Goal: Task Accomplishment & Management: Use online tool/utility

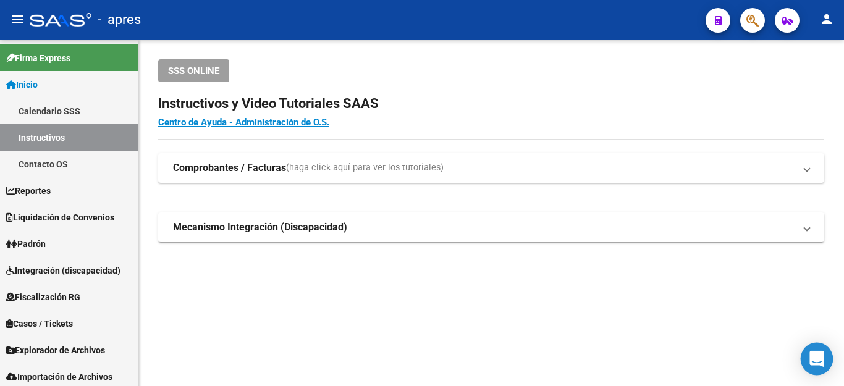
click at [820, 363] on icon "Open Intercom Messenger" at bounding box center [817, 359] width 16 height 16
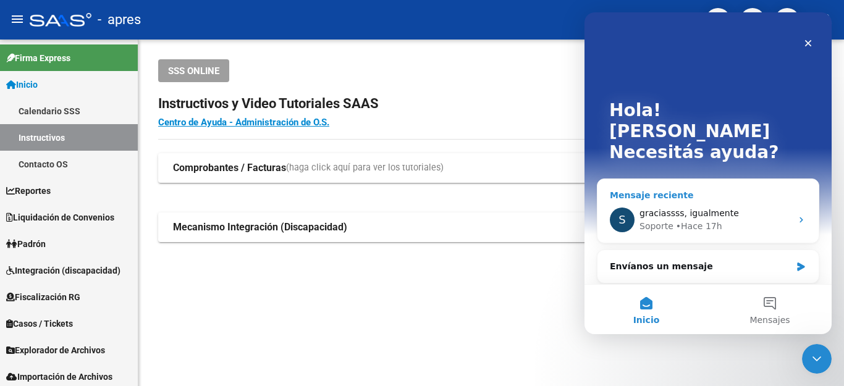
click at [713, 208] on span "graciassss, igualmente" at bounding box center [690, 213] width 100 height 10
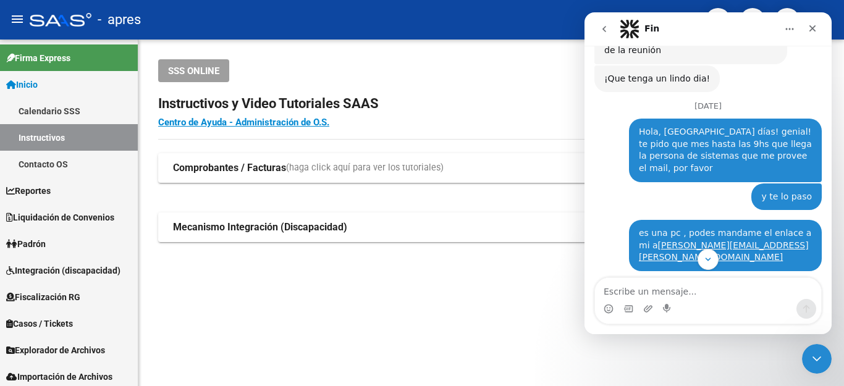
scroll to position [503, 0]
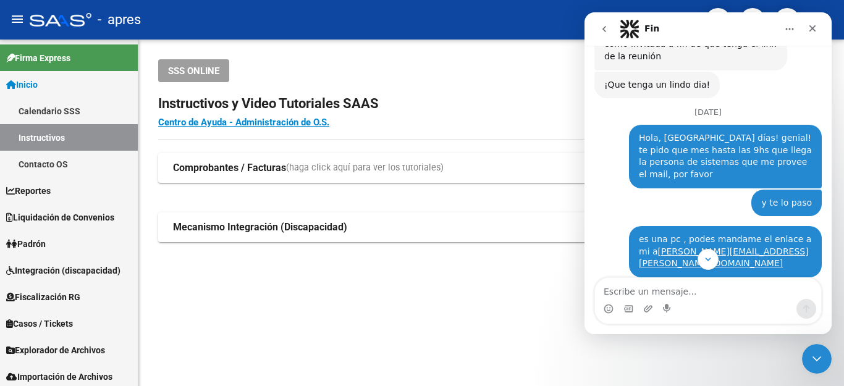
click at [603, 27] on icon "go back" at bounding box center [605, 29] width 10 height 10
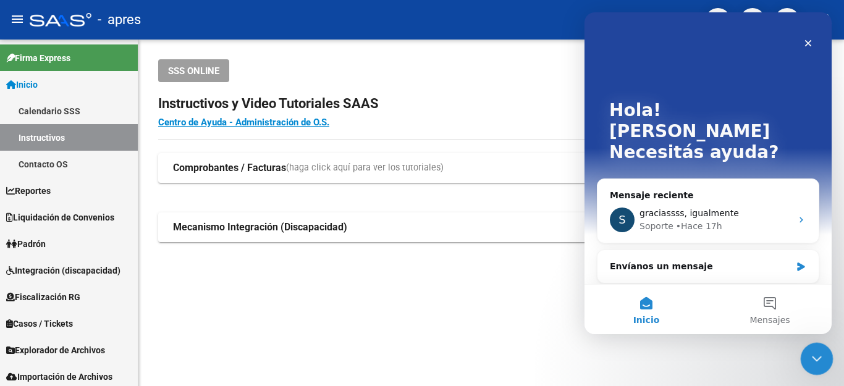
click at [823, 354] on div "Cerrar Intercom Messenger" at bounding box center [816, 357] width 30 height 30
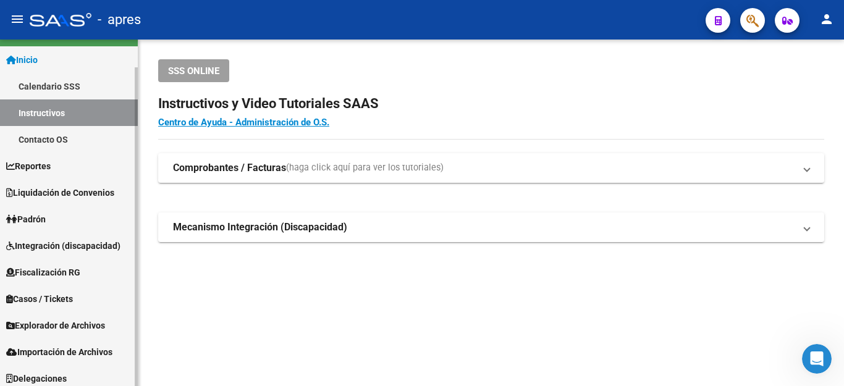
scroll to position [30, 0]
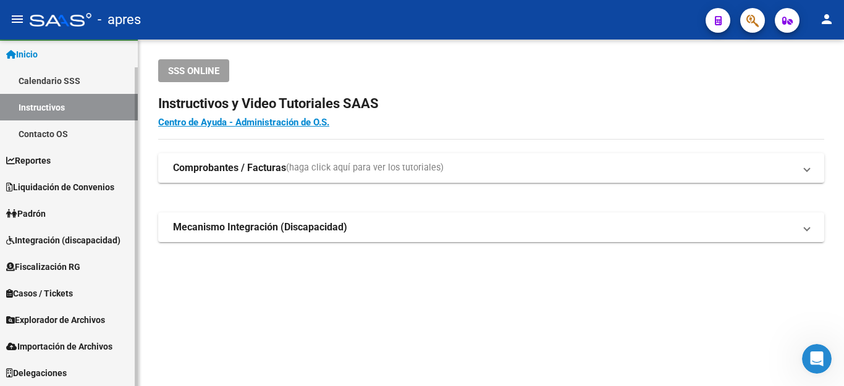
click at [45, 211] on span "Padrón" at bounding box center [26, 214] width 40 height 14
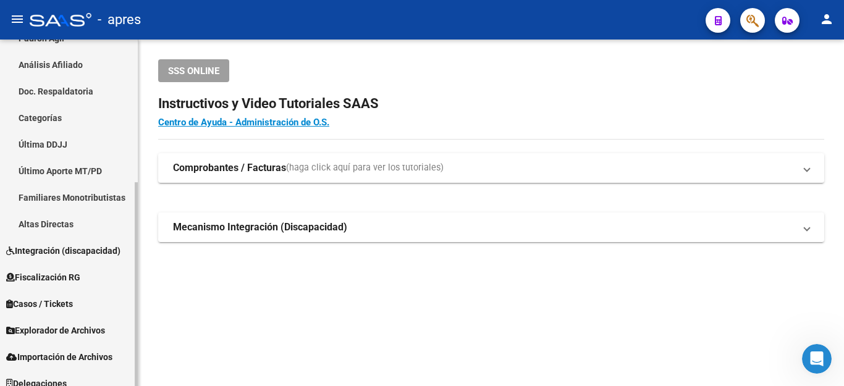
scroll to position [243, 0]
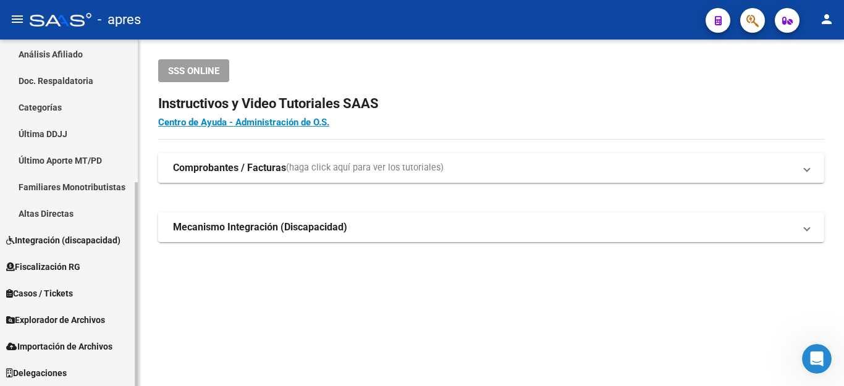
click at [63, 315] on span "Explorador de Archivos" at bounding box center [55, 320] width 99 height 14
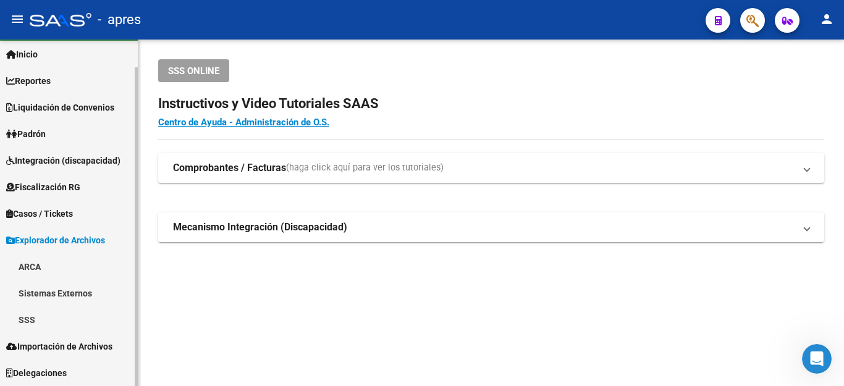
scroll to position [30, 0]
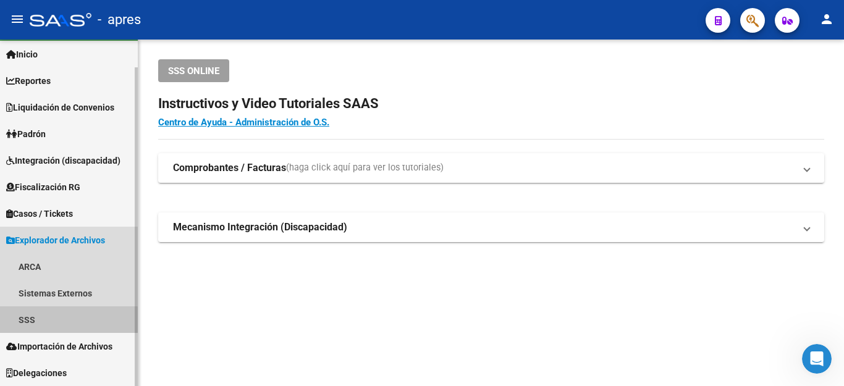
click at [20, 325] on link "SSS" at bounding box center [69, 320] width 138 height 27
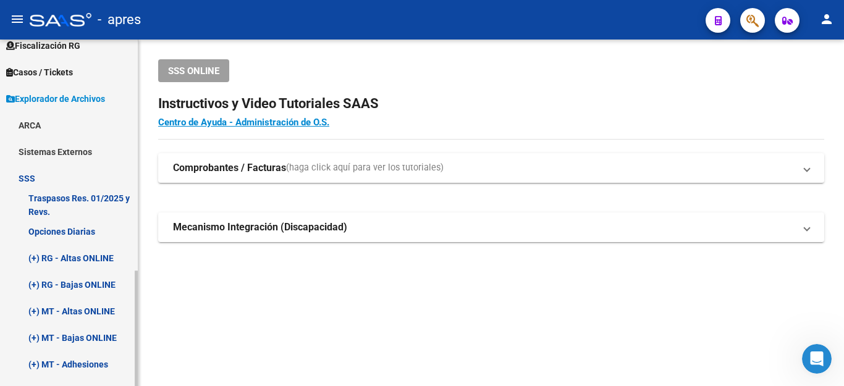
scroll to position [278, 0]
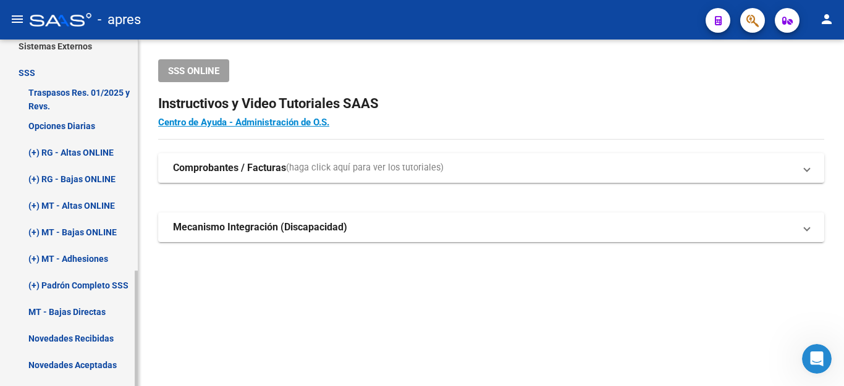
click at [77, 151] on link "(+) RG - Altas ONLINE" at bounding box center [69, 152] width 138 height 27
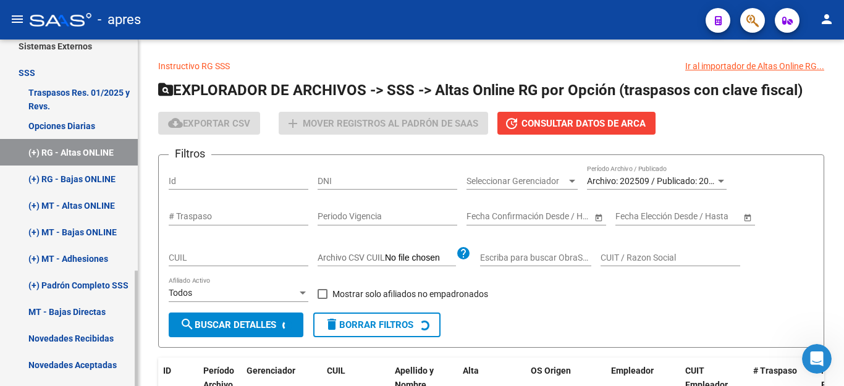
click at [68, 151] on link "(+) RG - Altas ONLINE" at bounding box center [69, 152] width 138 height 27
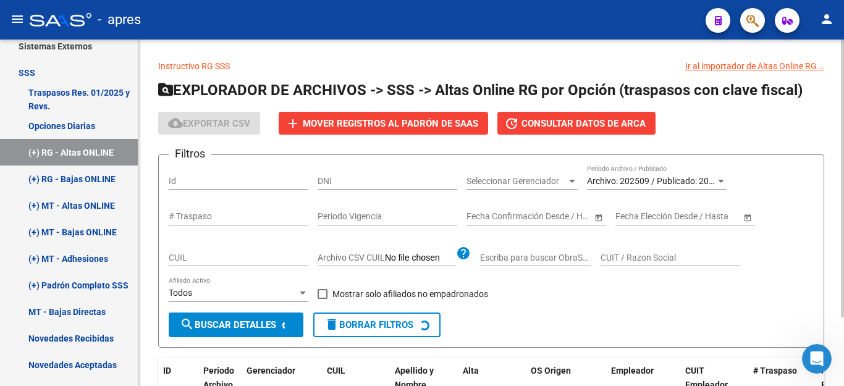
click at [626, 177] on span "Archivo: 202509 / Publicado: 202508" at bounding box center [658, 181] width 142 height 10
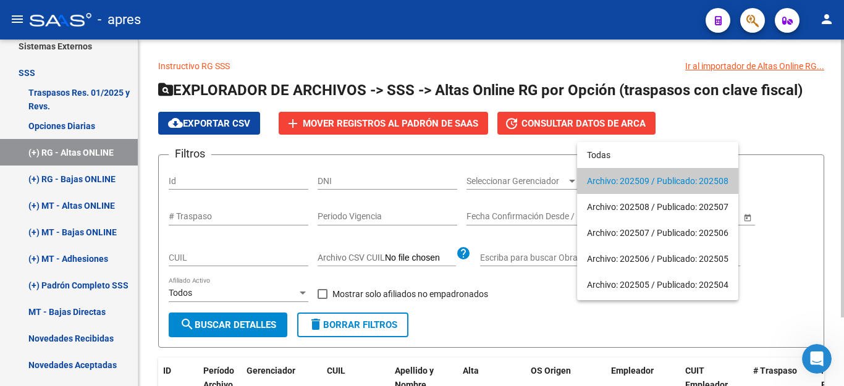
click at [633, 179] on span "Archivo: 202509 / Publicado: 202508" at bounding box center [658, 181] width 142 height 26
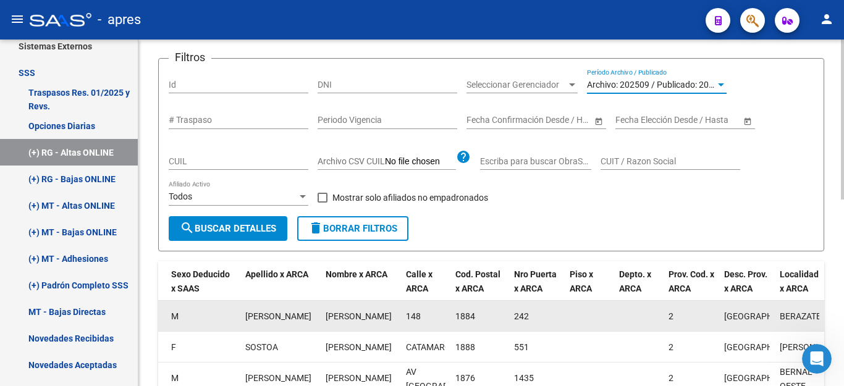
scroll to position [406, 0]
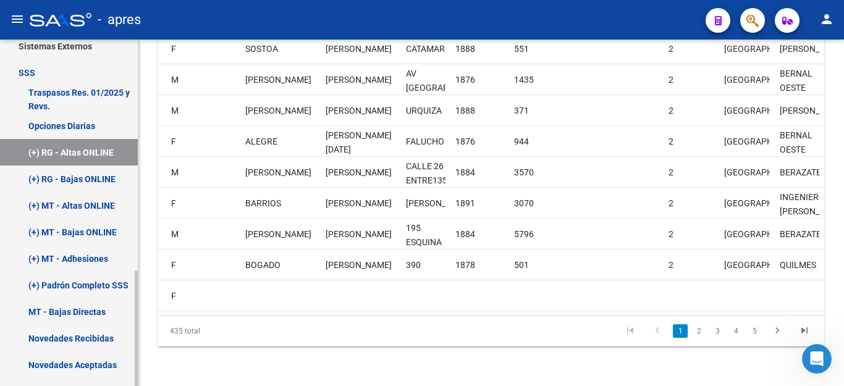
click at [88, 176] on link "(+) RG - Bajas ONLINE" at bounding box center [69, 179] width 138 height 27
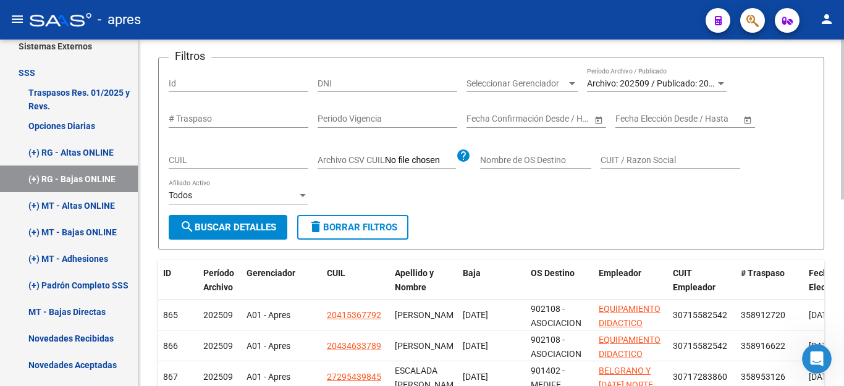
scroll to position [85, 0]
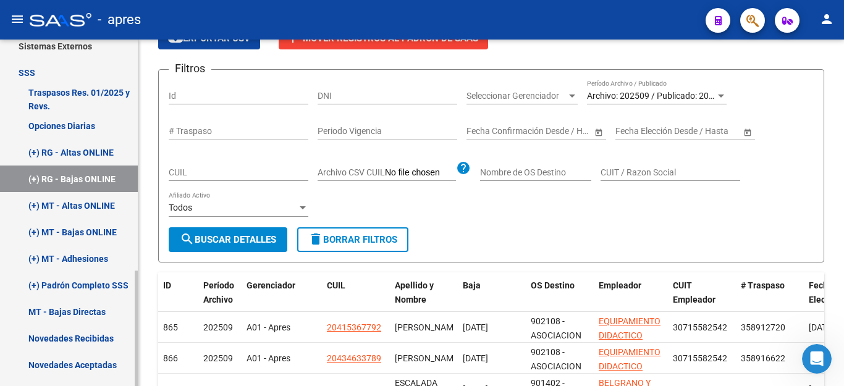
click at [88, 202] on link "(+) MT - Altas ONLINE" at bounding box center [69, 205] width 138 height 27
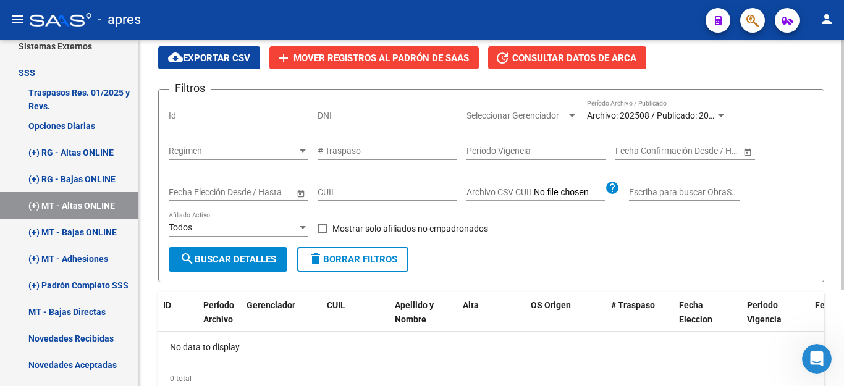
scroll to position [133, 0]
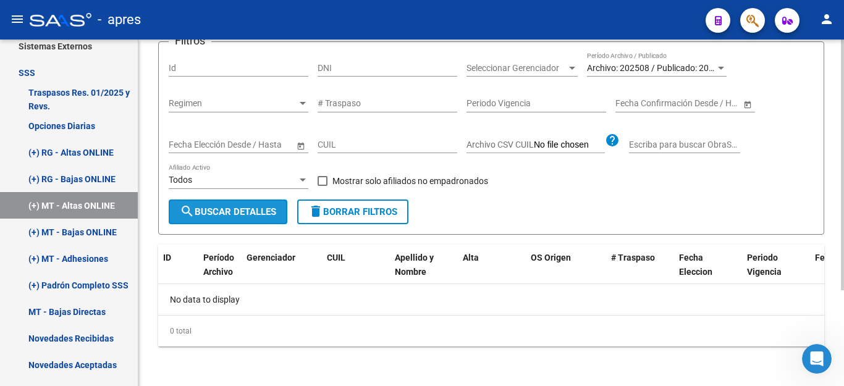
click at [223, 218] on span "search Buscar Detalles" at bounding box center [228, 211] width 96 height 11
click at [232, 211] on span "search Buscar Detalles" at bounding box center [228, 211] width 96 height 11
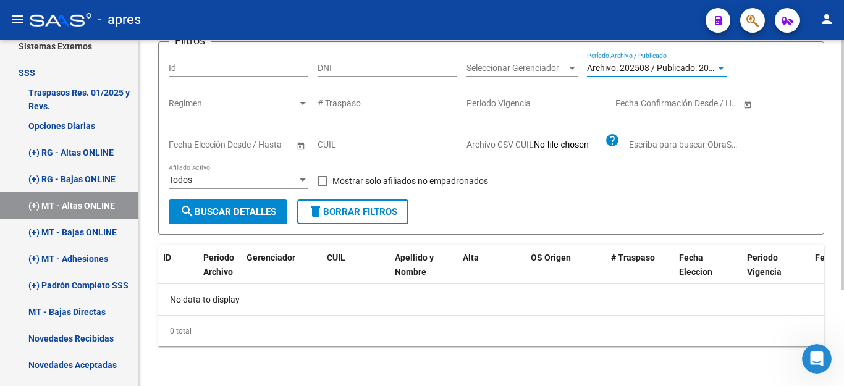
click at [605, 63] on span "Archivo: 202508 / Publicado: 202507" at bounding box center [658, 68] width 142 height 10
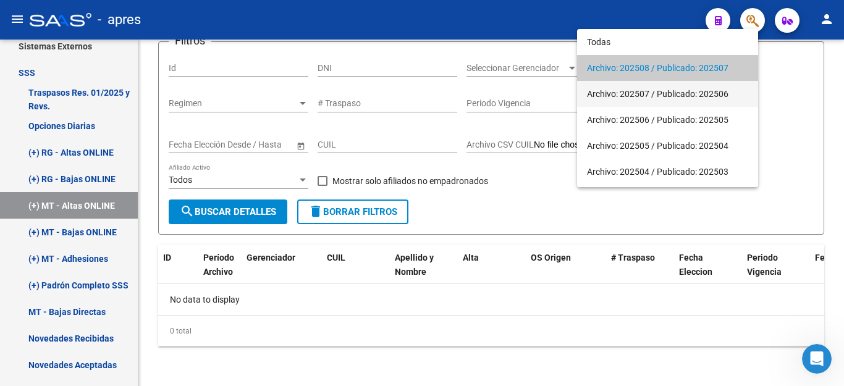
click at [611, 91] on span "Archivo: 202507 / Publicado: 202506" at bounding box center [667, 94] width 161 height 26
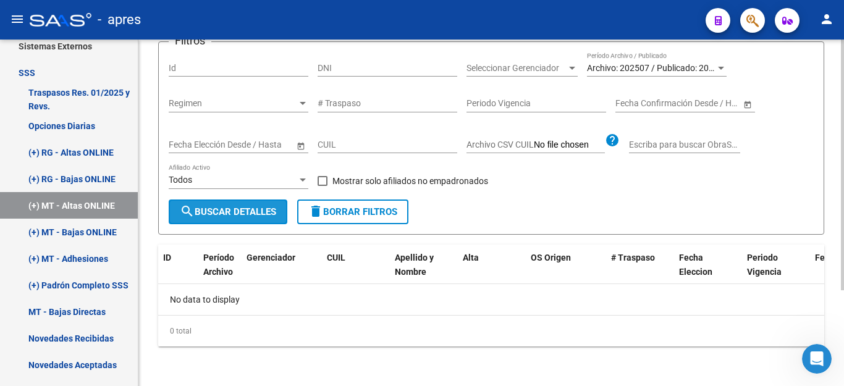
click at [225, 218] on span "search Buscar Detalles" at bounding box center [228, 211] width 96 height 11
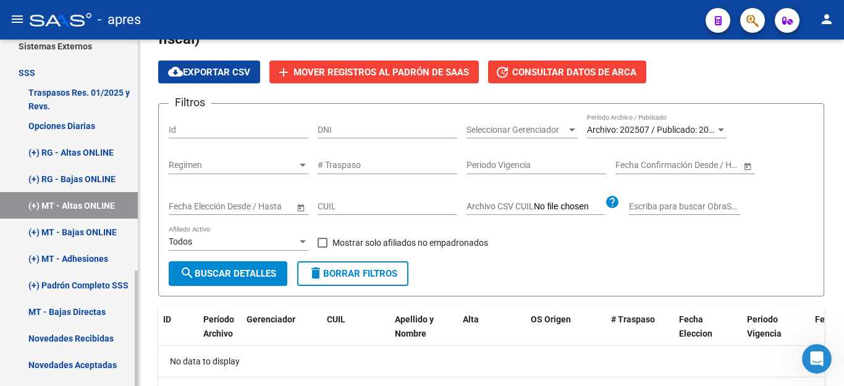
click at [62, 231] on link "(+) MT - Bajas ONLINE" at bounding box center [69, 232] width 138 height 27
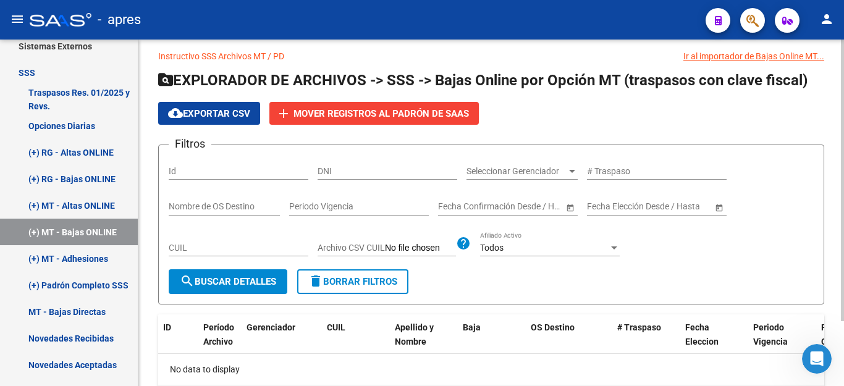
scroll to position [9, 0]
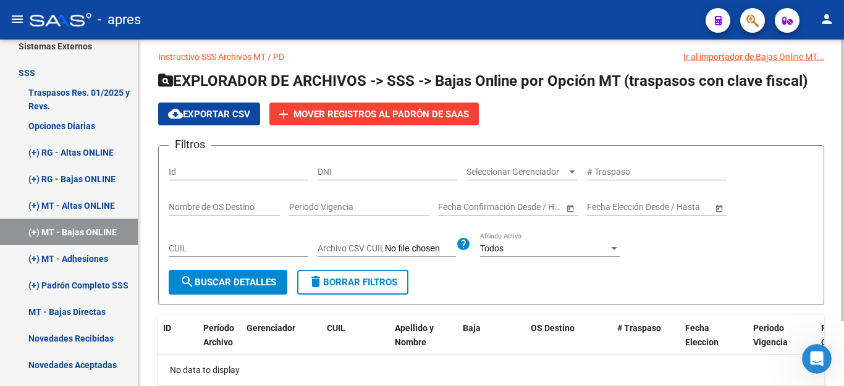
click at [617, 167] on input "# Traspaso" at bounding box center [657, 172] width 140 height 11
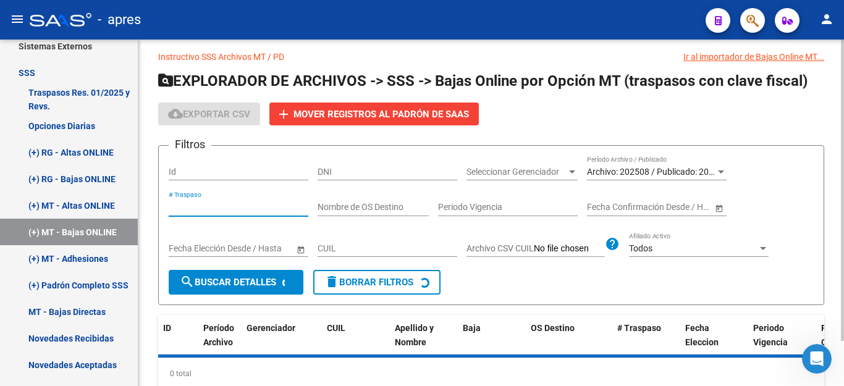
click at [645, 171] on span "Archivo: 202508 / Publicado: 202507" at bounding box center [658, 172] width 142 height 10
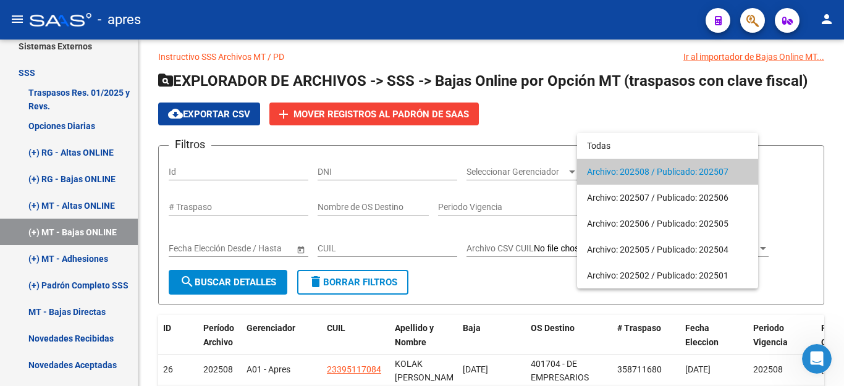
click at [681, 102] on div at bounding box center [422, 193] width 844 height 386
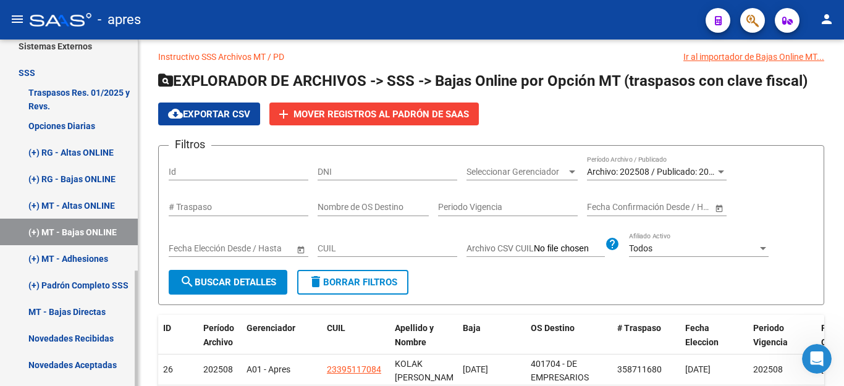
click at [88, 262] on link "(+) MT - Adhesiones" at bounding box center [69, 258] width 138 height 27
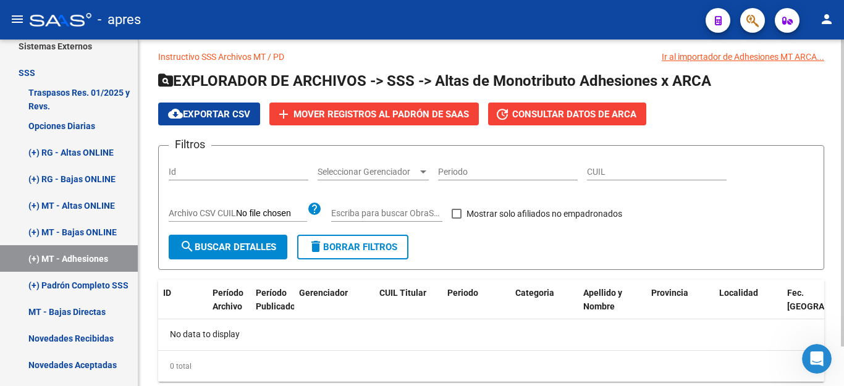
click at [242, 247] on span "search Buscar Detalles" at bounding box center [228, 247] width 96 height 11
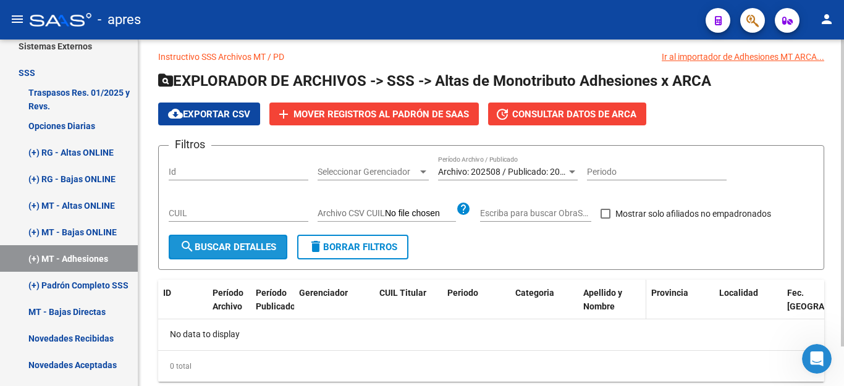
scroll to position [45, 0]
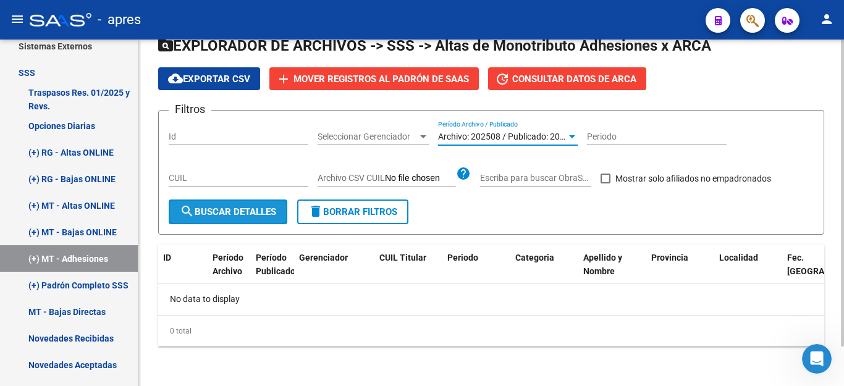
click at [480, 135] on span "Archivo: 202508 / Publicado: 202507" at bounding box center [509, 137] width 142 height 10
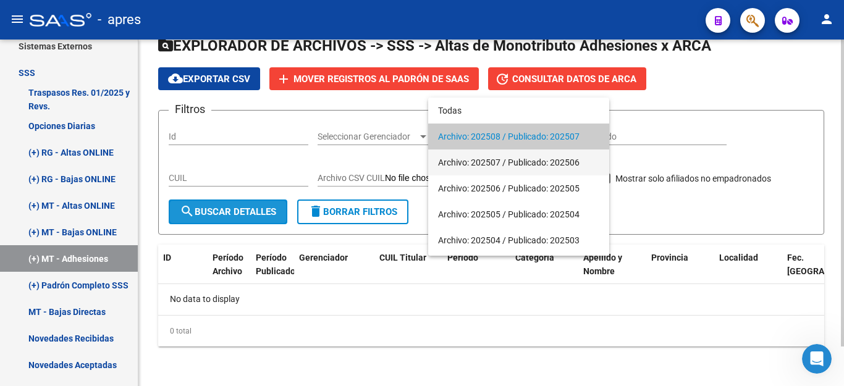
click at [486, 165] on span "Archivo: 202507 / Publicado: 202506" at bounding box center [518, 163] width 161 height 26
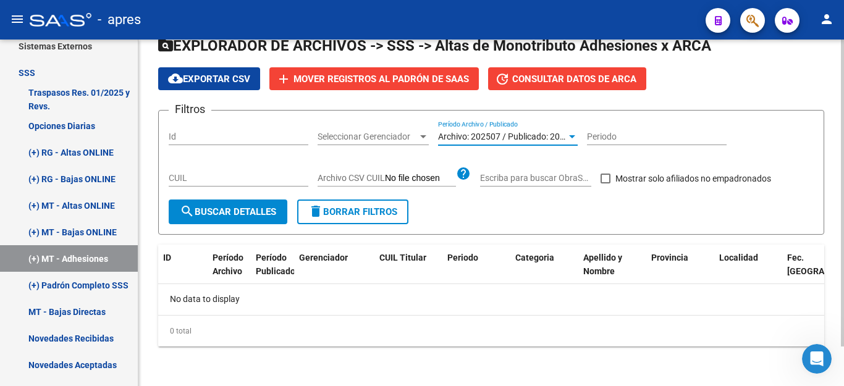
click at [235, 211] on span "search Buscar Detalles" at bounding box center [228, 211] width 96 height 11
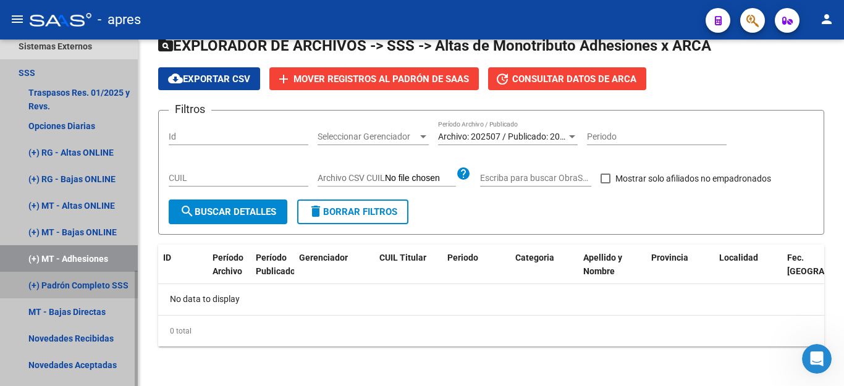
click at [80, 286] on link "(+) Padrón Completo SSS" at bounding box center [69, 285] width 138 height 27
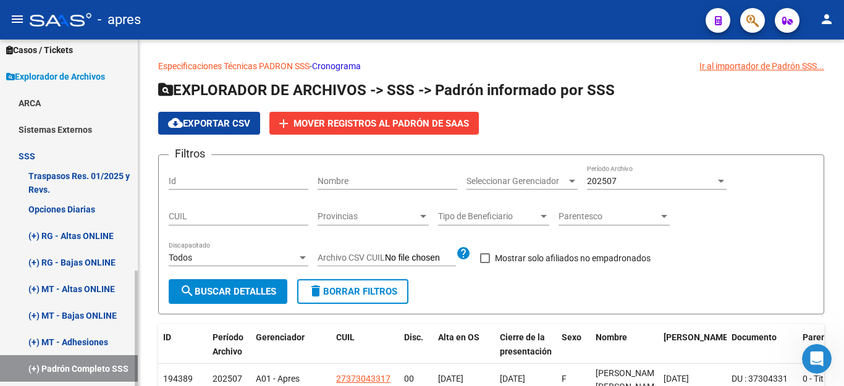
scroll to position [216, 0]
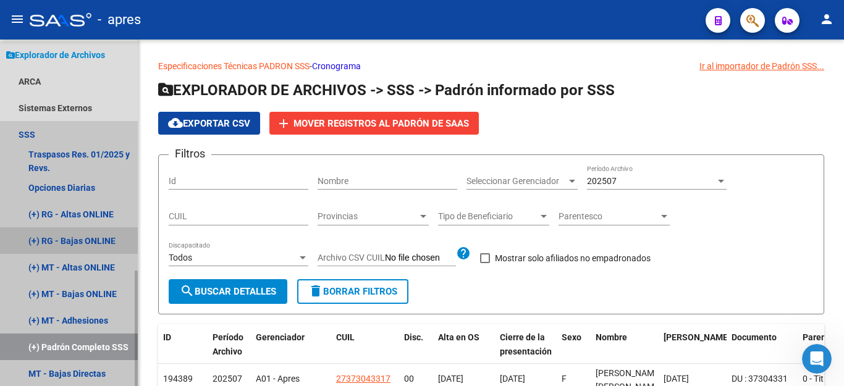
click at [82, 242] on link "(+) RG - Bajas ONLINE" at bounding box center [69, 240] width 138 height 27
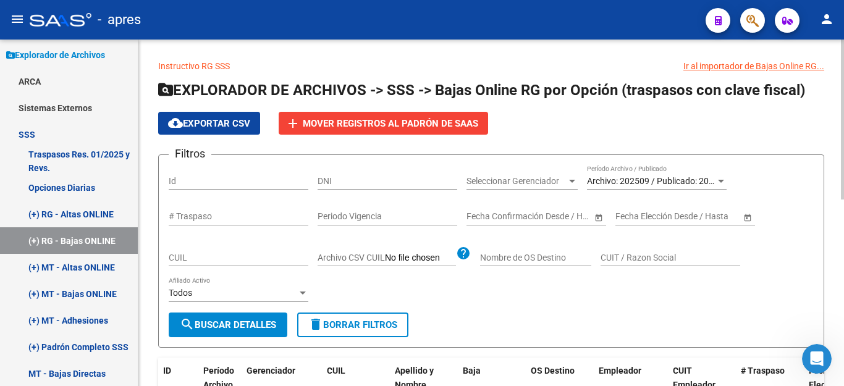
click at [619, 187] on div "Archivo: 202509 / Publicado: 202508 Período Archivo / Publicado" at bounding box center [657, 177] width 140 height 25
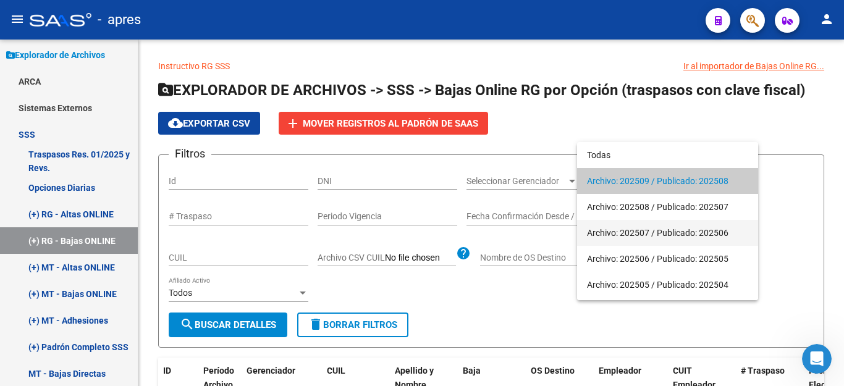
click at [614, 226] on span "Archivo: 202507 / Publicado: 202506" at bounding box center [667, 233] width 161 height 26
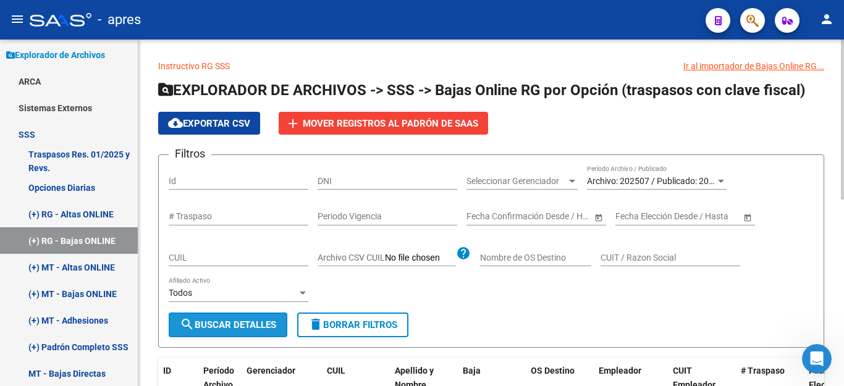
click at [262, 331] on button "search Buscar Detalles" at bounding box center [228, 325] width 119 height 25
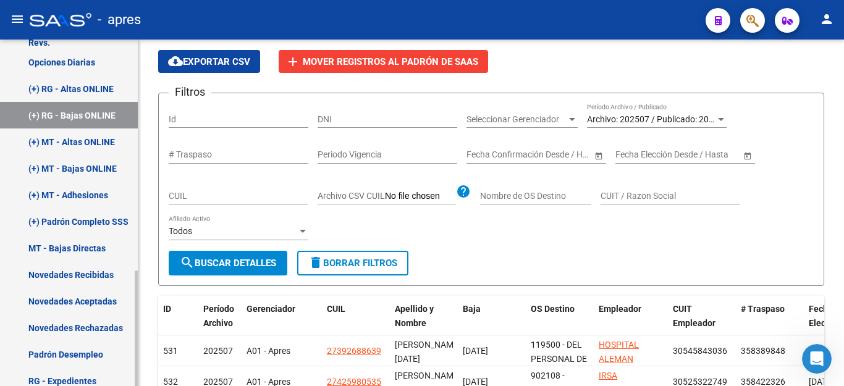
scroll to position [278, 0]
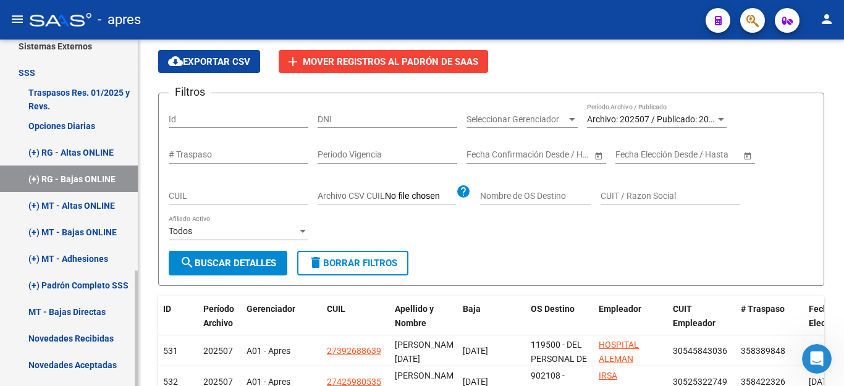
click at [1, 89] on link "Traspasos Res. 01/2025 y Revs." at bounding box center [69, 99] width 138 height 27
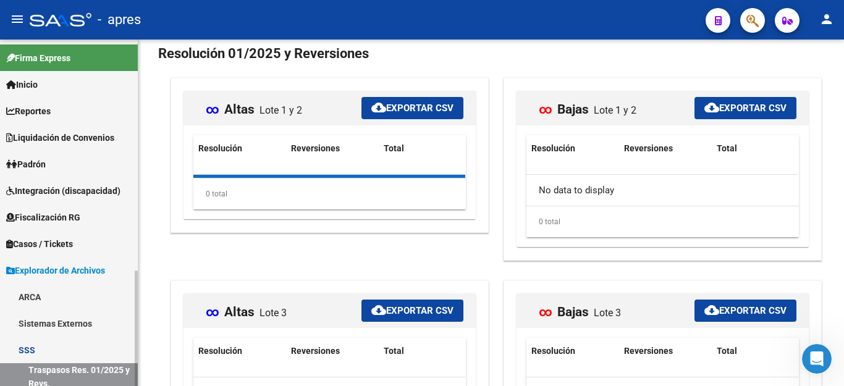
click at [42, 109] on span "Reportes" at bounding box center [28, 111] width 45 height 14
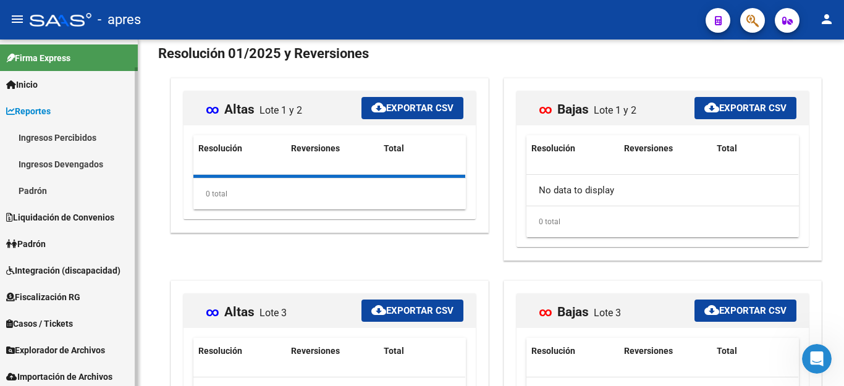
scroll to position [30, 0]
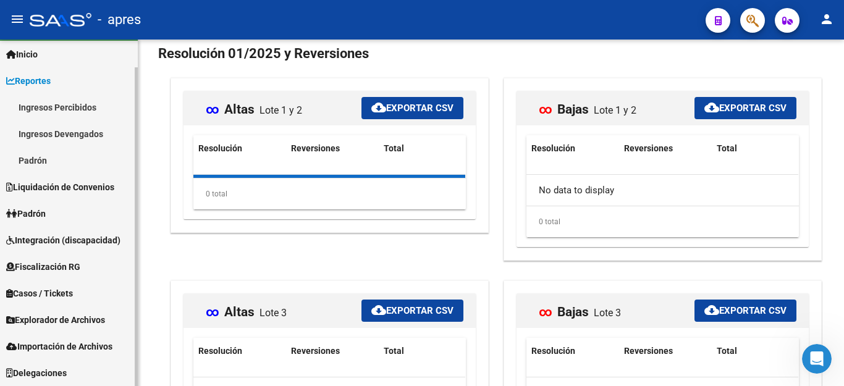
click at [40, 206] on link "Padrón" at bounding box center [69, 213] width 138 height 27
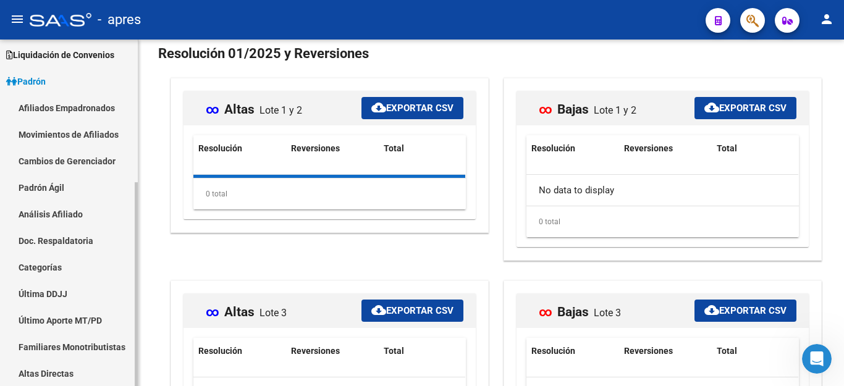
scroll to position [154, 0]
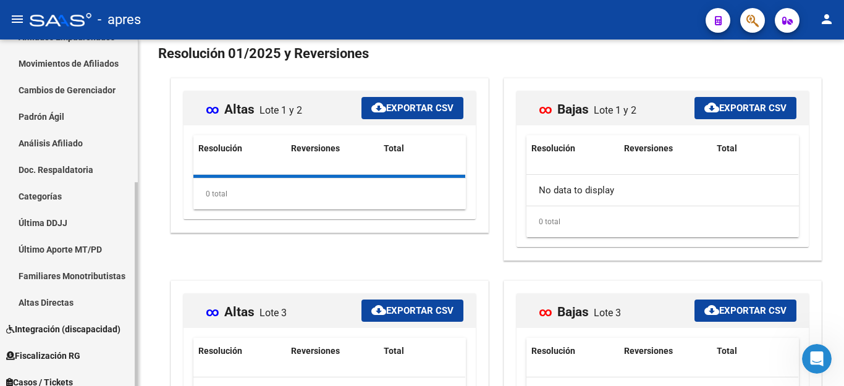
click at [54, 62] on link "Movimientos de Afiliados" at bounding box center [69, 63] width 138 height 27
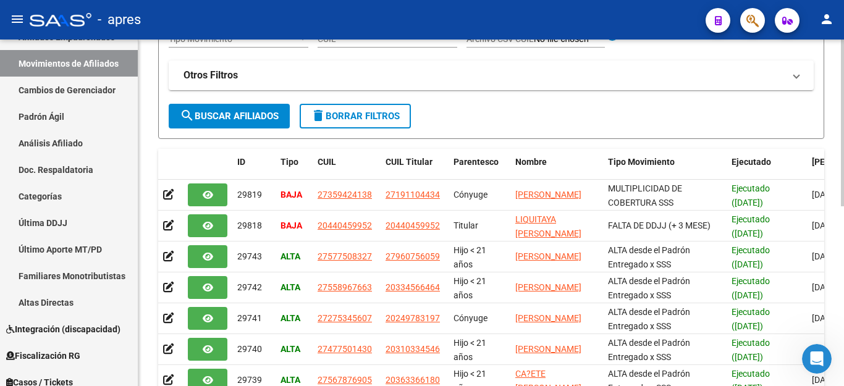
scroll to position [62, 0]
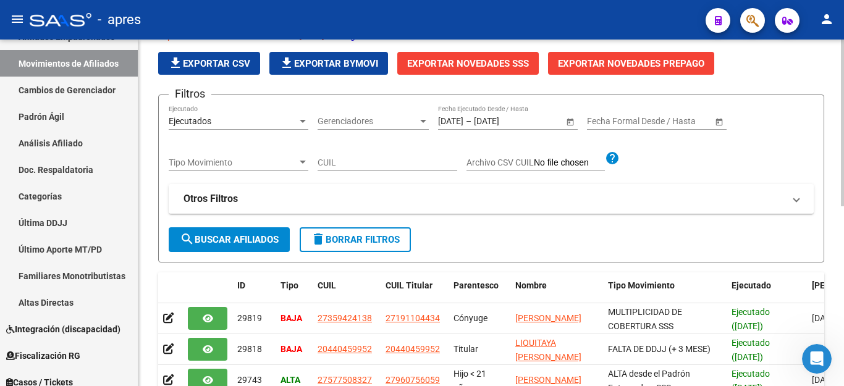
click at [225, 198] on strong "Otros Filtros" at bounding box center [211, 199] width 54 height 14
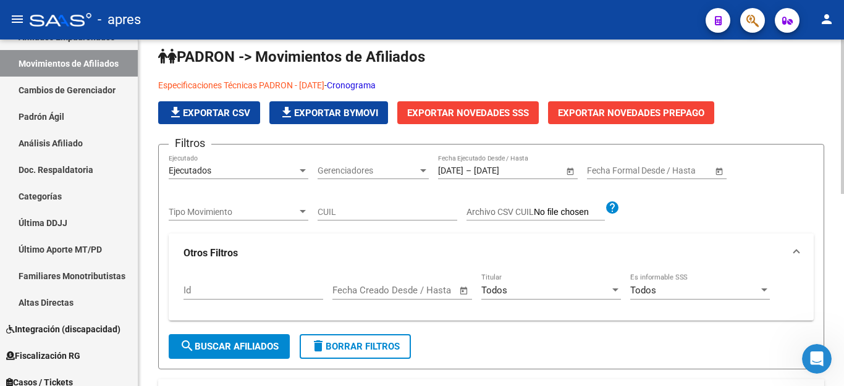
scroll to position [0, 0]
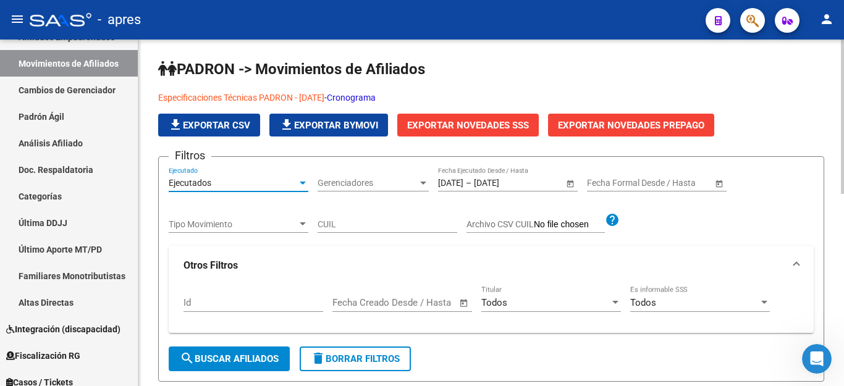
click at [276, 187] on div "Ejecutados" at bounding box center [233, 183] width 129 height 11
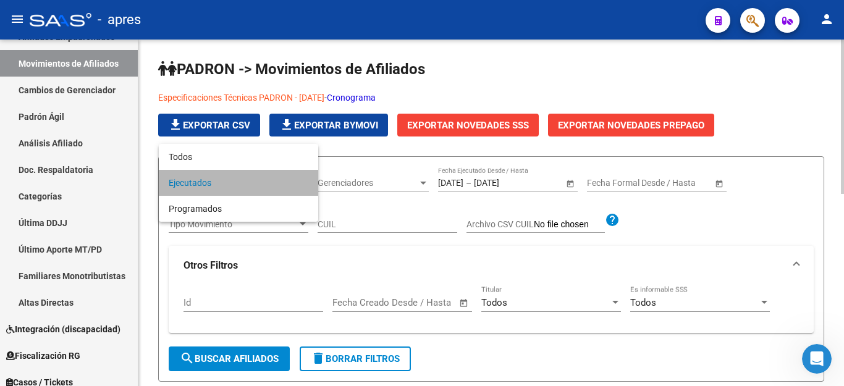
click at [276, 187] on span "Ejecutados" at bounding box center [239, 183] width 140 height 26
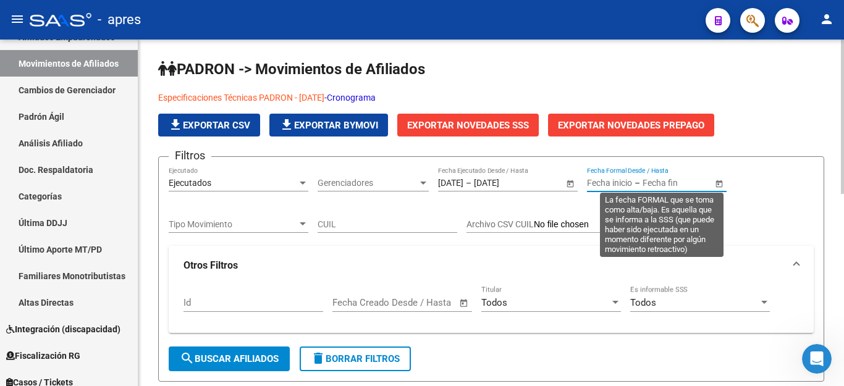
click at [629, 187] on input "text" at bounding box center [609, 183] width 45 height 11
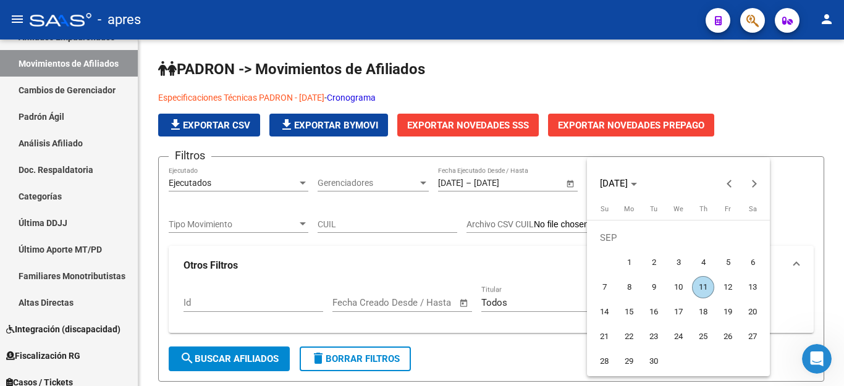
click at [767, 95] on div at bounding box center [422, 193] width 844 height 386
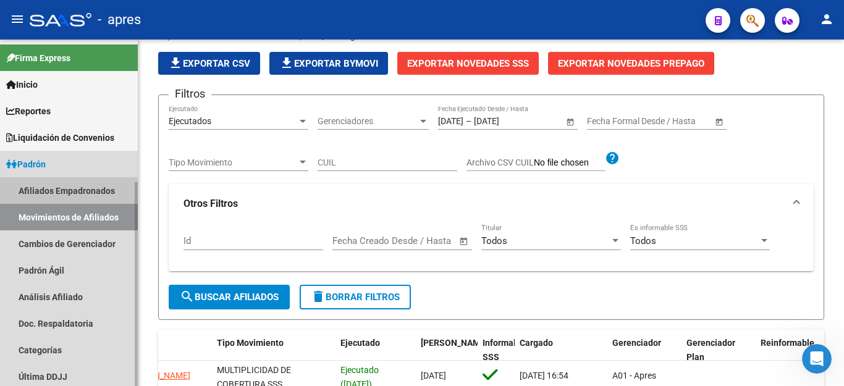
click at [72, 183] on link "Afiliados Empadronados" at bounding box center [69, 190] width 138 height 27
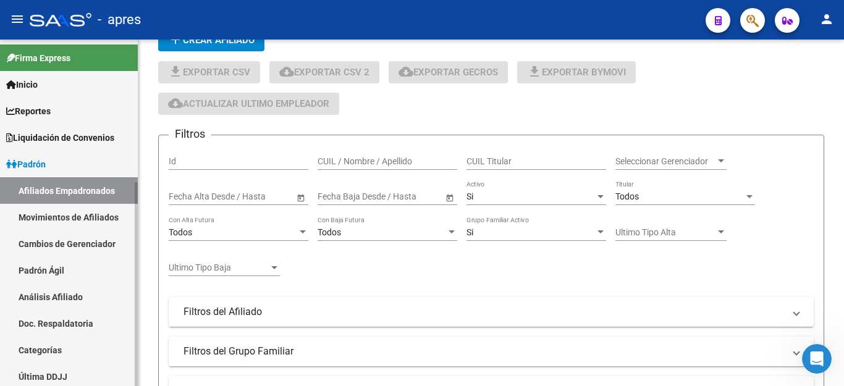
scroll to position [243, 0]
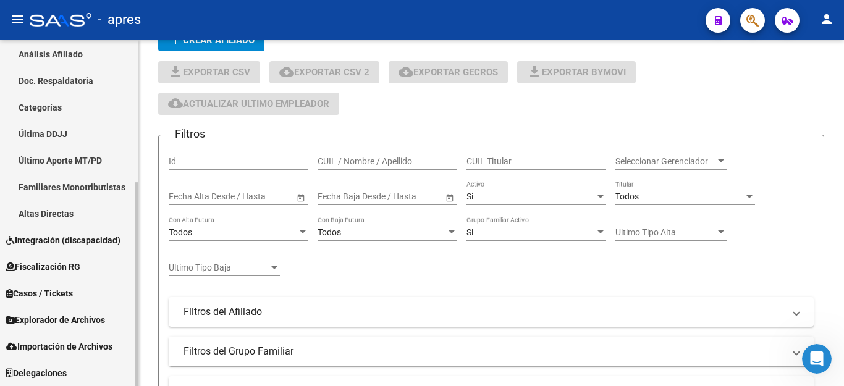
click at [52, 320] on span "Explorador de Archivos" at bounding box center [55, 320] width 99 height 14
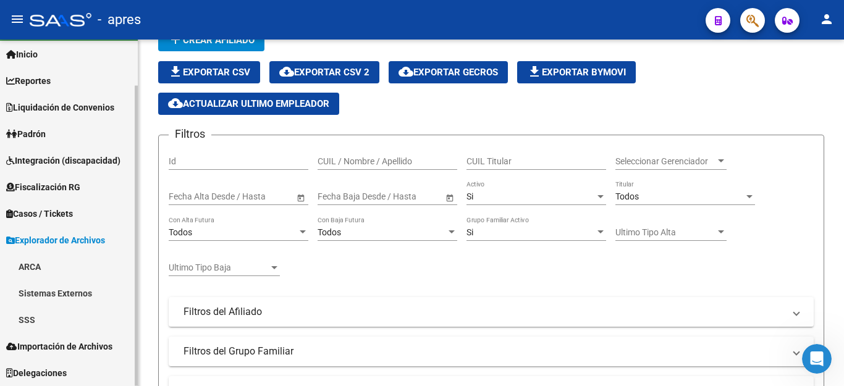
scroll to position [30, 0]
click at [31, 313] on link "SSS" at bounding box center [69, 320] width 138 height 27
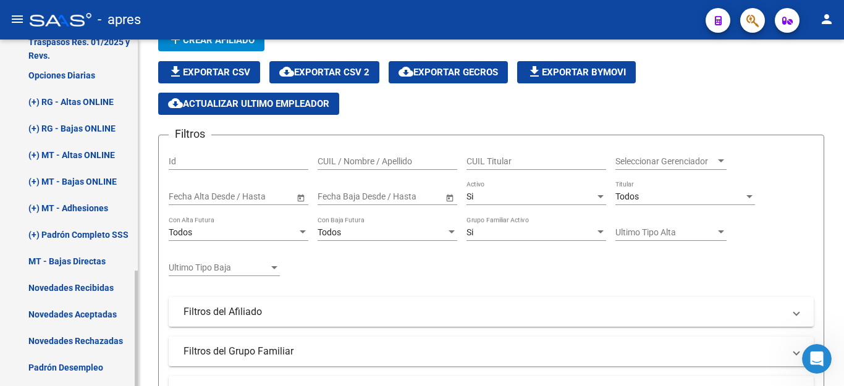
scroll to position [339, 0]
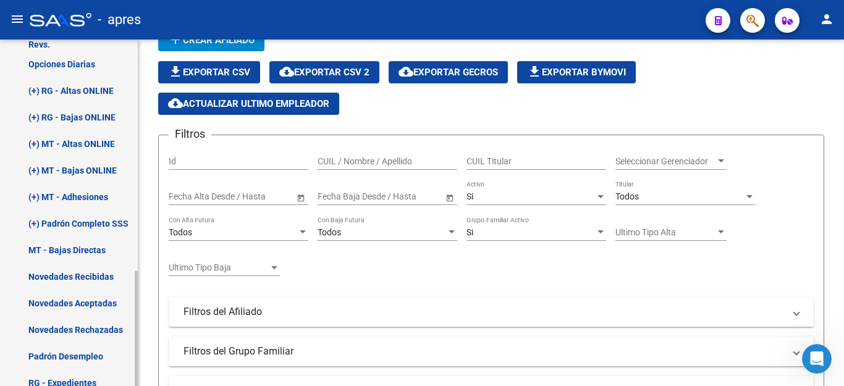
click at [77, 114] on link "(+) RG - Bajas ONLINE" at bounding box center [69, 117] width 138 height 27
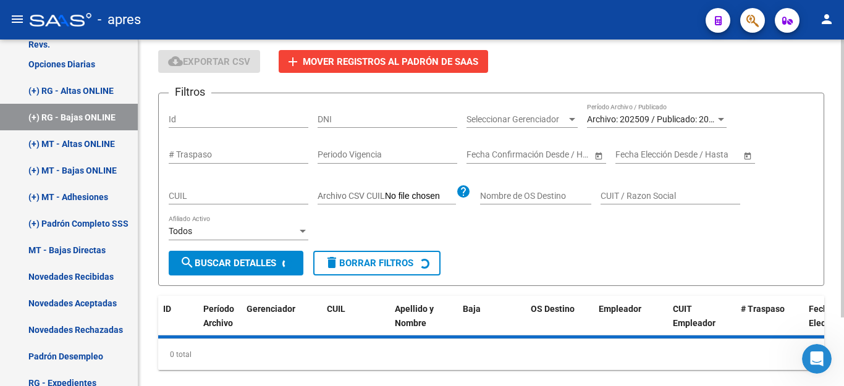
click at [667, 111] on div "Archivo: 202509 / Publicado: 202508 Período Archivo / Publicado" at bounding box center [657, 115] width 140 height 25
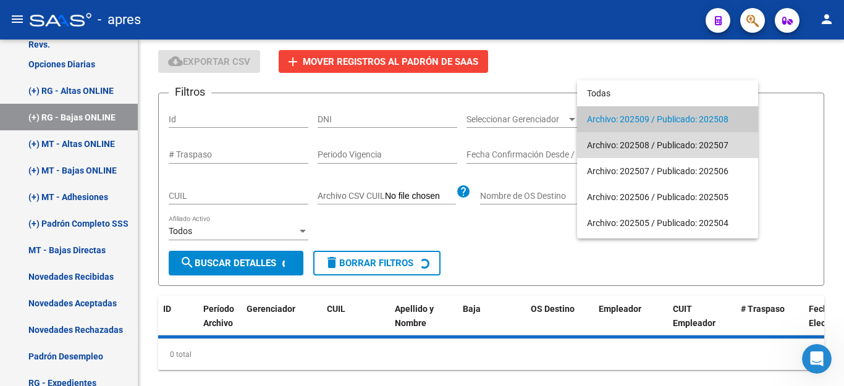
click at [664, 143] on span "Archivo: 202508 / Publicado: 202507" at bounding box center [667, 145] width 161 height 26
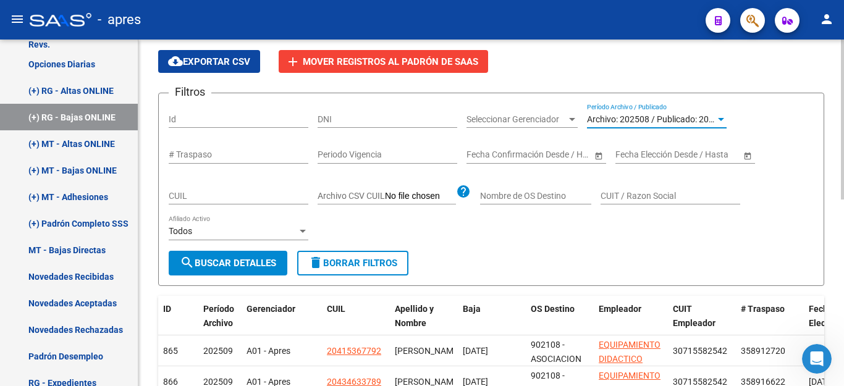
click at [266, 267] on span "search Buscar Detalles" at bounding box center [228, 263] width 96 height 11
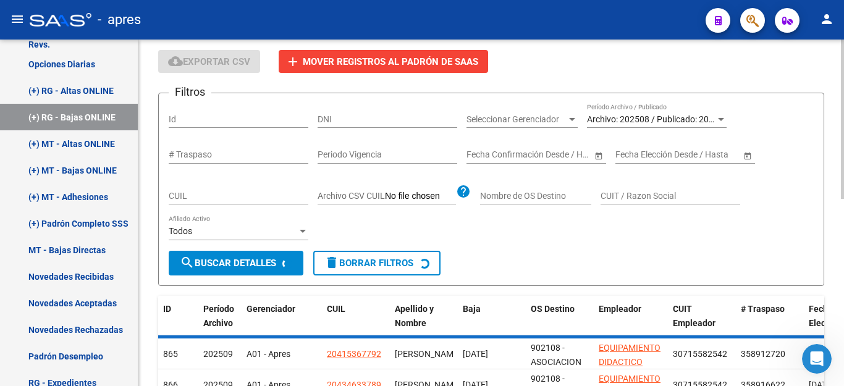
scroll to position [185, 0]
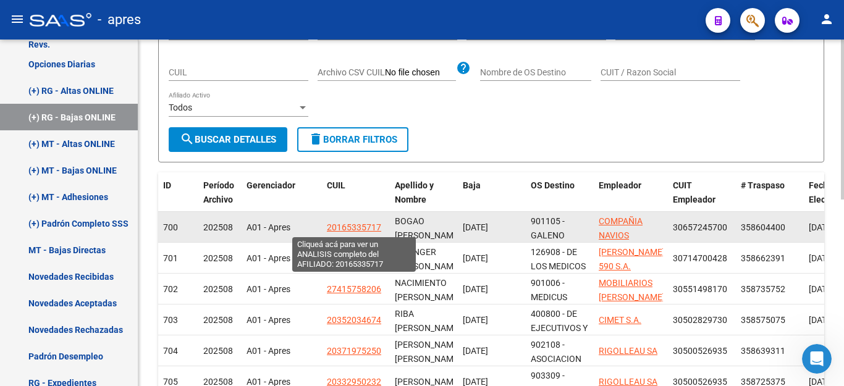
click at [338, 229] on span "20165335717" at bounding box center [354, 228] width 54 height 10
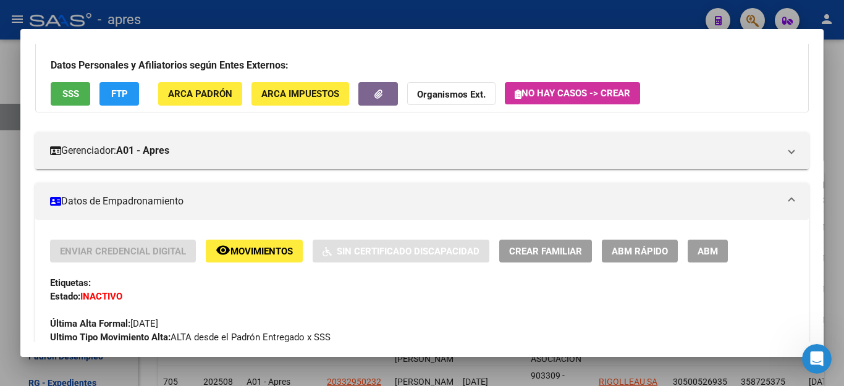
scroll to position [124, 0]
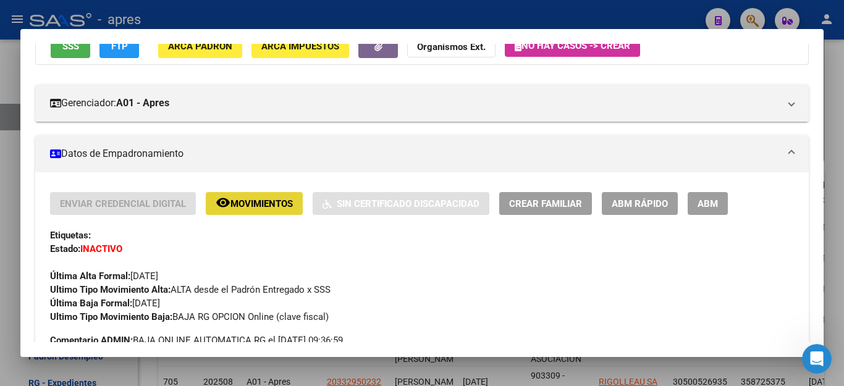
click at [257, 207] on span "Movimientos" at bounding box center [262, 203] width 62 height 11
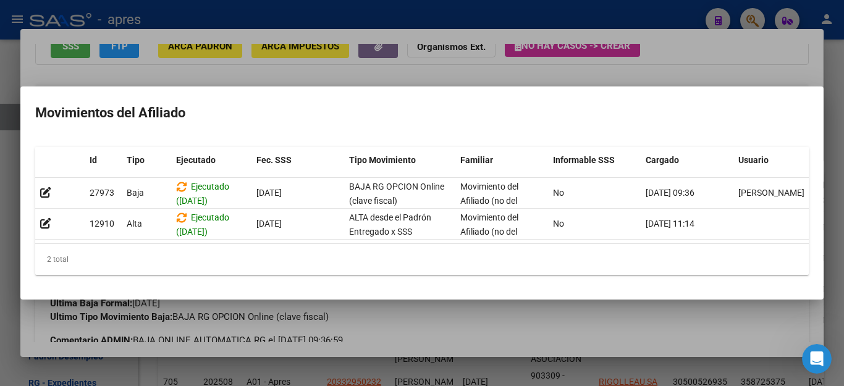
click at [615, 371] on div at bounding box center [422, 193] width 844 height 386
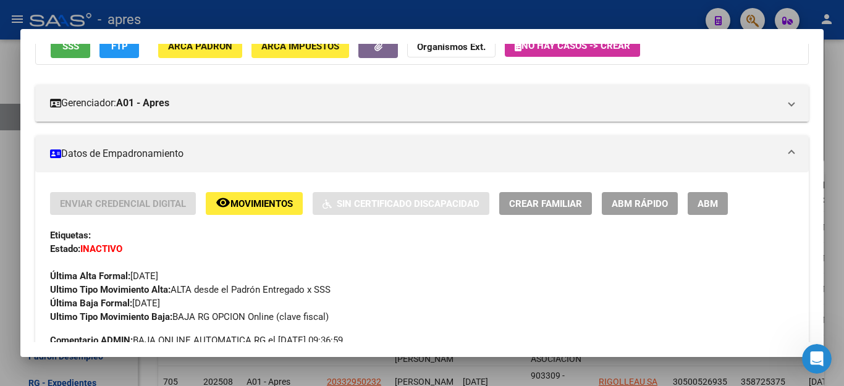
click at [470, 364] on div at bounding box center [422, 193] width 844 height 386
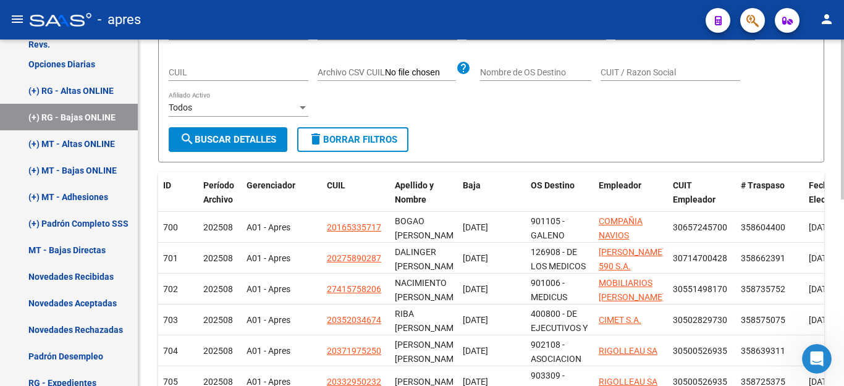
scroll to position [62, 0]
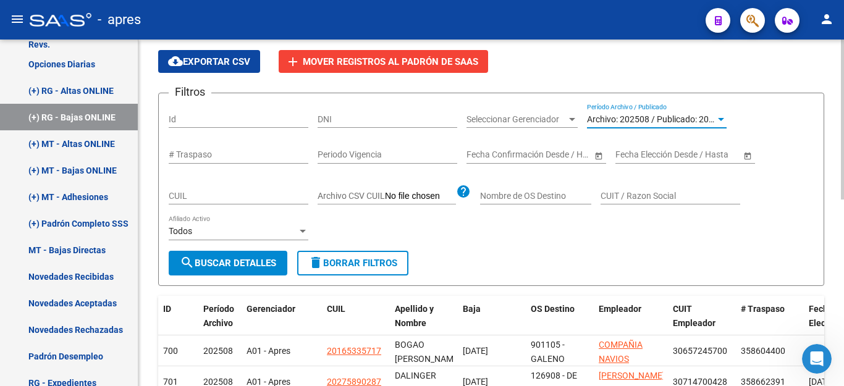
click at [633, 122] on span "Archivo: 202508 / Publicado: 202507" at bounding box center [658, 119] width 142 height 10
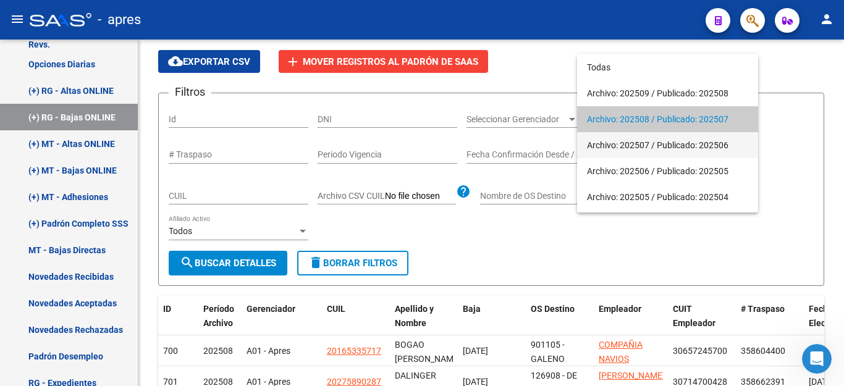
click at [633, 141] on span "Archivo: 202507 / Publicado: 202506" at bounding box center [667, 145] width 161 height 26
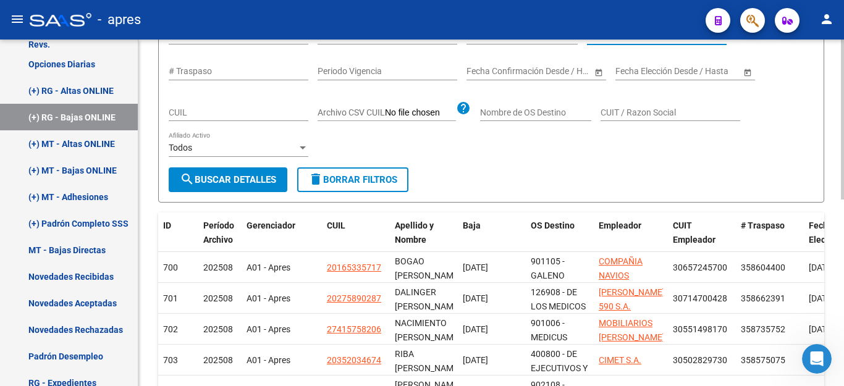
scroll to position [185, 0]
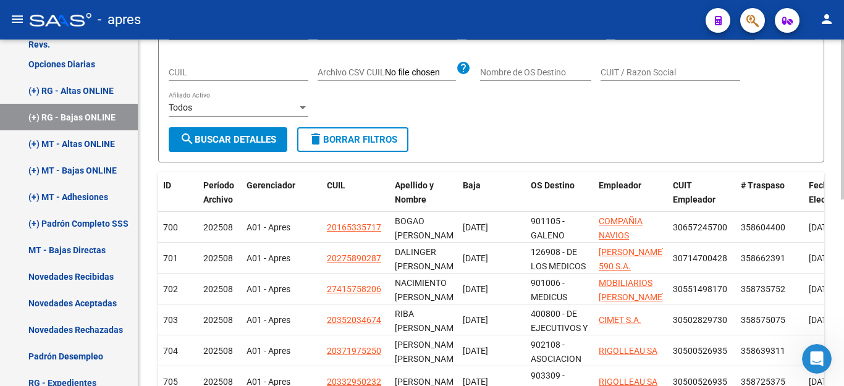
click at [253, 135] on span "search Buscar Detalles" at bounding box center [228, 139] width 96 height 11
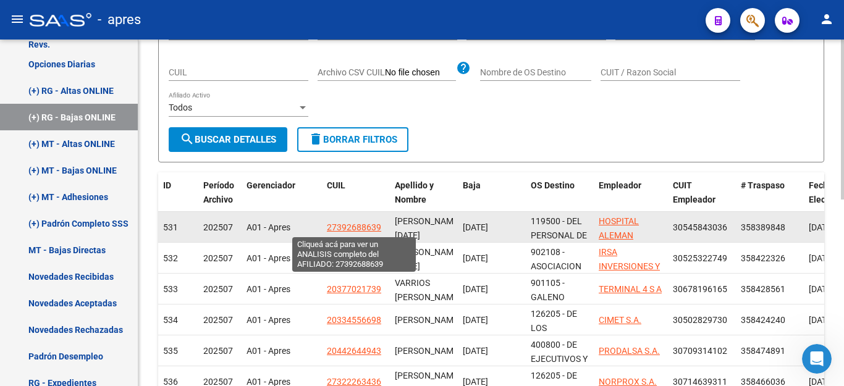
click at [338, 226] on span "27392688639" at bounding box center [354, 228] width 54 height 10
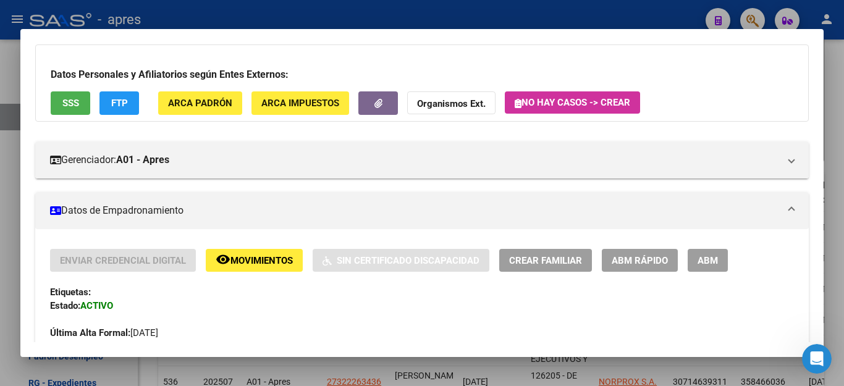
scroll to position [124, 0]
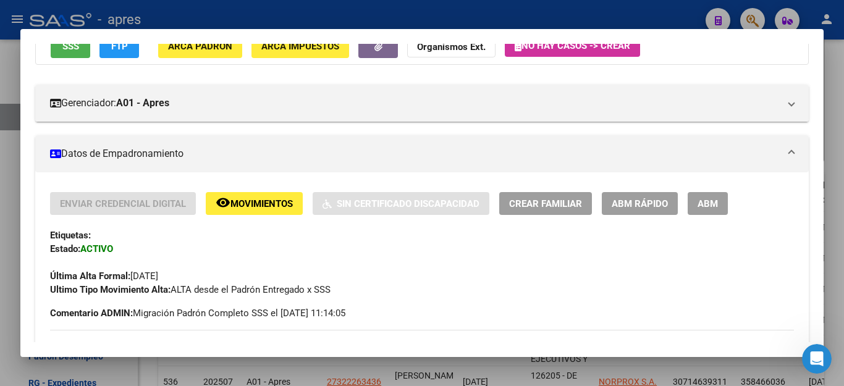
click at [270, 205] on span "Movimientos" at bounding box center [262, 203] width 62 height 11
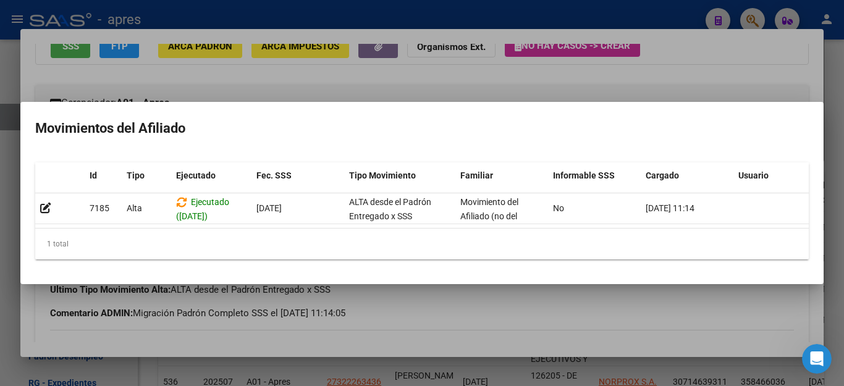
click at [671, 21] on div at bounding box center [422, 193] width 844 height 386
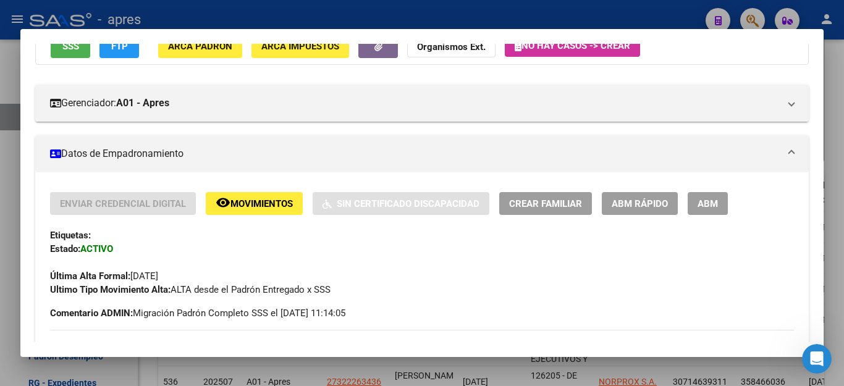
click at [671, 21] on div at bounding box center [422, 193] width 844 height 386
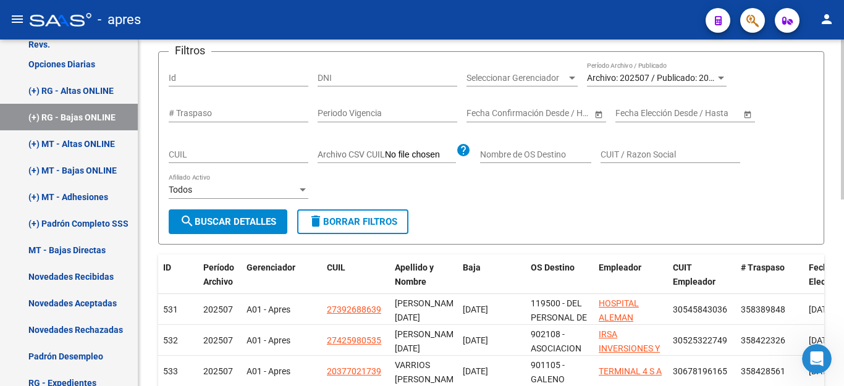
scroll to position [62, 0]
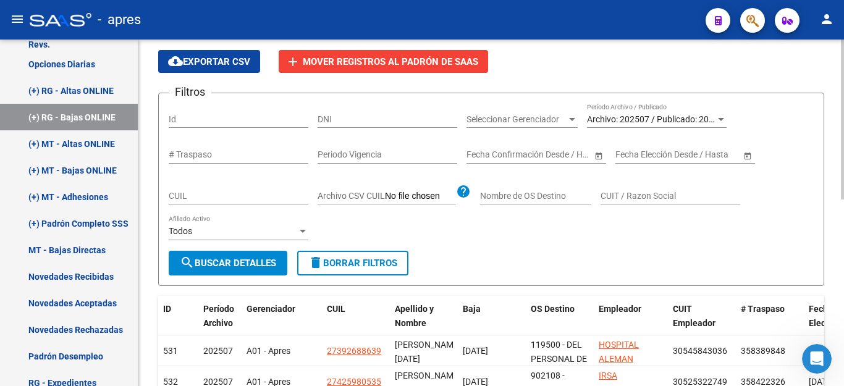
click at [647, 114] on span "Archivo: 202507 / Publicado: 202506" at bounding box center [658, 119] width 142 height 10
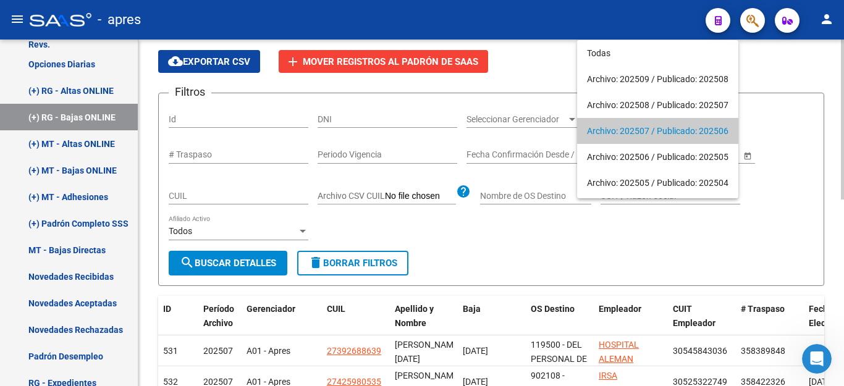
scroll to position [12, 0]
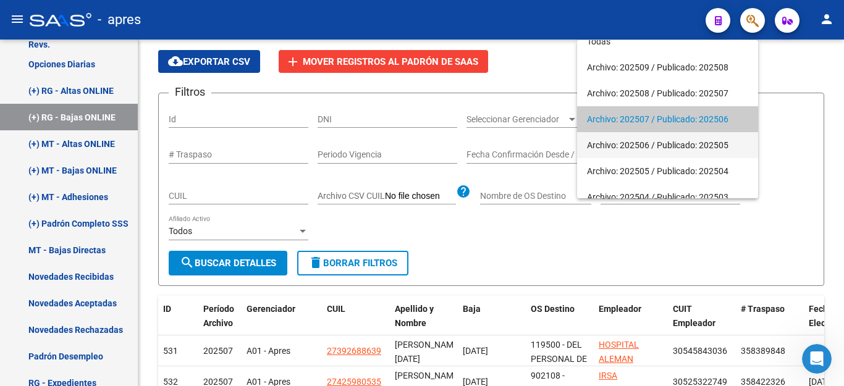
click at [635, 147] on span "Archivo: 202506 / Publicado: 202505" at bounding box center [667, 145] width 161 height 26
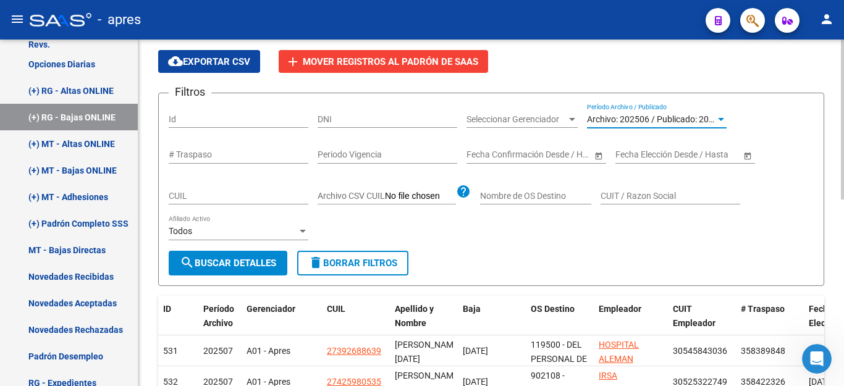
click at [213, 266] on span "search Buscar Detalles" at bounding box center [228, 263] width 96 height 11
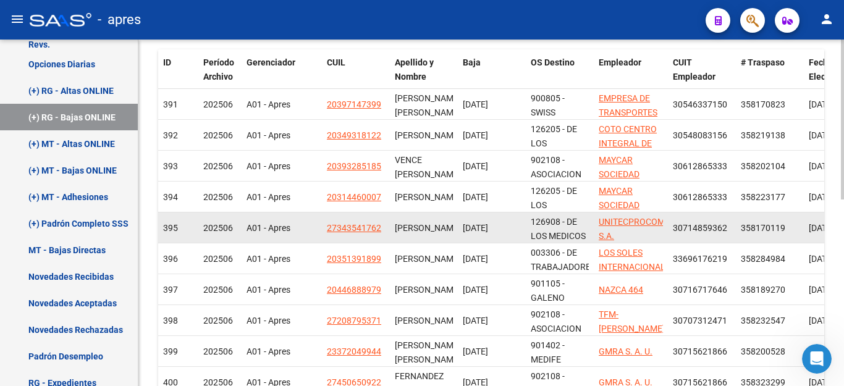
scroll to position [309, 0]
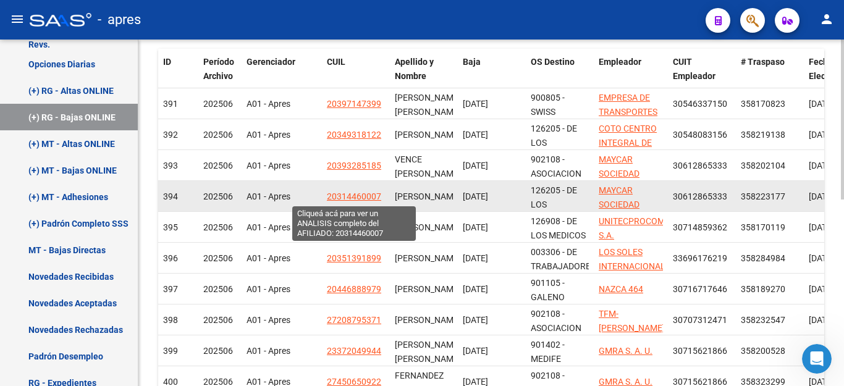
click at [352, 195] on span "20314460007" at bounding box center [354, 197] width 54 height 10
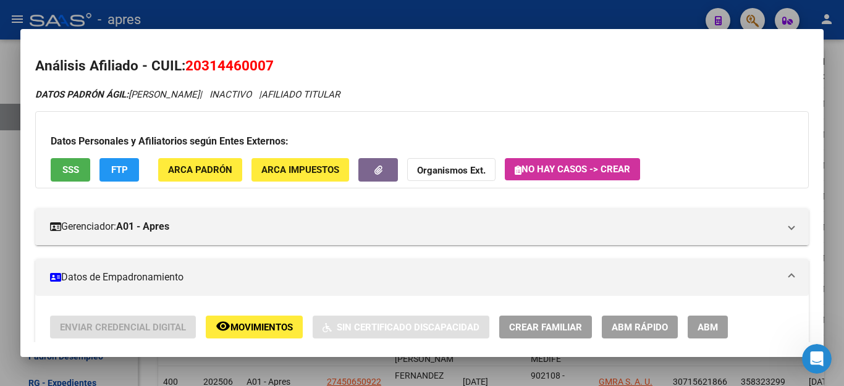
scroll to position [62, 0]
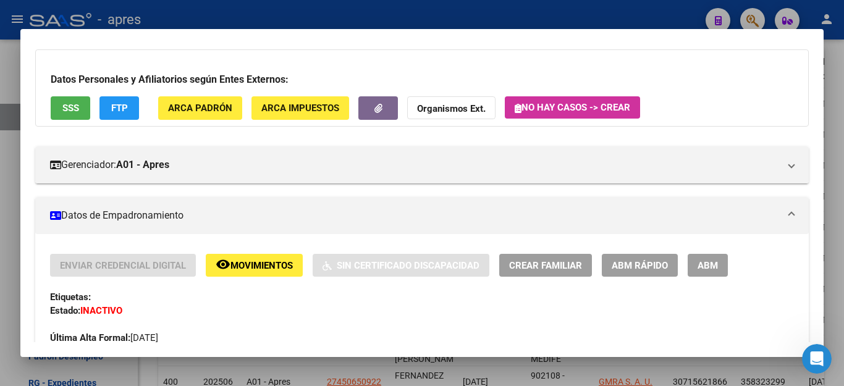
click at [273, 269] on span "Movimientos" at bounding box center [262, 265] width 62 height 11
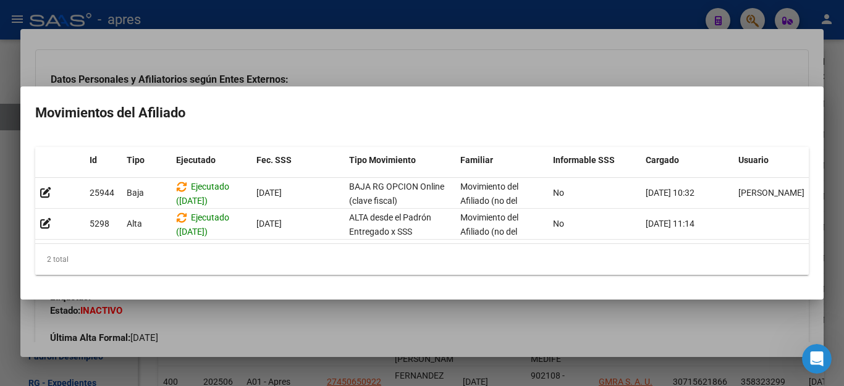
click at [622, 371] on div at bounding box center [422, 193] width 844 height 386
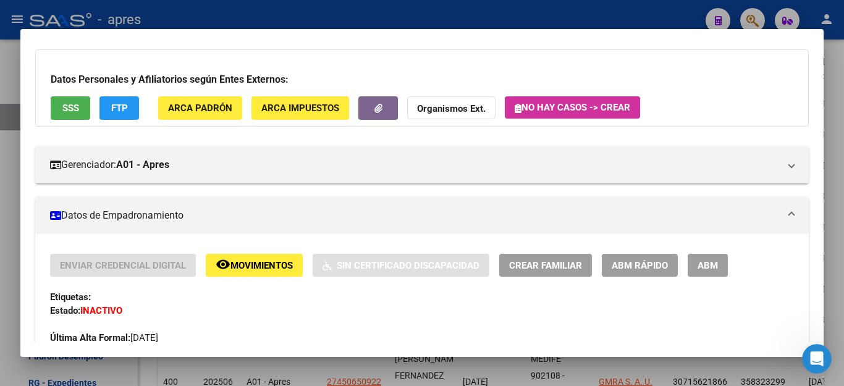
click at [622, 368] on div at bounding box center [422, 193] width 844 height 386
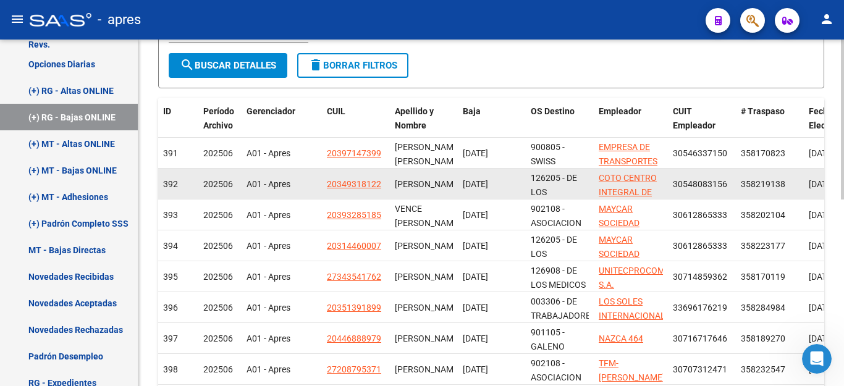
scroll to position [124, 0]
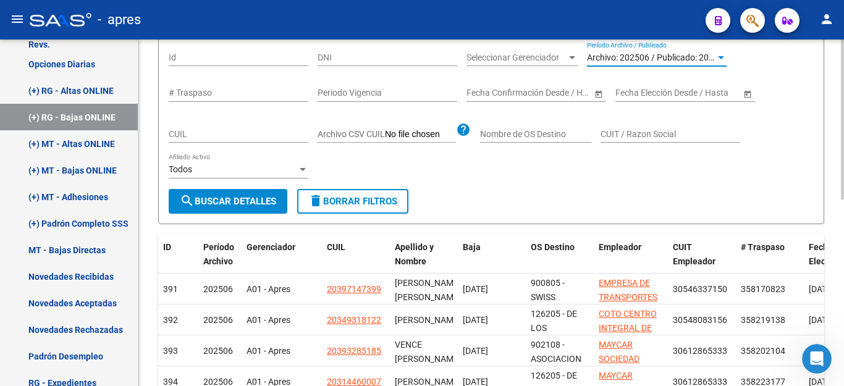
click at [653, 56] on span "Archivo: 202506 / Publicado: 202505" at bounding box center [658, 58] width 142 height 10
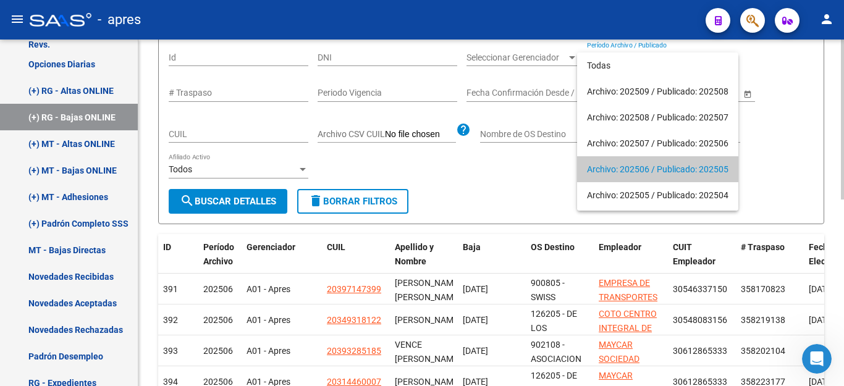
scroll to position [49, 0]
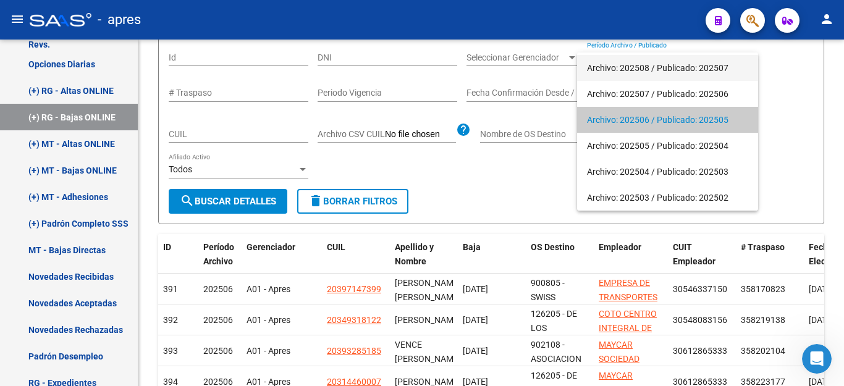
click at [629, 69] on span "Archivo: 202508 / Publicado: 202507" at bounding box center [667, 68] width 161 height 26
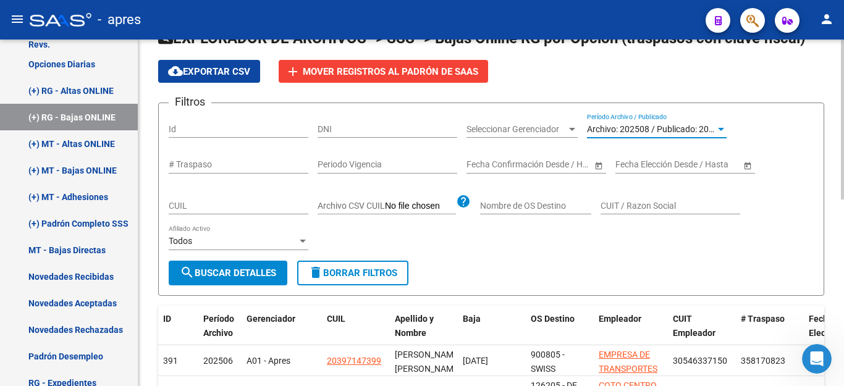
scroll to position [0, 0]
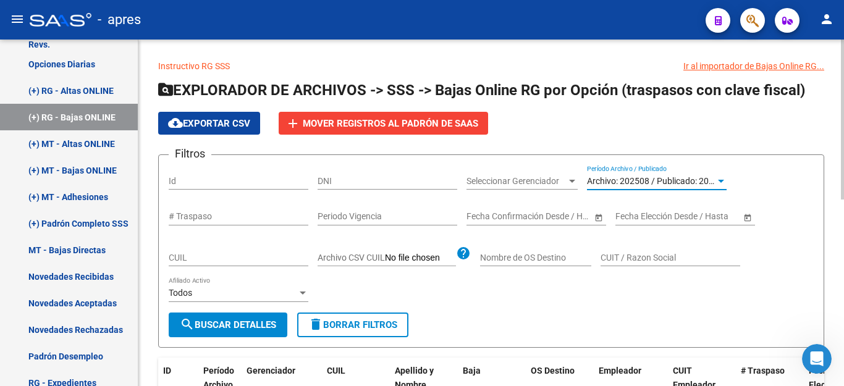
click at [639, 177] on span "Archivo: 202508 / Publicado: 202507" at bounding box center [658, 181] width 142 height 10
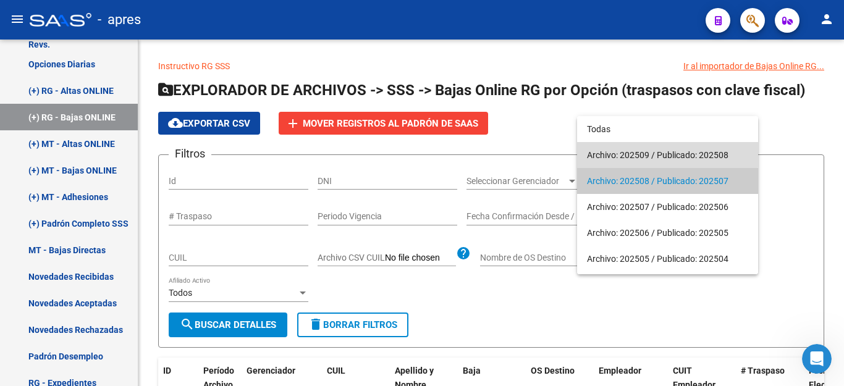
click at [639, 150] on span "Archivo: 202509 / Publicado: 202508" at bounding box center [667, 155] width 161 height 26
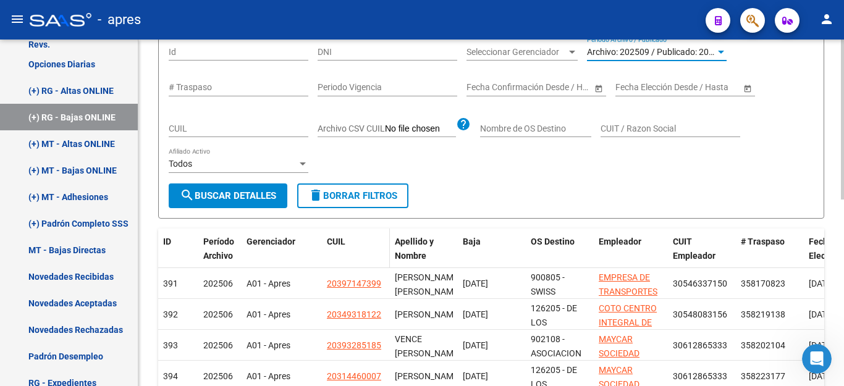
scroll to position [185, 0]
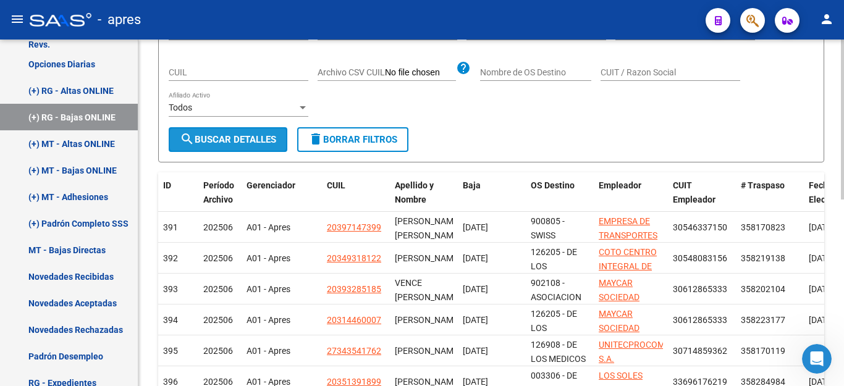
click at [250, 133] on button "search Buscar Detalles" at bounding box center [228, 139] width 119 height 25
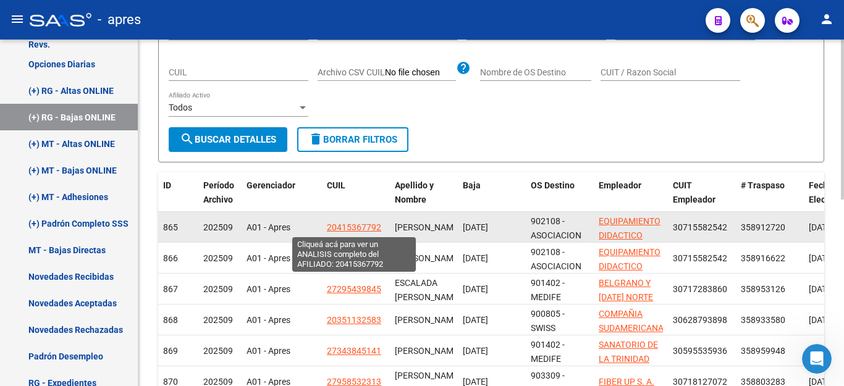
click at [351, 227] on span "20415367792" at bounding box center [354, 228] width 54 height 10
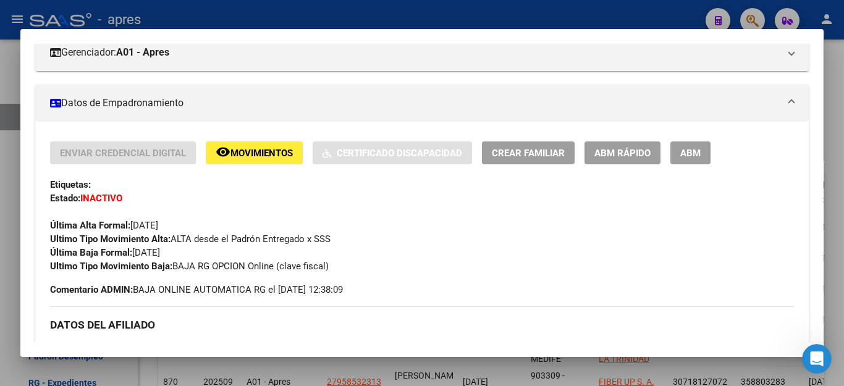
scroll to position [178, 0]
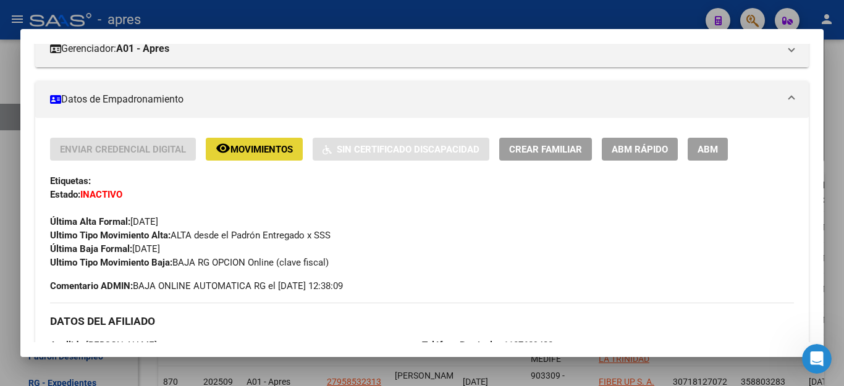
click at [281, 148] on span "Movimientos" at bounding box center [262, 149] width 62 height 11
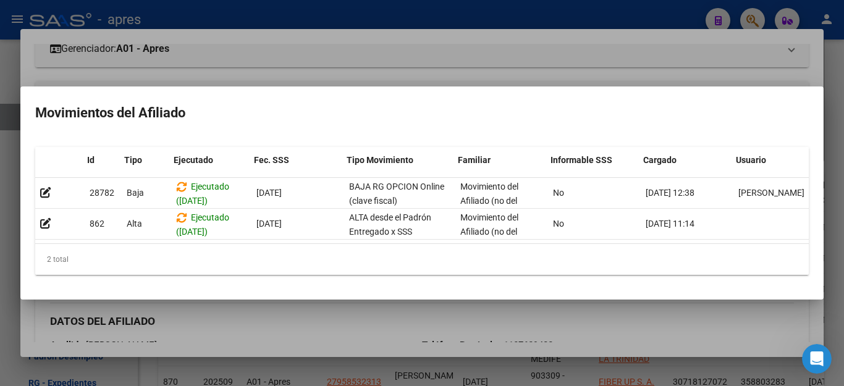
scroll to position [0, 17]
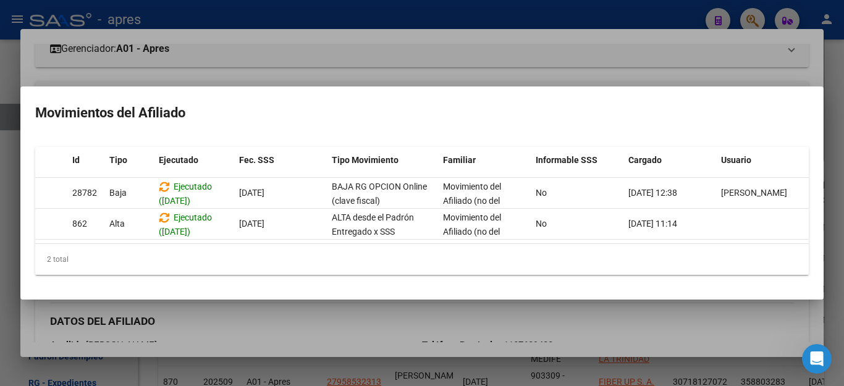
click at [341, 363] on div at bounding box center [422, 193] width 844 height 386
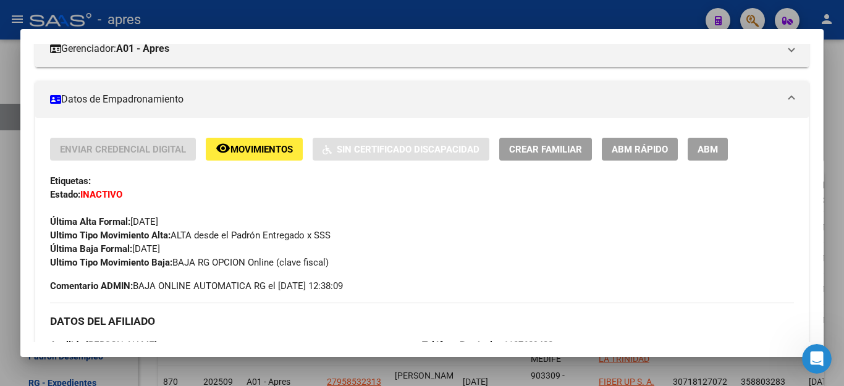
click at [342, 357] on mat-dialog-container "Análisis Afiliado - CUIL: 20415367792 DATOS PADRÓN ÁGIL: [PERSON_NAME] | INACTI…" at bounding box center [422, 193] width 804 height 328
click at [342, 364] on div at bounding box center [422, 193] width 844 height 386
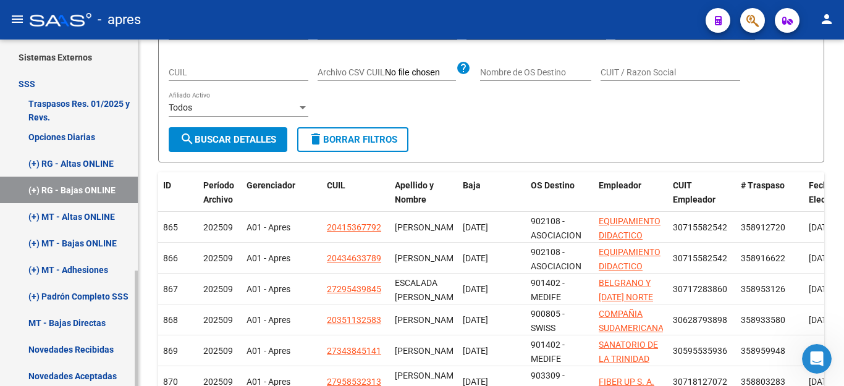
scroll to position [339, 0]
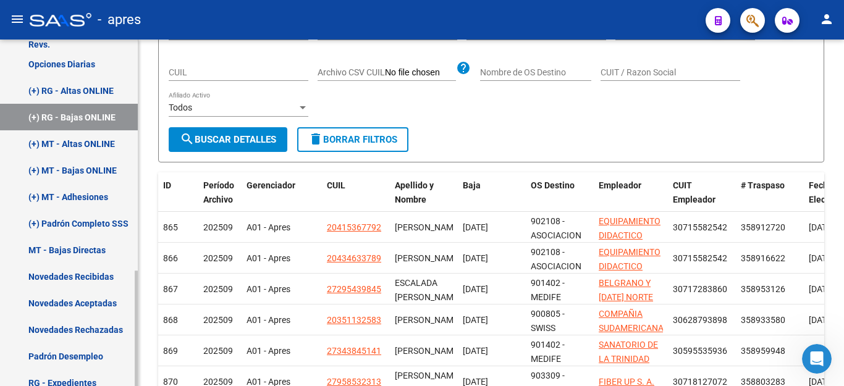
click at [87, 218] on link "(+) Padrón Completo SSS" at bounding box center [69, 223] width 138 height 27
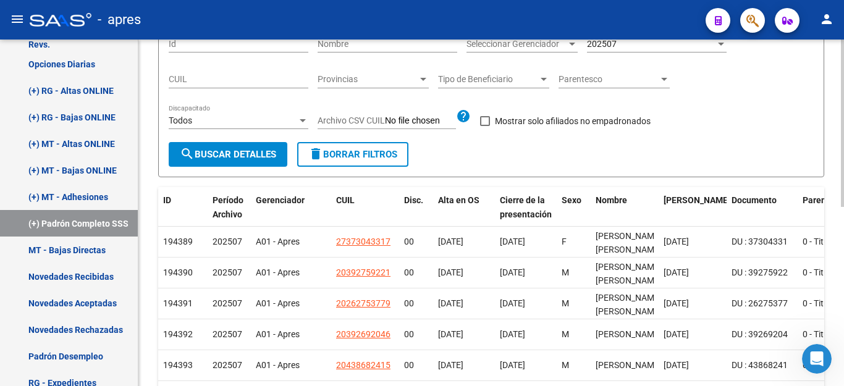
scroll to position [124, 0]
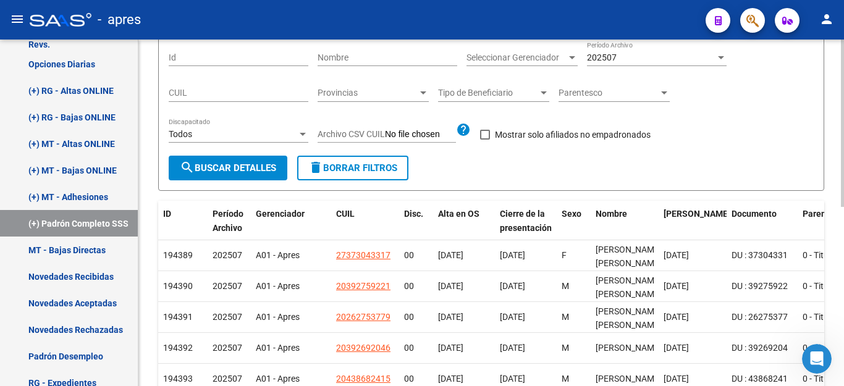
click at [219, 172] on span "search Buscar Detalles" at bounding box center [228, 168] width 96 height 11
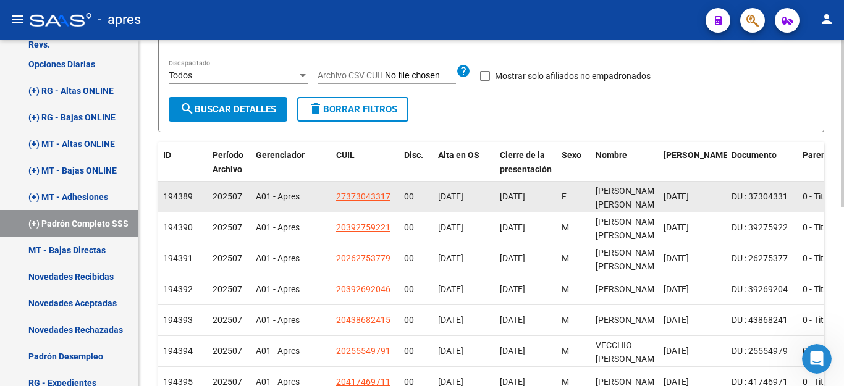
scroll to position [185, 0]
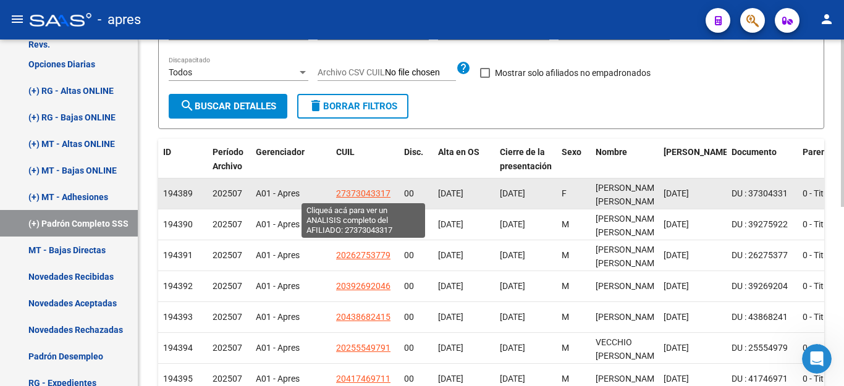
click at [373, 197] on span "27373043317" at bounding box center [363, 194] width 54 height 10
type textarea "27373043317"
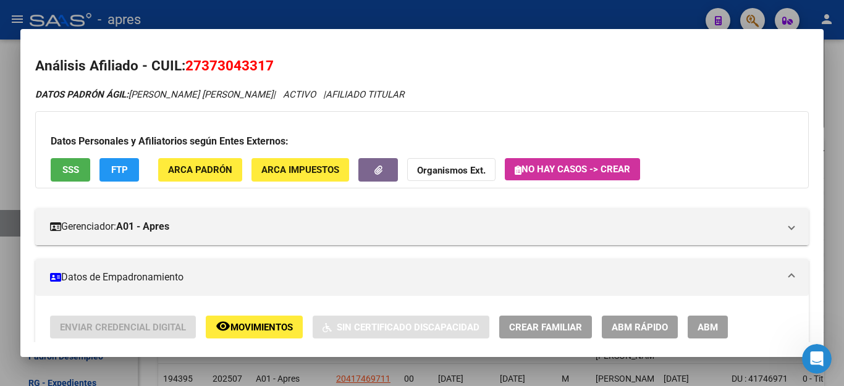
scroll to position [124, 0]
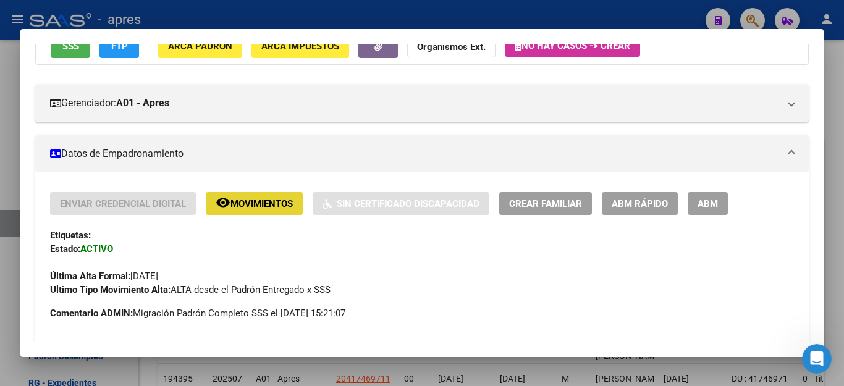
click at [255, 208] on span "Movimientos" at bounding box center [262, 203] width 62 height 11
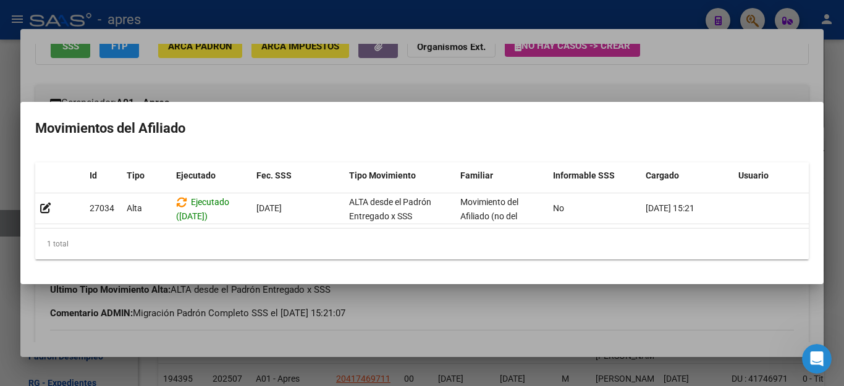
click at [665, 365] on div at bounding box center [422, 193] width 844 height 386
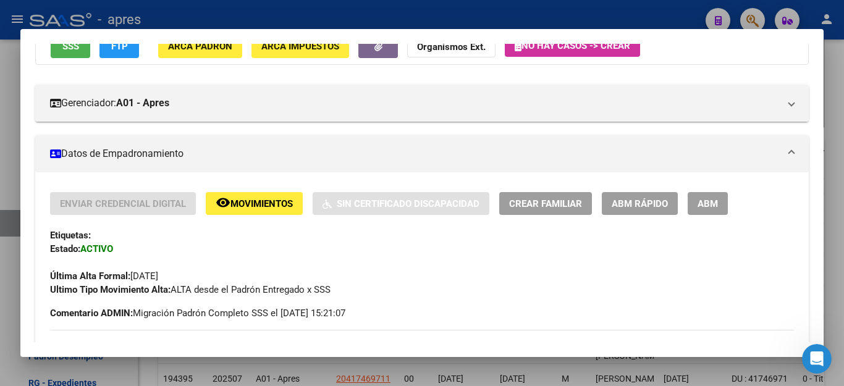
click at [665, 365] on div at bounding box center [422, 193] width 844 height 386
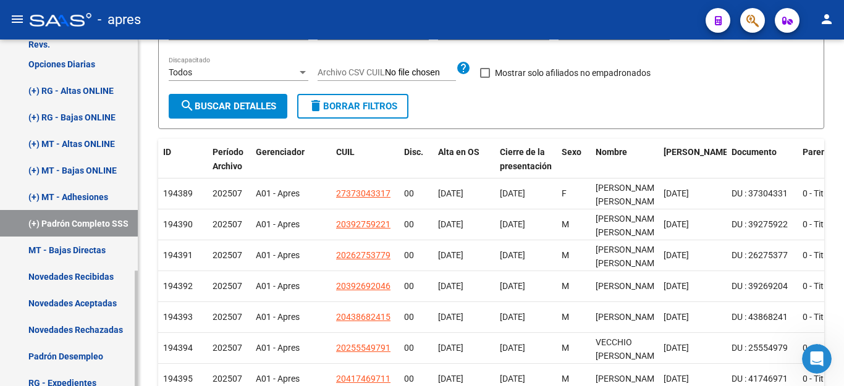
scroll to position [278, 0]
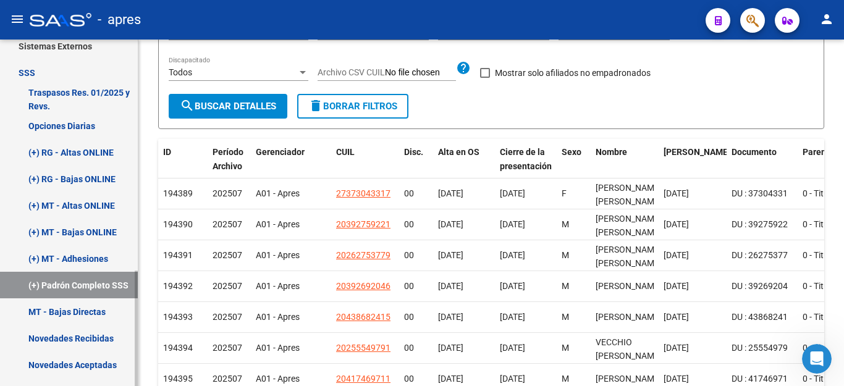
click at [88, 146] on link "(+) RG - Altas ONLINE" at bounding box center [69, 152] width 138 height 27
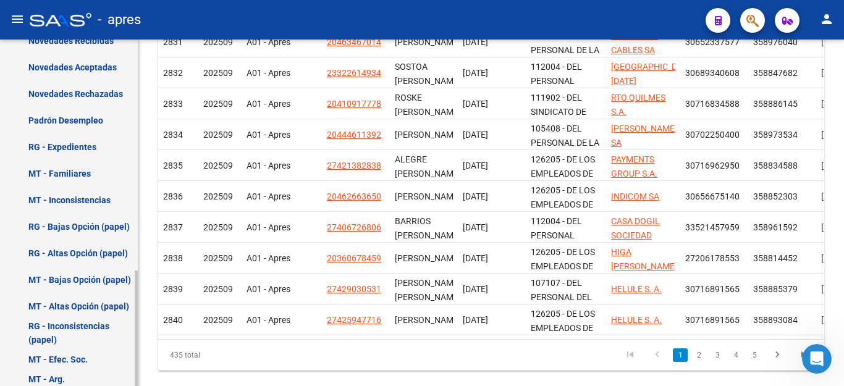
scroll to position [695, 0]
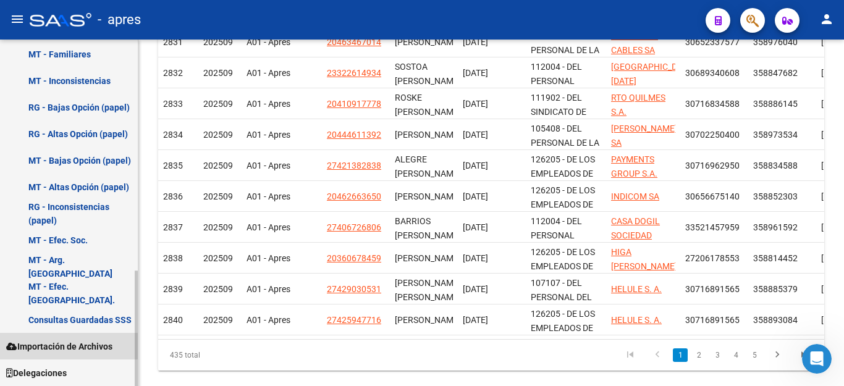
click at [73, 349] on span "Importación de Archivos" at bounding box center [59, 347] width 106 height 14
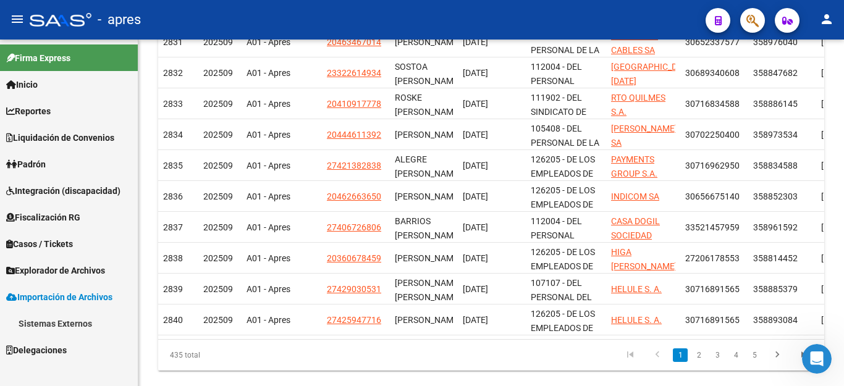
scroll to position [0, 0]
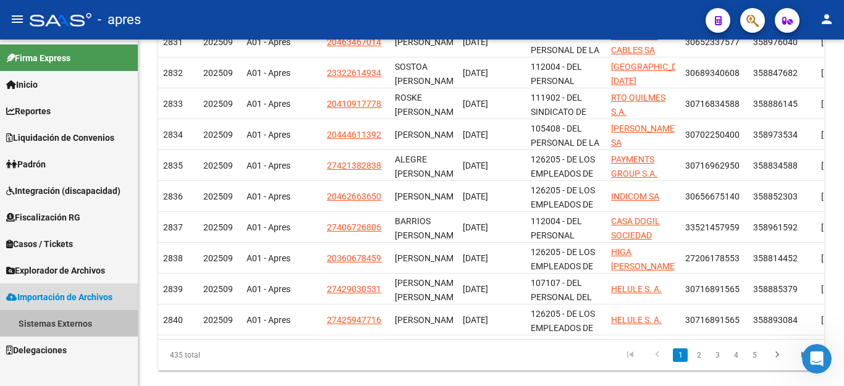
click at [61, 314] on link "Sistemas Externos" at bounding box center [69, 323] width 138 height 27
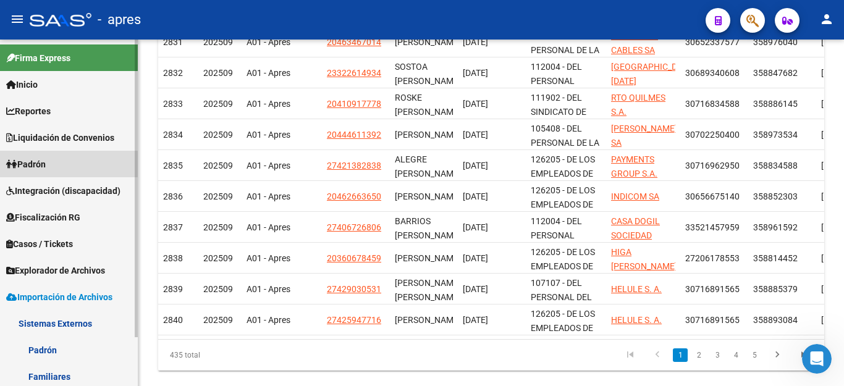
click at [57, 169] on link "Padrón" at bounding box center [69, 164] width 138 height 27
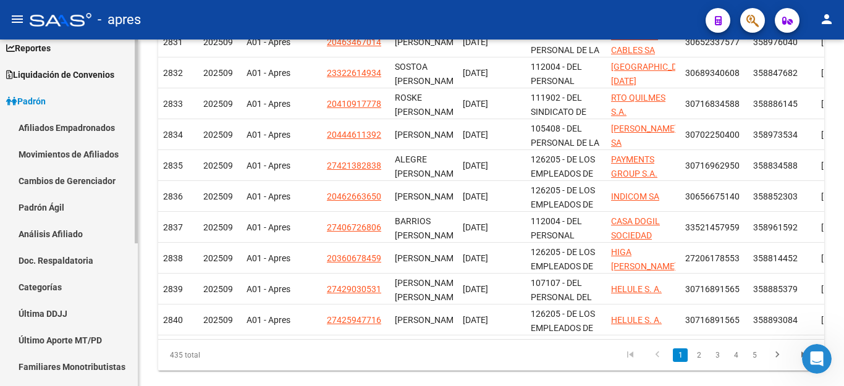
scroll to position [124, 0]
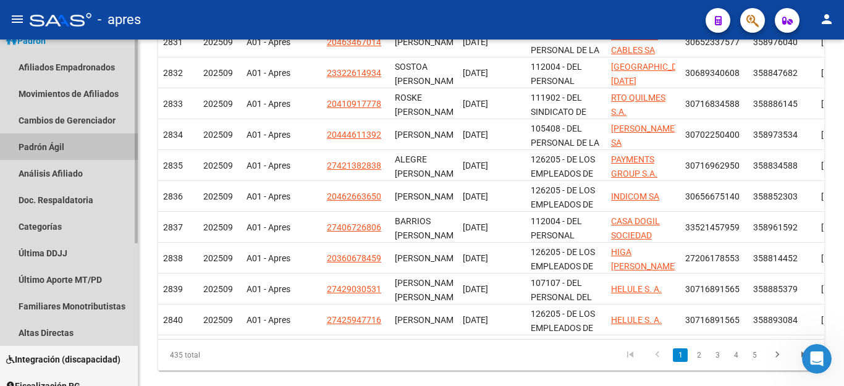
click at [61, 145] on link "Padrón Ágil" at bounding box center [69, 147] width 138 height 27
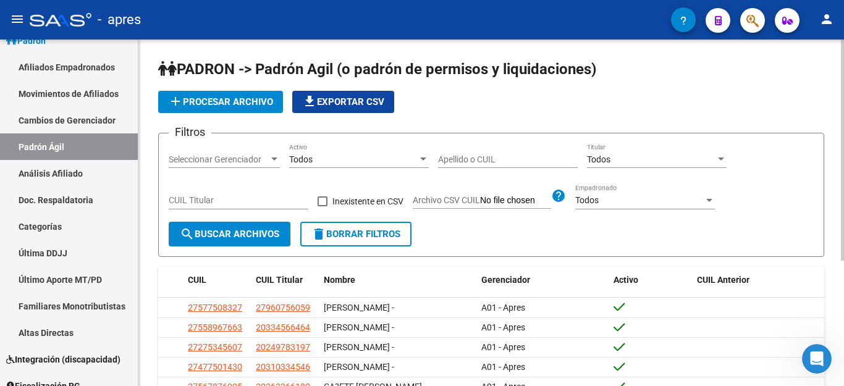
click at [469, 200] on span "Archivo CSV CUIL" at bounding box center [446, 200] width 67 height 10
click at [480, 200] on input "Archivo CSV CUIL" at bounding box center [515, 200] width 71 height 11
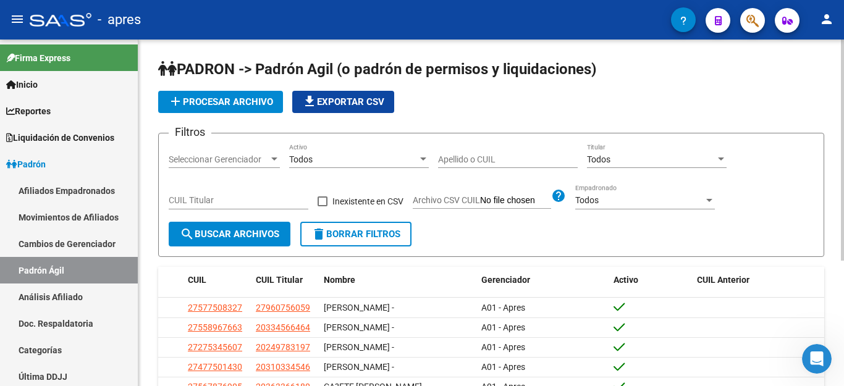
click at [183, 103] on span "add Procesar archivo" at bounding box center [220, 101] width 105 height 11
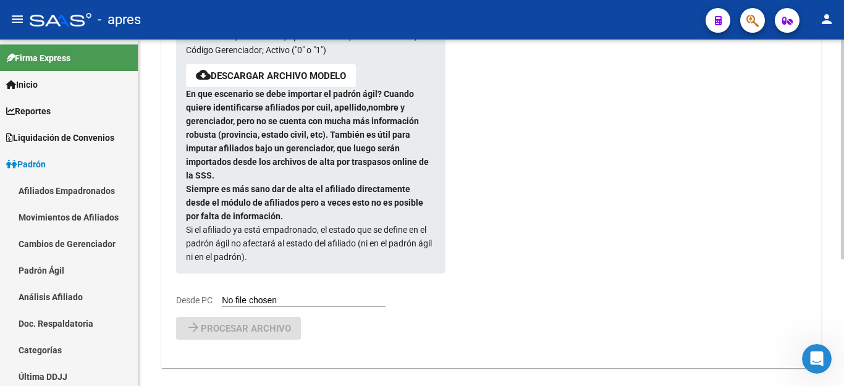
scroll to position [199, 0]
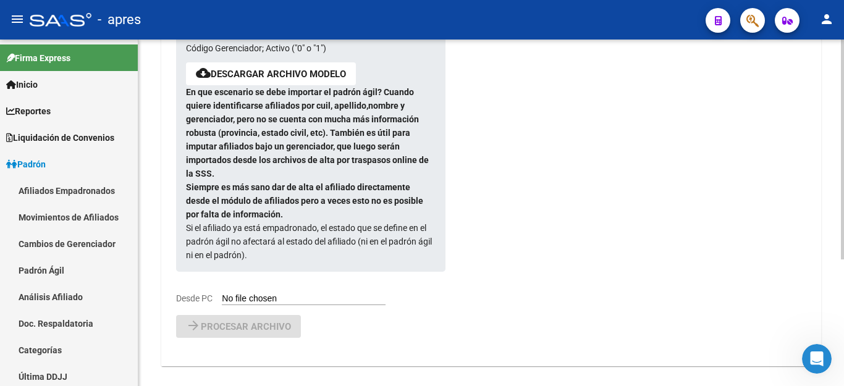
click at [300, 294] on input "Desde PC" at bounding box center [304, 300] width 164 height 12
type input "C:\fakepath\AGIL_11092025.csv"
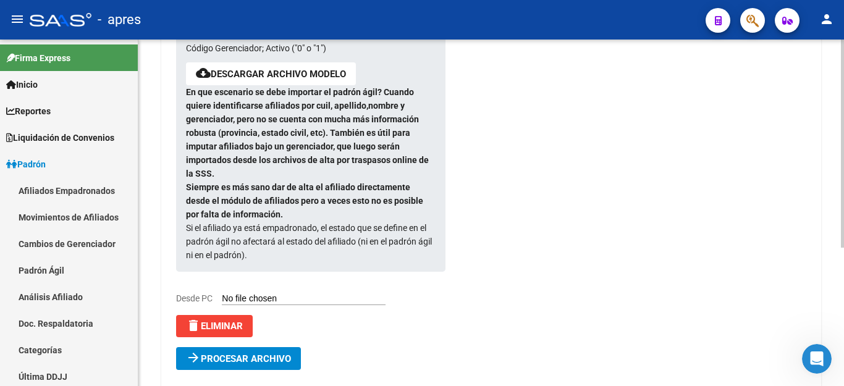
click at [266, 354] on span "Procesar archivo" at bounding box center [246, 359] width 90 height 11
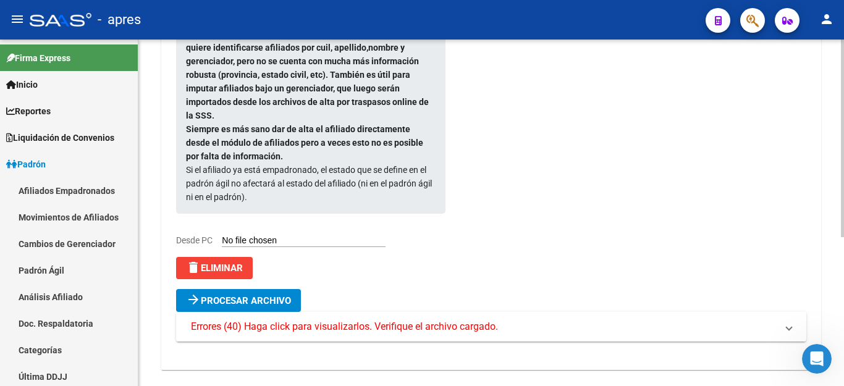
click at [449, 320] on span "Errores (40) Haga click para visualizarlos. Verifique el archivo cargado." at bounding box center [344, 327] width 307 height 14
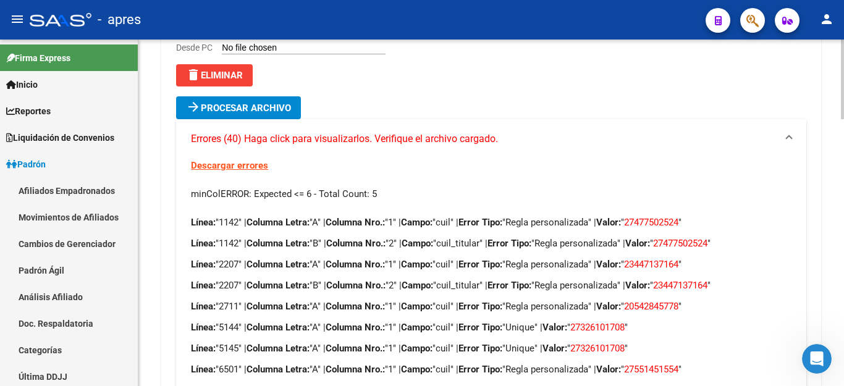
scroll to position [354, 0]
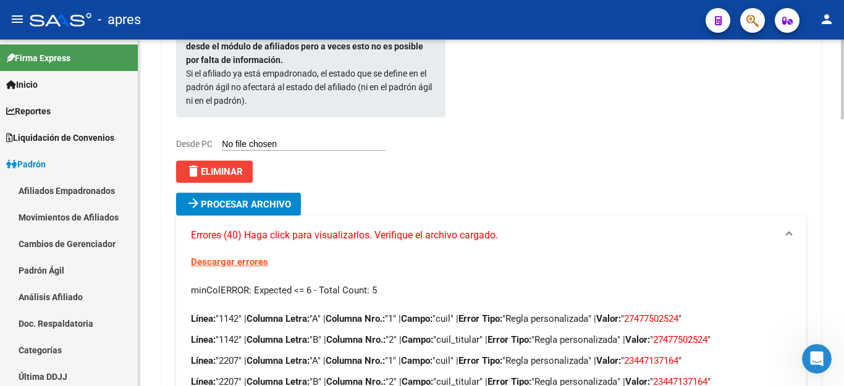
click at [238, 257] on link "Descargar errores" at bounding box center [229, 262] width 77 height 11
click at [223, 166] on span "delete Eliminar" at bounding box center [214, 171] width 57 height 11
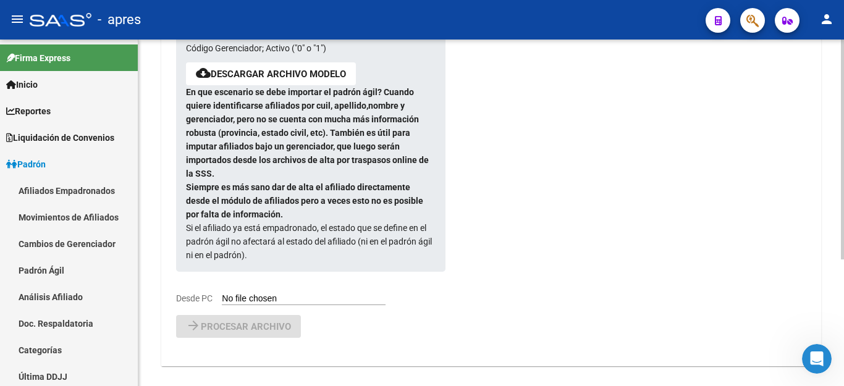
click at [287, 278] on div "Formato de importación de archivos padrón ágil: Son [DEMOGRAPHIC_DATA] columnas…" at bounding box center [301, 130] width 250 height 349
click at [278, 294] on input "Desde PC" at bounding box center [304, 300] width 164 height 12
type input "C:\fakepath\AGIL_11092025.csv"
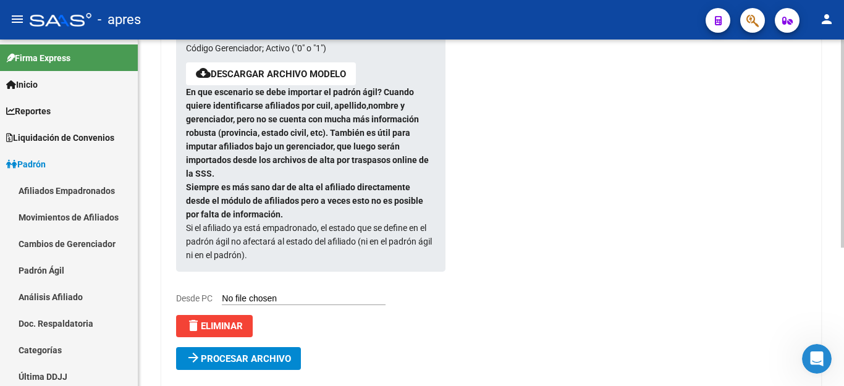
drag, startPoint x: 244, startPoint y: 348, endPoint x: 488, endPoint y: 321, distance: 245.7
click at [244, 354] on span "Procesar archivo" at bounding box center [246, 359] width 90 height 11
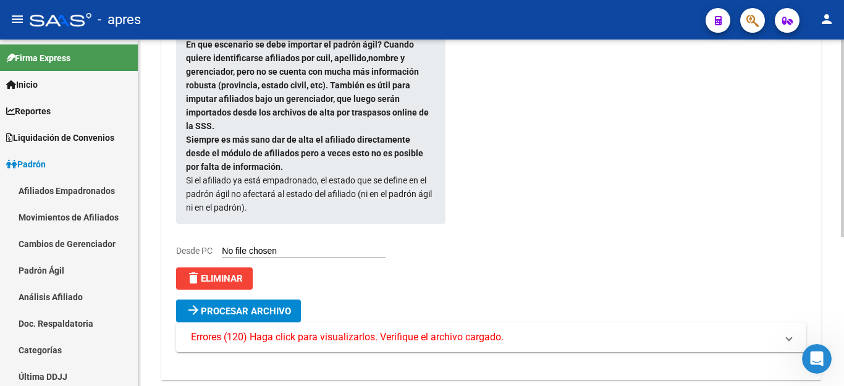
scroll to position [261, 0]
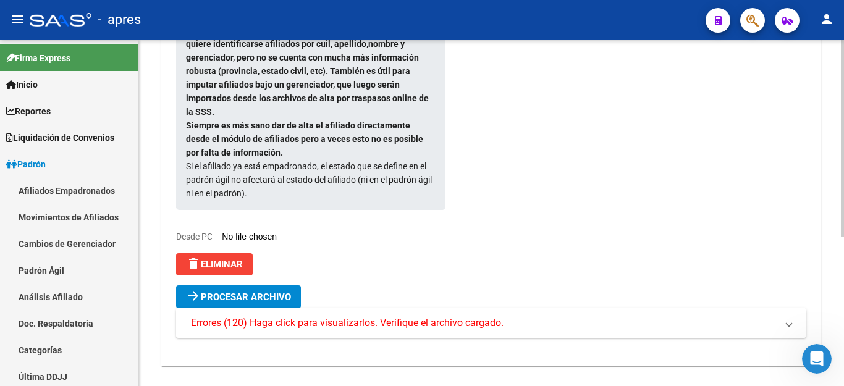
click at [396, 316] on span "Errores (120) Haga click para visualizarlos. Verifique el archivo cargado." at bounding box center [347, 323] width 313 height 14
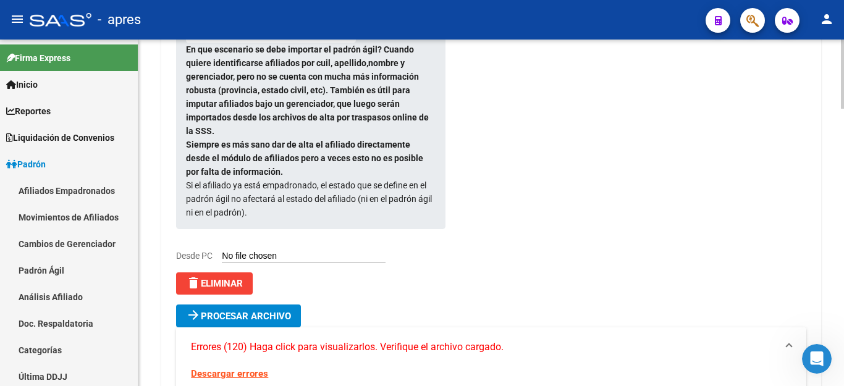
scroll to position [323, 0]
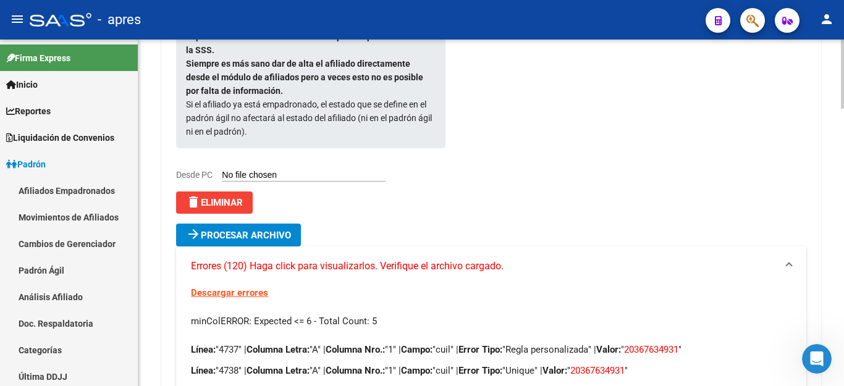
click at [234, 197] on span "delete Eliminar" at bounding box center [214, 202] width 57 height 11
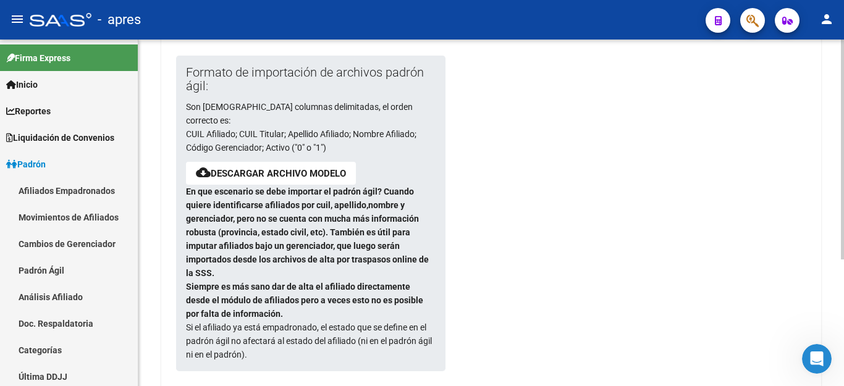
scroll to position [199, 0]
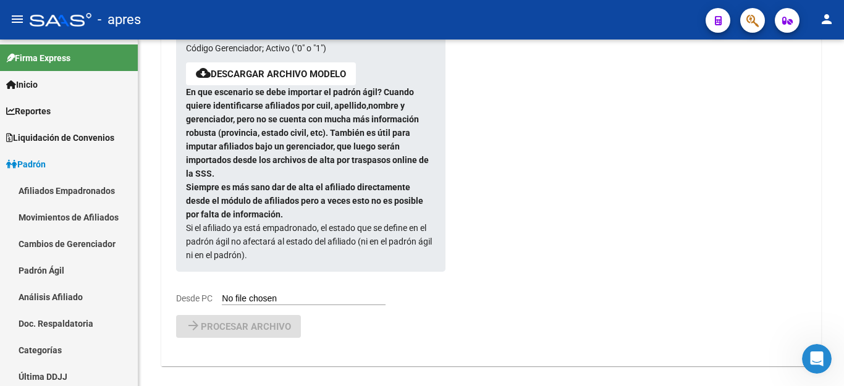
click at [287, 294] on input "Desde PC" at bounding box center [304, 300] width 164 height 12
type input "C:\fakepath\AGIL_11092025.csv"
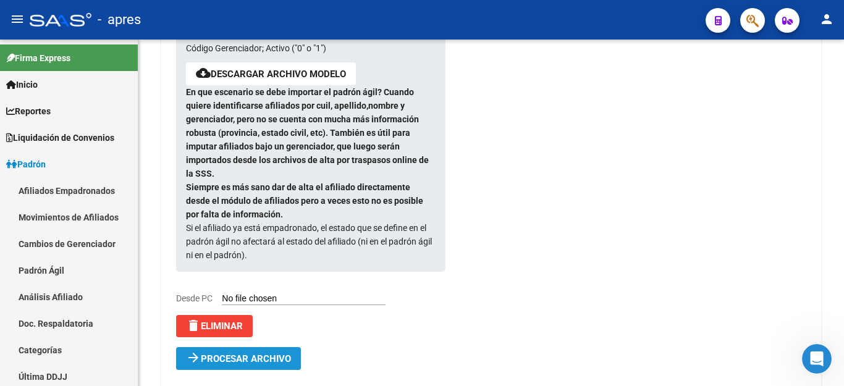
click at [281, 354] on span "Procesar archivo" at bounding box center [246, 359] width 90 height 11
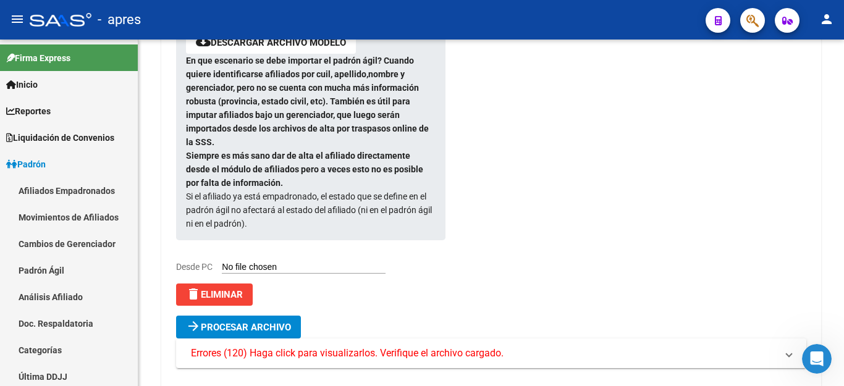
scroll to position [261, 0]
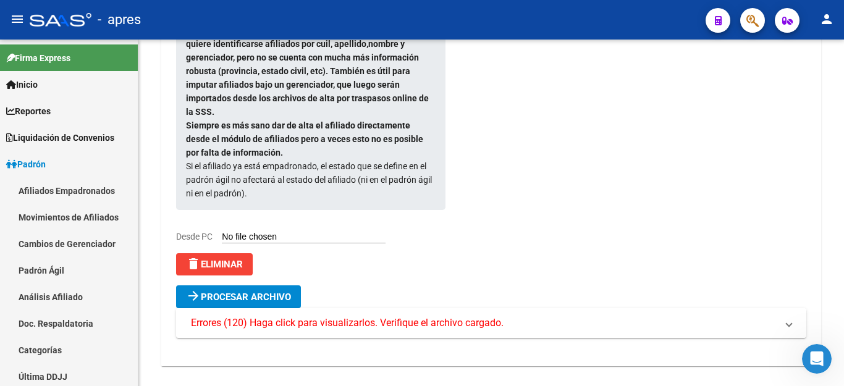
click at [499, 316] on span "Errores (120) Haga click para visualizarlos. Verifique el archivo cargado." at bounding box center [347, 323] width 313 height 14
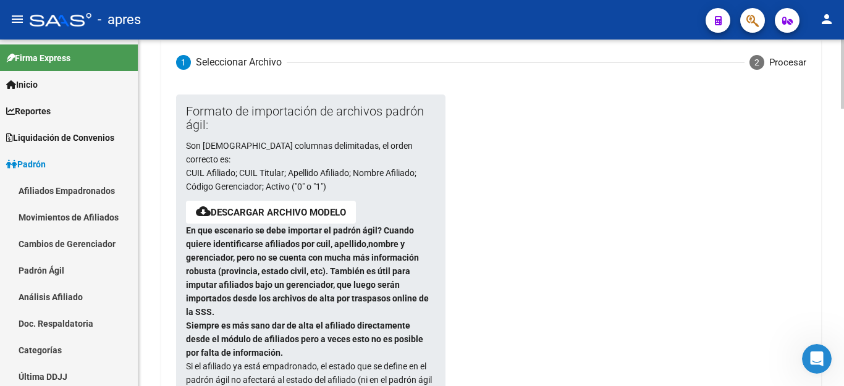
scroll to position [309, 0]
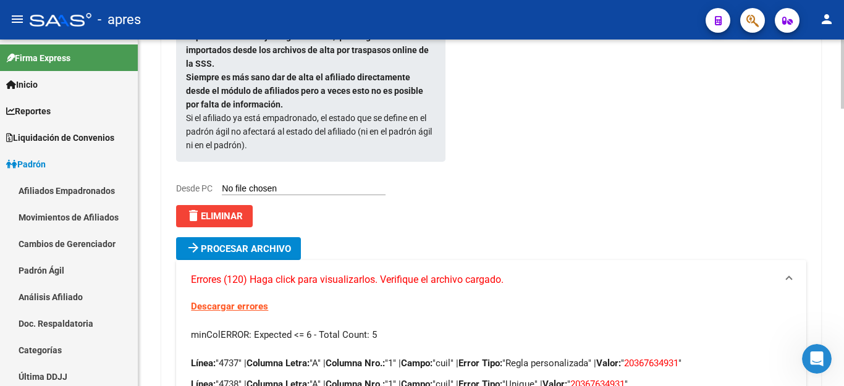
click at [208, 191] on div "Formato de importación de archivos padrón ágil: Son [DEMOGRAPHIC_DATA] columnas…" at bounding box center [301, 36] width 250 height 381
click at [208, 211] on span "delete Eliminar" at bounding box center [214, 216] width 57 height 11
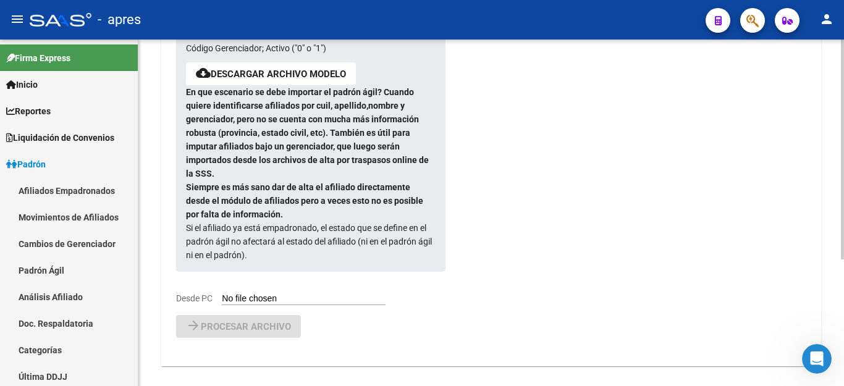
click at [283, 294] on input "Desde PC" at bounding box center [304, 300] width 164 height 12
type input "C:\fakepath\AGIL_11092025.csv"
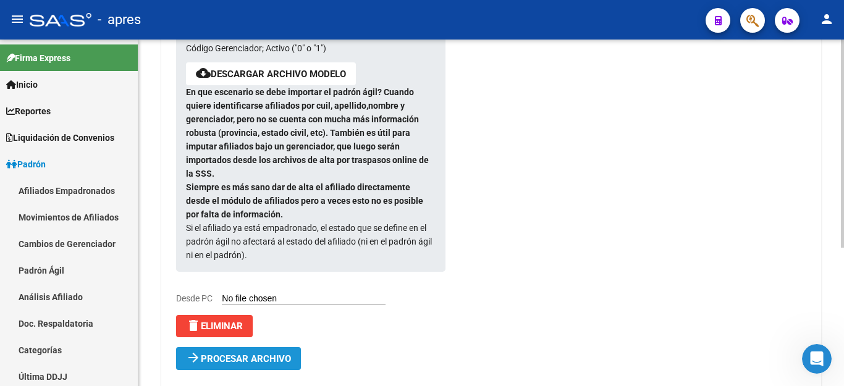
click at [231, 354] on span "Procesar archivo" at bounding box center [246, 359] width 90 height 11
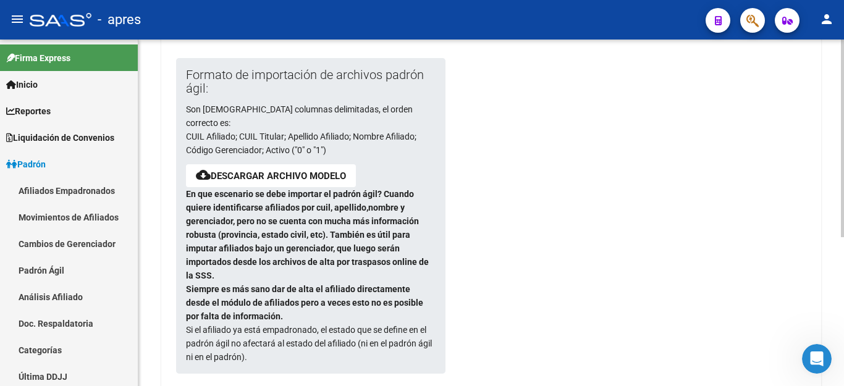
scroll to position [0, 0]
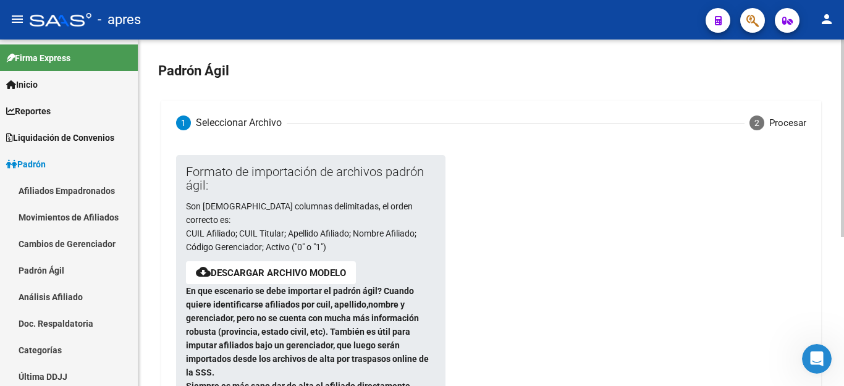
click at [401, 100] on div "Padrón Ágil 1 Seleccionar Archivo 2 Procesar Formato de importación de archivos…" at bounding box center [491, 350] width 706 height 621
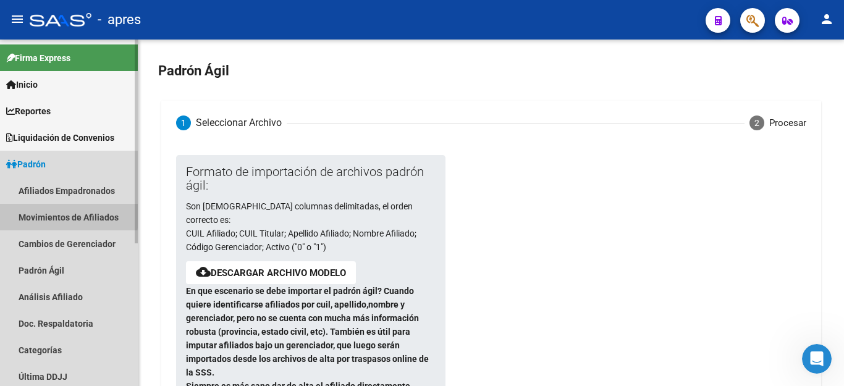
click at [41, 213] on link "Movimientos de Afiliados" at bounding box center [69, 217] width 138 height 27
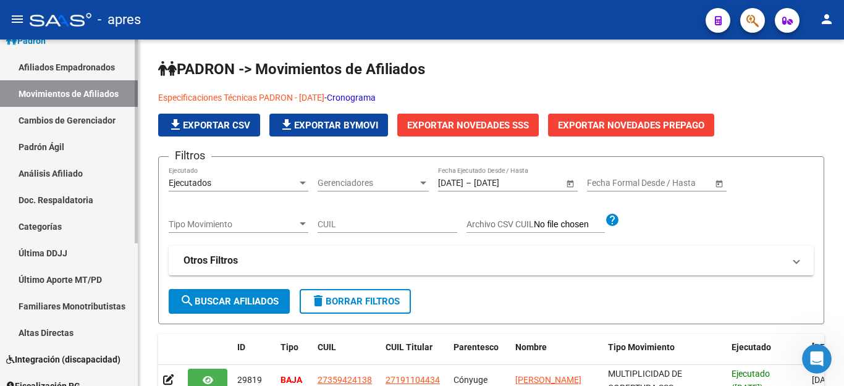
scroll to position [243, 0]
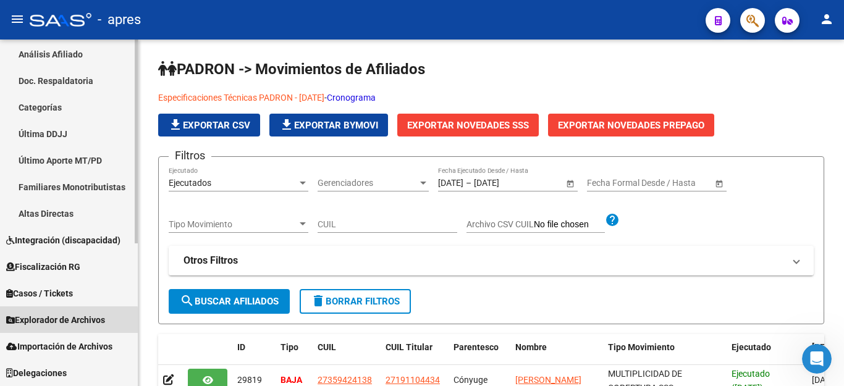
click at [61, 321] on span "Explorador de Archivos" at bounding box center [55, 320] width 99 height 14
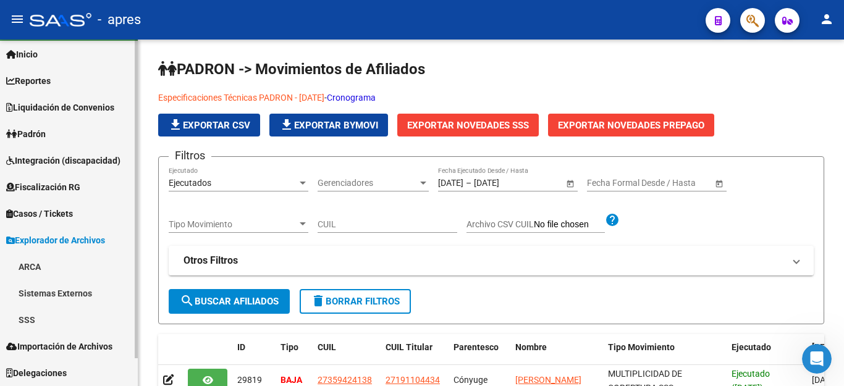
scroll to position [30, 0]
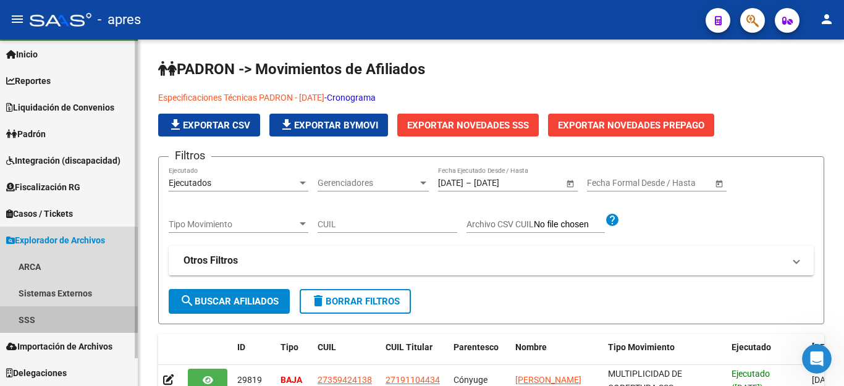
click at [47, 314] on link "SSS" at bounding box center [69, 320] width 138 height 27
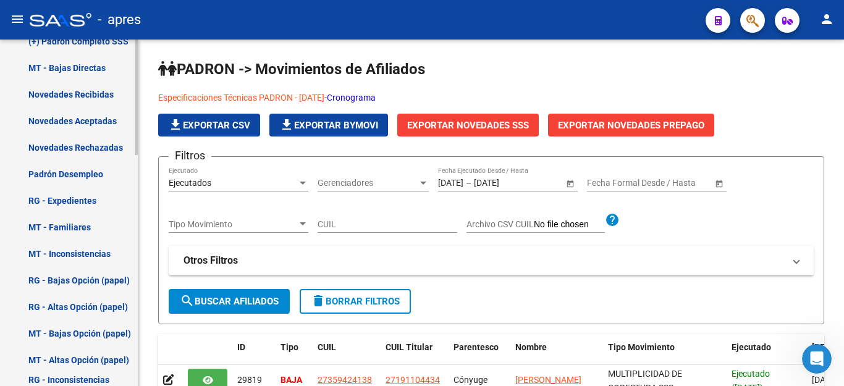
scroll to position [463, 0]
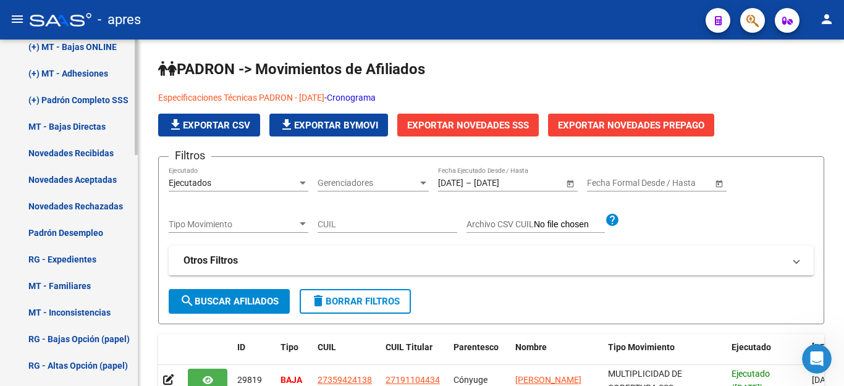
click at [70, 96] on link "(+) Padrón Completo SSS" at bounding box center [69, 100] width 138 height 27
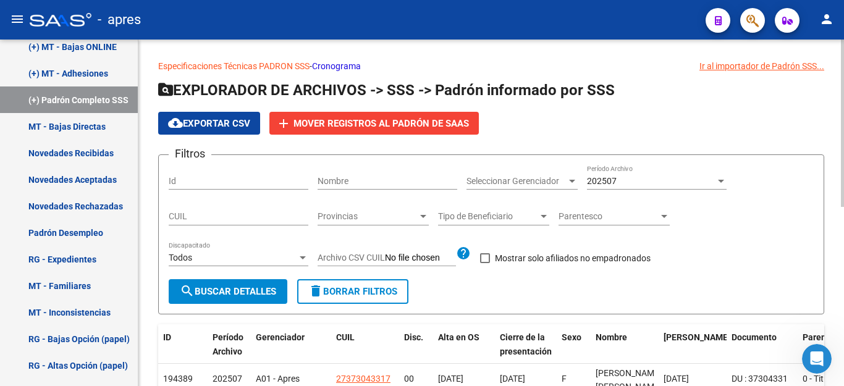
click at [639, 179] on div "202507" at bounding box center [651, 181] width 129 height 11
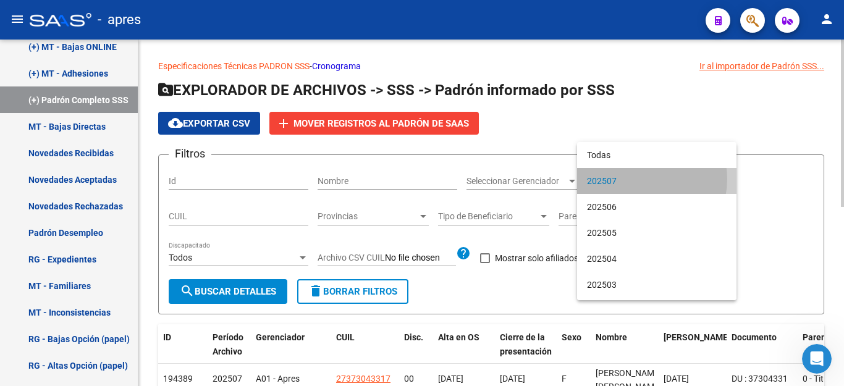
click at [639, 179] on span "202507" at bounding box center [657, 181] width 140 height 26
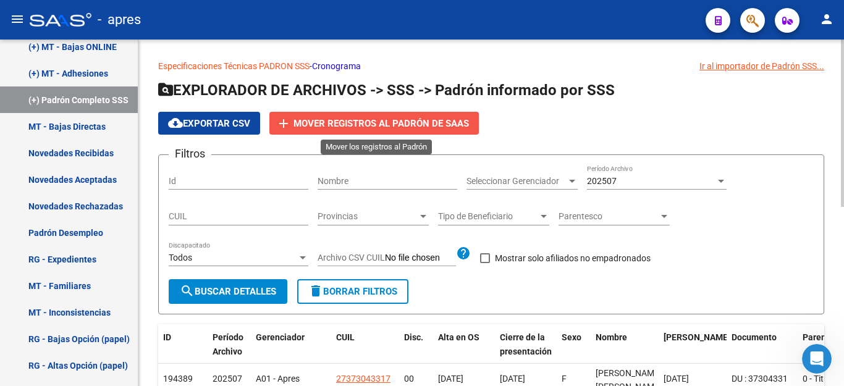
click at [359, 121] on span "Mover registros al PADRÓN de SAAS" at bounding box center [382, 123] width 176 height 11
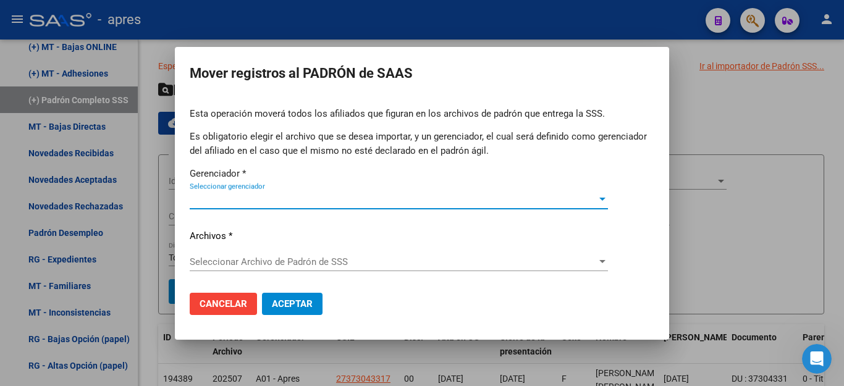
click at [277, 200] on span "Seleccionar gerenciador" at bounding box center [393, 199] width 407 height 11
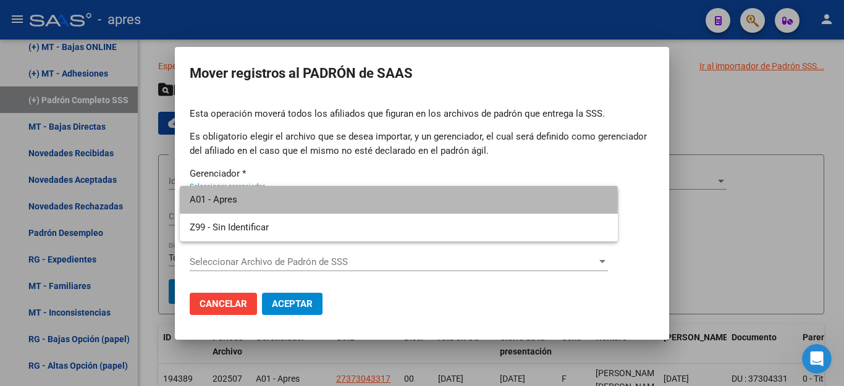
click at [277, 200] on span "A01 - Apres" at bounding box center [399, 200] width 418 height 28
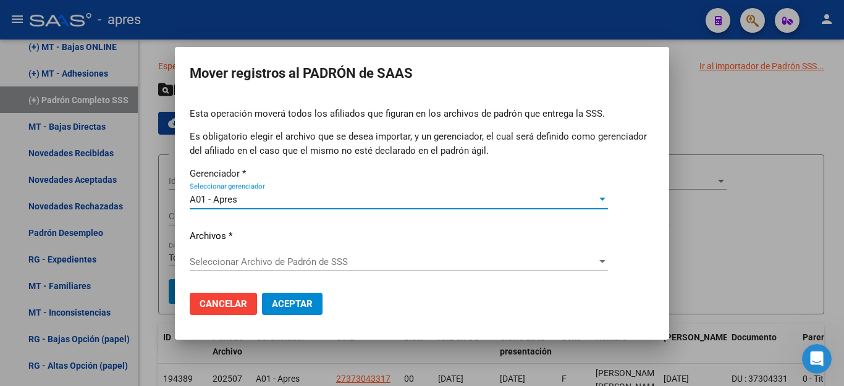
click at [247, 258] on span "Seleccionar Archivo de Padrón de SSS" at bounding box center [393, 262] width 407 height 11
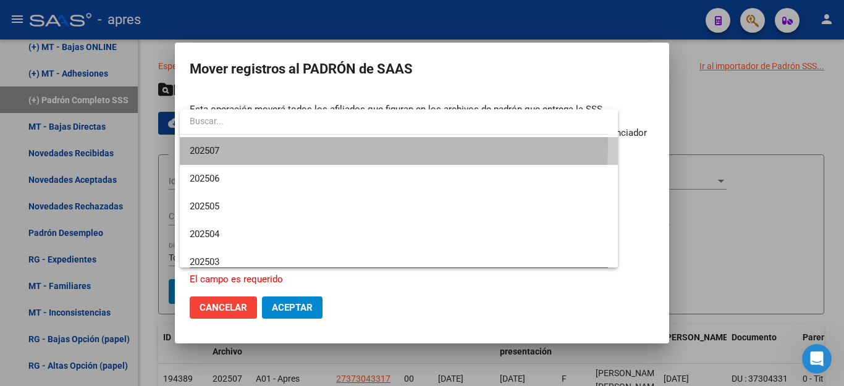
click at [239, 145] on span "202507" at bounding box center [399, 151] width 418 height 28
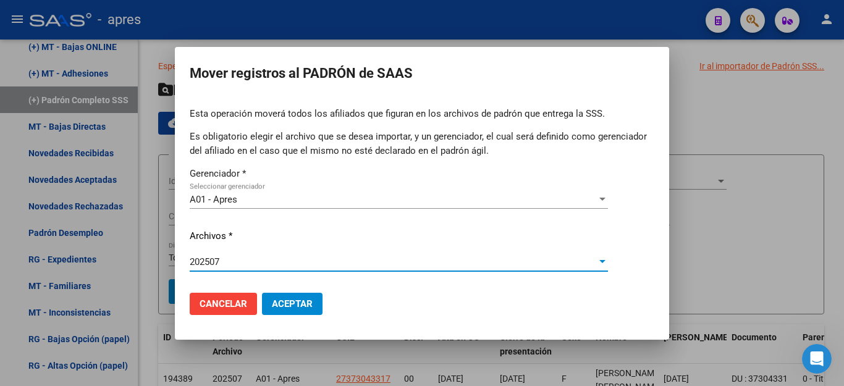
click at [302, 304] on span "Aceptar" at bounding box center [292, 304] width 41 height 11
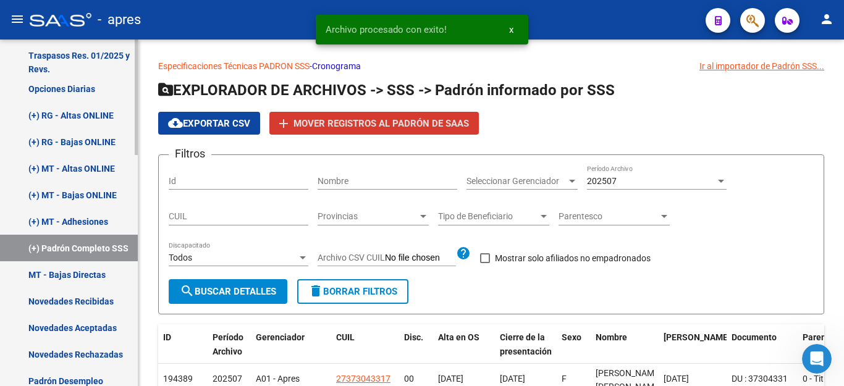
scroll to position [278, 0]
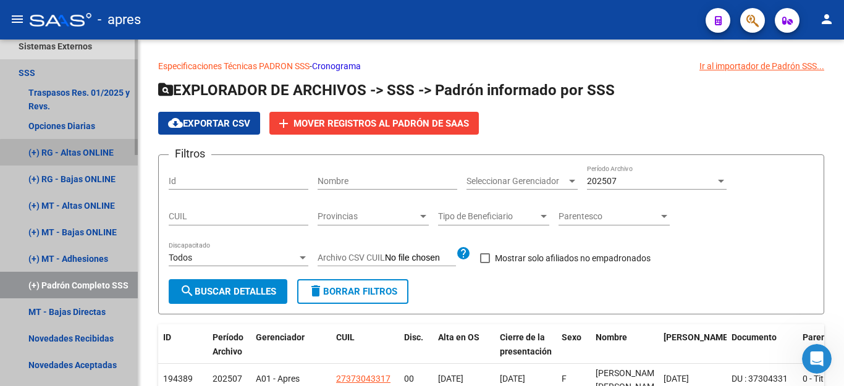
click at [82, 154] on link "(+) RG - Altas ONLINE" at bounding box center [69, 152] width 138 height 27
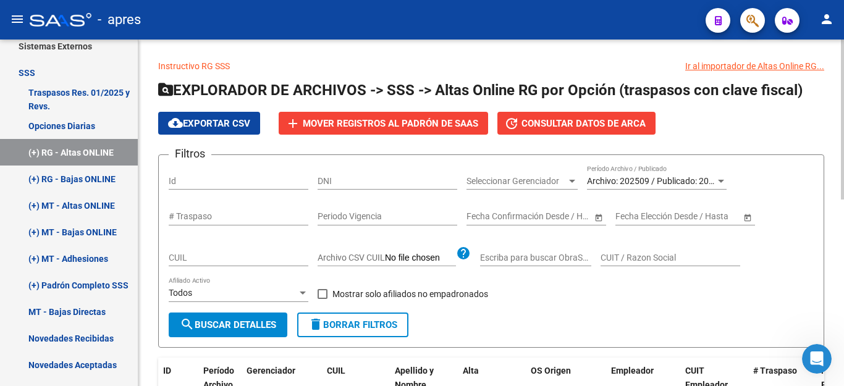
click at [637, 183] on span "Archivo: 202509 / Publicado: 202508" at bounding box center [658, 181] width 142 height 10
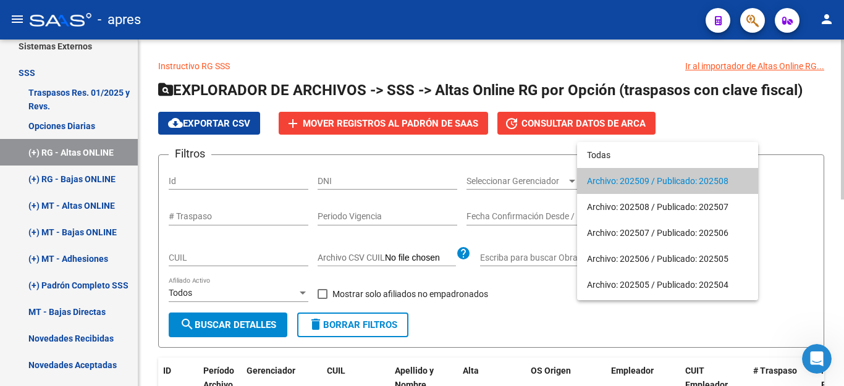
click at [637, 183] on span "Archivo: 202509 / Publicado: 202508" at bounding box center [667, 181] width 161 height 26
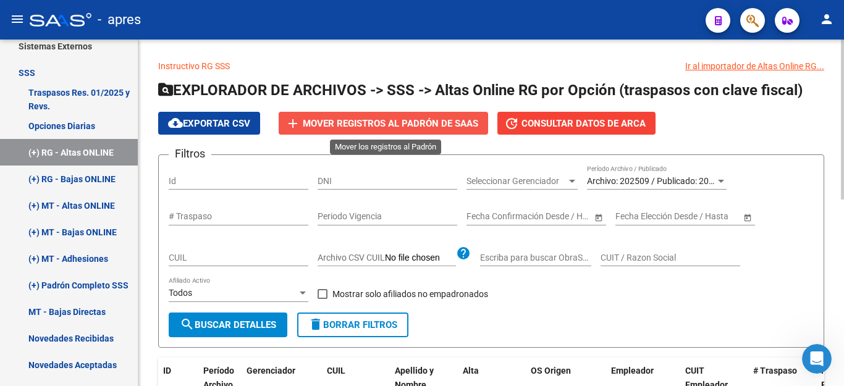
click at [370, 124] on span "Mover registros al PADRÓN de SAAS" at bounding box center [391, 123] width 176 height 11
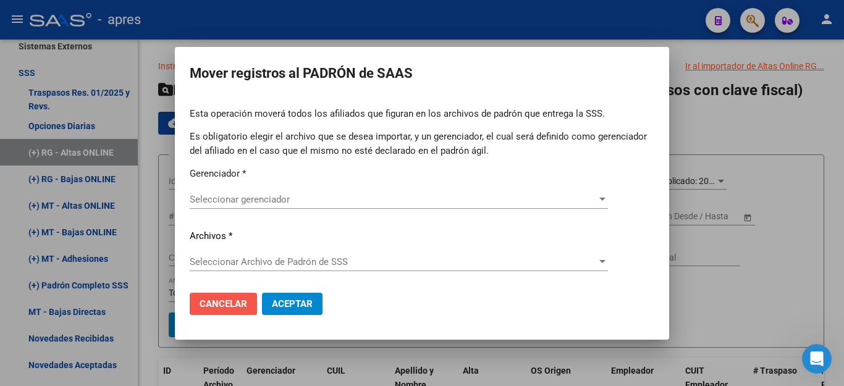
click at [240, 307] on span "Cancelar" at bounding box center [224, 304] width 48 height 11
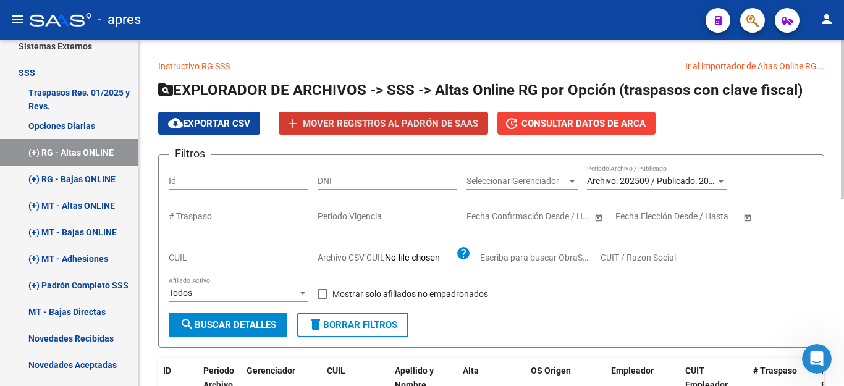
click at [210, 326] on span "search Buscar Detalles" at bounding box center [228, 325] width 96 height 11
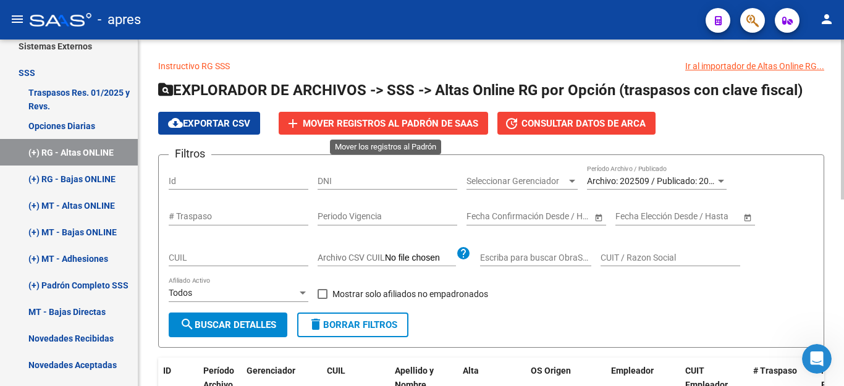
click at [394, 124] on span "Mover registros al PADRÓN de SAAS" at bounding box center [391, 123] width 176 height 11
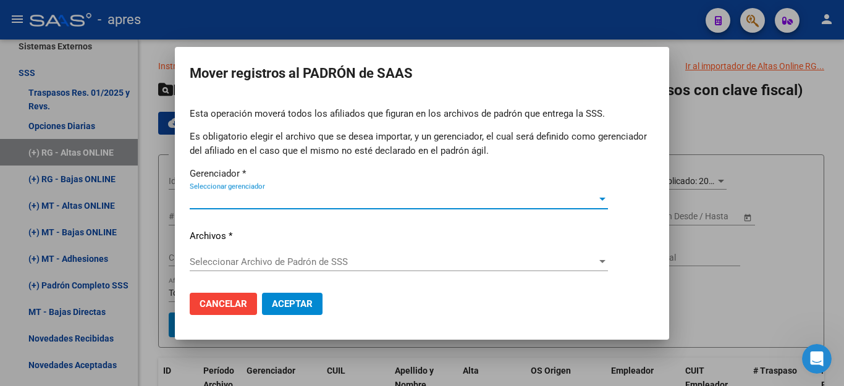
click at [291, 199] on span "Seleccionar gerenciador" at bounding box center [393, 199] width 407 height 11
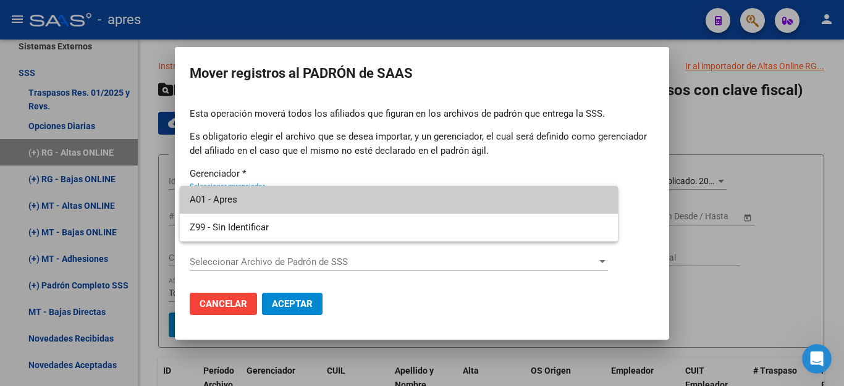
click at [292, 206] on span "A01 - Apres" at bounding box center [399, 200] width 418 height 28
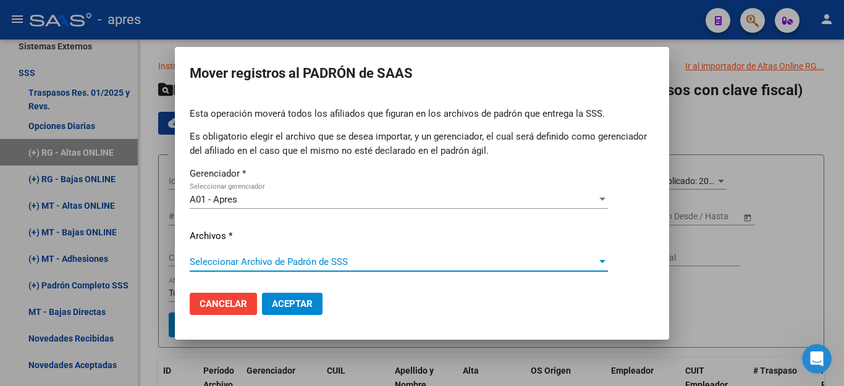
click at [281, 263] on span "Seleccionar Archivo de Padrón de SSS" at bounding box center [393, 262] width 407 height 11
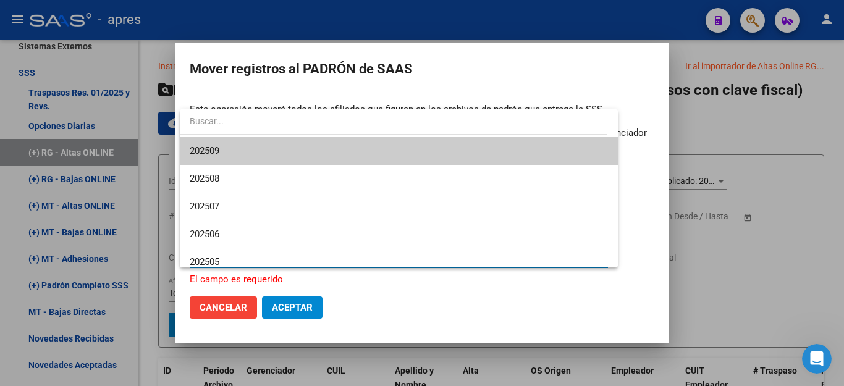
click at [268, 147] on span "202509" at bounding box center [399, 151] width 418 height 28
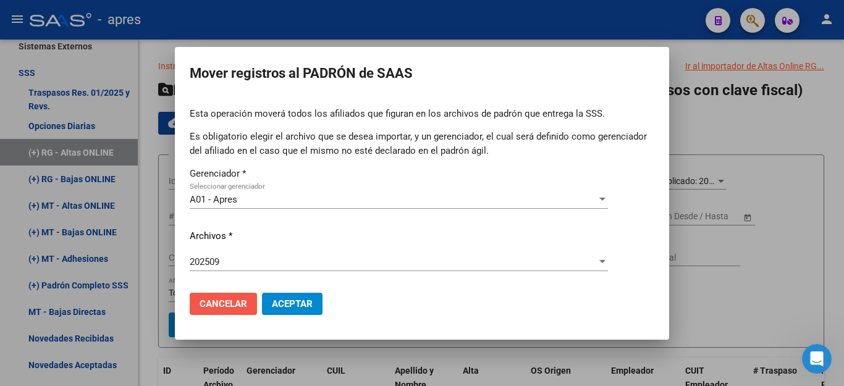
click at [200, 300] on span "Cancelar" at bounding box center [224, 304] width 48 height 11
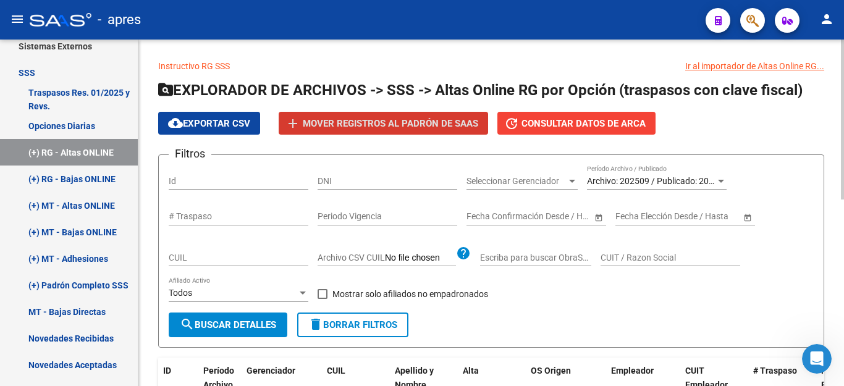
click at [656, 181] on span "Archivo: 202509 / Publicado: 202508" at bounding box center [658, 181] width 142 height 10
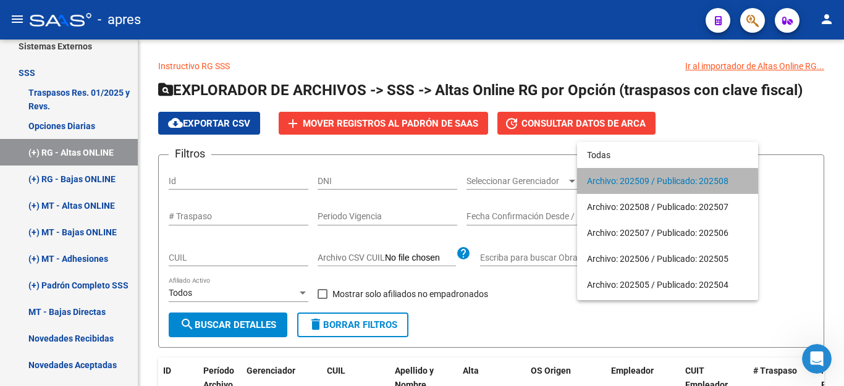
click at [629, 184] on span "Archivo: 202509 / Publicado: 202508" at bounding box center [667, 181] width 161 height 26
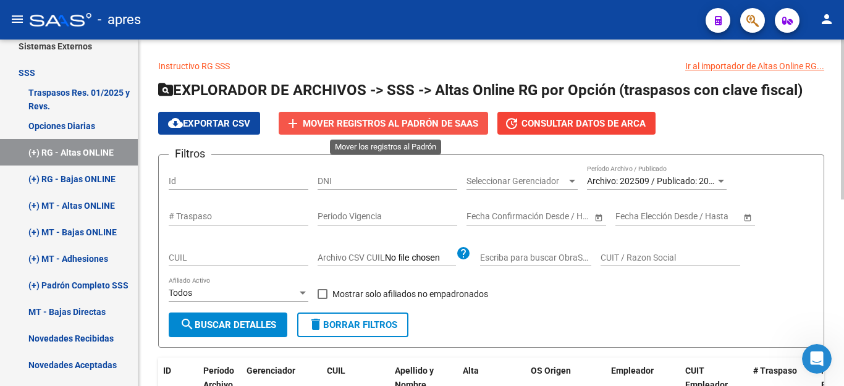
click at [423, 119] on span "Mover registros al PADRÓN de SAAS" at bounding box center [391, 123] width 176 height 11
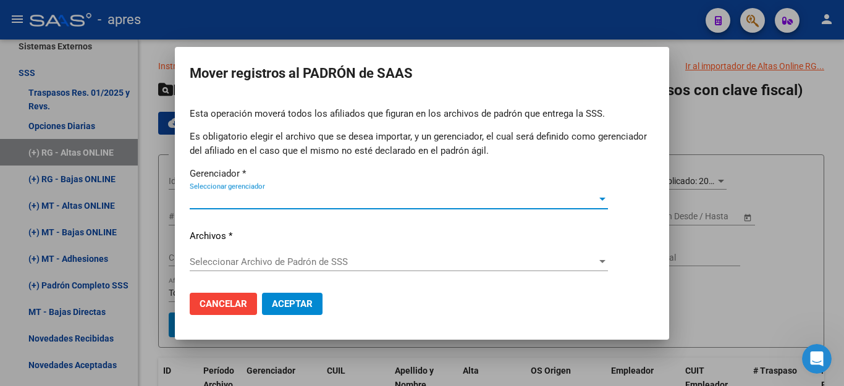
click at [355, 192] on div "Seleccionar gerenciador Seleccionar gerenciador" at bounding box center [399, 199] width 418 height 19
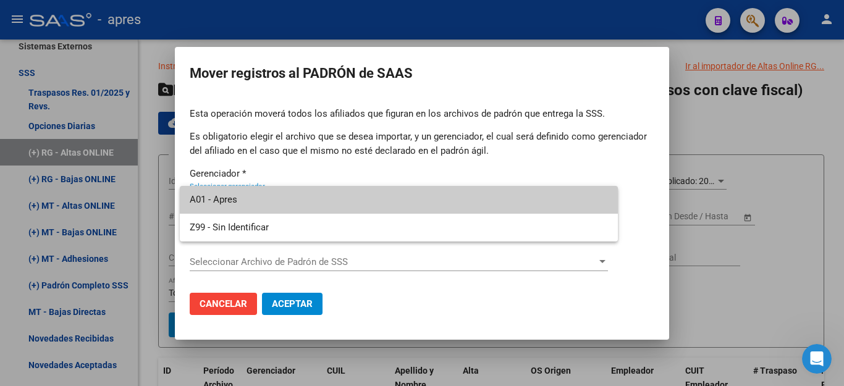
click at [355, 192] on span "A01 - Apres" at bounding box center [399, 200] width 418 height 28
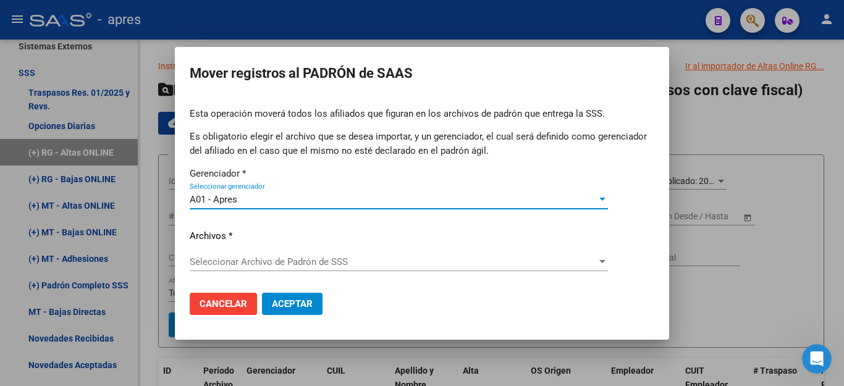
click at [341, 253] on div "Seleccionar Archivo de Padrón de SSS Seleccionar Archivo de Padrón de SSS" at bounding box center [399, 262] width 418 height 19
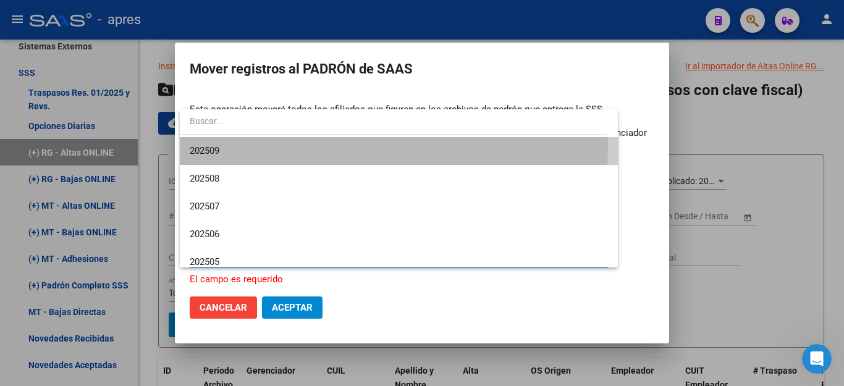
click at [329, 147] on span "202509" at bounding box center [399, 151] width 418 height 28
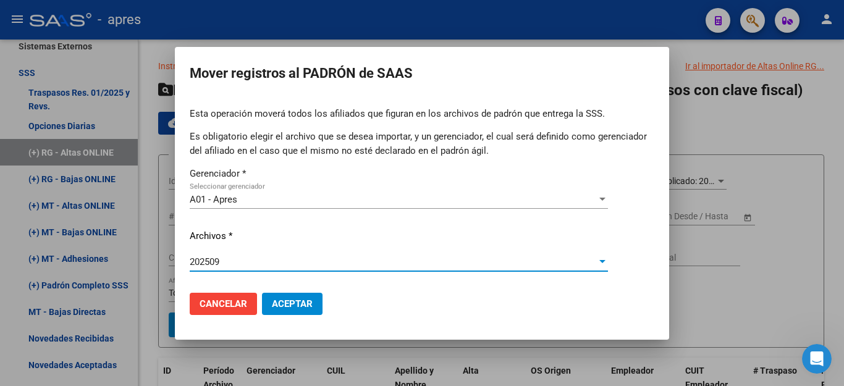
click at [233, 310] on button "Cancelar" at bounding box center [223, 304] width 67 height 22
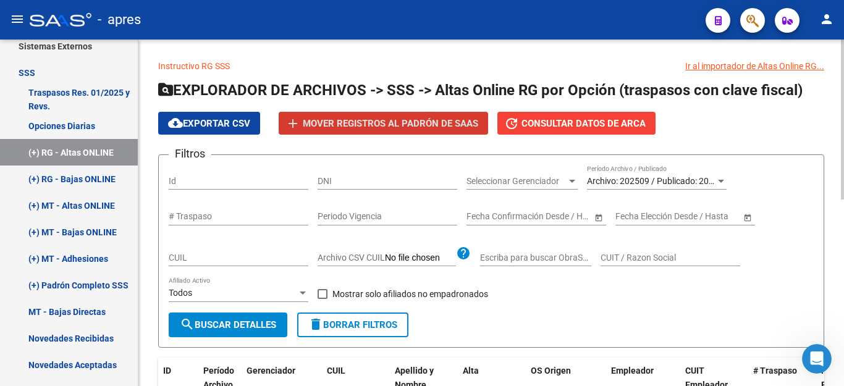
click at [630, 179] on span "Archivo: 202509 / Publicado: 202508" at bounding box center [658, 181] width 142 height 10
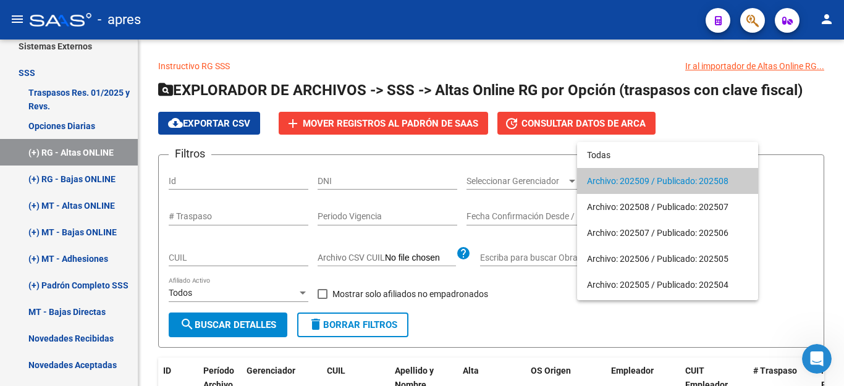
click at [597, 185] on span "Archivo: 202509 / Publicado: 202508" at bounding box center [667, 181] width 161 height 26
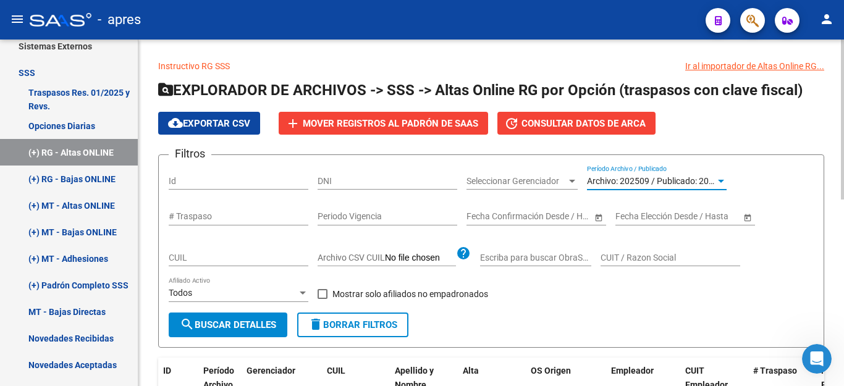
click at [227, 325] on span "search Buscar Detalles" at bounding box center [228, 325] width 96 height 11
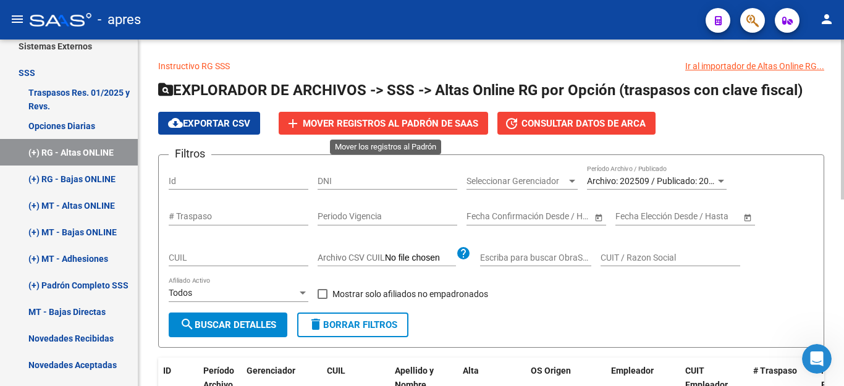
click at [409, 119] on span "Mover registros al PADRÓN de SAAS" at bounding box center [391, 123] width 176 height 11
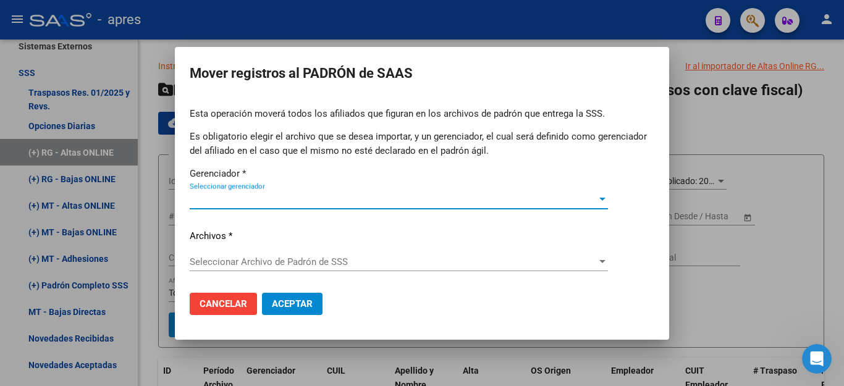
click at [285, 200] on span "Seleccionar gerenciador" at bounding box center [393, 199] width 407 height 11
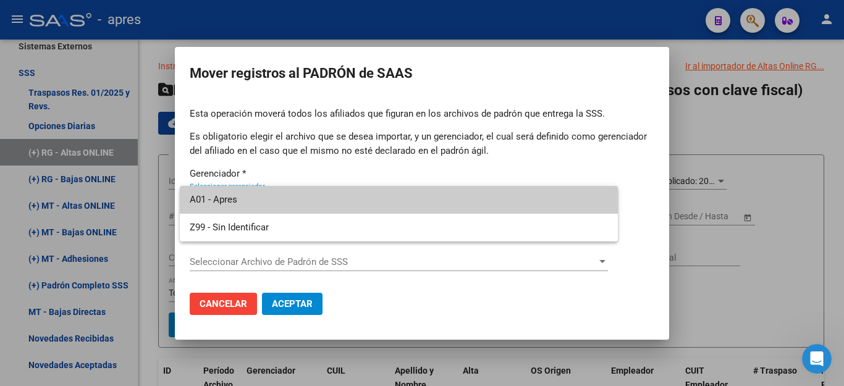
click at [282, 205] on span "A01 - Apres" at bounding box center [399, 200] width 418 height 28
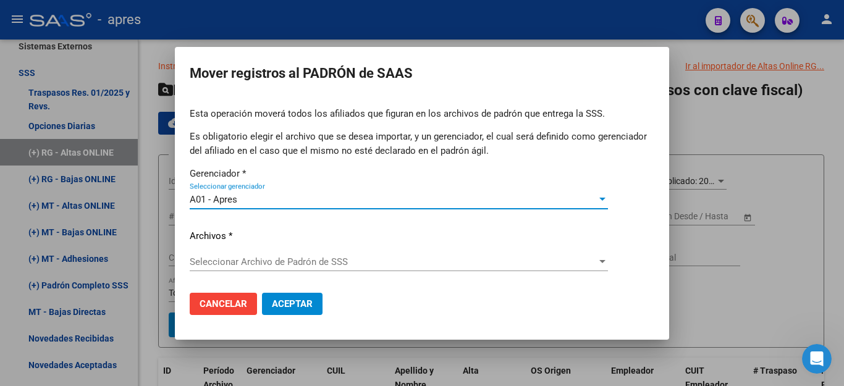
click at [261, 258] on span "Seleccionar Archivo de Padrón de SSS" at bounding box center [393, 262] width 407 height 11
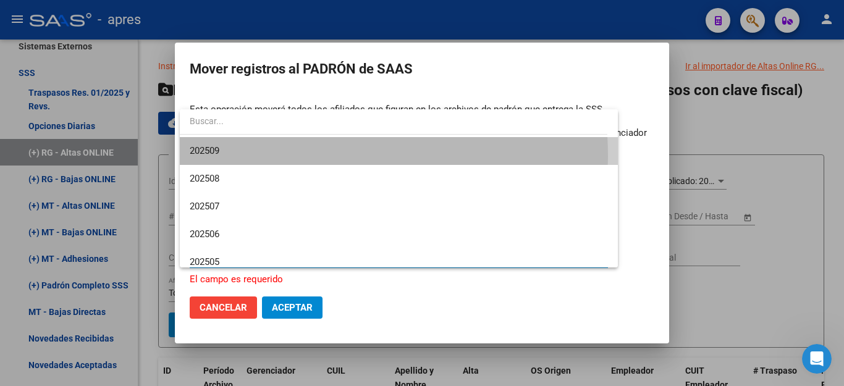
click at [272, 156] on span "202509" at bounding box center [399, 151] width 418 height 28
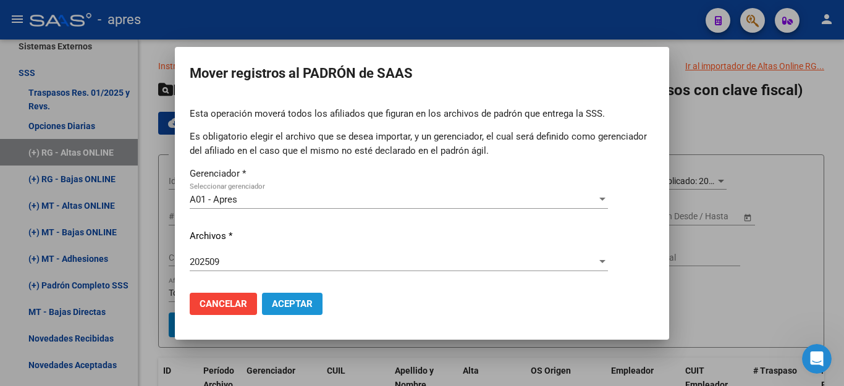
click at [304, 307] on span "Aceptar" at bounding box center [292, 304] width 41 height 11
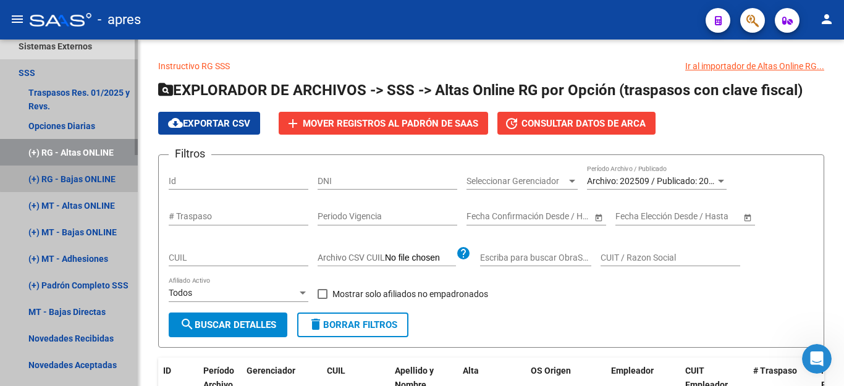
click at [76, 175] on link "(+) RG - Bajas ONLINE" at bounding box center [69, 179] width 138 height 27
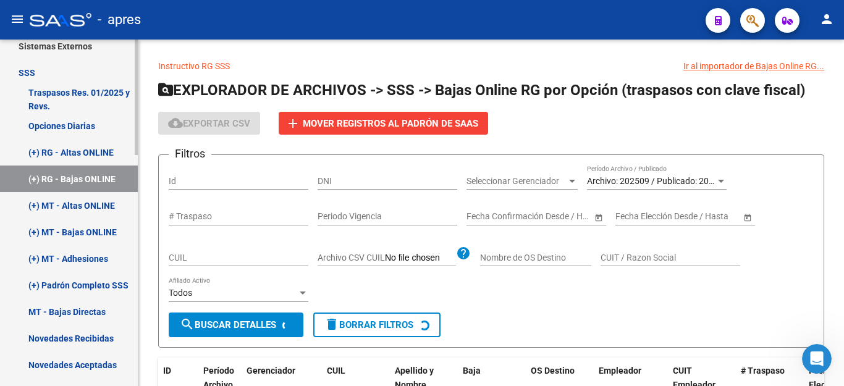
click at [32, 178] on link "(+) RG - Bajas ONLINE" at bounding box center [69, 179] width 138 height 27
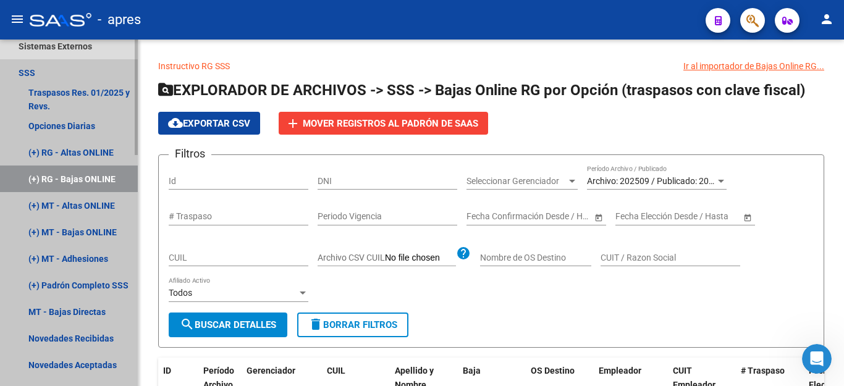
click at [99, 180] on link "(+) RG - Bajas ONLINE" at bounding box center [69, 179] width 138 height 27
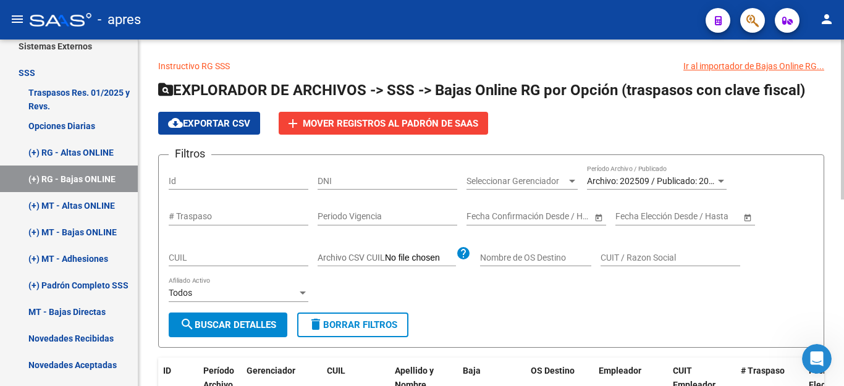
click at [639, 174] on div "Archivo: 202509 / Publicado: 202508 Período Archivo / Publicado" at bounding box center [657, 177] width 140 height 25
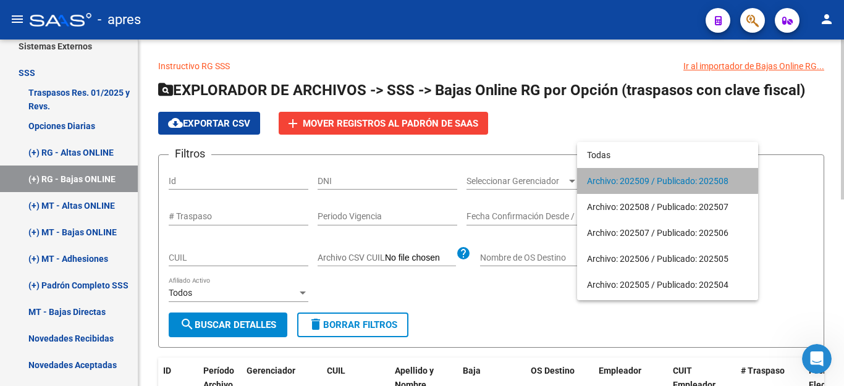
click at [639, 174] on span "Archivo: 202509 / Publicado: 202508" at bounding box center [667, 181] width 161 height 26
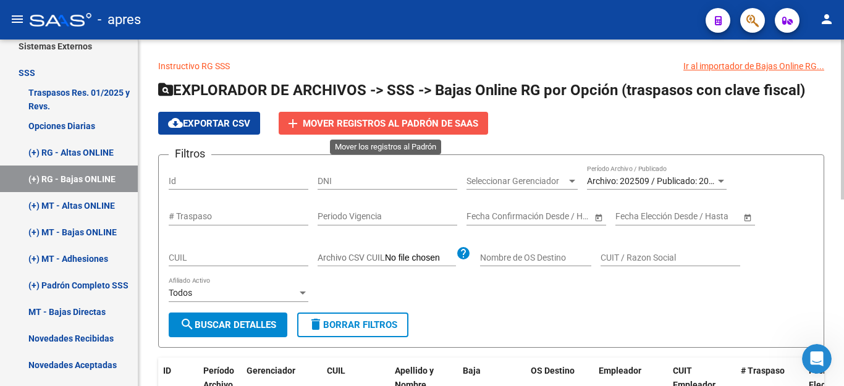
click at [368, 124] on span "Mover registros al PADRÓN de SAAS" at bounding box center [391, 123] width 176 height 11
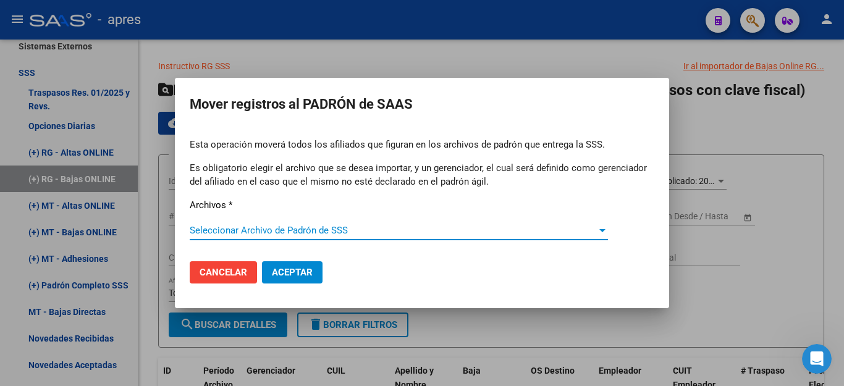
click at [228, 231] on span "Seleccionar Archivo de Padrón de SSS" at bounding box center [393, 230] width 407 height 11
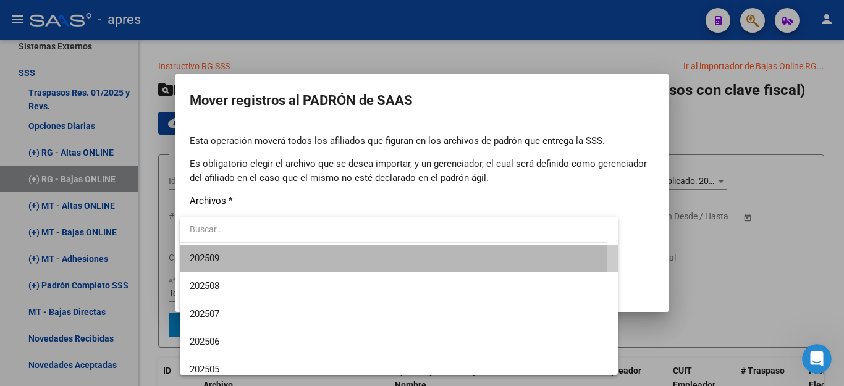
click at [224, 262] on span "202509" at bounding box center [399, 259] width 418 height 28
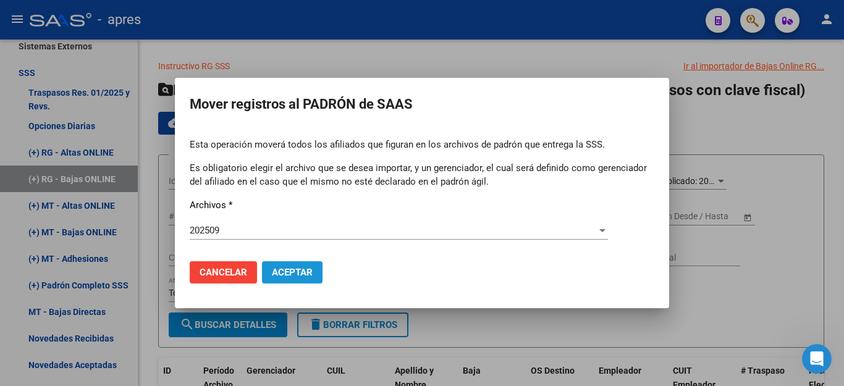
click at [292, 268] on span "Aceptar" at bounding box center [292, 272] width 41 height 11
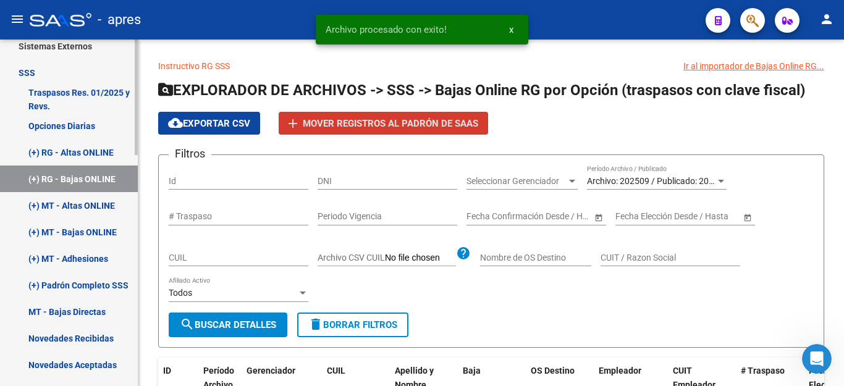
click at [74, 208] on link "(+) MT - Altas ONLINE" at bounding box center [69, 205] width 138 height 27
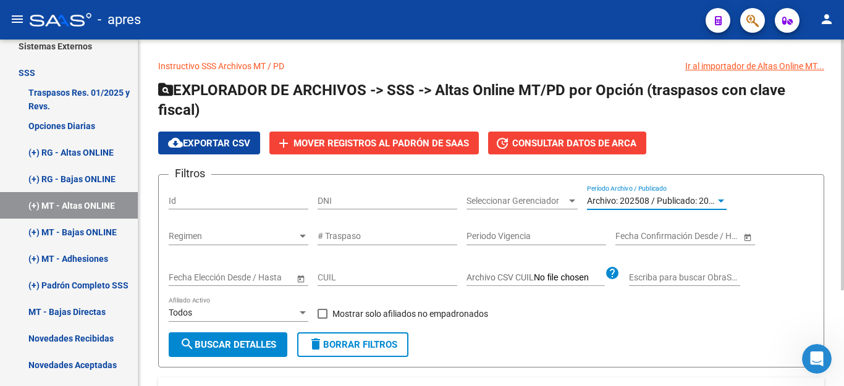
click at [666, 201] on span "Archivo: 202508 / Publicado: 202507" at bounding box center [658, 201] width 142 height 10
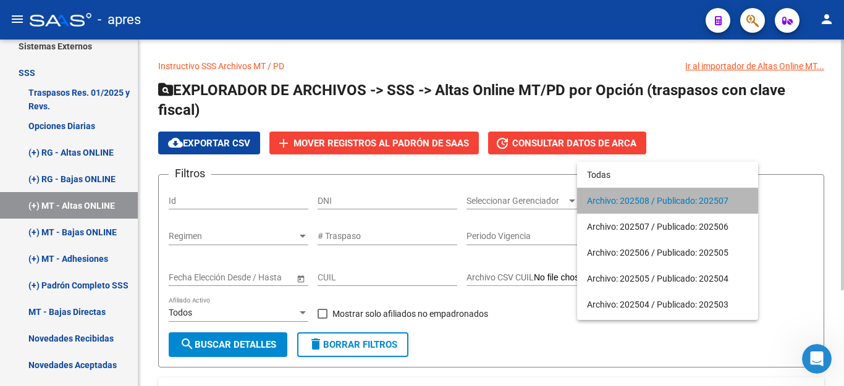
click at [666, 201] on span "Archivo: 202508 / Publicado: 202507" at bounding box center [667, 201] width 161 height 26
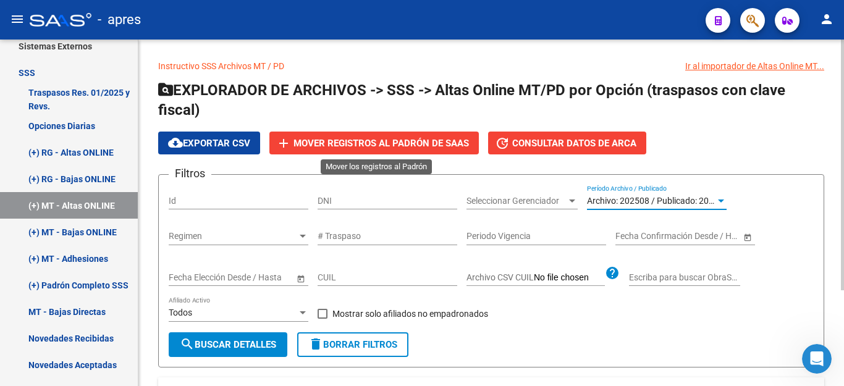
click at [402, 144] on span "Mover registros al PADRÓN de SAAS" at bounding box center [382, 143] width 176 height 11
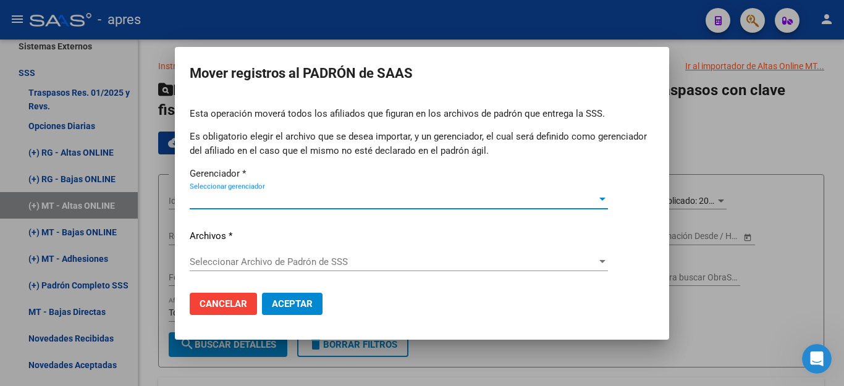
click at [313, 197] on span "Seleccionar gerenciador" at bounding box center [393, 199] width 407 height 11
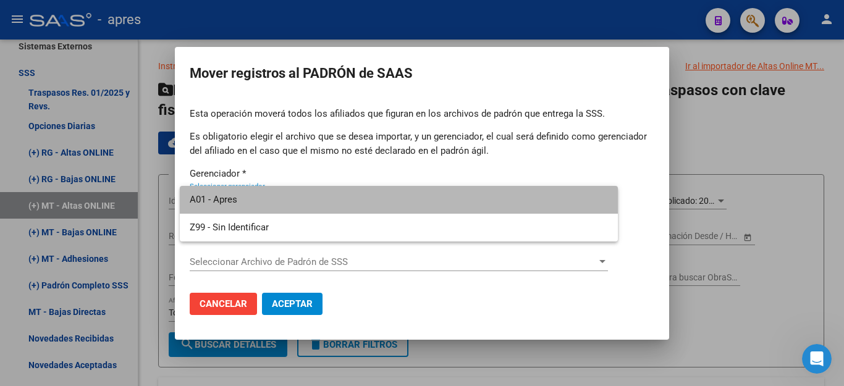
click at [295, 208] on span "A01 - Apres" at bounding box center [399, 200] width 418 height 28
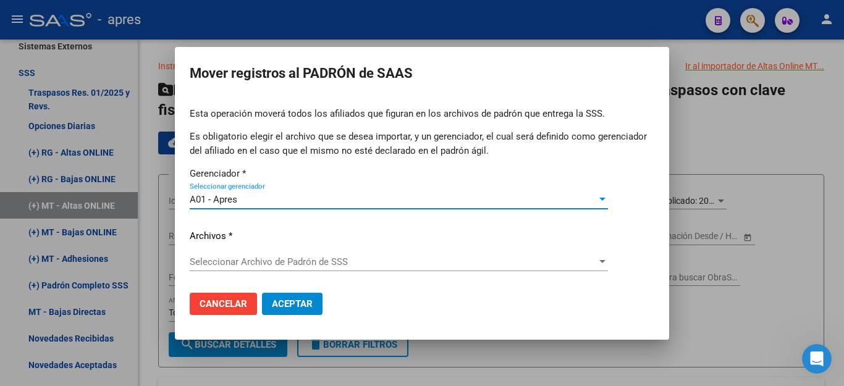
click at [281, 258] on span "Seleccionar Archivo de Padrón de SSS" at bounding box center [393, 262] width 407 height 11
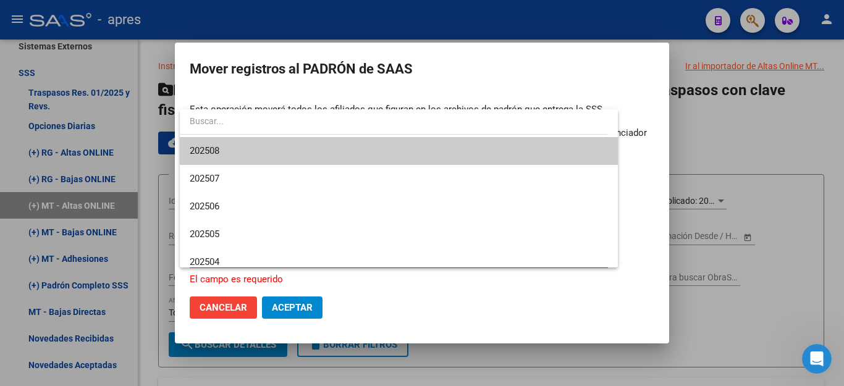
click at [276, 151] on span "202508" at bounding box center [399, 151] width 418 height 28
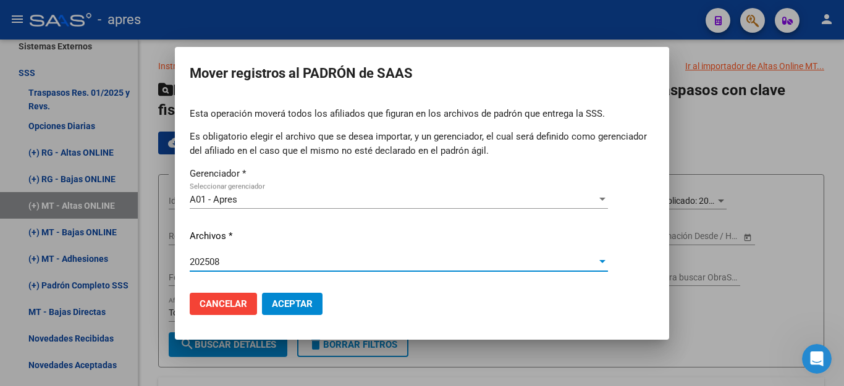
click at [294, 308] on span "Aceptar" at bounding box center [292, 304] width 41 height 11
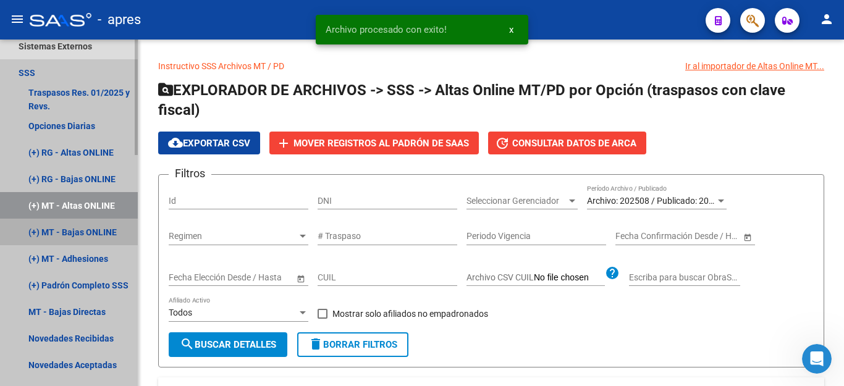
click at [67, 230] on link "(+) MT - Bajas ONLINE" at bounding box center [69, 232] width 138 height 27
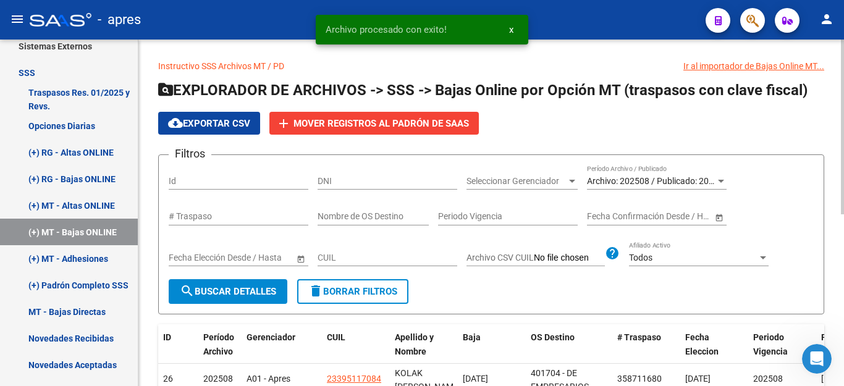
click at [629, 179] on span "Archivo: 202508 / Publicado: 202507" at bounding box center [658, 181] width 142 height 10
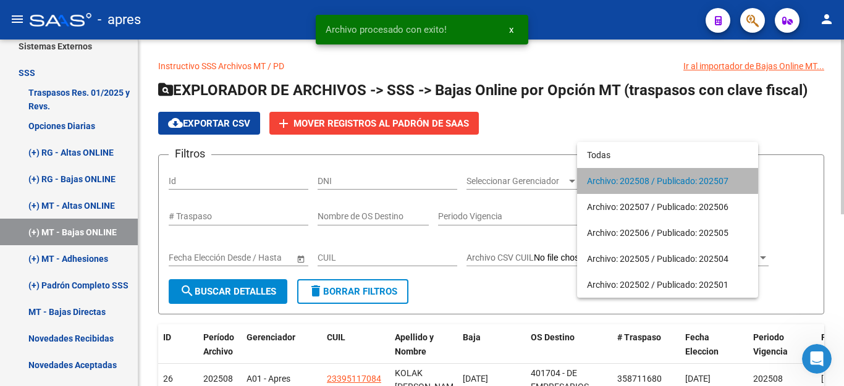
click at [629, 179] on span "Archivo: 202508 / Publicado: 202507" at bounding box center [667, 181] width 161 height 26
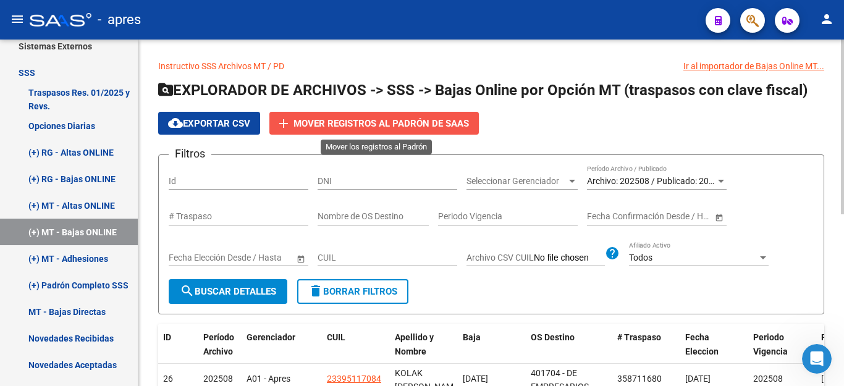
click at [449, 119] on span "Mover registros al PADRÓN de SAAS" at bounding box center [382, 123] width 176 height 11
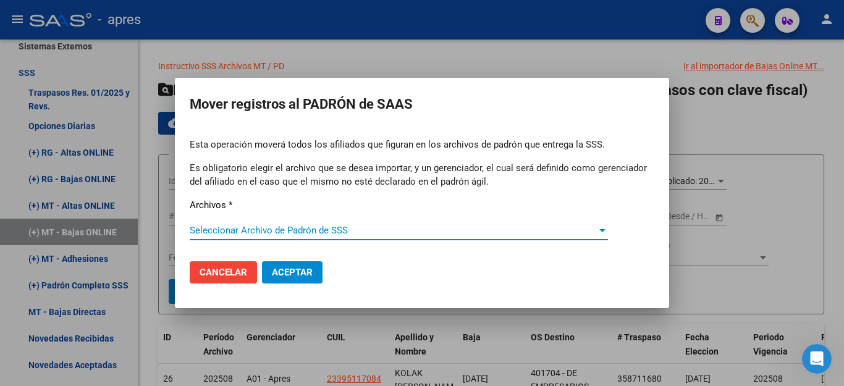
click at [236, 231] on span "Seleccionar Archivo de Padrón de SSS" at bounding box center [393, 230] width 407 height 11
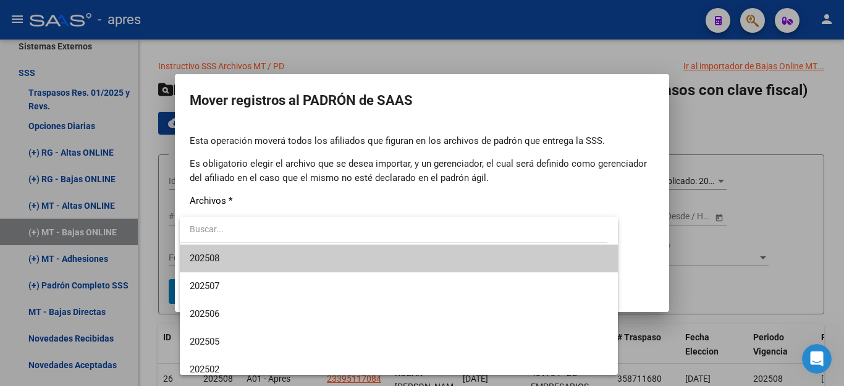
click at [236, 264] on span "202508" at bounding box center [399, 259] width 418 height 28
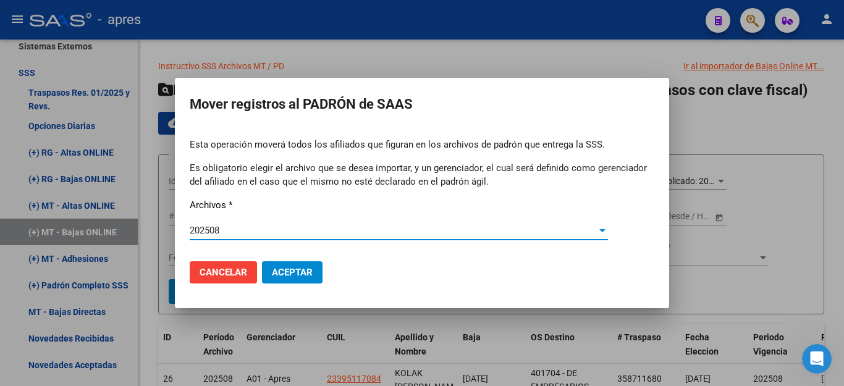
click at [280, 274] on span "Aceptar" at bounding box center [292, 272] width 41 height 11
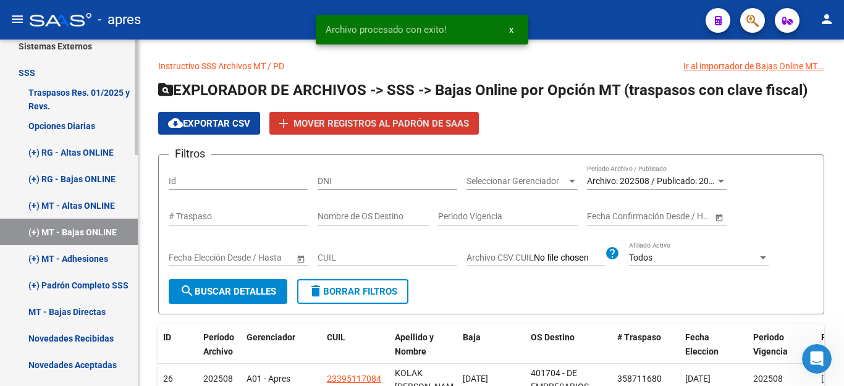
click at [80, 254] on link "(+) MT - Adhesiones" at bounding box center [69, 258] width 138 height 27
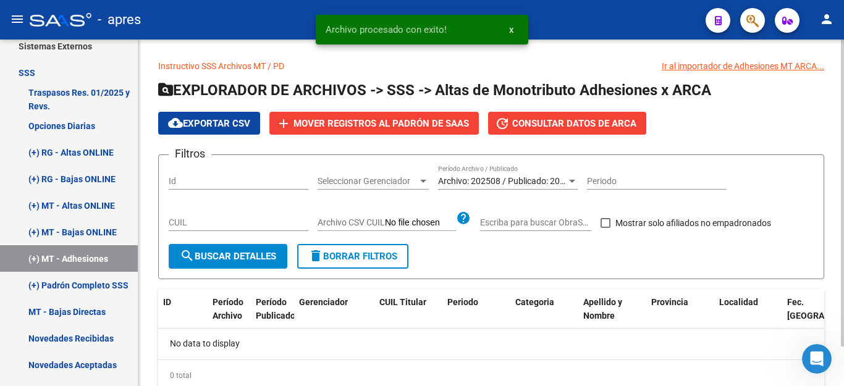
click at [492, 175] on div "Archivo: 202508 / Publicado: 202507 Período Archivo / Publicado" at bounding box center [508, 177] width 140 height 25
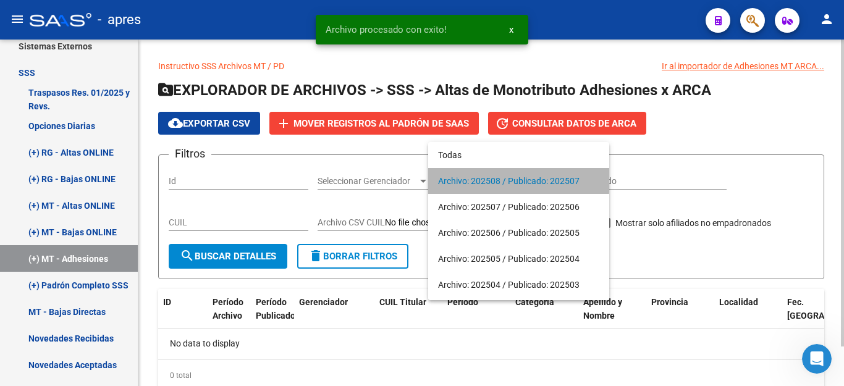
click at [492, 175] on span "Archivo: 202508 / Publicado: 202507" at bounding box center [518, 181] width 161 height 26
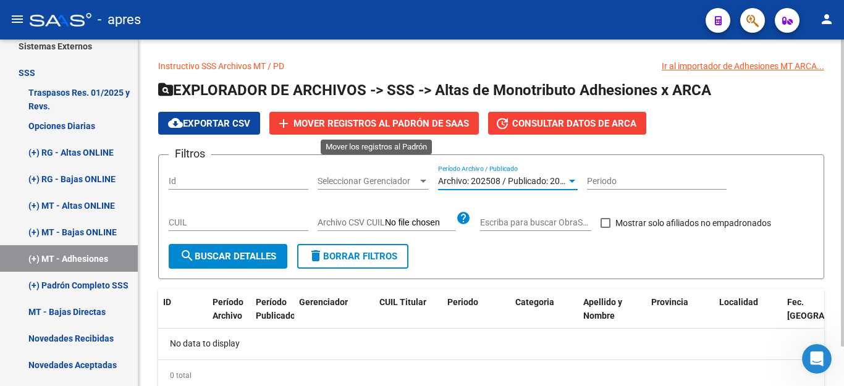
click at [396, 122] on span "Mover registros al PADRÓN de SAAS" at bounding box center [382, 123] width 176 height 11
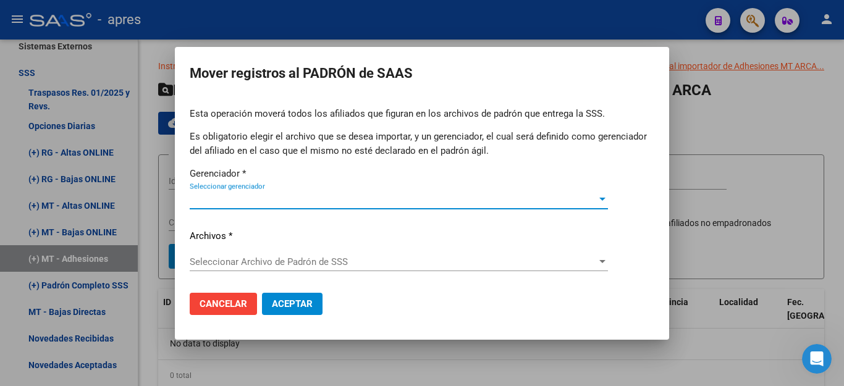
click at [306, 199] on span "Seleccionar gerenciador" at bounding box center [393, 199] width 407 height 11
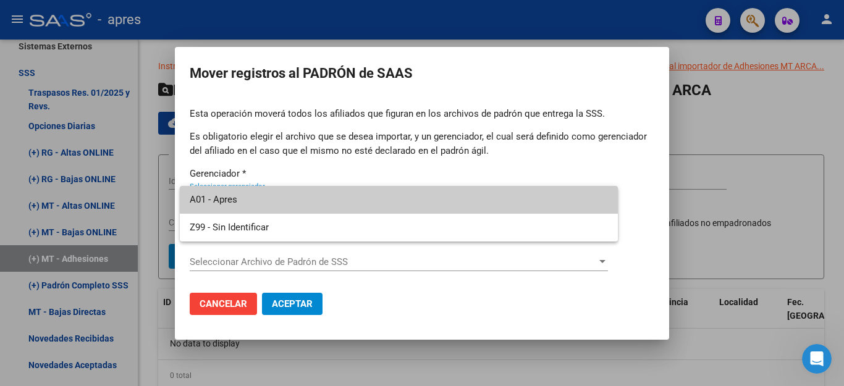
click at [306, 201] on span "A01 - Apres" at bounding box center [399, 200] width 418 height 28
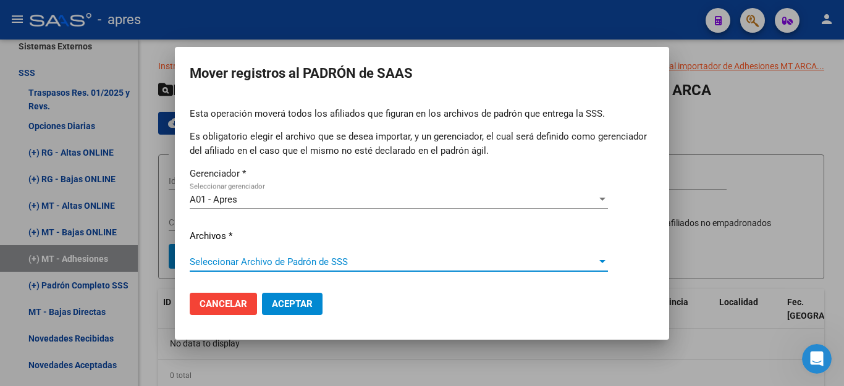
click at [263, 262] on span "Seleccionar Archivo de Padrón de SSS" at bounding box center [393, 262] width 407 height 11
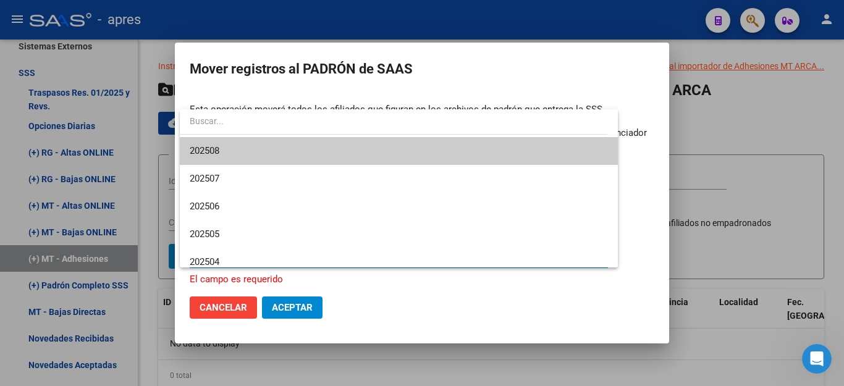
click at [286, 151] on span "202508" at bounding box center [399, 151] width 418 height 28
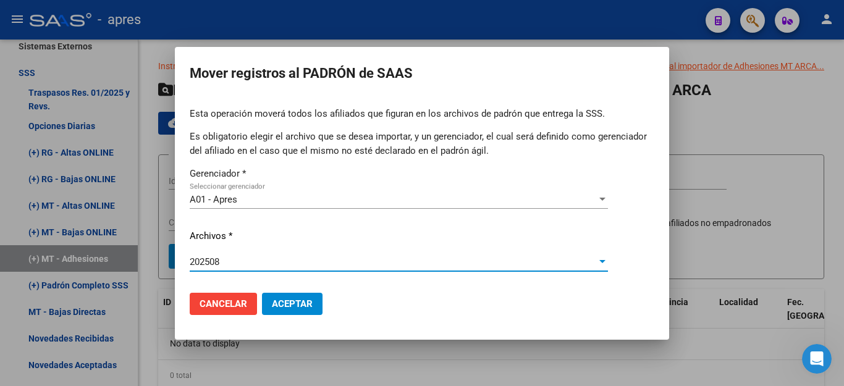
click at [293, 304] on span "Aceptar" at bounding box center [292, 304] width 41 height 11
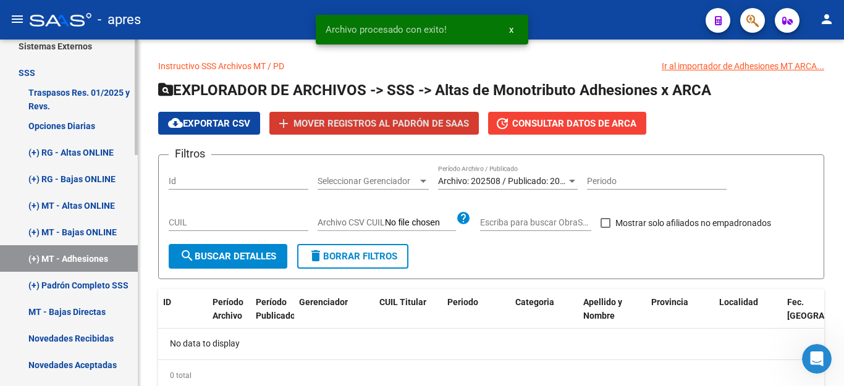
click at [82, 147] on link "(+) RG - Altas ONLINE" at bounding box center [69, 152] width 138 height 27
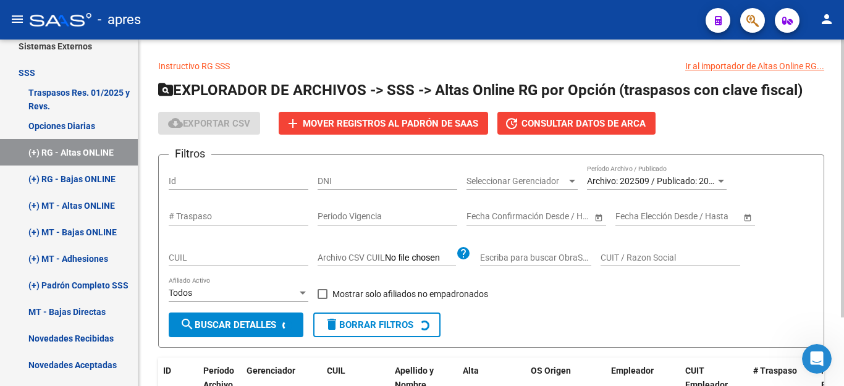
scroll to position [85, 0]
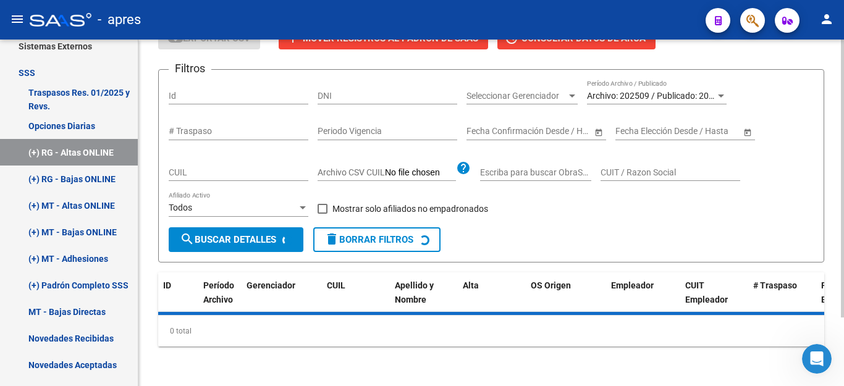
click at [263, 236] on span "search Buscar Detalles" at bounding box center [228, 239] width 96 height 11
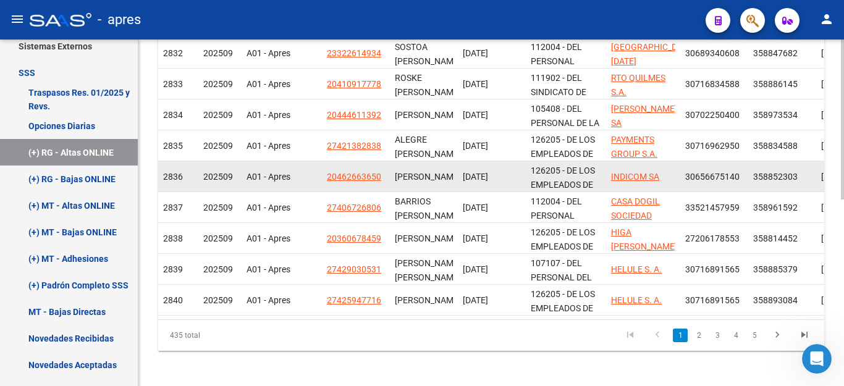
scroll to position [394, 0]
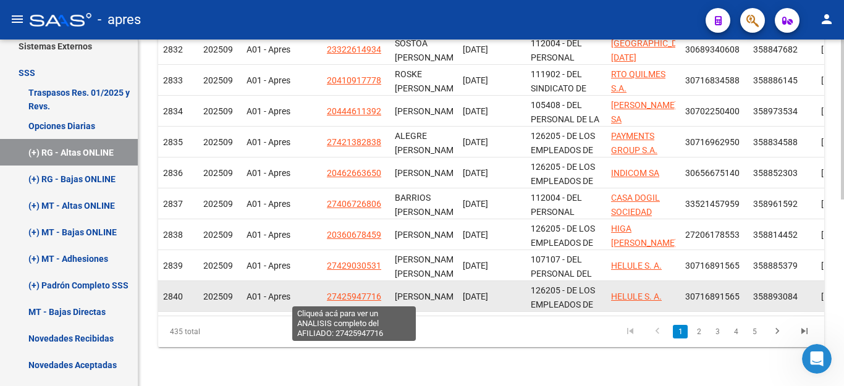
click at [343, 295] on span "27425947716" at bounding box center [354, 297] width 54 height 10
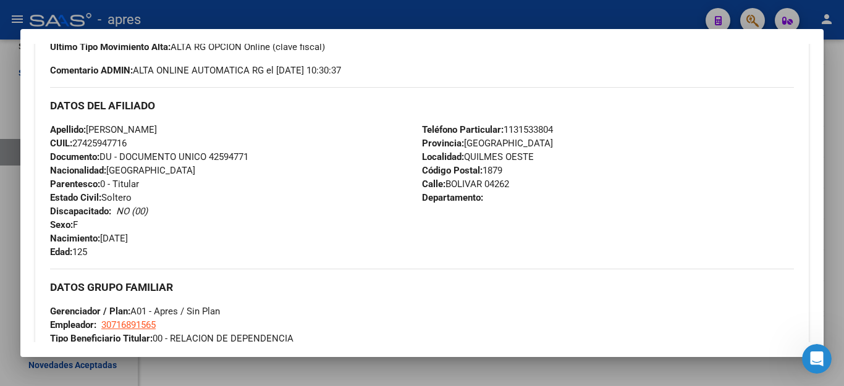
scroll to position [247, 0]
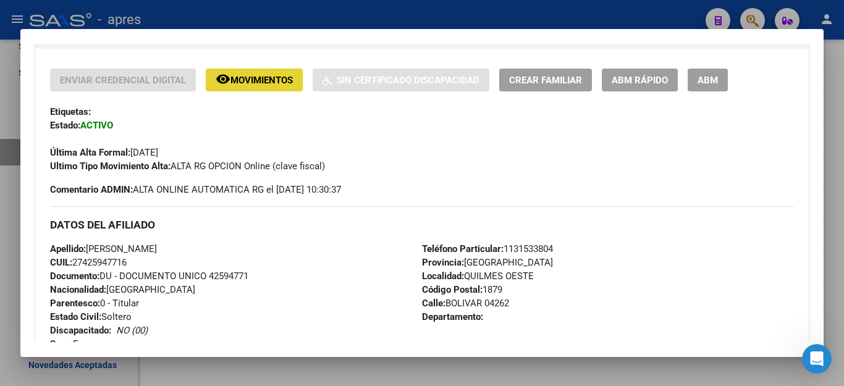
click at [270, 83] on span "Movimientos" at bounding box center [262, 80] width 62 height 11
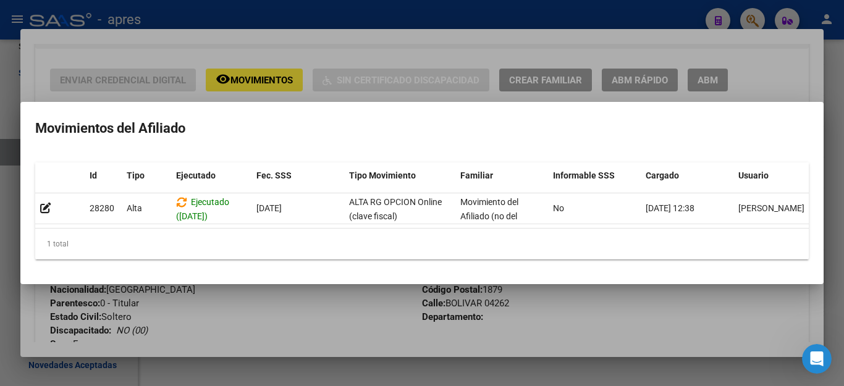
scroll to position [0, 17]
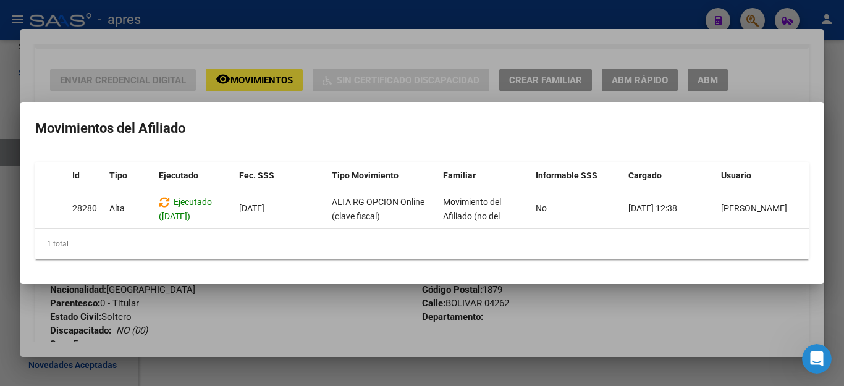
click at [777, 63] on div at bounding box center [422, 193] width 844 height 386
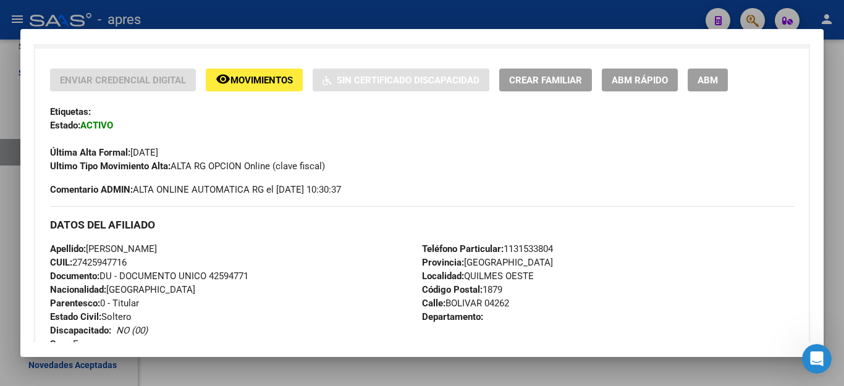
click at [629, 364] on div at bounding box center [422, 193] width 844 height 386
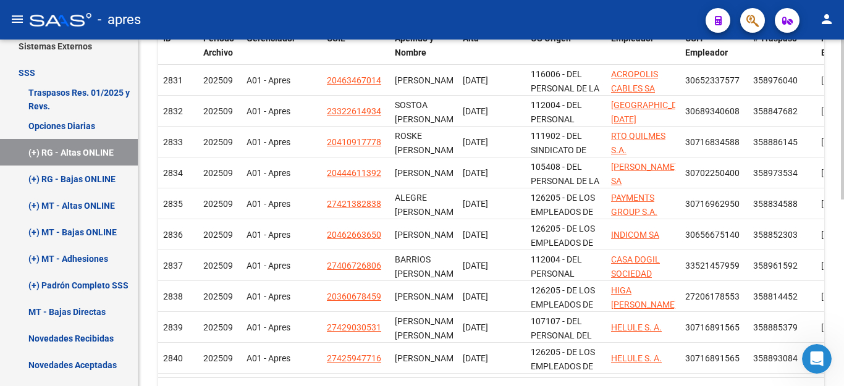
scroll to position [271, 0]
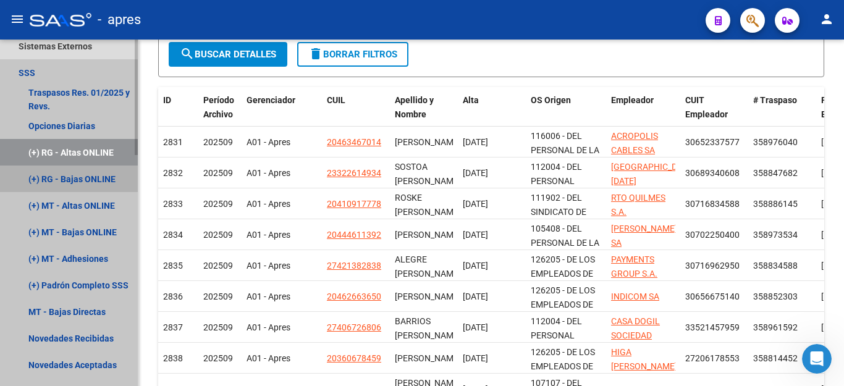
click at [88, 183] on link "(+) RG - Bajas ONLINE" at bounding box center [69, 179] width 138 height 27
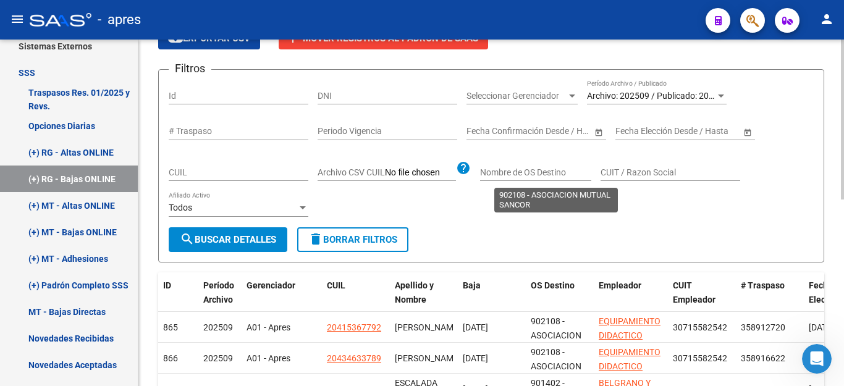
scroll to position [271, 0]
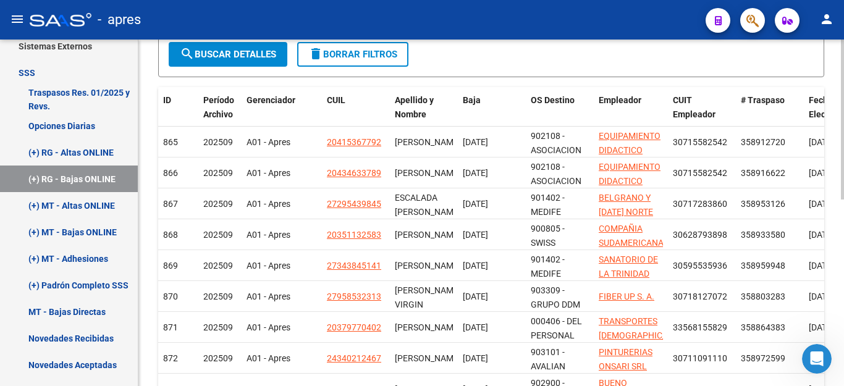
click at [226, 55] on span "search Buscar Detalles" at bounding box center [228, 54] width 96 height 11
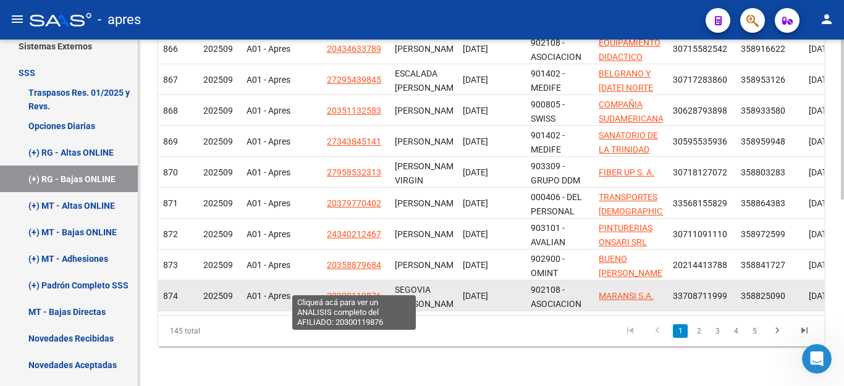
click at [351, 291] on span "20300119876" at bounding box center [354, 296] width 54 height 10
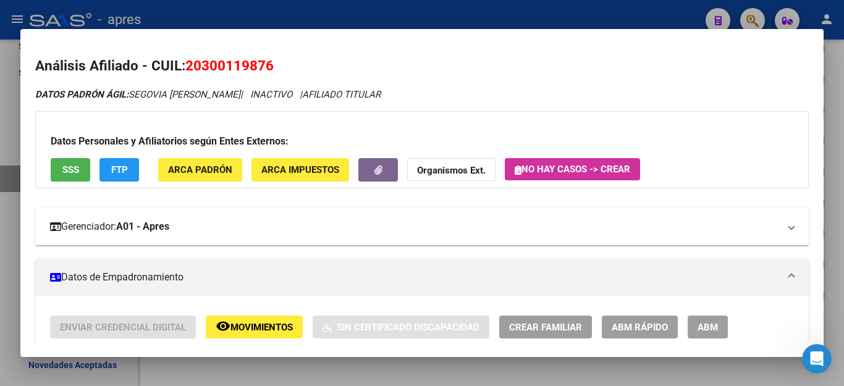
scroll to position [124, 0]
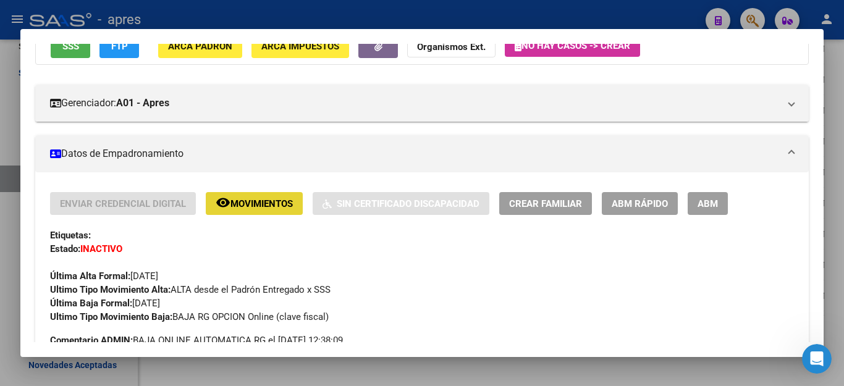
click at [271, 207] on span "Movimientos" at bounding box center [262, 203] width 62 height 11
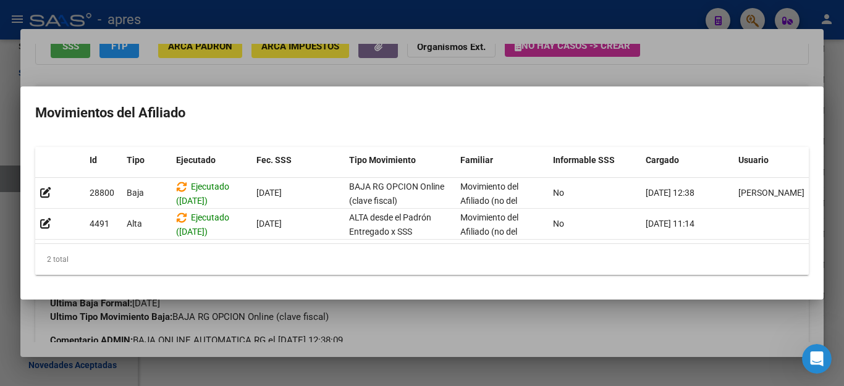
scroll to position [0, 17]
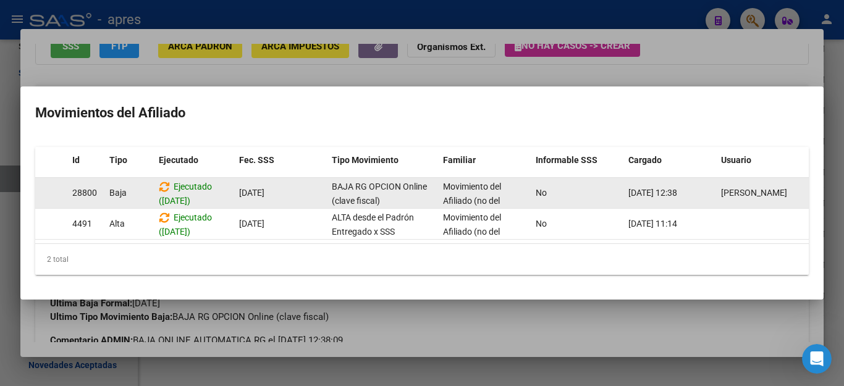
click at [503, 197] on div "Movimiento del Afiliado (no del grupo)" at bounding box center [484, 193] width 83 height 26
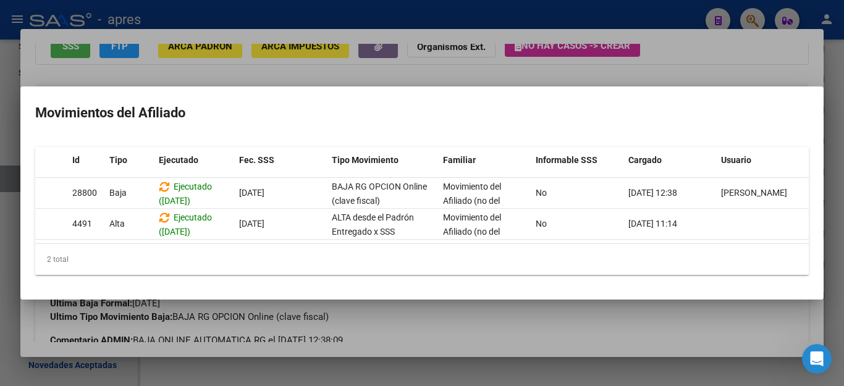
scroll to position [0, 0]
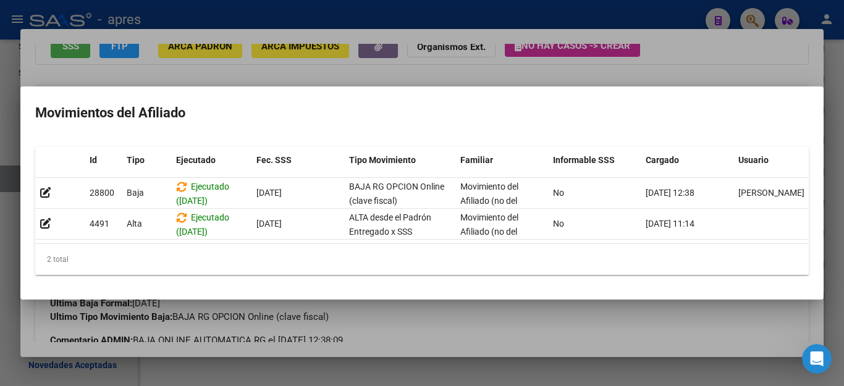
click at [634, 377] on div at bounding box center [422, 193] width 844 height 386
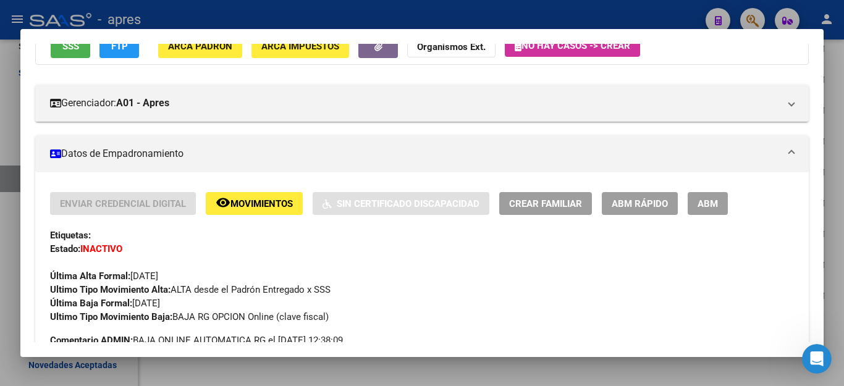
click at [444, 358] on div at bounding box center [422, 193] width 844 height 386
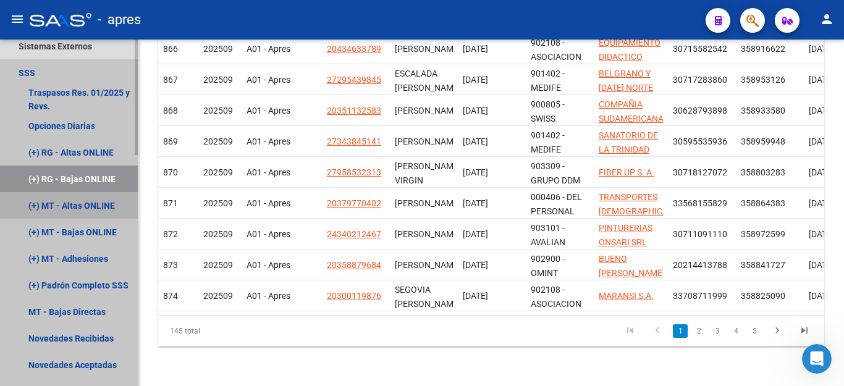
click at [66, 208] on link "(+) MT - Altas ONLINE" at bounding box center [69, 205] width 138 height 27
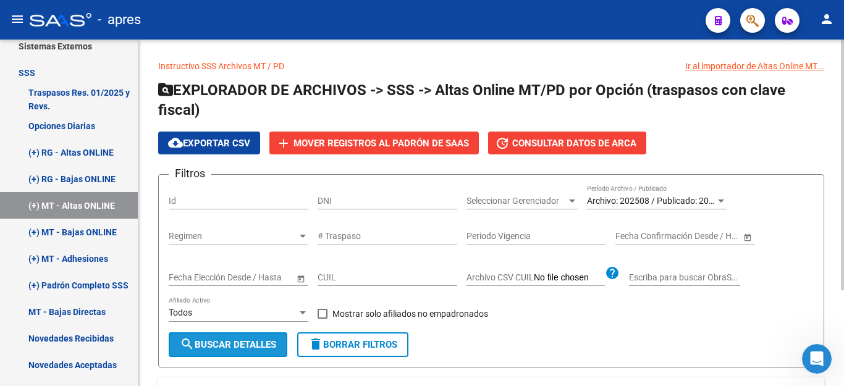
click at [250, 340] on span "search Buscar Detalles" at bounding box center [228, 344] width 96 height 11
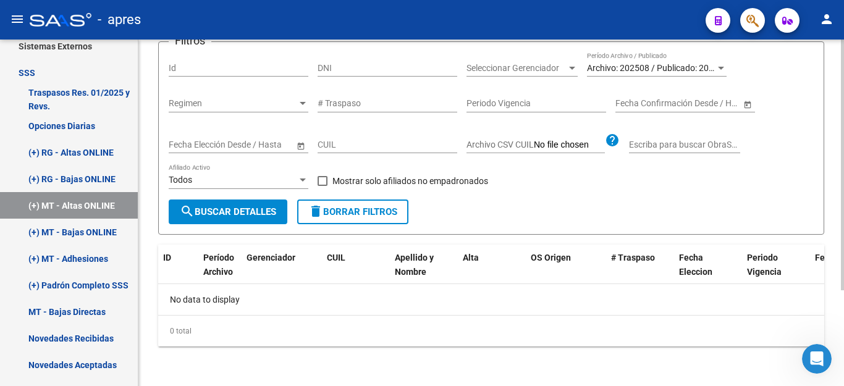
click at [226, 218] on span "search Buscar Detalles" at bounding box center [228, 211] width 96 height 11
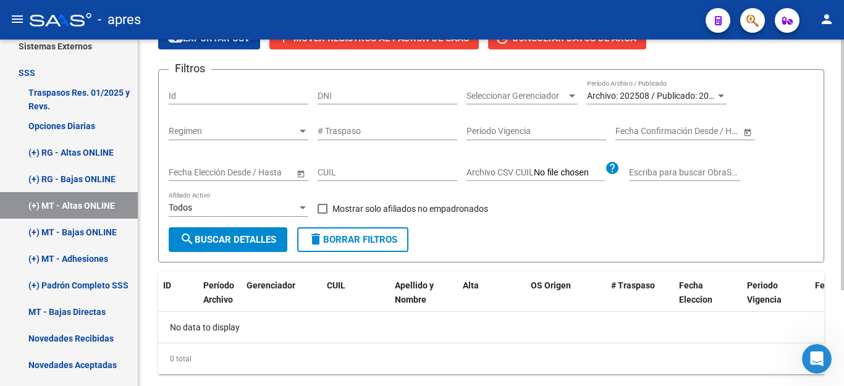
scroll to position [133, 0]
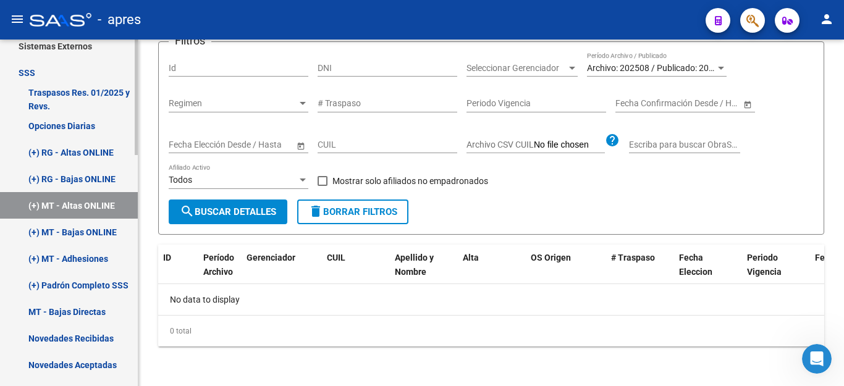
click at [101, 232] on link "(+) MT - Bajas ONLINE" at bounding box center [69, 232] width 138 height 27
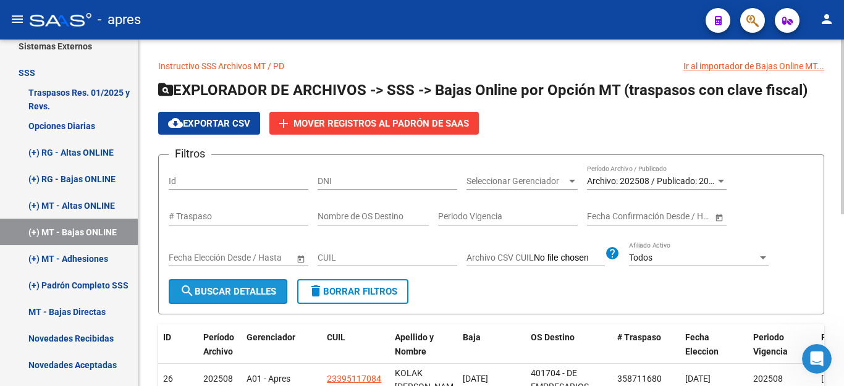
click at [243, 295] on span "search Buscar Detalles" at bounding box center [228, 291] width 96 height 11
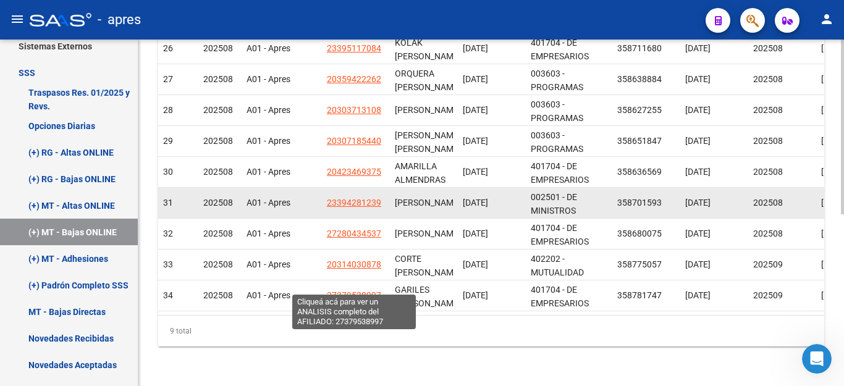
scroll to position [341, 0]
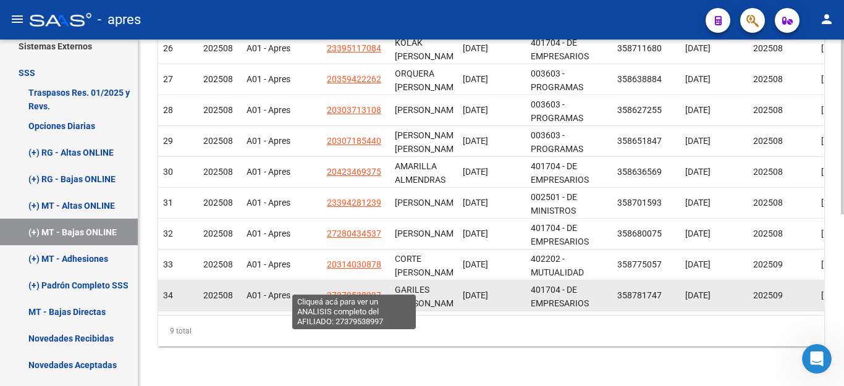
click at [346, 291] on span "27379538997" at bounding box center [354, 296] width 54 height 10
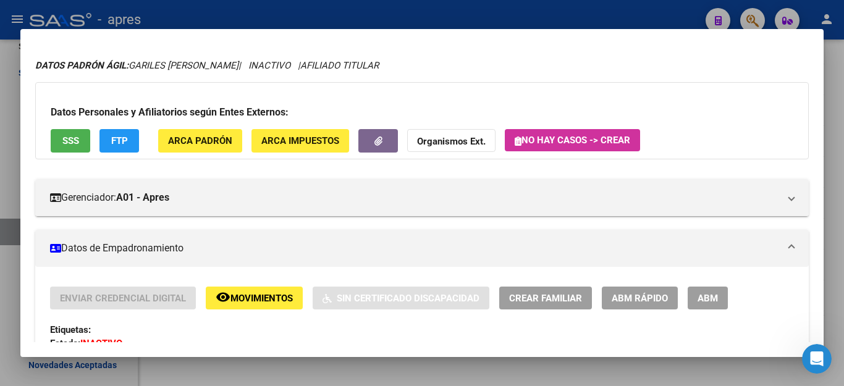
scroll to position [0, 0]
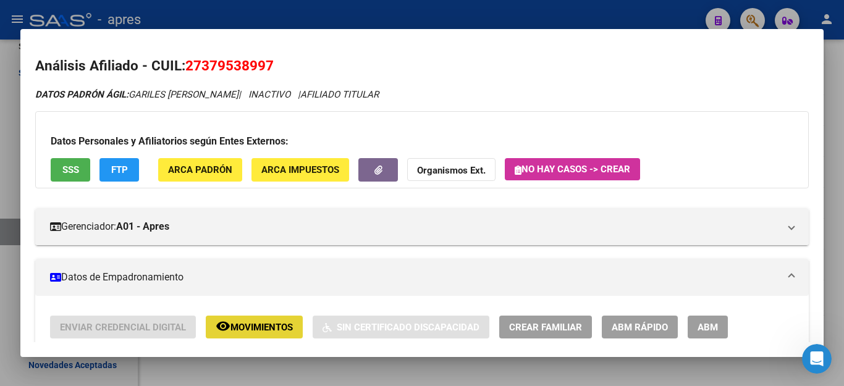
click at [266, 325] on span "Movimientos" at bounding box center [262, 327] width 62 height 11
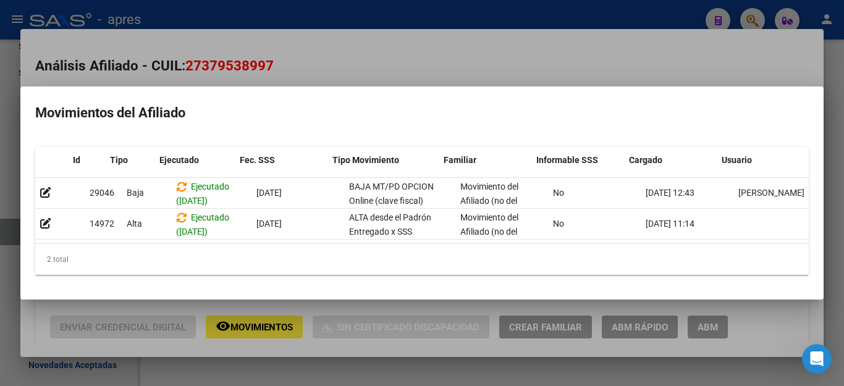
scroll to position [0, 17]
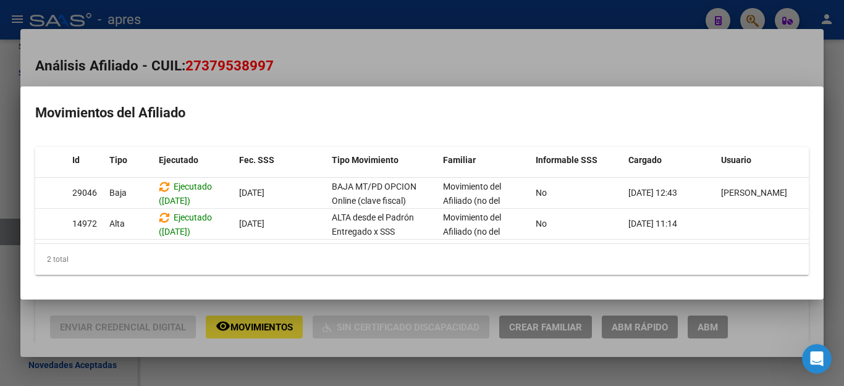
click at [708, 377] on div at bounding box center [422, 193] width 844 height 386
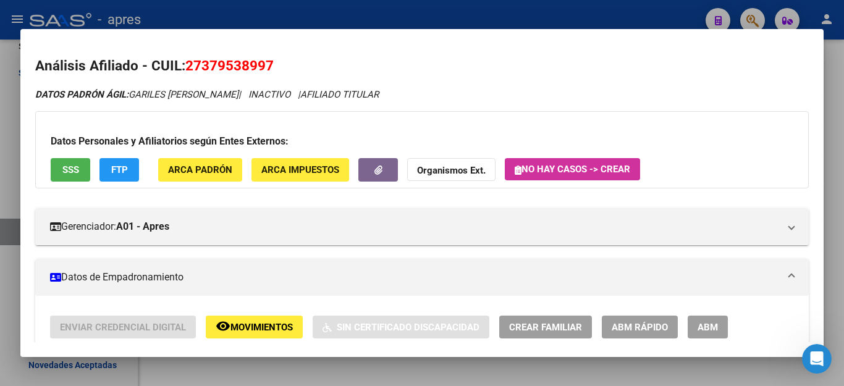
click at [470, 379] on div at bounding box center [422, 193] width 844 height 386
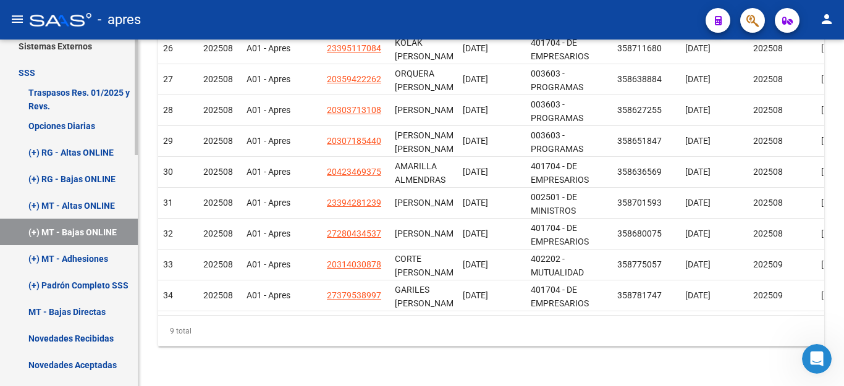
click at [67, 257] on link "(+) MT - Adhesiones" at bounding box center [69, 258] width 138 height 27
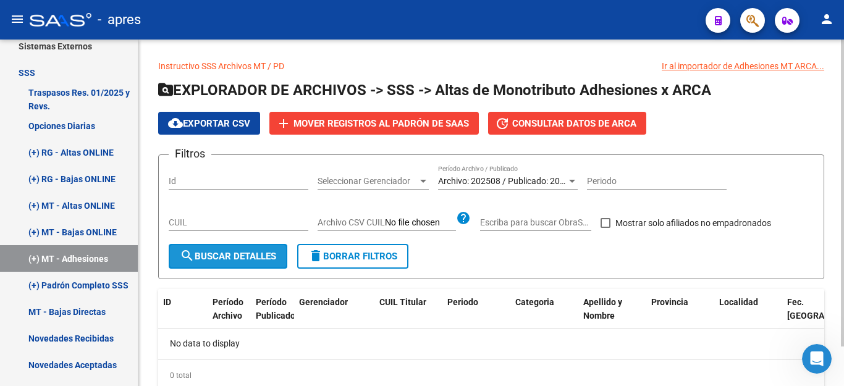
click at [251, 262] on button "search Buscar Detalles" at bounding box center [228, 256] width 119 height 25
click at [512, 175] on div "Archivo: 202508 / Publicado: 202507 Período Archivo / Publicado" at bounding box center [508, 177] width 140 height 25
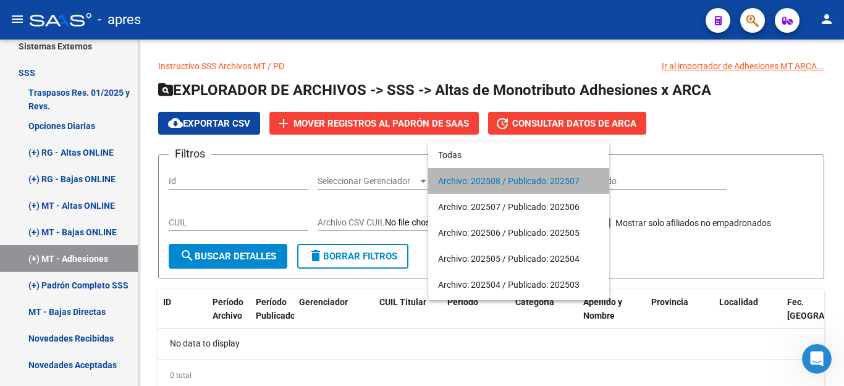
click at [488, 176] on span "Archivo: 202508 / Publicado: 202507" at bounding box center [518, 181] width 161 height 26
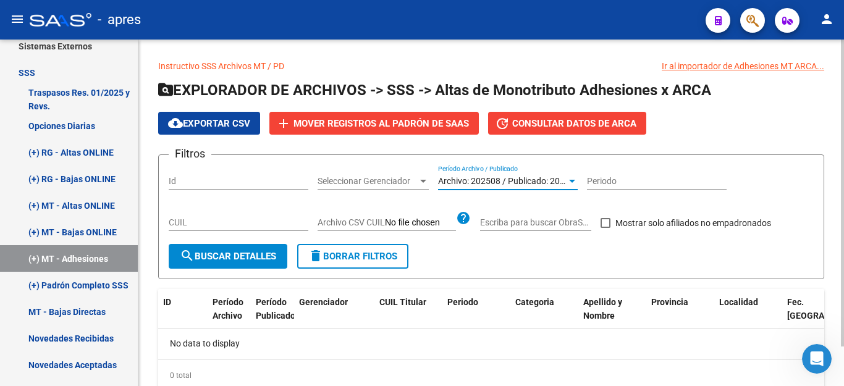
click at [257, 248] on button "search Buscar Detalles" at bounding box center [228, 256] width 119 height 25
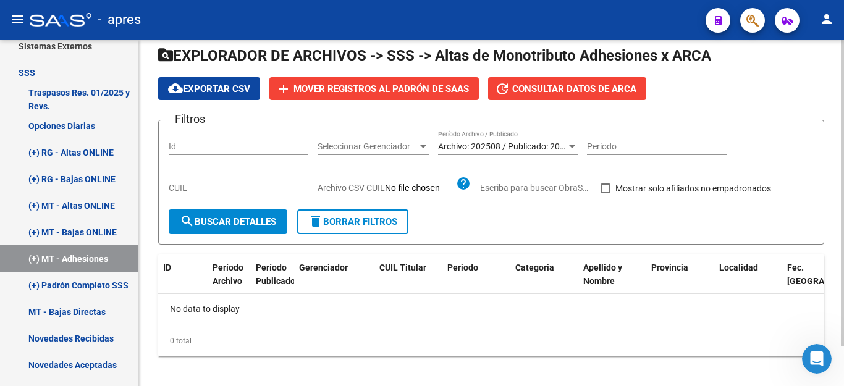
scroll to position [45, 0]
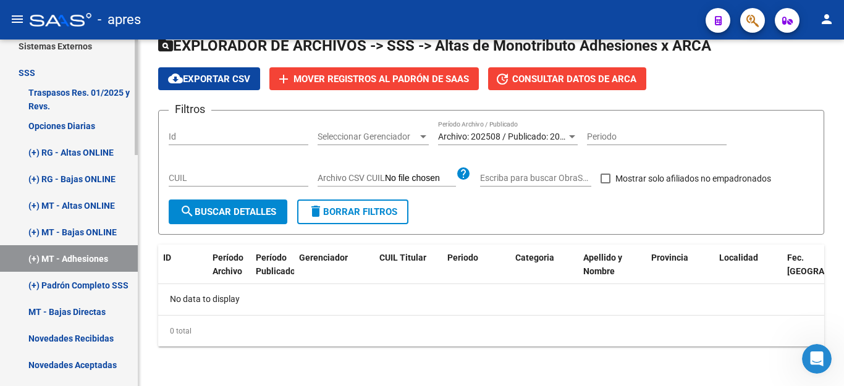
click at [91, 281] on link "(+) Padrón Completo SSS" at bounding box center [69, 285] width 138 height 27
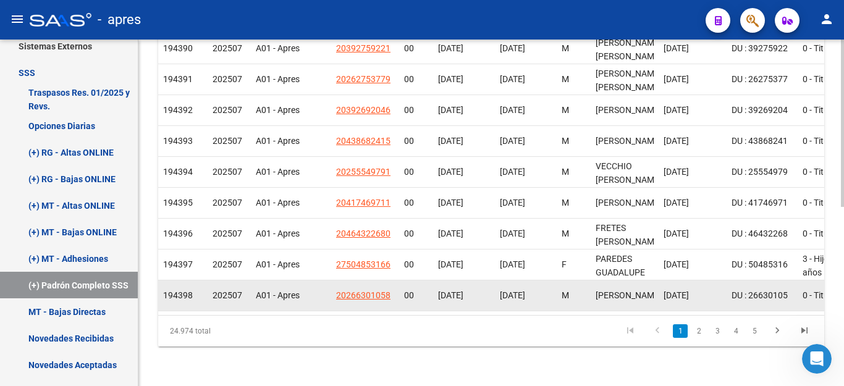
scroll to position [1, 0]
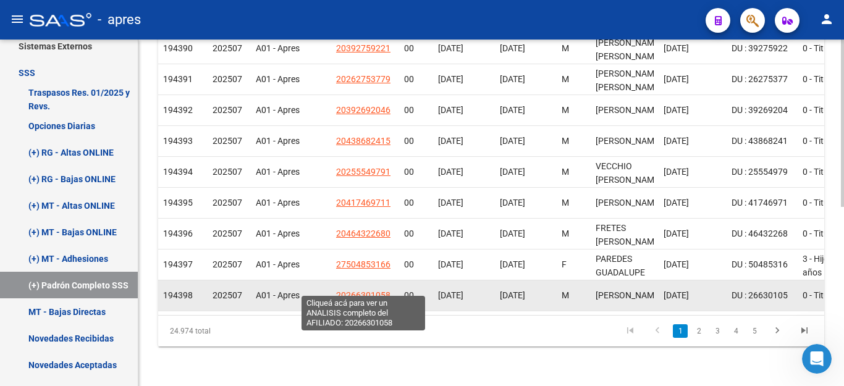
click at [370, 291] on span "20266301058" at bounding box center [363, 296] width 54 height 10
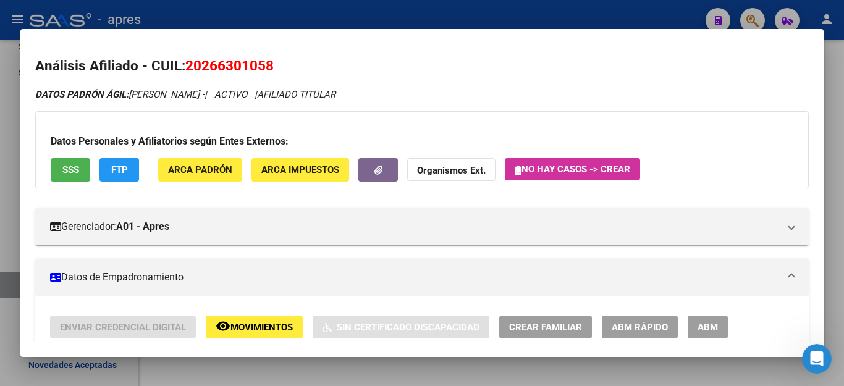
click at [248, 320] on button "remove_red_eye Movimientos" at bounding box center [254, 327] width 97 height 23
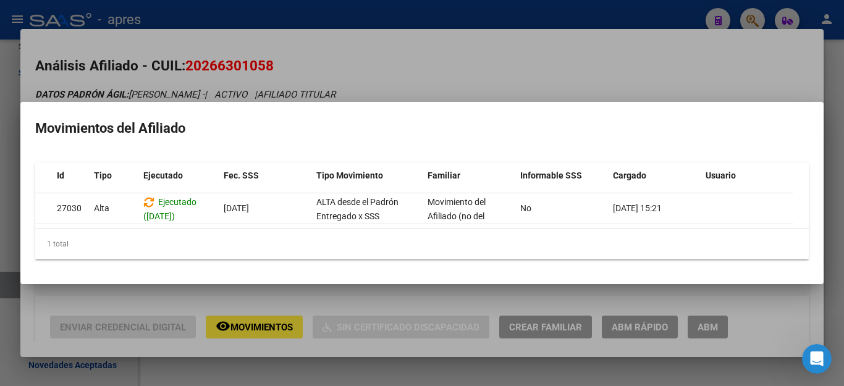
scroll to position [0, 0]
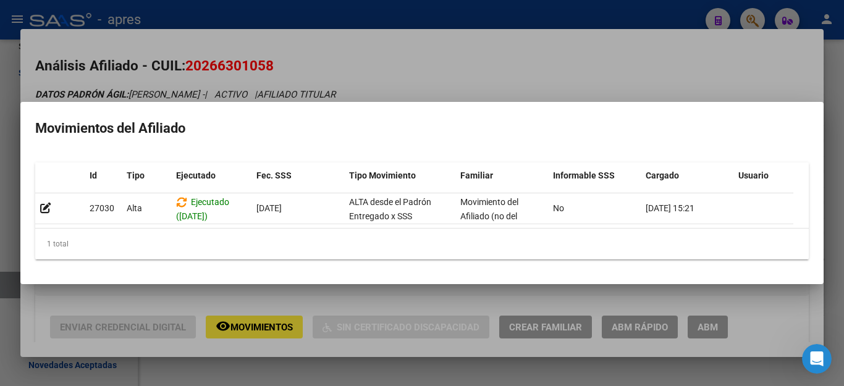
click at [465, 368] on div at bounding box center [422, 193] width 844 height 386
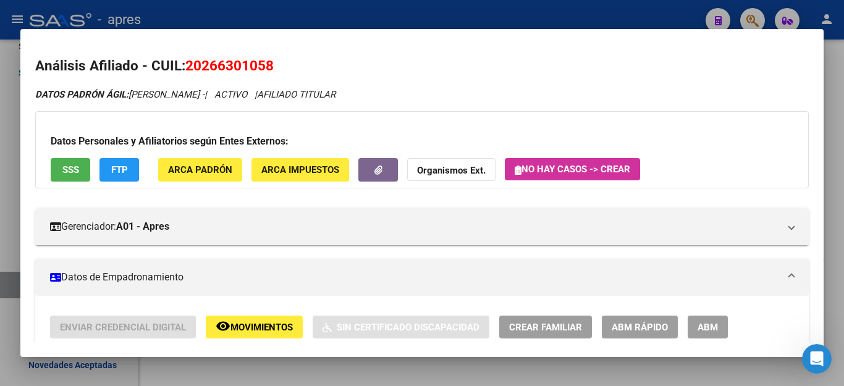
click at [482, 358] on div at bounding box center [422, 193] width 844 height 386
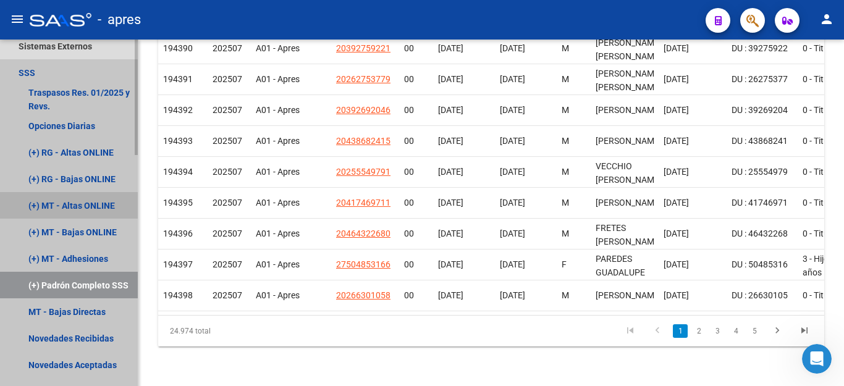
click at [31, 207] on link "(+) MT - Altas ONLINE" at bounding box center [69, 205] width 138 height 27
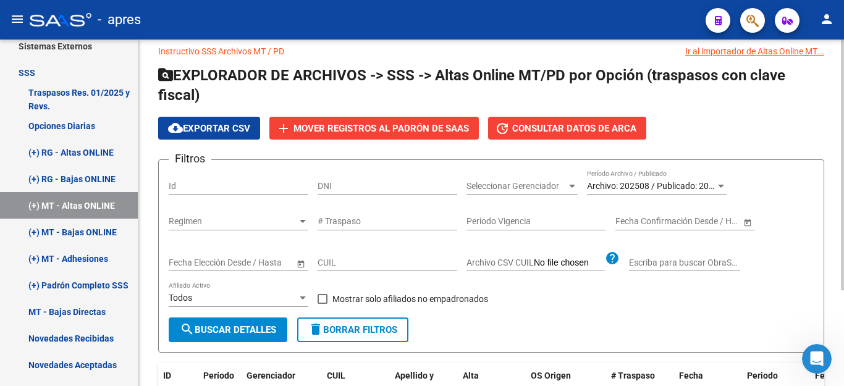
scroll to position [62, 0]
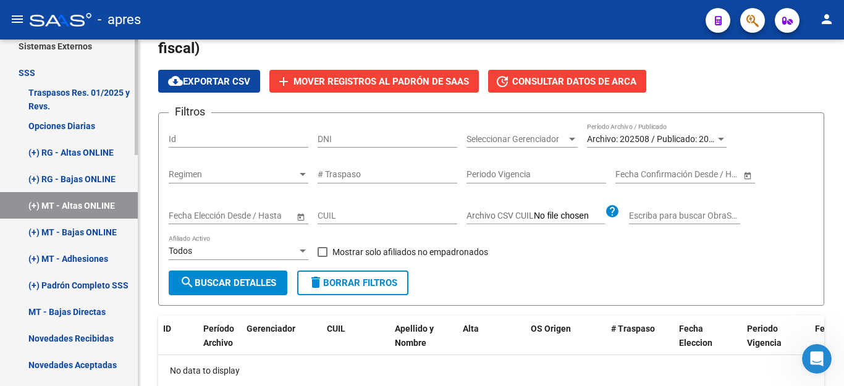
click at [77, 280] on link "(+) Padrón Completo SSS" at bounding box center [69, 285] width 138 height 27
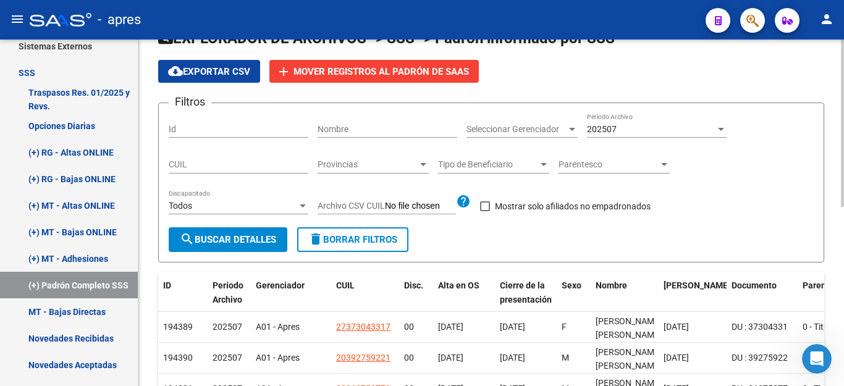
scroll to position [62, 0]
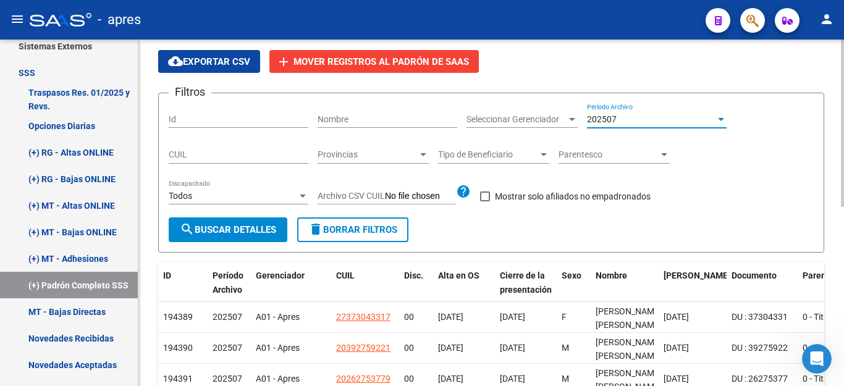
click at [622, 123] on div "202507" at bounding box center [651, 119] width 129 height 11
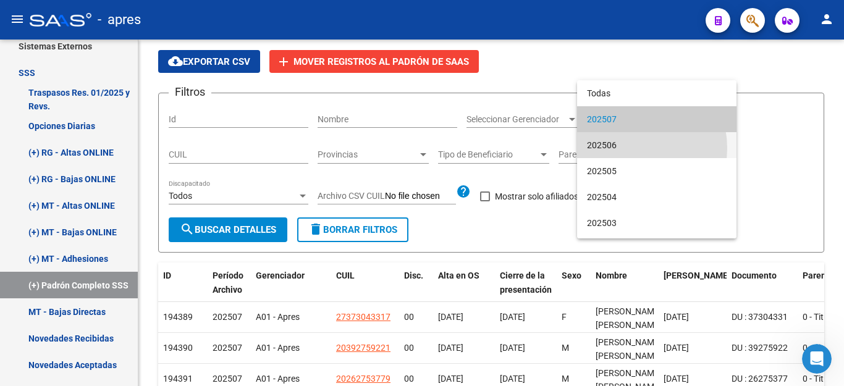
click at [624, 148] on span "202506" at bounding box center [657, 145] width 140 height 26
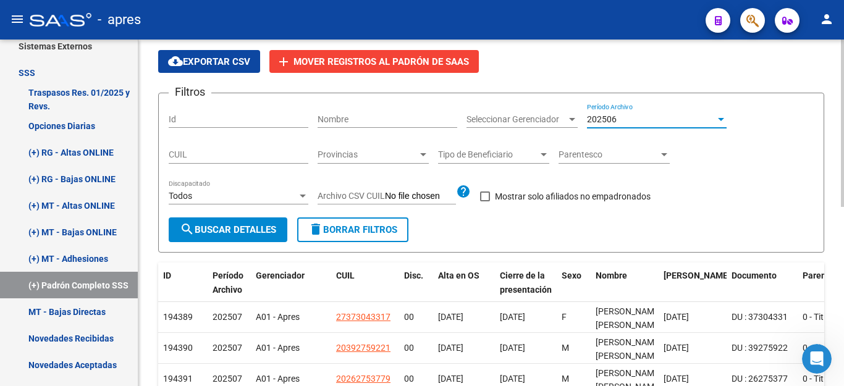
click at [206, 235] on span "search Buscar Detalles" at bounding box center [228, 229] width 96 height 11
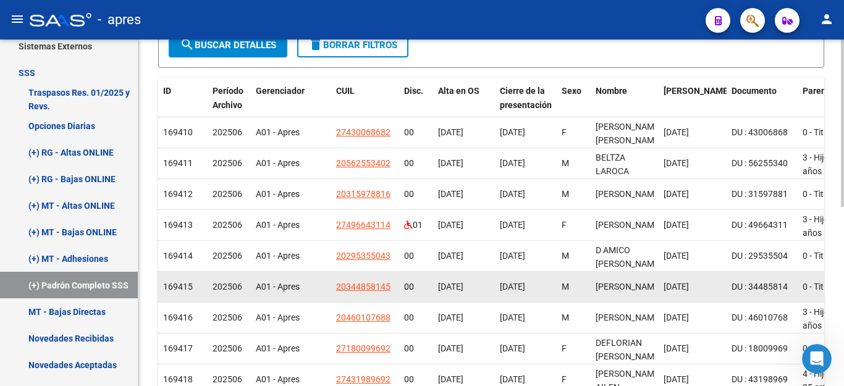
scroll to position [247, 0]
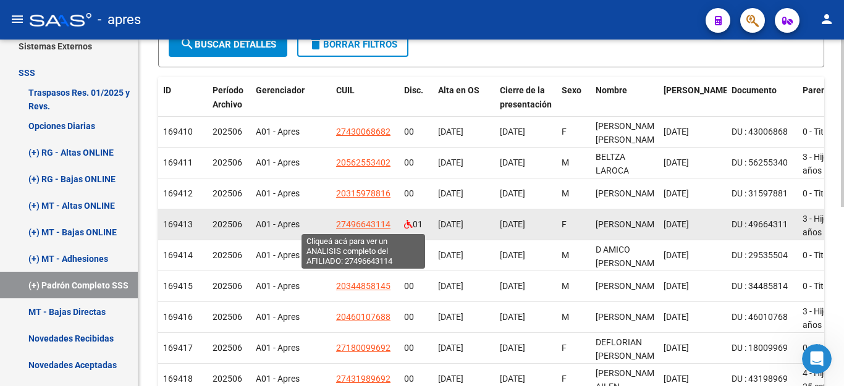
click at [349, 223] on span "27496643114" at bounding box center [363, 224] width 54 height 10
type textarea "27496643114"
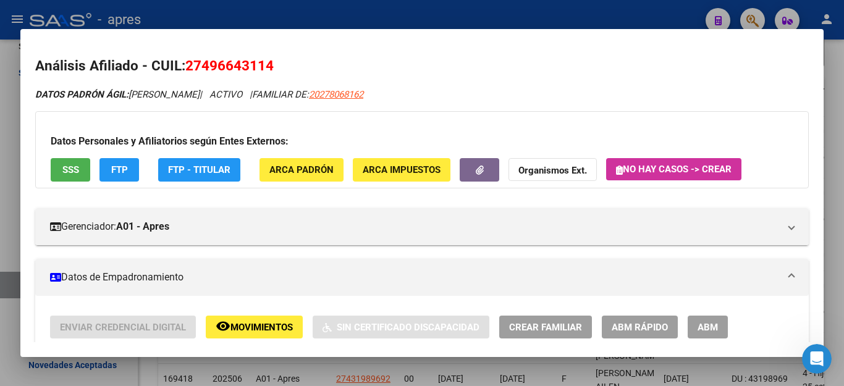
scroll to position [185, 0]
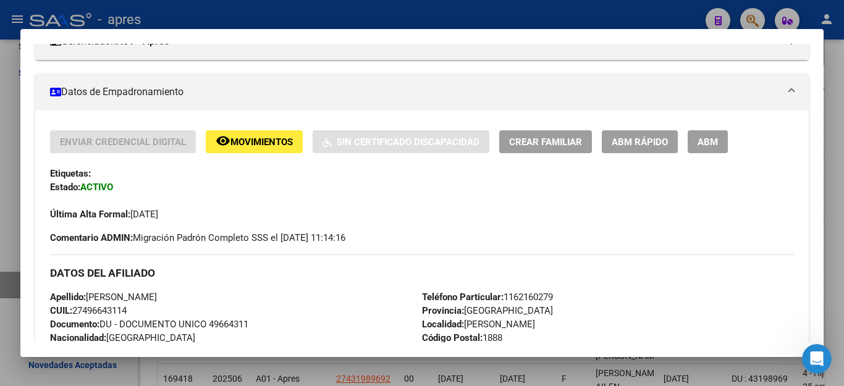
click at [264, 147] on span "Movimientos" at bounding box center [262, 142] width 62 height 11
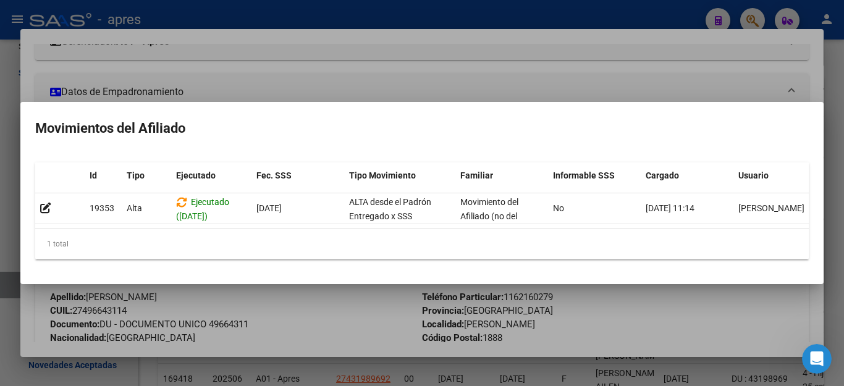
click at [267, 319] on div at bounding box center [422, 193] width 844 height 386
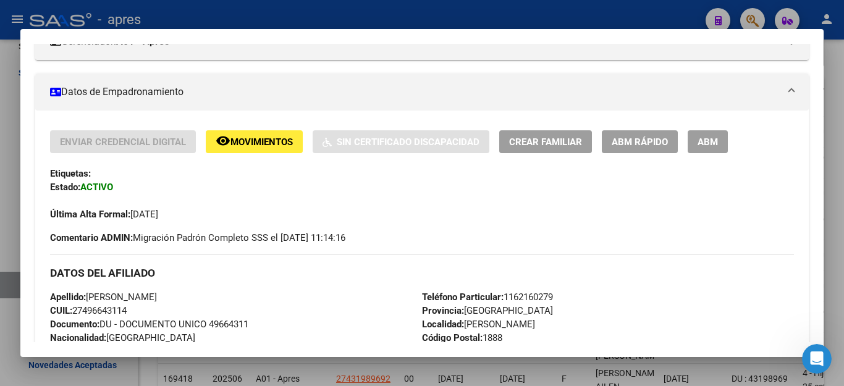
click at [313, 367] on div at bounding box center [422, 193] width 844 height 386
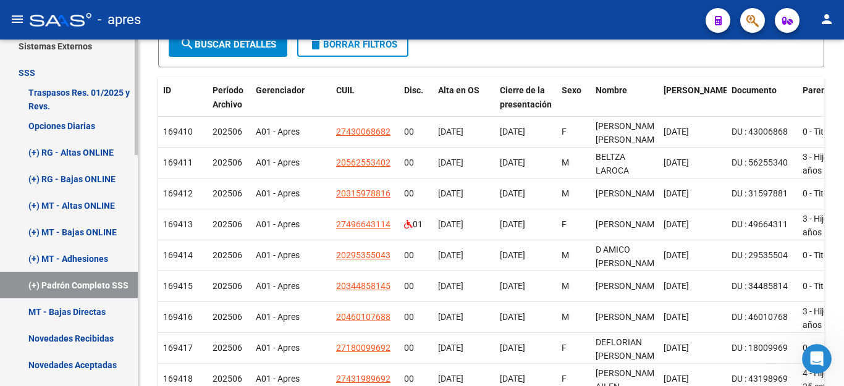
click at [80, 150] on link "(+) RG - Altas ONLINE" at bounding box center [69, 152] width 138 height 27
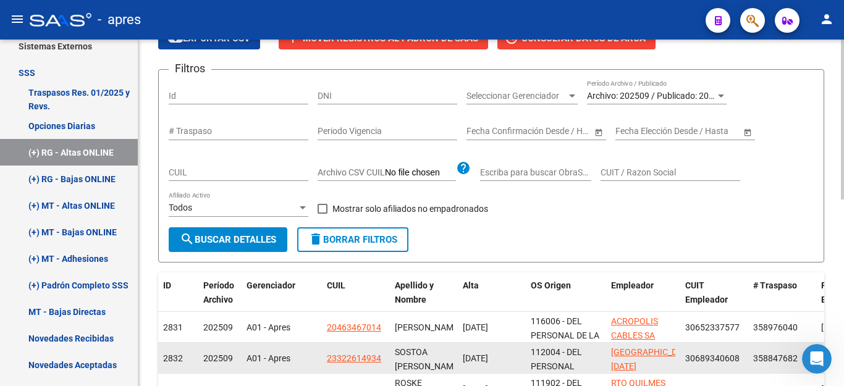
scroll to position [247, 0]
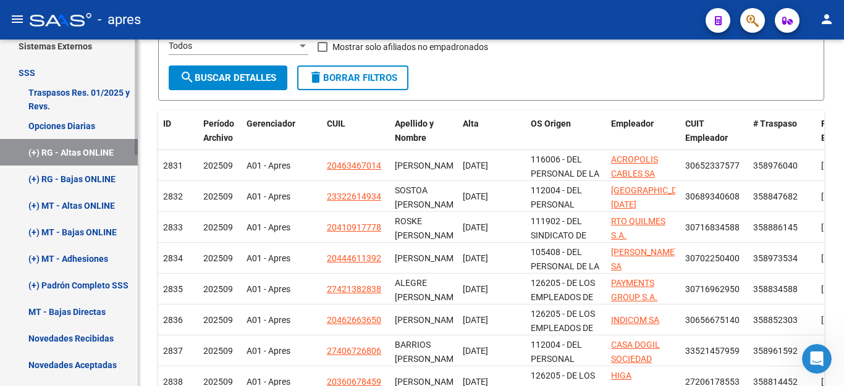
click at [80, 281] on link "(+) Padrón Completo SSS" at bounding box center [69, 285] width 138 height 27
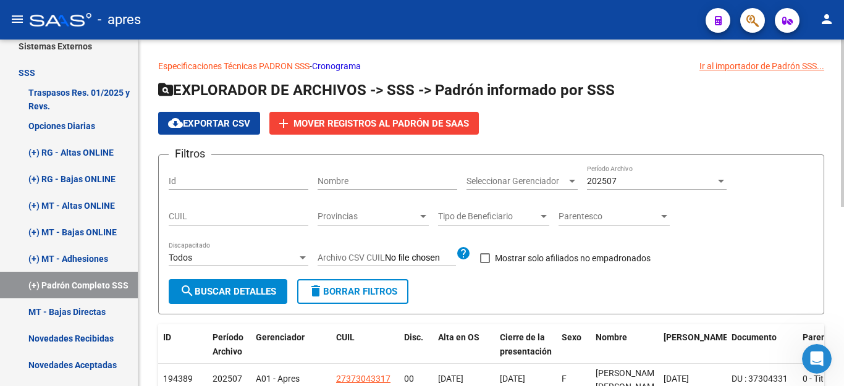
click at [224, 219] on input "CUIL" at bounding box center [239, 216] width 140 height 11
type input "27-57171482-0"
click at [211, 286] on button "search Buscar Detalles" at bounding box center [228, 291] width 119 height 25
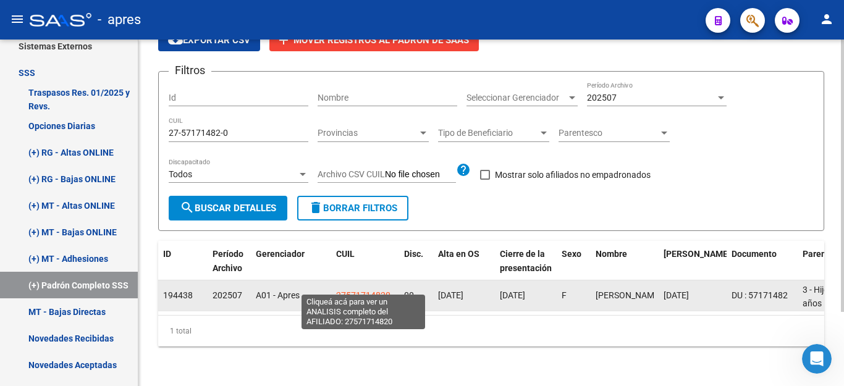
click at [353, 291] on span "27571714820" at bounding box center [363, 296] width 54 height 10
type textarea "27571714820"
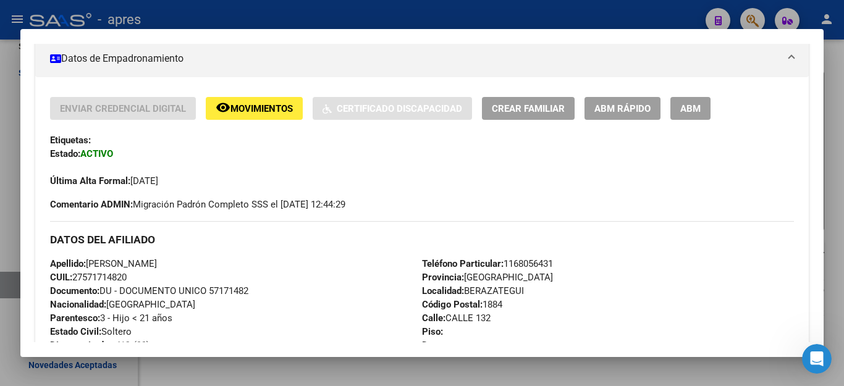
scroll to position [247, 0]
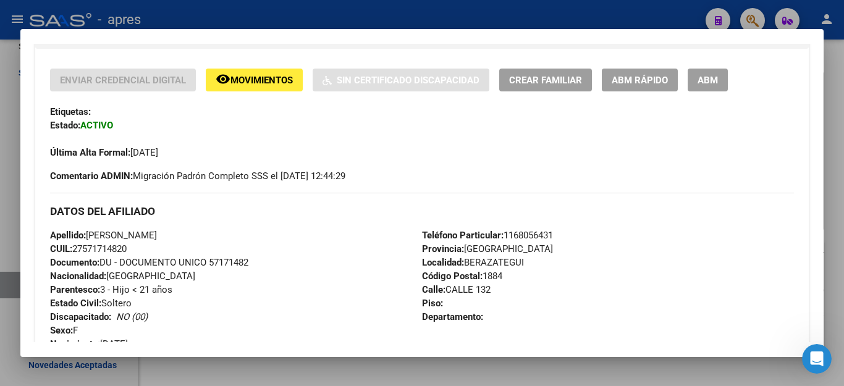
click at [255, 85] on span "Movimientos" at bounding box center [262, 80] width 62 height 11
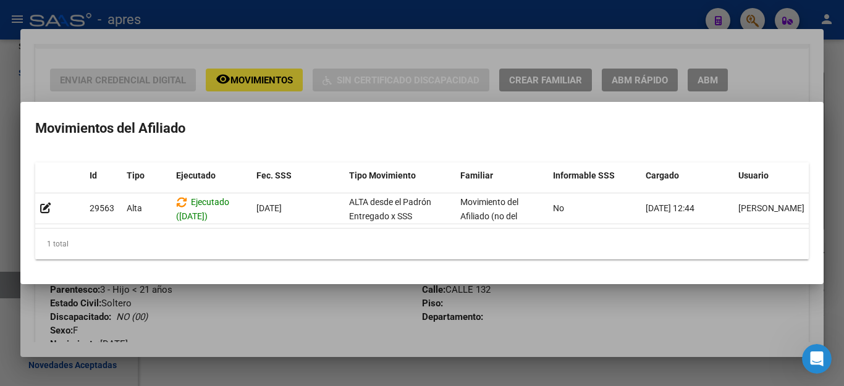
scroll to position [0, 17]
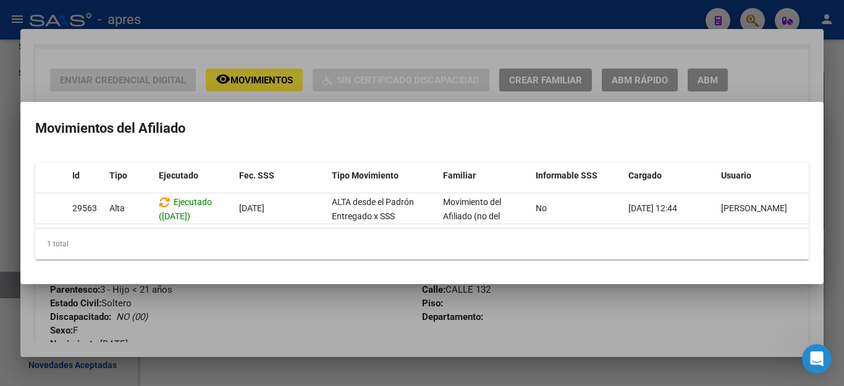
click at [565, 312] on div at bounding box center [422, 193] width 844 height 386
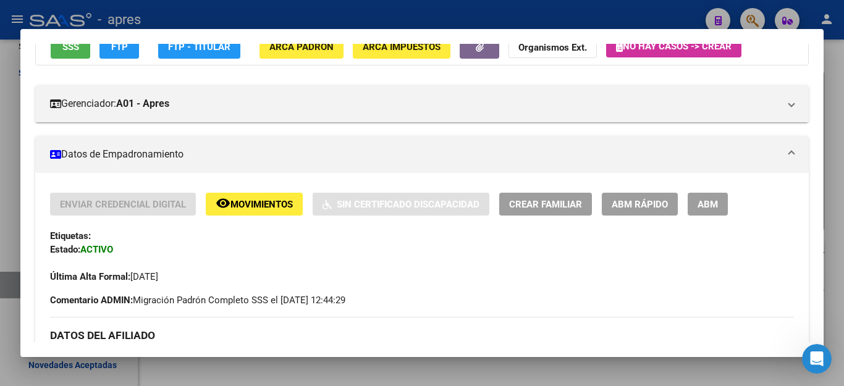
scroll to position [62, 0]
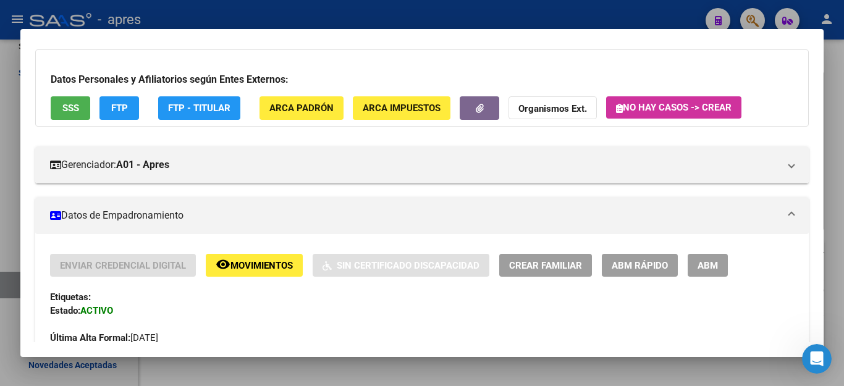
click at [194, 111] on span "FTP - Titular" at bounding box center [199, 108] width 62 height 11
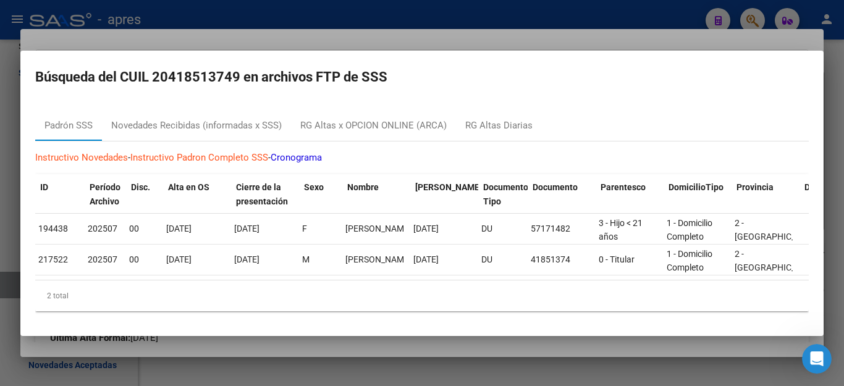
scroll to position [0, 0]
click at [461, 365] on div at bounding box center [422, 193] width 844 height 386
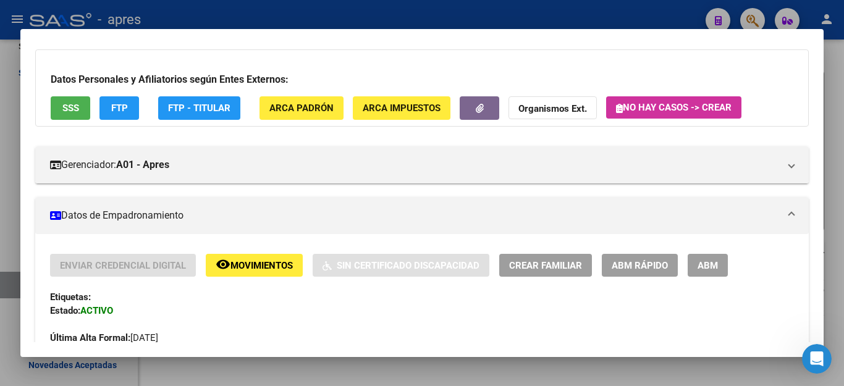
click at [359, 359] on div at bounding box center [422, 193] width 844 height 386
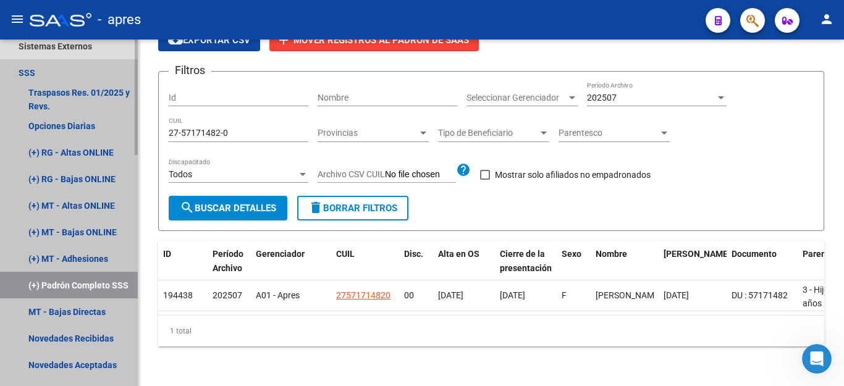
click at [74, 286] on link "(+) Padrón Completo SSS" at bounding box center [69, 285] width 138 height 27
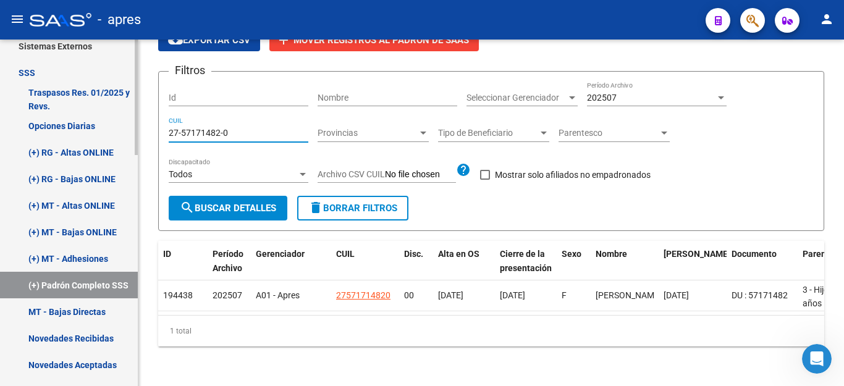
drag, startPoint x: 255, startPoint y: 124, endPoint x: 0, endPoint y: 122, distance: 255.3
click at [0, 122] on mat-sidenav-container "Firma Express Inicio Calendario SSS Instructivos Contacto OS Reportes Ingresos …" at bounding box center [422, 213] width 844 height 347
click at [227, 203] on span "search Buscar Detalles" at bounding box center [228, 208] width 96 height 11
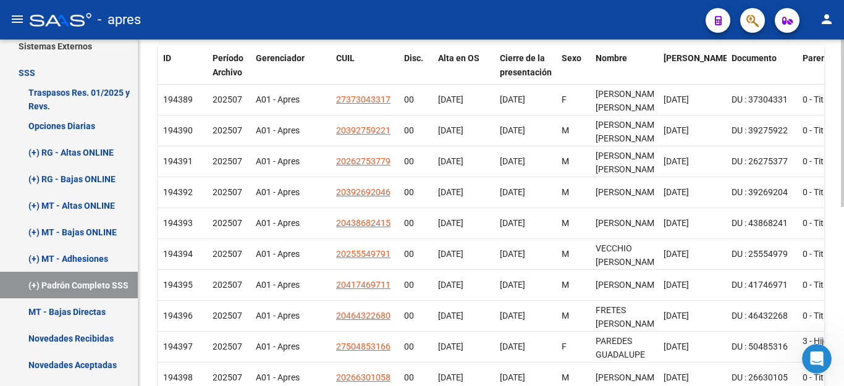
scroll to position [156, 0]
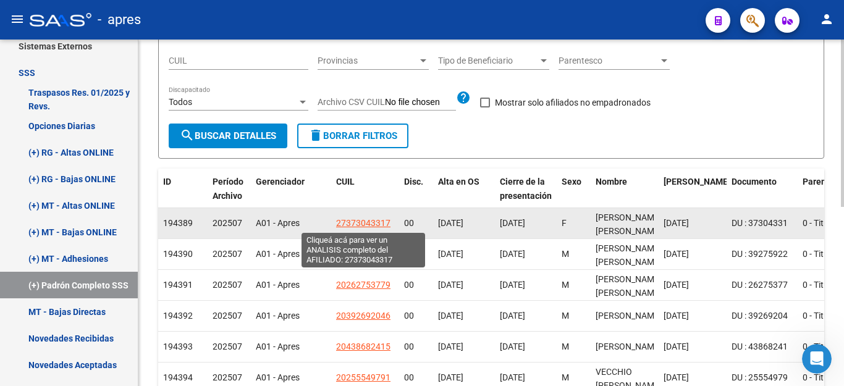
click at [357, 226] on span "27373043317" at bounding box center [363, 223] width 54 height 10
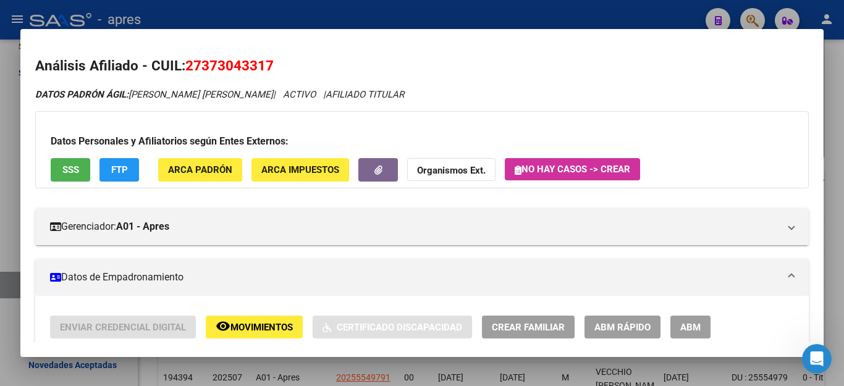
scroll to position [124, 0]
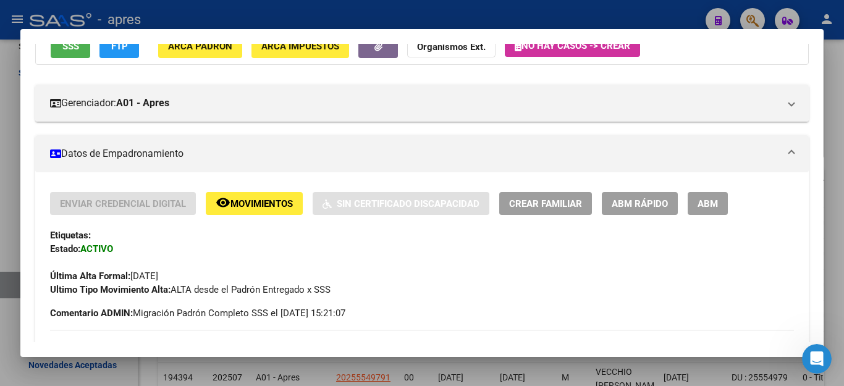
click at [266, 200] on span "Movimientos" at bounding box center [262, 203] width 62 height 11
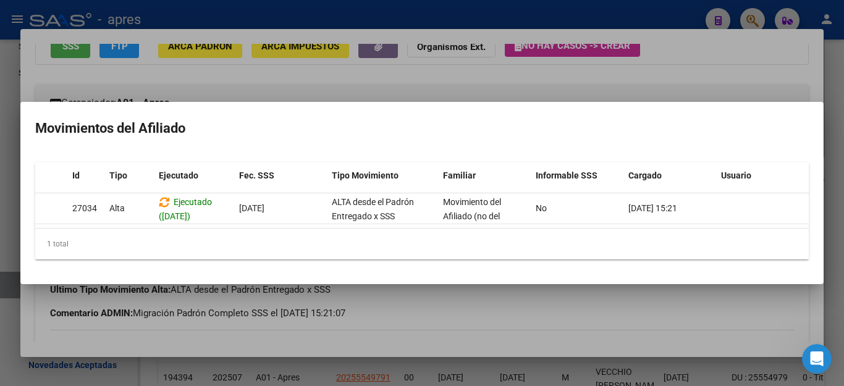
scroll to position [0, 0]
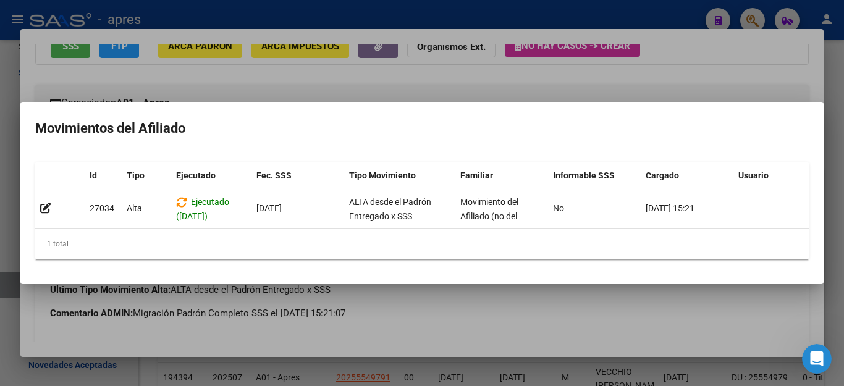
click at [445, 366] on div at bounding box center [422, 193] width 844 height 386
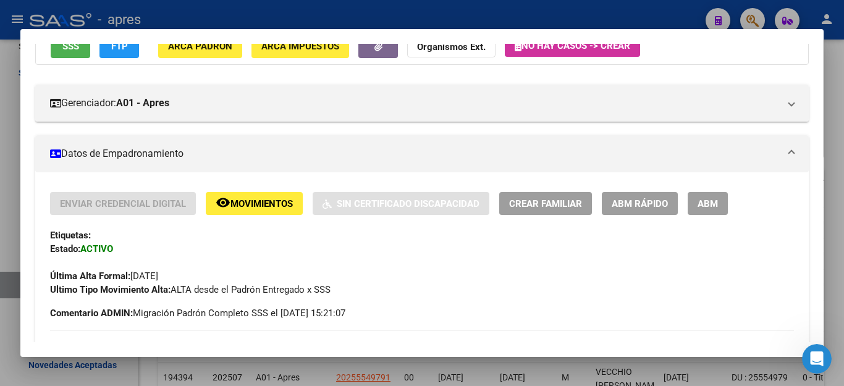
click at [508, 355] on mat-dialog-container "Análisis Afiliado - CUIL: 27373043317 DATOS PADRÓN ÁGIL: [PERSON_NAME] [PERSON_…" at bounding box center [422, 193] width 804 height 328
click at [511, 361] on div at bounding box center [422, 193] width 844 height 386
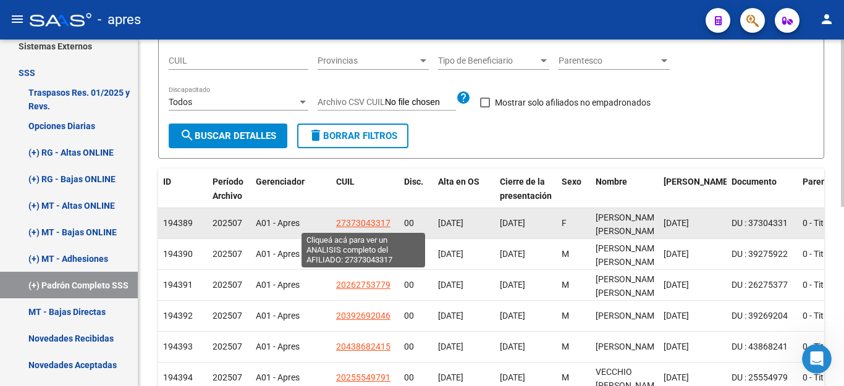
click at [346, 222] on span "27373043317" at bounding box center [363, 223] width 54 height 10
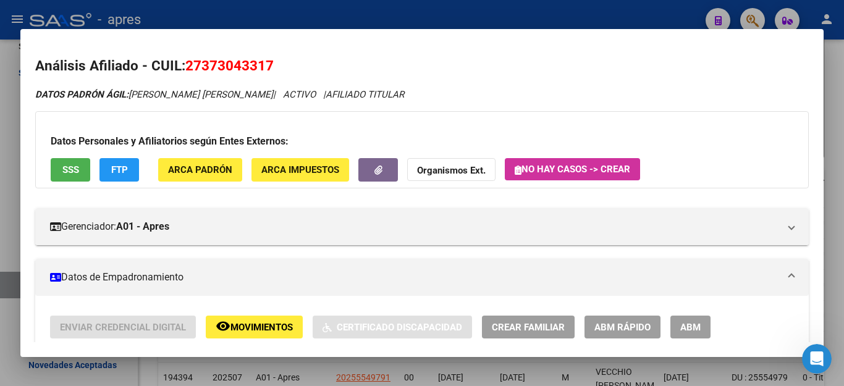
click at [123, 176] on button "FTP" at bounding box center [120, 169] width 40 height 23
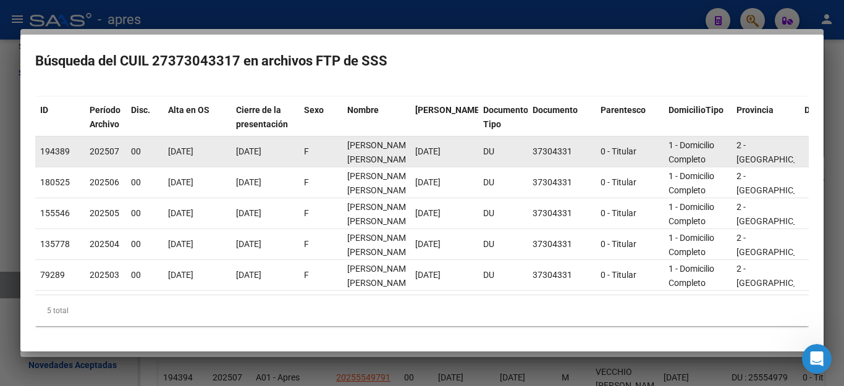
scroll to position [72, 0]
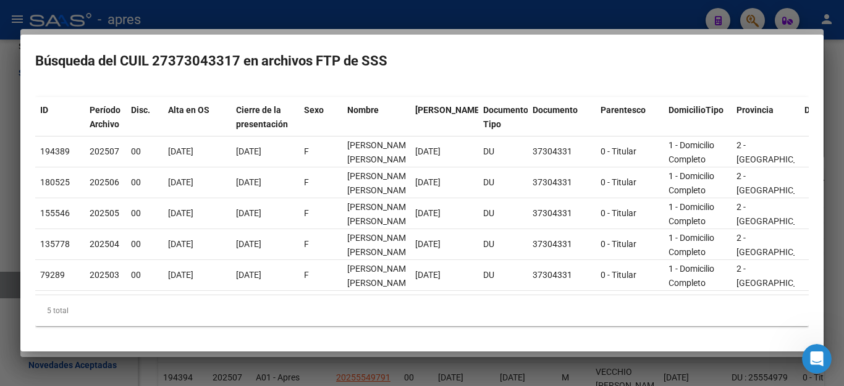
click at [332, 374] on div at bounding box center [422, 193] width 844 height 386
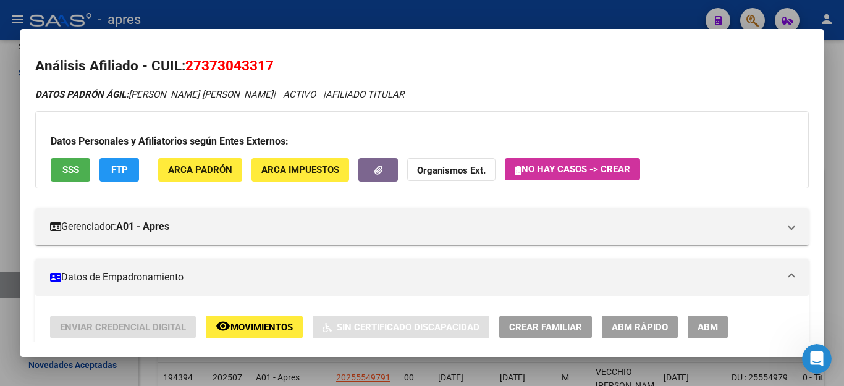
click at [346, 365] on div at bounding box center [422, 193] width 844 height 386
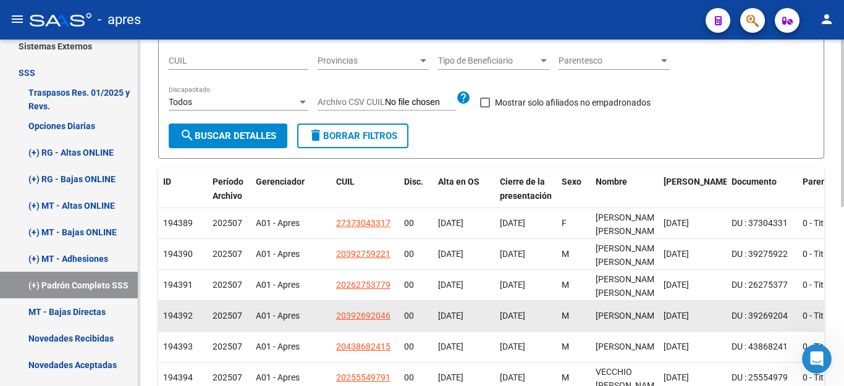
scroll to position [372, 0]
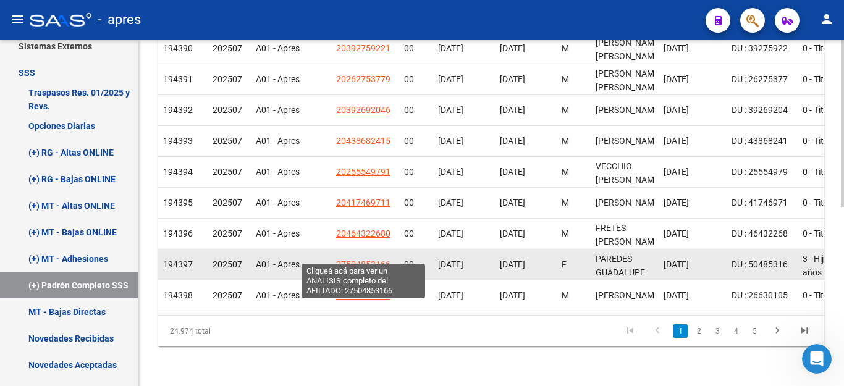
click at [379, 260] on span "27504853166" at bounding box center [363, 265] width 54 height 10
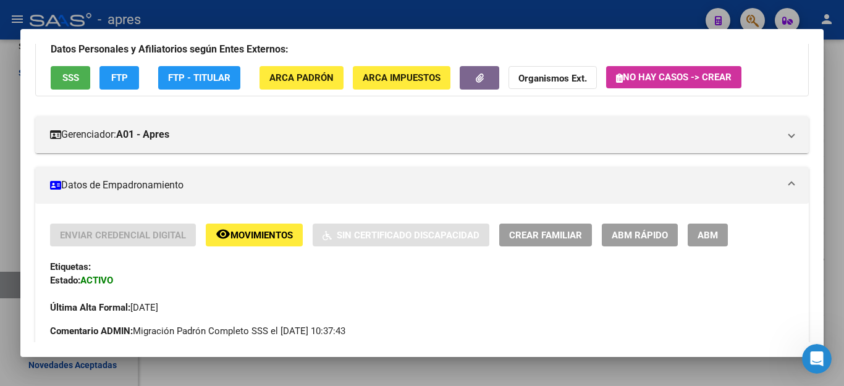
scroll to position [124, 0]
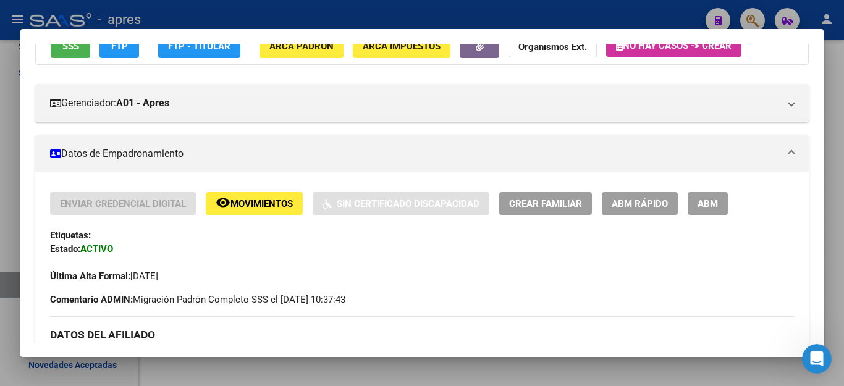
click at [270, 375] on div at bounding box center [422, 193] width 844 height 386
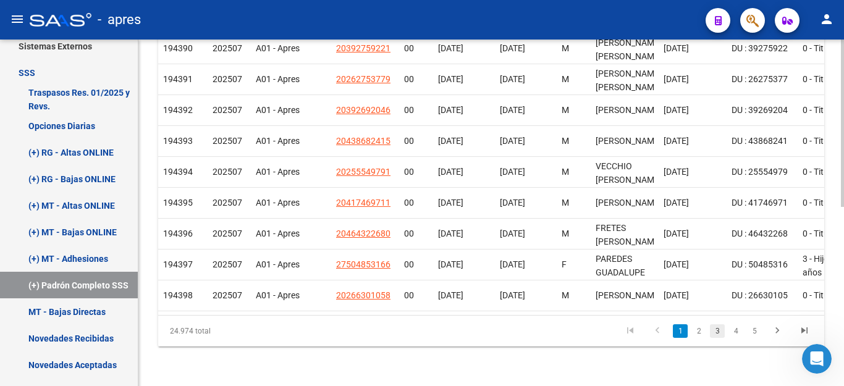
click at [712, 332] on link "3" at bounding box center [717, 332] width 15 height 14
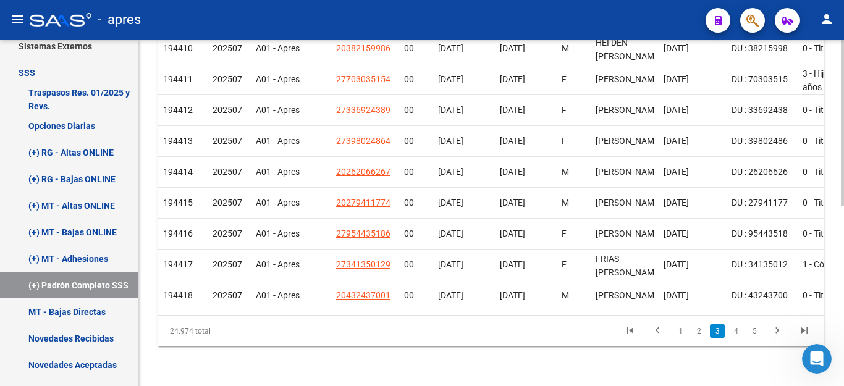
scroll to position [372, 0]
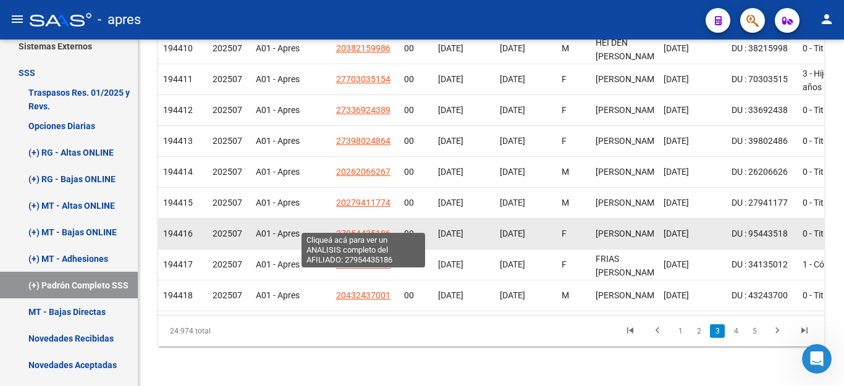
click at [354, 229] on span "27954435186" at bounding box center [363, 234] width 54 height 10
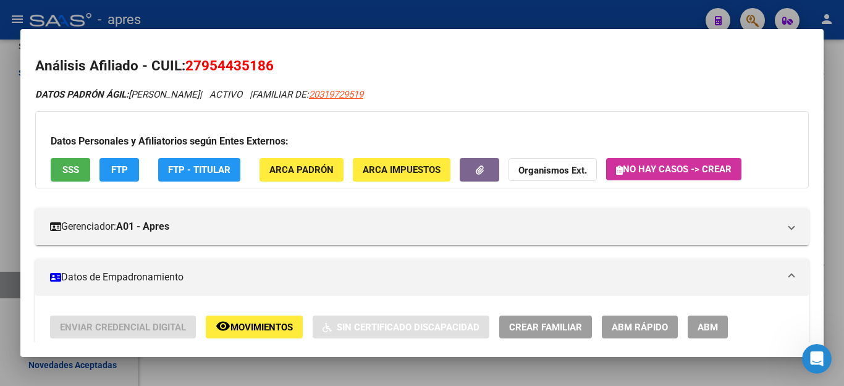
scroll to position [185, 0]
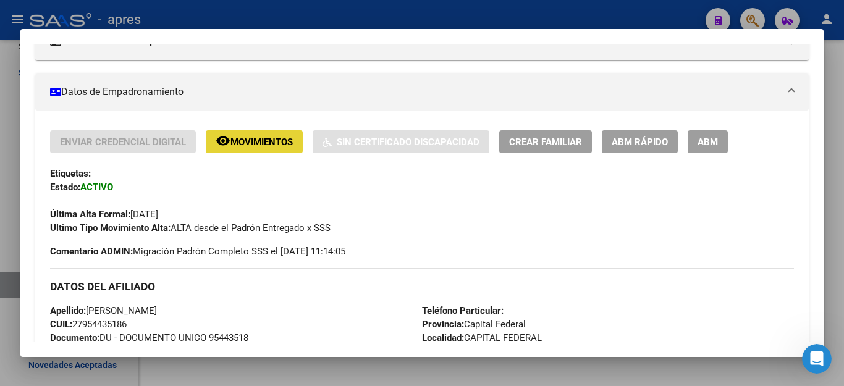
click at [256, 140] on span "Movimientos" at bounding box center [262, 142] width 62 height 11
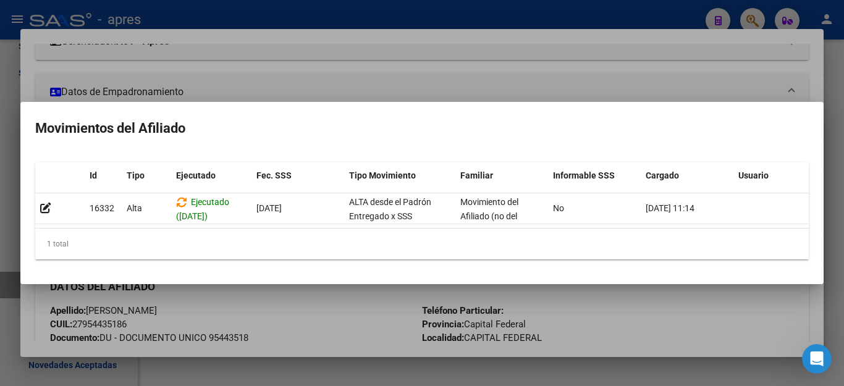
click at [329, 322] on div at bounding box center [422, 193] width 844 height 386
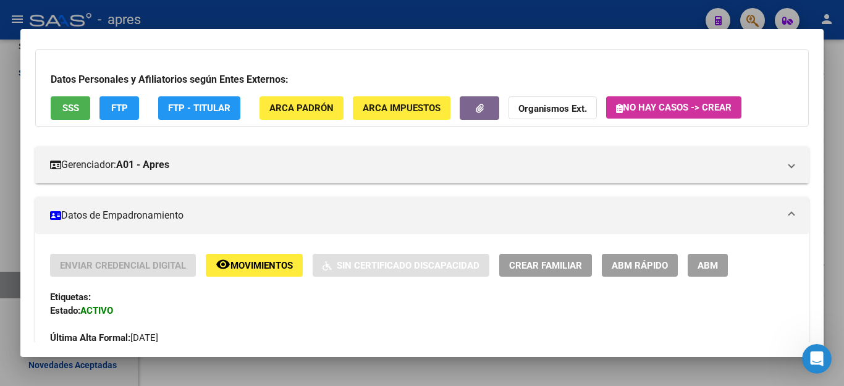
scroll to position [0, 0]
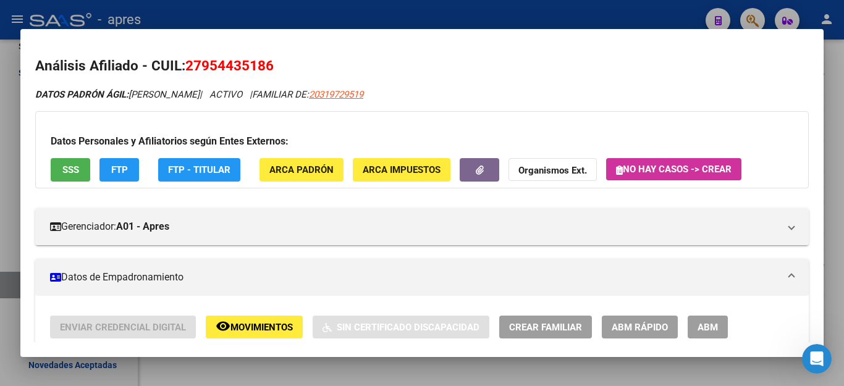
click at [117, 170] on span "FTP" at bounding box center [119, 170] width 17 height 11
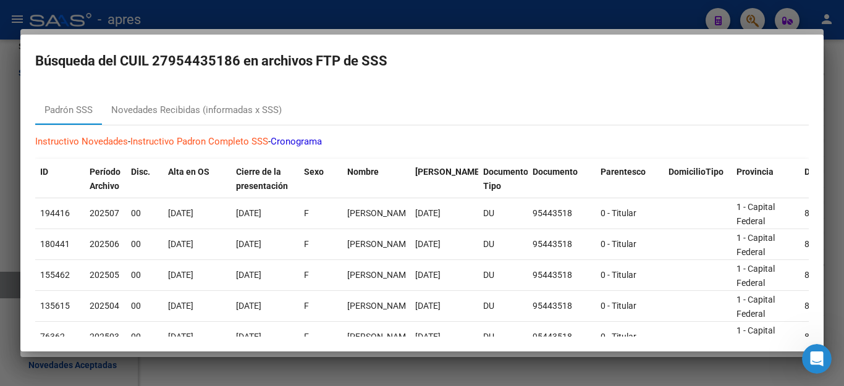
scroll to position [62, 0]
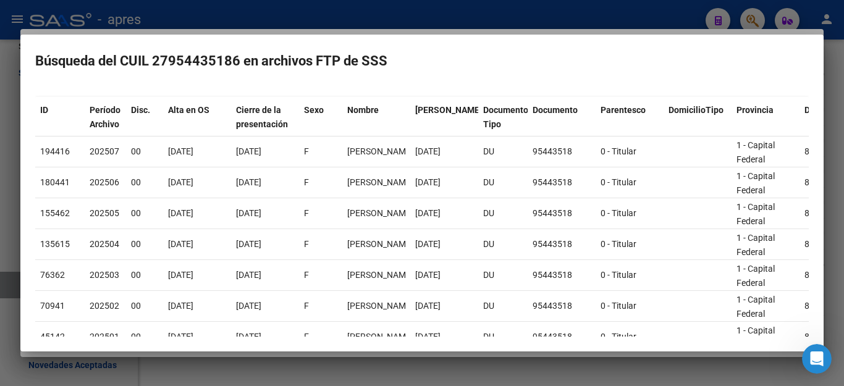
click at [524, 378] on div at bounding box center [422, 193] width 844 height 386
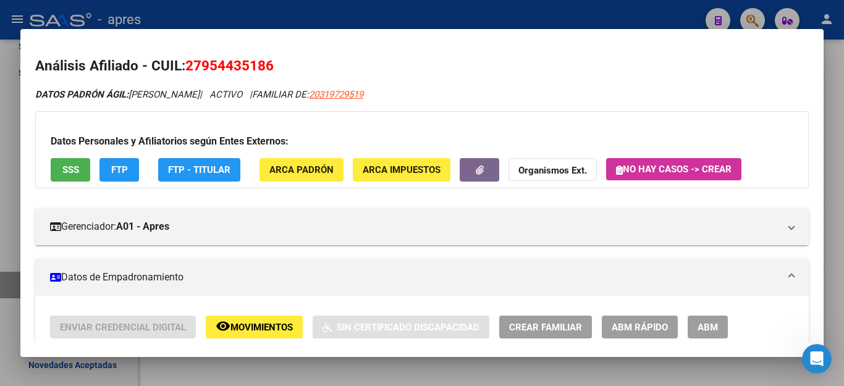
click at [524, 378] on div at bounding box center [422, 193] width 844 height 386
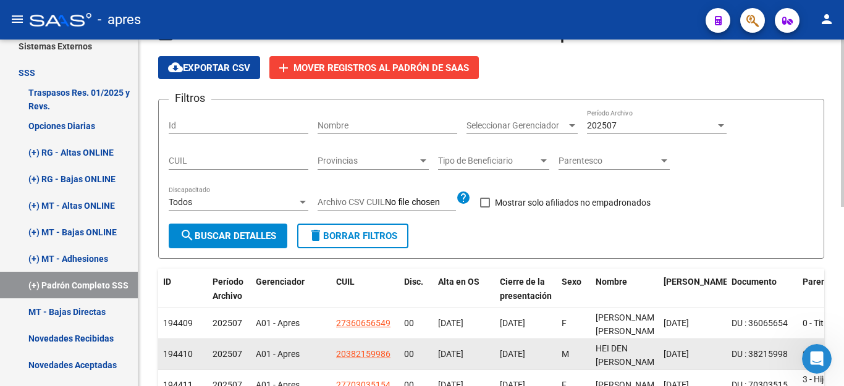
scroll to position [124, 0]
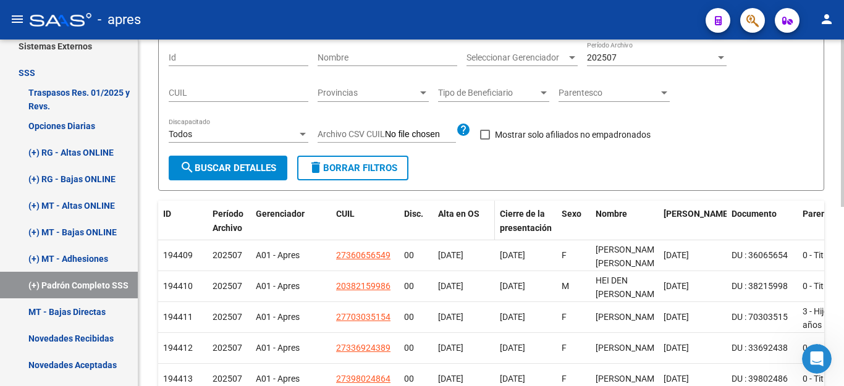
click at [452, 217] on span "Alta en OS" at bounding box center [458, 214] width 41 height 10
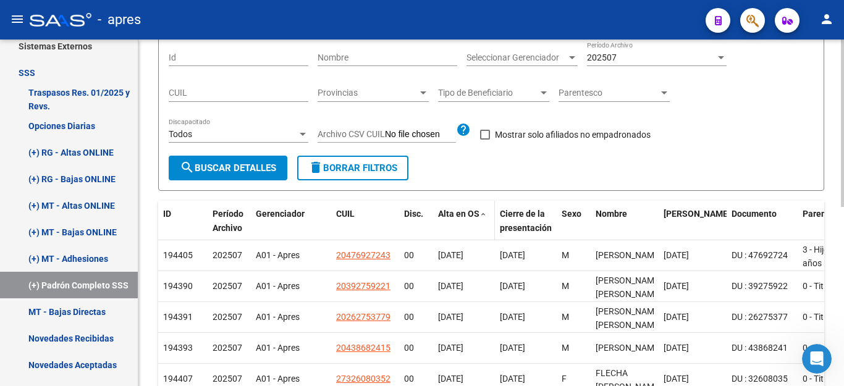
click at [478, 217] on span "Alta en OS" at bounding box center [458, 214] width 41 height 10
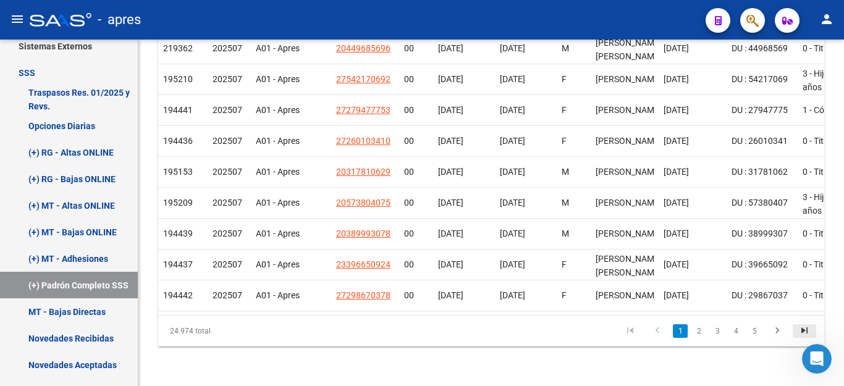
click at [800, 332] on icon "go to last page" at bounding box center [805, 332] width 16 height 15
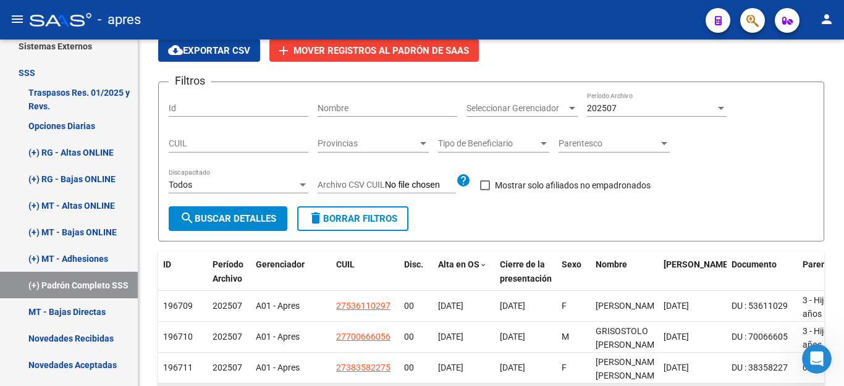
scroll to position [187, 0]
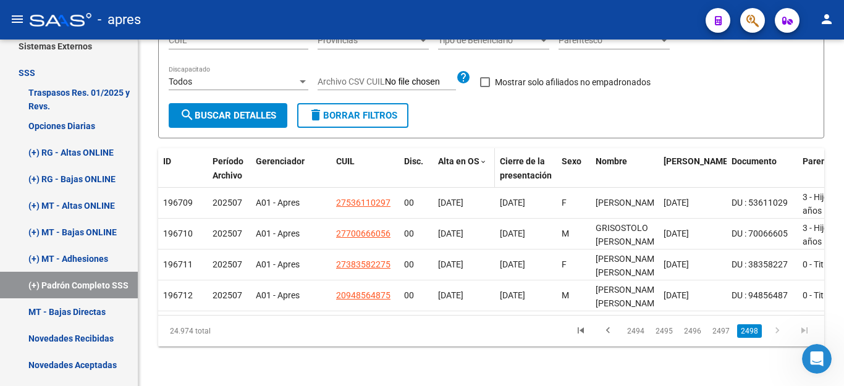
click at [462, 156] on span "Alta en OS" at bounding box center [458, 161] width 41 height 10
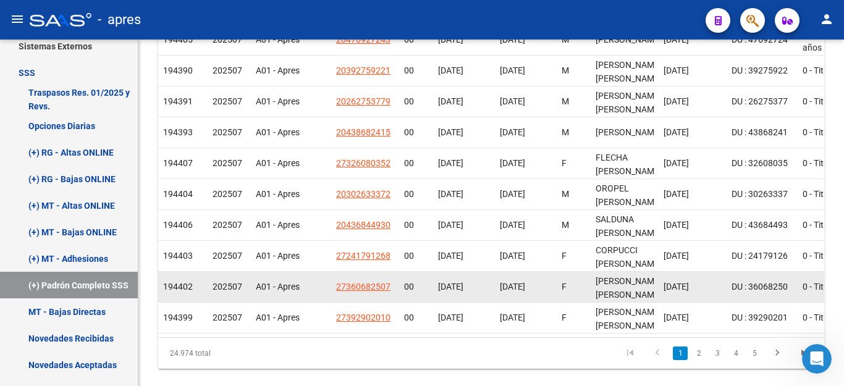
scroll to position [125, 0]
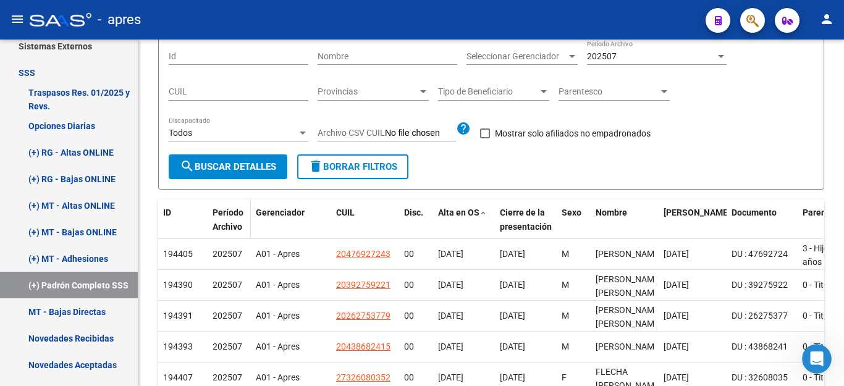
click at [224, 219] on div "Período Archivo" at bounding box center [229, 220] width 33 height 28
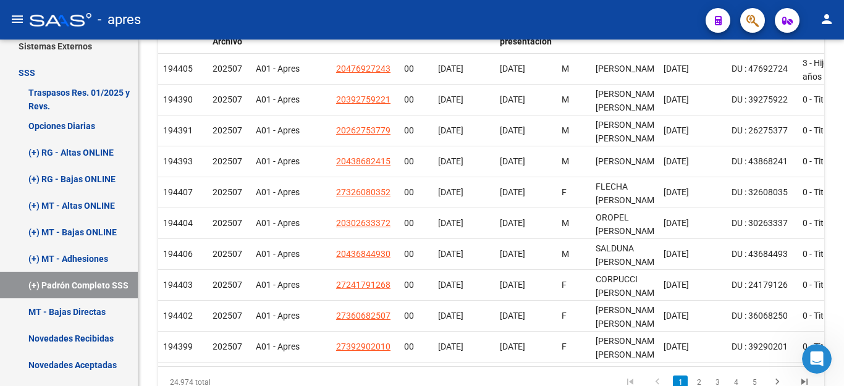
scroll to position [372, 0]
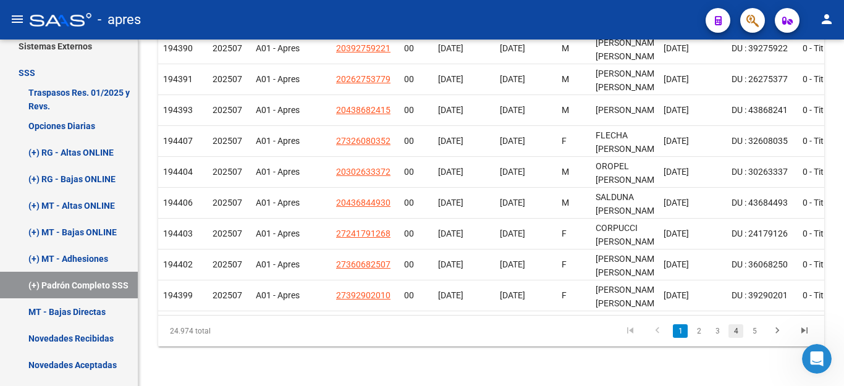
click at [734, 332] on link "4" at bounding box center [736, 332] width 15 height 14
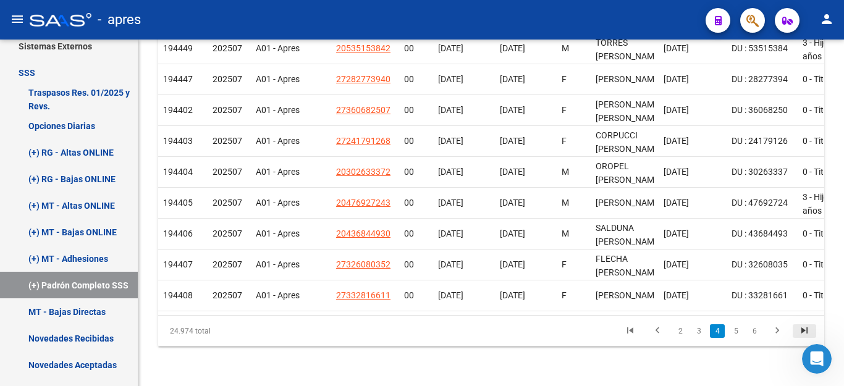
click at [806, 334] on icon "go to last page" at bounding box center [805, 332] width 16 height 15
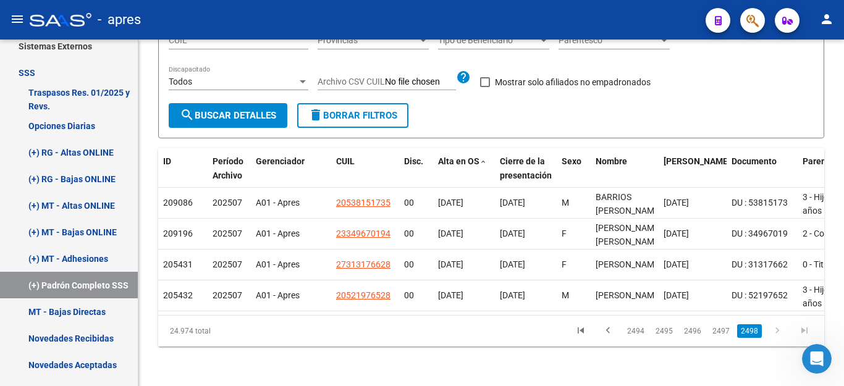
scroll to position [187, 0]
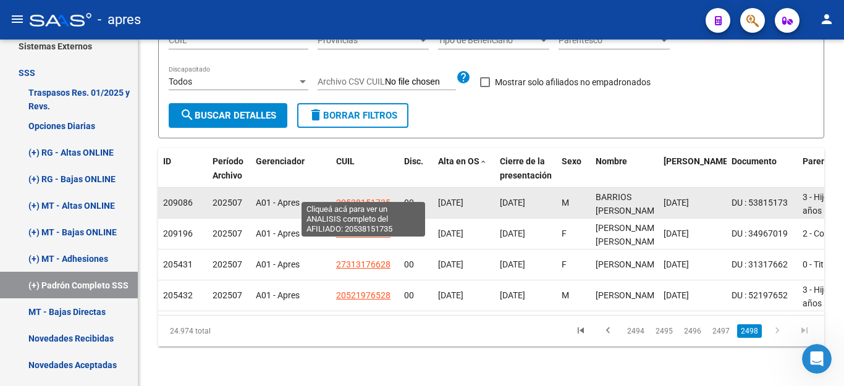
click at [365, 198] on span "20538151735" at bounding box center [363, 203] width 54 height 10
type textarea "20538151735"
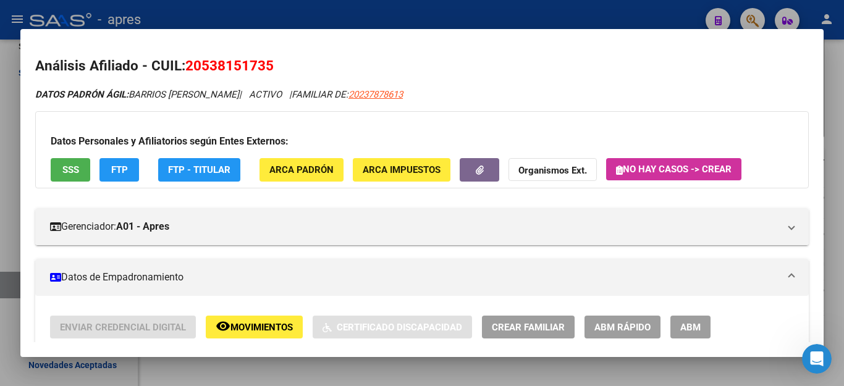
scroll to position [62, 0]
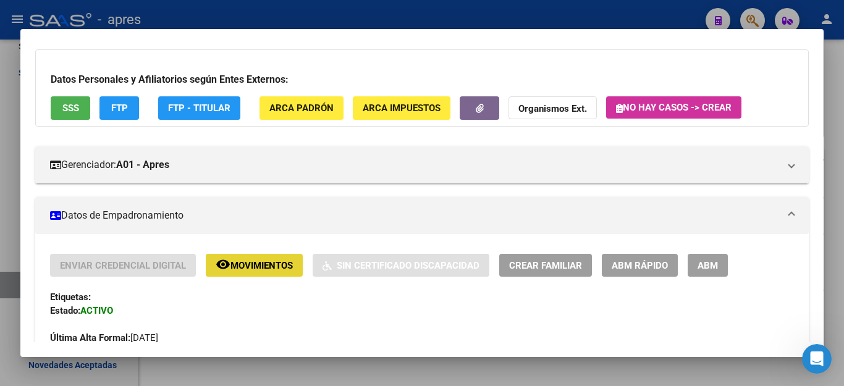
click at [258, 271] on span "Movimientos" at bounding box center [262, 265] width 62 height 11
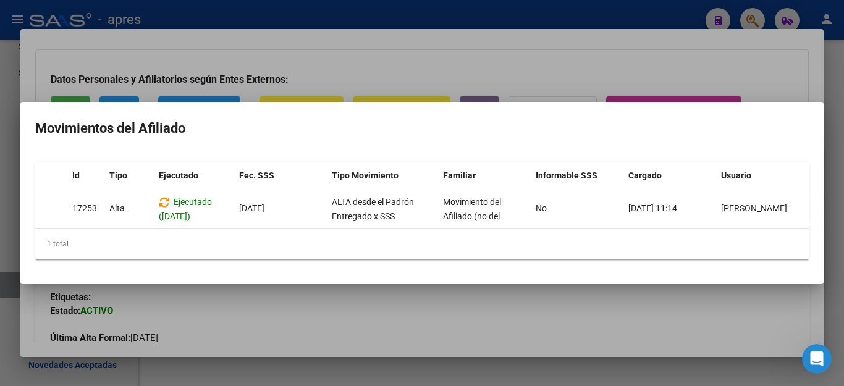
scroll to position [0, 0]
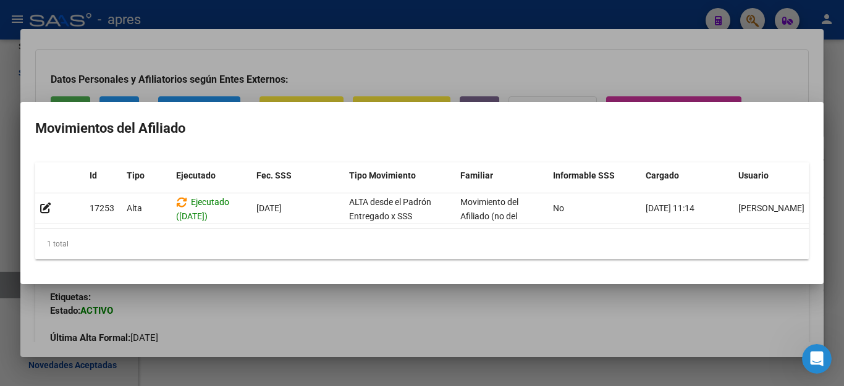
click at [394, 320] on div at bounding box center [422, 193] width 844 height 386
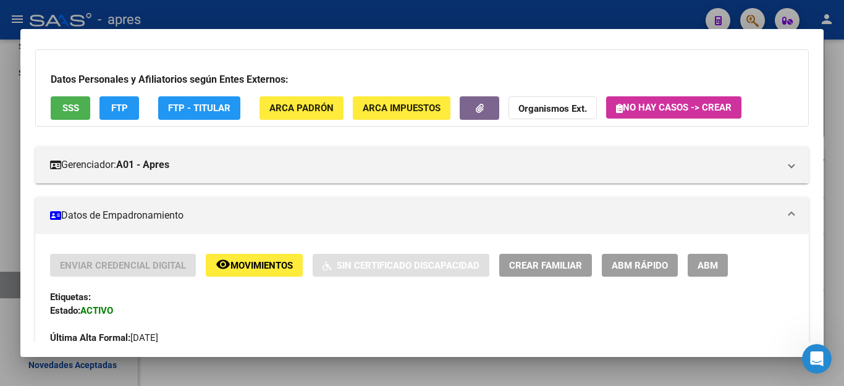
click at [115, 106] on span "FTP" at bounding box center [119, 108] width 17 height 11
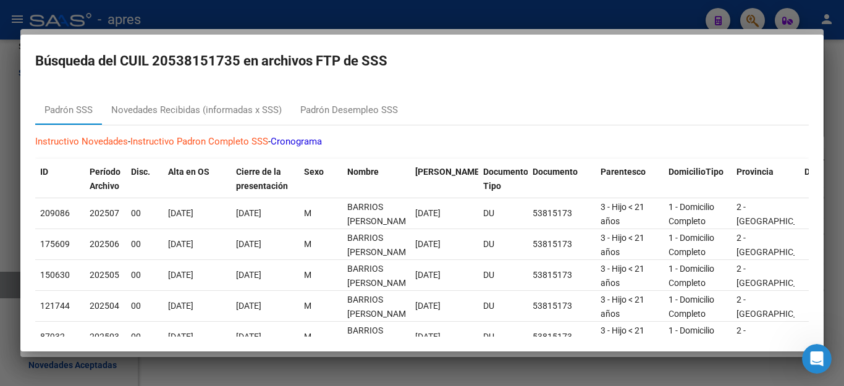
click at [456, 378] on div at bounding box center [422, 193] width 844 height 386
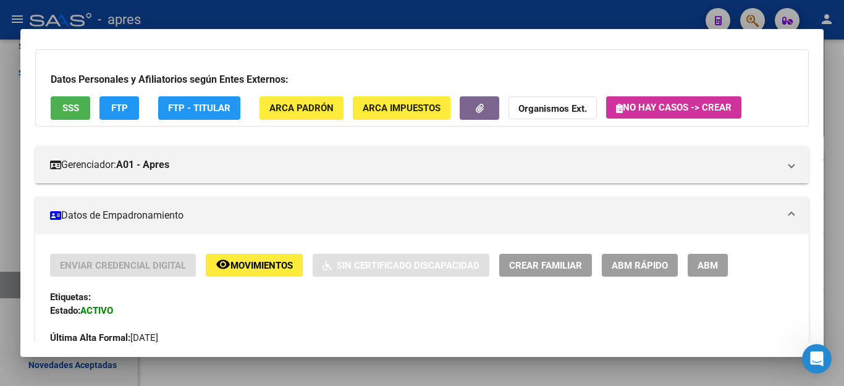
click at [456, 378] on div at bounding box center [422, 193] width 844 height 386
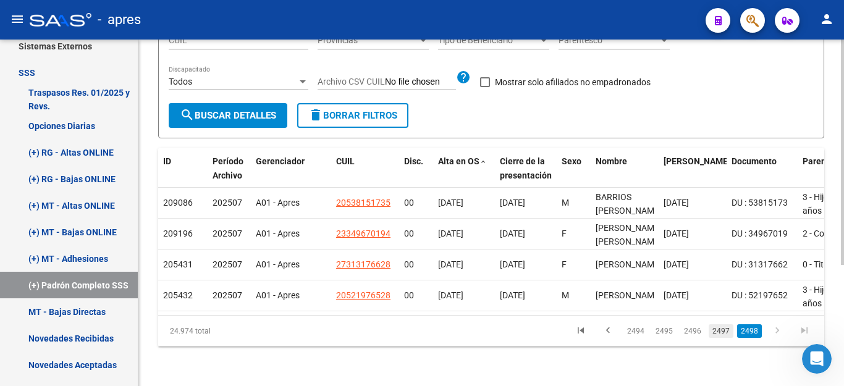
click at [723, 330] on link "2497" at bounding box center [721, 332] width 25 height 14
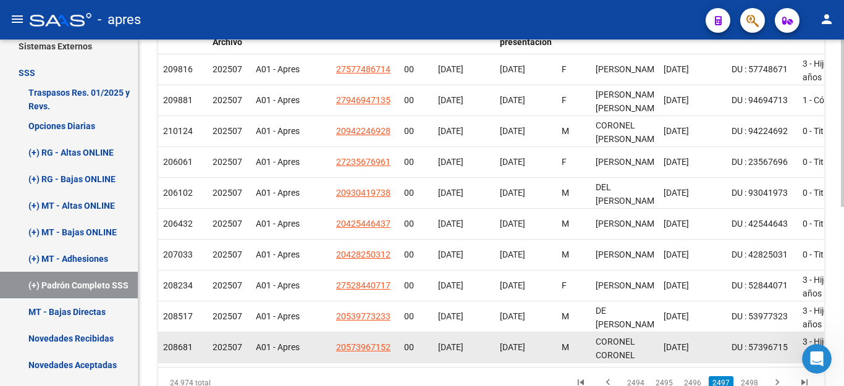
scroll to position [372, 0]
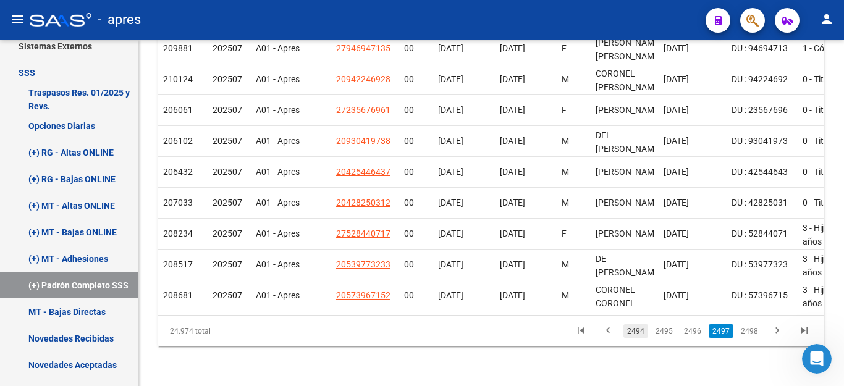
click at [640, 333] on link "2494" at bounding box center [636, 332] width 25 height 14
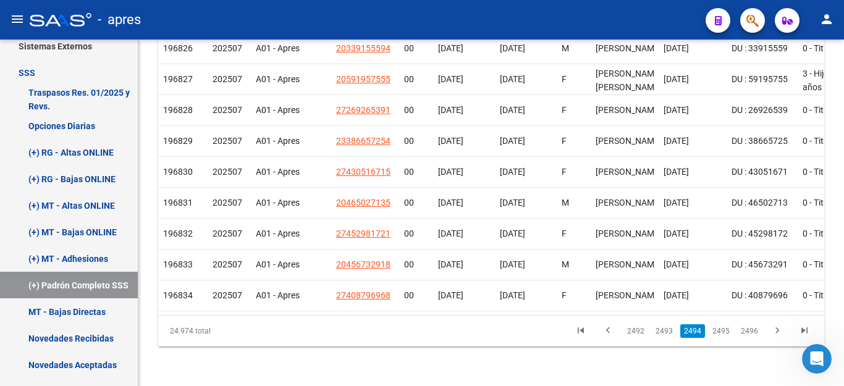
click at [640, 333] on link "2492" at bounding box center [636, 332] width 25 height 14
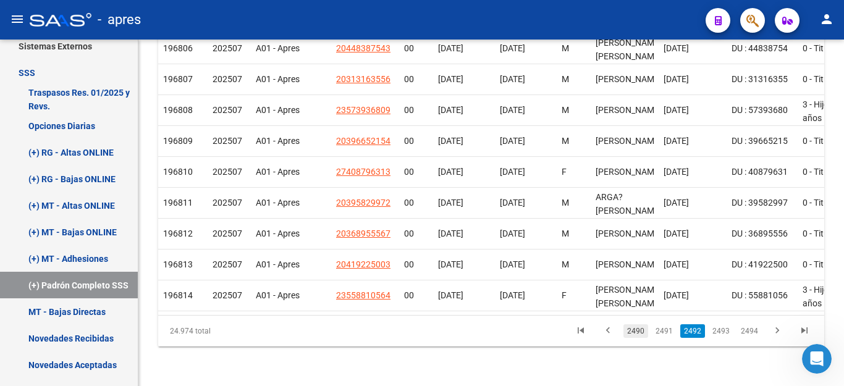
click at [642, 328] on link "2490" at bounding box center [636, 332] width 25 height 14
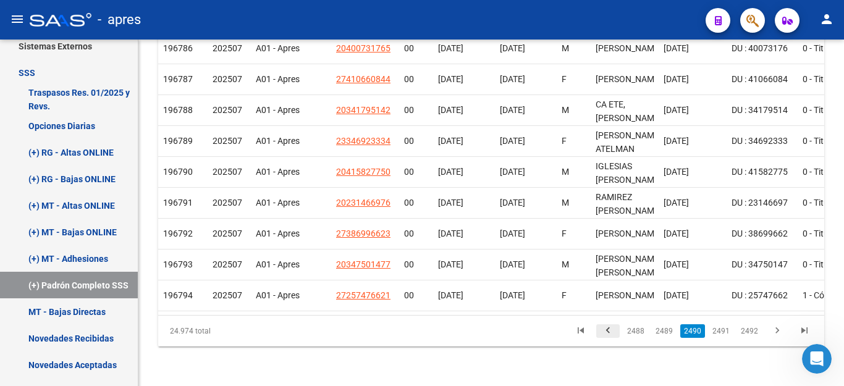
click at [608, 331] on icon "go to previous page" at bounding box center [608, 332] width 16 height 15
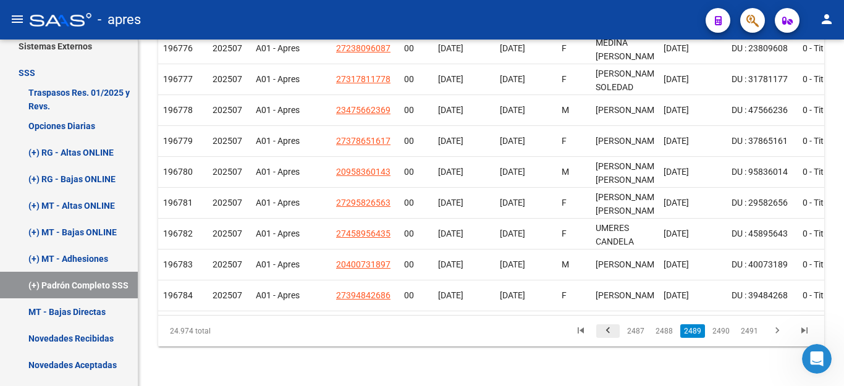
click at [608, 331] on icon "go to previous page" at bounding box center [608, 332] width 16 height 15
click at [608, 331] on div "24.974 total 2487 2488 2489 2490 2491" at bounding box center [491, 331] width 666 height 31
click at [608, 331] on div "24.974 total 2486 2487 2488 2489 2490" at bounding box center [491, 331] width 666 height 31
click at [608, 331] on icon "go to previous page" at bounding box center [608, 332] width 16 height 15
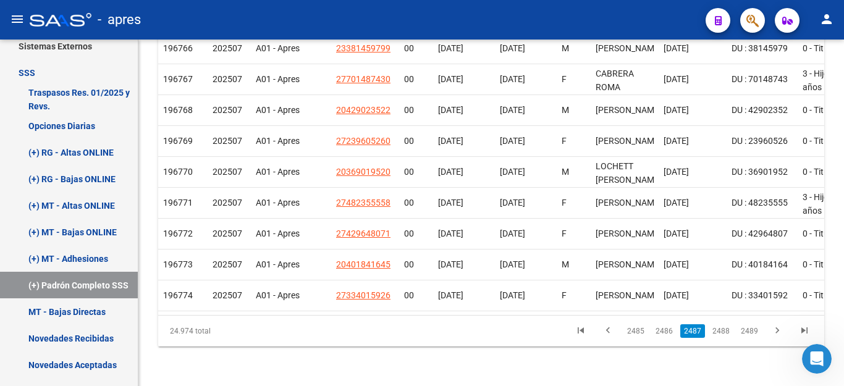
click at [608, 331] on div "24.974 total 2485 2486 2487 2488 2489" at bounding box center [491, 331] width 666 height 31
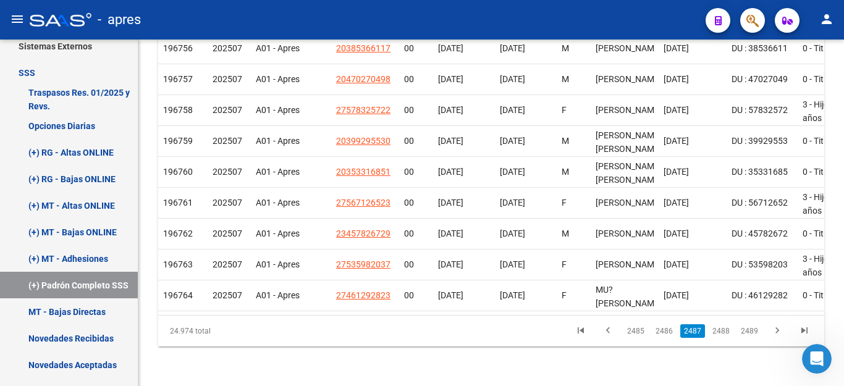
click at [608, 331] on icon "go to previous page" at bounding box center [608, 332] width 16 height 15
click at [608, 331] on div "24.974 total 2484 2485 2486 2487 2488" at bounding box center [491, 331] width 666 height 31
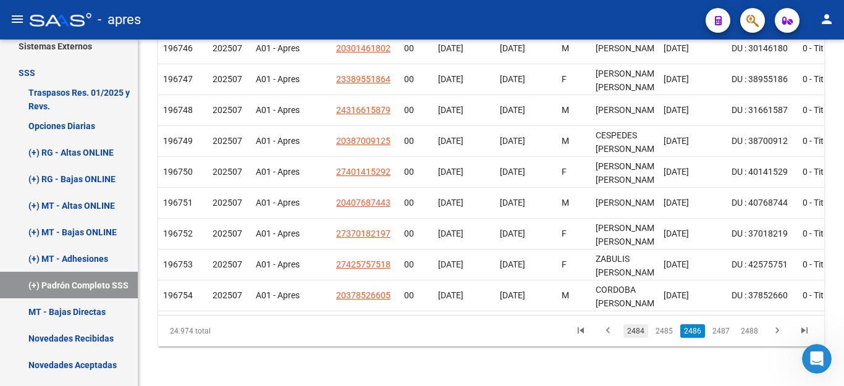
click at [633, 332] on link "2484" at bounding box center [636, 332] width 25 height 14
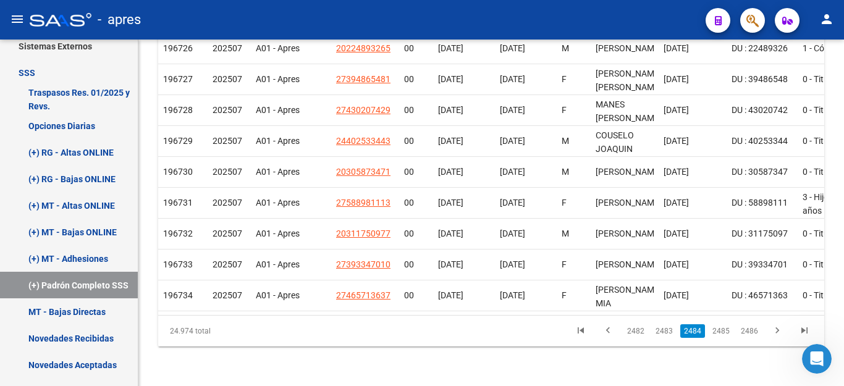
click at [614, 331] on icon "go to previous page" at bounding box center [608, 332] width 16 height 15
click at [614, 331] on div "24.974 total 2481 2482 2483 2484 2485" at bounding box center [491, 331] width 666 height 31
click at [613, 331] on icon "go to previous page" at bounding box center [608, 332] width 16 height 15
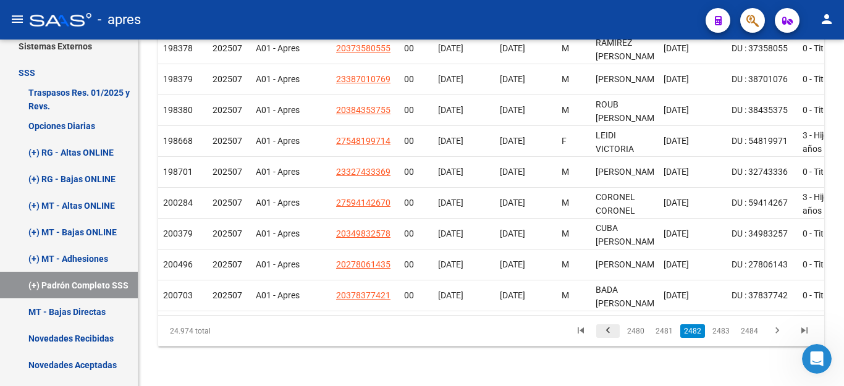
click at [606, 333] on icon "go to previous page" at bounding box center [608, 332] width 16 height 15
click at [606, 333] on div "24.974 total 2479 2480 2481 2482 2483" at bounding box center [491, 331] width 666 height 31
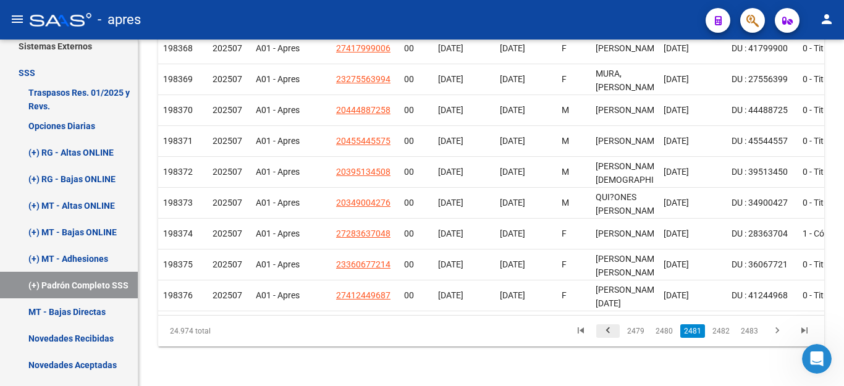
click at [606, 333] on icon "go to previous page" at bounding box center [608, 332] width 16 height 15
click at [606, 333] on div "24.974 total 2479 2480 2481 2482 2483" at bounding box center [491, 331] width 666 height 31
click at [606, 333] on div "24.974 total 2478 2479 2480 2481 2482" at bounding box center [491, 331] width 666 height 31
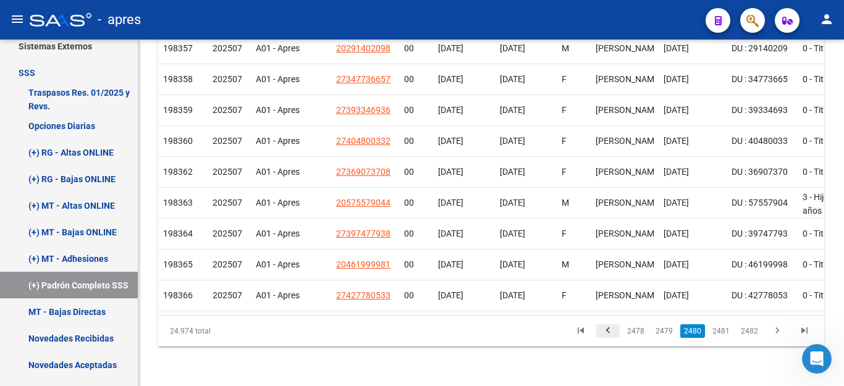
click at [606, 333] on icon "go to previous page" at bounding box center [608, 332] width 16 height 15
click at [606, 333] on div "24.974 total 2477 2478 2479 2480 2481" at bounding box center [491, 331] width 666 height 31
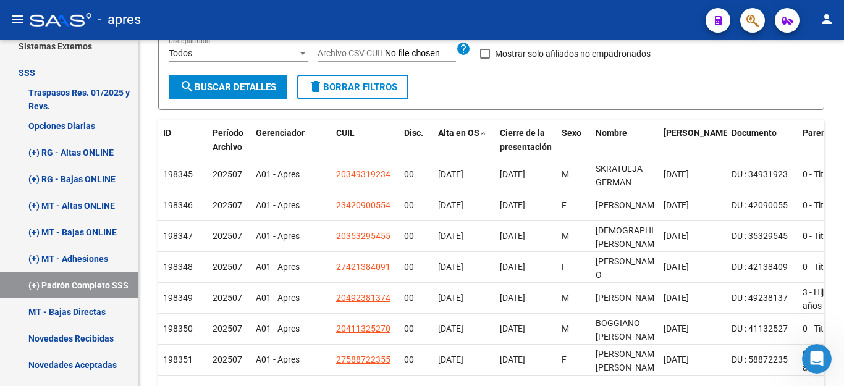
scroll to position [0, 0]
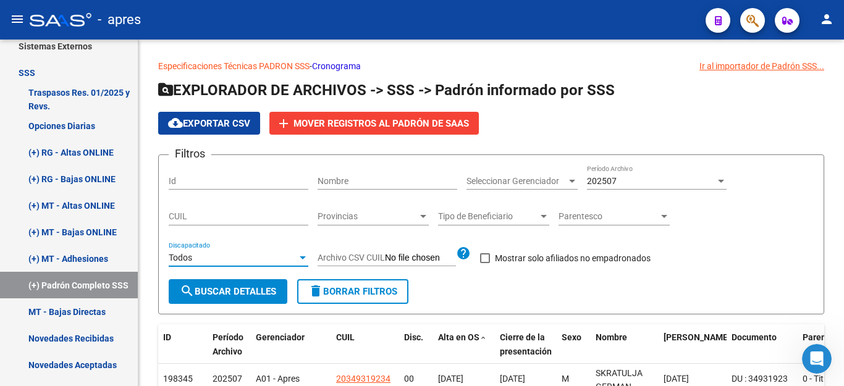
click at [228, 257] on div "Todos" at bounding box center [233, 258] width 129 height 11
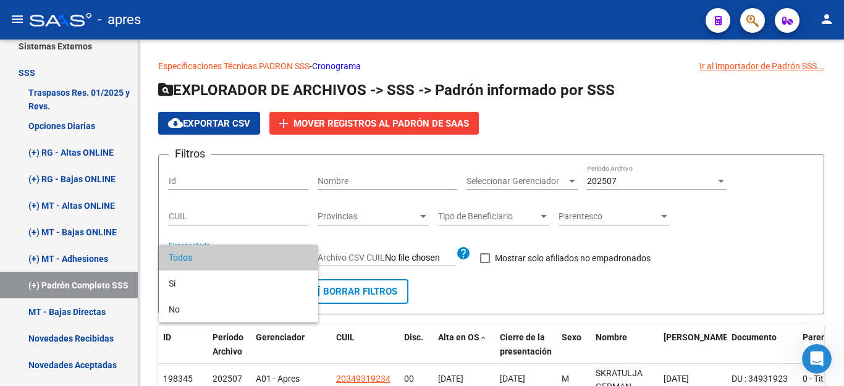
click at [228, 257] on span "Todos" at bounding box center [239, 258] width 140 height 26
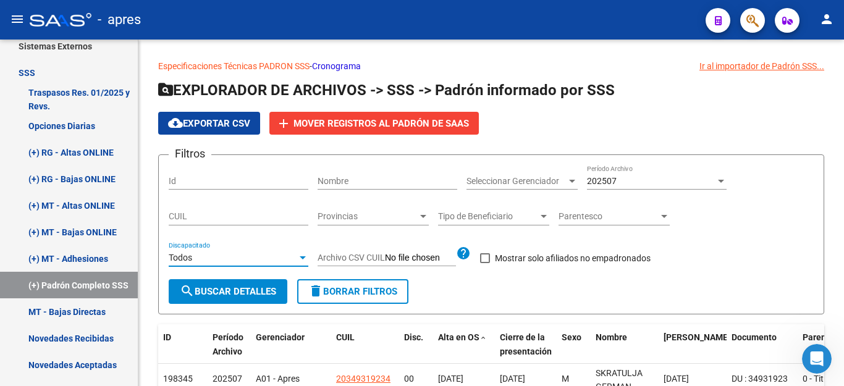
click at [295, 218] on input "CUIL" at bounding box center [239, 216] width 140 height 11
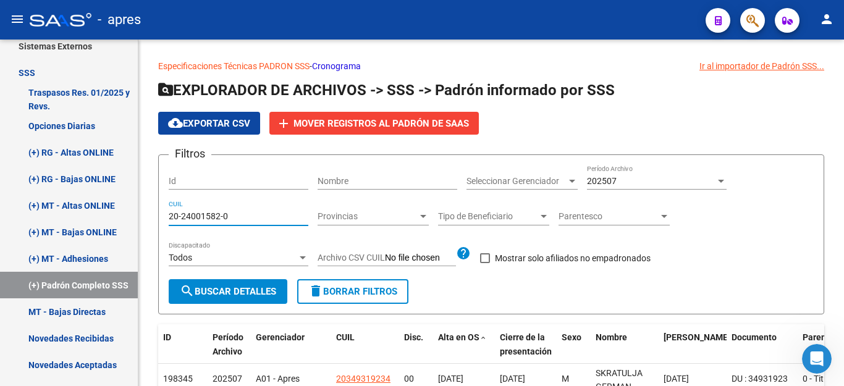
type input "20-24001582-0"
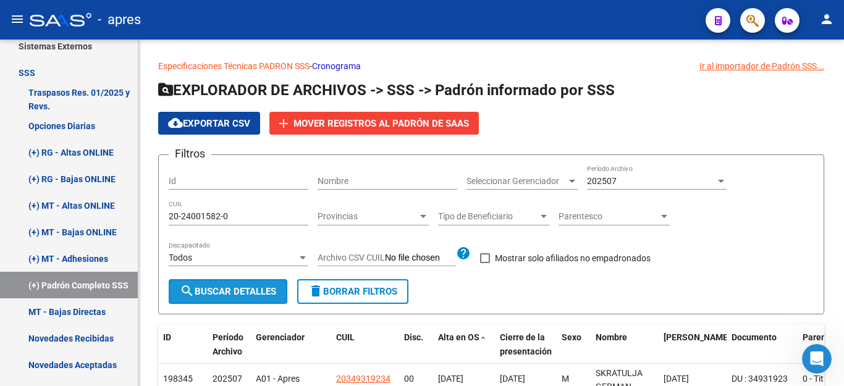
click at [253, 287] on span "search Buscar Detalles" at bounding box center [228, 291] width 96 height 11
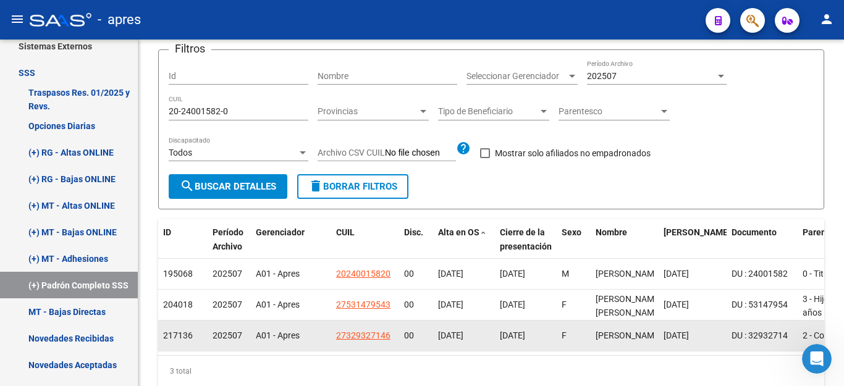
scroll to position [156, 0]
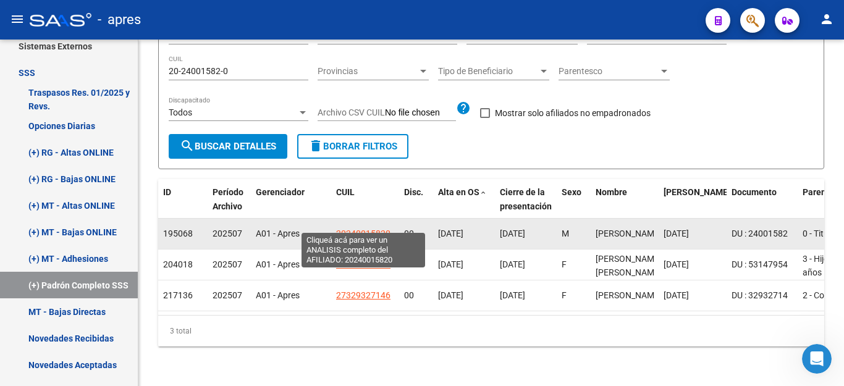
click at [367, 229] on span "20240015820" at bounding box center [363, 234] width 54 height 10
type textarea "20240015820"
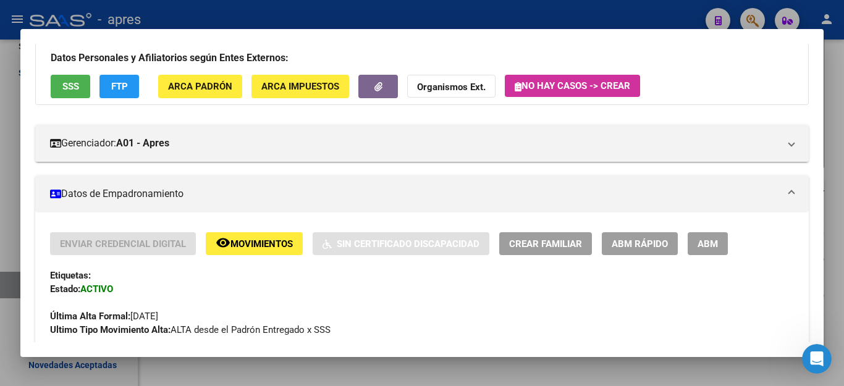
scroll to position [124, 0]
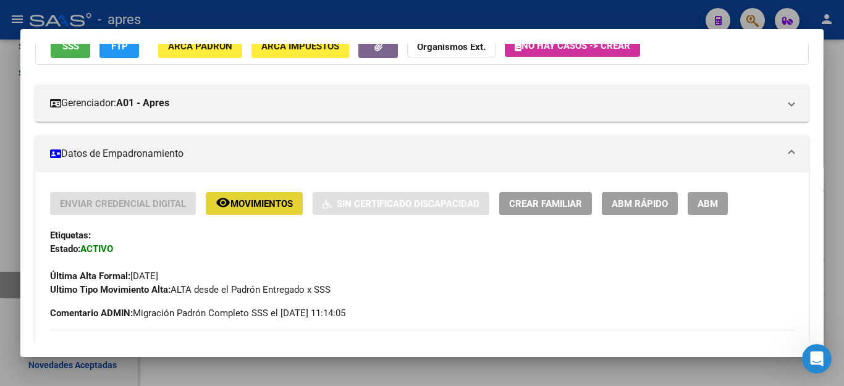
click at [256, 202] on span "Movimientos" at bounding box center [262, 203] width 62 height 11
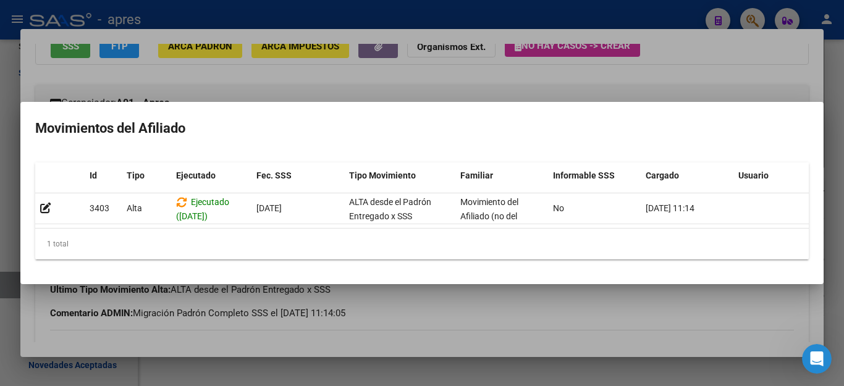
click at [465, 328] on div at bounding box center [422, 193] width 844 height 386
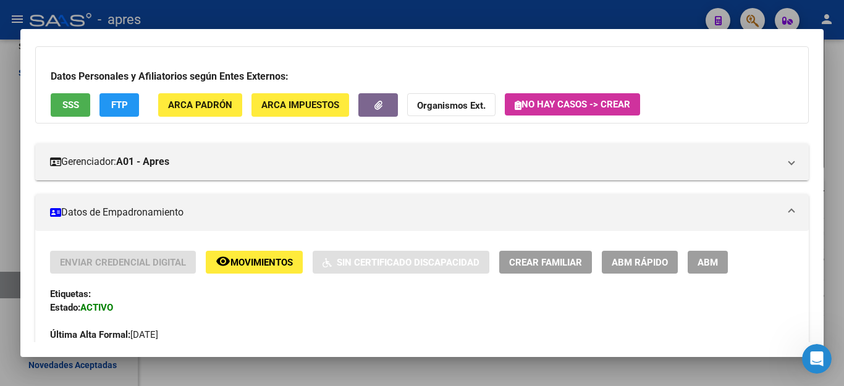
scroll to position [62, 0]
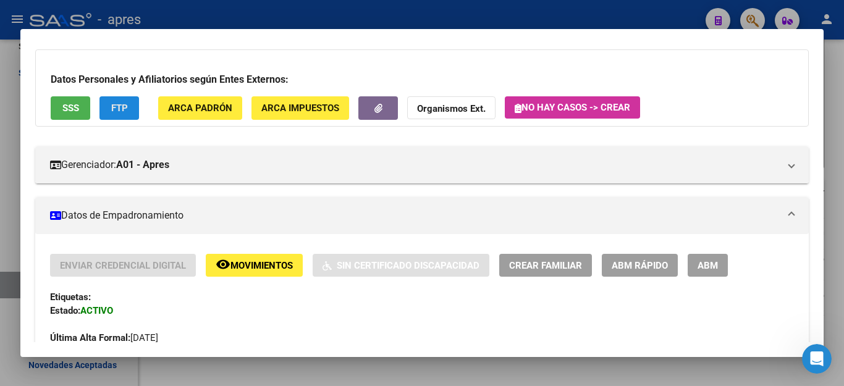
click at [114, 111] on span "FTP" at bounding box center [119, 108] width 17 height 11
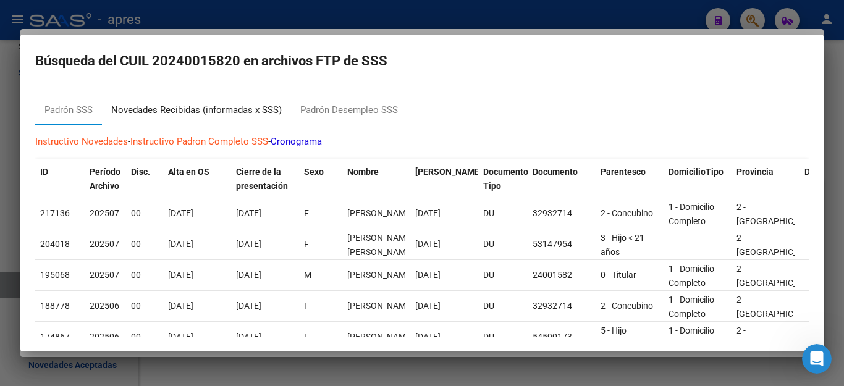
click at [205, 113] on div "Novedades Recibidas (informadas x SSS)" at bounding box center [196, 110] width 171 height 14
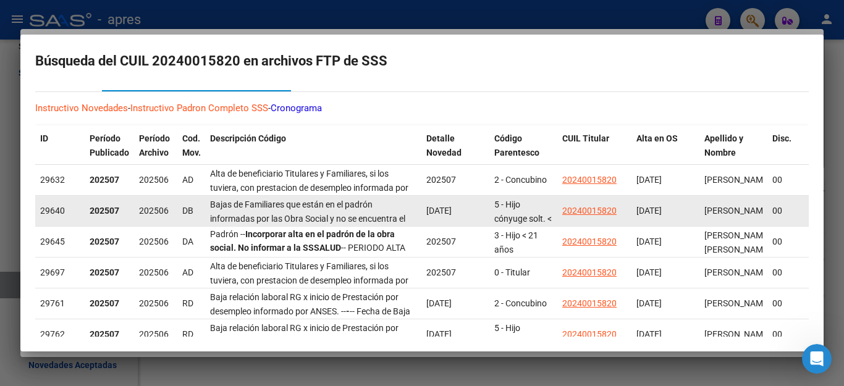
scroll to position [0, 0]
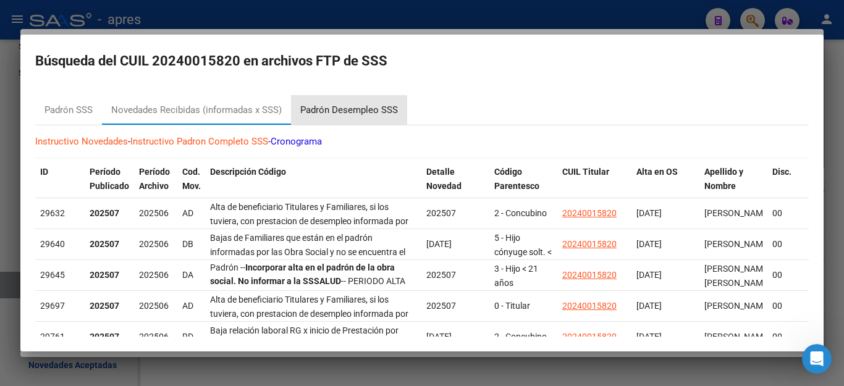
click at [333, 108] on div "Padrón Desempleo SSS" at bounding box center [349, 110] width 98 height 14
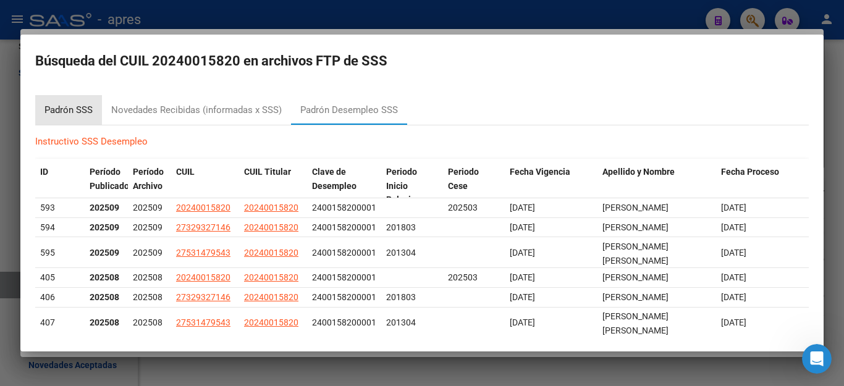
click at [89, 108] on div "Padrón SSS" at bounding box center [69, 110] width 48 height 14
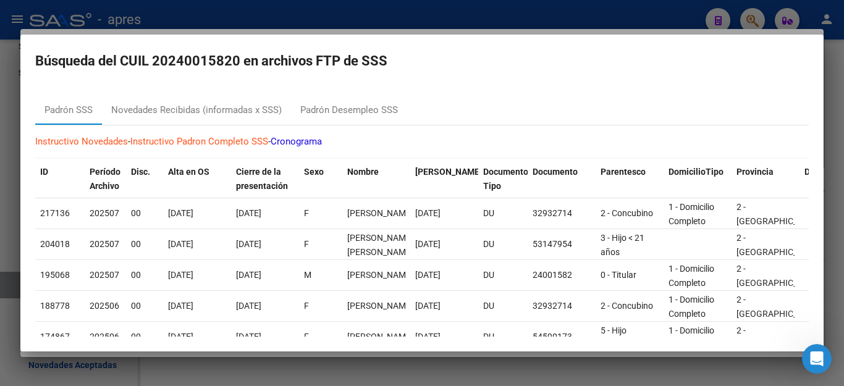
click at [414, 374] on div at bounding box center [422, 193] width 844 height 386
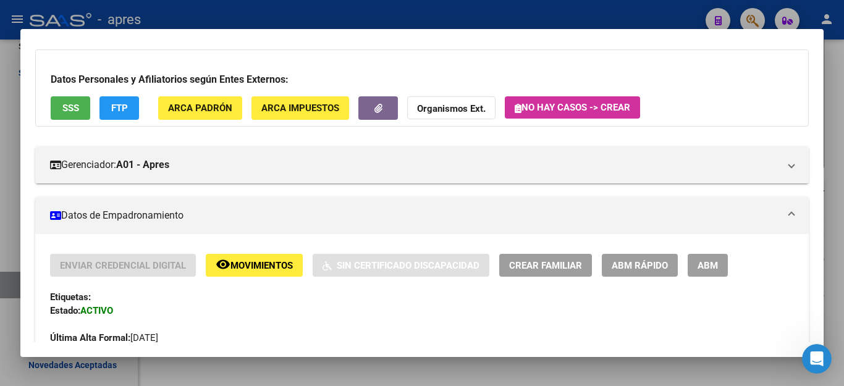
click at [413, 371] on div at bounding box center [422, 193] width 844 height 386
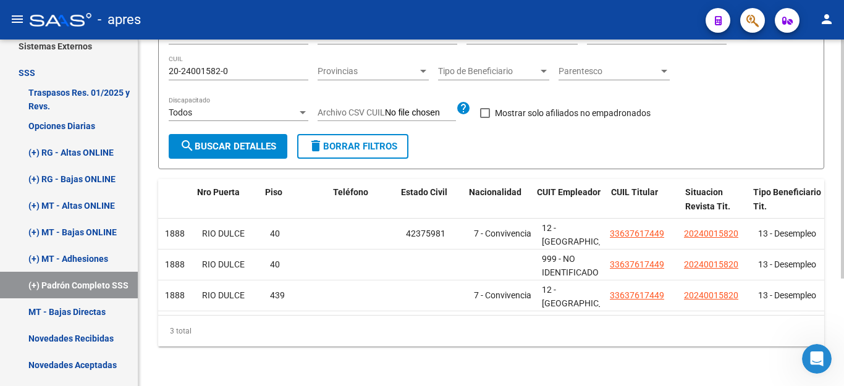
scroll to position [0, 1058]
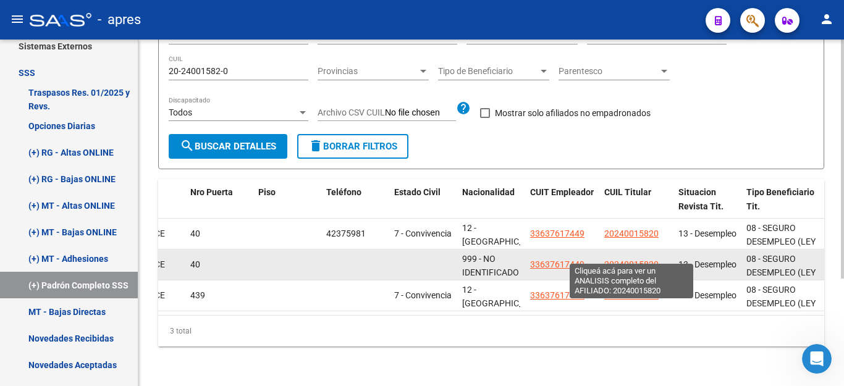
click at [632, 260] on span "20240015820" at bounding box center [632, 265] width 54 height 10
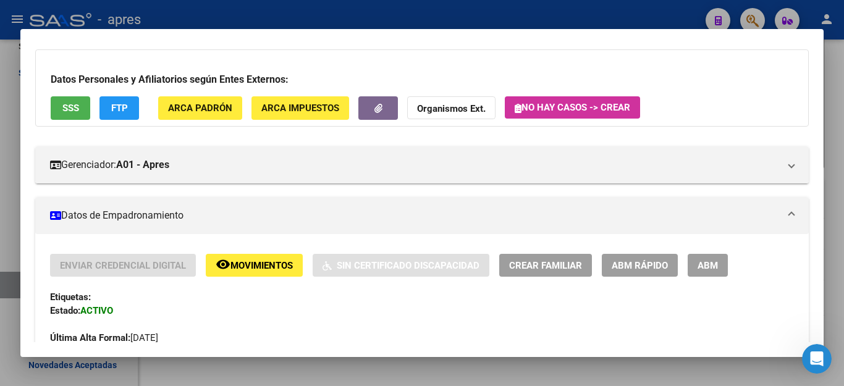
scroll to position [0, 0]
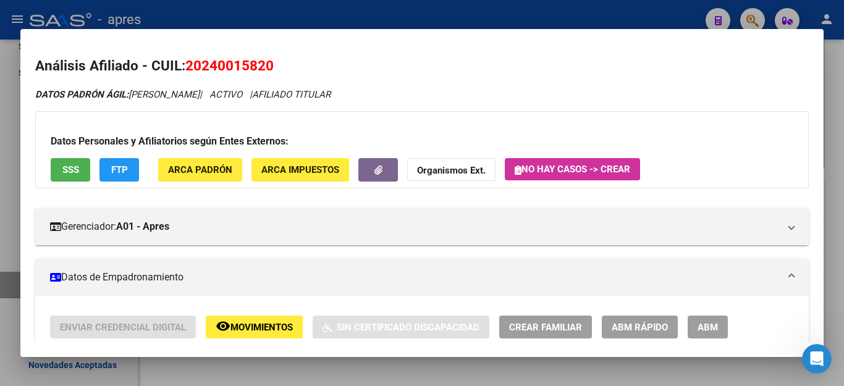
click at [247, 323] on span "Movimientos" at bounding box center [262, 327] width 62 height 11
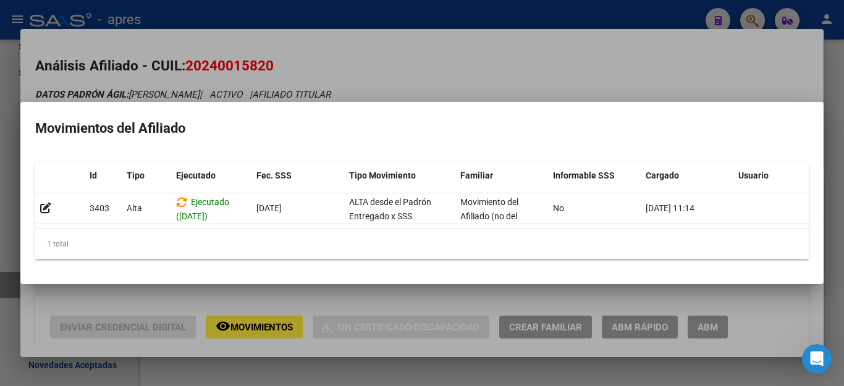
click at [784, 323] on div at bounding box center [422, 193] width 844 height 386
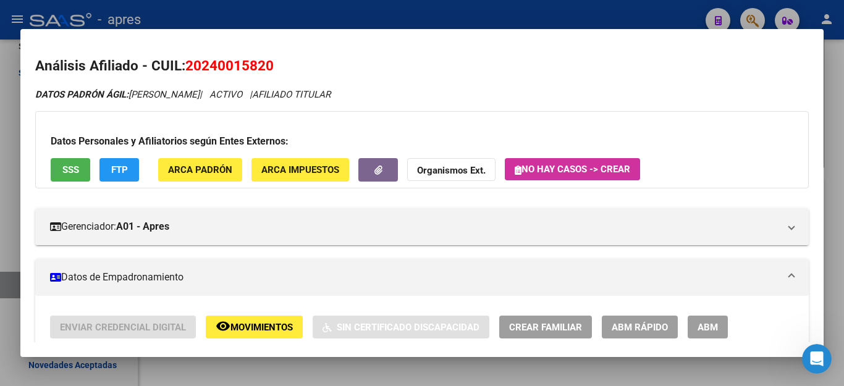
click at [383, 365] on div at bounding box center [422, 193] width 844 height 386
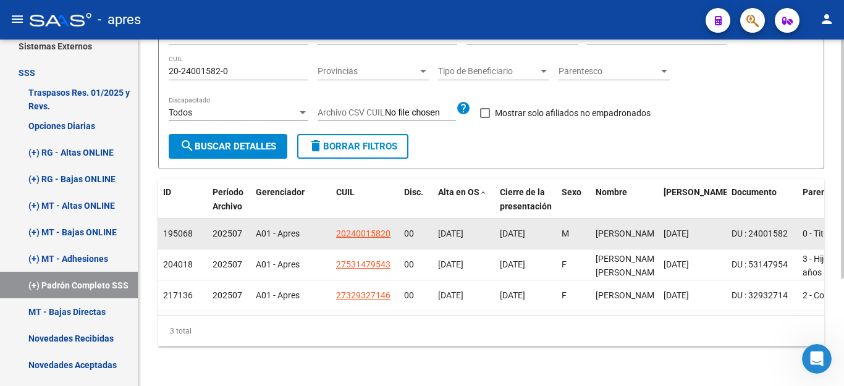
drag, startPoint x: 333, startPoint y: 223, endPoint x: 394, endPoint y: 224, distance: 61.2
click at [394, 224] on datatable-body-cell "20240015820" at bounding box center [365, 234] width 68 height 30
copy span "20240015820"
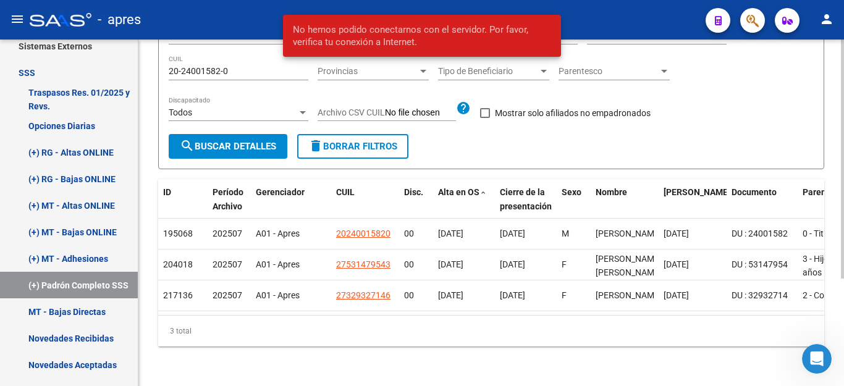
click at [743, 113] on div "Filtros Id Nombre Seleccionar Gerenciador Seleccionar Gerenciador 202507 Períod…" at bounding box center [491, 77] width 645 height 114
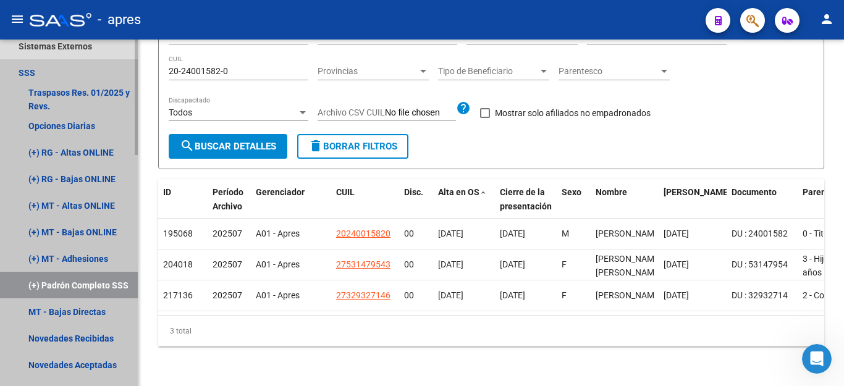
click at [84, 283] on link "(+) Padrón Completo SSS" at bounding box center [69, 285] width 138 height 27
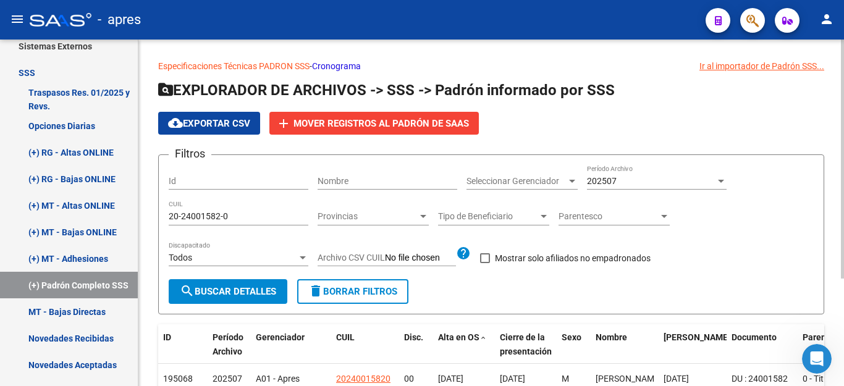
click at [706, 180] on div "202507" at bounding box center [651, 181] width 129 height 11
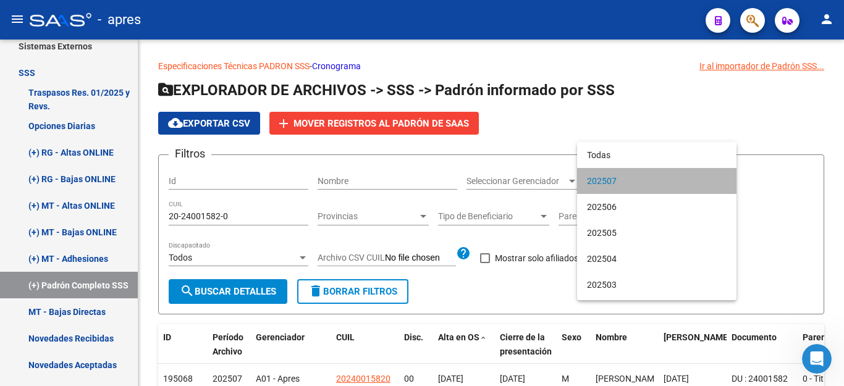
click at [705, 180] on span "202507" at bounding box center [657, 181] width 140 height 26
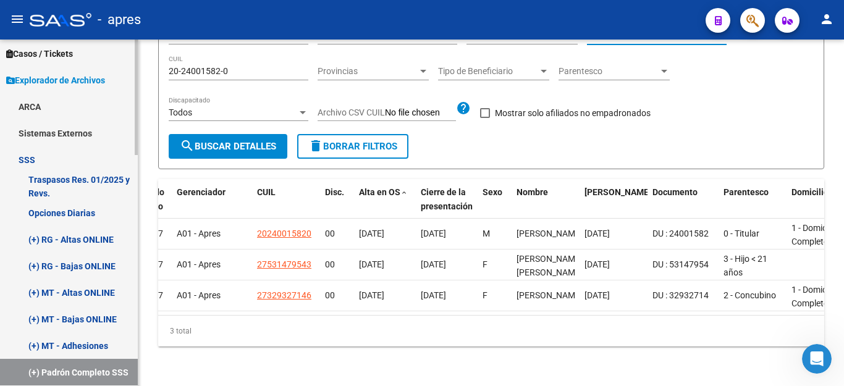
scroll to position [216, 0]
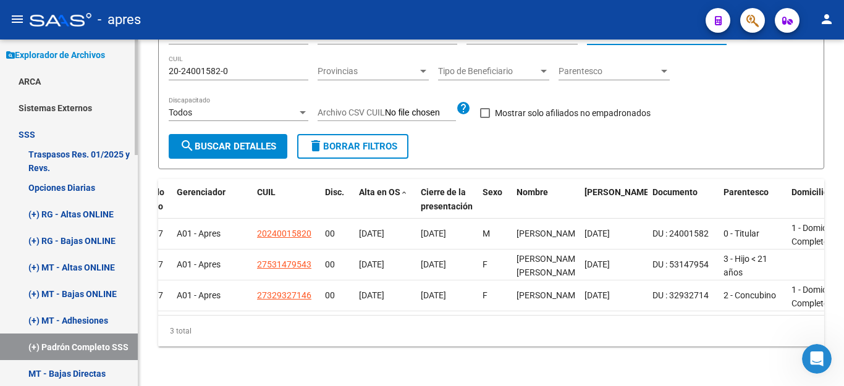
click at [62, 265] on link "(+) MT - Altas ONLINE" at bounding box center [69, 267] width 138 height 27
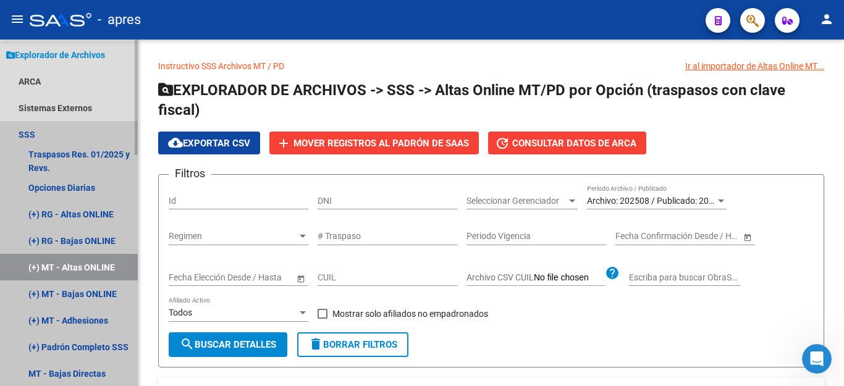
click at [23, 131] on link "SSS" at bounding box center [69, 134] width 138 height 27
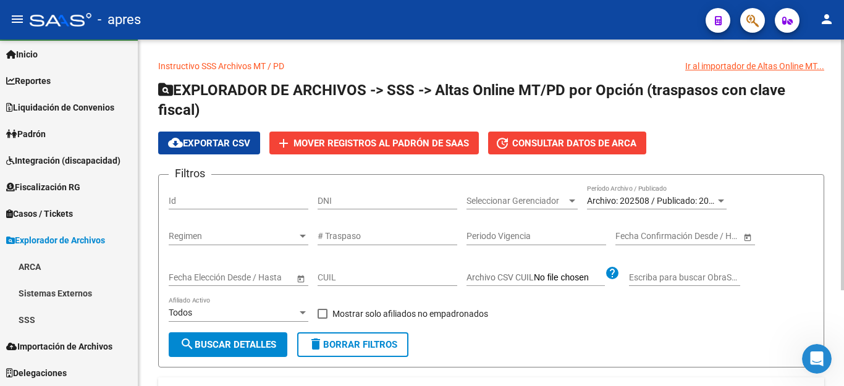
scroll to position [30, 0]
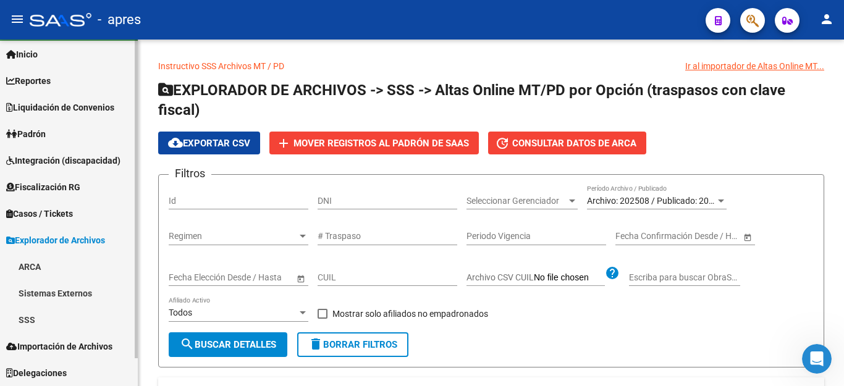
click at [25, 318] on link "SSS" at bounding box center [69, 320] width 138 height 27
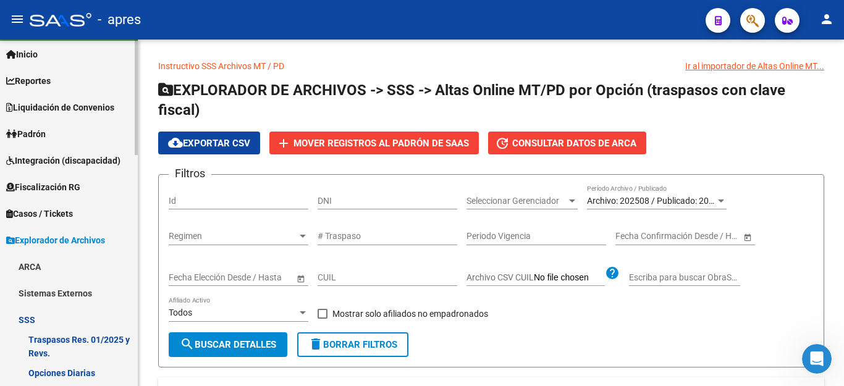
scroll to position [216, 0]
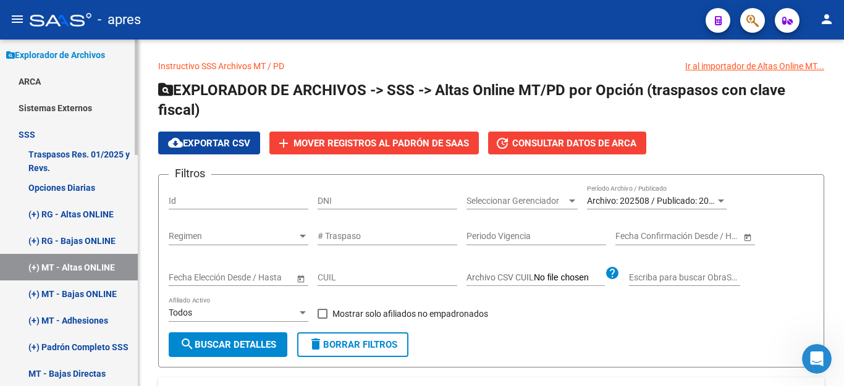
click at [87, 267] on link "(+) MT - Altas ONLINE" at bounding box center [69, 267] width 138 height 27
click at [79, 235] on link "(+) RG - Bajas ONLINE" at bounding box center [69, 240] width 138 height 27
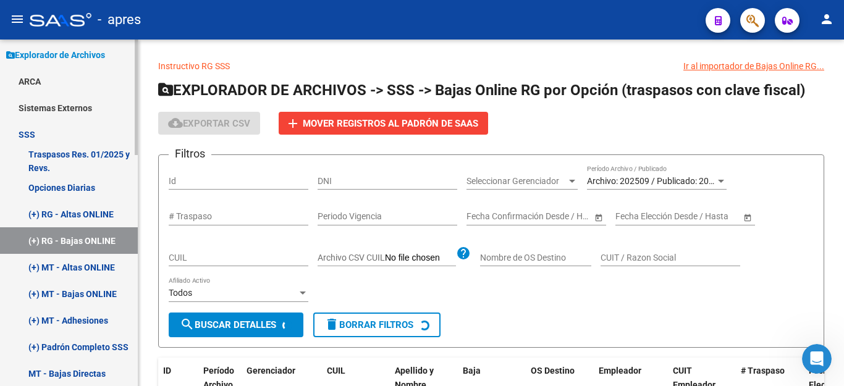
click at [70, 214] on link "(+) RG - Altas ONLINE" at bounding box center [69, 214] width 138 height 27
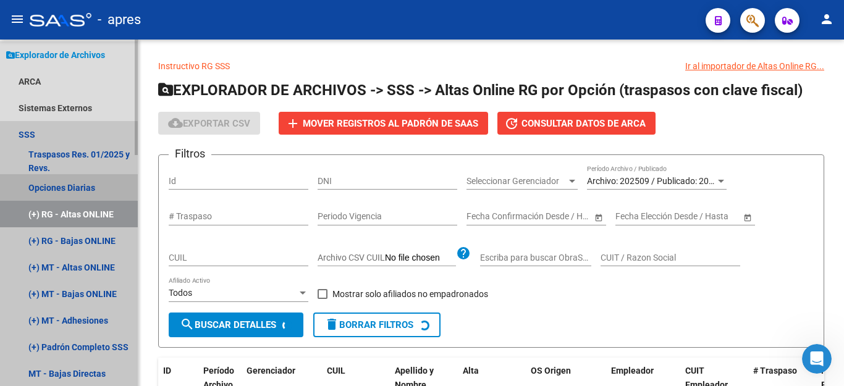
click at [69, 187] on link "Opciones Diarias" at bounding box center [69, 187] width 138 height 27
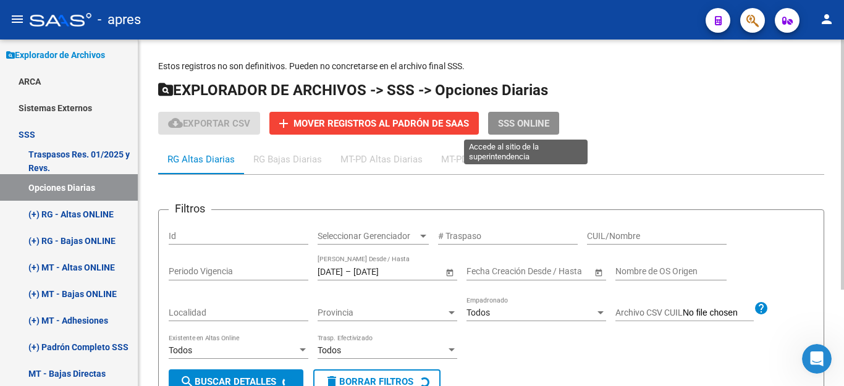
click at [514, 125] on span "SSS ONLINE" at bounding box center [523, 123] width 51 height 11
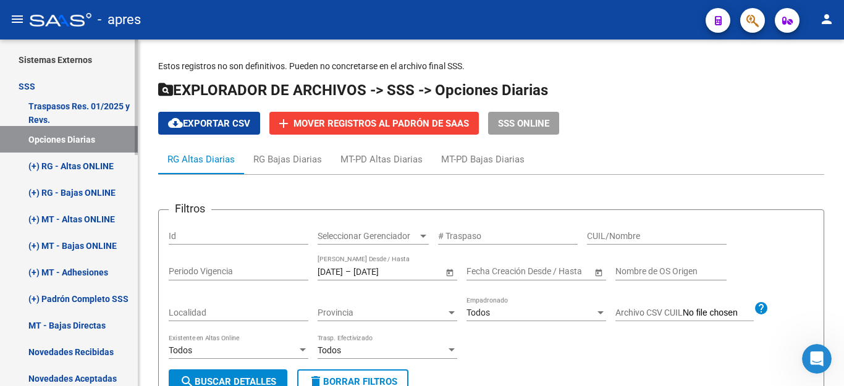
scroll to position [278, 0]
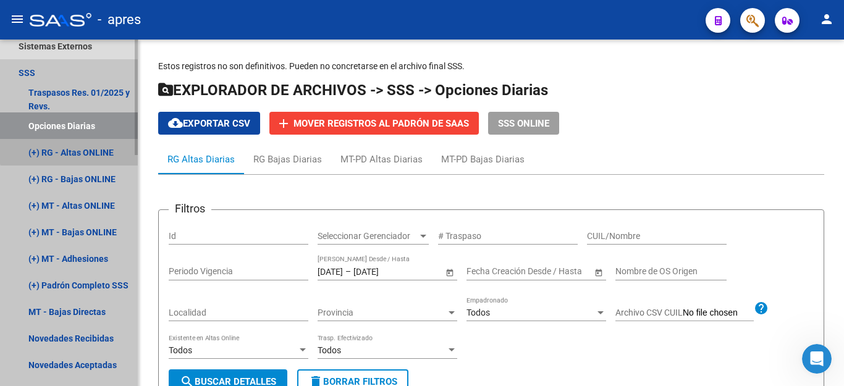
click at [79, 147] on link "(+) RG - Altas ONLINE" at bounding box center [69, 152] width 138 height 27
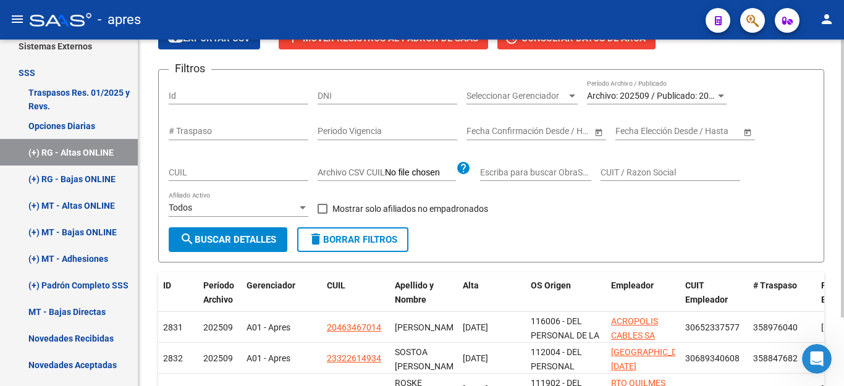
scroll to position [93, 0]
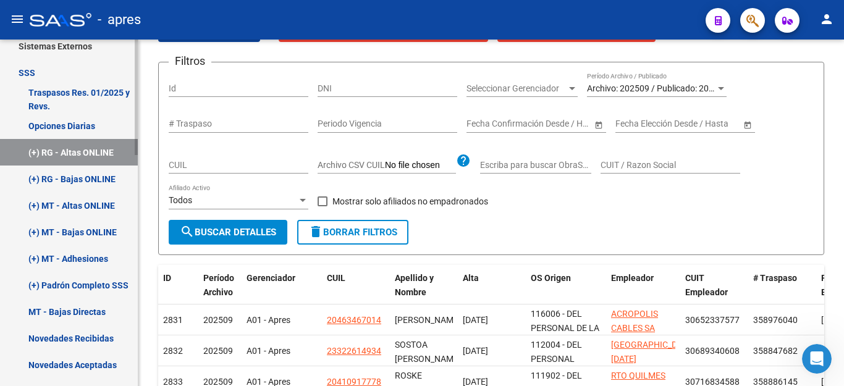
click at [80, 174] on link "(+) RG - Bajas ONLINE" at bounding box center [69, 179] width 138 height 27
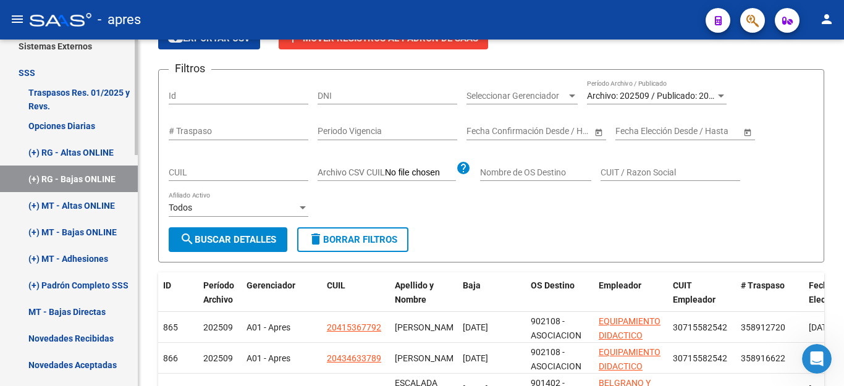
scroll to position [93, 0]
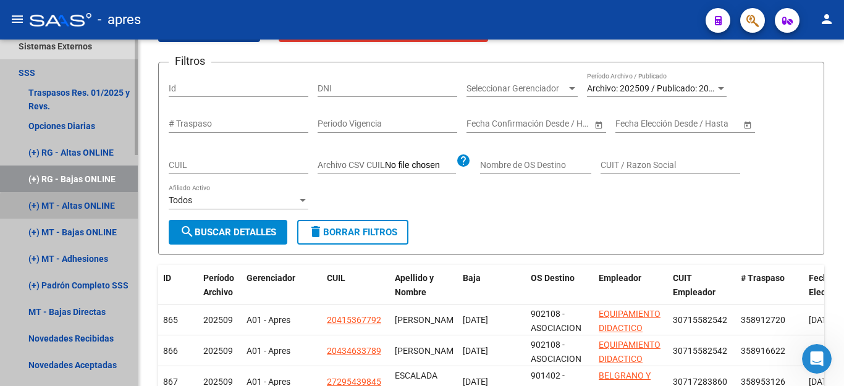
click at [85, 208] on link "(+) MT - Altas ONLINE" at bounding box center [69, 205] width 138 height 27
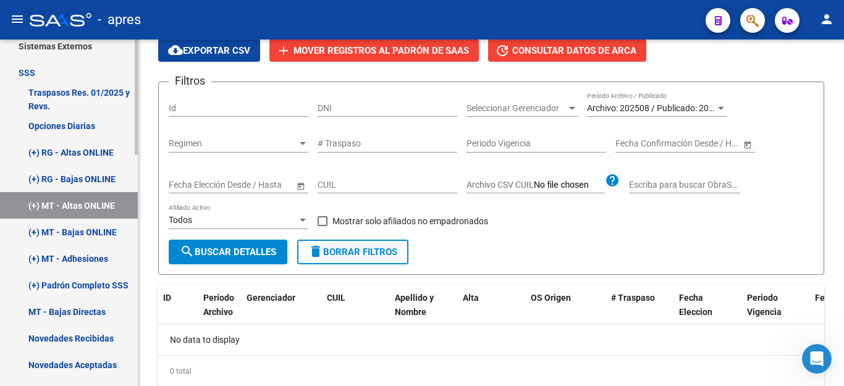
click at [75, 176] on link "(+) RG - Bajas ONLINE" at bounding box center [69, 179] width 138 height 27
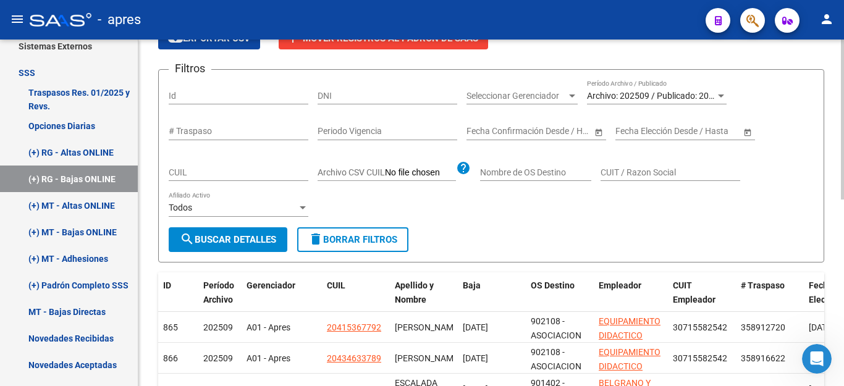
scroll to position [93, 0]
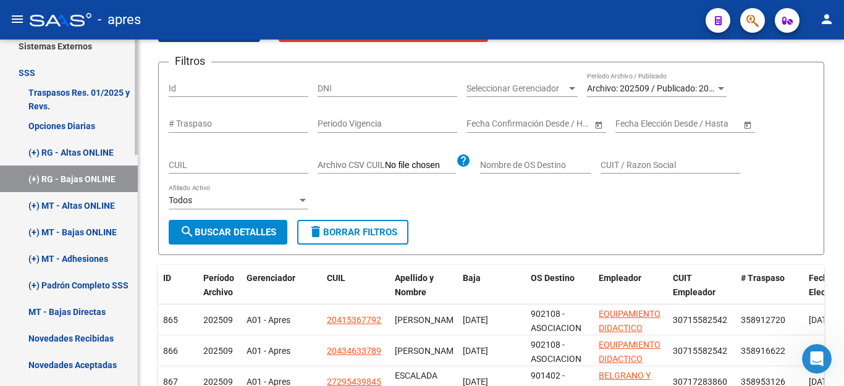
click at [60, 231] on link "(+) MT - Bajas ONLINE" at bounding box center [69, 232] width 138 height 27
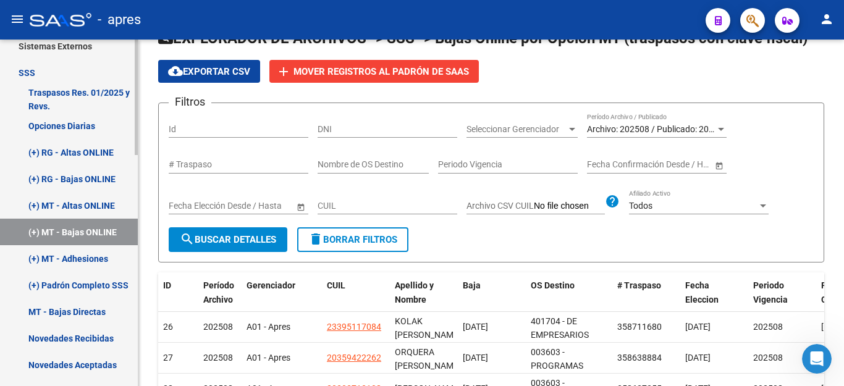
scroll to position [93, 0]
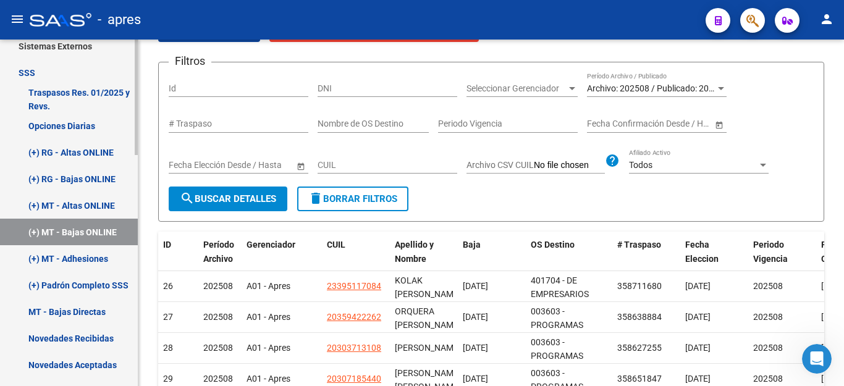
click at [62, 257] on link "(+) MT - Adhesiones" at bounding box center [69, 258] width 138 height 27
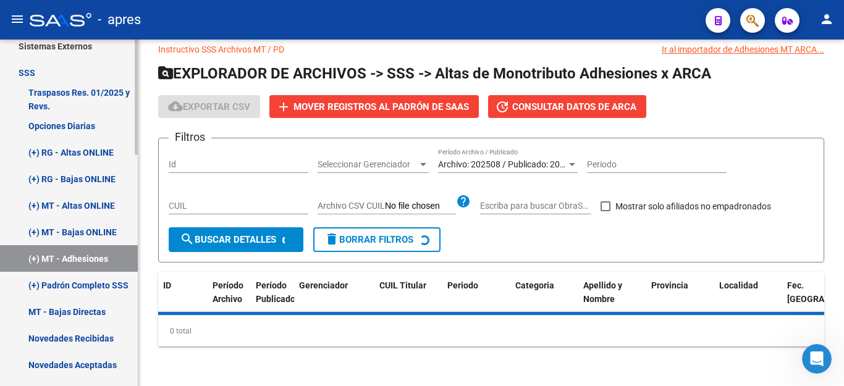
scroll to position [45, 0]
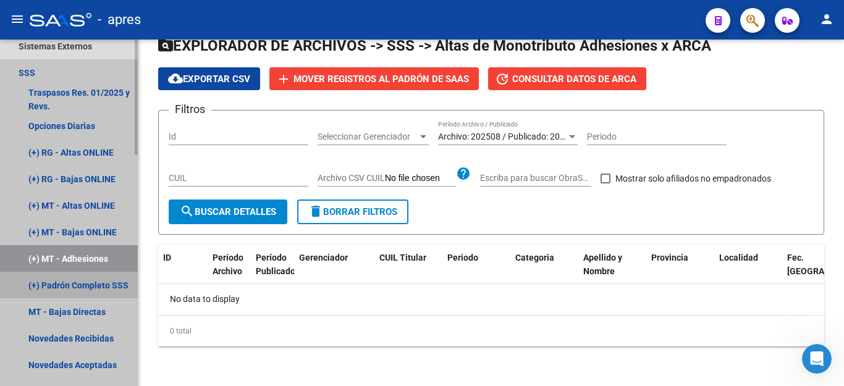
click at [67, 283] on link "(+) Padrón Completo SSS" at bounding box center [69, 285] width 138 height 27
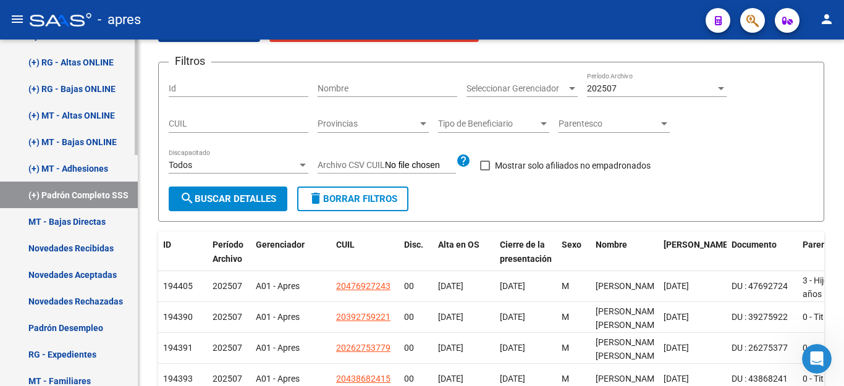
scroll to position [401, 0]
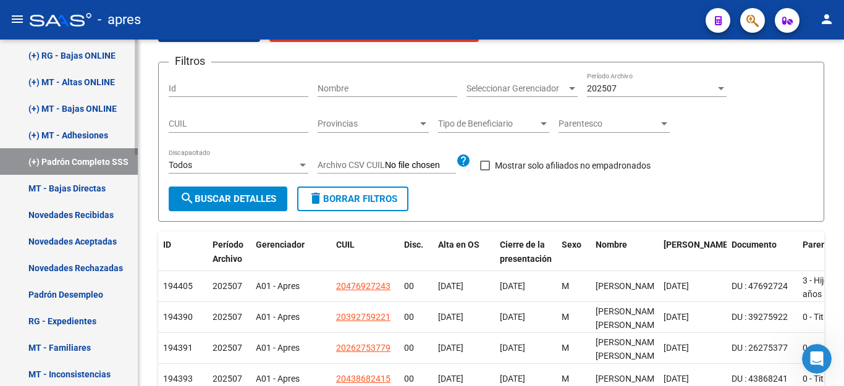
click at [72, 185] on link "MT - Bajas Directas" at bounding box center [69, 188] width 138 height 27
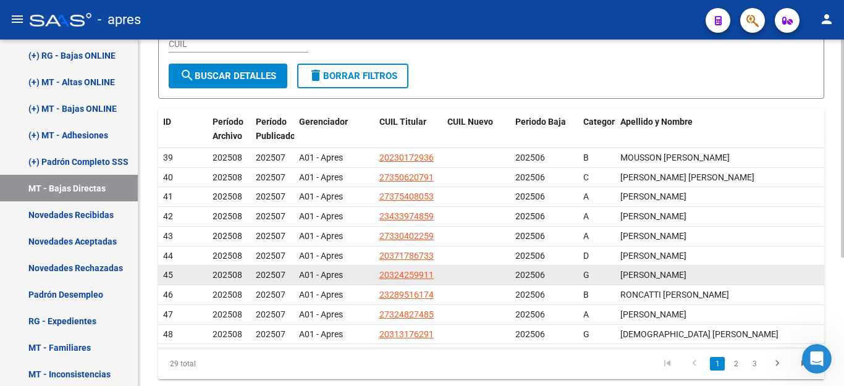
scroll to position [205, 0]
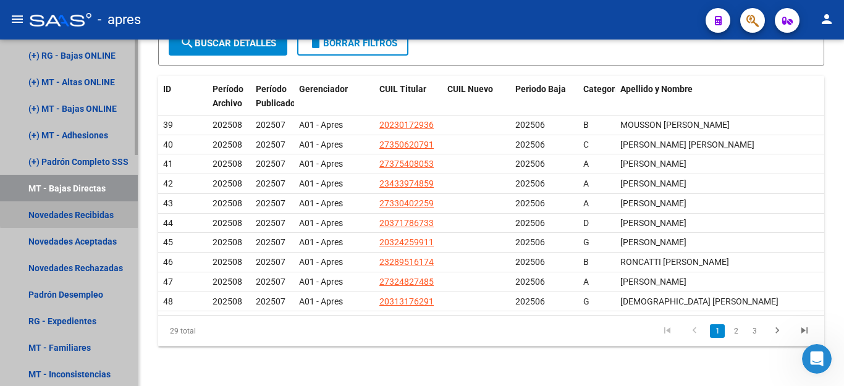
click at [88, 212] on link "Novedades Recibidas" at bounding box center [69, 215] width 138 height 27
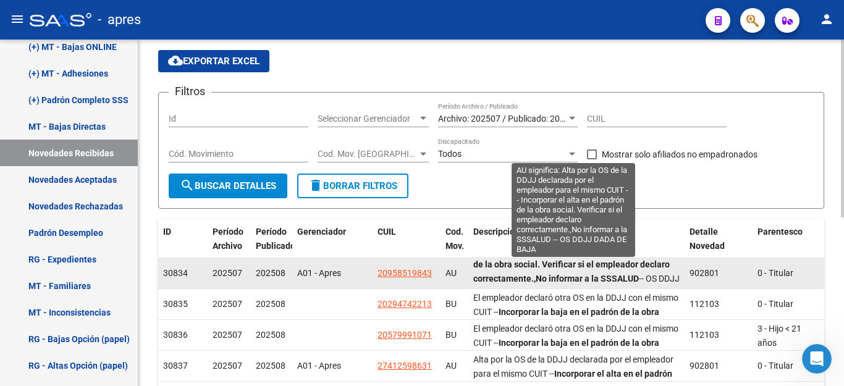
scroll to position [44, 0]
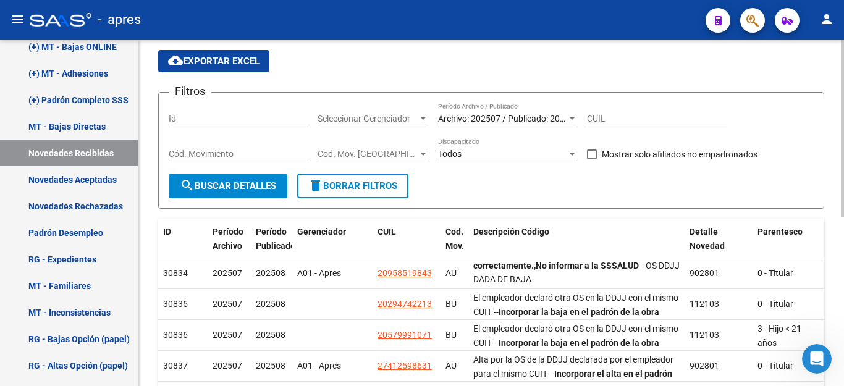
click at [242, 158] on input "Cód. Movimiento" at bounding box center [239, 154] width 140 height 11
click at [393, 156] on span "Cod. Mov. [GEOGRAPHIC_DATA]" at bounding box center [368, 154] width 100 height 11
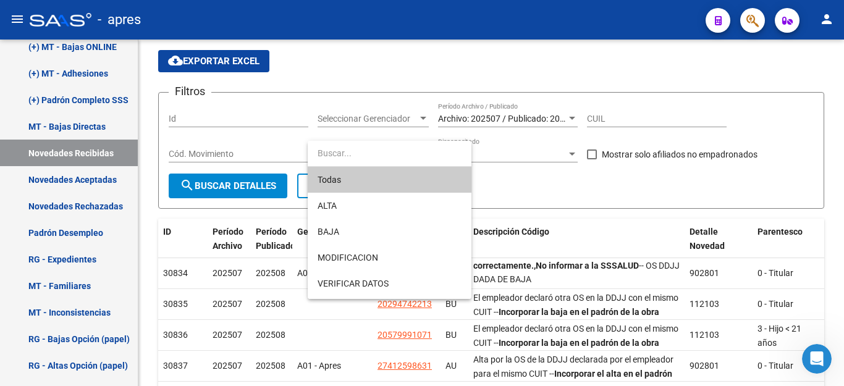
click at [629, 195] on div at bounding box center [422, 193] width 844 height 386
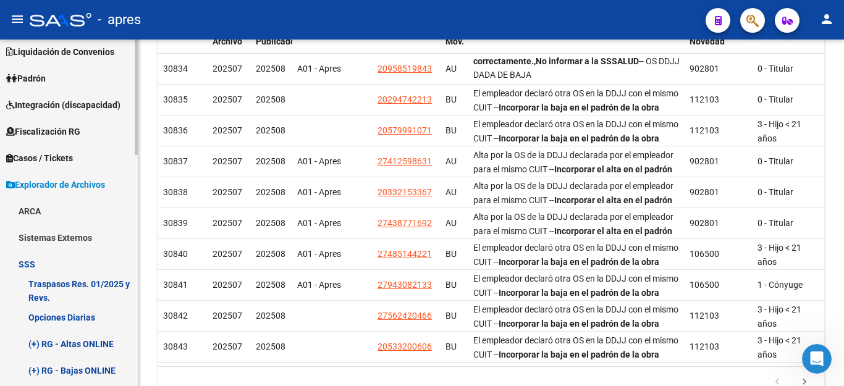
scroll to position [77, 0]
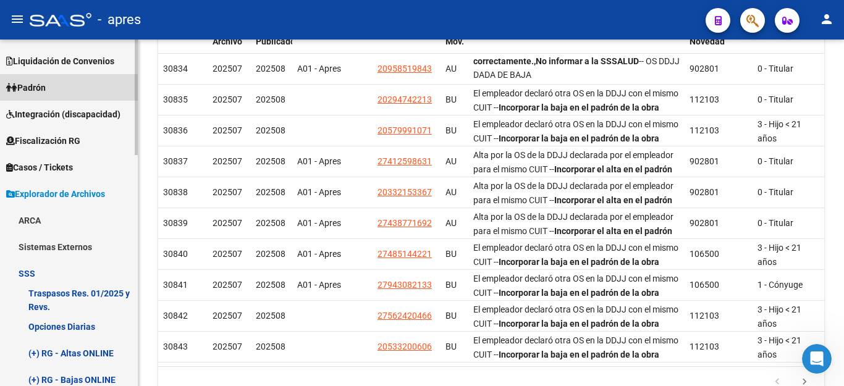
click at [61, 90] on link "Padrón" at bounding box center [69, 87] width 138 height 27
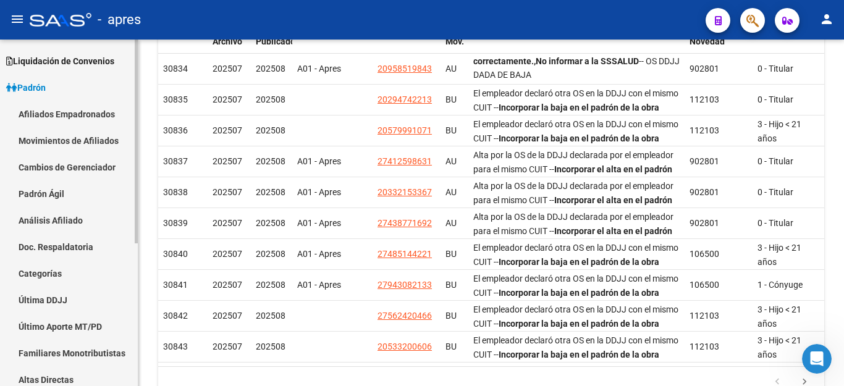
click at [62, 119] on link "Afiliados Empadronados" at bounding box center [69, 114] width 138 height 27
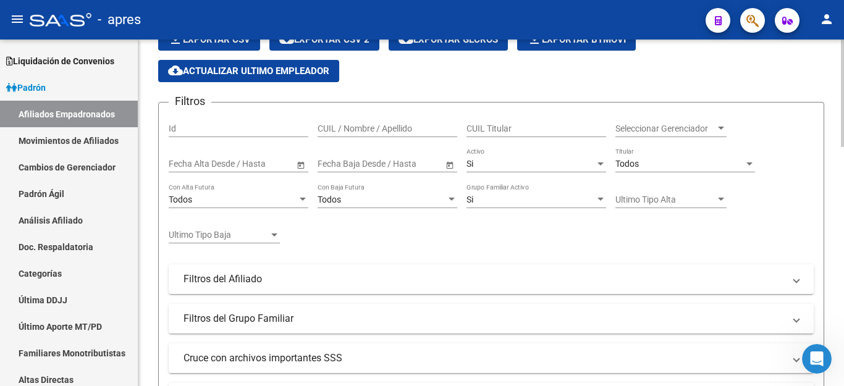
scroll to position [81, 0]
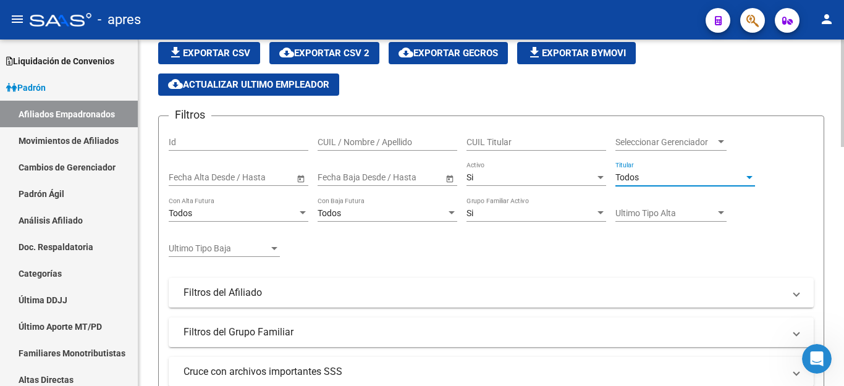
click at [654, 176] on div "Todos" at bounding box center [680, 177] width 129 height 11
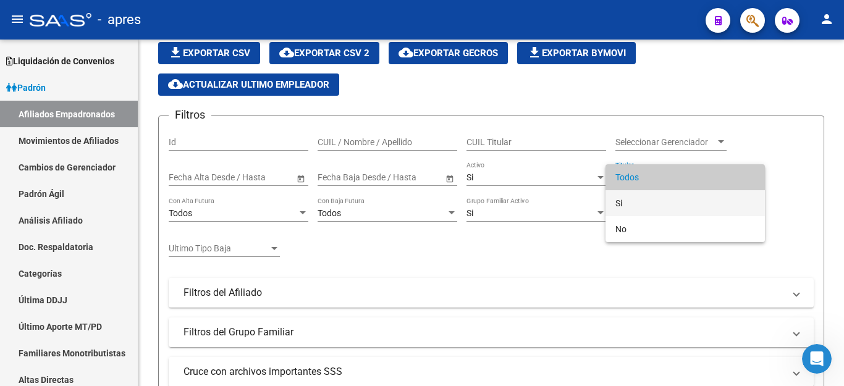
click at [636, 200] on span "Si" at bounding box center [686, 203] width 140 height 26
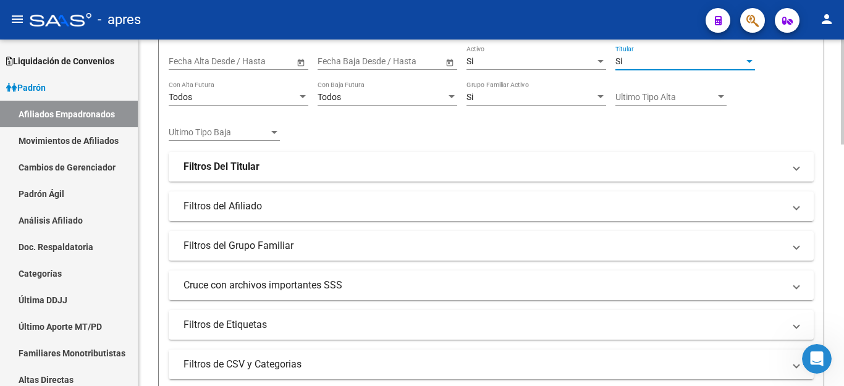
scroll to position [205, 0]
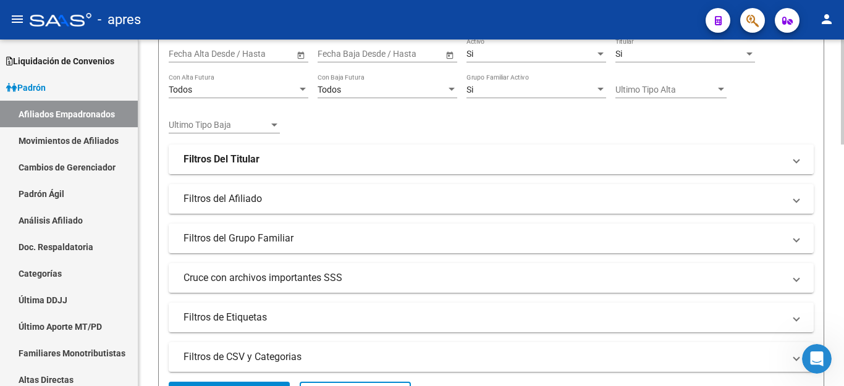
click at [240, 166] on mat-expansion-panel-header "Filtros Del Titular" at bounding box center [491, 160] width 645 height 30
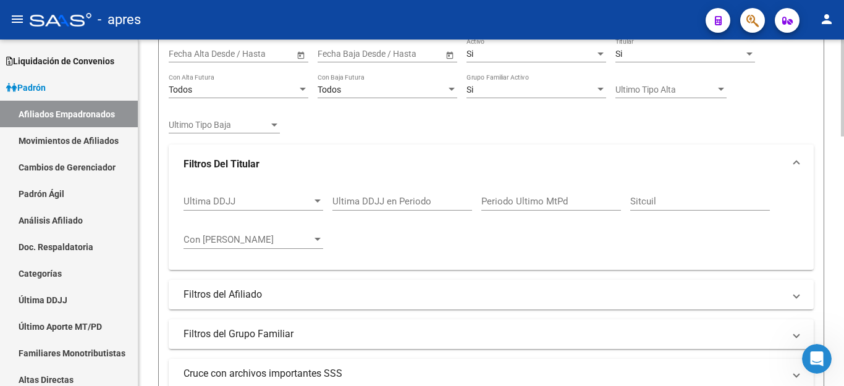
click at [407, 199] on input "Ultima DDJJ en Periodo" at bounding box center [403, 201] width 140 height 11
type input "202505"
click at [265, 299] on mat-panel-title "Filtros del Afiliado" at bounding box center [484, 295] width 601 height 14
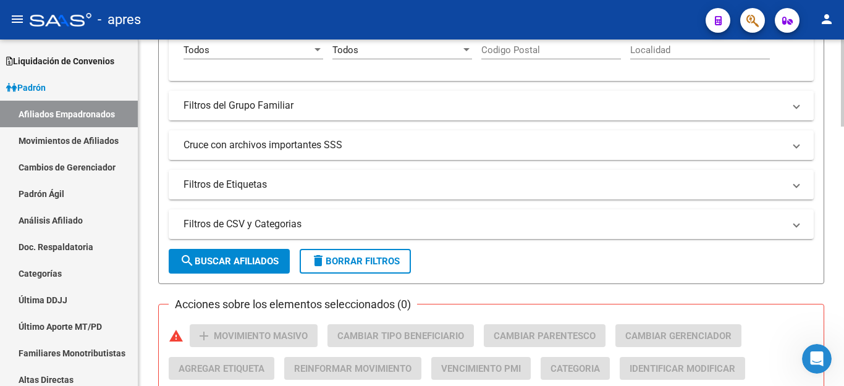
scroll to position [575, 0]
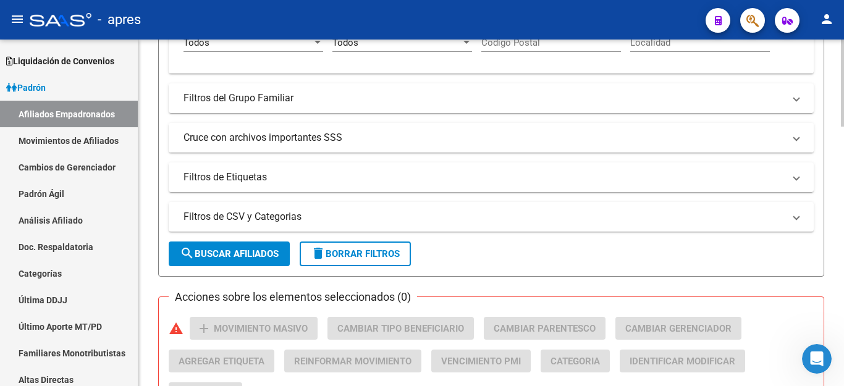
click at [245, 134] on mat-panel-title "Cruce con archivos importantes SSS" at bounding box center [484, 138] width 601 height 14
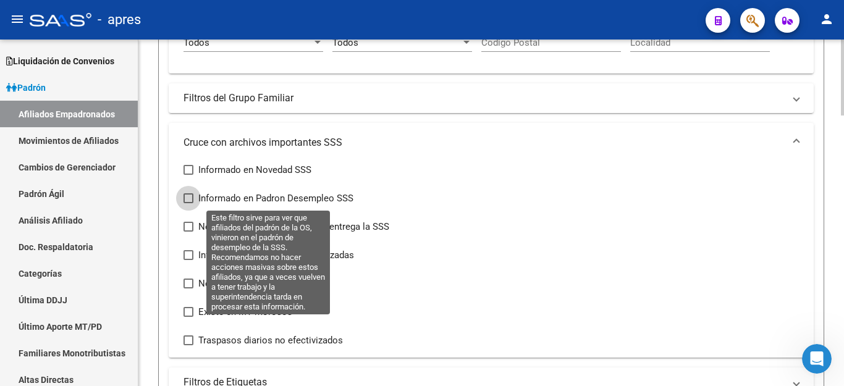
click at [184, 199] on span at bounding box center [189, 198] width 10 height 10
click at [188, 203] on input "Informado en Padron Desempleo SSS" at bounding box center [188, 203] width 1 height 1
checkbox input "true"
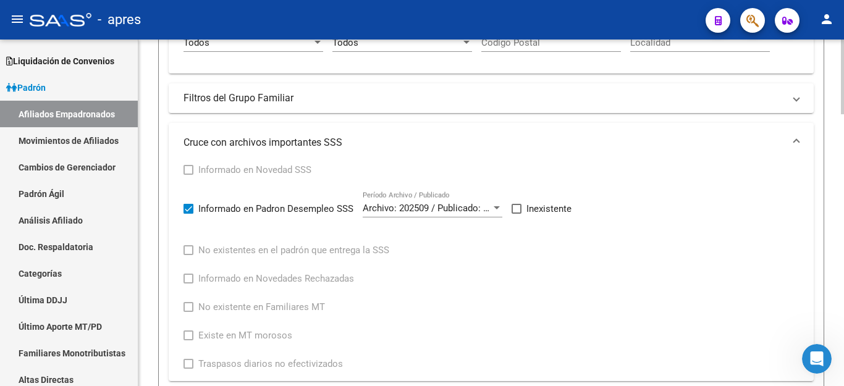
click at [520, 213] on span at bounding box center [517, 209] width 10 height 10
click at [517, 214] on input "Inexistente" at bounding box center [516, 214] width 1 height 1
checkbox input "true"
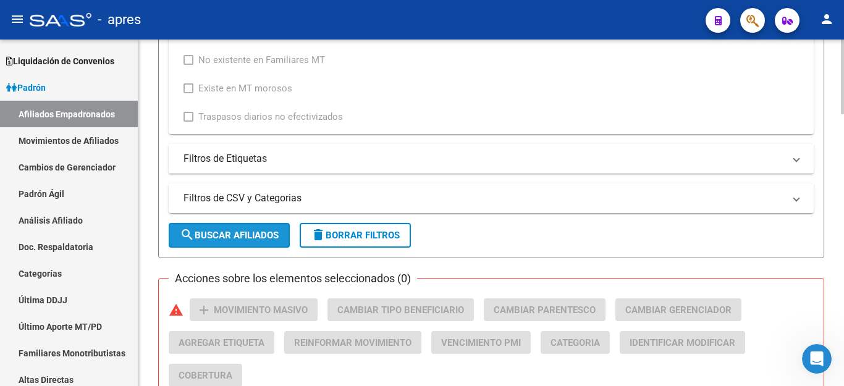
click at [235, 237] on span "search Buscar Afiliados" at bounding box center [229, 235] width 99 height 11
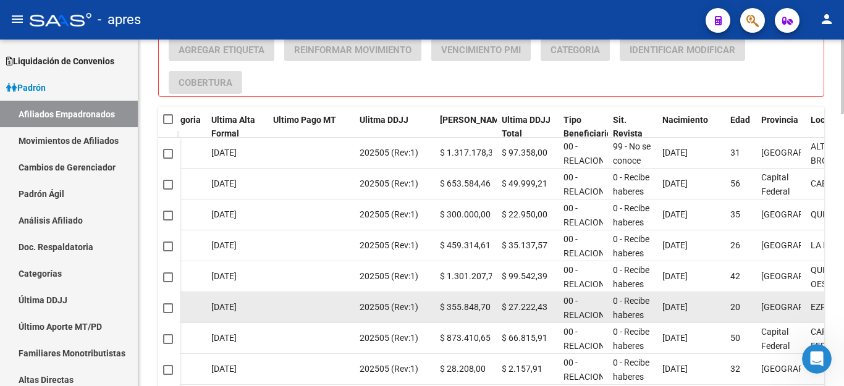
scroll to position [1011, 0]
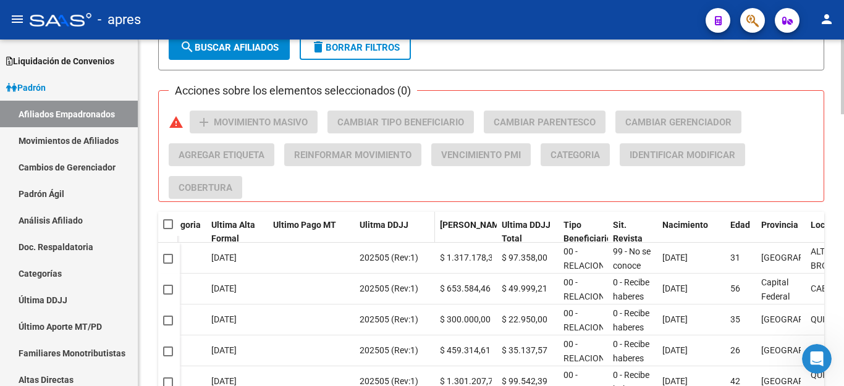
click at [394, 222] on span "Ulitma DDJJ" at bounding box center [384, 225] width 49 height 10
click at [394, 229] on span "Ulitma DDJJ" at bounding box center [384, 225] width 49 height 10
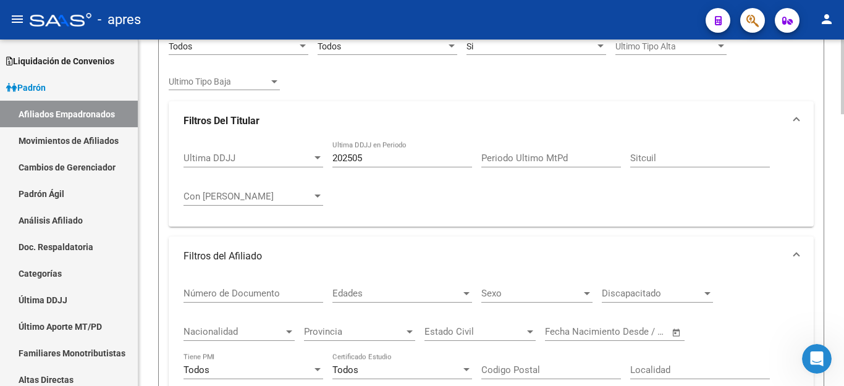
scroll to position [145, 0]
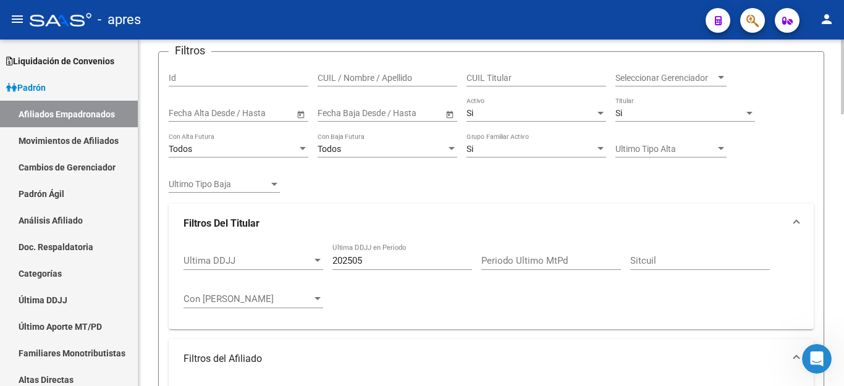
click at [504, 79] on input "CUIL Titular" at bounding box center [537, 78] width 140 height 11
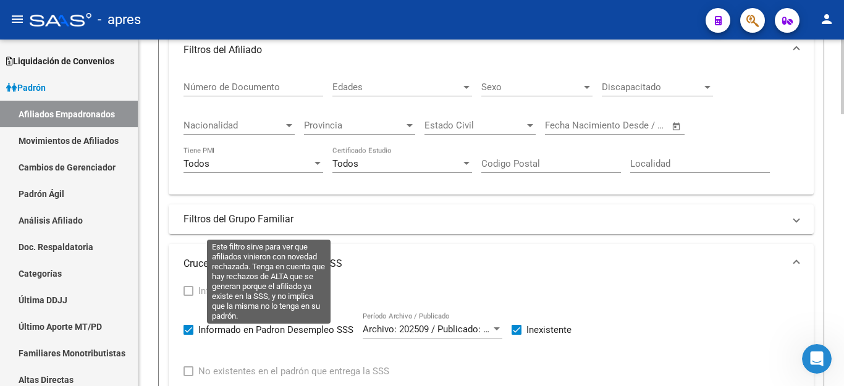
scroll to position [763, 0]
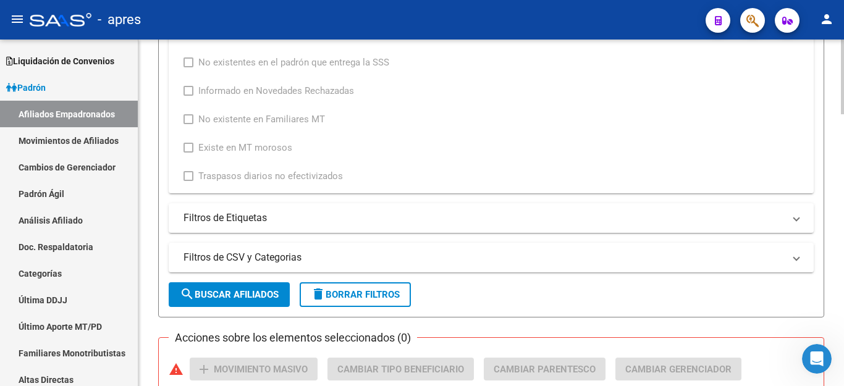
type input "27440918358"
click at [216, 294] on span "search Buscar Afiliados" at bounding box center [229, 294] width 99 height 11
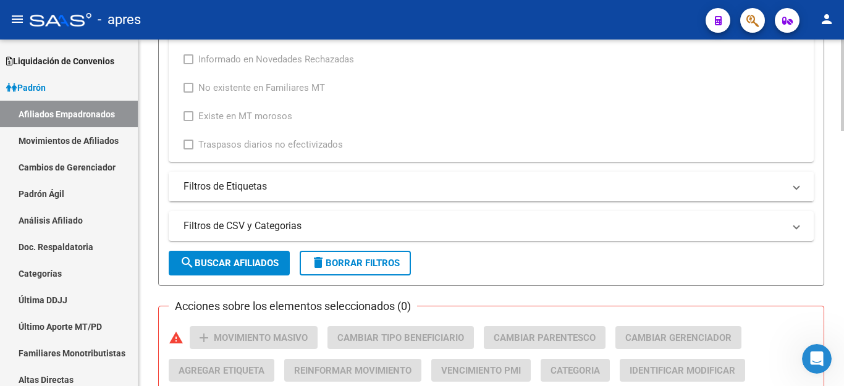
scroll to position [907, 0]
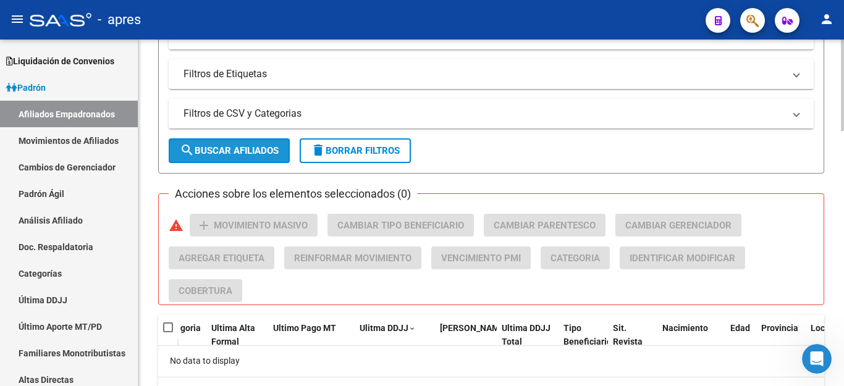
click at [252, 161] on button "search Buscar Afiliados" at bounding box center [229, 150] width 121 height 25
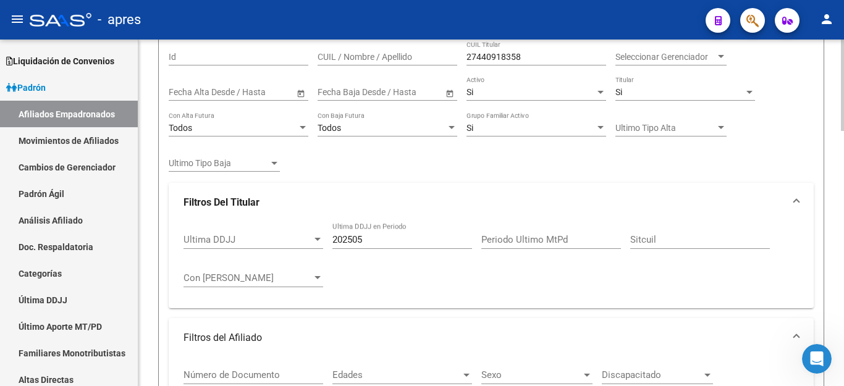
scroll to position [166, 0]
drag, startPoint x: 529, startPoint y: 53, endPoint x: 289, endPoint y: 53, distance: 239.2
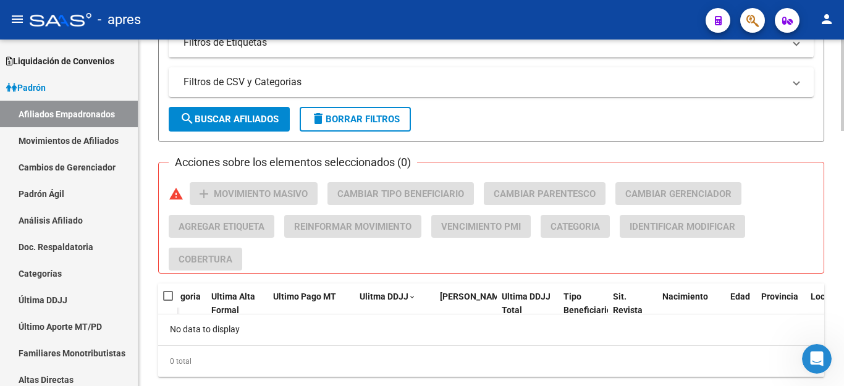
scroll to position [969, 0]
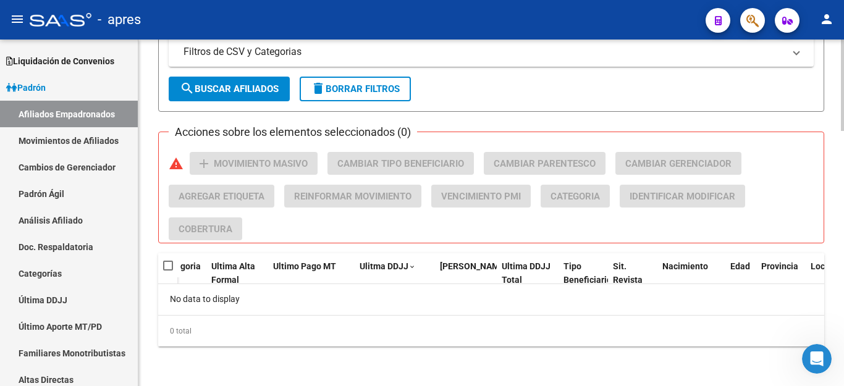
click at [260, 90] on span "search Buscar Afiliados" at bounding box center [229, 88] width 99 height 11
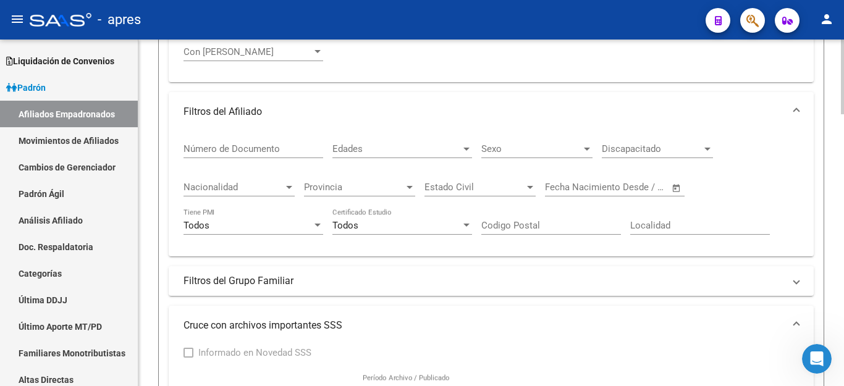
scroll to position [763, 0]
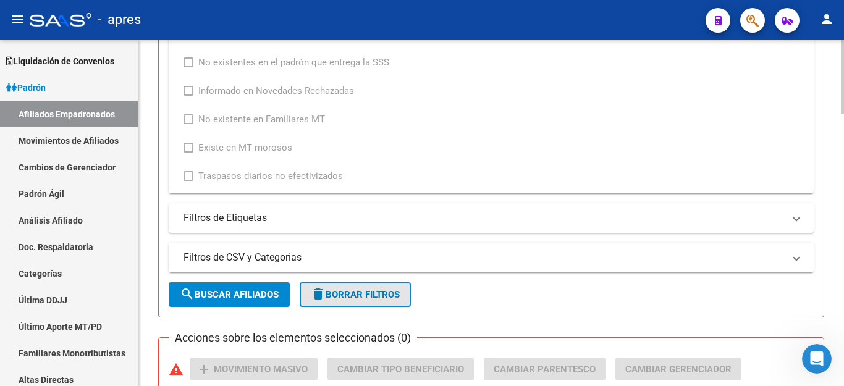
click at [352, 288] on button "delete Borrar Filtros" at bounding box center [355, 294] width 111 height 25
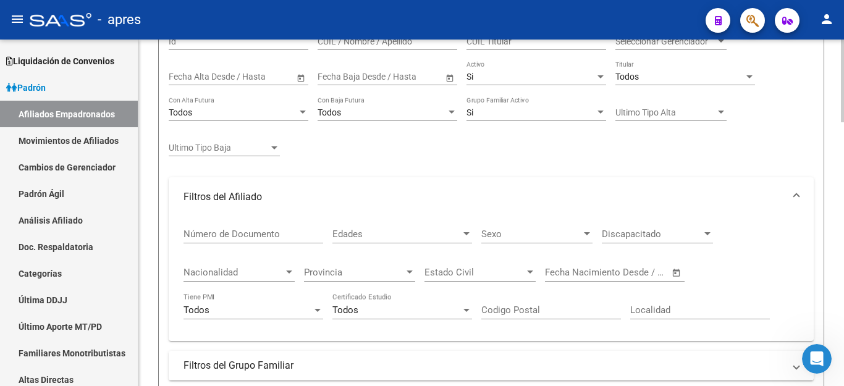
scroll to position [120, 0]
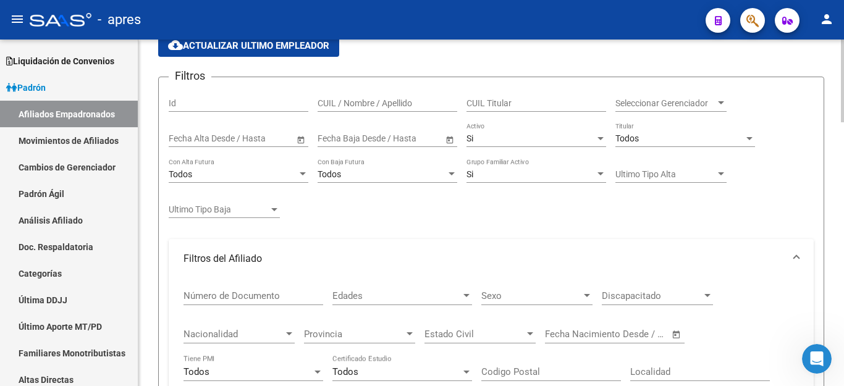
click at [655, 138] on div "Todos" at bounding box center [680, 139] width 129 height 11
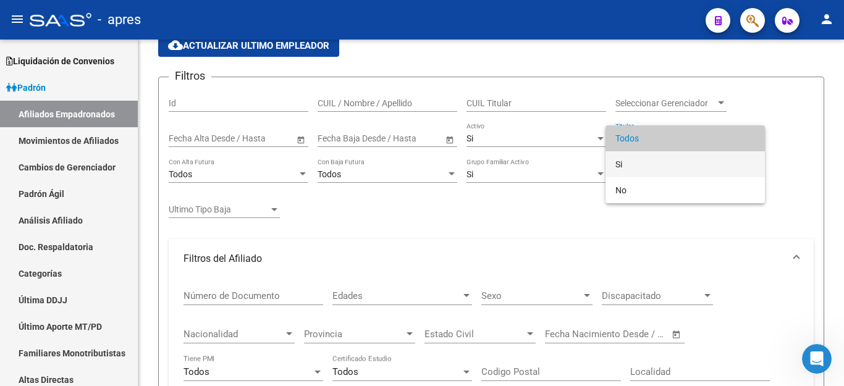
click at [642, 158] on span "Si" at bounding box center [686, 164] width 140 height 26
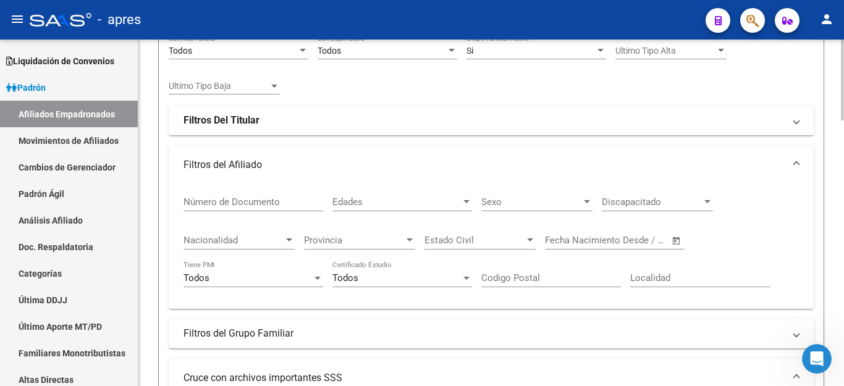
scroll to position [491, 0]
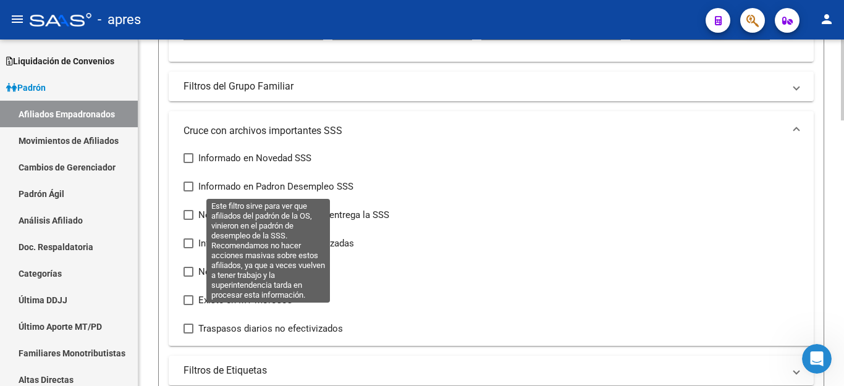
click at [189, 188] on span at bounding box center [189, 187] width 10 height 10
click at [189, 192] on input "Informado en Padron Desempleo SSS" at bounding box center [188, 192] width 1 height 1
checkbox input "true"
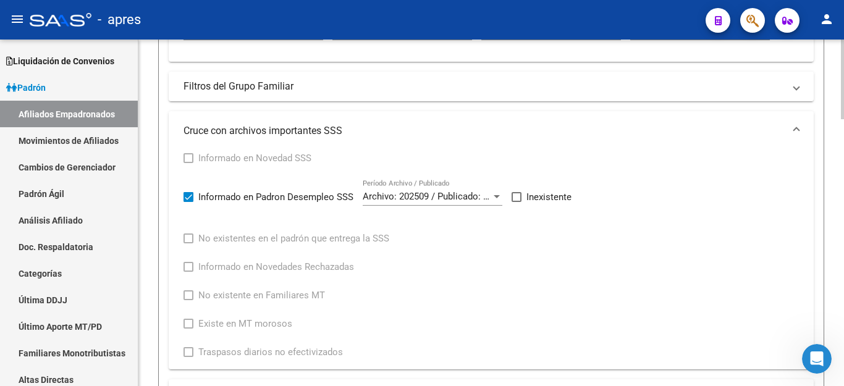
click at [519, 197] on span at bounding box center [517, 197] width 10 height 10
click at [517, 202] on input "Inexistente" at bounding box center [516, 202] width 1 height 1
checkbox input "true"
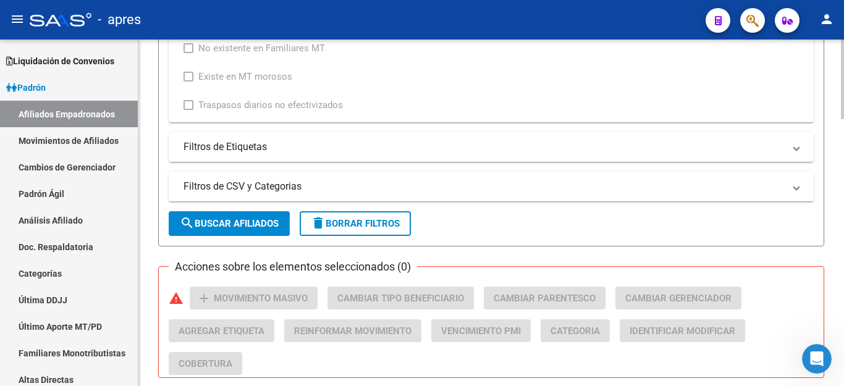
click at [224, 229] on span "search Buscar Afiliados" at bounding box center [229, 223] width 99 height 11
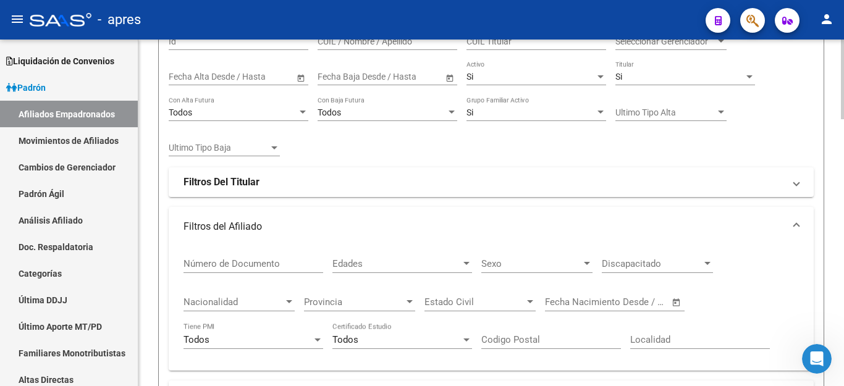
scroll to position [0, 0]
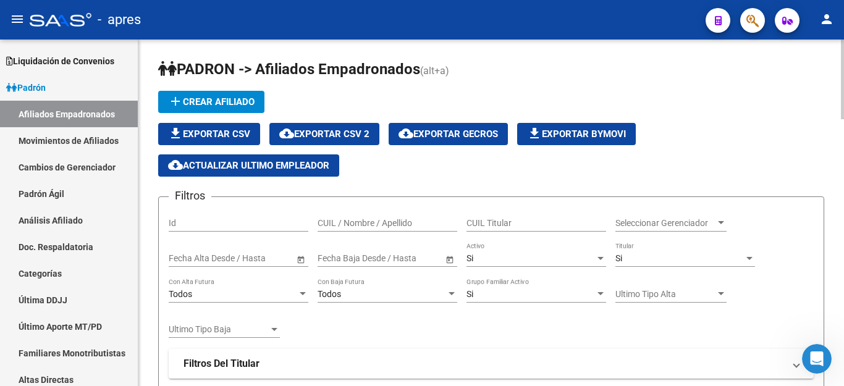
click at [344, 134] on span "cloud_download Exportar CSV 2" at bounding box center [324, 134] width 90 height 11
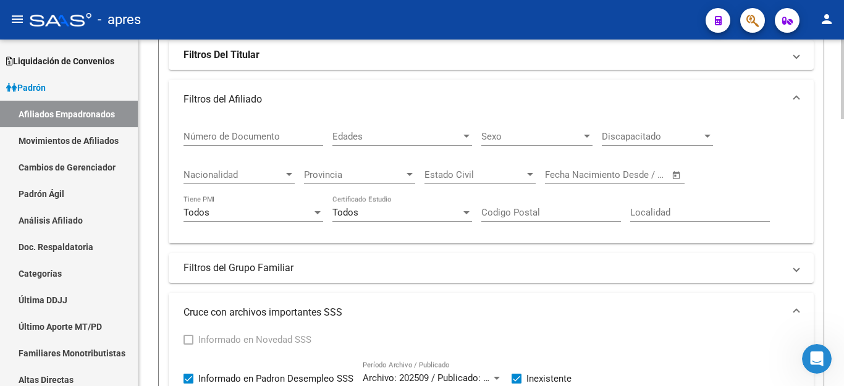
scroll to position [618, 0]
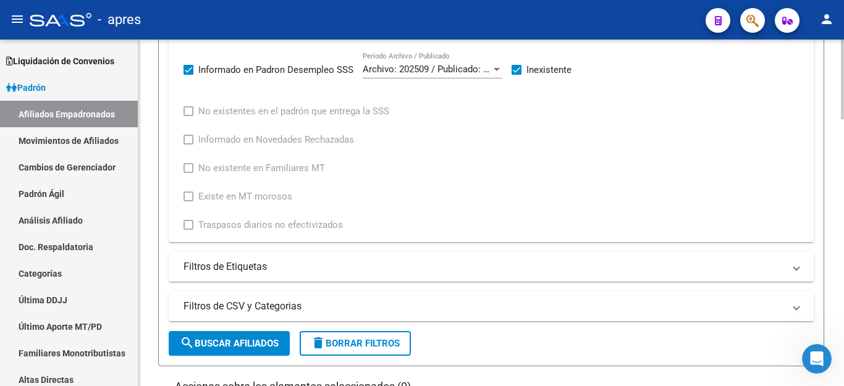
click at [355, 342] on span "delete Borrar Filtros" at bounding box center [355, 343] width 89 height 11
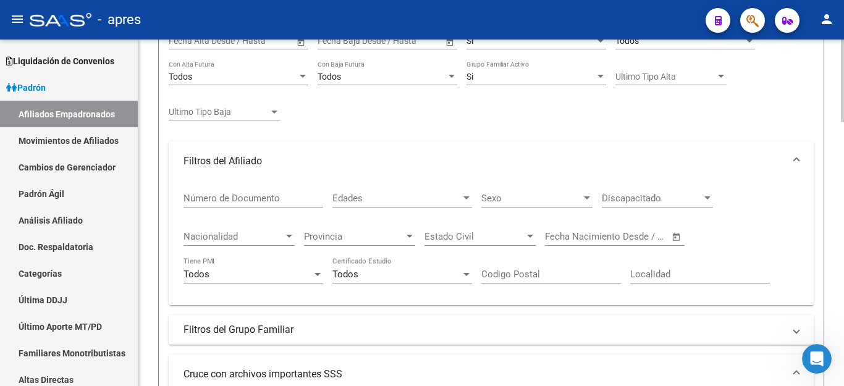
scroll to position [0, 0]
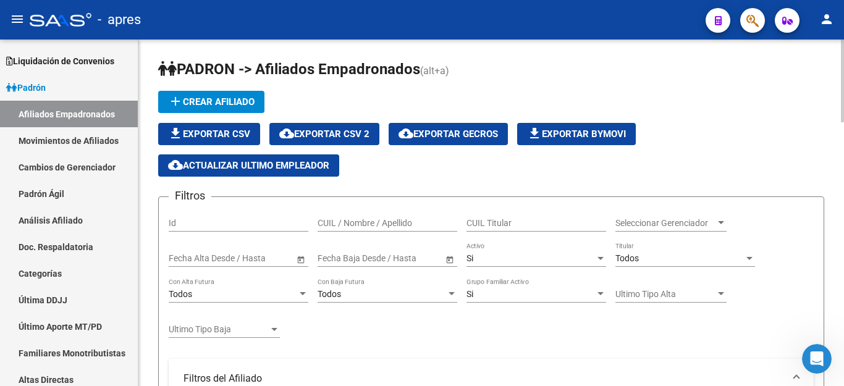
click at [644, 255] on div "Todos" at bounding box center [680, 258] width 129 height 11
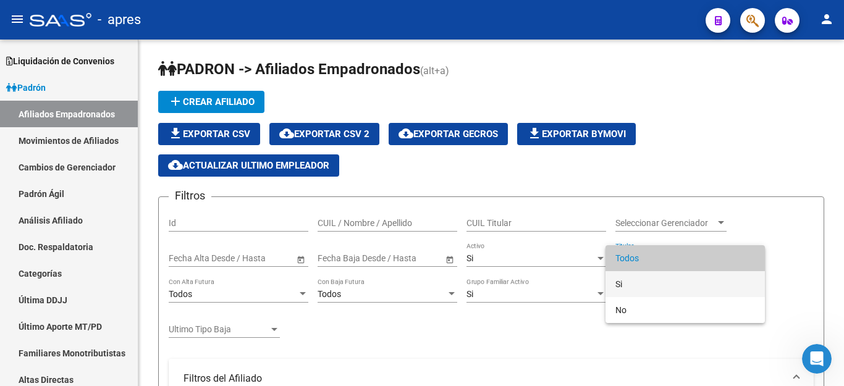
click at [632, 280] on span "Si" at bounding box center [686, 284] width 140 height 26
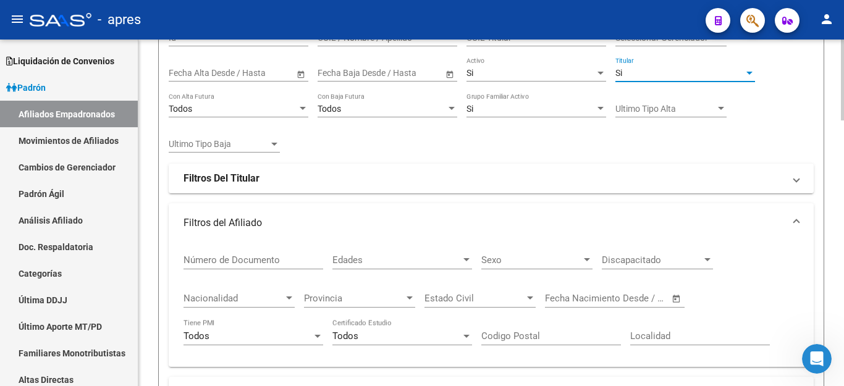
scroll to position [371, 0]
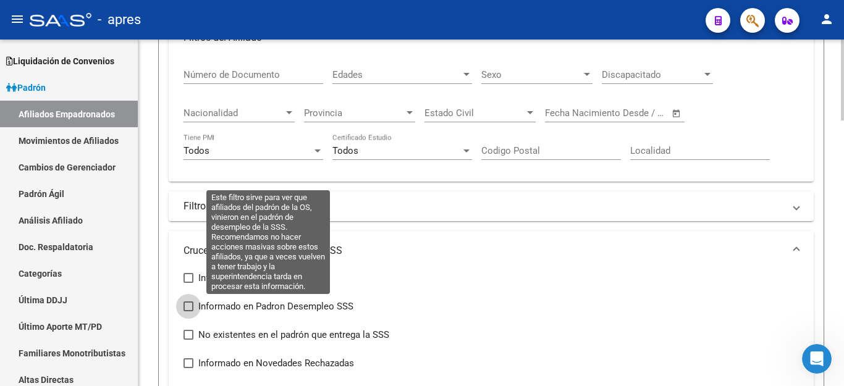
click at [189, 310] on span at bounding box center [189, 307] width 10 height 10
click at [189, 312] on input "Informado en Padron Desempleo SSS" at bounding box center [188, 312] width 1 height 1
checkbox input "true"
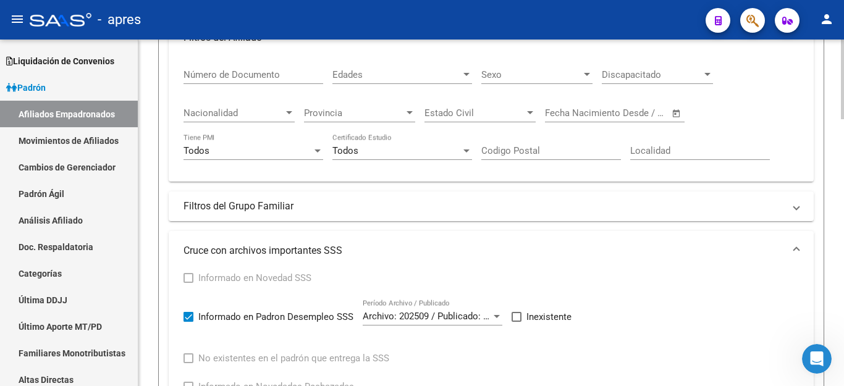
click at [520, 316] on span at bounding box center [517, 317] width 10 height 10
click at [517, 322] on input "Inexistente" at bounding box center [516, 322] width 1 height 1
checkbox input "true"
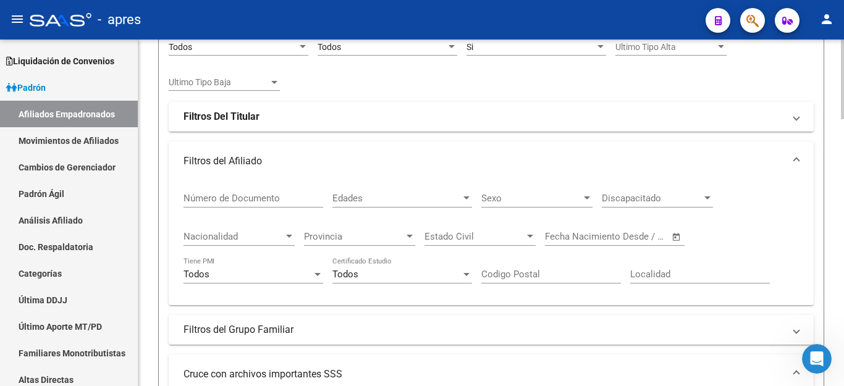
scroll to position [185, 0]
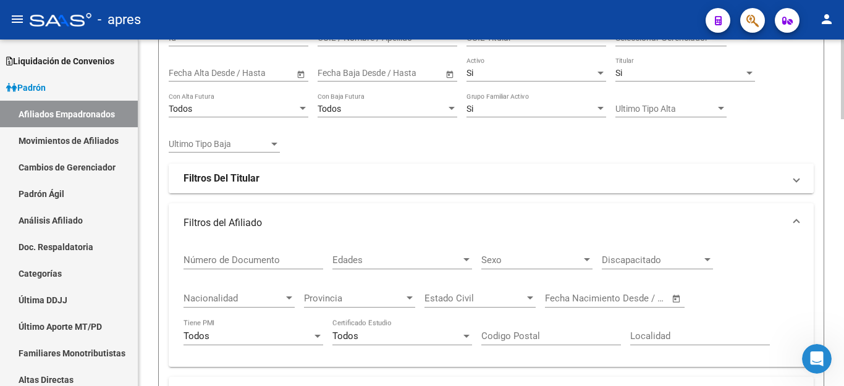
click at [221, 179] on strong "Filtros Del Titular" at bounding box center [222, 179] width 76 height 14
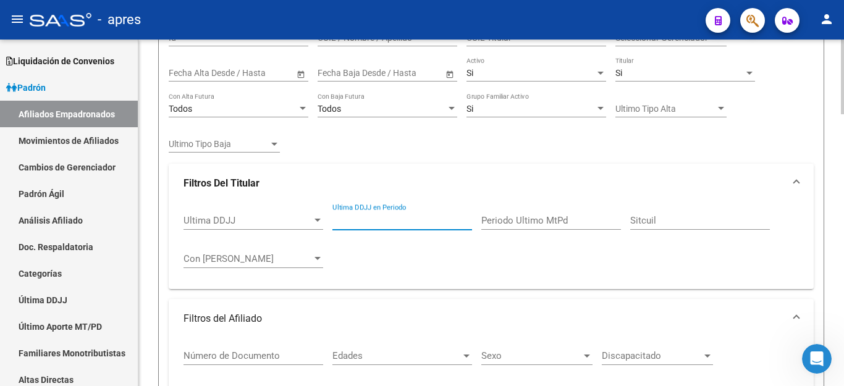
click at [425, 219] on input "Ultima DDJJ en Periodo" at bounding box center [403, 220] width 140 height 11
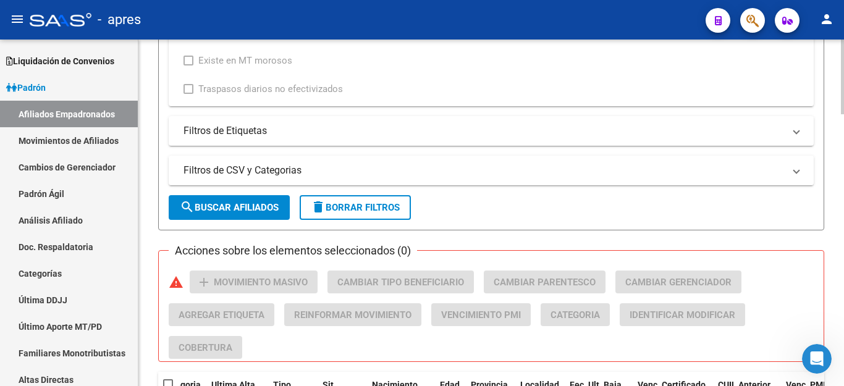
scroll to position [865, 0]
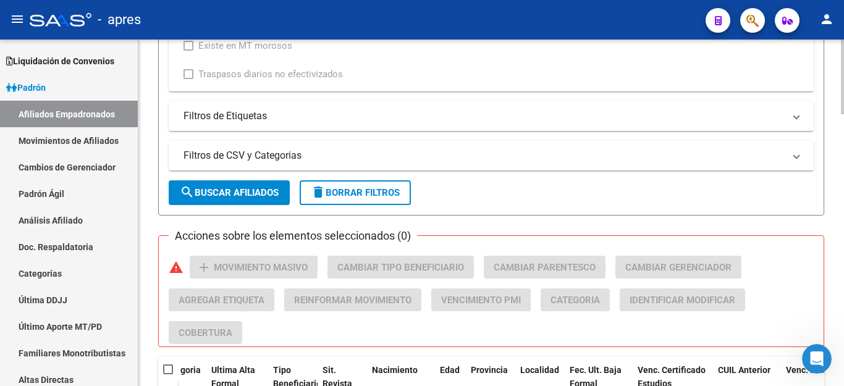
type input "202504"
click at [214, 190] on span "search Buscar Afiliados" at bounding box center [229, 192] width 99 height 11
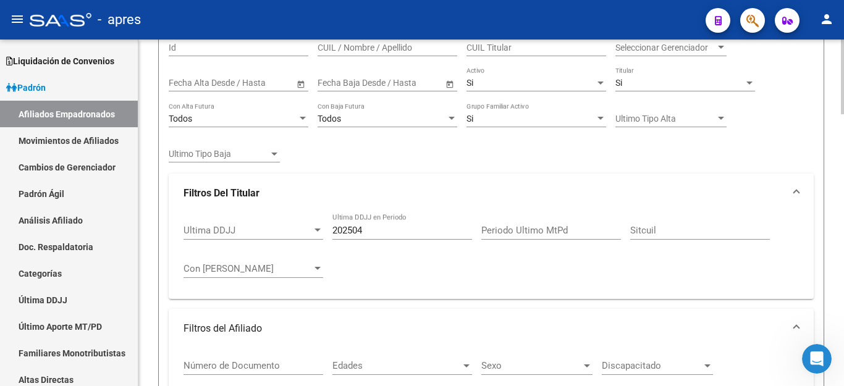
scroll to position [124, 0]
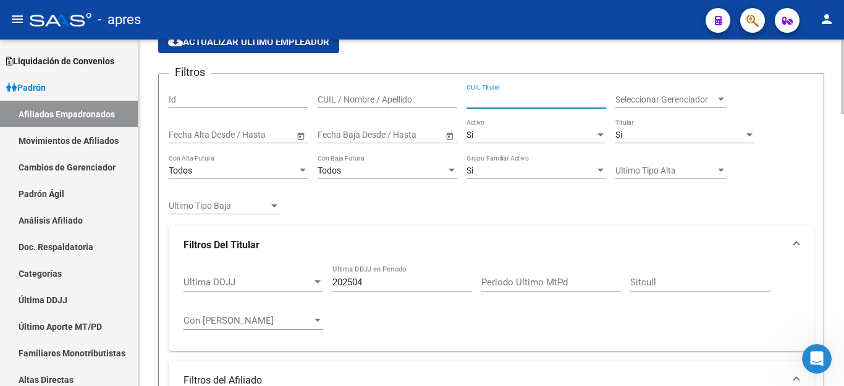
click at [486, 97] on input "CUIL Titular" at bounding box center [537, 100] width 140 height 11
paste input "24001582"
type input "2"
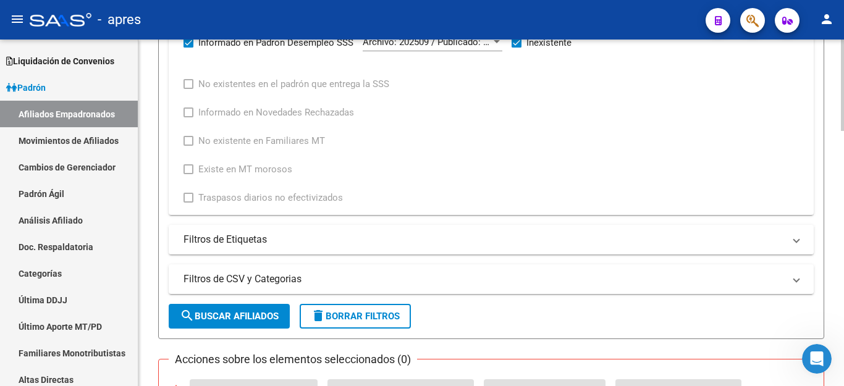
scroll to position [927, 0]
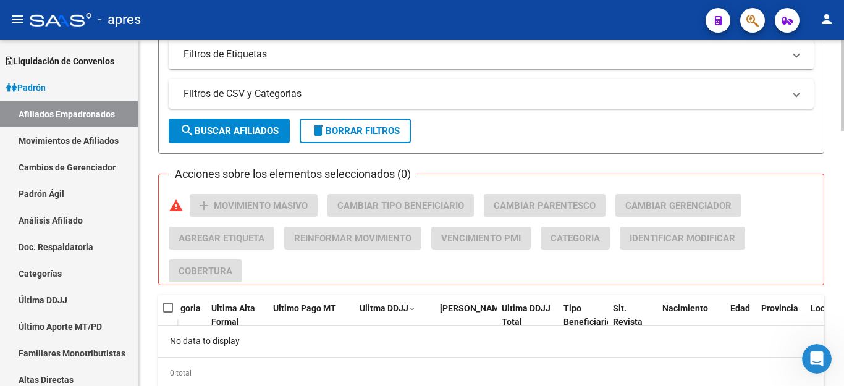
type input "27440918358"
click at [217, 131] on span "search Buscar Afiliados" at bounding box center [229, 130] width 99 height 11
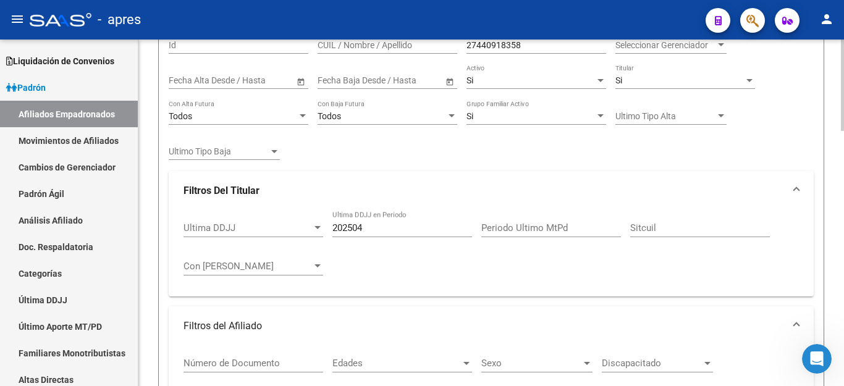
scroll to position [104, 0]
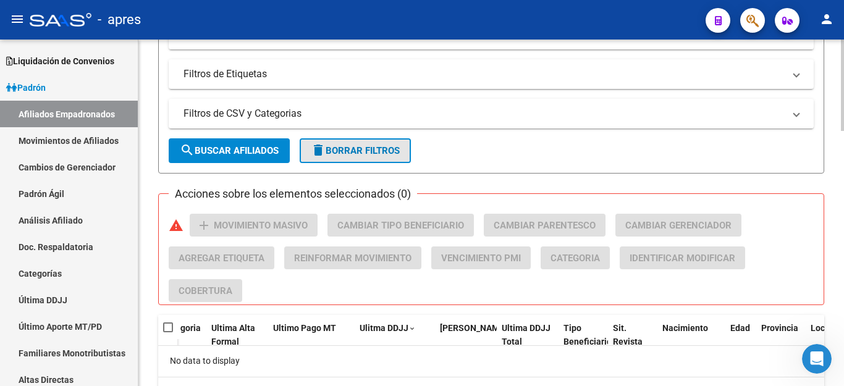
click at [376, 142] on button "delete Borrar Filtros" at bounding box center [355, 150] width 111 height 25
checkbox input "false"
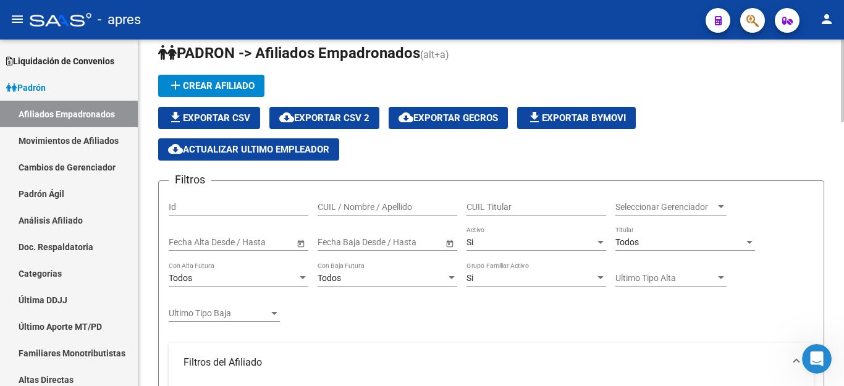
scroll to position [0, 0]
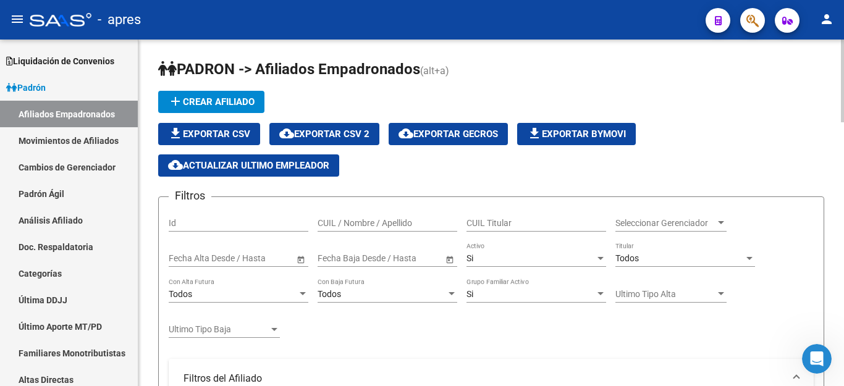
click at [504, 216] on div "CUIL Titular" at bounding box center [537, 219] width 140 height 25
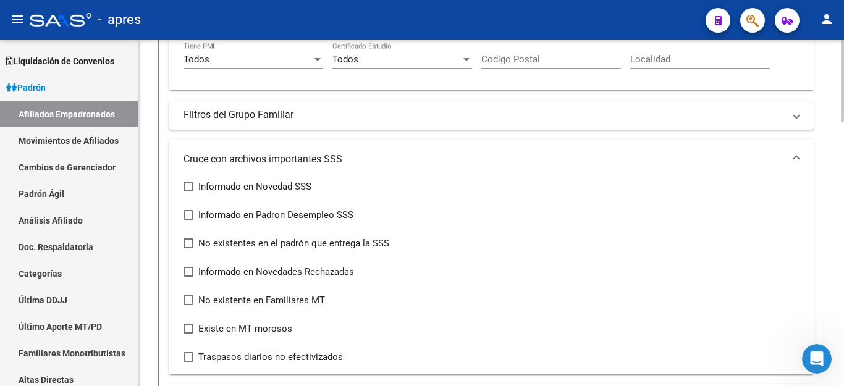
scroll to position [618, 0]
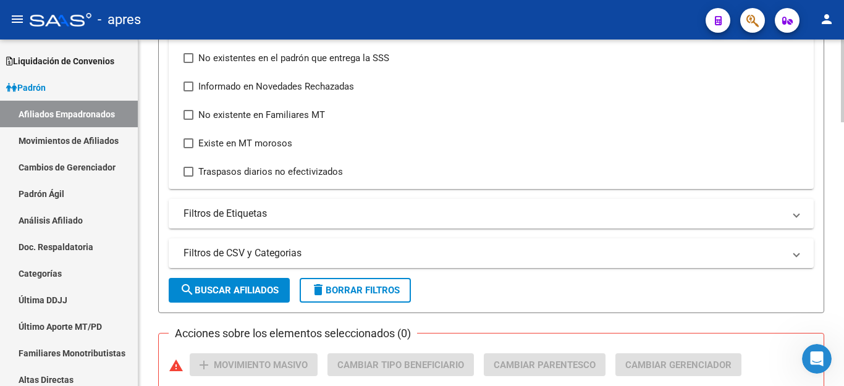
type input "27440918358"
click at [248, 291] on span "search Buscar Afiliados" at bounding box center [229, 290] width 99 height 11
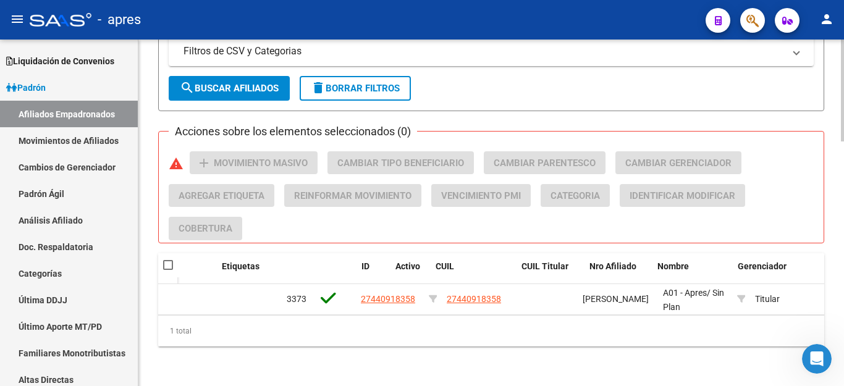
scroll to position [0, 0]
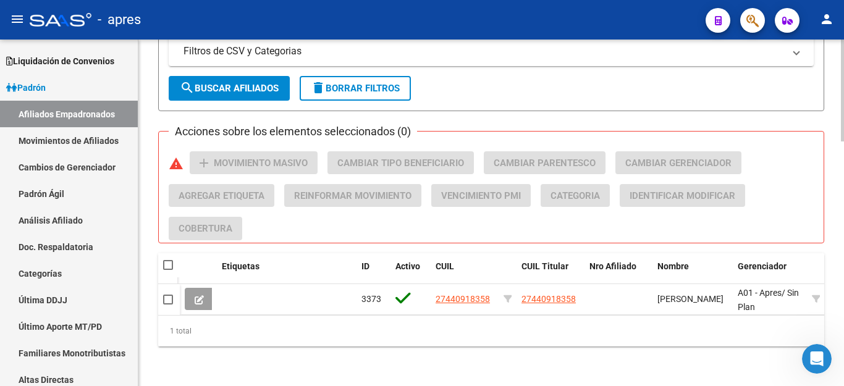
click at [354, 83] on span "delete Borrar Filtros" at bounding box center [355, 88] width 89 height 11
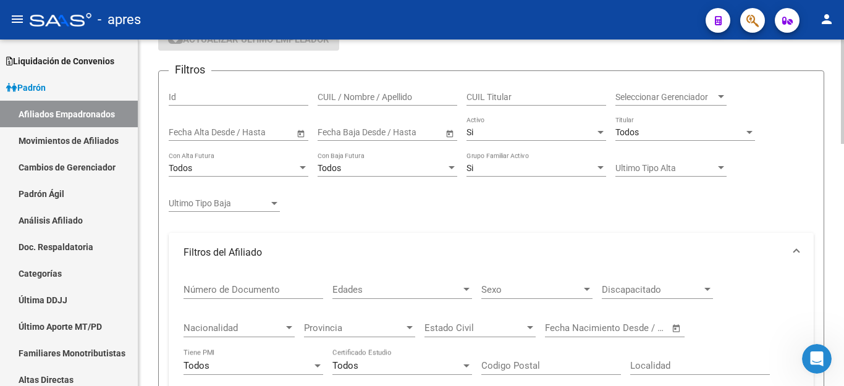
scroll to position [64, 0]
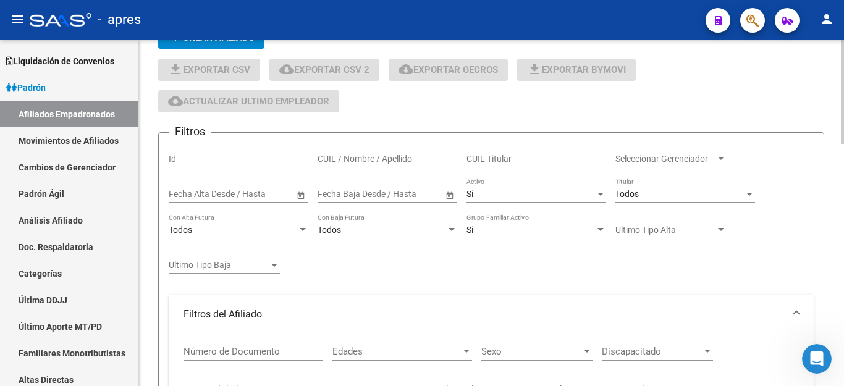
click at [533, 159] on input "CUIL Titular" at bounding box center [537, 159] width 140 height 11
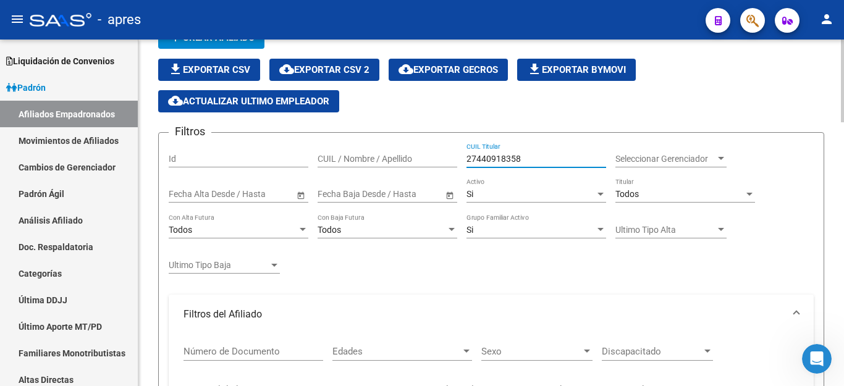
type input "27440918358"
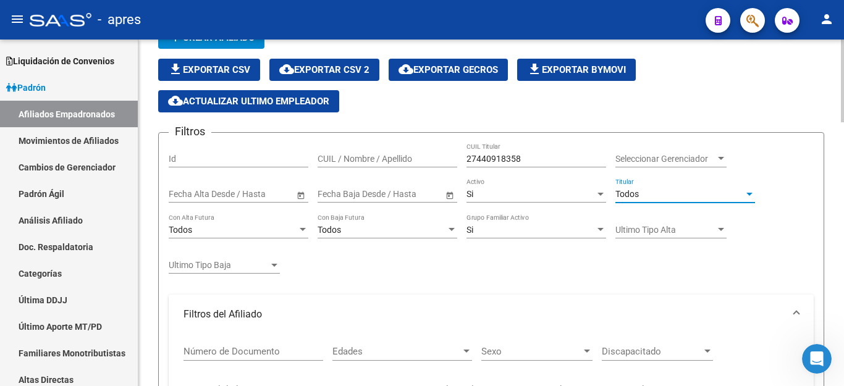
click at [652, 197] on div "Todos" at bounding box center [680, 194] width 129 height 11
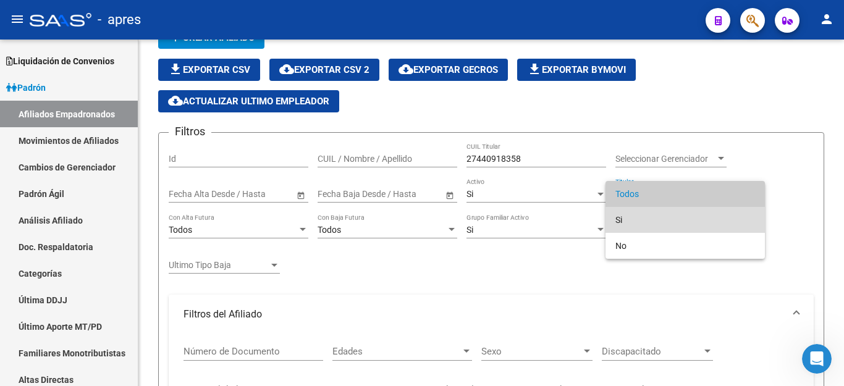
click at [650, 214] on span "Si" at bounding box center [686, 220] width 140 height 26
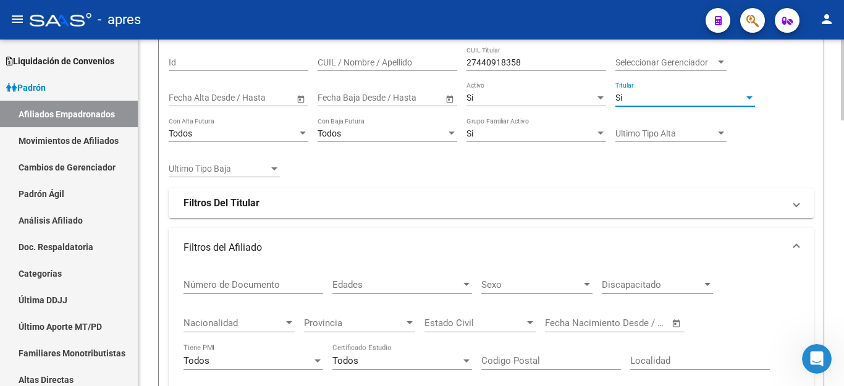
scroll to position [188, 0]
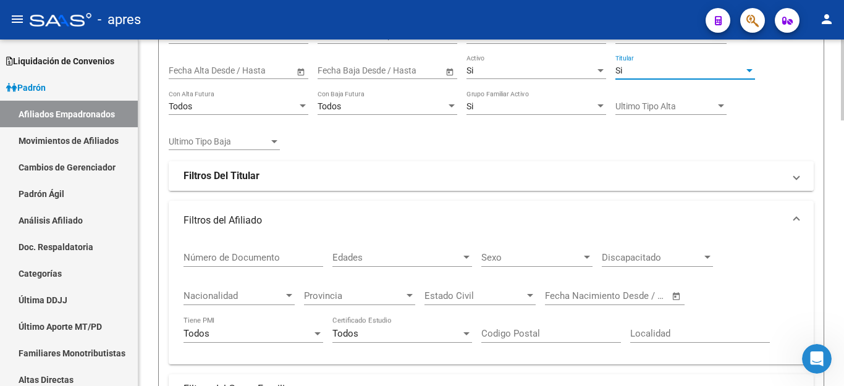
click at [190, 173] on strong "Filtros Del Titular" at bounding box center [222, 176] width 76 height 14
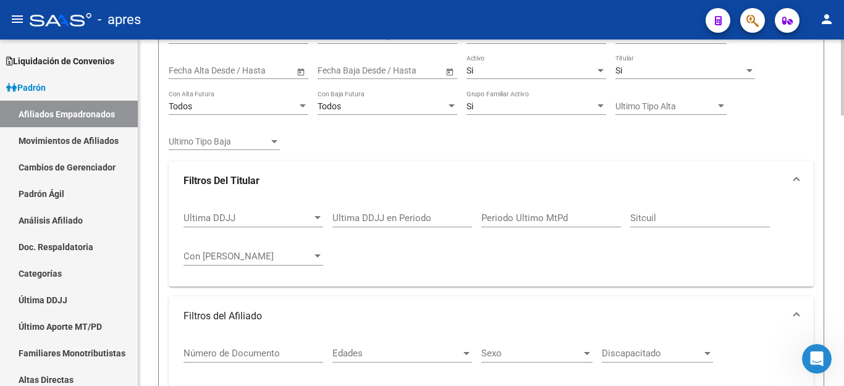
click at [242, 219] on span "Ultima DDJJ" at bounding box center [248, 218] width 129 height 11
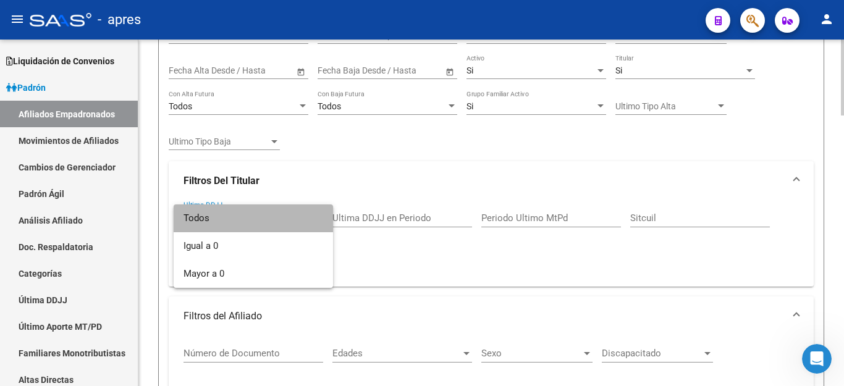
click at [242, 219] on span "Todos" at bounding box center [254, 219] width 140 height 28
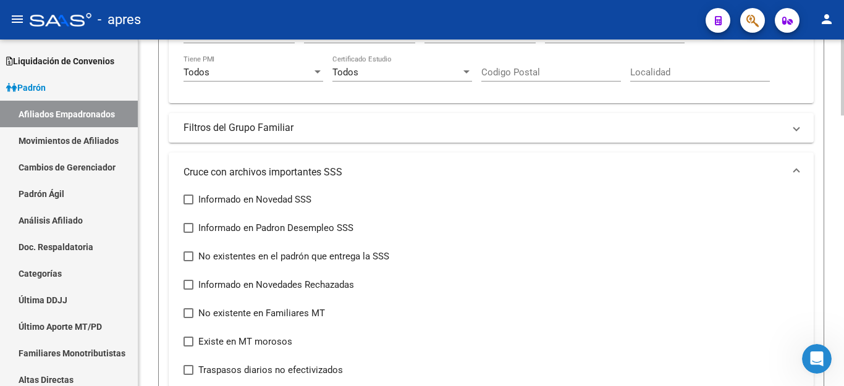
scroll to position [559, 0]
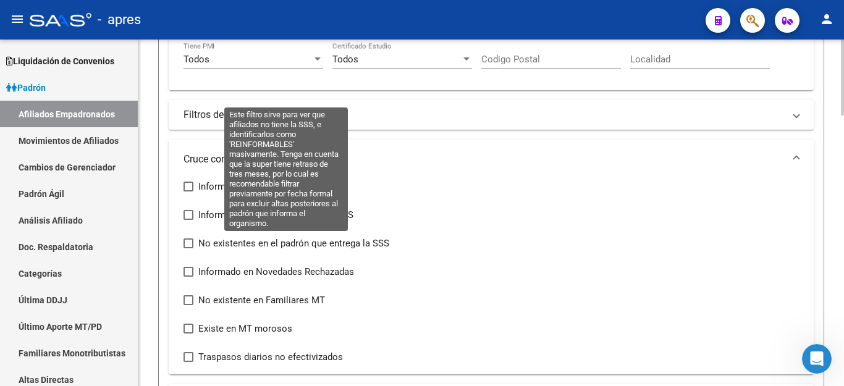
click at [192, 243] on span at bounding box center [189, 244] width 10 height 10
click at [189, 248] on input "No existentes en el padrón que entrega la SSS" at bounding box center [188, 248] width 1 height 1
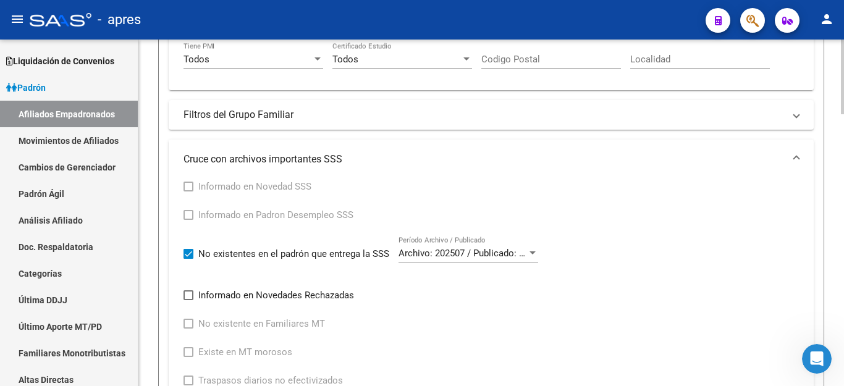
click at [186, 255] on span at bounding box center [189, 254] width 10 height 10
click at [188, 259] on input "No existentes en el padrón que entrega la SSS" at bounding box center [188, 259] width 1 height 1
checkbox input "false"
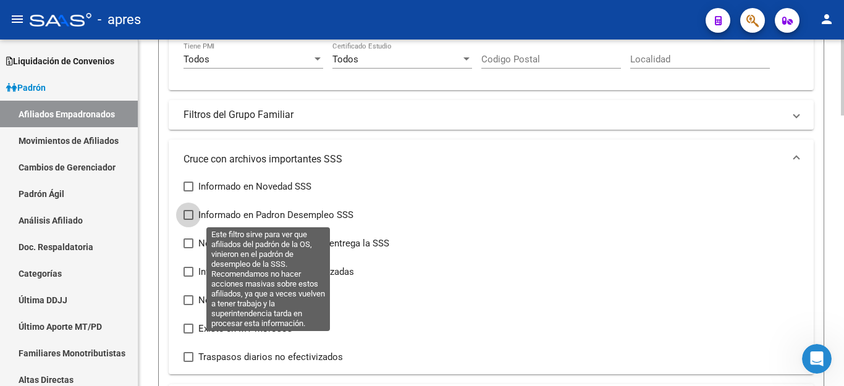
click at [189, 216] on span at bounding box center [189, 215] width 10 height 10
click at [189, 220] on input "Informado en Padron Desempleo SSS" at bounding box center [188, 220] width 1 height 1
checkbox input "true"
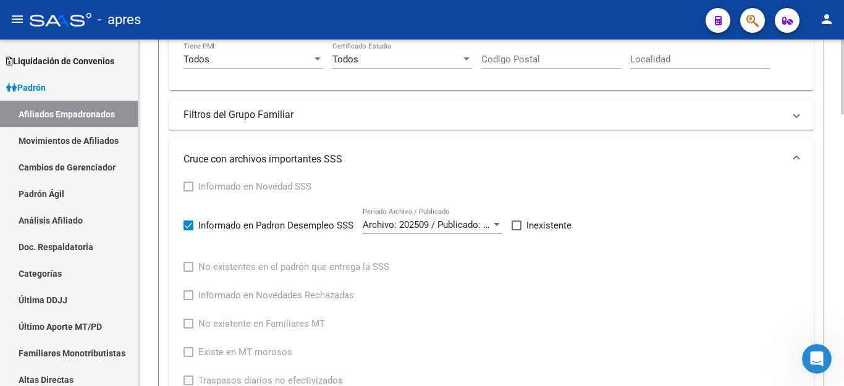
click at [514, 226] on span at bounding box center [517, 226] width 10 height 10
click at [516, 231] on input "Inexistente" at bounding box center [516, 231] width 1 height 1
checkbox input "true"
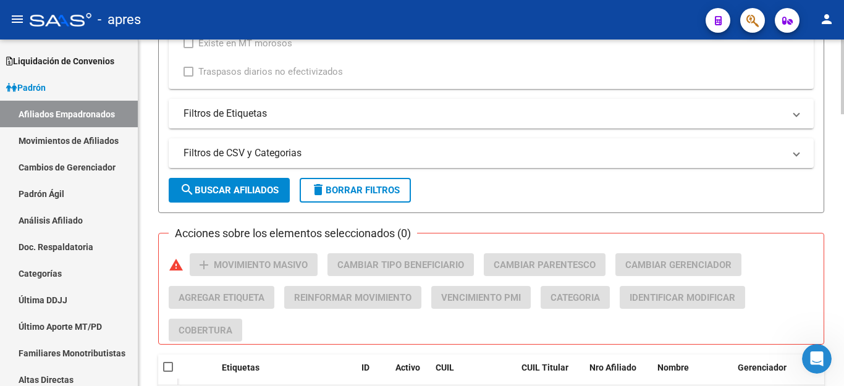
click at [219, 197] on button "search Buscar Afiliados" at bounding box center [229, 190] width 121 height 25
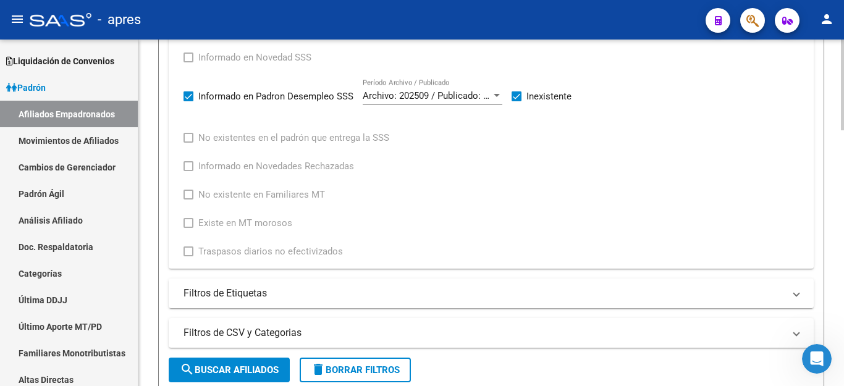
scroll to position [856, 0]
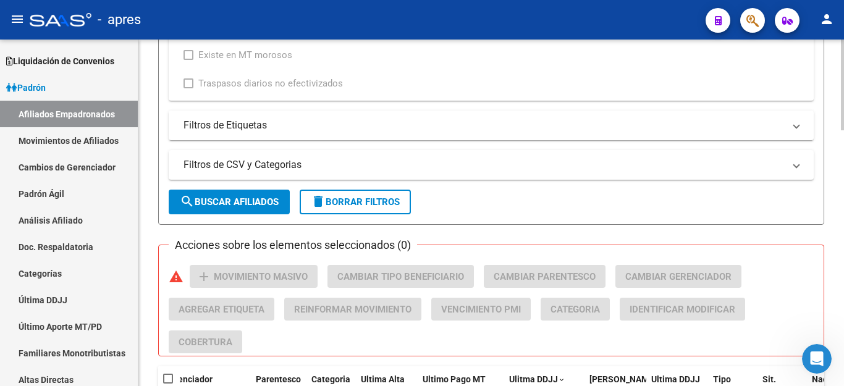
click at [373, 197] on span "delete Borrar Filtros" at bounding box center [355, 202] width 89 height 11
checkbox input "false"
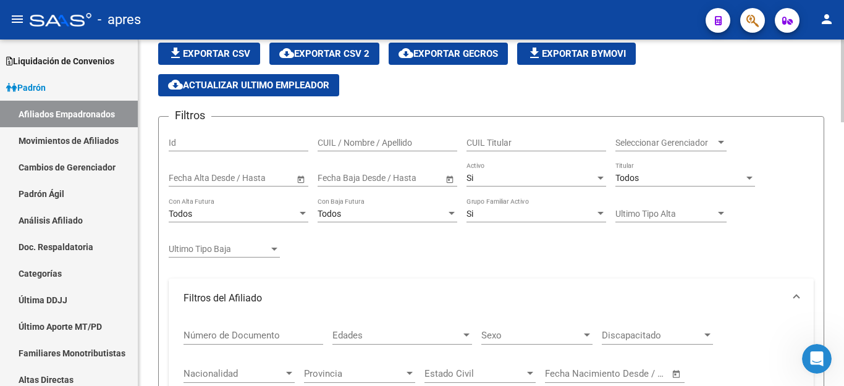
scroll to position [0, 0]
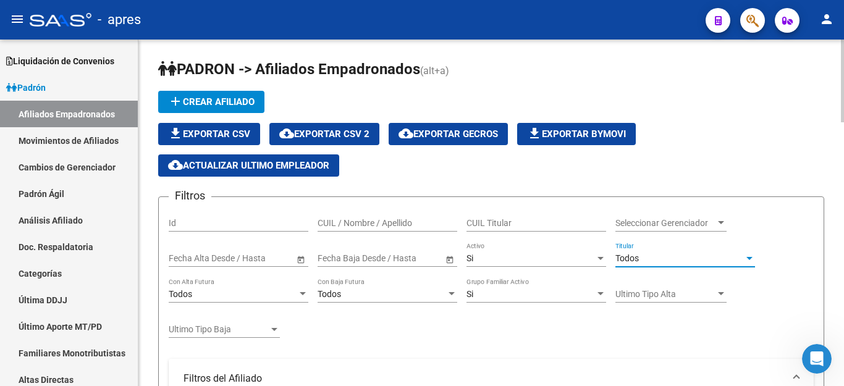
click at [688, 258] on div "Todos" at bounding box center [680, 258] width 129 height 11
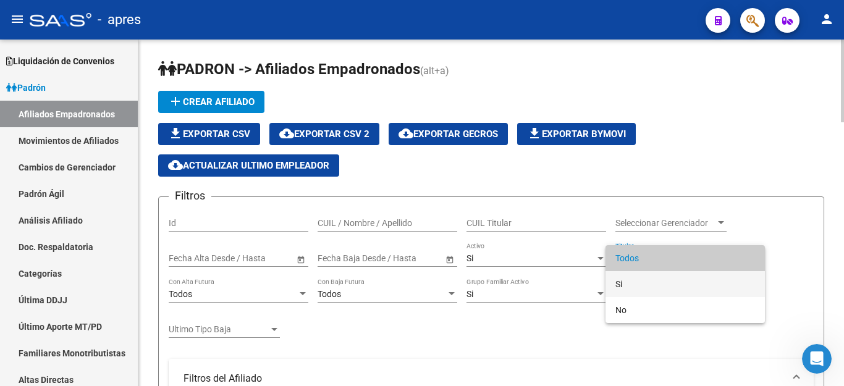
click at [661, 285] on span "Si" at bounding box center [686, 284] width 140 height 26
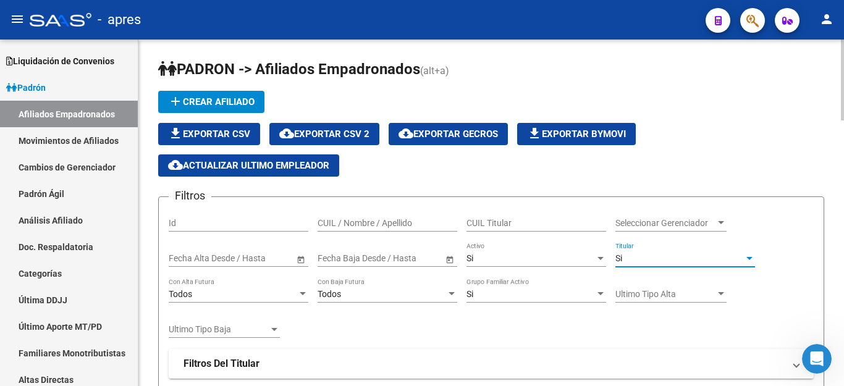
scroll to position [185, 0]
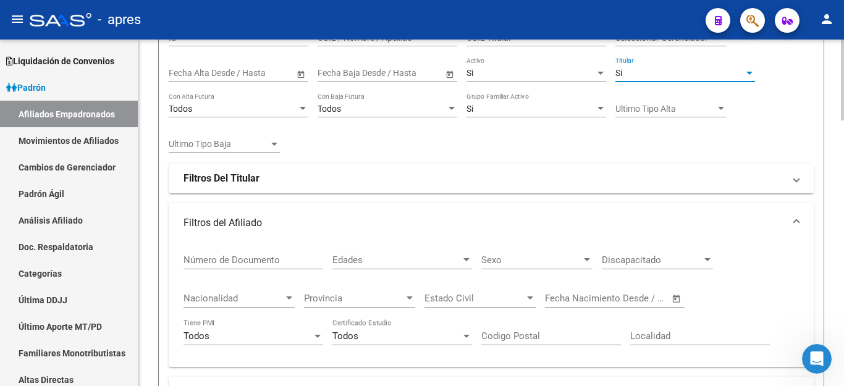
click at [274, 172] on mat-panel-title "Filtros Del Titular" at bounding box center [484, 179] width 601 height 14
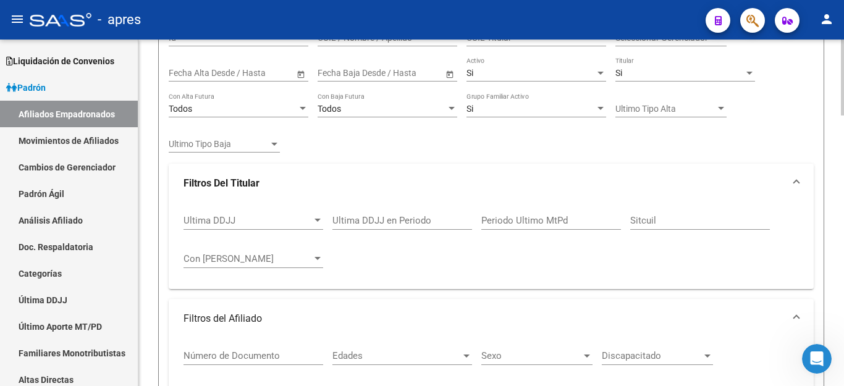
click at [361, 214] on div "Ultima DDJJ en Periodo" at bounding box center [403, 216] width 140 height 27
click at [363, 219] on input "Ultima DDJJ en Periodo" at bounding box center [403, 220] width 140 height 11
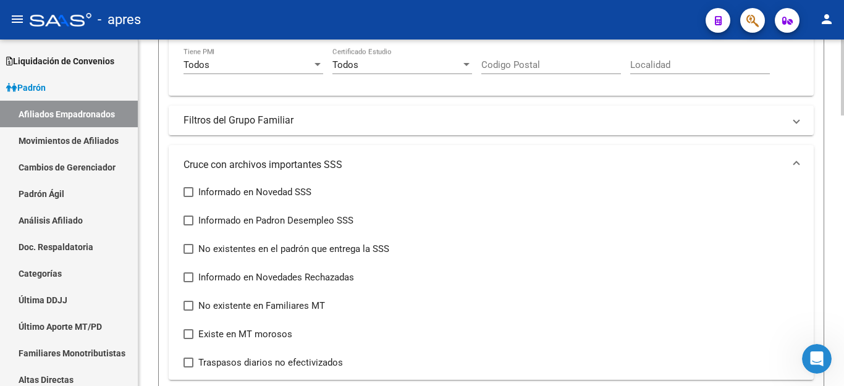
scroll to position [556, 0]
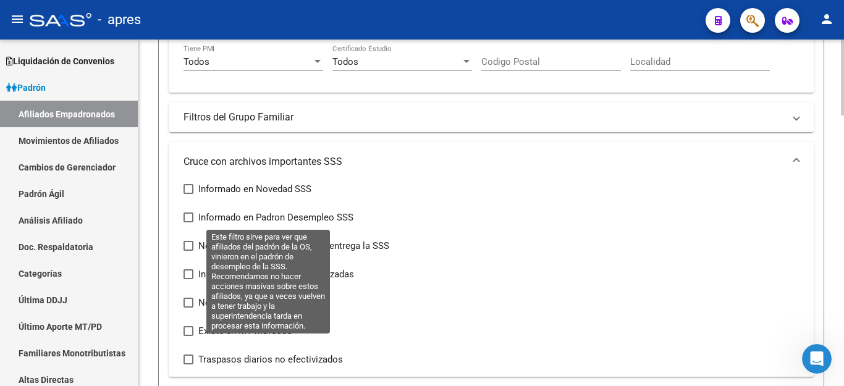
type input "202505"
click at [185, 219] on span at bounding box center [189, 218] width 10 height 10
click at [188, 223] on input "Informado en Padron Desempleo SSS" at bounding box center [188, 223] width 1 height 1
checkbox input "true"
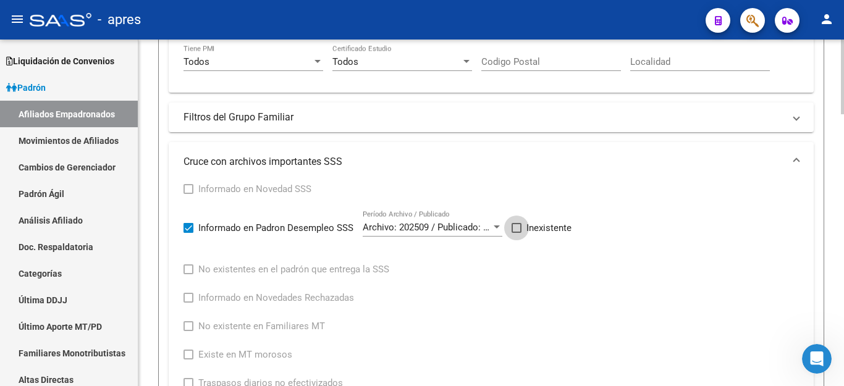
click at [519, 227] on span at bounding box center [517, 228] width 10 height 10
click at [517, 233] on input "Inexistente" at bounding box center [516, 233] width 1 height 1
checkbox input "true"
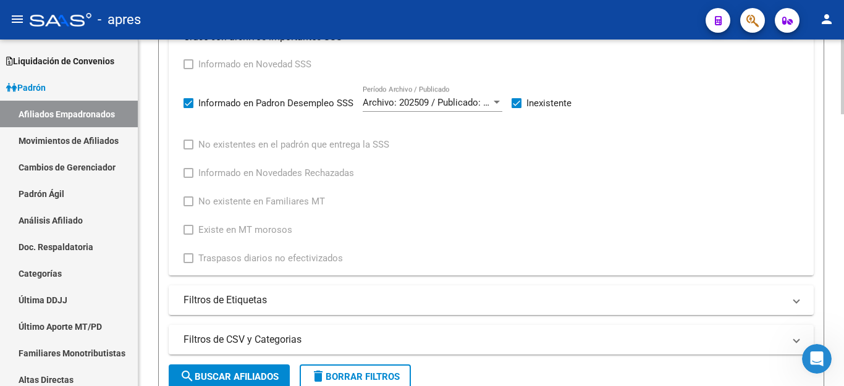
scroll to position [742, 0]
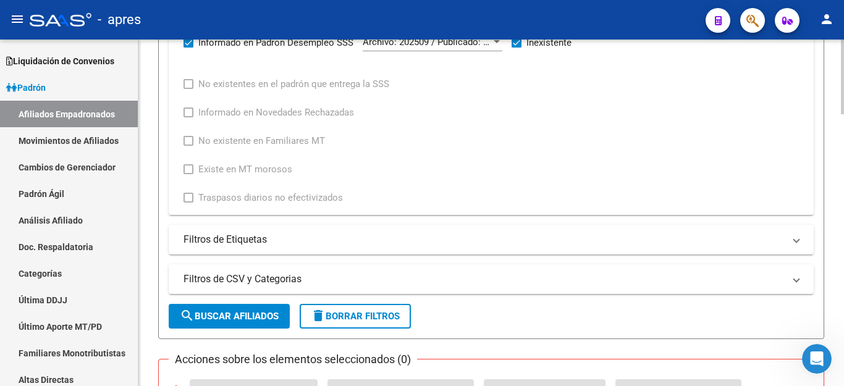
click at [249, 311] on span "search Buscar Afiliados" at bounding box center [229, 316] width 99 height 11
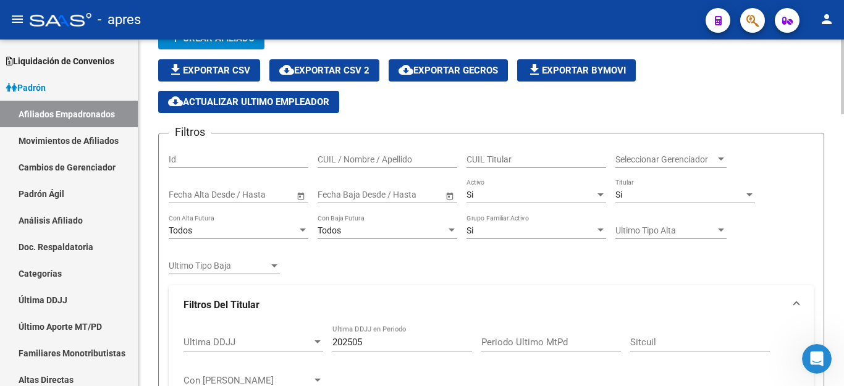
scroll to position [0, 0]
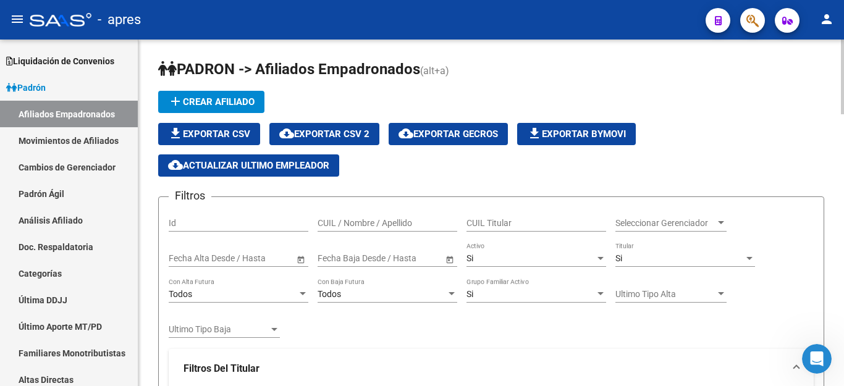
click at [235, 131] on span "file_download Exportar CSV" at bounding box center [209, 134] width 82 height 11
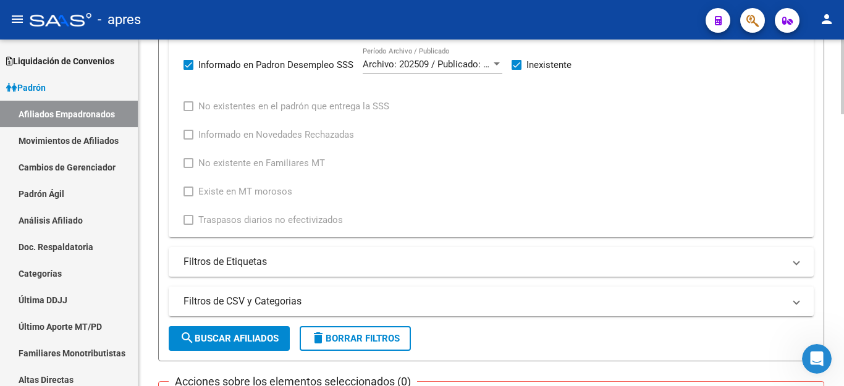
scroll to position [742, 0]
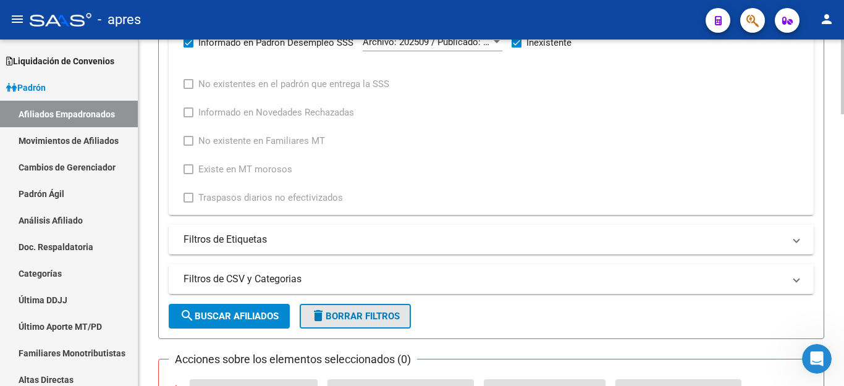
click at [342, 324] on button "delete Borrar Filtros" at bounding box center [355, 316] width 111 height 25
checkbox input "false"
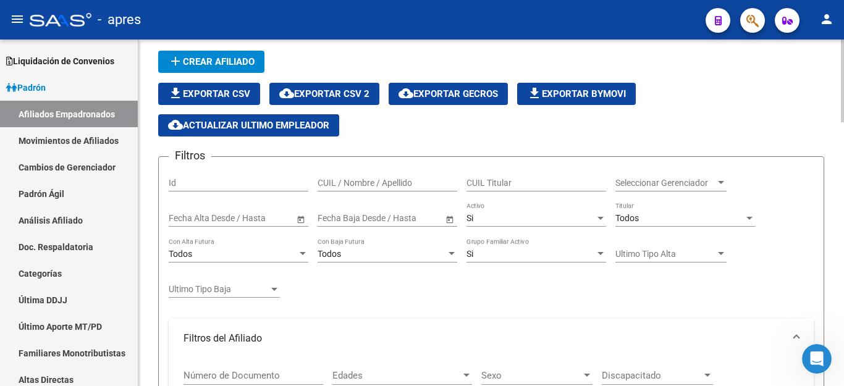
scroll to position [0, 0]
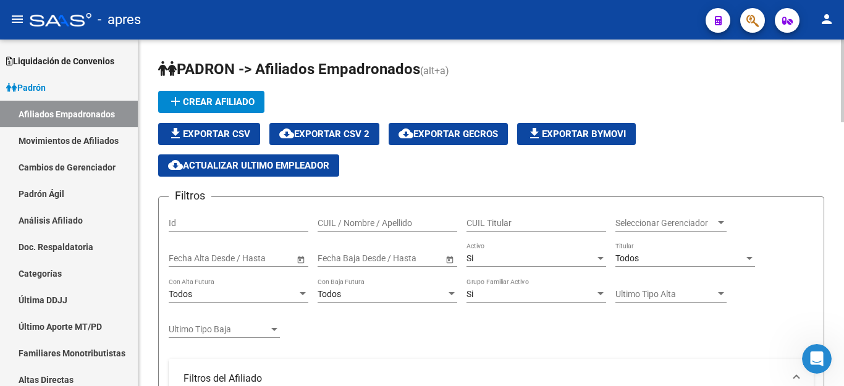
click at [665, 258] on div "Todos" at bounding box center [680, 258] width 129 height 11
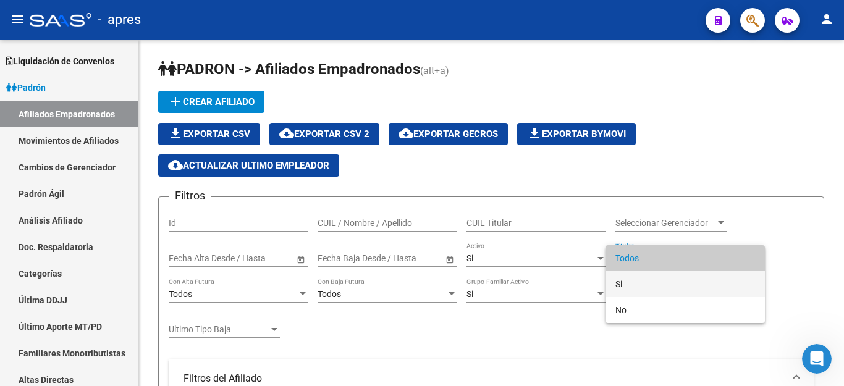
click at [653, 282] on span "Si" at bounding box center [686, 284] width 140 height 26
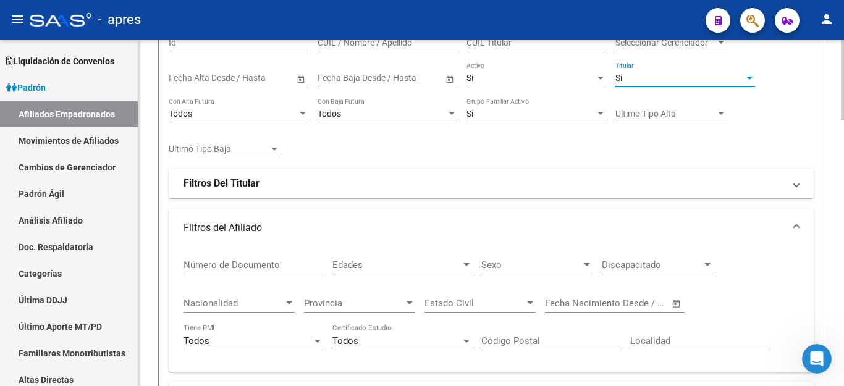
scroll to position [185, 0]
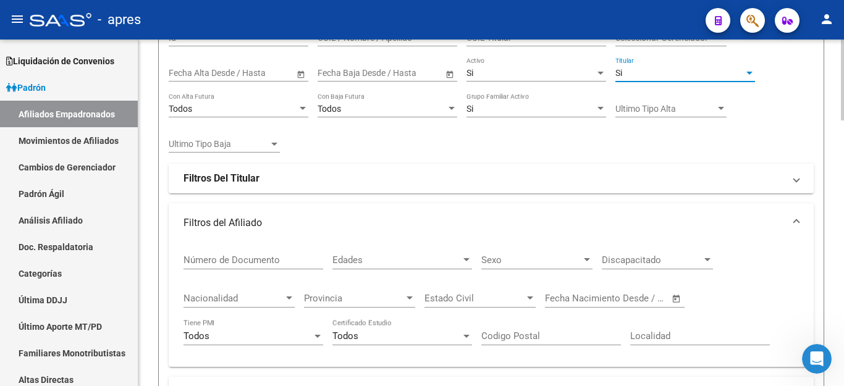
click at [236, 176] on strong "Filtros Del Titular" at bounding box center [222, 179] width 76 height 14
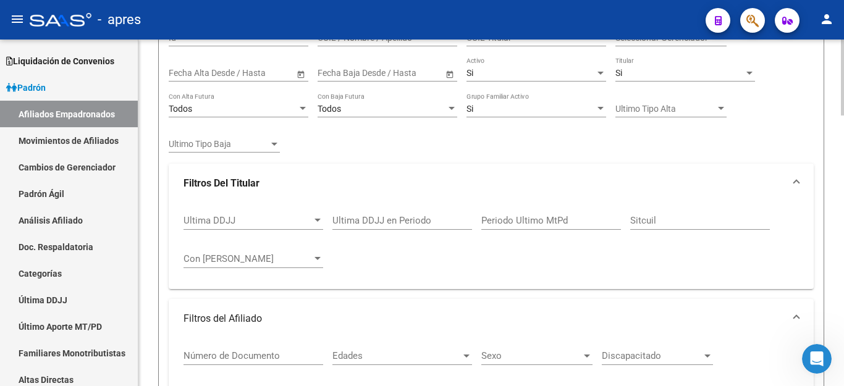
click at [391, 220] on input "Ultima DDJJ en Periodo" at bounding box center [403, 220] width 140 height 11
type input "202505"
click at [408, 270] on div "Ultima DDJJ Ultima DDJJ 202505 Ultima DDJJ en Periodo Periodo Ultimo MtPd Sitcu…" at bounding box center [492, 241] width 616 height 77
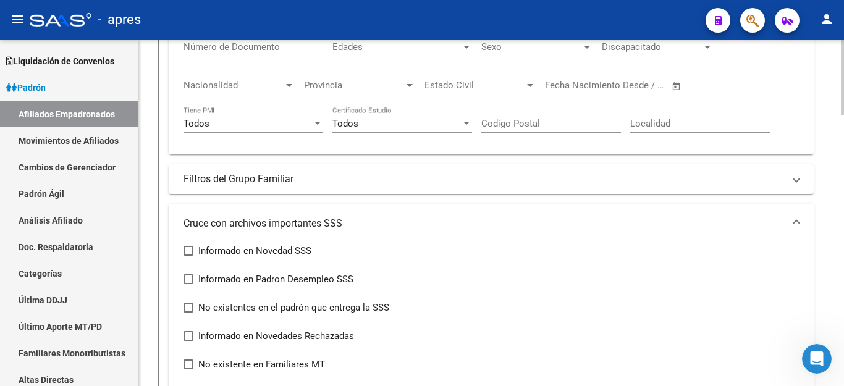
scroll to position [556, 0]
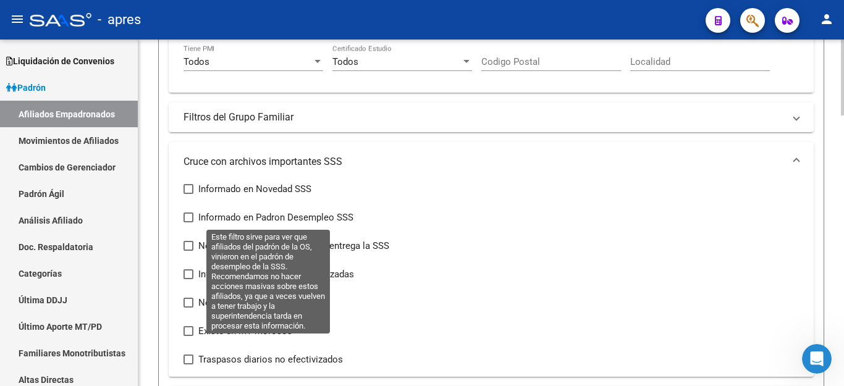
click at [187, 213] on span at bounding box center [189, 218] width 10 height 10
click at [188, 223] on input "Informado en Padron Desempleo SSS" at bounding box center [188, 223] width 1 height 1
checkbox input "true"
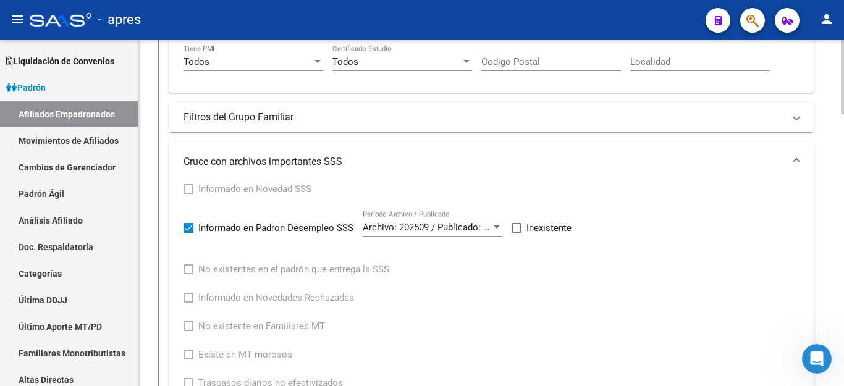
click at [520, 227] on span at bounding box center [517, 228] width 10 height 10
click at [517, 233] on input "Inexistente" at bounding box center [516, 233] width 1 height 1
checkbox input "true"
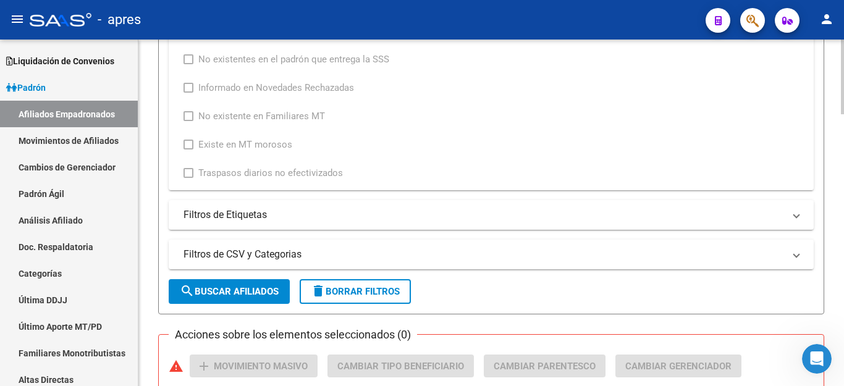
scroll to position [804, 0]
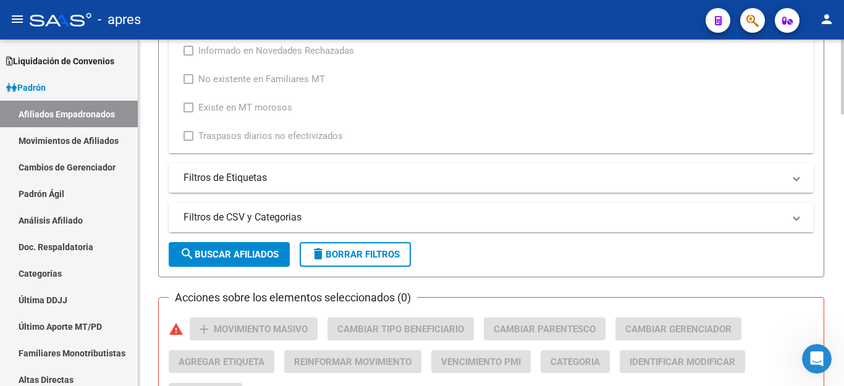
click at [227, 251] on span "search Buscar Afiliados" at bounding box center [229, 254] width 99 height 11
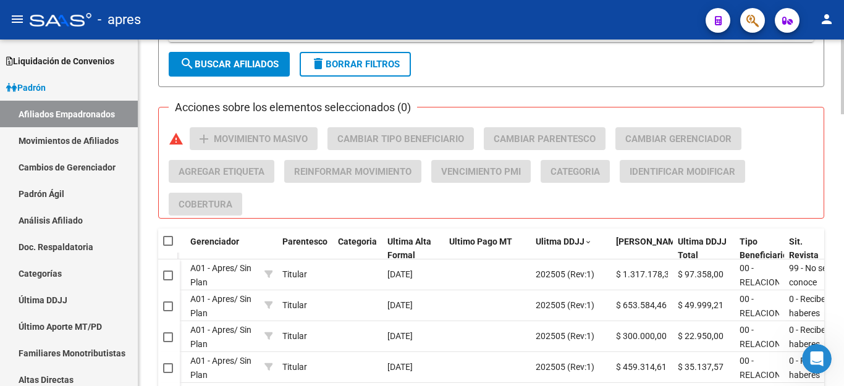
scroll to position [1011, 0]
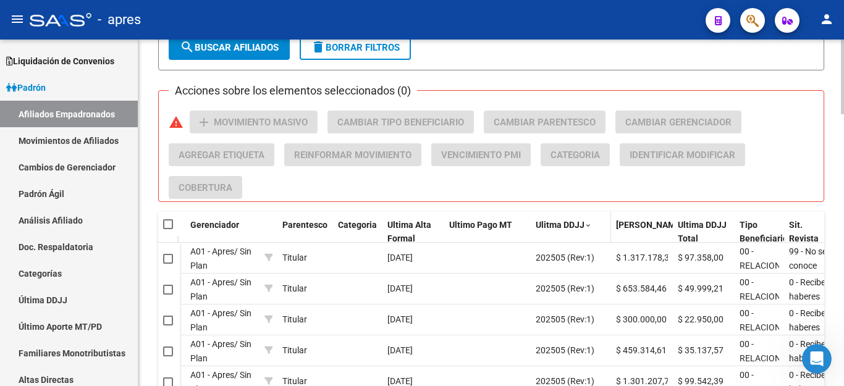
click at [552, 224] on span "Ulitma DDJJ" at bounding box center [560, 225] width 49 height 10
click at [553, 224] on span "Ulitma DDJJ" at bounding box center [560, 225] width 49 height 10
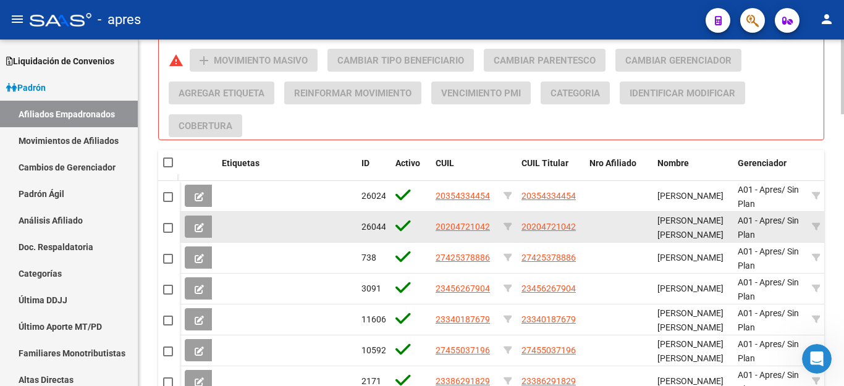
scroll to position [949, 0]
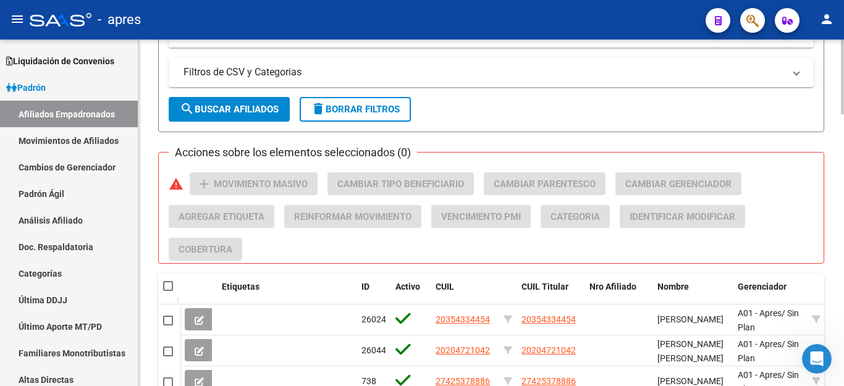
click at [167, 285] on span at bounding box center [168, 286] width 10 height 10
click at [168, 291] on input "checkbox" at bounding box center [168, 291] width 1 height 1
checkbox input "true"
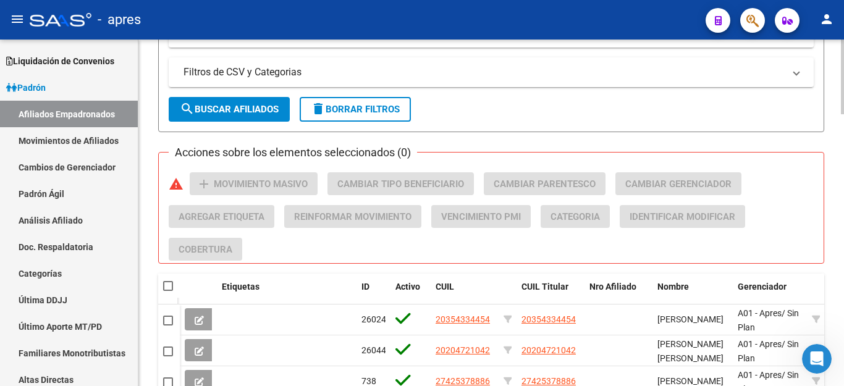
checkbox input "true"
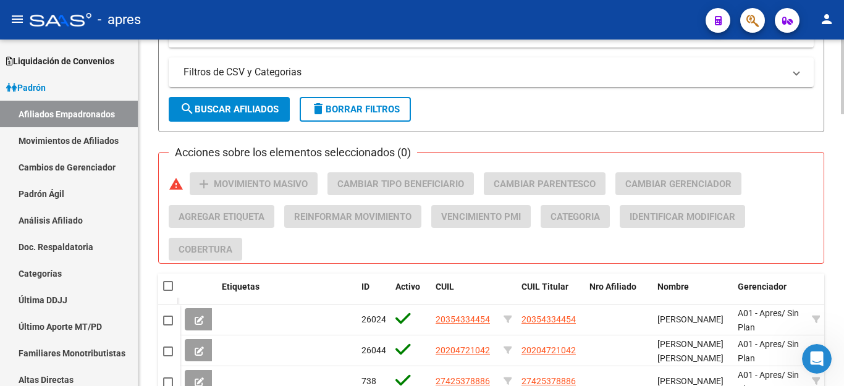
checkbox input "true"
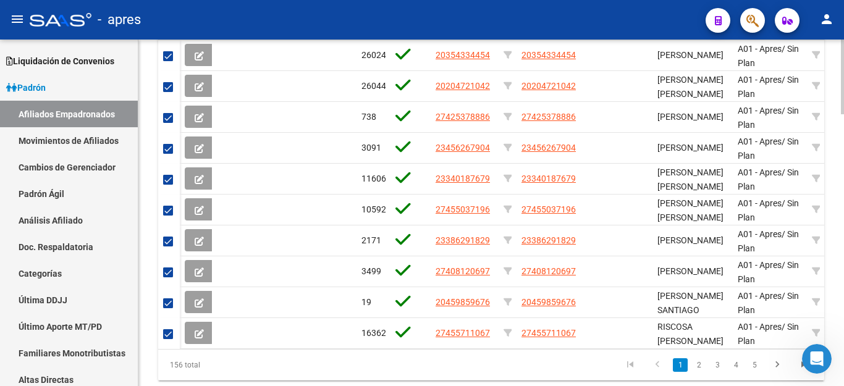
scroll to position [1258, 0]
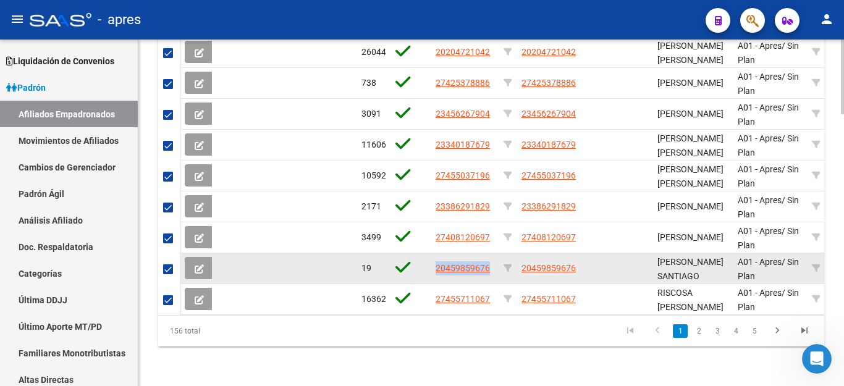
drag, startPoint x: 431, startPoint y: 259, endPoint x: 491, endPoint y: 257, distance: 60.0
click at [491, 257] on datatable-body-cell "20459859676" at bounding box center [465, 268] width 68 height 30
copy span "20459859676"
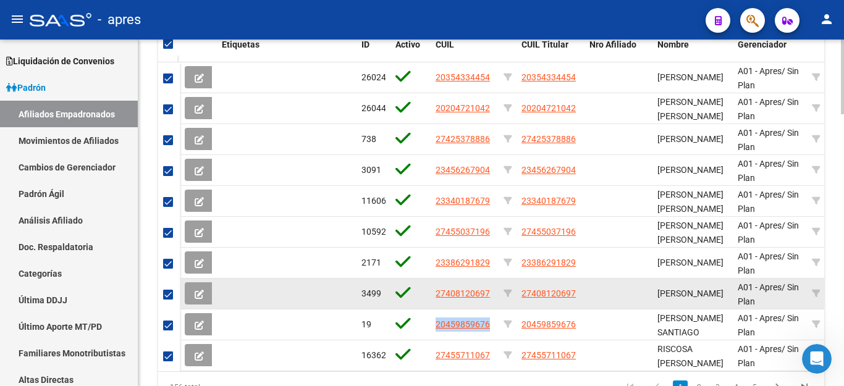
scroll to position [1011, 0]
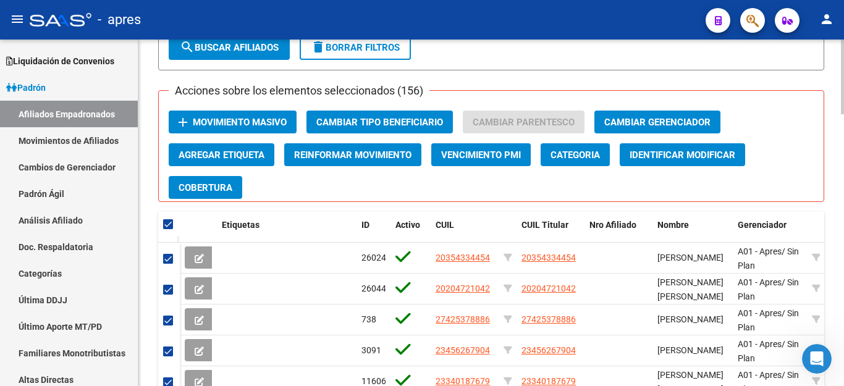
click at [221, 118] on span "Movimiento Masivo" at bounding box center [240, 122] width 94 height 11
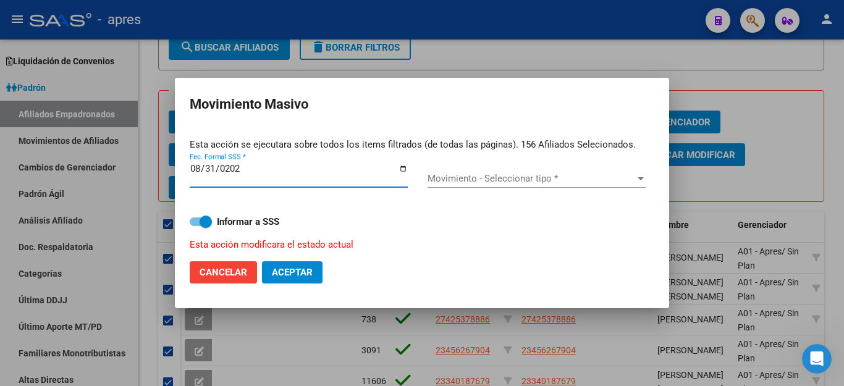
type input "2025-08-31"
click at [495, 178] on span "Movimiento - Seleccionar tipo *" at bounding box center [531, 178] width 207 height 11
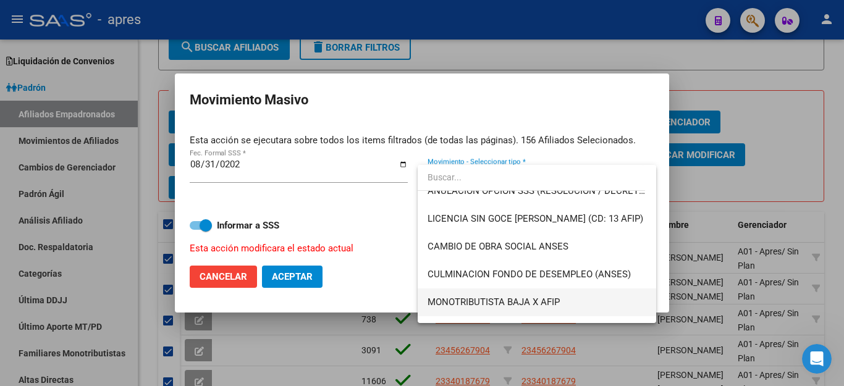
scroll to position [309, 0]
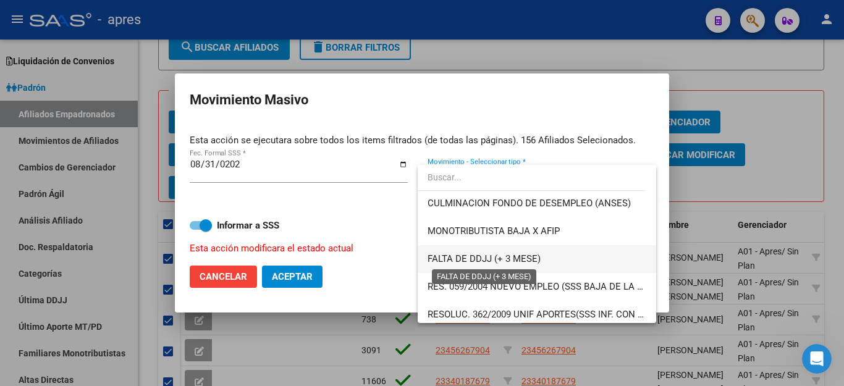
click at [508, 260] on span "FALTA DE DDJJ (+ 3 MESE)" at bounding box center [484, 258] width 113 height 11
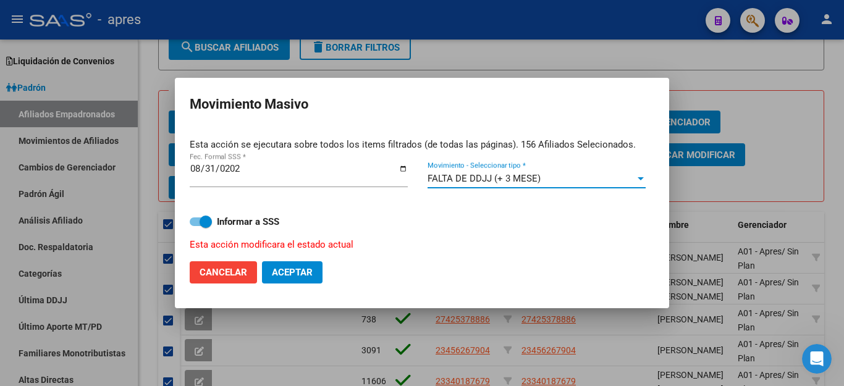
click at [310, 270] on span "Aceptar" at bounding box center [292, 272] width 41 height 11
checkbox input "false"
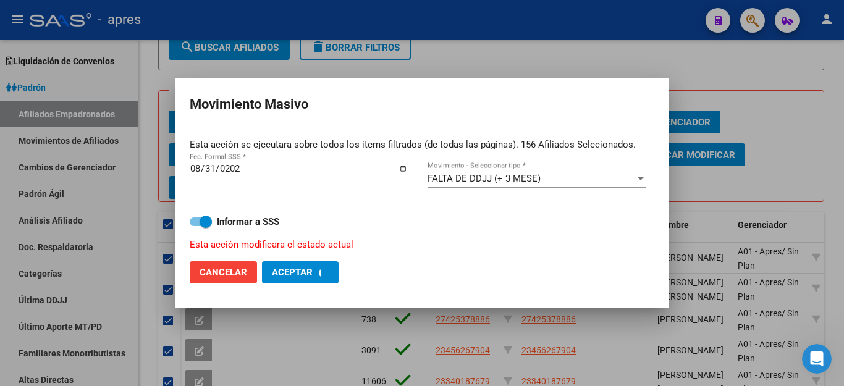
checkbox input "false"
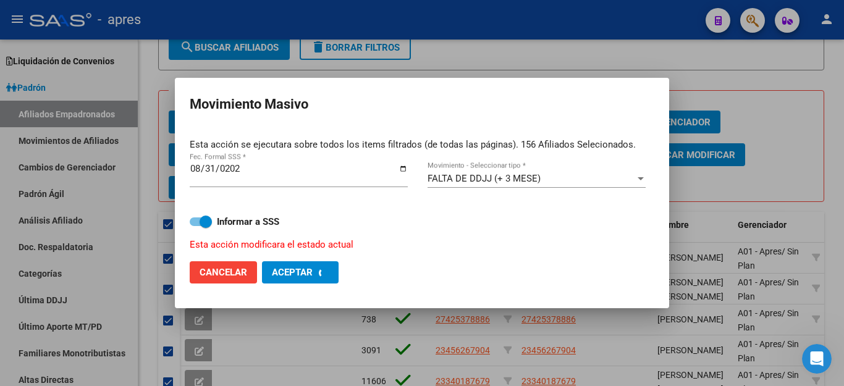
checkbox input "false"
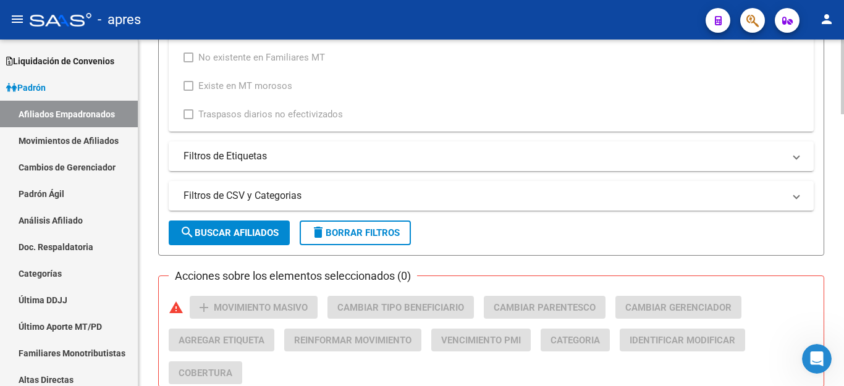
click at [375, 226] on button "delete Borrar Filtros" at bounding box center [355, 233] width 111 height 25
checkbox input "false"
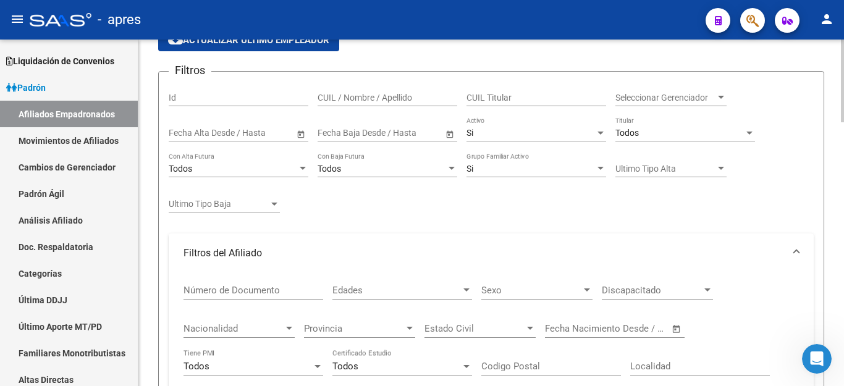
scroll to position [0, 0]
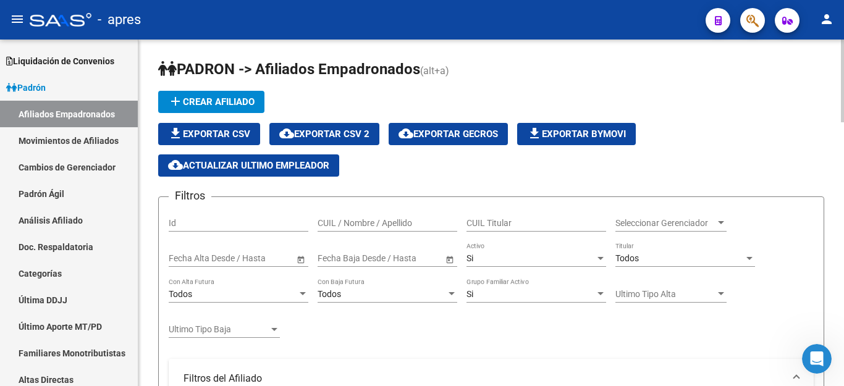
click at [630, 257] on span "Todos" at bounding box center [627, 258] width 23 height 10
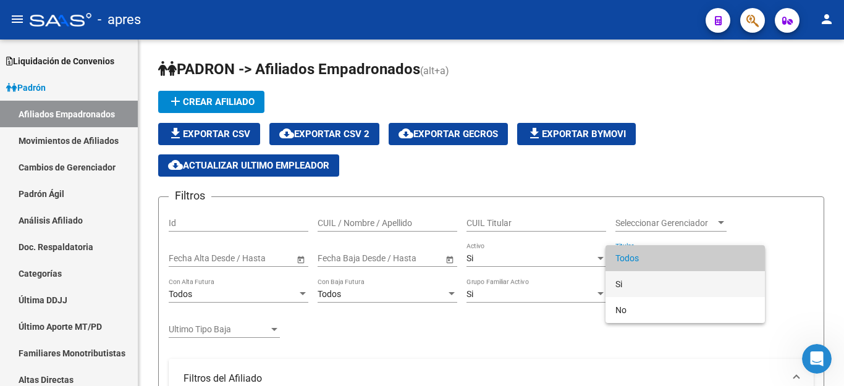
click at [631, 280] on span "Si" at bounding box center [686, 284] width 140 height 26
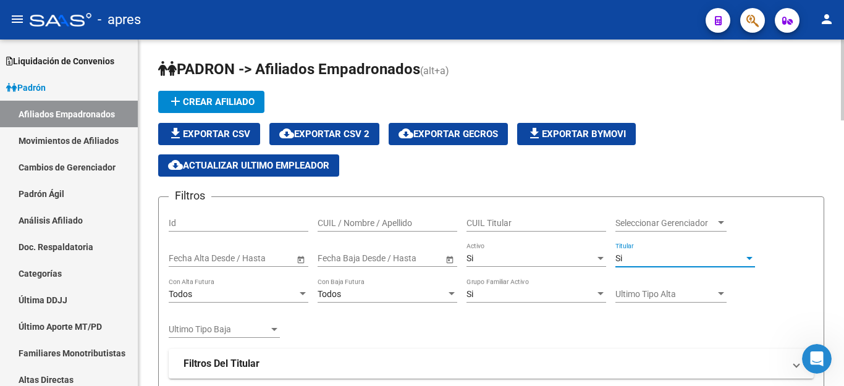
scroll to position [124, 0]
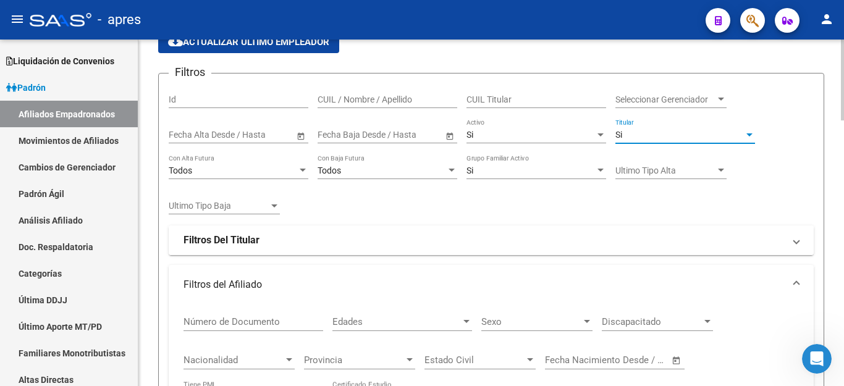
click at [226, 240] on strong "Filtros Del Titular" at bounding box center [222, 241] width 76 height 14
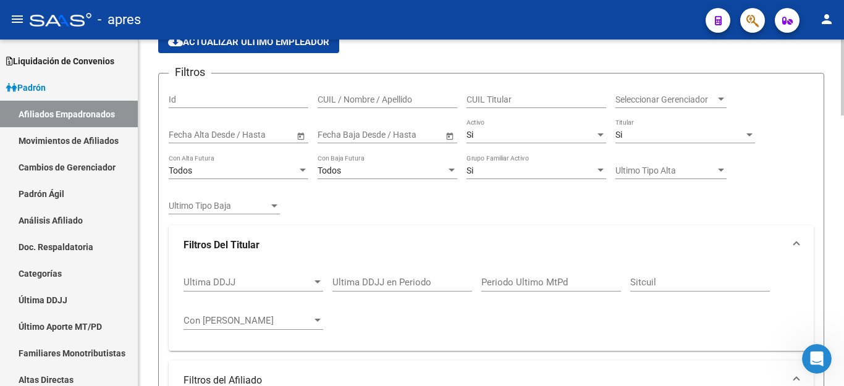
click at [533, 280] on input "Periodo Ultimo MtPd" at bounding box center [552, 282] width 140 height 11
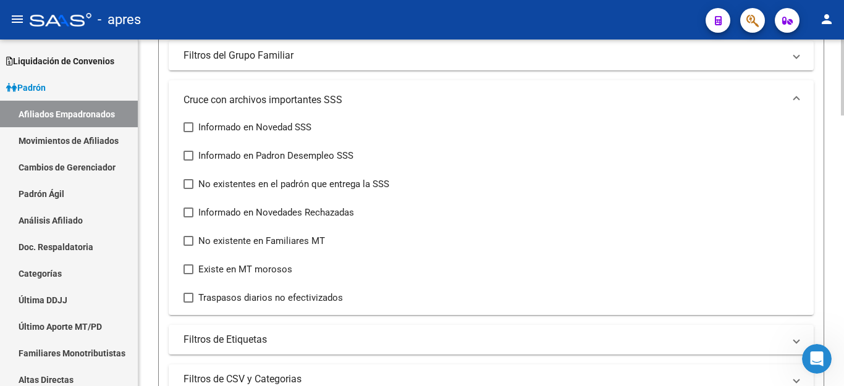
scroll to position [680, 0]
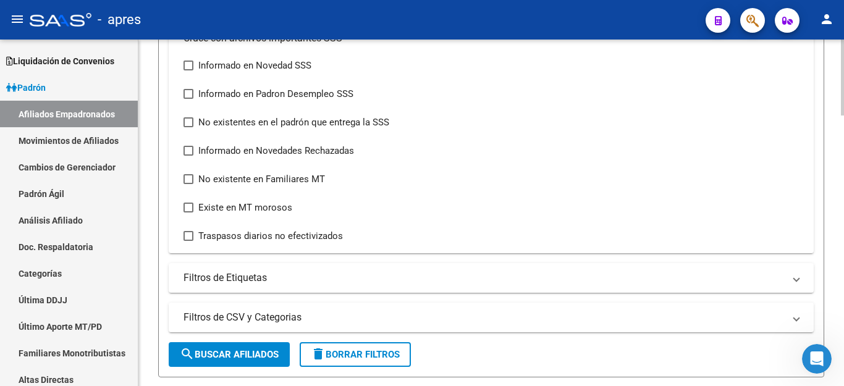
type input "202504"
click at [236, 354] on span "search Buscar Afiliados" at bounding box center [229, 354] width 99 height 11
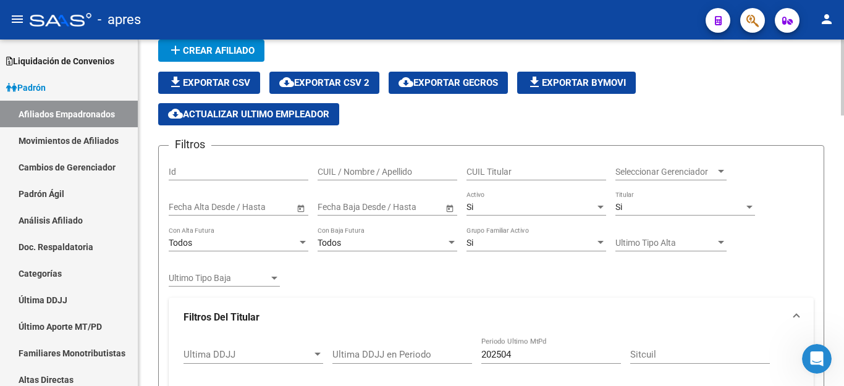
scroll to position [0, 0]
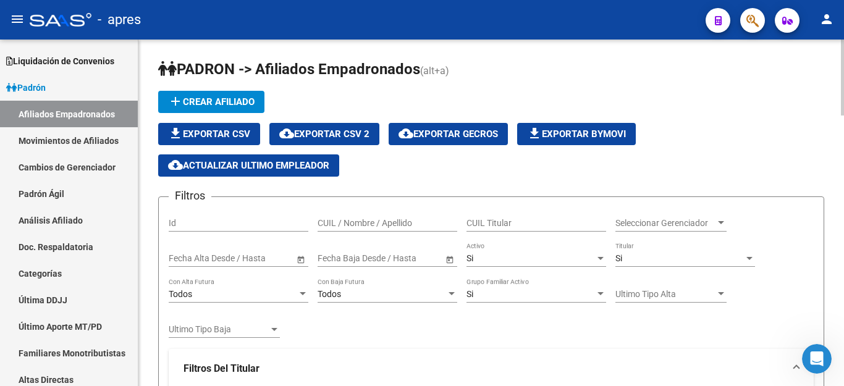
click at [217, 131] on span "file_download Exportar CSV" at bounding box center [209, 134] width 82 height 11
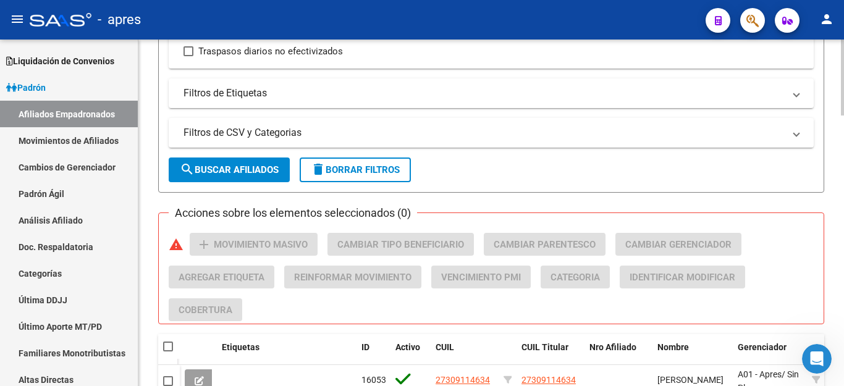
scroll to position [865, 0]
click at [381, 171] on span "delete Borrar Filtros" at bounding box center [355, 169] width 89 height 11
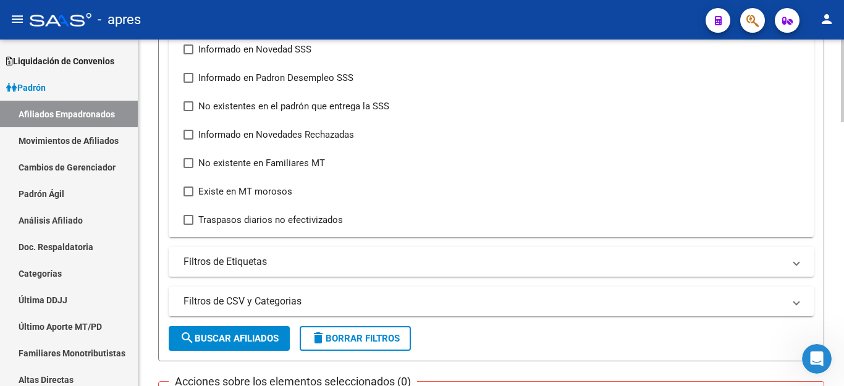
scroll to position [616, 0]
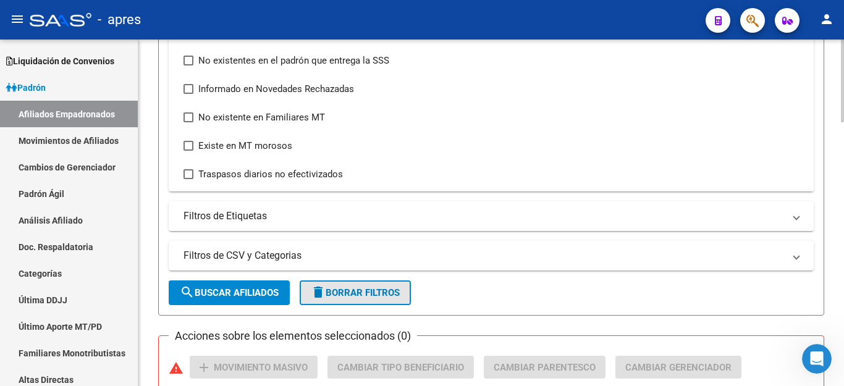
click at [362, 297] on span "delete Borrar Filtros" at bounding box center [355, 292] width 89 height 11
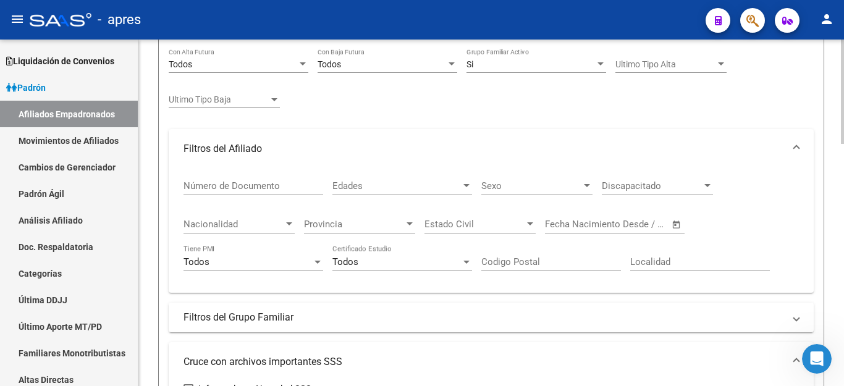
scroll to position [0, 0]
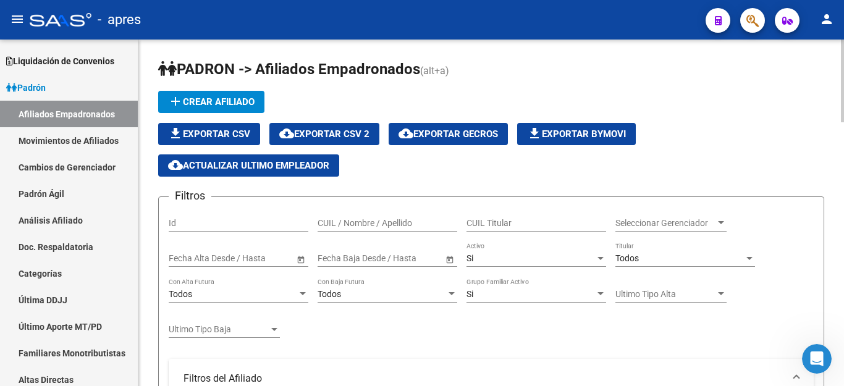
click at [694, 256] on div "Todos" at bounding box center [680, 258] width 129 height 11
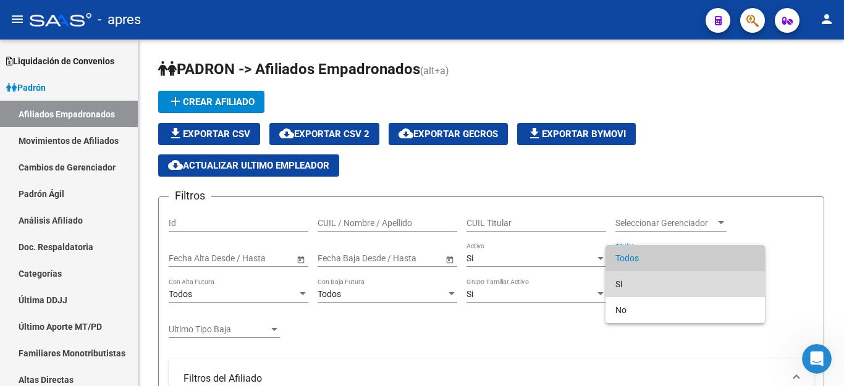
click at [667, 280] on span "Si" at bounding box center [686, 284] width 140 height 26
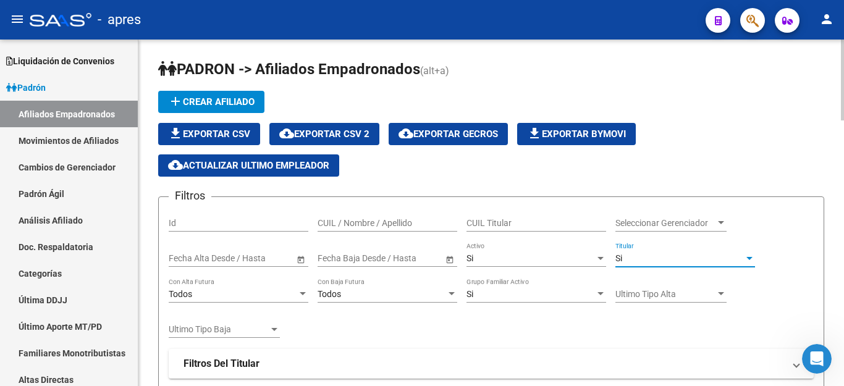
scroll to position [124, 0]
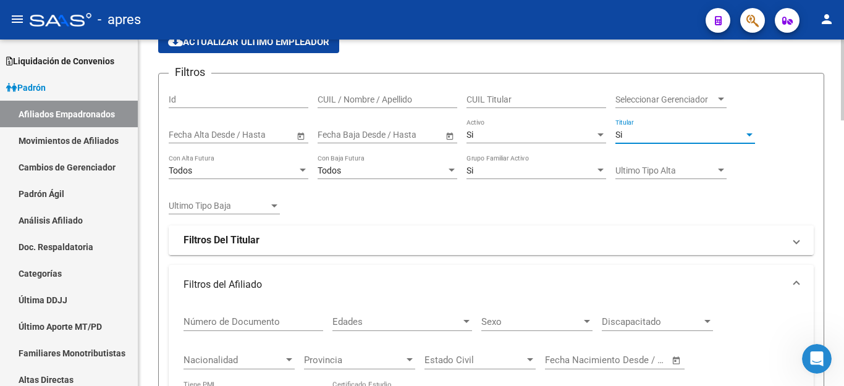
click at [210, 237] on strong "Filtros Del Titular" at bounding box center [222, 241] width 76 height 14
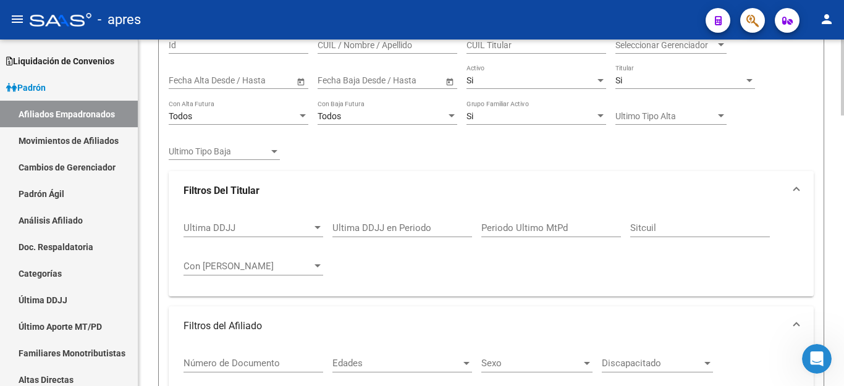
scroll to position [185, 0]
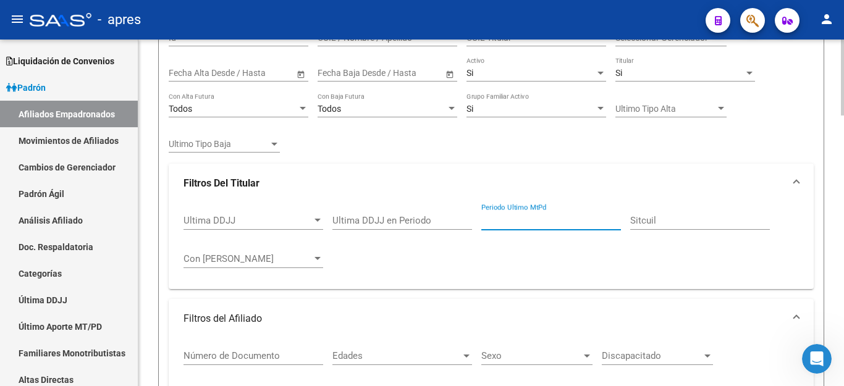
click at [530, 217] on input "Periodo Ultimo MtPd" at bounding box center [552, 220] width 140 height 11
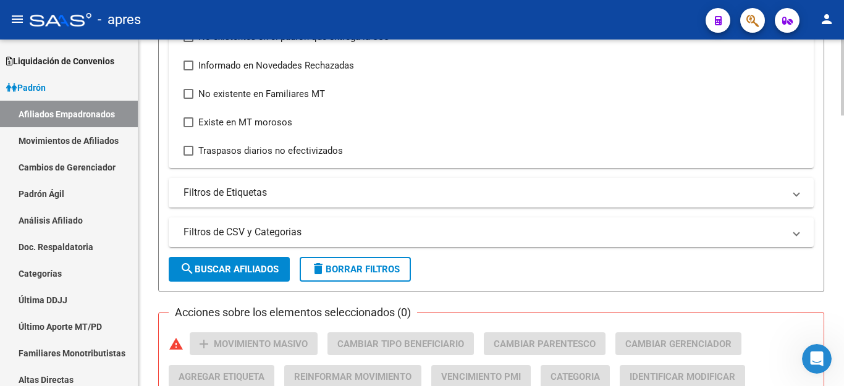
scroll to position [804, 0]
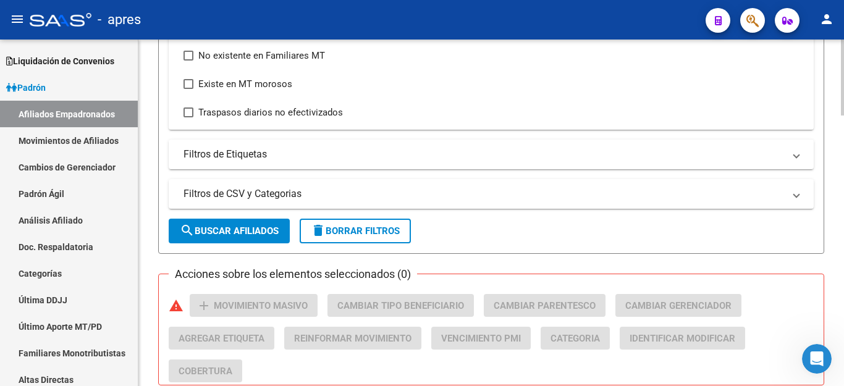
type input "202505"
click at [229, 237] on button "search Buscar Afiliados" at bounding box center [229, 231] width 121 height 25
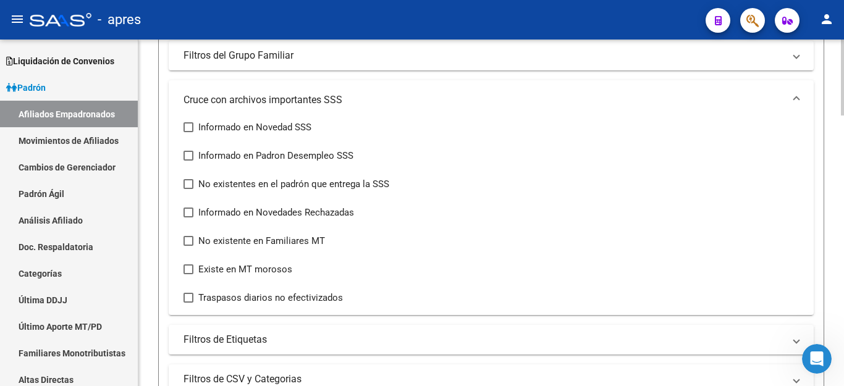
scroll to position [865, 0]
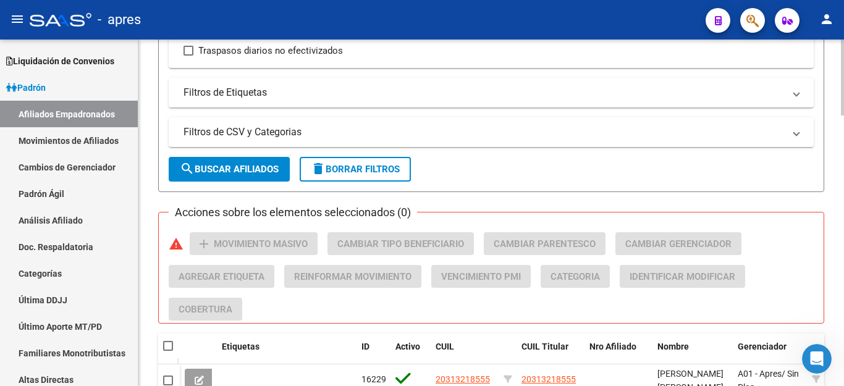
click at [359, 169] on span "delete Borrar Filtros" at bounding box center [355, 169] width 89 height 11
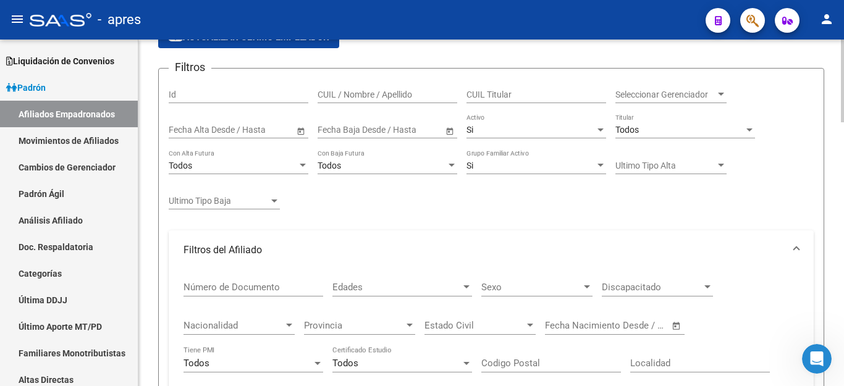
scroll to position [0, 0]
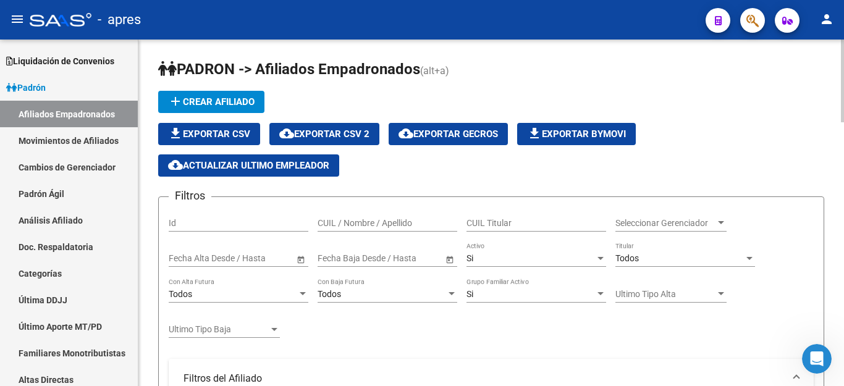
click at [636, 257] on span "Todos" at bounding box center [627, 258] width 23 height 10
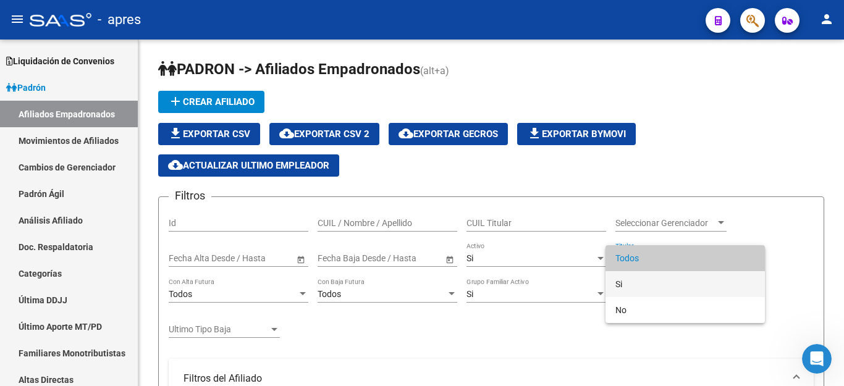
click at [631, 281] on span "Si" at bounding box center [686, 284] width 140 height 26
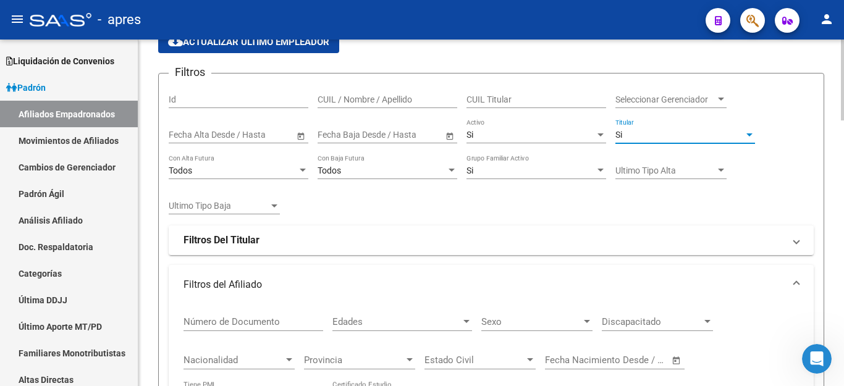
scroll to position [247, 0]
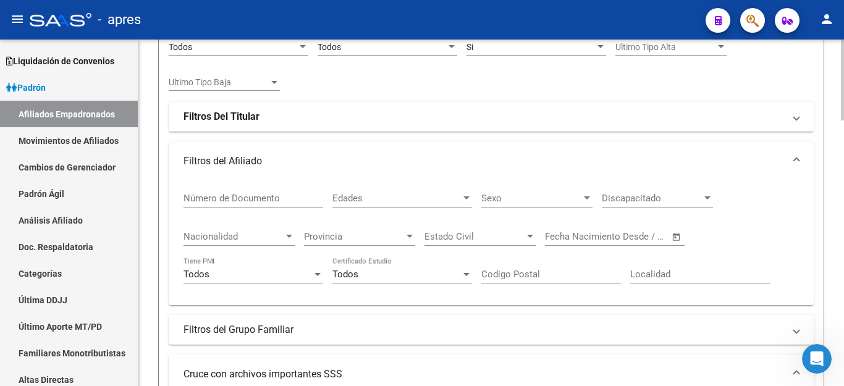
click at [203, 112] on strong "Filtros Del Titular" at bounding box center [222, 117] width 76 height 14
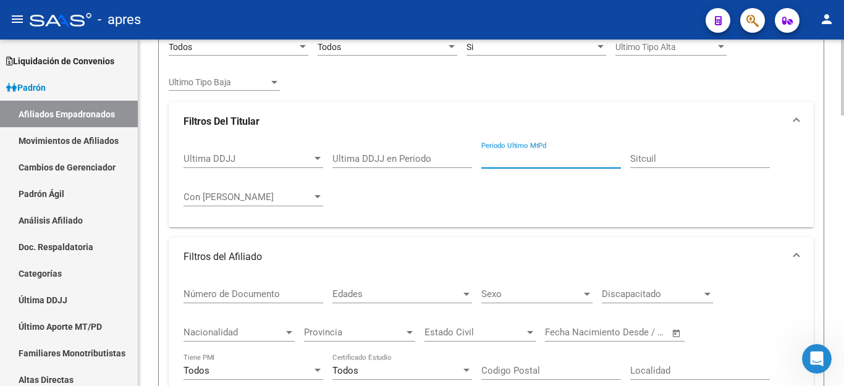
click at [511, 159] on input "Periodo Ultimo MtPd" at bounding box center [552, 158] width 140 height 11
type input "202505"
click at [501, 197] on div "Ultima DDJJ Ultima DDJJ Ultima DDJJ en Periodo 202505 Periodo Ultimo MtPd Sitcu…" at bounding box center [492, 180] width 616 height 77
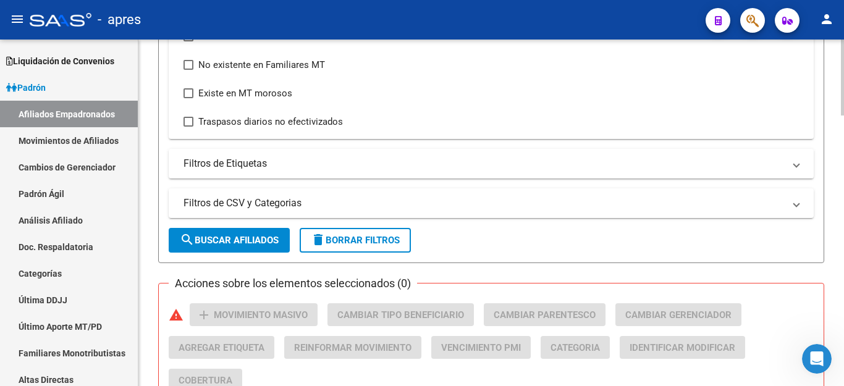
scroll to position [804, 0]
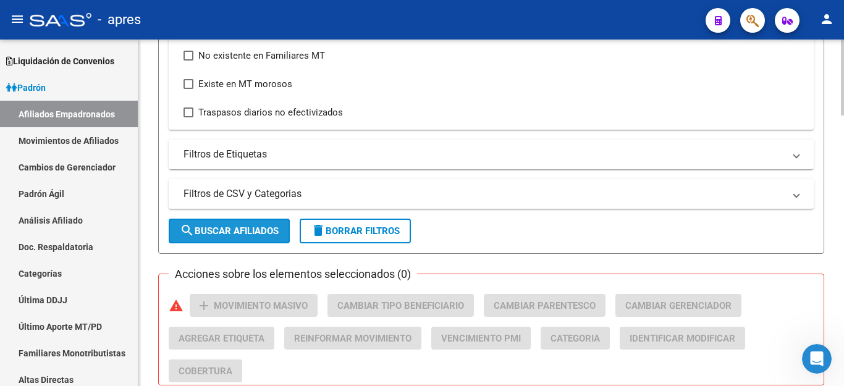
click at [224, 237] on button "search Buscar Afiliados" at bounding box center [229, 231] width 121 height 25
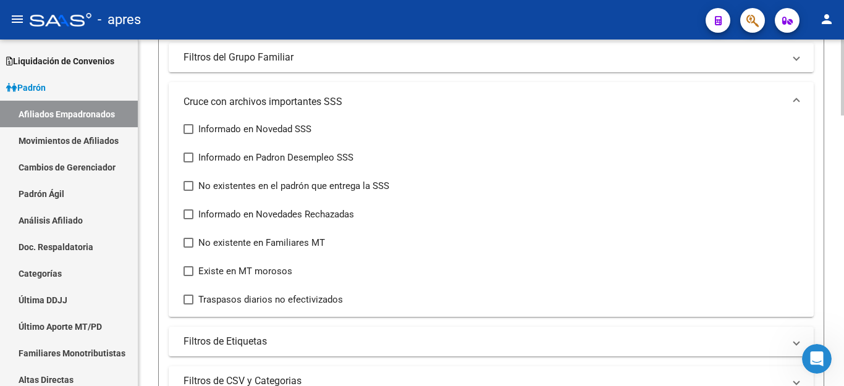
scroll to position [864, 0]
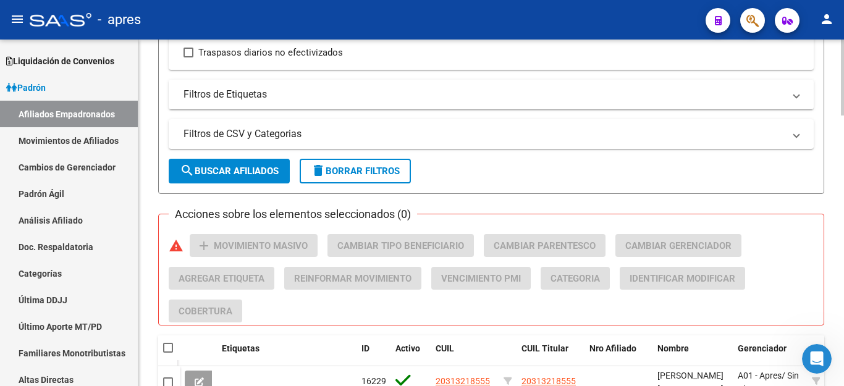
click at [376, 177] on button "delete Borrar Filtros" at bounding box center [355, 171] width 111 height 25
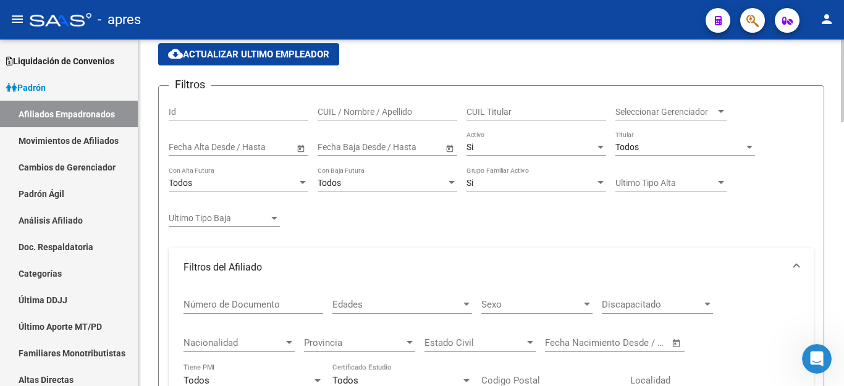
scroll to position [0, 0]
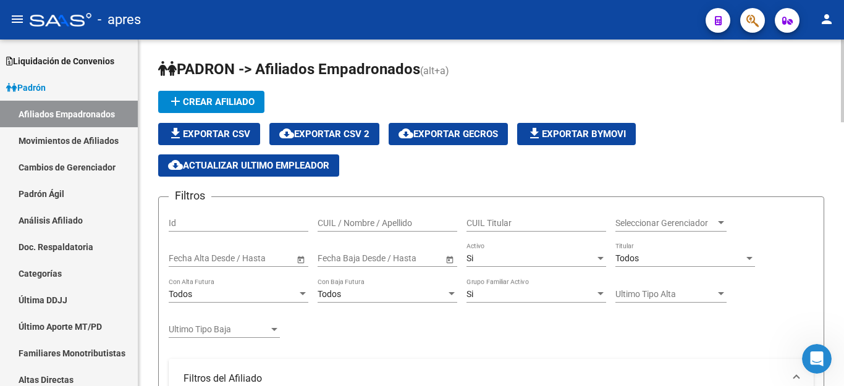
click at [646, 255] on div "Todos" at bounding box center [680, 258] width 129 height 11
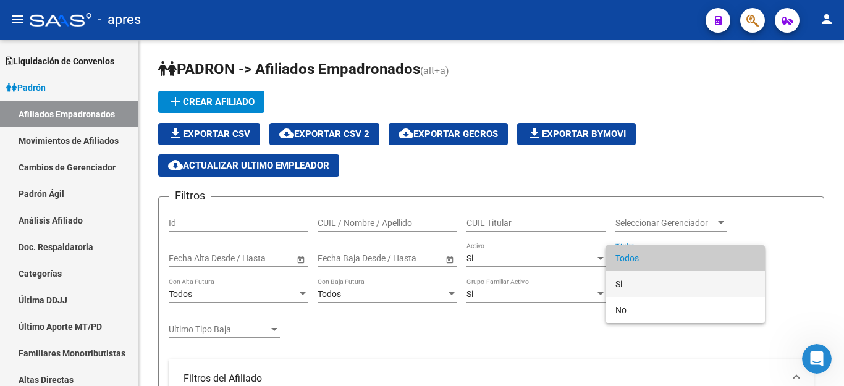
click at [636, 281] on span "Si" at bounding box center [686, 284] width 140 height 26
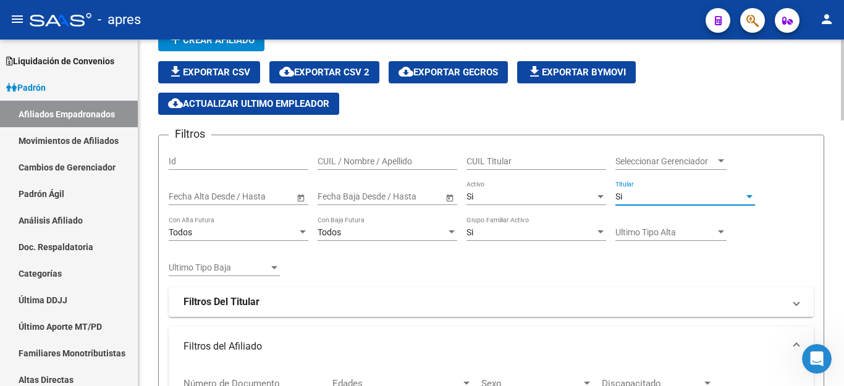
scroll to position [124, 0]
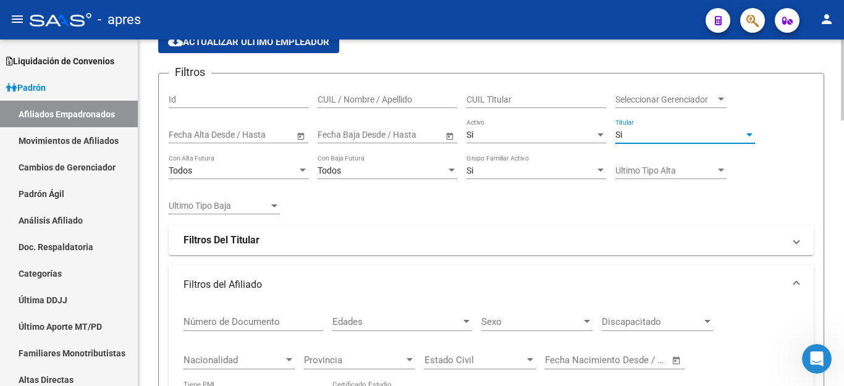
click at [223, 234] on strong "Filtros Del Titular" at bounding box center [222, 241] width 76 height 14
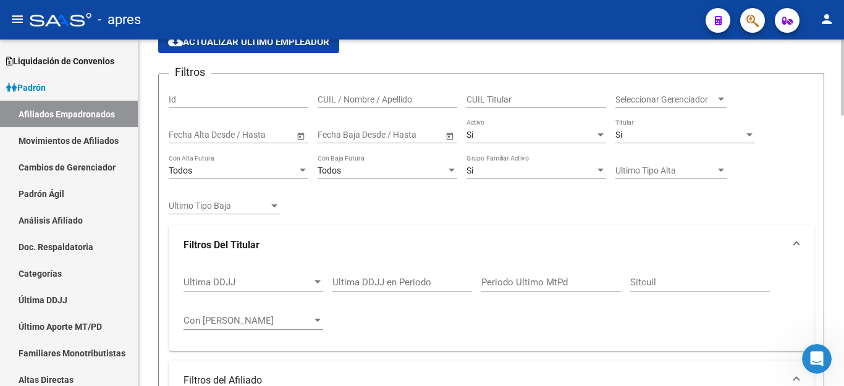
click at [522, 279] on input "Periodo Ultimo MtPd" at bounding box center [552, 282] width 140 height 11
type input "202505"
click at [522, 314] on div "Ultima DDJJ Ultima DDJJ Ultima DDJJ en Periodo 202505 Periodo Ultimo MtPd Sitcu…" at bounding box center [492, 303] width 616 height 77
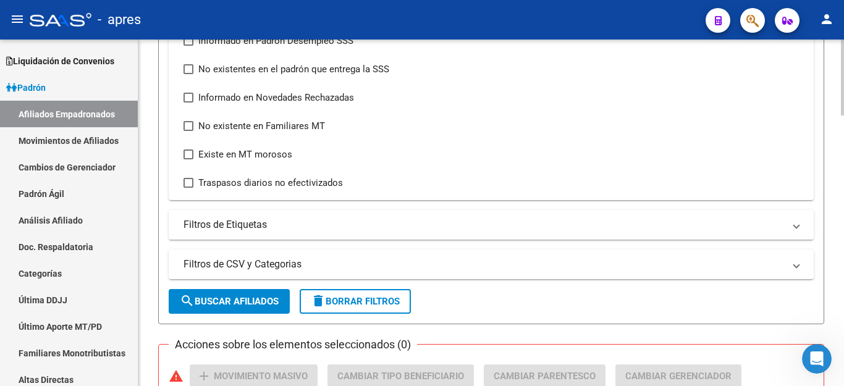
scroll to position [742, 0]
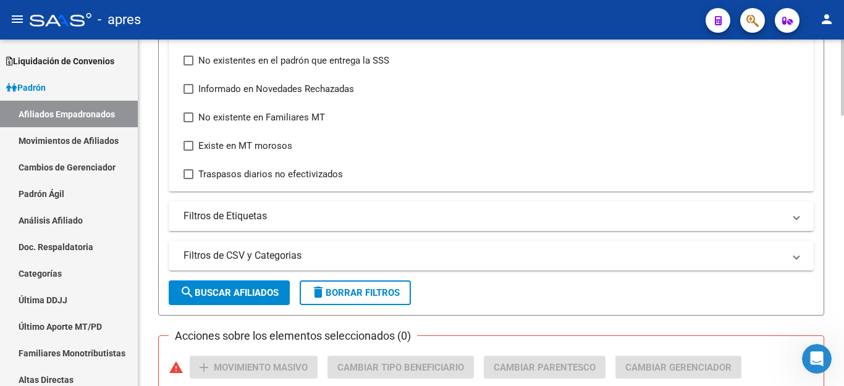
click at [245, 290] on span "search Buscar Afiliados" at bounding box center [229, 292] width 99 height 11
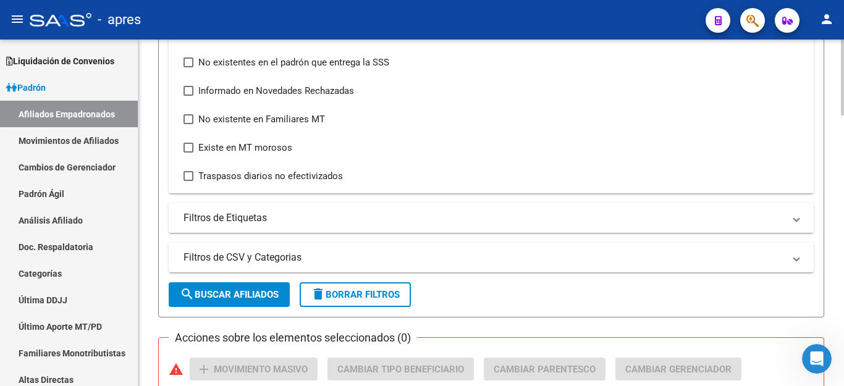
scroll to position [987, 0]
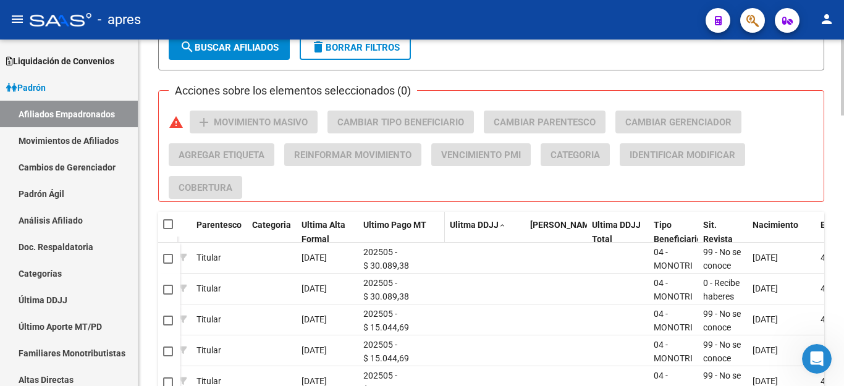
click at [396, 225] on span "Ultimo Pago MT" at bounding box center [394, 225] width 63 height 10
click at [401, 227] on span "Ultimo Pago MT" at bounding box center [394, 225] width 63 height 10
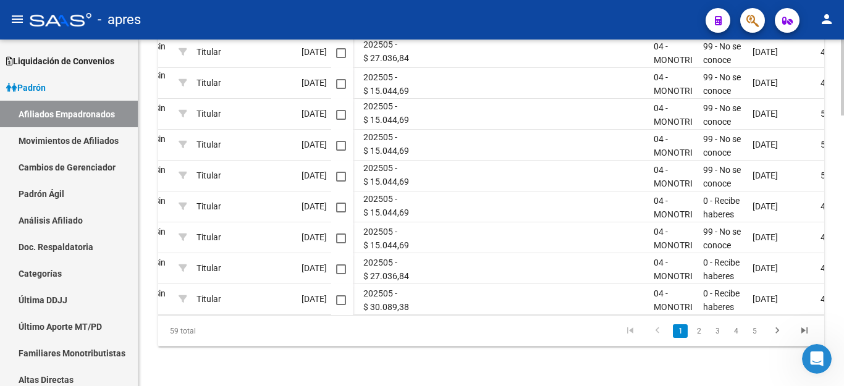
scroll to position [0, 1051]
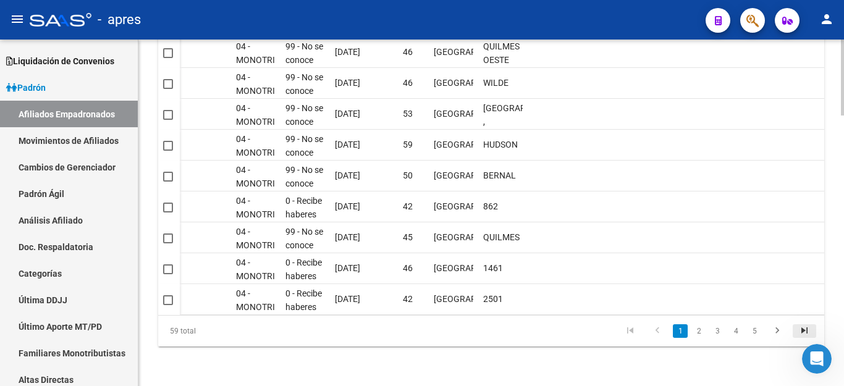
click at [804, 331] on icon "go to last page" at bounding box center [805, 332] width 16 height 15
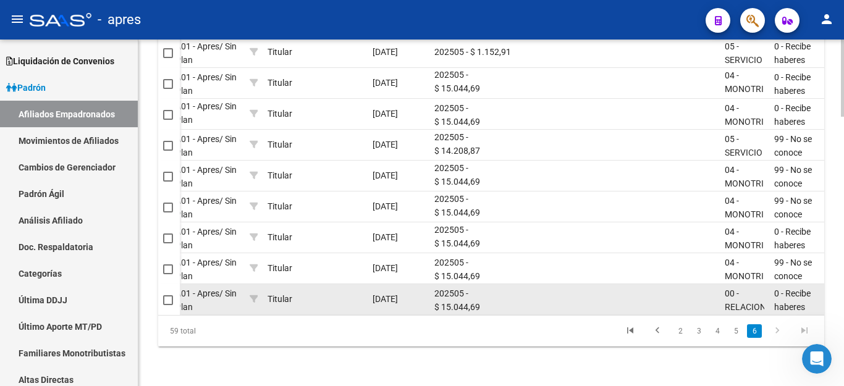
scroll to position [2, 0]
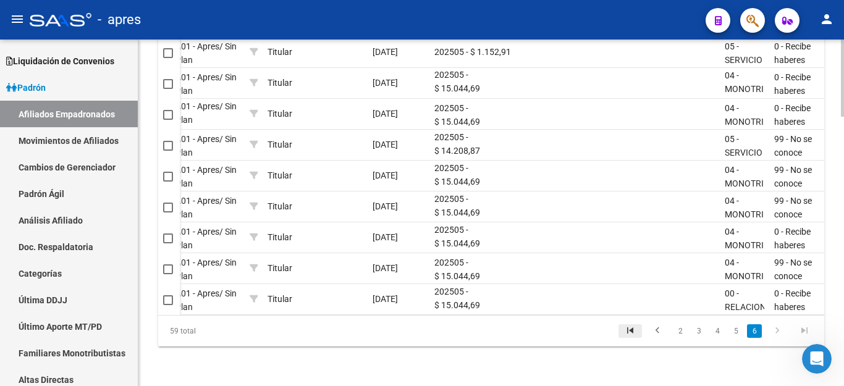
click at [630, 335] on icon "go to first page" at bounding box center [630, 332] width 16 height 15
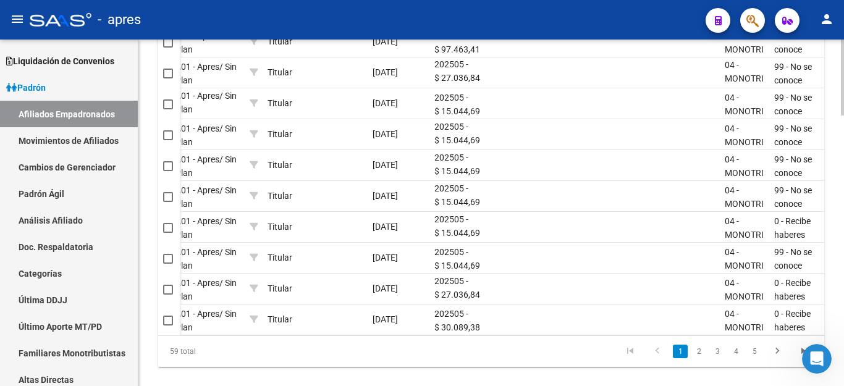
click at [662, 360] on icon "go to previous page" at bounding box center [658, 353] width 16 height 15
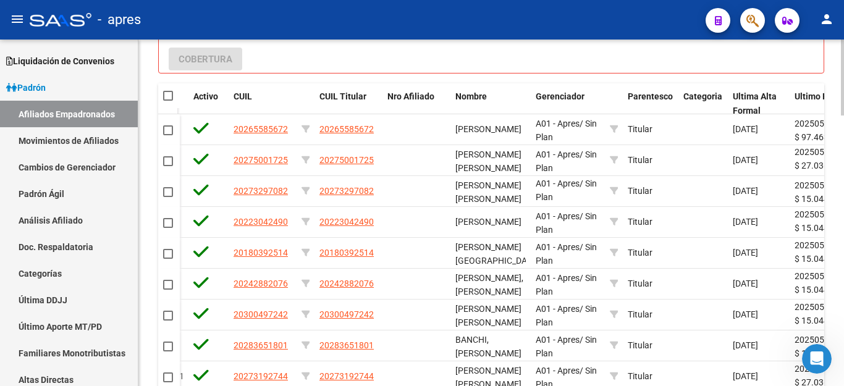
scroll to position [1080, 0]
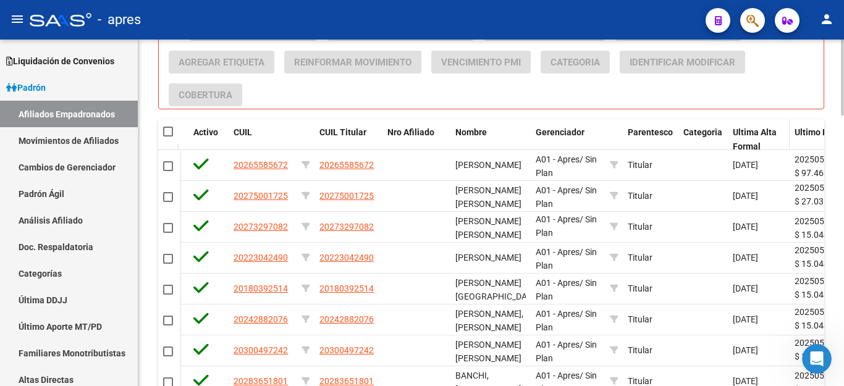
click at [753, 133] on span "Ultima Alta Formal" at bounding box center [755, 139] width 44 height 24
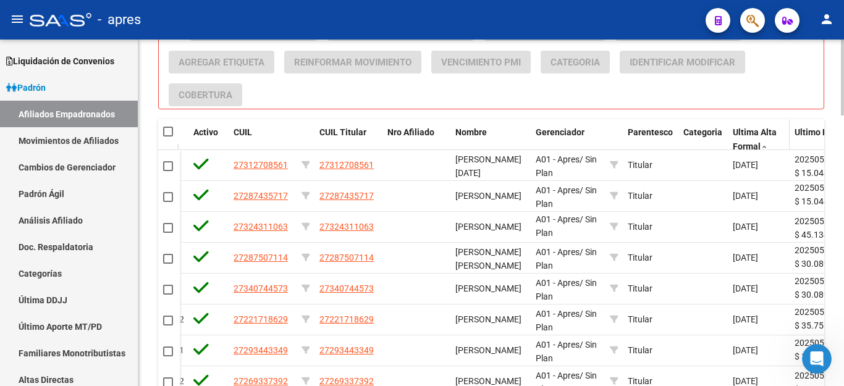
click at [757, 137] on div "Ultima Alta Formal" at bounding box center [759, 139] width 52 height 28
click at [738, 133] on span "Ultima Alta Formal" at bounding box center [755, 139] width 44 height 24
click at [743, 131] on span "Ultima Alta Formal" at bounding box center [755, 139] width 44 height 24
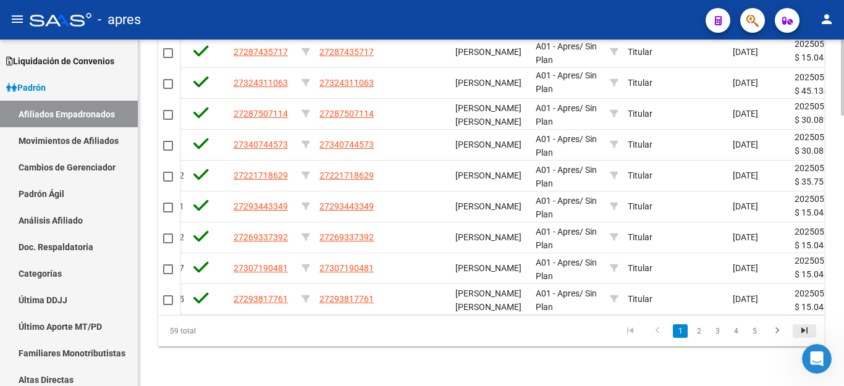
click at [805, 333] on icon "go to last page" at bounding box center [805, 332] width 16 height 15
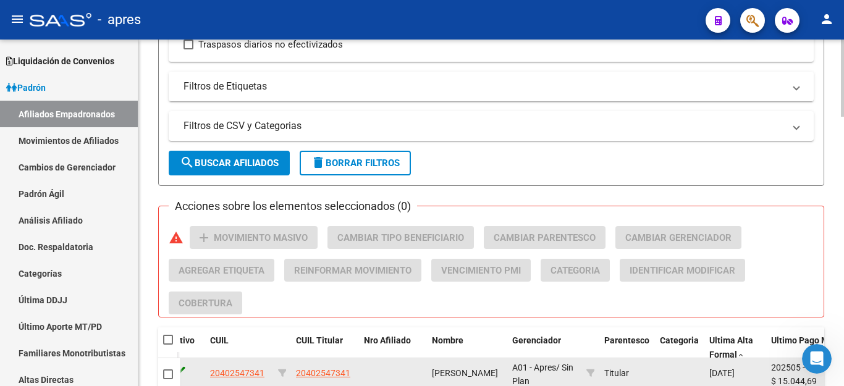
scroll to position [956, 0]
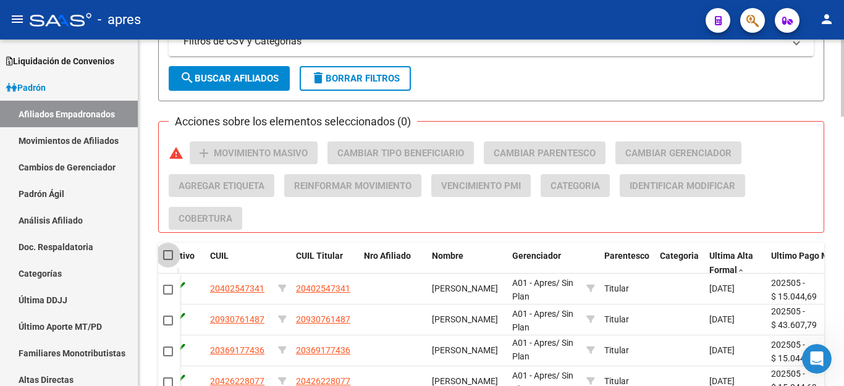
click at [163, 255] on span at bounding box center [168, 255] width 10 height 10
click at [168, 260] on input "checkbox" at bounding box center [168, 260] width 1 height 1
checkbox input "true"
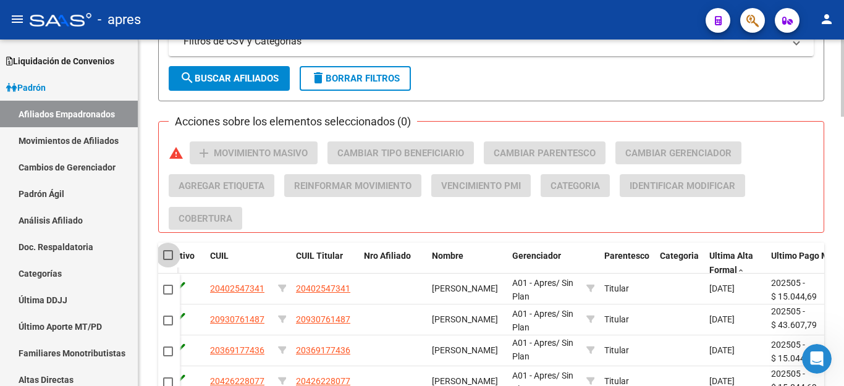
checkbox input "true"
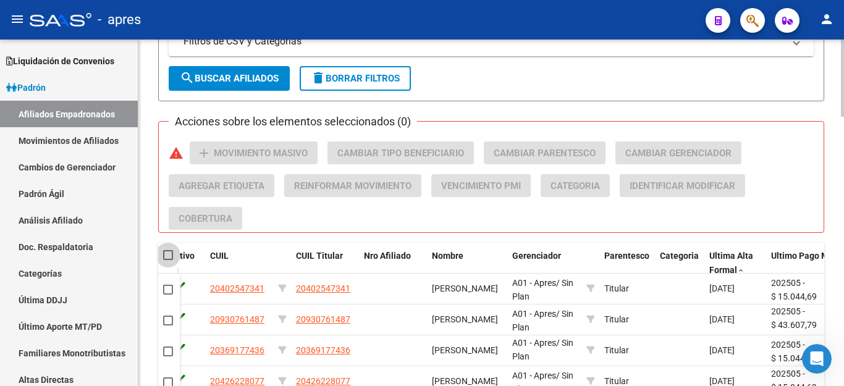
checkbox input "true"
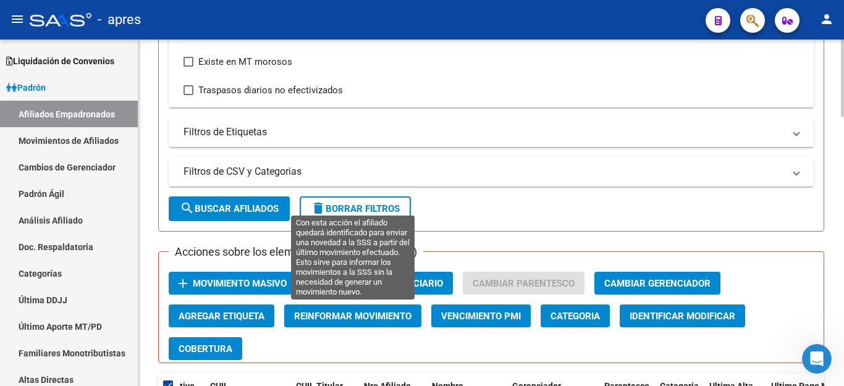
scroll to position [894, 0]
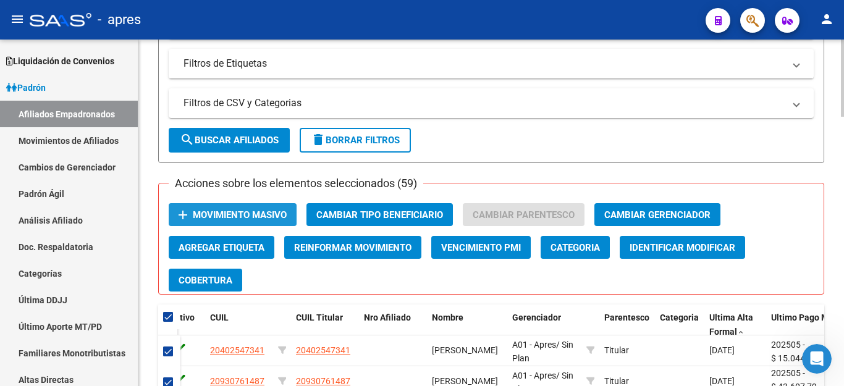
click at [207, 215] on span "Movimiento Masivo" at bounding box center [240, 215] width 94 height 11
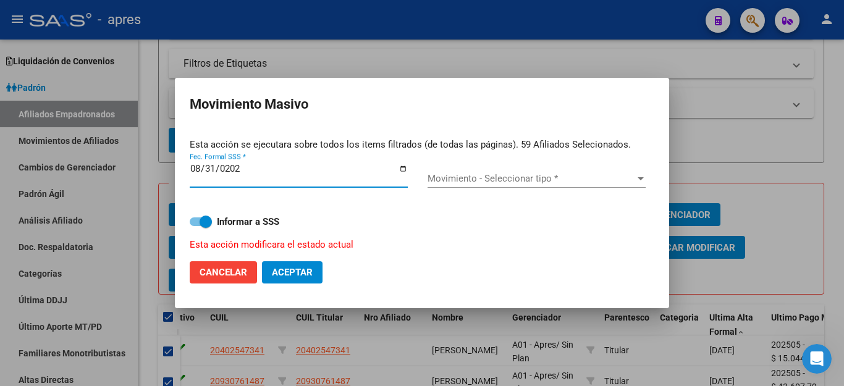
type input "2025-08-31"
click at [462, 177] on span "Movimiento - Seleccionar tipo *" at bounding box center [531, 178] width 207 height 11
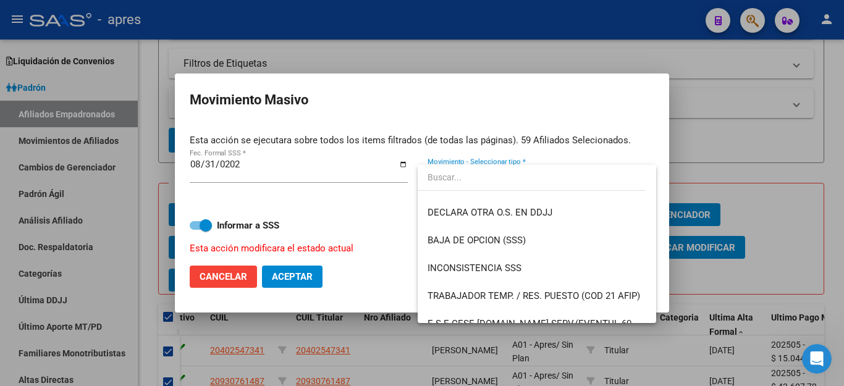
scroll to position [433, 0]
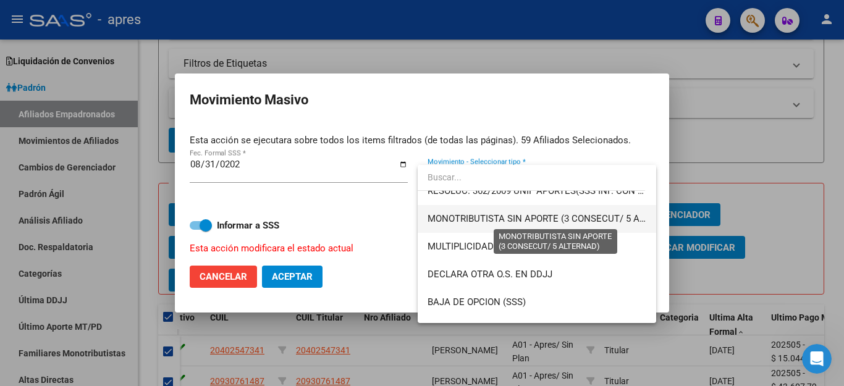
click at [465, 224] on span "MONOTRIBUTISTA SIN APORTE (3 CONSECUT/ 5 ALTERNAD)" at bounding box center [555, 218] width 255 height 11
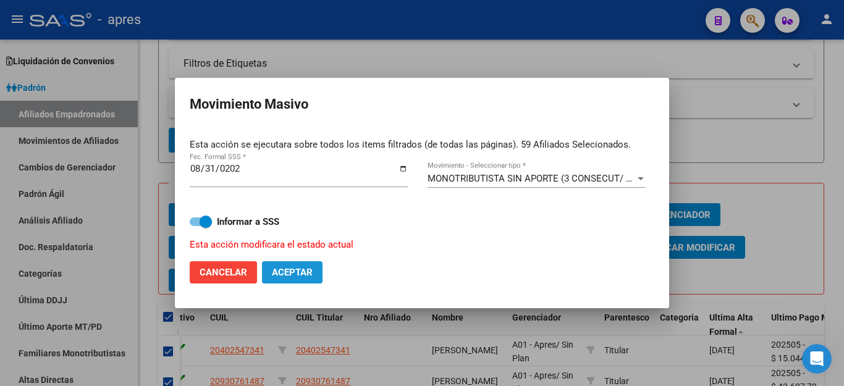
click at [297, 271] on span "Aceptar" at bounding box center [292, 272] width 41 height 11
checkbox input "false"
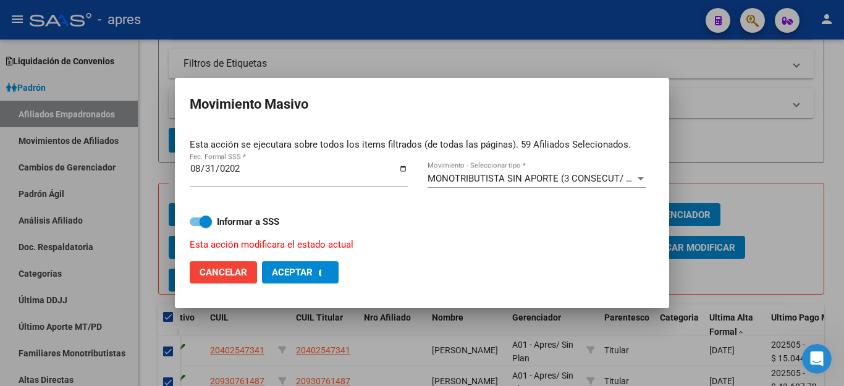
checkbox input "false"
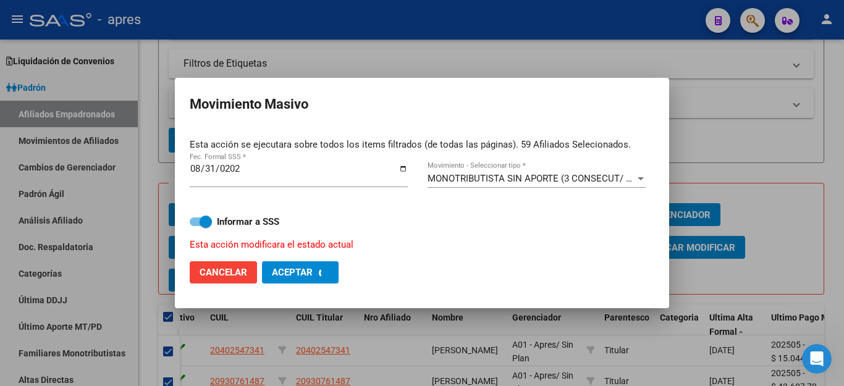
checkbox input "false"
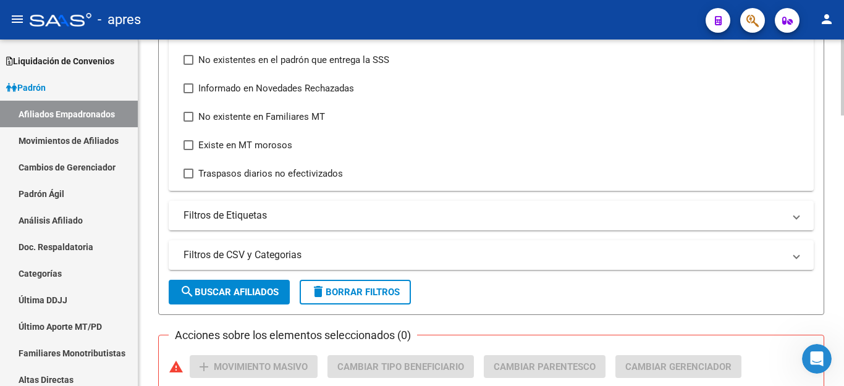
scroll to position [833, 0]
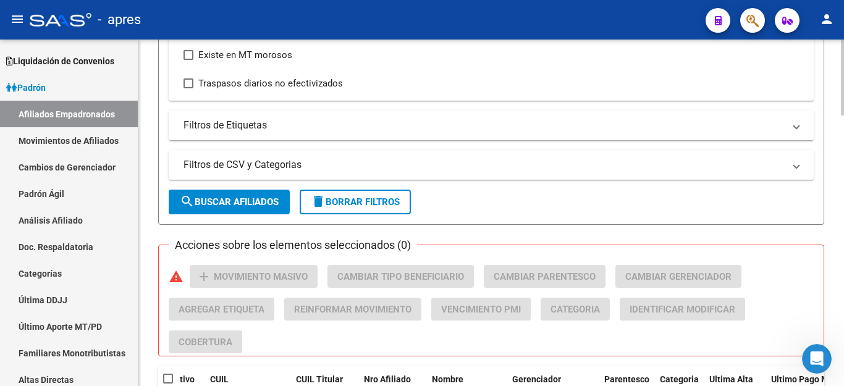
click at [383, 207] on span "delete Borrar Filtros" at bounding box center [355, 202] width 89 height 11
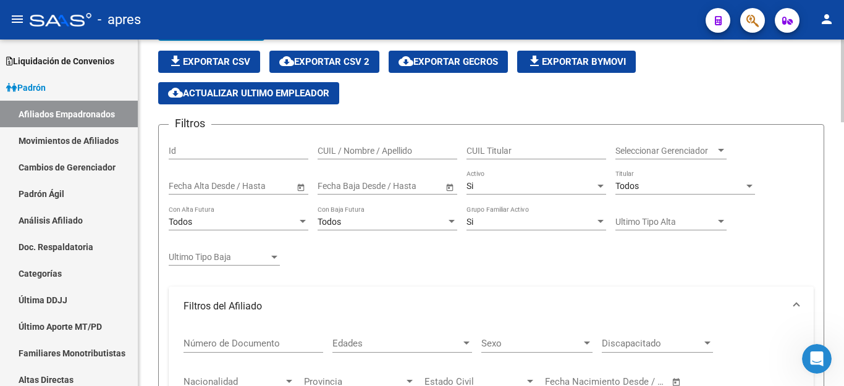
scroll to position [27, 0]
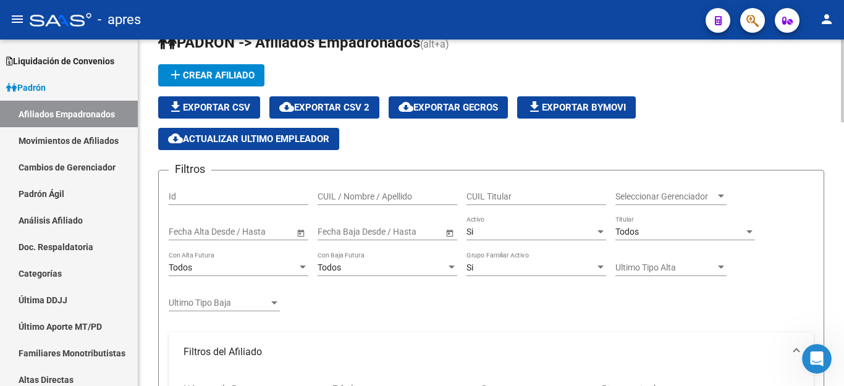
click at [685, 223] on div "Todos Titular" at bounding box center [686, 228] width 140 height 25
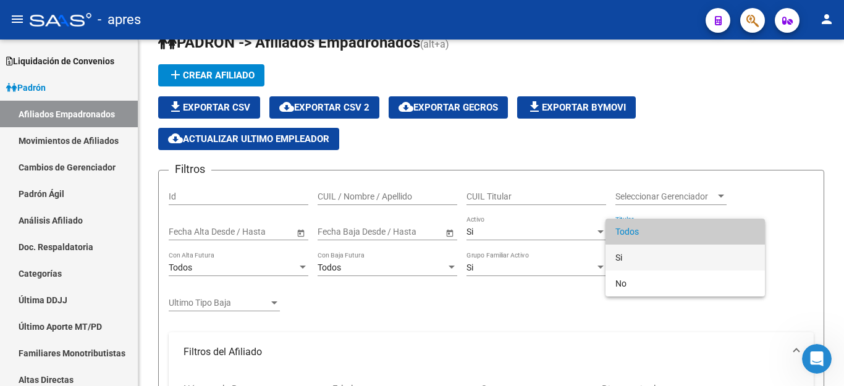
click at [636, 258] on span "Si" at bounding box center [686, 258] width 140 height 26
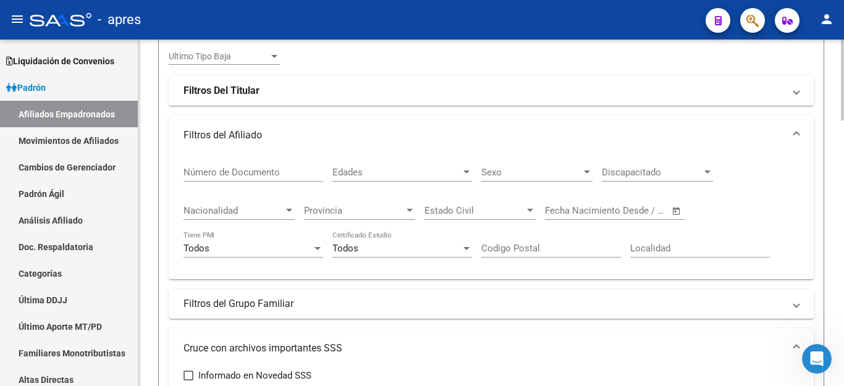
scroll to position [274, 0]
click at [231, 91] on strong "Filtros Del Titular" at bounding box center [222, 90] width 76 height 14
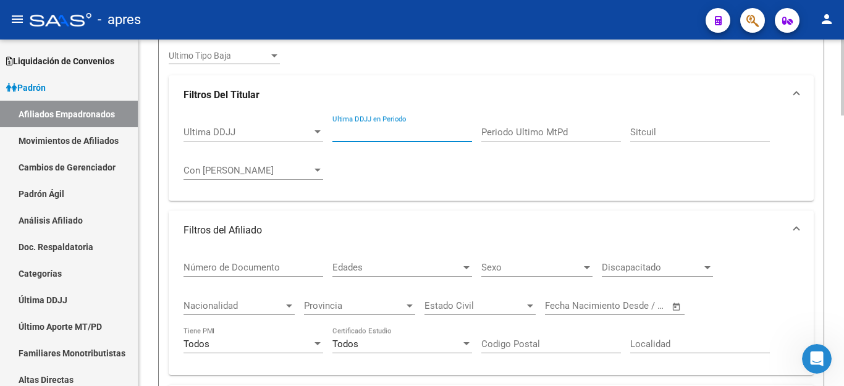
click at [403, 130] on input "Ultima DDJJ en Periodo" at bounding box center [403, 132] width 140 height 11
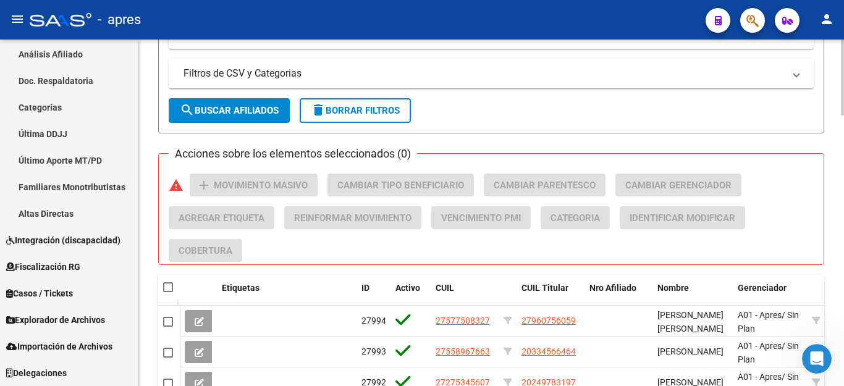
scroll to position [954, 0]
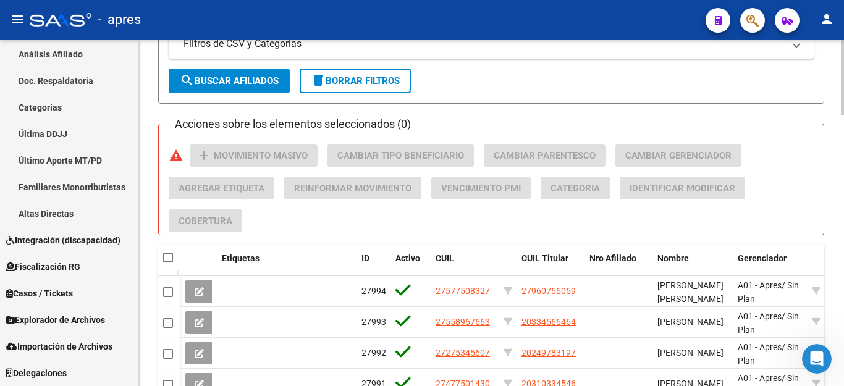
type input "202505"
click at [345, 72] on button "delete Borrar Filtros" at bounding box center [355, 81] width 111 height 25
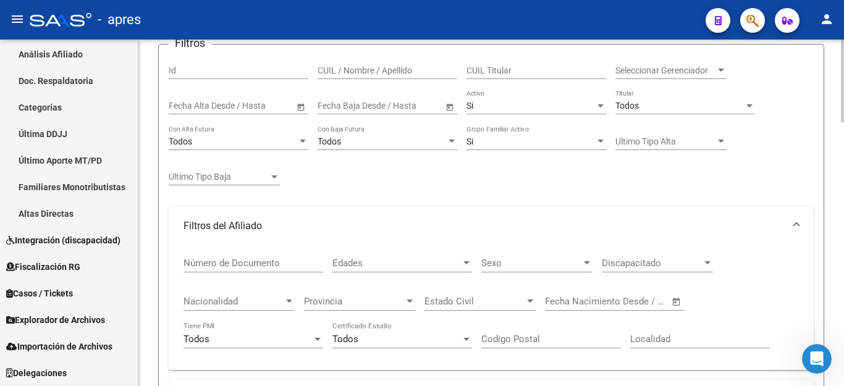
scroll to position [86, 0]
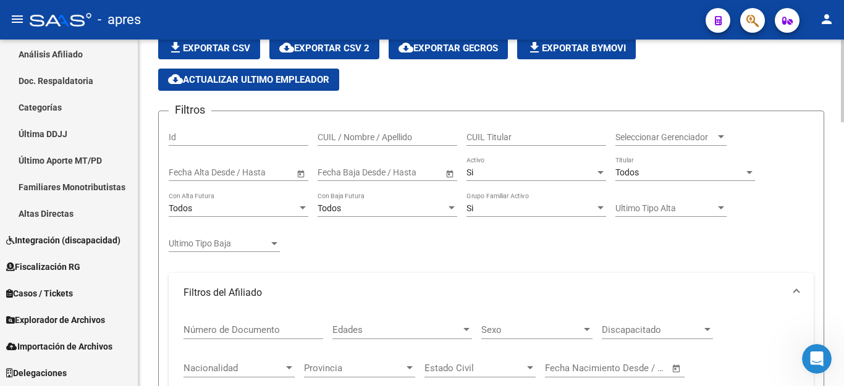
click at [643, 170] on div "Todos" at bounding box center [680, 173] width 129 height 11
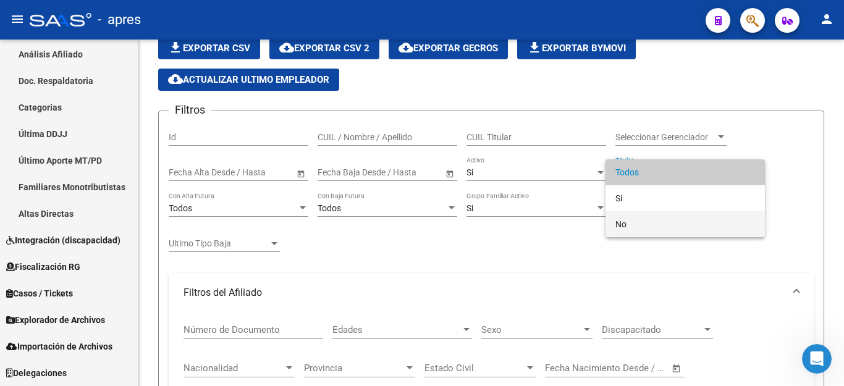
click at [635, 224] on span "No" at bounding box center [686, 224] width 140 height 26
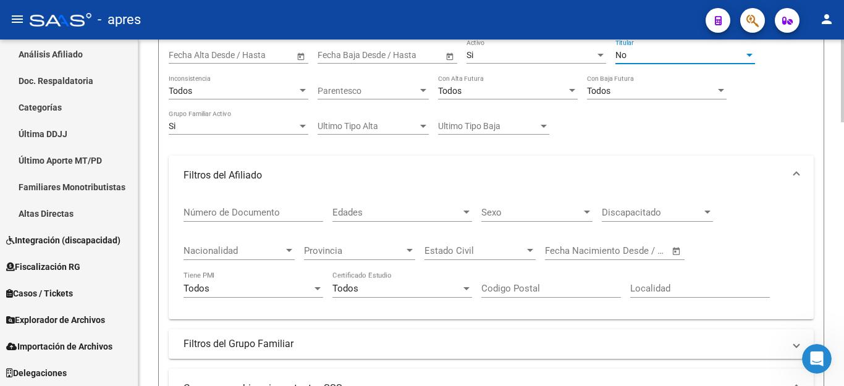
scroll to position [210, 0]
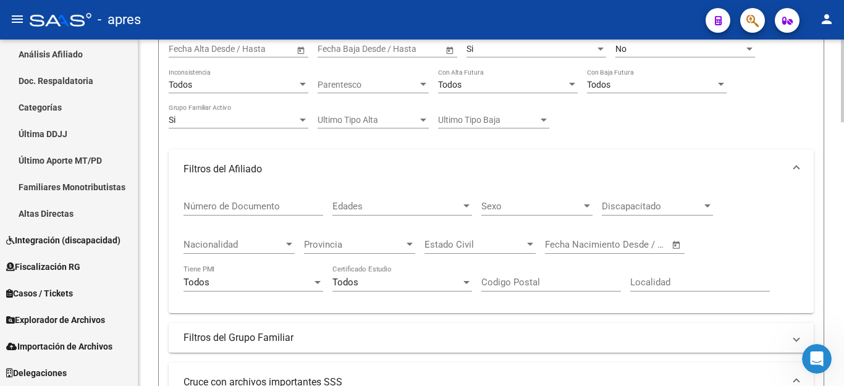
click at [430, 198] on div "Edades Edades" at bounding box center [403, 202] width 140 height 27
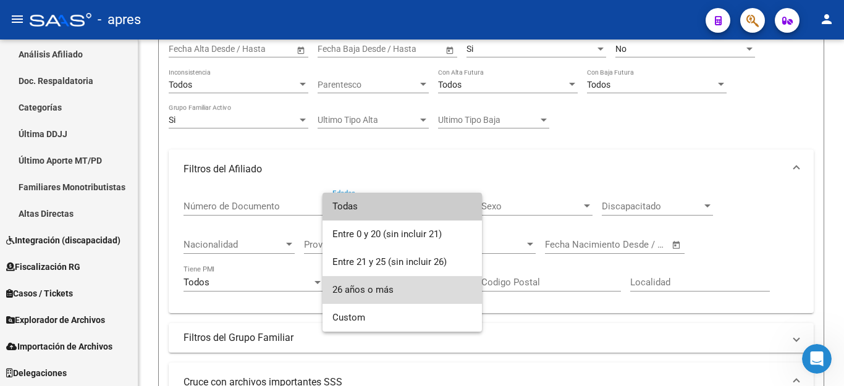
click at [374, 289] on span "26 años o más" at bounding box center [403, 290] width 140 height 28
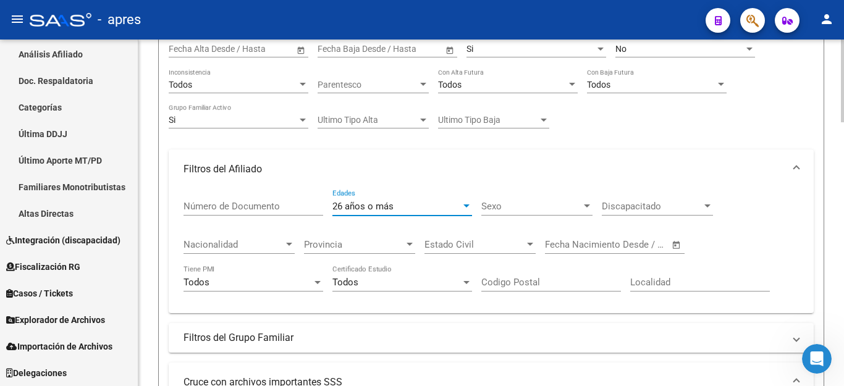
click at [654, 201] on span "Discapacitado" at bounding box center [652, 206] width 100 height 11
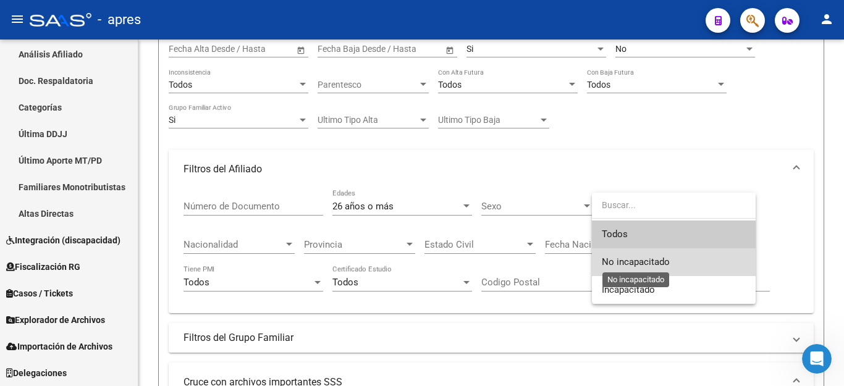
click at [629, 263] on span "No incapacitado" at bounding box center [636, 262] width 68 height 11
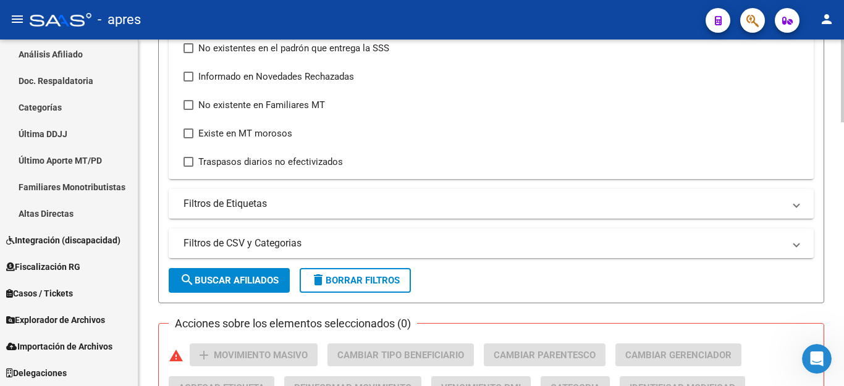
scroll to position [642, 0]
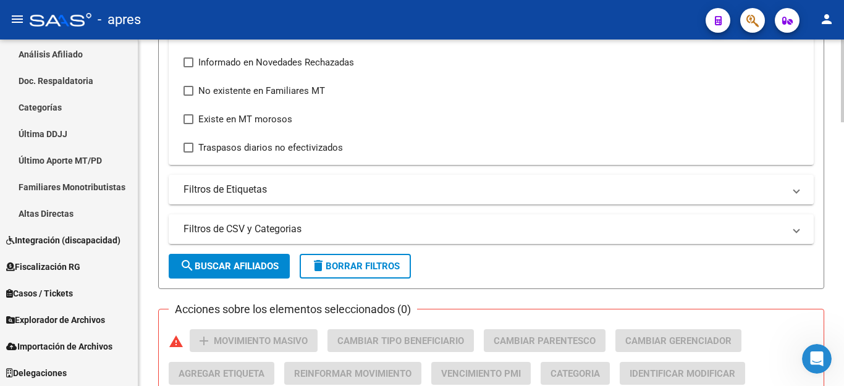
click at [236, 272] on span "search Buscar Afiliados" at bounding box center [229, 266] width 99 height 11
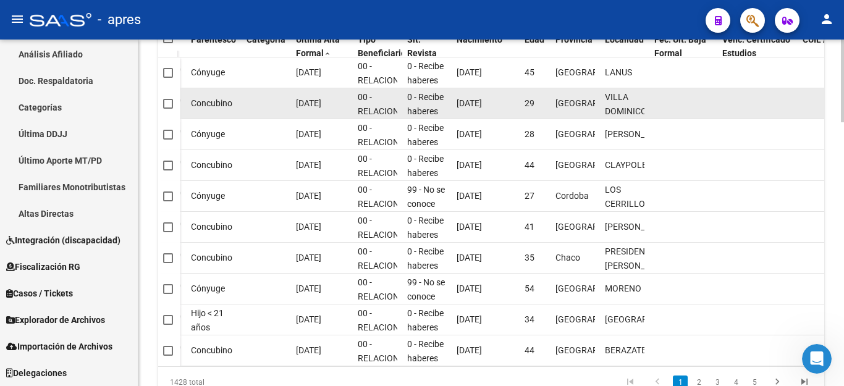
scroll to position [985, 0]
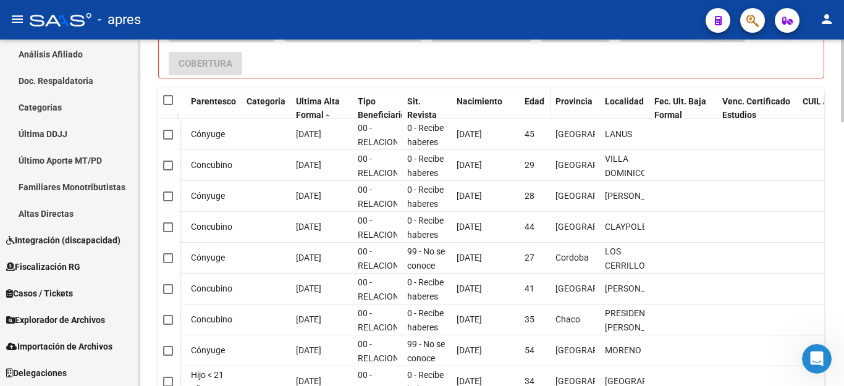
click at [537, 102] on span "Edad" at bounding box center [535, 101] width 20 height 10
click at [532, 100] on span "Edad" at bounding box center [535, 101] width 20 height 10
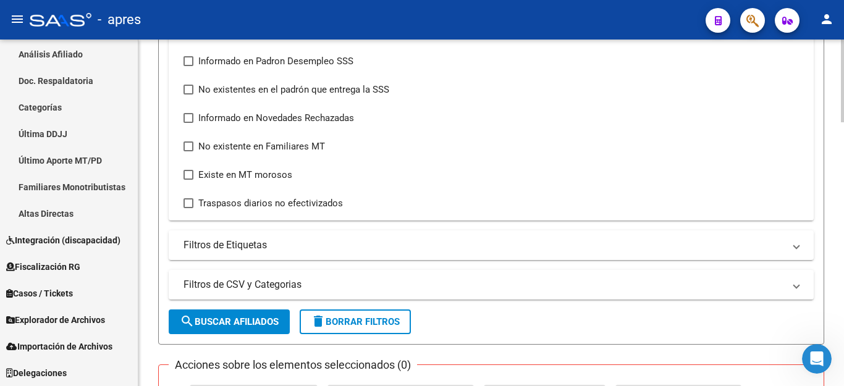
scroll to position [614, 0]
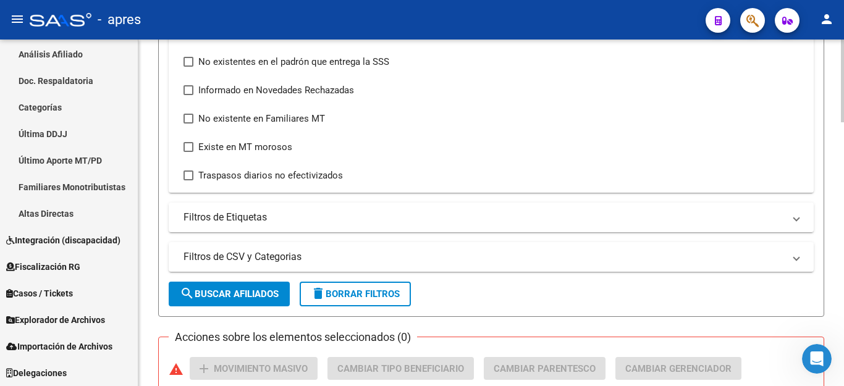
click at [349, 284] on button "delete Borrar Filtros" at bounding box center [355, 294] width 111 height 25
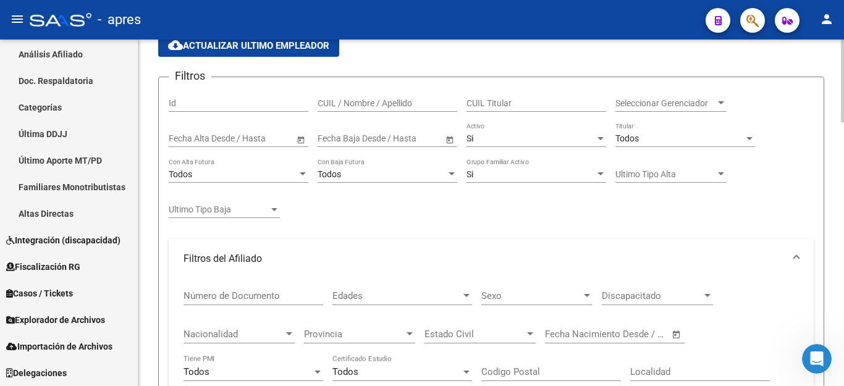
scroll to position [58, 0]
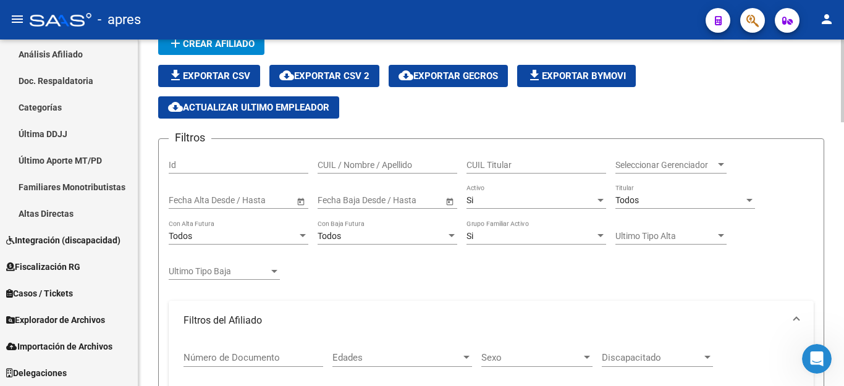
click at [648, 195] on div "Todos" at bounding box center [680, 200] width 129 height 11
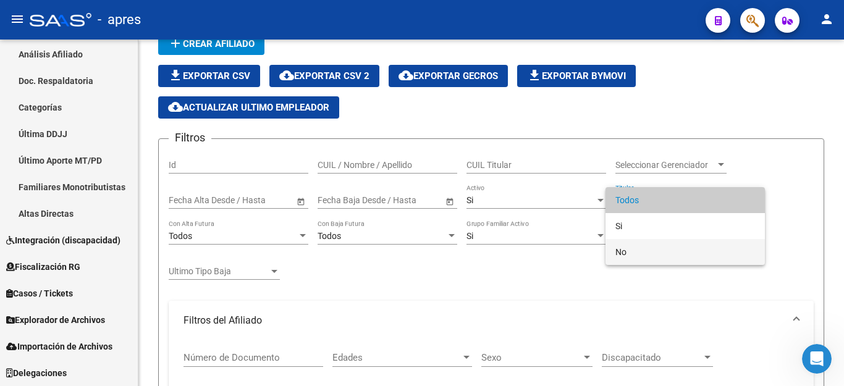
click at [630, 252] on span "No" at bounding box center [686, 252] width 140 height 26
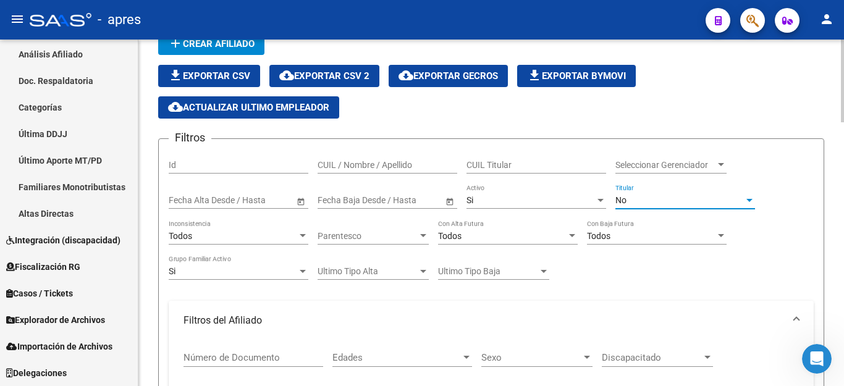
click at [397, 237] on span "Parentesco" at bounding box center [368, 236] width 100 height 11
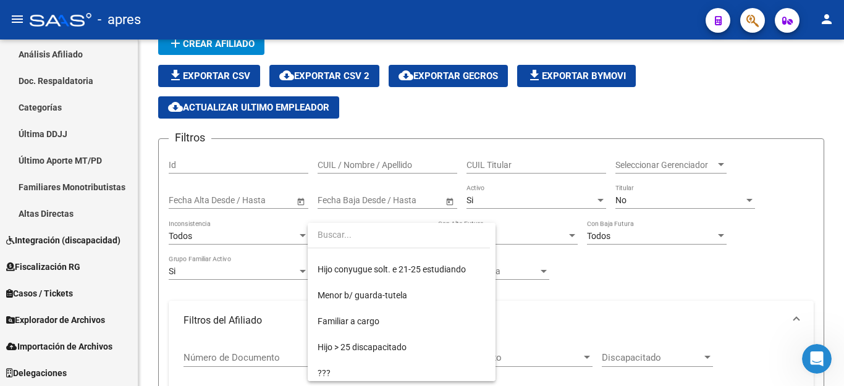
scroll to position [173, 0]
click at [663, 317] on div at bounding box center [422, 193] width 844 height 386
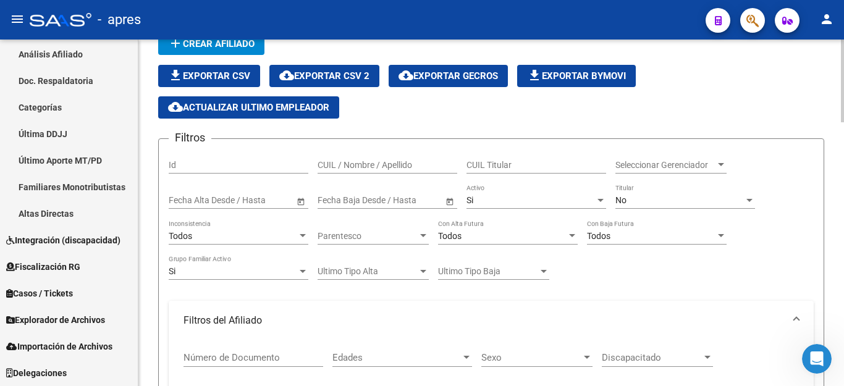
click at [402, 237] on span "Parentesco" at bounding box center [368, 236] width 100 height 11
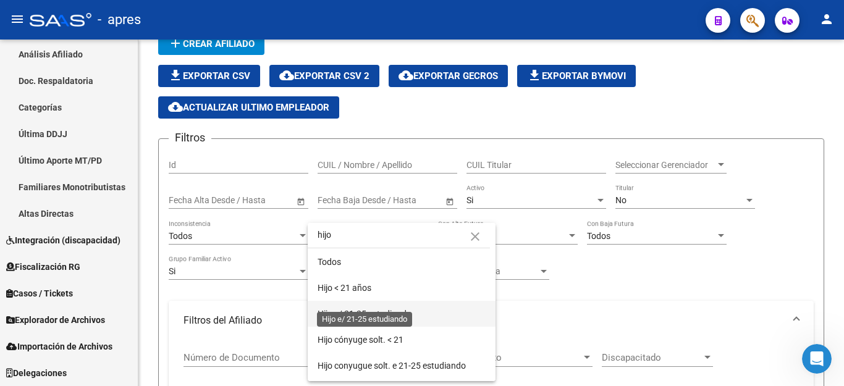
scroll to position [23, 0]
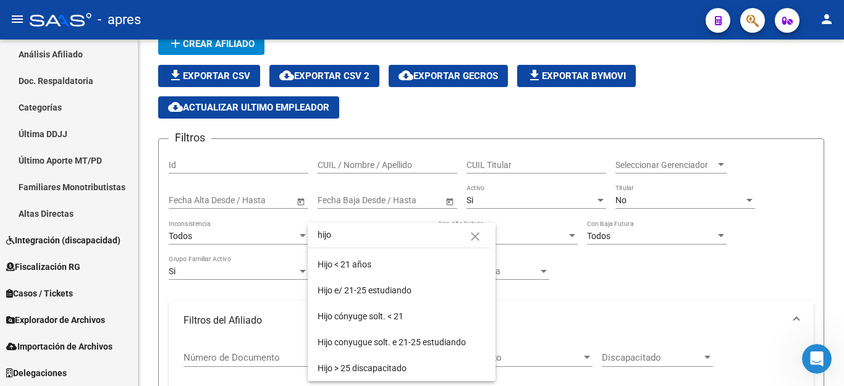
type input "hijo"
click at [469, 237] on mat-icon "close" at bounding box center [475, 236] width 15 height 15
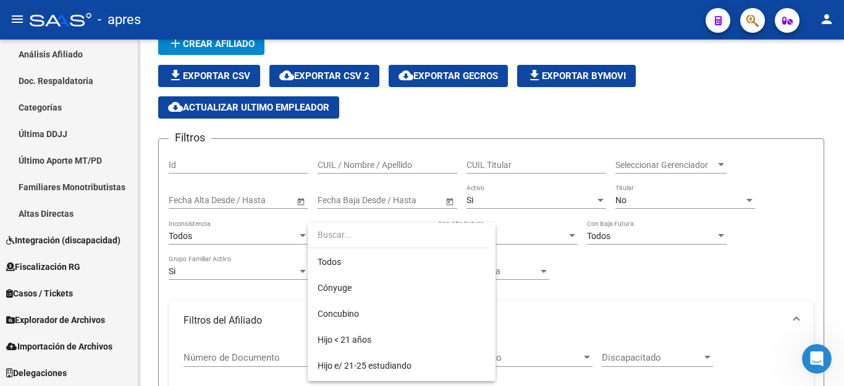
click at [579, 320] on div at bounding box center [422, 193] width 844 height 386
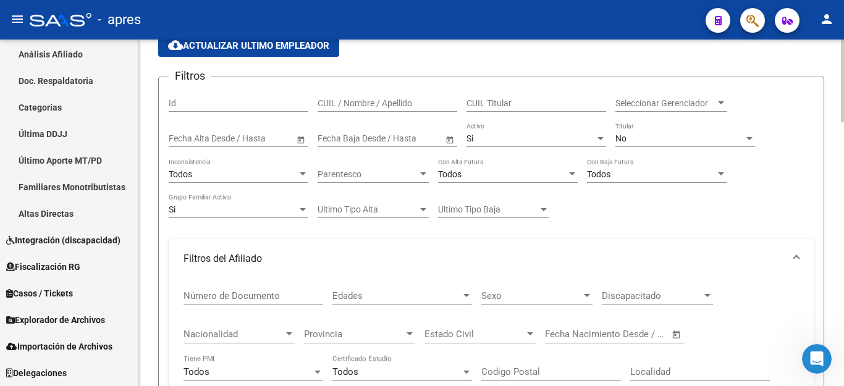
scroll to position [182, 0]
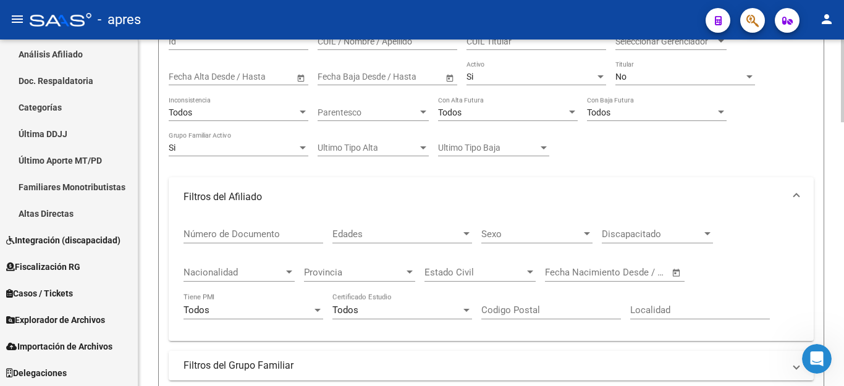
click at [411, 232] on span "Edades" at bounding box center [397, 234] width 129 height 11
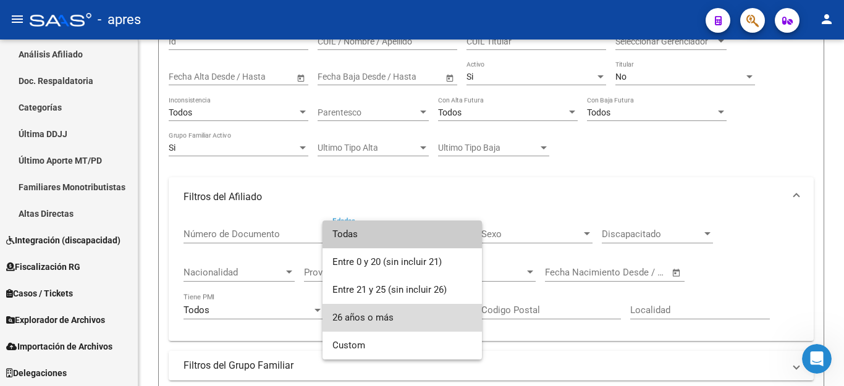
click at [380, 314] on span "26 años o más" at bounding box center [403, 318] width 140 height 28
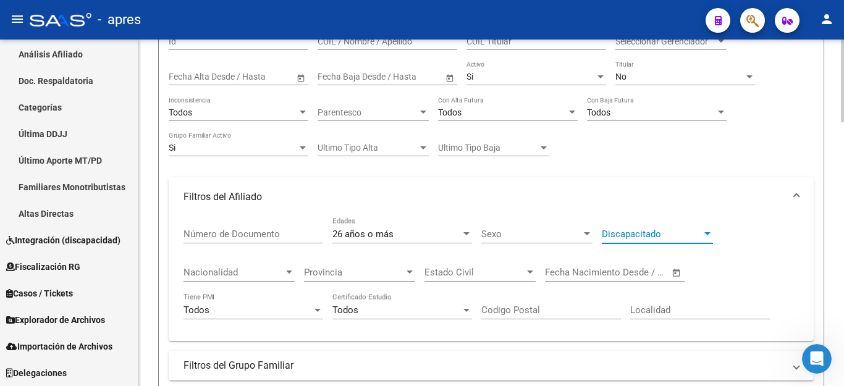
click at [627, 234] on span "Discapacitado" at bounding box center [652, 234] width 100 height 11
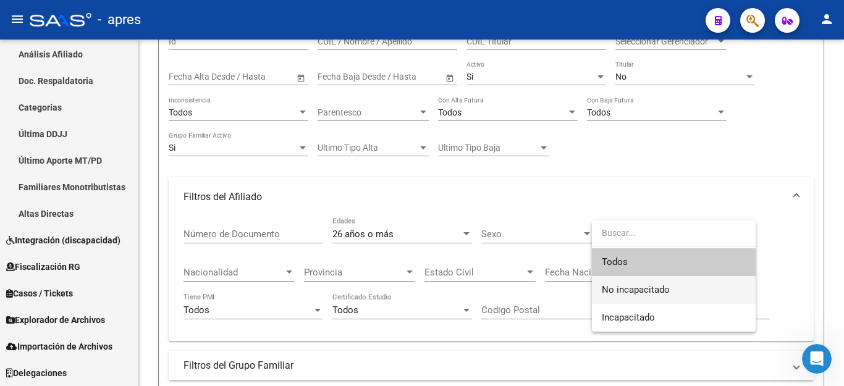
click at [639, 283] on span "No incapacitado" at bounding box center [674, 290] width 144 height 28
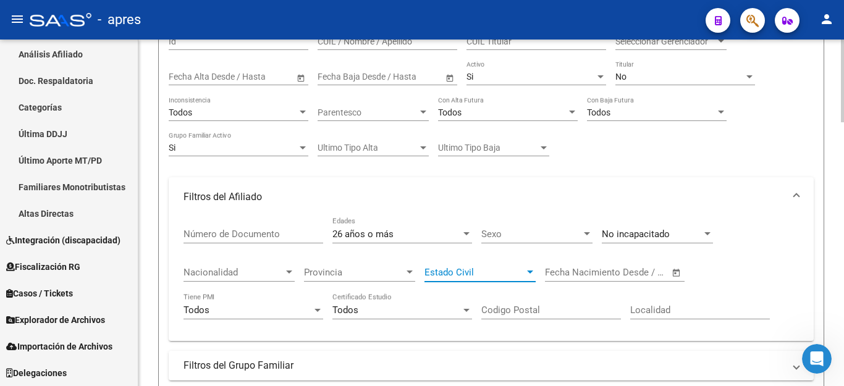
click at [484, 278] on span "Estado Civil" at bounding box center [475, 272] width 100 height 11
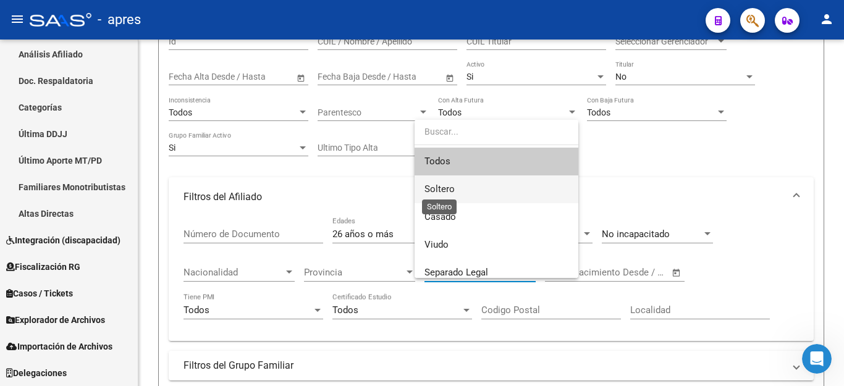
click at [427, 185] on span "Soltero" at bounding box center [440, 189] width 30 height 11
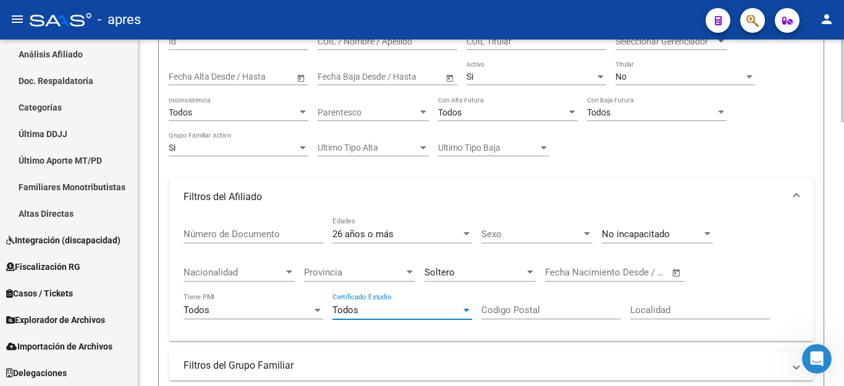
click at [384, 310] on div "Todos" at bounding box center [397, 310] width 129 height 11
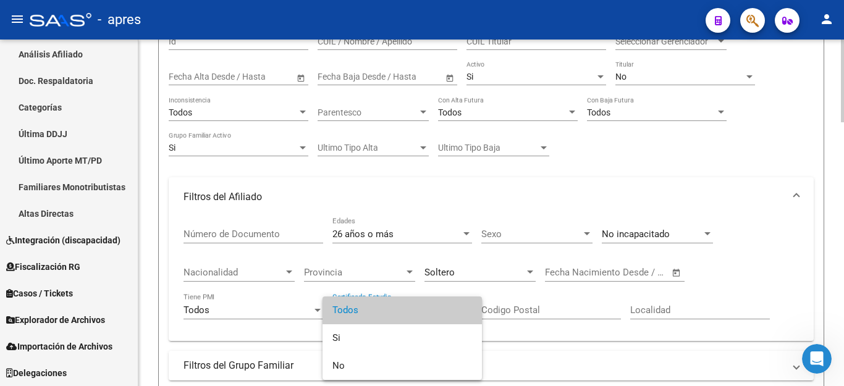
click at [384, 310] on span "Todos" at bounding box center [403, 311] width 140 height 28
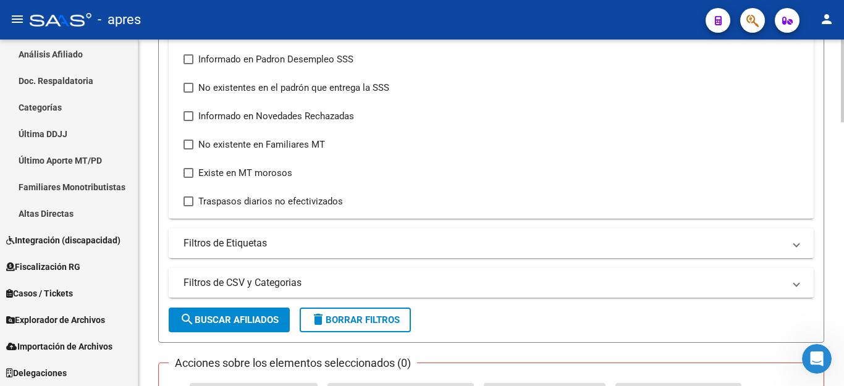
scroll to position [614, 0]
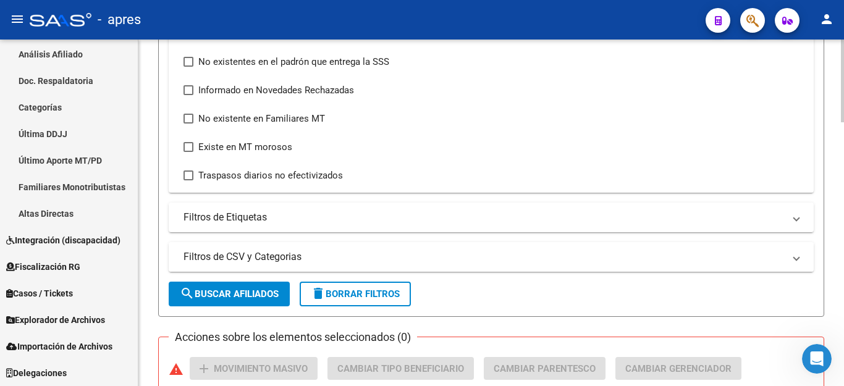
click at [210, 259] on mat-panel-title "Filtros de CSV y Categorias" at bounding box center [484, 257] width 601 height 14
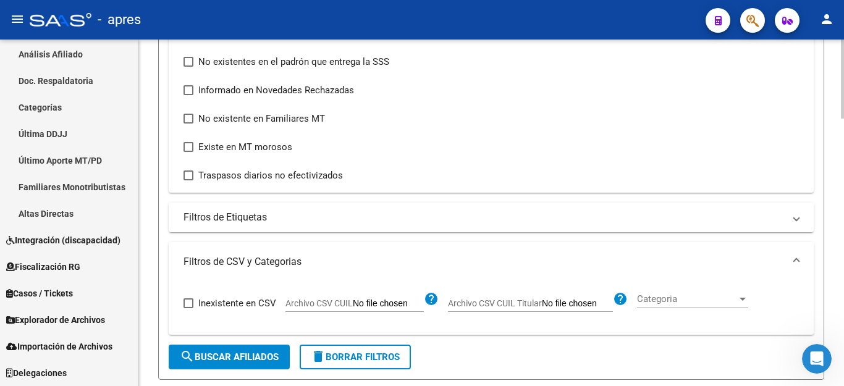
scroll to position [676, 0]
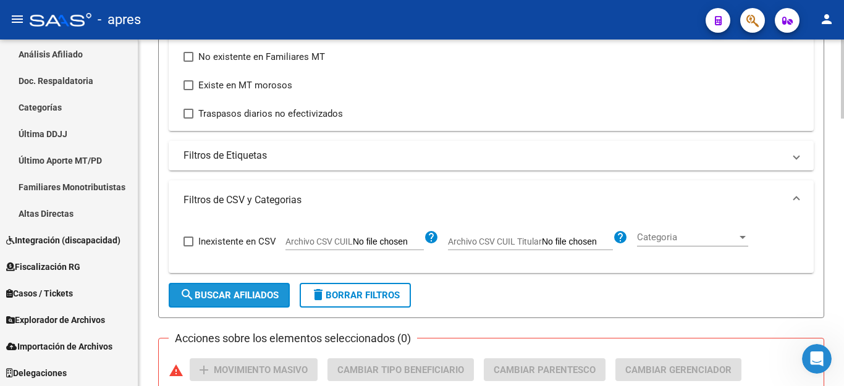
click at [213, 293] on span "search Buscar Afiliados" at bounding box center [229, 295] width 99 height 11
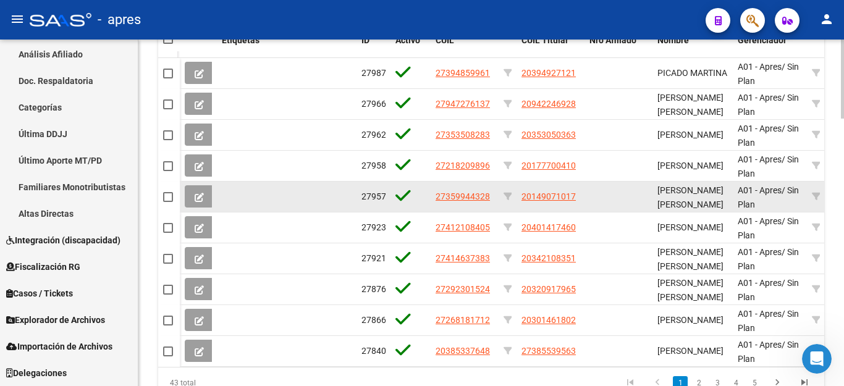
scroll to position [1110, 0]
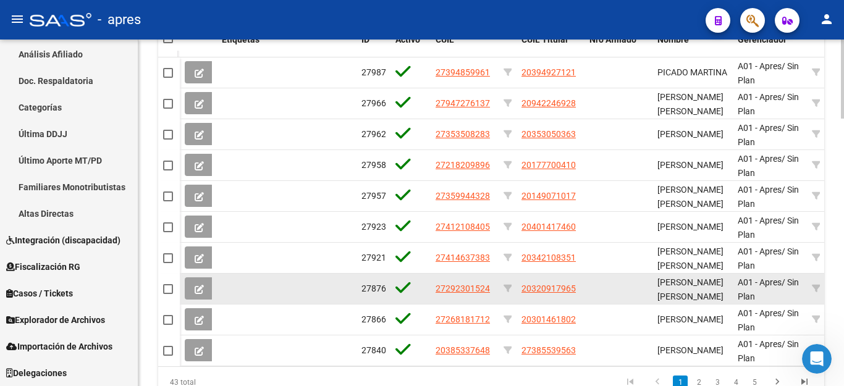
drag, startPoint x: 433, startPoint y: 291, endPoint x: 491, endPoint y: 287, distance: 57.6
click at [491, 287] on datatable-body-cell "27292301524" at bounding box center [465, 289] width 68 height 30
copy span "27292301524"
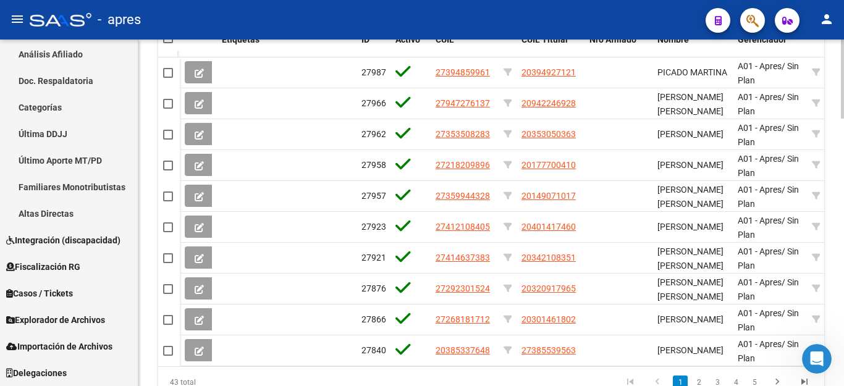
scroll to position [1172, 0]
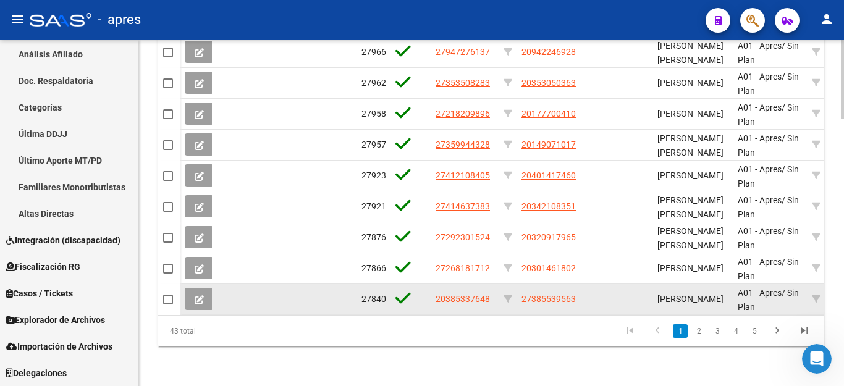
drag, startPoint x: 424, startPoint y: 289, endPoint x: 496, endPoint y: 287, distance: 72.4
copy div "20385337648"
drag, startPoint x: 517, startPoint y: 288, endPoint x: 589, endPoint y: 285, distance: 71.8
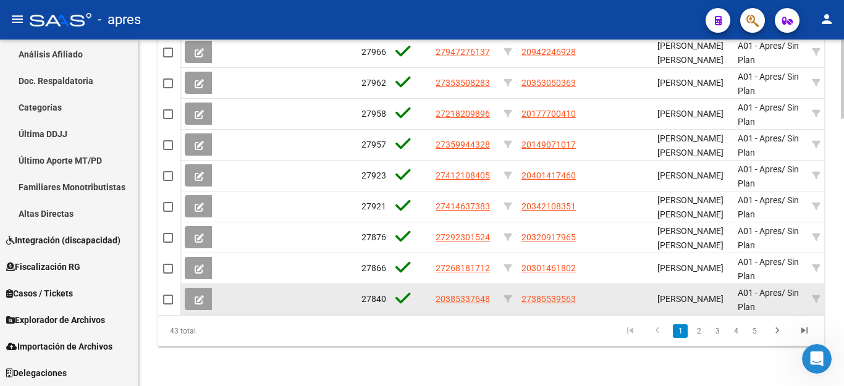
copy div "27385539563"
drag, startPoint x: 432, startPoint y: 289, endPoint x: 491, endPoint y: 284, distance: 59.5
click at [491, 284] on datatable-body-cell "20385337648" at bounding box center [465, 299] width 68 height 30
copy span "20385337648"
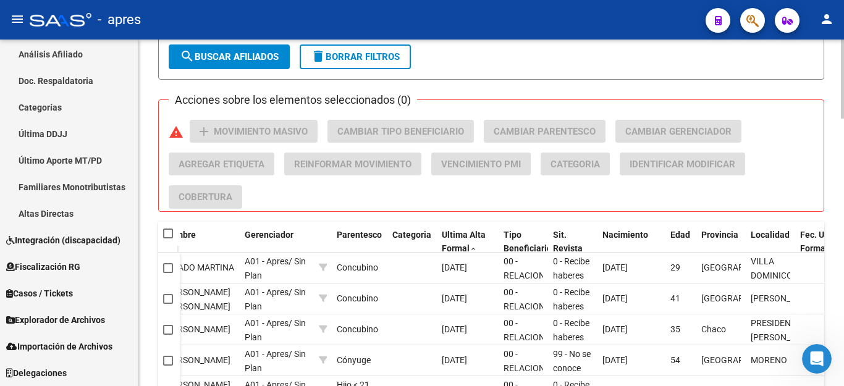
scroll to position [863, 0]
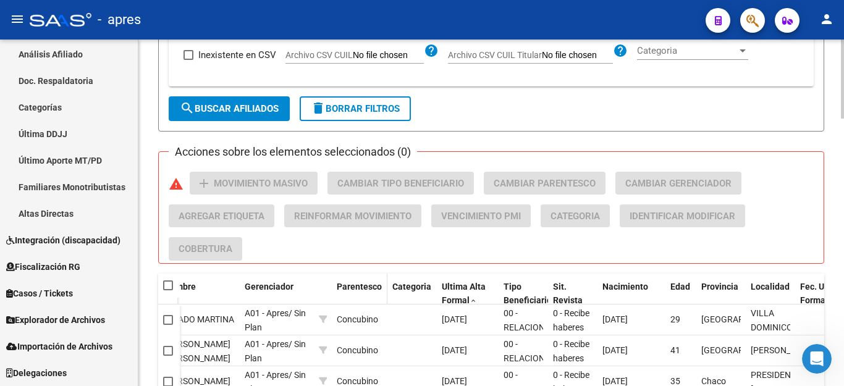
click at [364, 282] on span "Parentesco" at bounding box center [359, 287] width 45 height 10
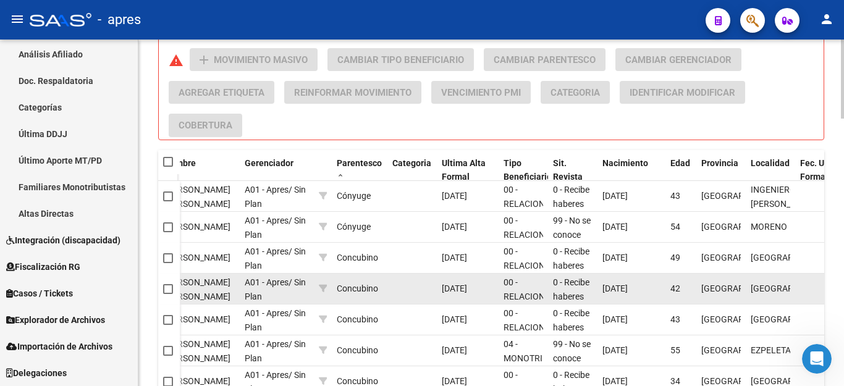
scroll to position [1172, 0]
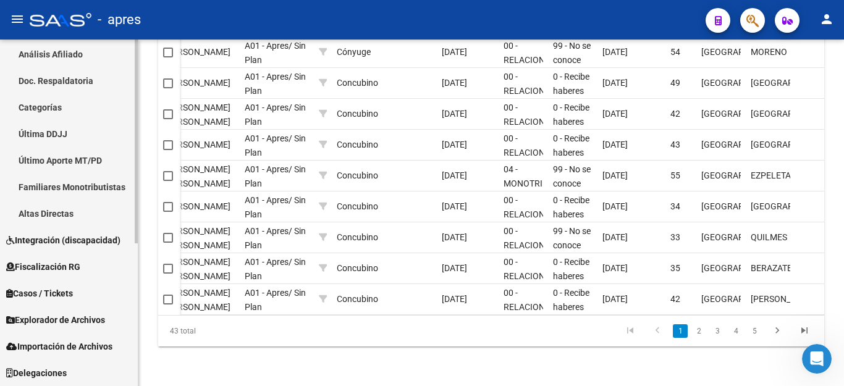
click at [2, 96] on link "Categorías" at bounding box center [69, 107] width 138 height 27
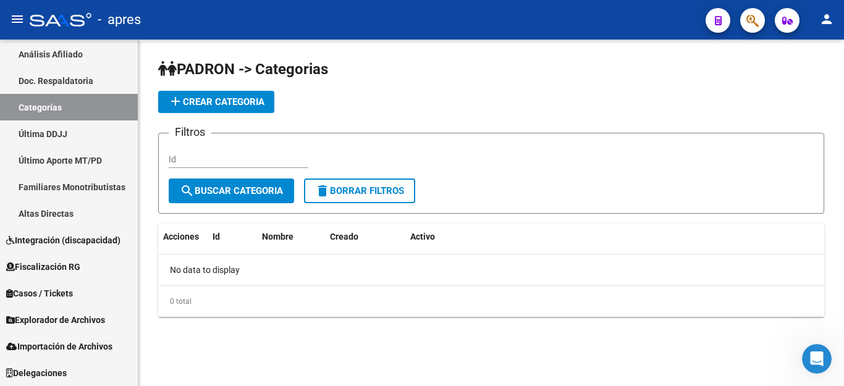
click at [376, 187] on span "delete Borrar Filtros" at bounding box center [359, 190] width 89 height 11
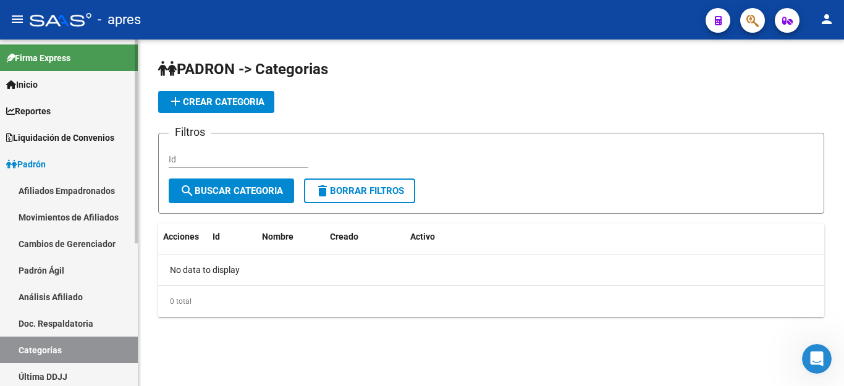
click at [79, 189] on link "Afiliados Empadronados" at bounding box center [69, 190] width 138 height 27
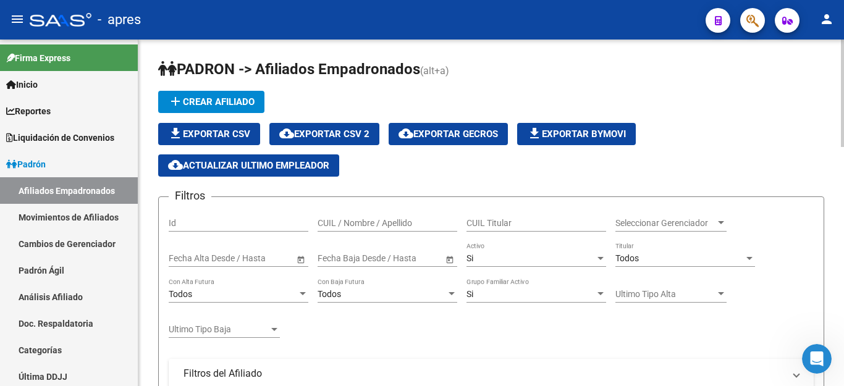
scroll to position [247, 0]
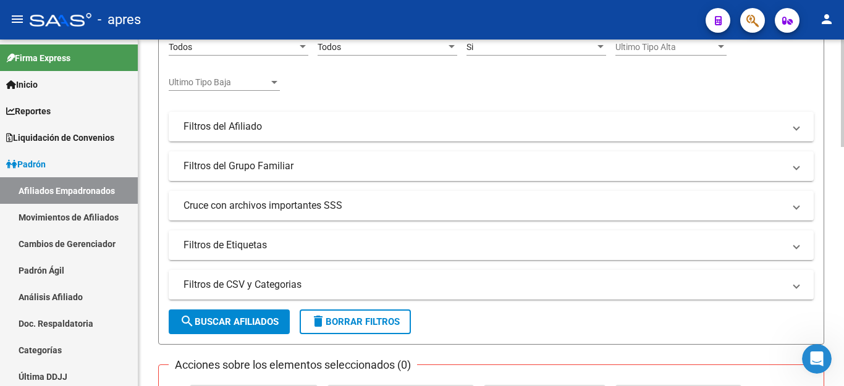
click at [346, 321] on span "delete Borrar Filtros" at bounding box center [355, 321] width 89 height 11
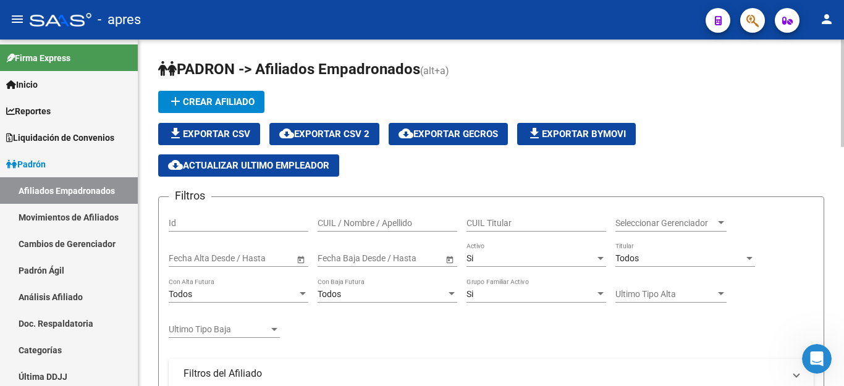
click at [639, 255] on span "Todos" at bounding box center [627, 258] width 23 height 10
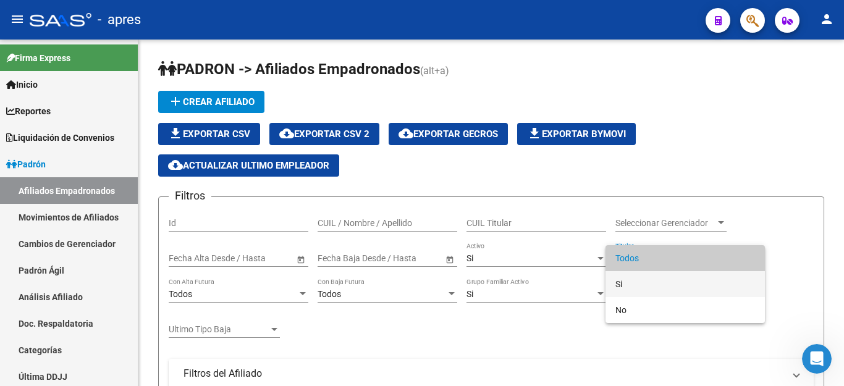
click at [632, 282] on span "Si" at bounding box center [686, 284] width 140 height 26
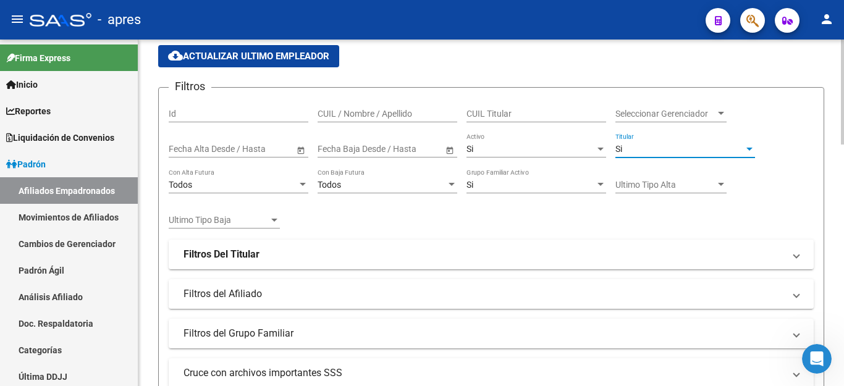
scroll to position [124, 0]
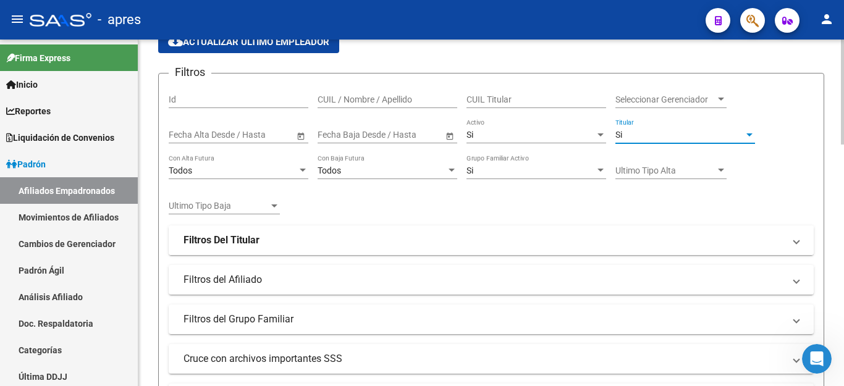
click at [244, 231] on mat-expansion-panel-header "Filtros Del Titular" at bounding box center [491, 241] width 645 height 30
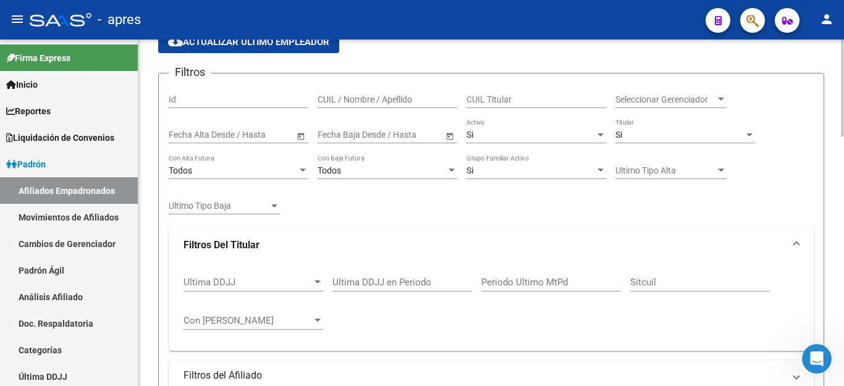
scroll to position [185, 0]
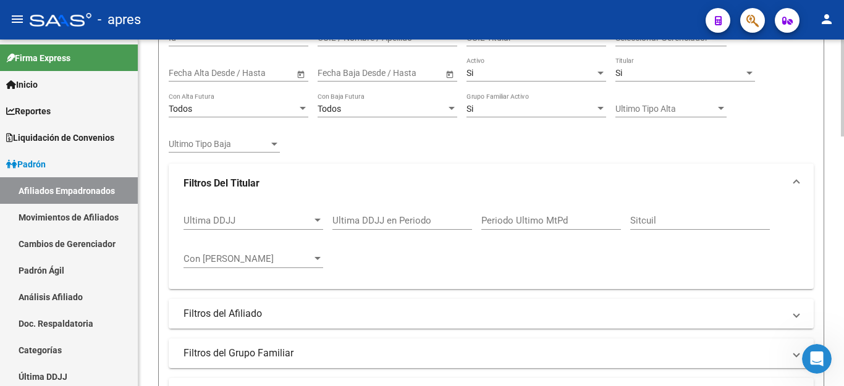
click at [244, 305] on mat-expansion-panel-header "Filtros del Afiliado" at bounding box center [491, 314] width 645 height 30
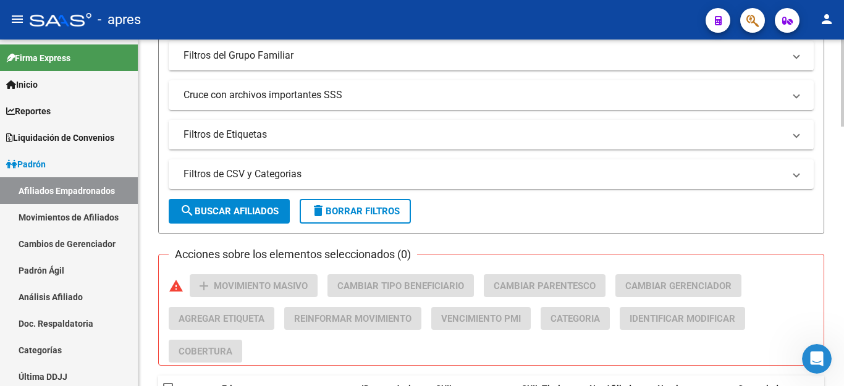
scroll to position [556, 0]
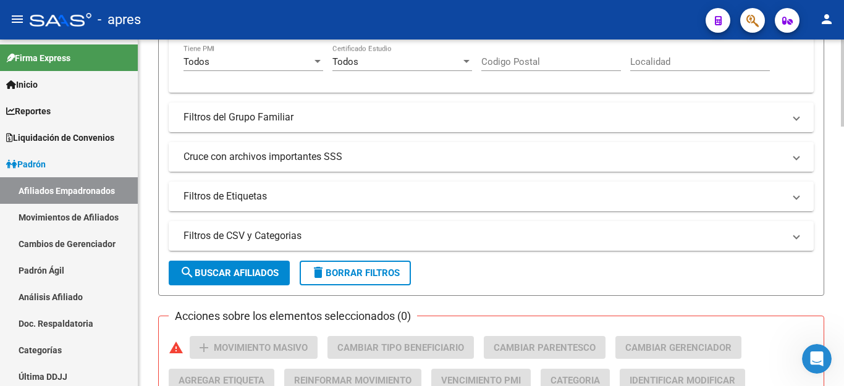
click at [250, 150] on mat-panel-title "Cruce con archivos importantes SSS" at bounding box center [484, 157] width 601 height 14
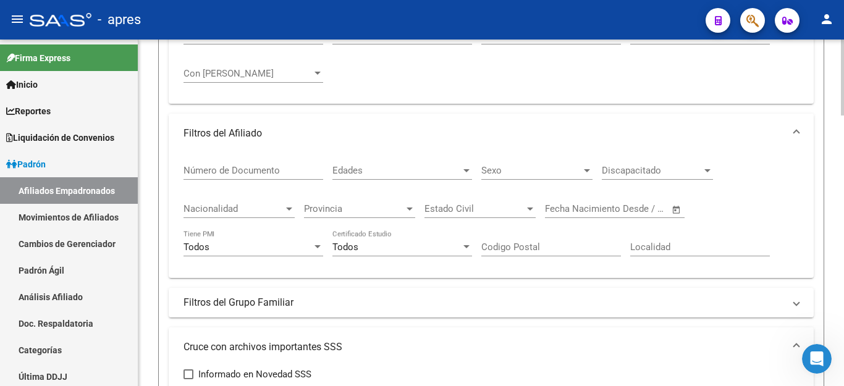
scroll to position [495, 0]
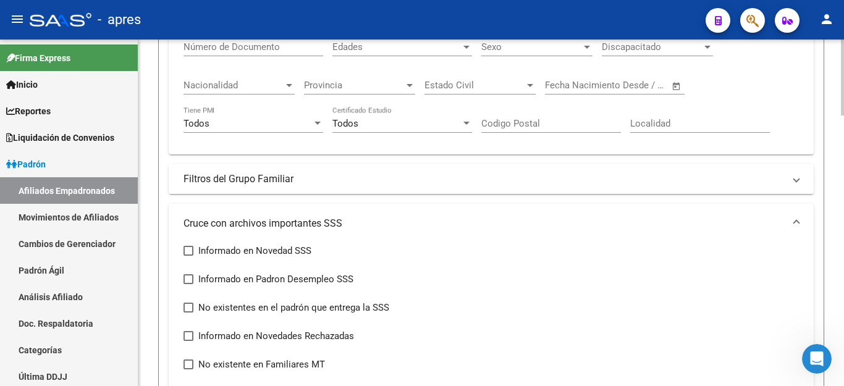
click at [232, 179] on mat-panel-title "Filtros del Grupo Familiar" at bounding box center [484, 179] width 601 height 14
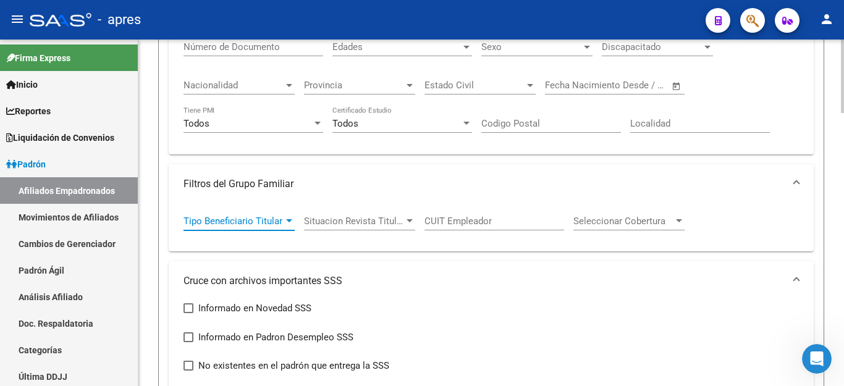
click at [258, 226] on span "Tipo Beneficiario Titular" at bounding box center [234, 221] width 100 height 11
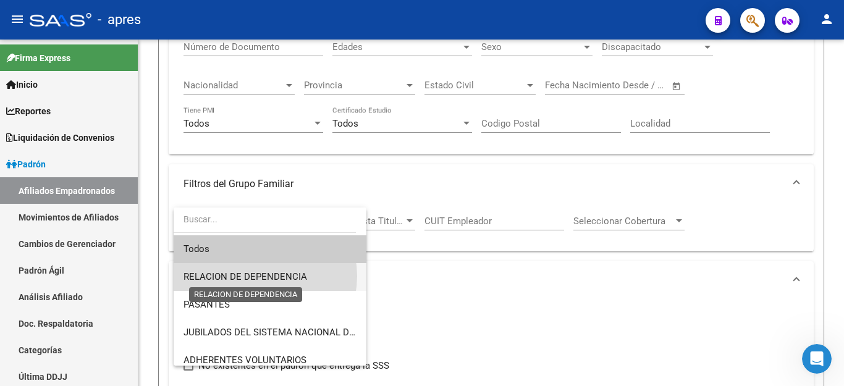
click at [258, 276] on span "RELACION DE DEPENDENCIA" at bounding box center [246, 276] width 124 height 11
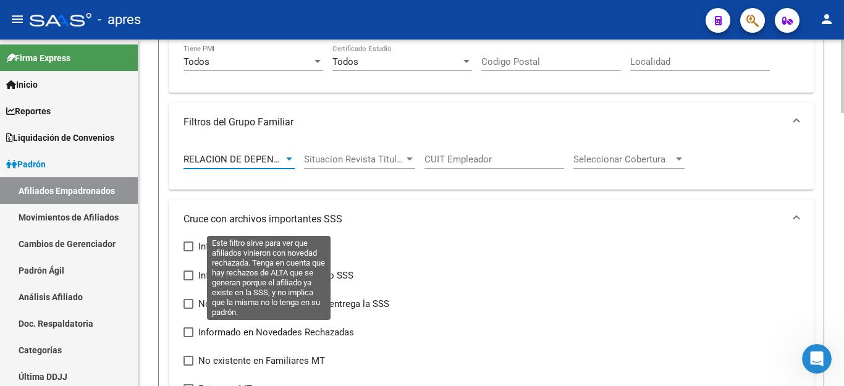
scroll to position [618, 0]
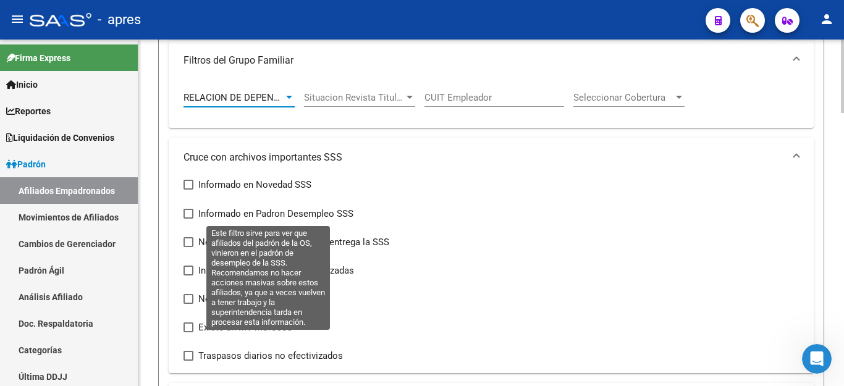
click at [184, 214] on span at bounding box center [189, 214] width 10 height 10
click at [188, 219] on input "Informado en Padron Desempleo SSS" at bounding box center [188, 219] width 1 height 1
checkbox input "true"
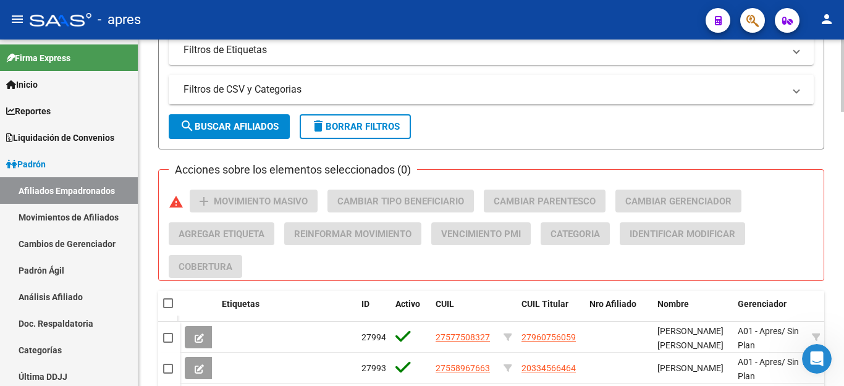
scroll to position [1051, 0]
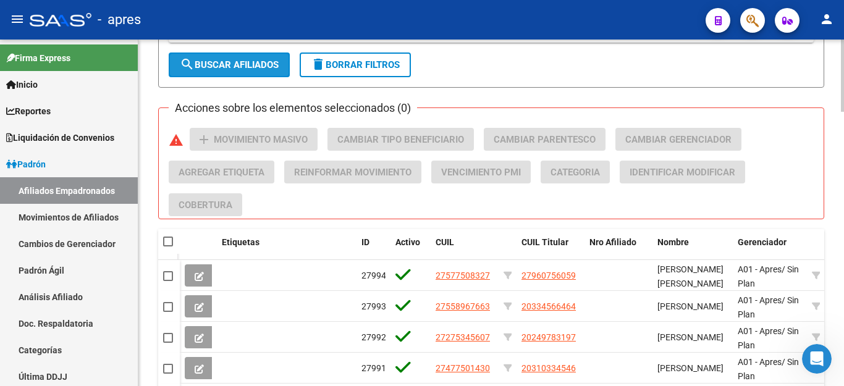
click at [202, 67] on span "search Buscar Afiliados" at bounding box center [229, 64] width 99 height 11
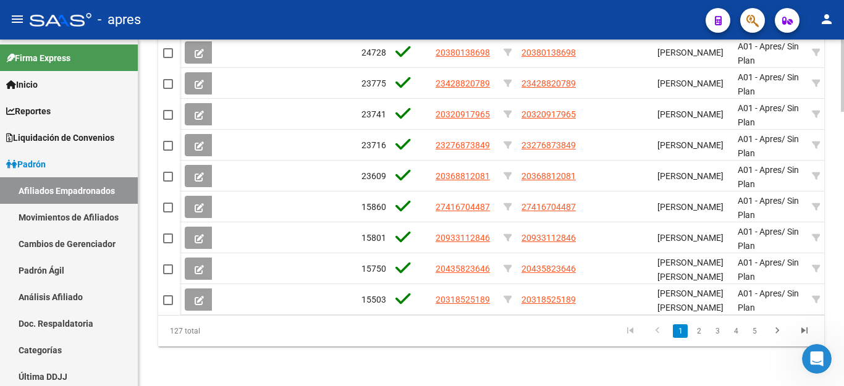
scroll to position [1068, 0]
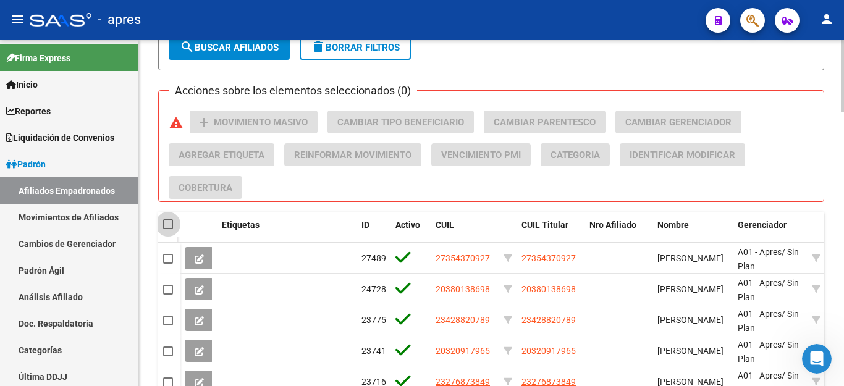
click at [169, 219] on span at bounding box center [168, 224] width 10 height 10
click at [168, 229] on input "checkbox" at bounding box center [168, 229] width 1 height 1
checkbox input "true"
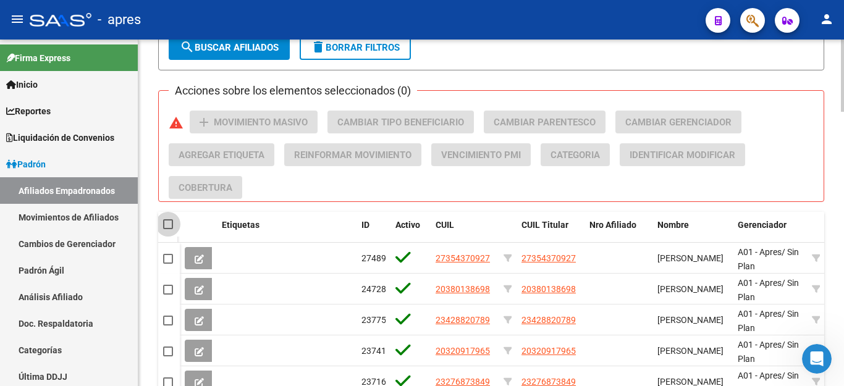
checkbox input "true"
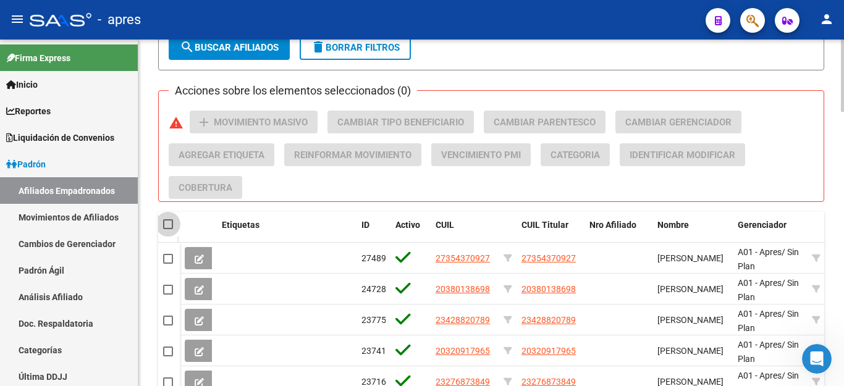
checkbox input "true"
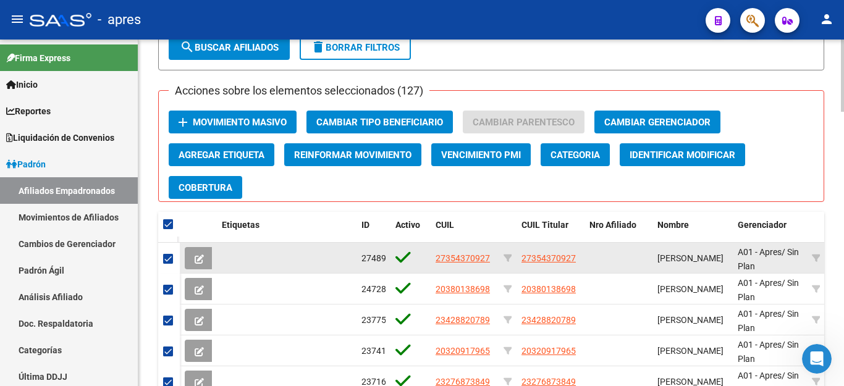
scroll to position [1006, 0]
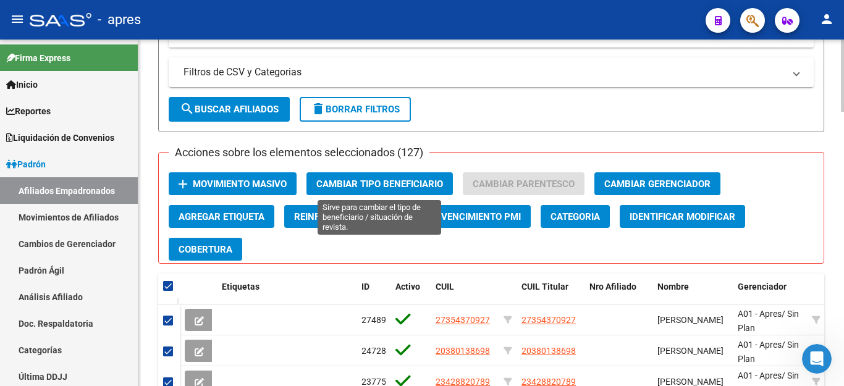
click at [350, 182] on span "Cambiar Tipo Beneficiario" at bounding box center [379, 184] width 127 height 11
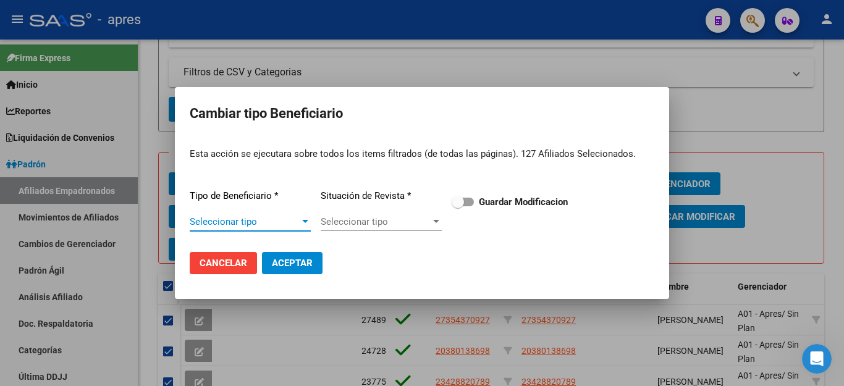
click at [285, 219] on span "Seleccionar tipo" at bounding box center [245, 221] width 110 height 11
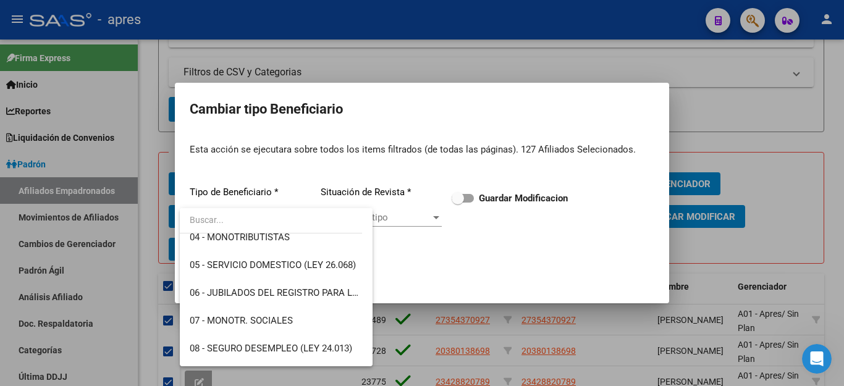
scroll to position [185, 0]
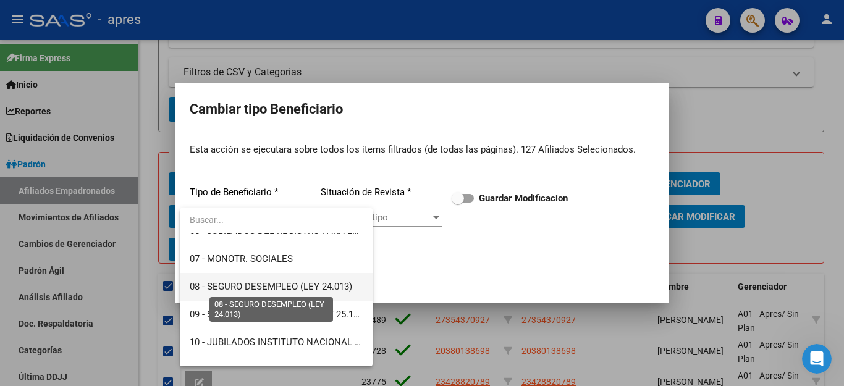
click at [289, 287] on span "08 - SEGURO DESEMPLEO (LEY 24.013)" at bounding box center [271, 286] width 163 height 11
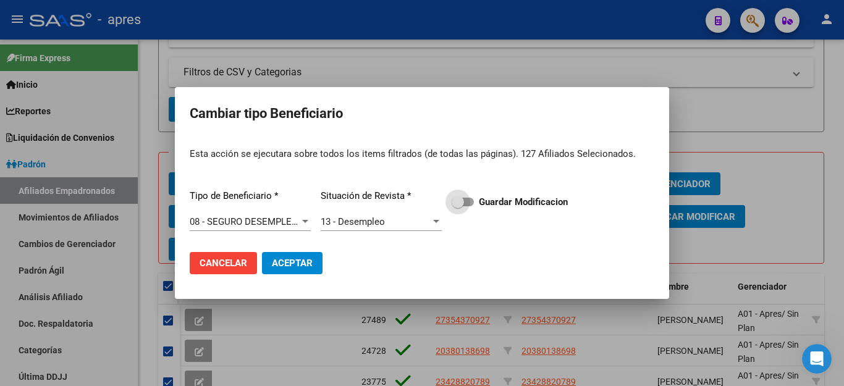
click at [460, 206] on span at bounding box center [458, 202] width 12 height 12
click at [458, 206] on input "Guardar Modificacion" at bounding box center [457, 206] width 1 height 1
click at [459, 205] on span at bounding box center [463, 202] width 22 height 9
click at [458, 206] on input "Guardar Modificacion" at bounding box center [457, 206] width 1 height 1
checkbox input "false"
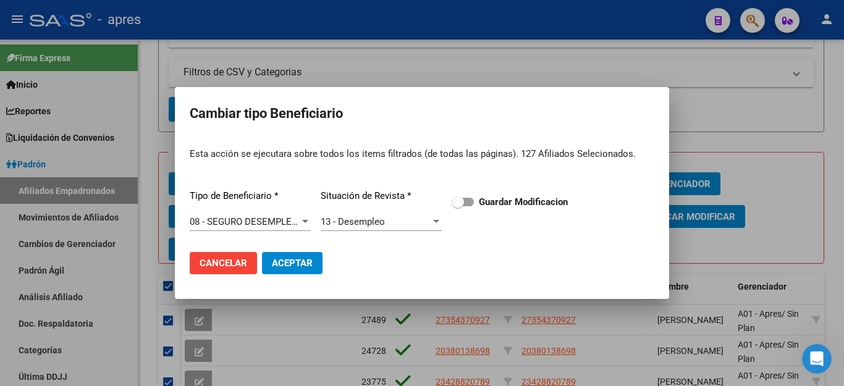
click at [237, 263] on span "Cancelar" at bounding box center [224, 263] width 48 height 11
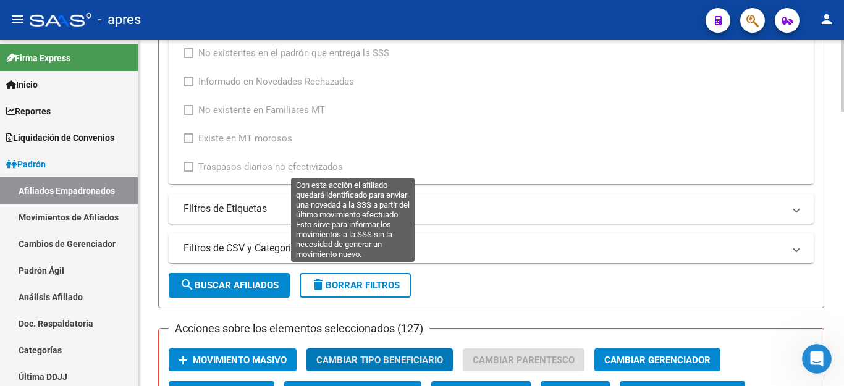
scroll to position [945, 0]
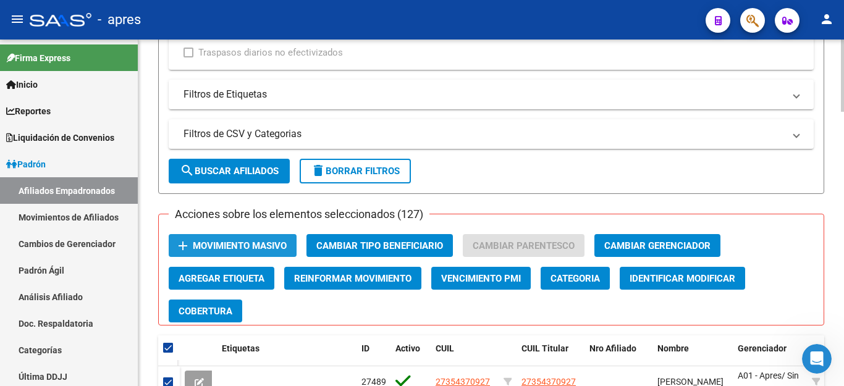
click at [243, 241] on span "Movimiento Masivo" at bounding box center [240, 245] width 94 height 11
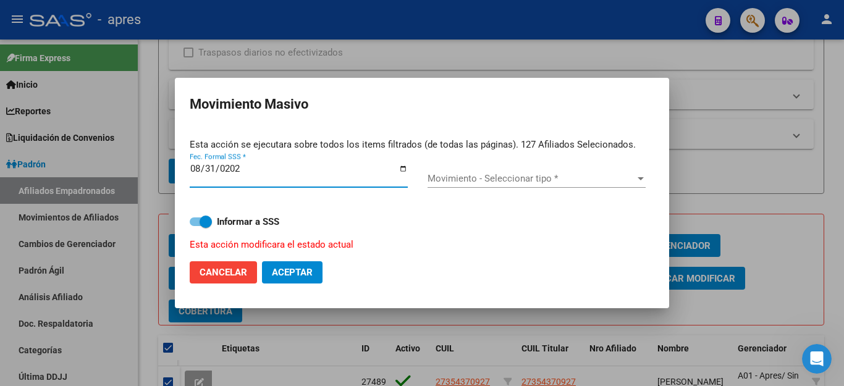
type input "2025-08-31"
click at [197, 279] on button "Cancelar" at bounding box center [223, 272] width 67 height 22
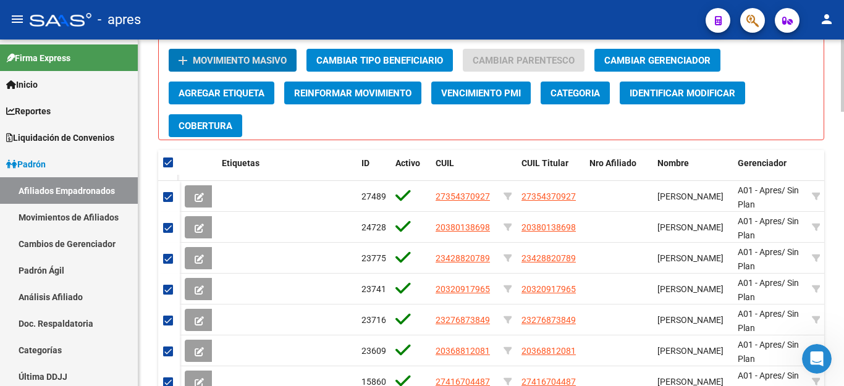
scroll to position [1068, 0]
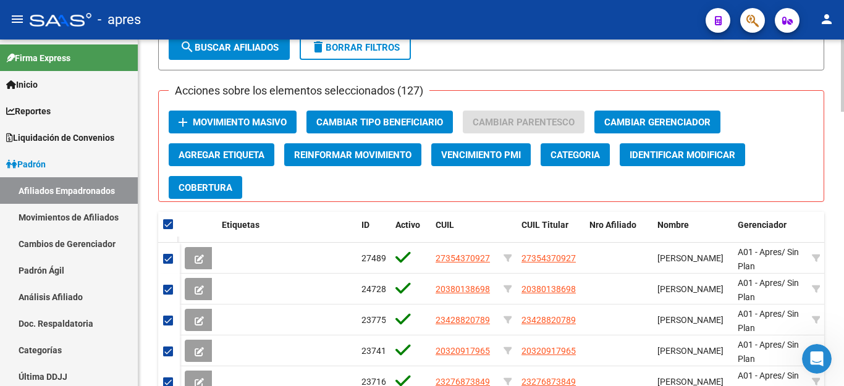
click at [370, 110] on div "Acciones sobre los elementos seleccionados (127) add Movimiento Masivo Cambiar …" at bounding box center [491, 146] width 666 height 112
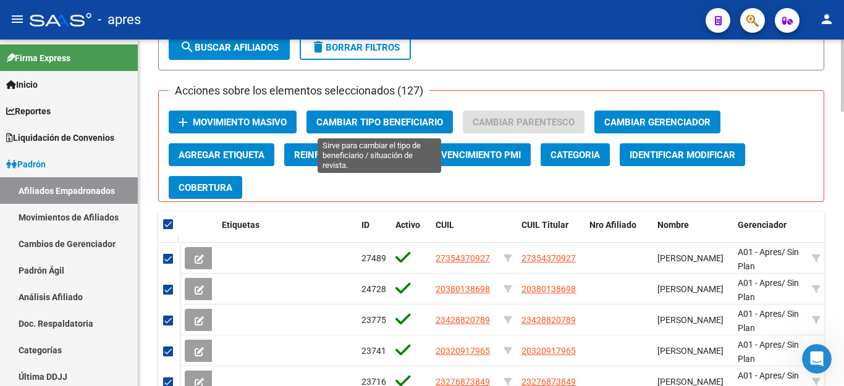
click at [368, 119] on span "Cambiar Tipo Beneficiario" at bounding box center [379, 122] width 127 height 11
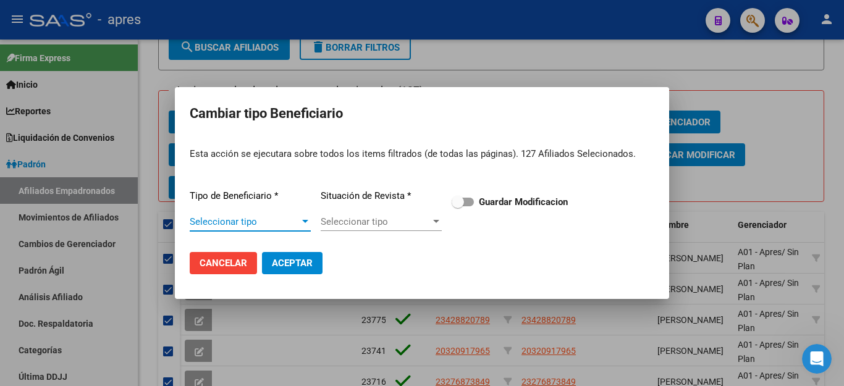
click at [270, 215] on div "Seleccionar tipo Seleccionar tipo" at bounding box center [250, 222] width 121 height 19
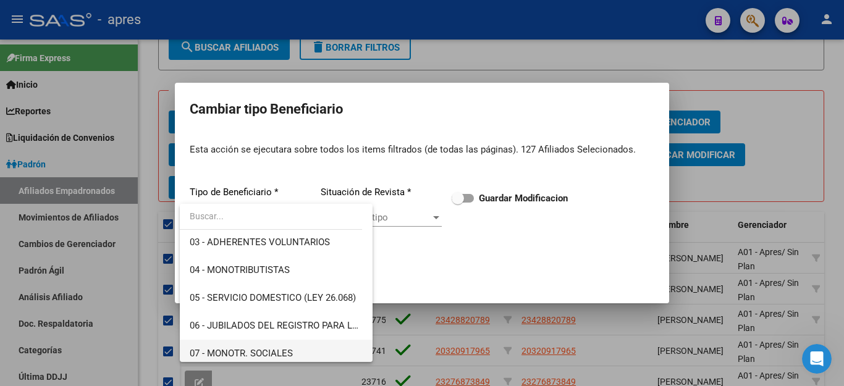
scroll to position [124, 0]
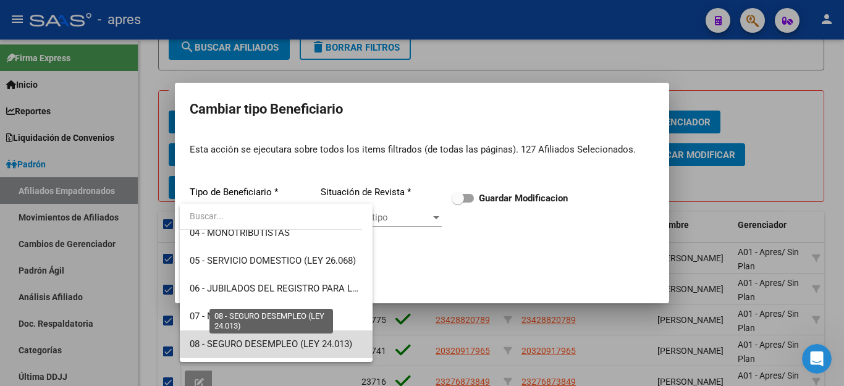
click at [277, 340] on span "08 - SEGURO DESEMPLEO (LEY 24.013)" at bounding box center [271, 344] width 163 height 11
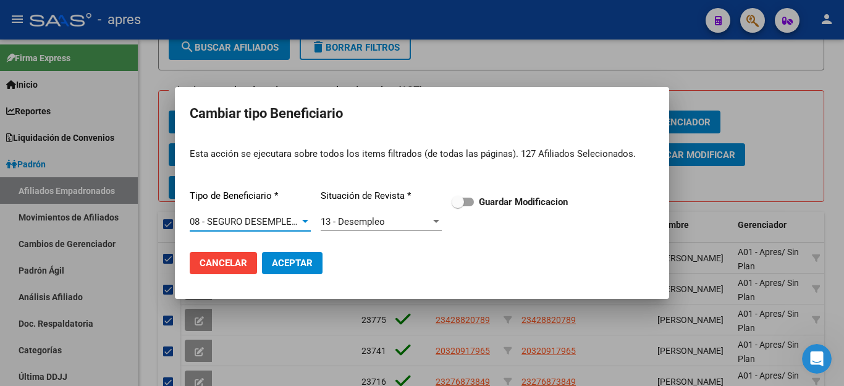
click at [279, 263] on span "Aceptar" at bounding box center [292, 263] width 41 height 11
checkbox input "false"
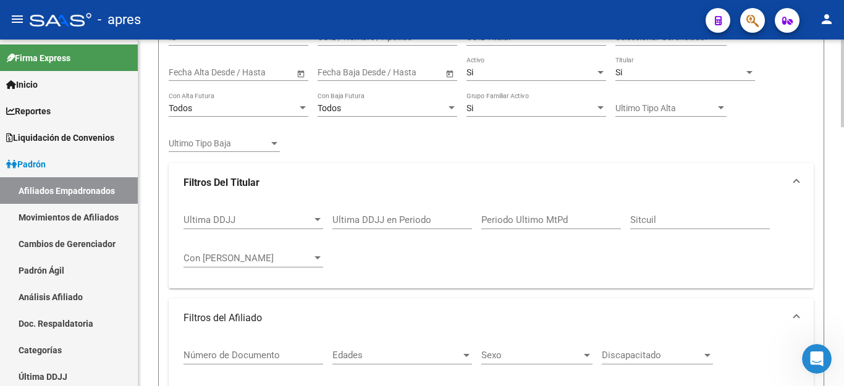
scroll to position [100, 0]
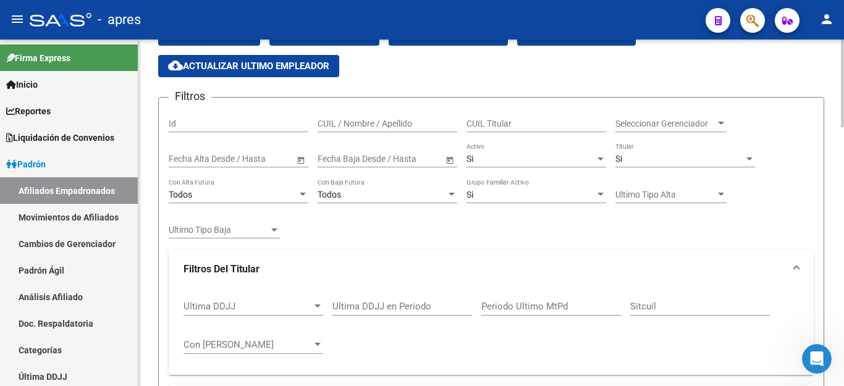
click at [745, 257] on mat-expansion-panel-header "Filtros Del Titular" at bounding box center [491, 270] width 645 height 40
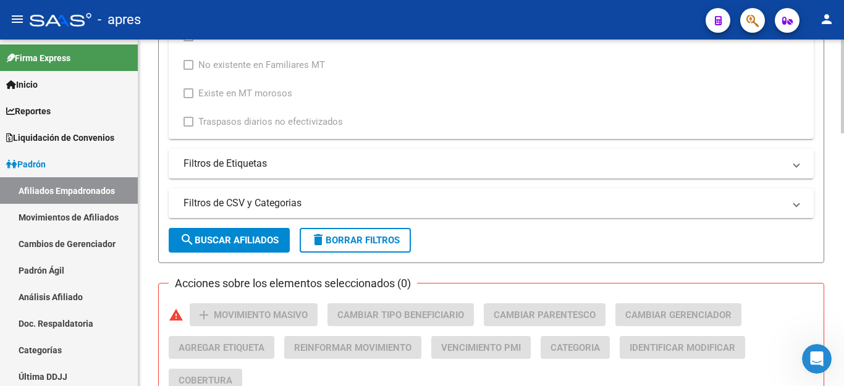
scroll to position [903, 0]
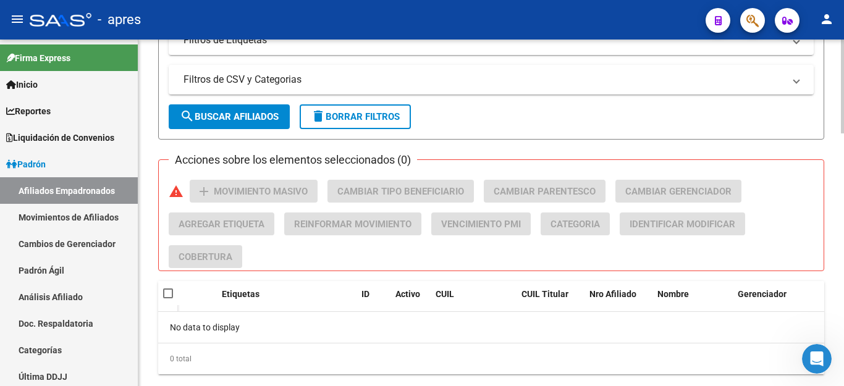
click at [361, 110] on button "delete Borrar Filtros" at bounding box center [355, 116] width 111 height 25
checkbox input "false"
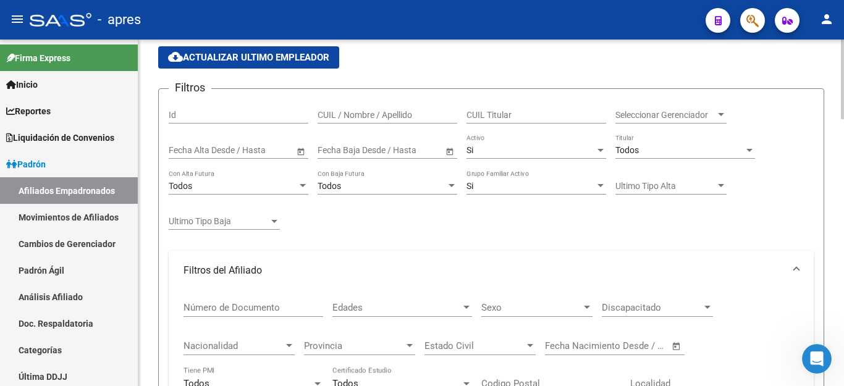
scroll to position [46, 0]
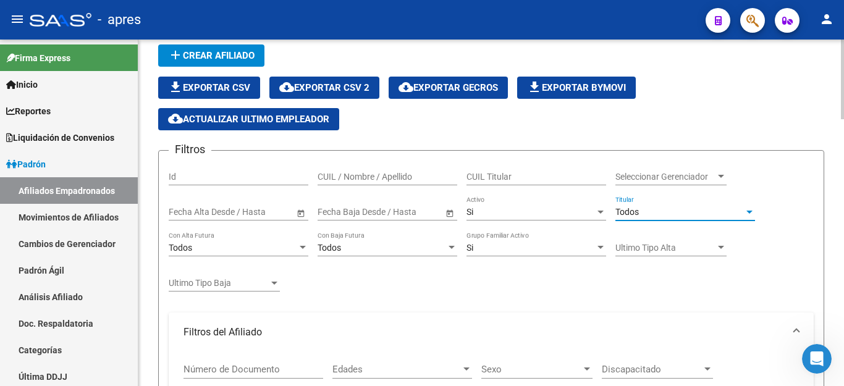
click at [633, 208] on span "Todos" at bounding box center [627, 212] width 23 height 10
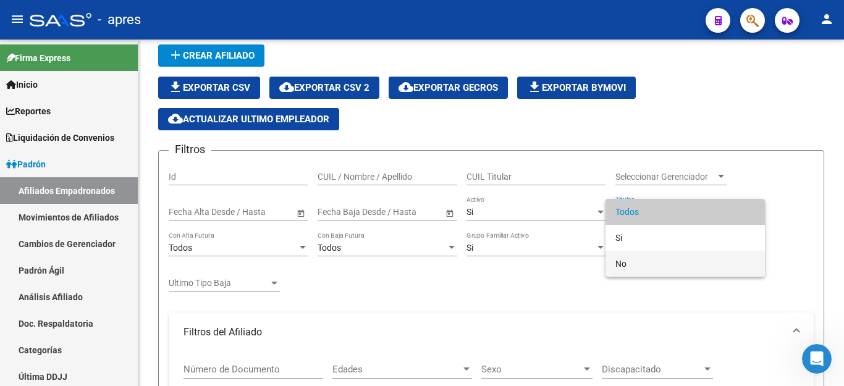
click at [632, 263] on span "No" at bounding box center [686, 264] width 140 height 26
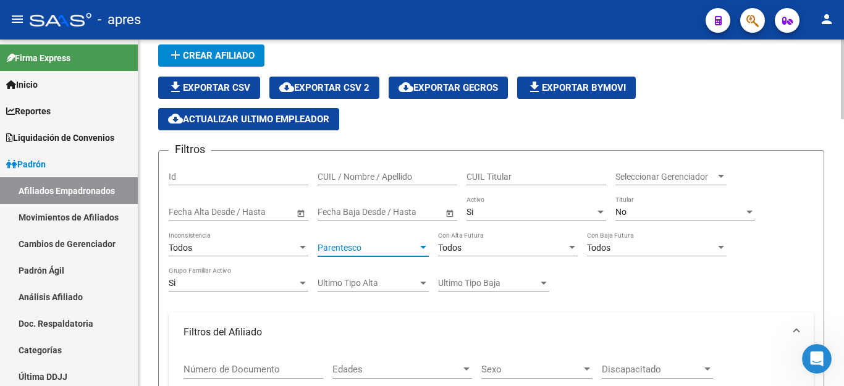
click at [391, 247] on span "Parentesco" at bounding box center [368, 248] width 100 height 11
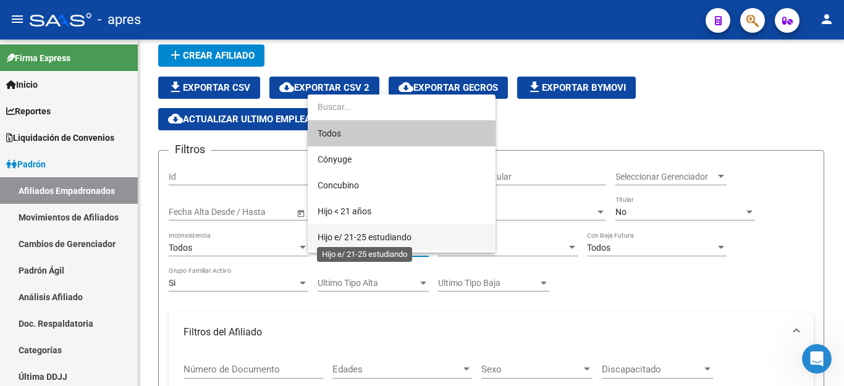
click at [394, 236] on span "Hijo e/ 21-25 estudiando" at bounding box center [365, 237] width 94 height 10
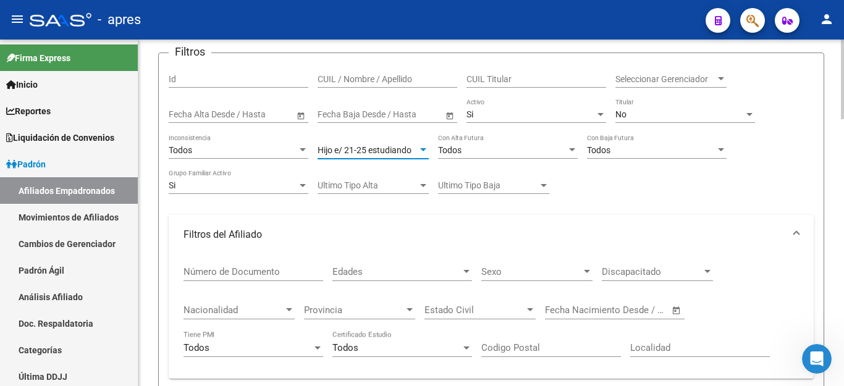
scroll to position [232, 0]
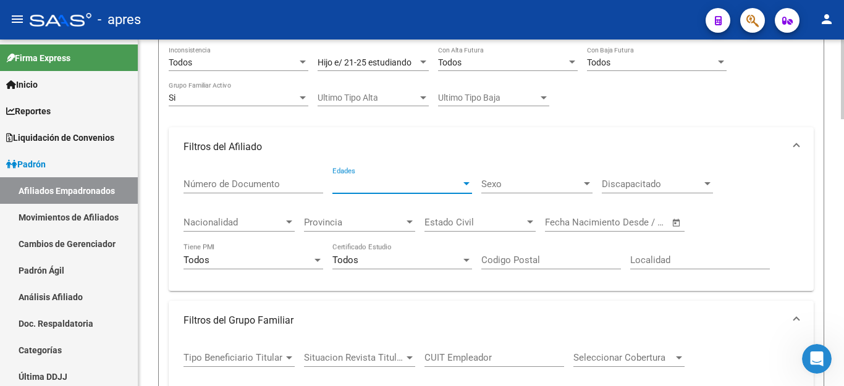
click at [389, 187] on span "Edades" at bounding box center [397, 184] width 129 height 11
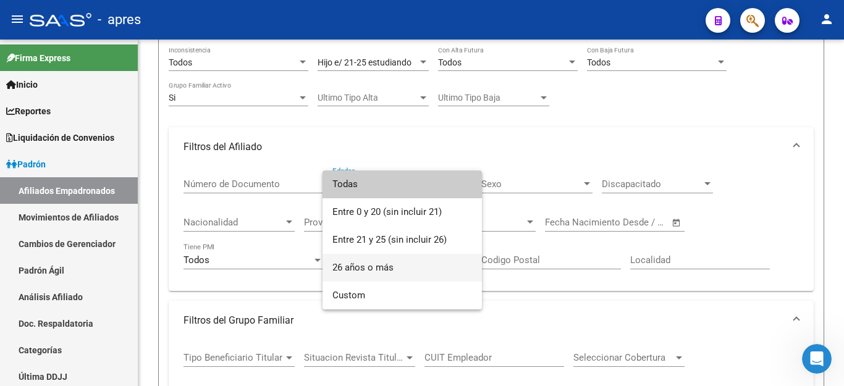
click at [379, 271] on span "26 años o más" at bounding box center [403, 268] width 140 height 28
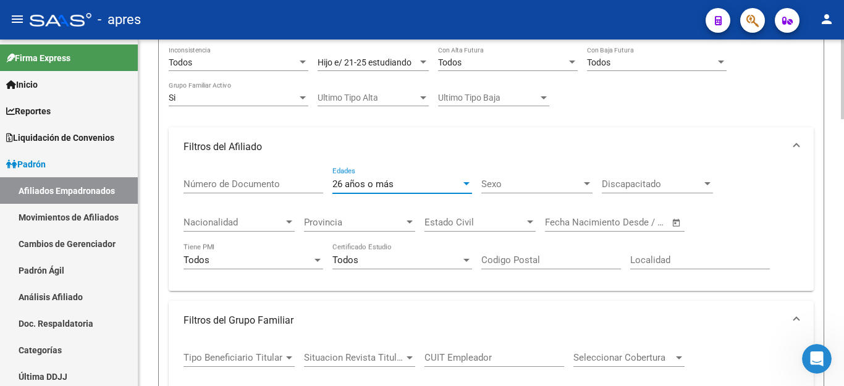
click at [618, 174] on div "Discapacitado Discapacitado" at bounding box center [657, 180] width 111 height 27
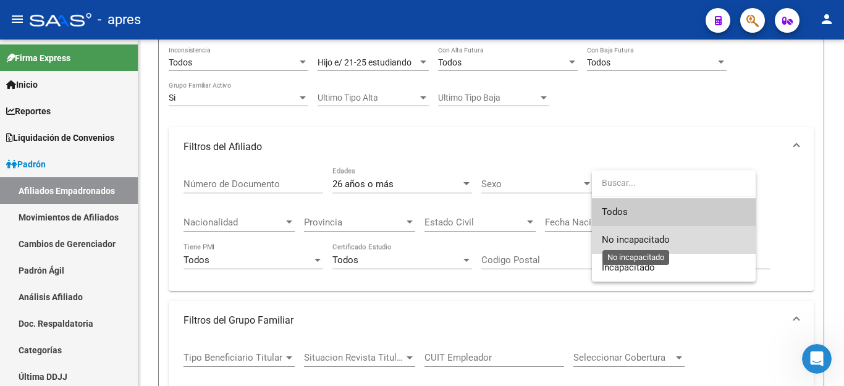
click at [635, 237] on span "No incapacitado" at bounding box center [636, 239] width 68 height 11
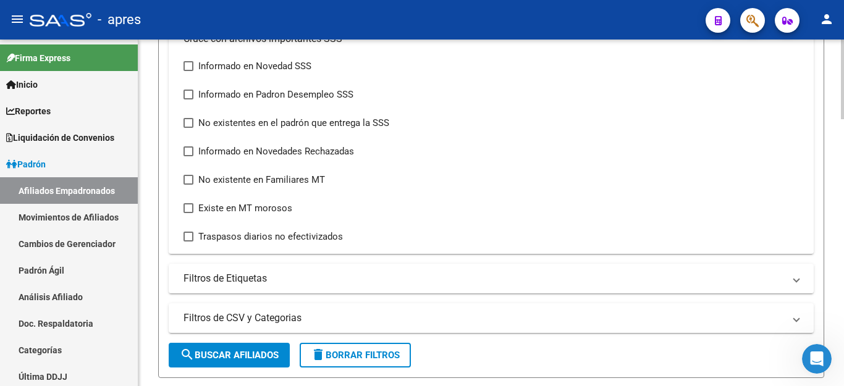
scroll to position [665, 0]
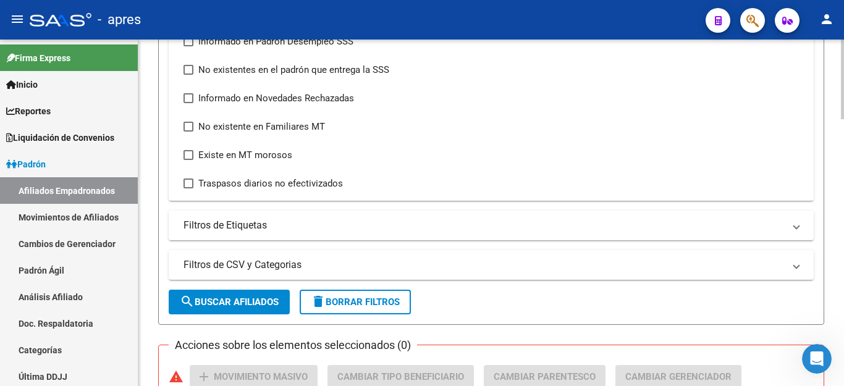
click at [248, 300] on span "search Buscar Afiliados" at bounding box center [229, 302] width 99 height 11
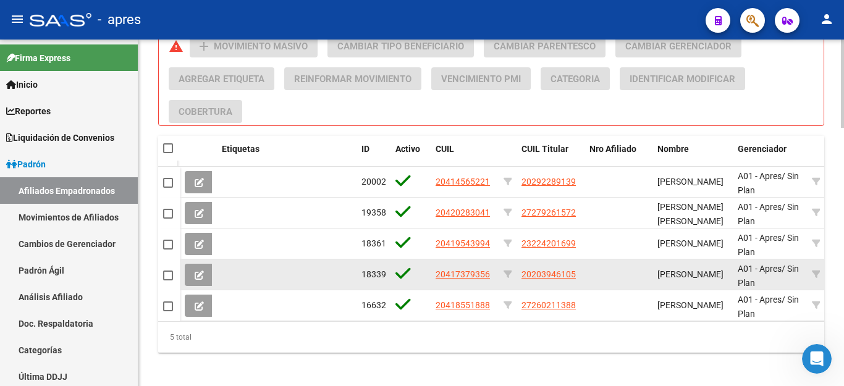
scroll to position [950, 0]
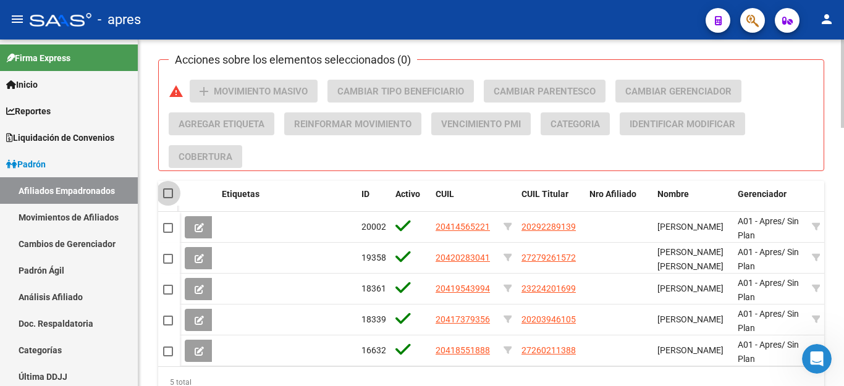
click at [171, 191] on span at bounding box center [168, 194] width 10 height 10
click at [168, 198] on input "checkbox" at bounding box center [168, 198] width 1 height 1
checkbox input "true"
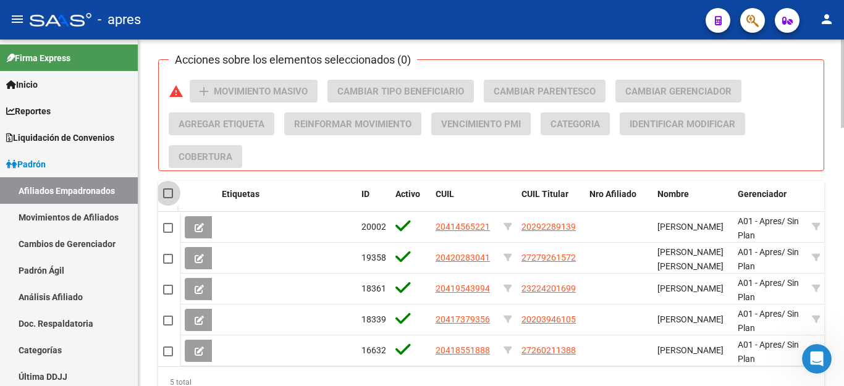
checkbox input "true"
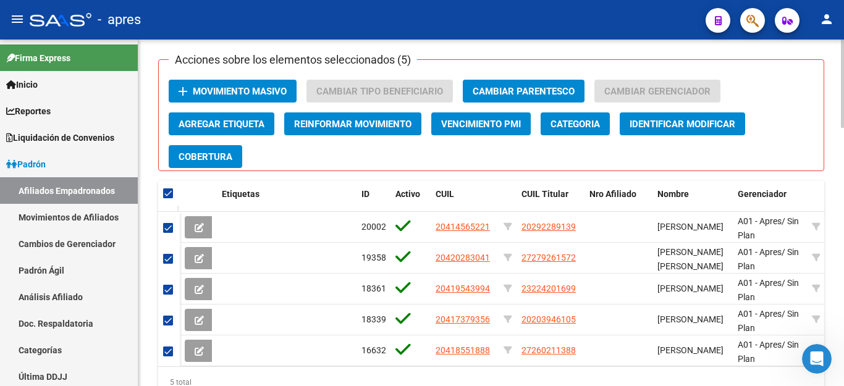
click at [270, 90] on span "Movimiento Masivo" at bounding box center [240, 91] width 94 height 11
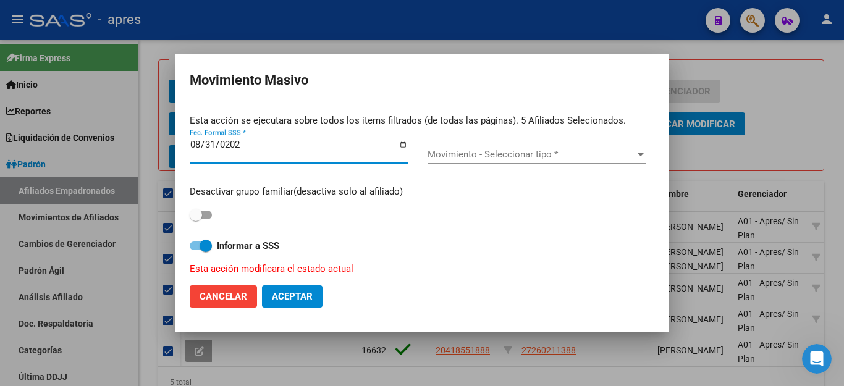
type input "2025-08-31"
click at [302, 294] on span "Aceptar" at bounding box center [292, 296] width 41 height 11
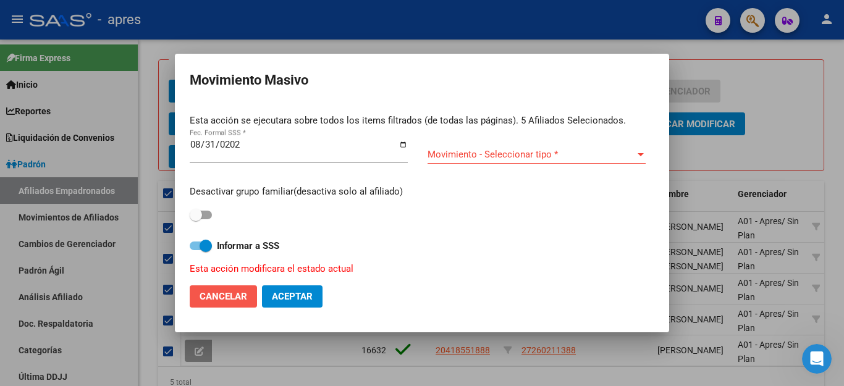
click at [214, 291] on span "Cancelar" at bounding box center [224, 296] width 48 height 11
checkbox input "false"
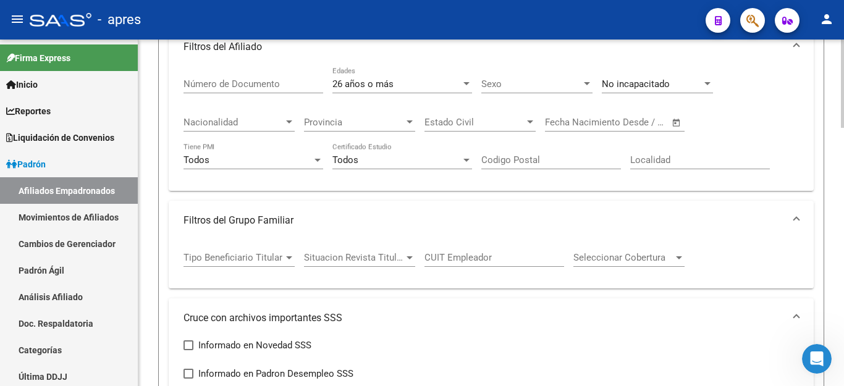
scroll to position [270, 0]
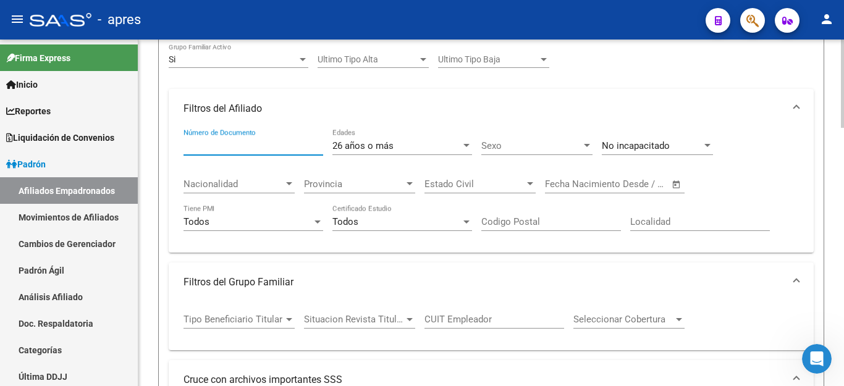
click at [309, 147] on input "Número de Documento" at bounding box center [254, 145] width 140 height 11
click at [405, 138] on div "26 años o más Edades" at bounding box center [403, 142] width 140 height 27
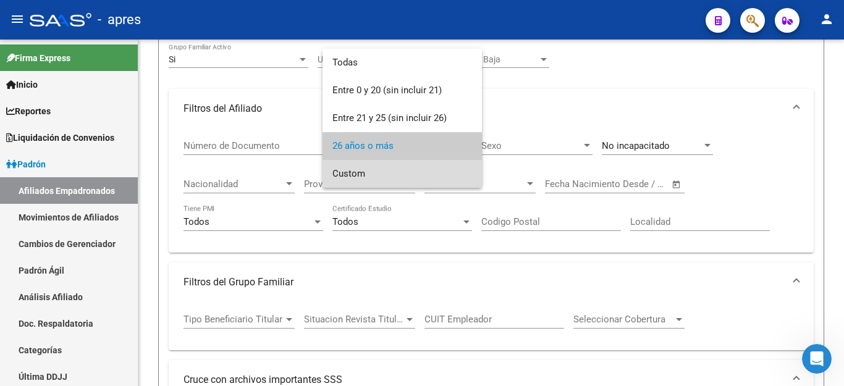
click at [372, 172] on span "Custom" at bounding box center [403, 174] width 140 height 28
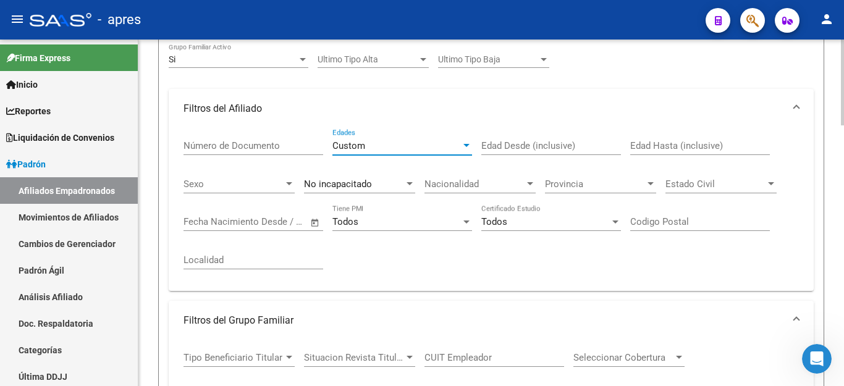
click at [517, 143] on input "Edad Desde (inclusive)" at bounding box center [552, 145] width 140 height 11
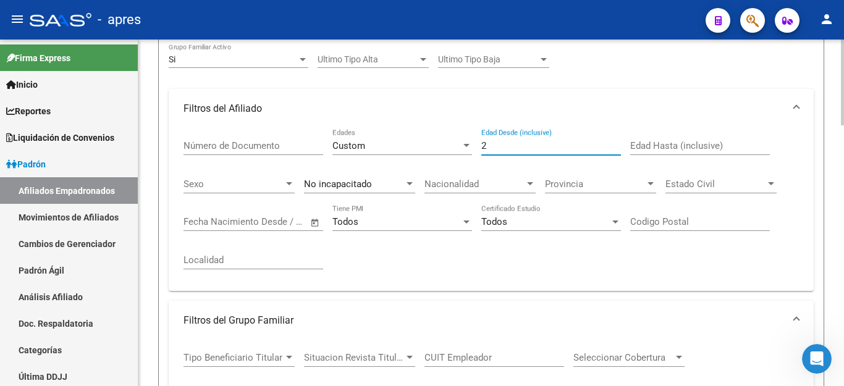
type input "26"
checkbox input "false"
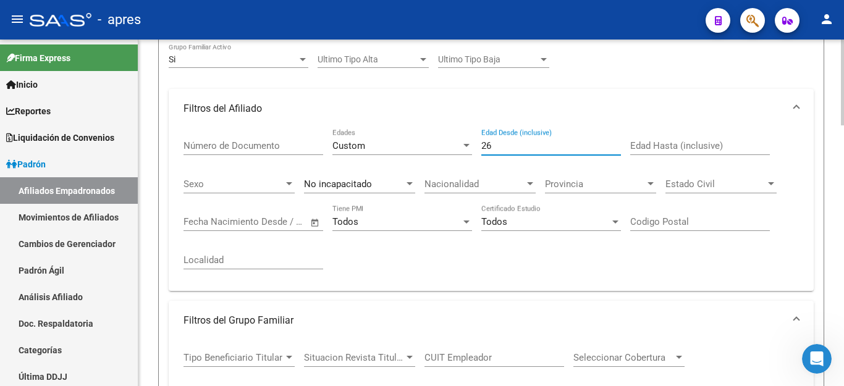
checkbox input "false"
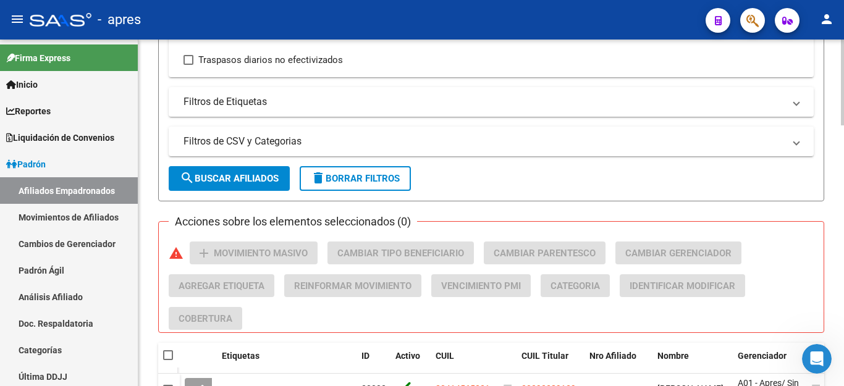
type input "26"
click at [399, 184] on span "delete Borrar Filtros" at bounding box center [355, 178] width 89 height 11
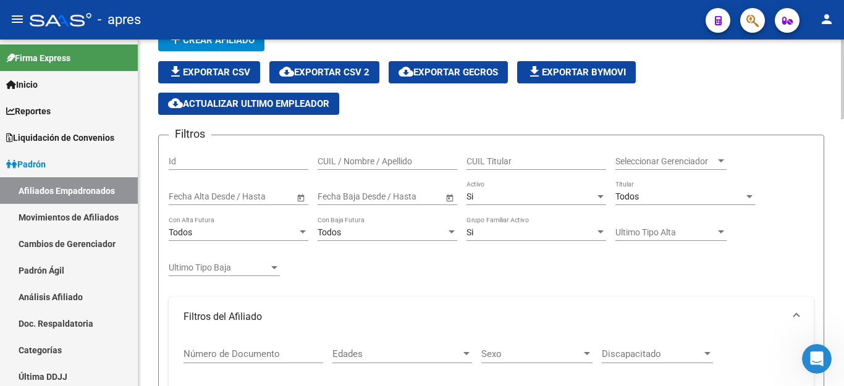
scroll to position [0, 0]
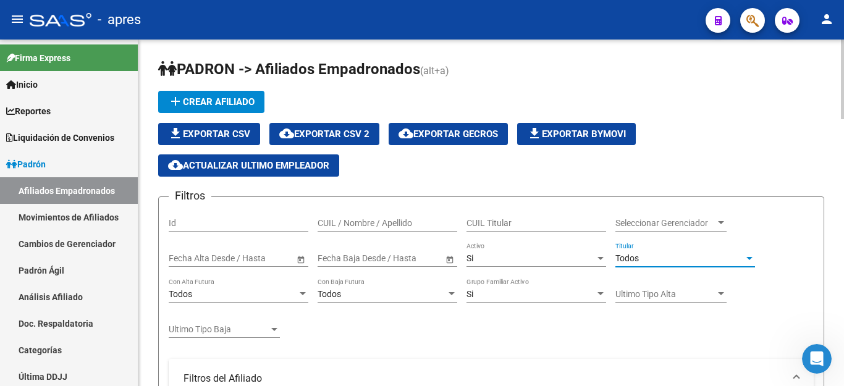
click at [622, 258] on span "Todos" at bounding box center [627, 258] width 23 height 10
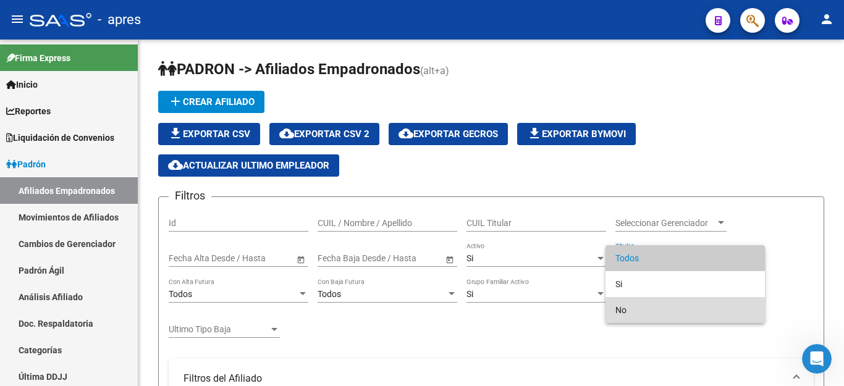
click at [631, 315] on span "No" at bounding box center [686, 310] width 140 height 26
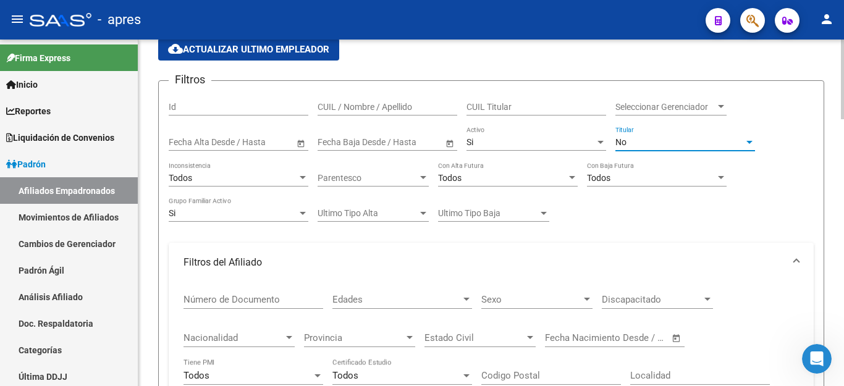
scroll to position [124, 0]
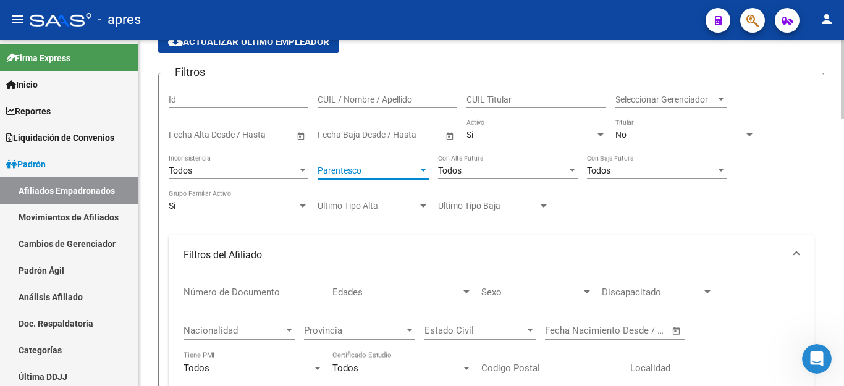
click at [371, 173] on span "Parentesco" at bounding box center [368, 171] width 100 height 11
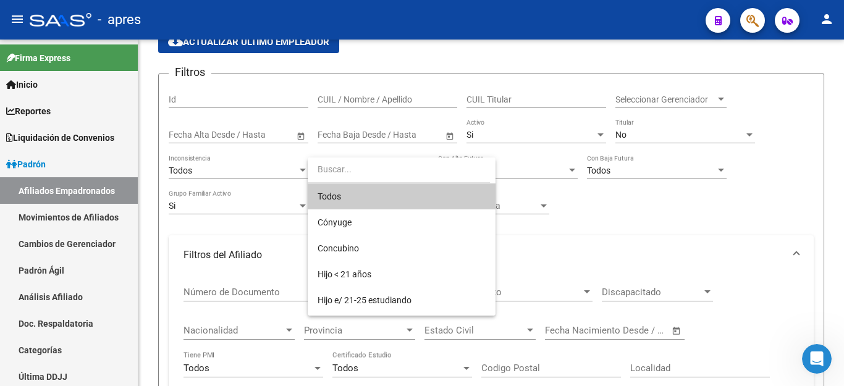
click at [611, 237] on div at bounding box center [422, 193] width 844 height 386
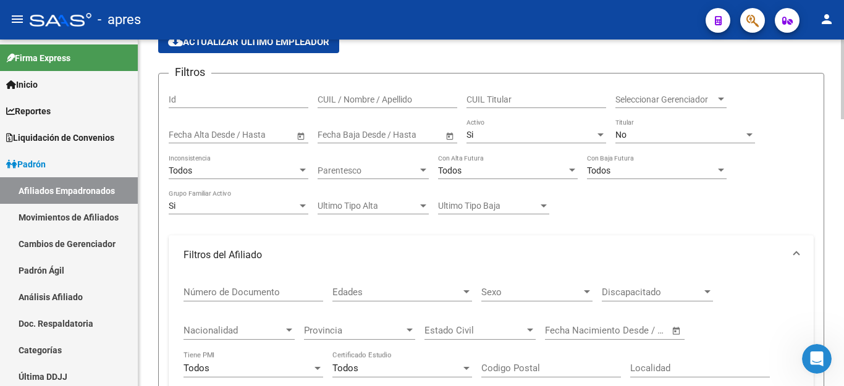
click at [359, 164] on div "Parentesco Parentesco" at bounding box center [373, 167] width 111 height 25
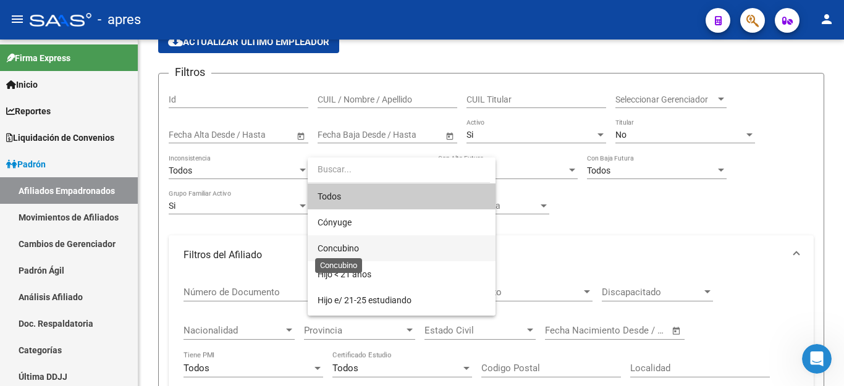
click at [349, 247] on span "Concubino" at bounding box center [338, 249] width 41 height 10
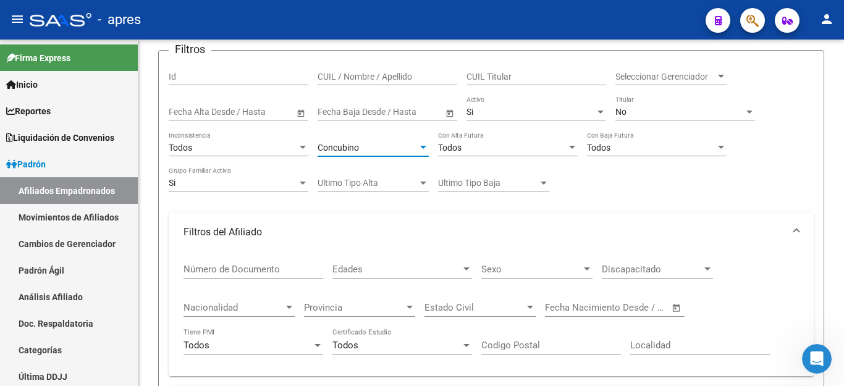
scroll to position [185, 0]
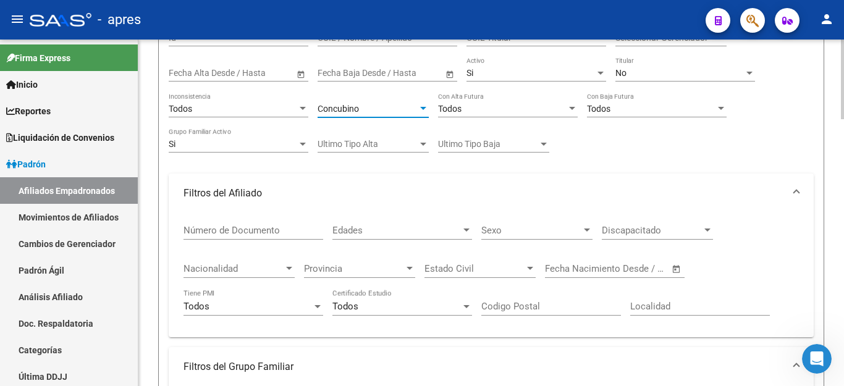
click at [376, 231] on span "Edades" at bounding box center [397, 230] width 129 height 11
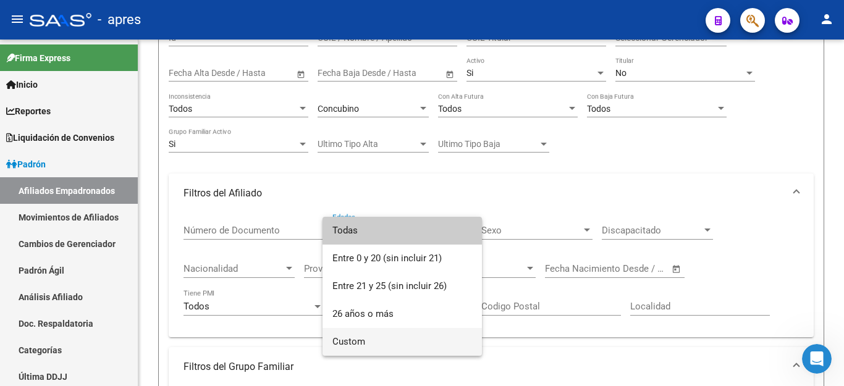
click at [362, 346] on span "Custom" at bounding box center [403, 342] width 140 height 28
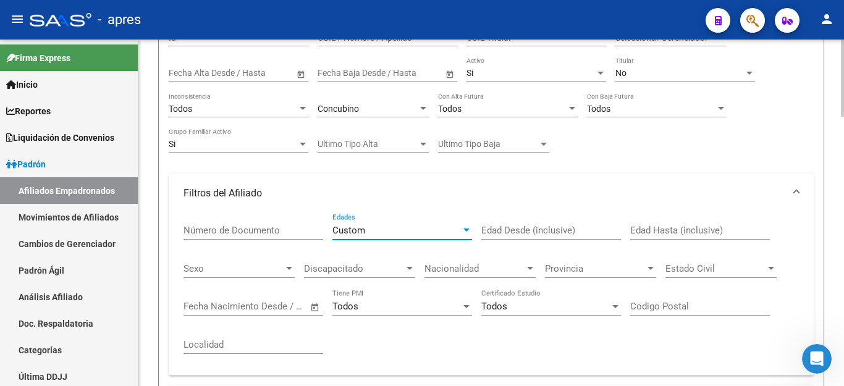
click at [514, 232] on input "Edad Desde (inclusive)" at bounding box center [552, 230] width 140 height 11
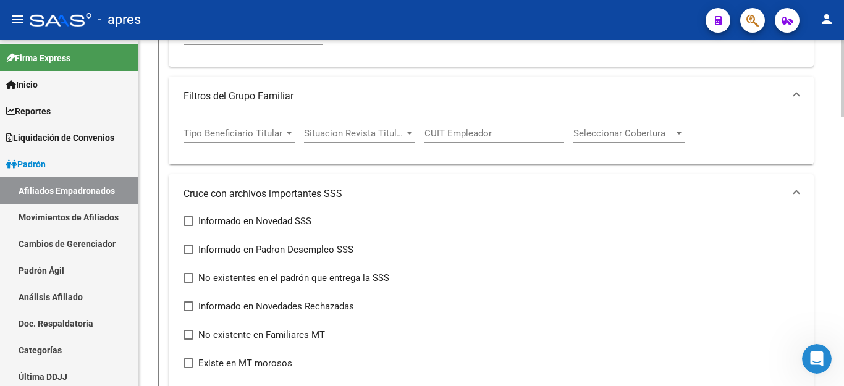
scroll to position [742, 0]
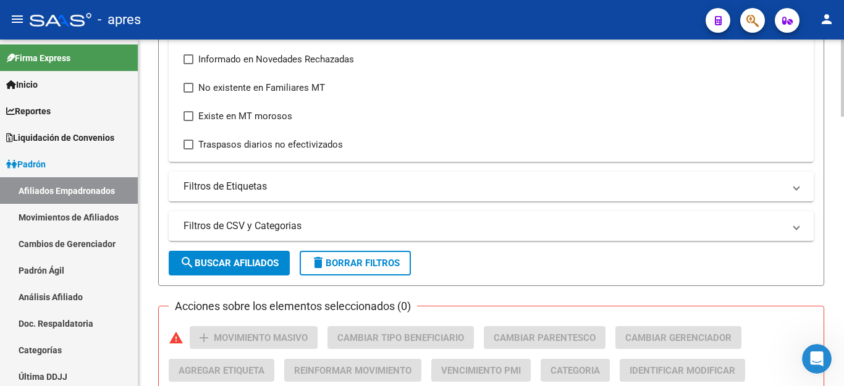
type input "32"
click at [240, 263] on span "search Buscar Afiliados" at bounding box center [229, 263] width 99 height 11
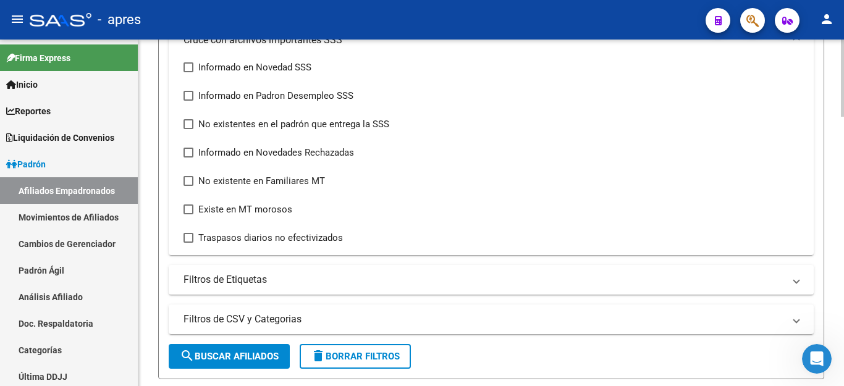
scroll to position [896, 0]
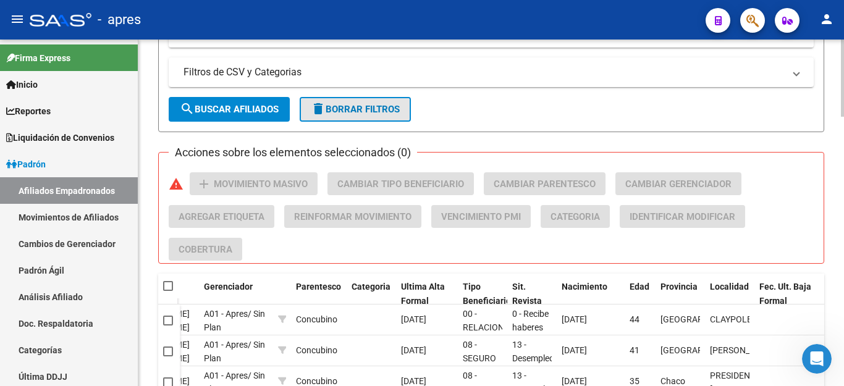
click at [365, 101] on button "delete Borrar Filtros" at bounding box center [355, 109] width 111 height 25
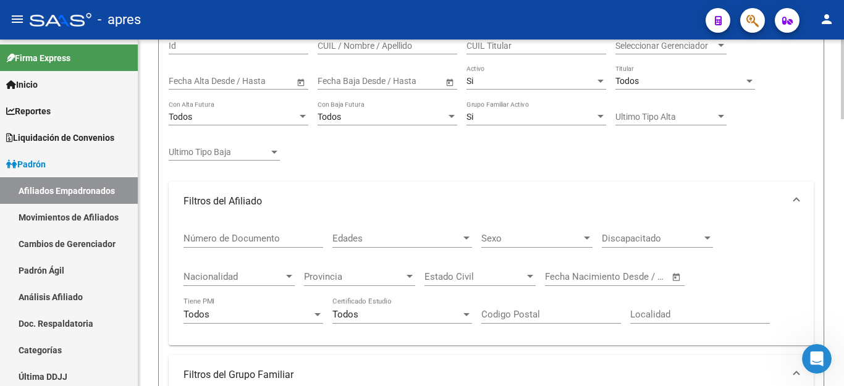
scroll to position [116, 0]
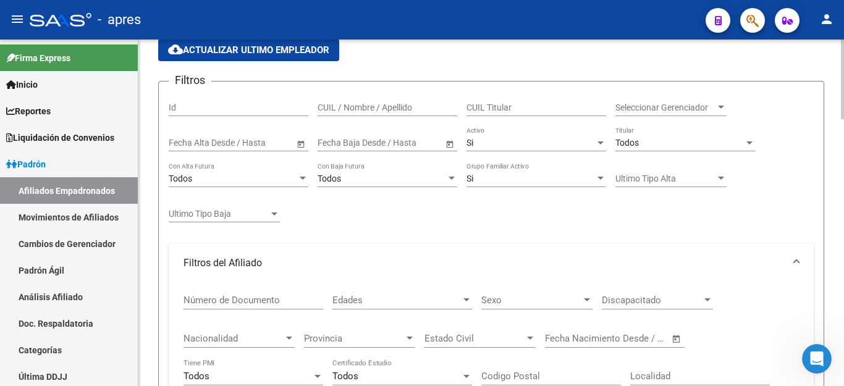
click at [635, 140] on span "Todos" at bounding box center [627, 143] width 23 height 10
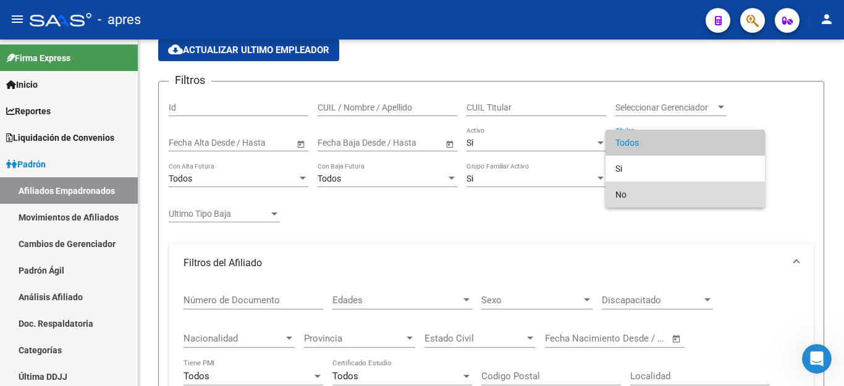
click at [635, 196] on span "No" at bounding box center [686, 195] width 140 height 26
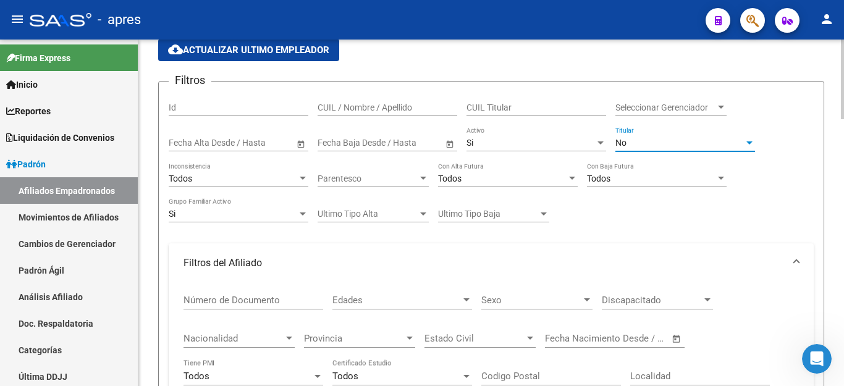
scroll to position [239, 0]
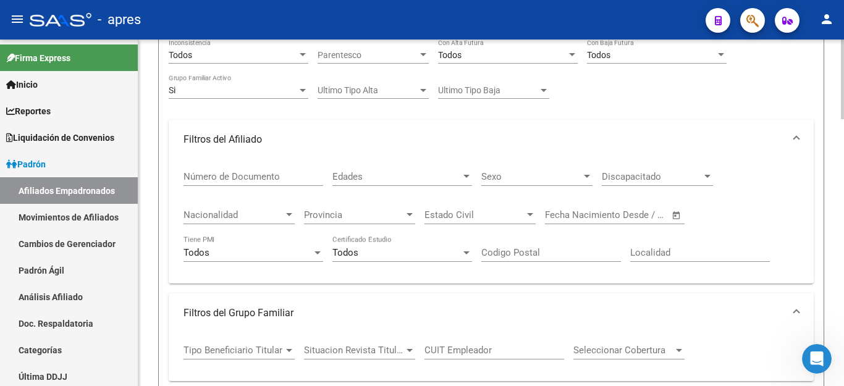
click at [348, 173] on span "Edades" at bounding box center [397, 176] width 129 height 11
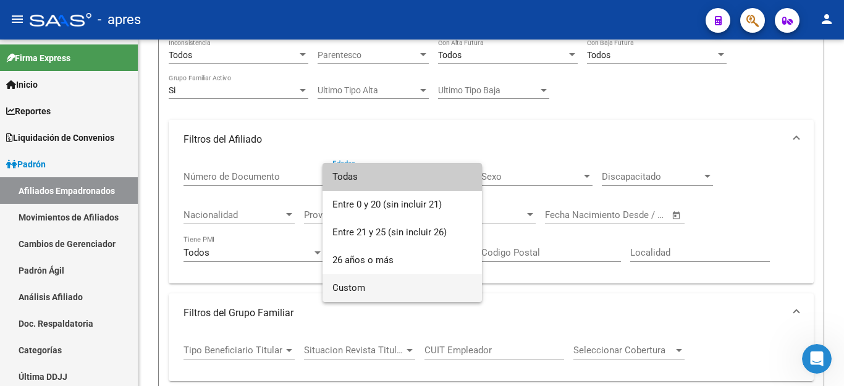
click at [364, 294] on span "Custom" at bounding box center [403, 288] width 140 height 28
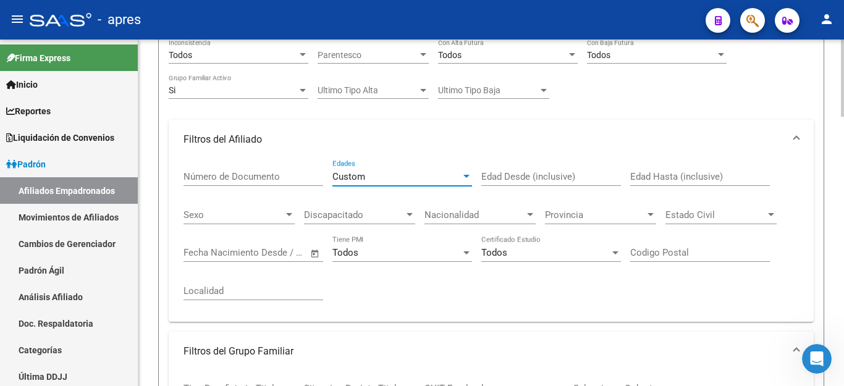
click at [537, 176] on input "Edad Desde (inclusive)" at bounding box center [552, 176] width 140 height 11
type input "26"
click at [605, 206] on div "Provincia Provincia" at bounding box center [600, 211] width 111 height 27
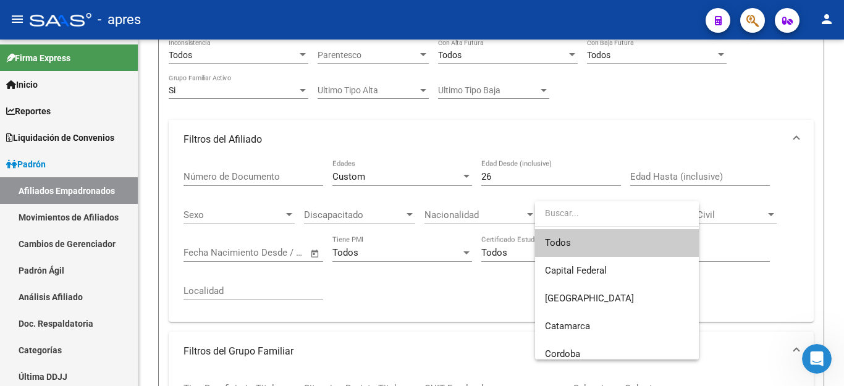
click at [800, 275] on div at bounding box center [422, 193] width 844 height 386
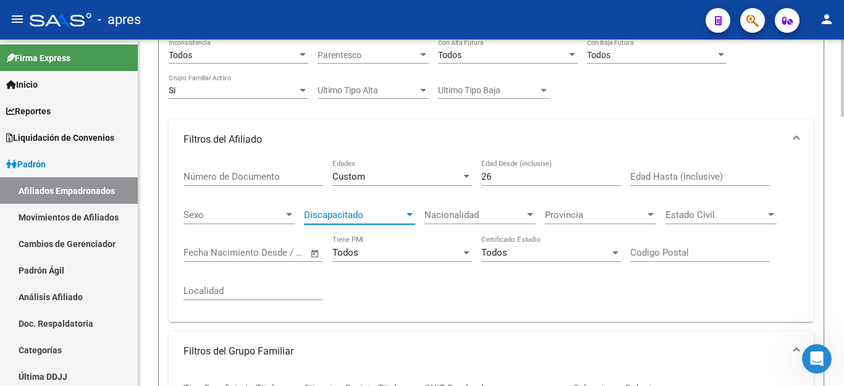
click at [337, 215] on span "Discapacitado" at bounding box center [354, 215] width 100 height 11
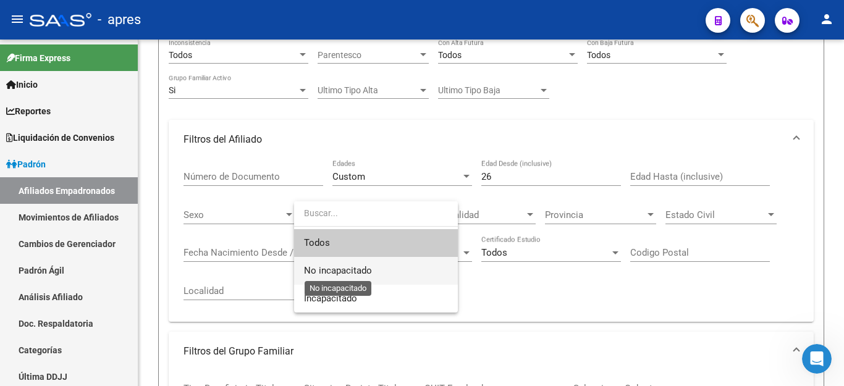
click at [341, 273] on span "No incapacitado" at bounding box center [338, 270] width 68 height 11
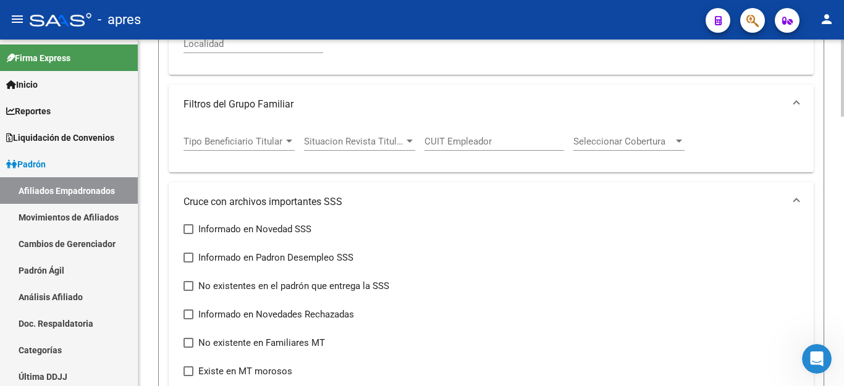
scroll to position [734, 0]
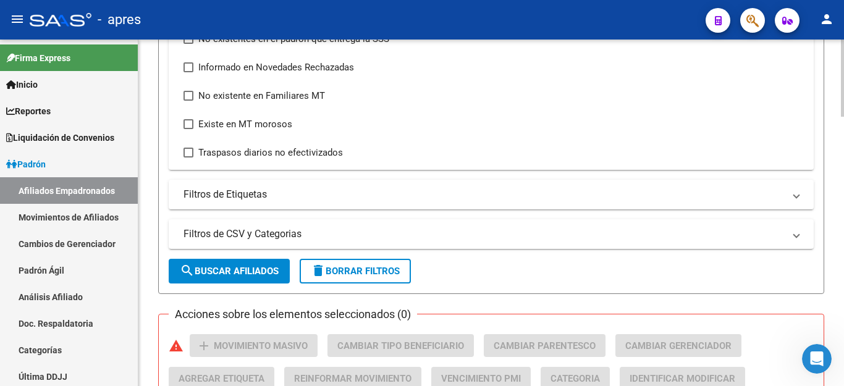
click at [242, 270] on span "search Buscar Afiliados" at bounding box center [229, 271] width 99 height 11
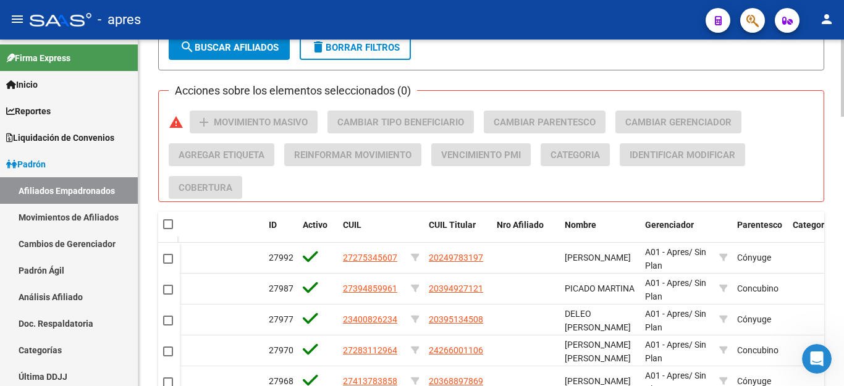
scroll to position [896, 0]
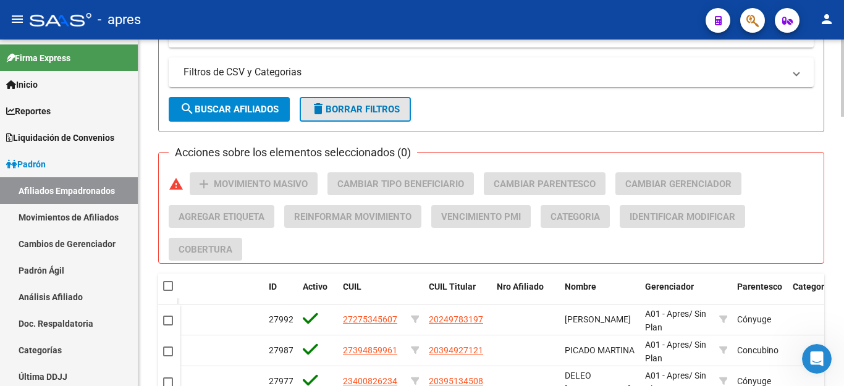
click at [349, 112] on span "delete Borrar Filtros" at bounding box center [355, 109] width 89 height 11
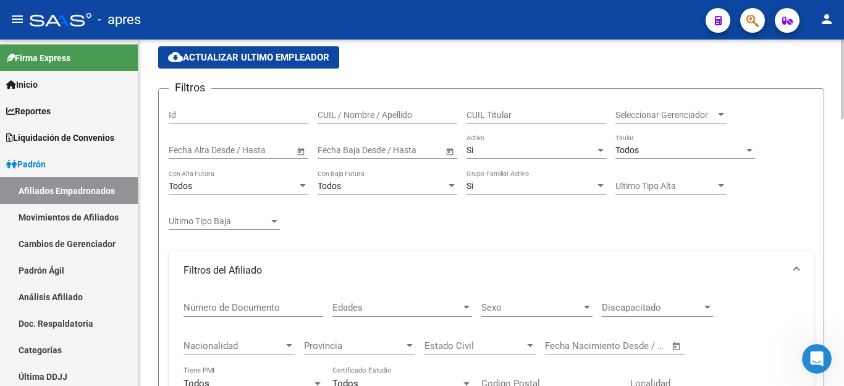
scroll to position [0, 0]
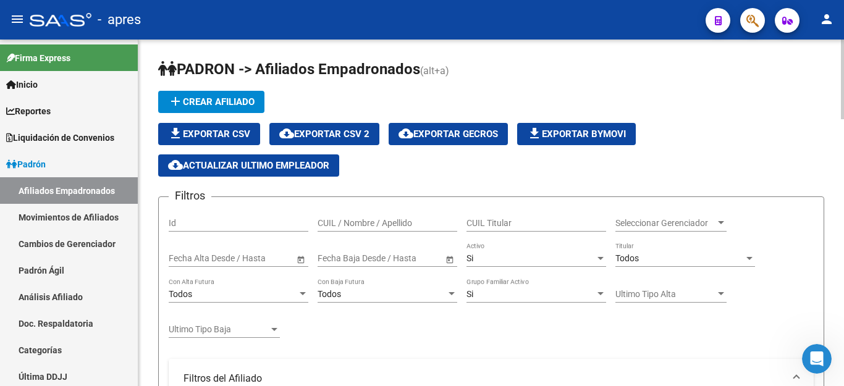
click at [634, 259] on span "Todos" at bounding box center [627, 258] width 23 height 10
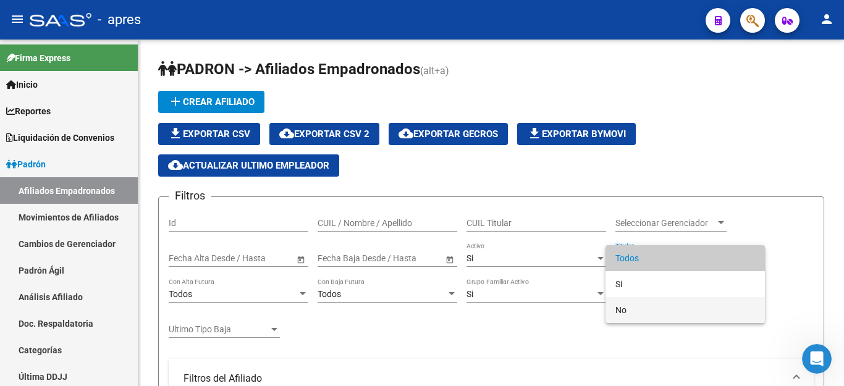
click at [631, 307] on span "No" at bounding box center [686, 310] width 140 height 26
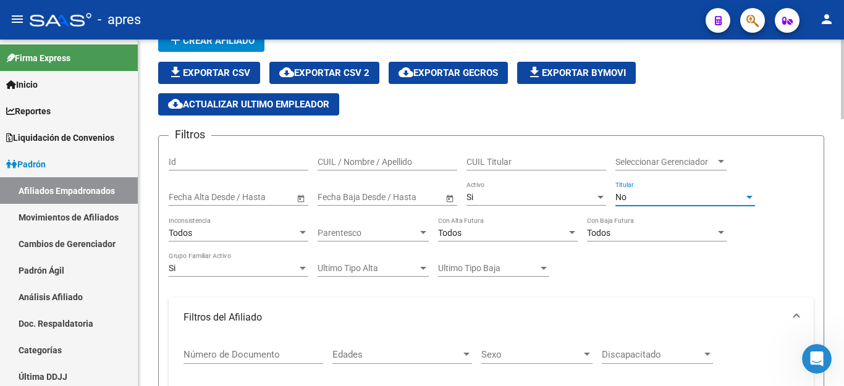
scroll to position [62, 0]
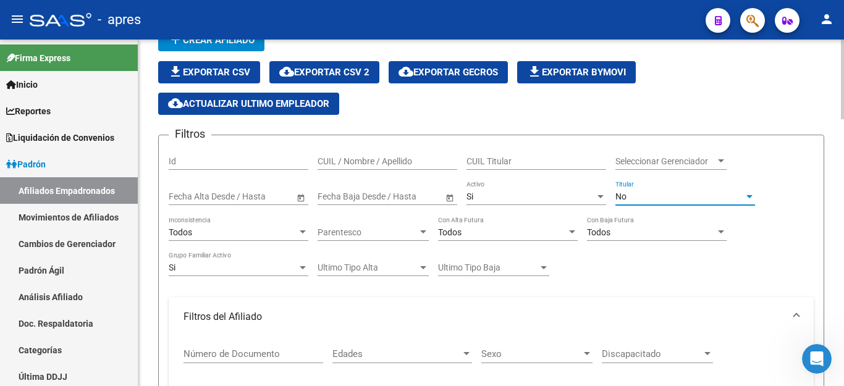
click at [352, 231] on span "Parentesco" at bounding box center [368, 232] width 100 height 11
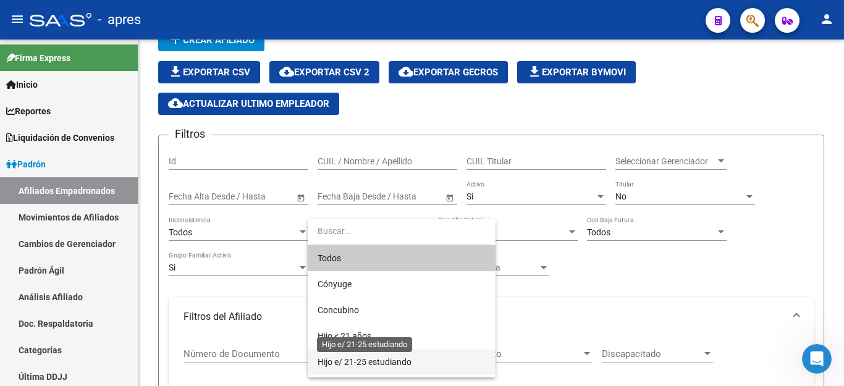
click at [361, 363] on span "Hijo e/ 21-25 estudiando" at bounding box center [365, 362] width 94 height 10
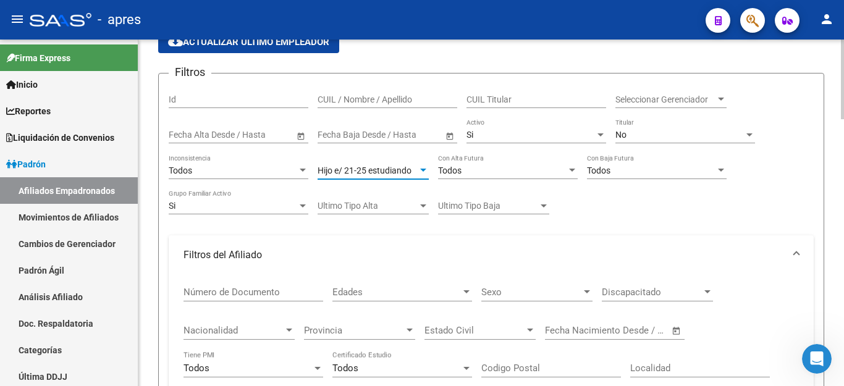
scroll to position [185, 0]
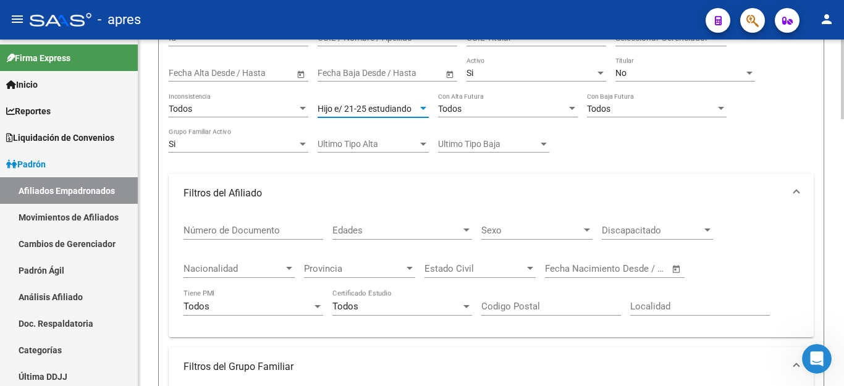
click at [383, 231] on span "Edades" at bounding box center [397, 230] width 129 height 11
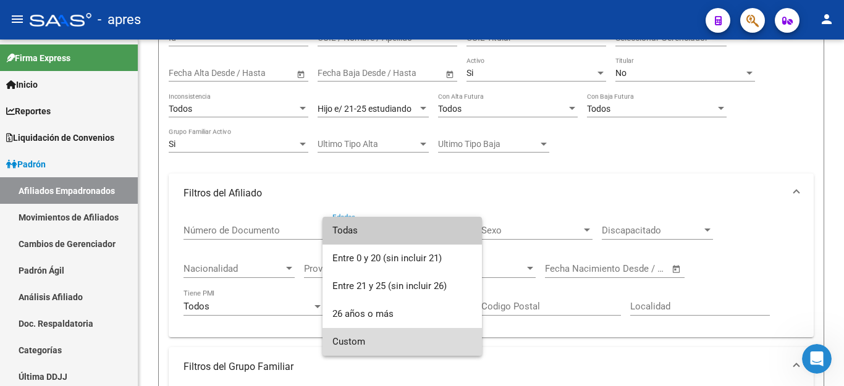
click at [381, 339] on span "Custom" at bounding box center [403, 342] width 140 height 28
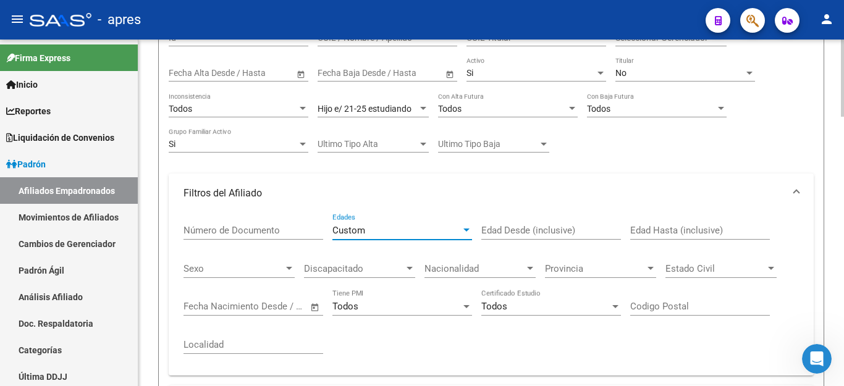
click at [517, 231] on input "Edad Desde (inclusive)" at bounding box center [552, 230] width 140 height 11
type input "26"
click at [359, 265] on span "Discapacitado" at bounding box center [354, 268] width 100 height 11
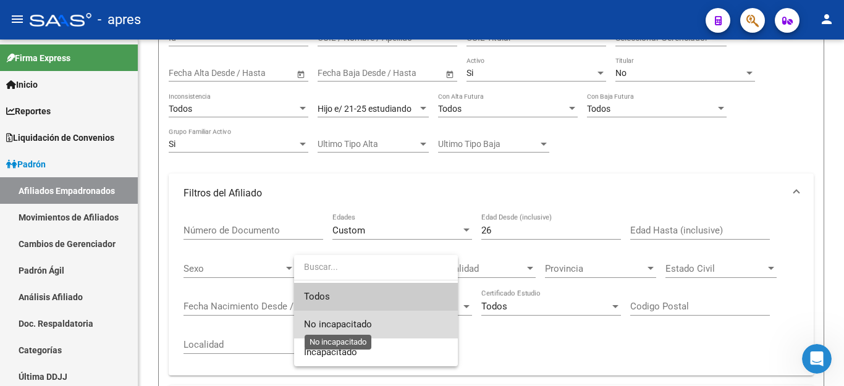
click at [359, 320] on span "No incapacitado" at bounding box center [338, 324] width 68 height 11
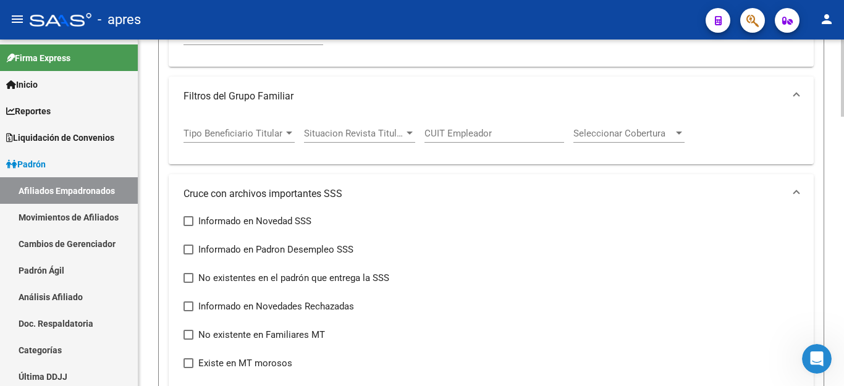
scroll to position [680, 0]
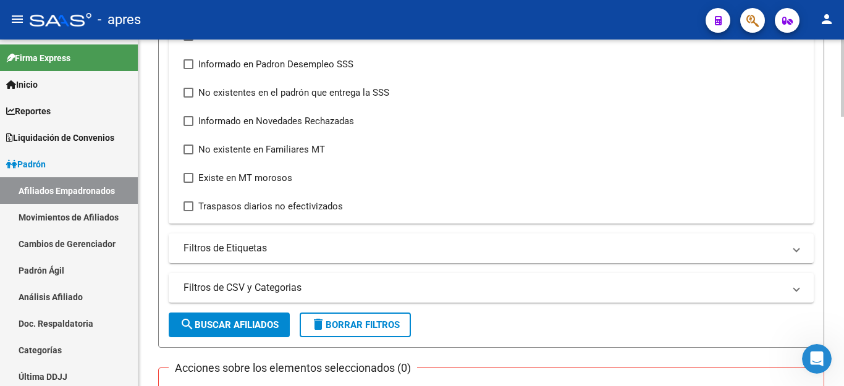
click at [242, 320] on span "search Buscar Afiliados" at bounding box center [229, 325] width 99 height 11
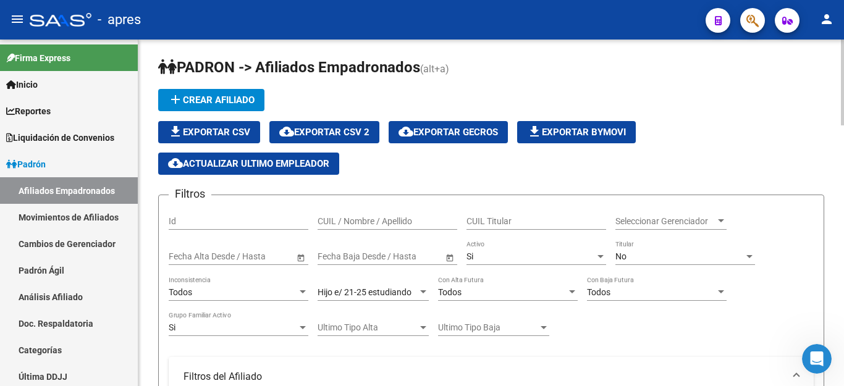
scroll to position [0, 0]
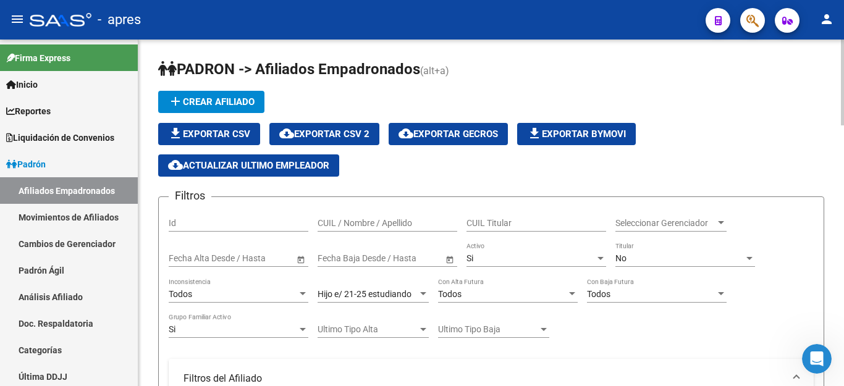
click at [240, 129] on span "file_download Exportar CSV" at bounding box center [209, 134] width 82 height 11
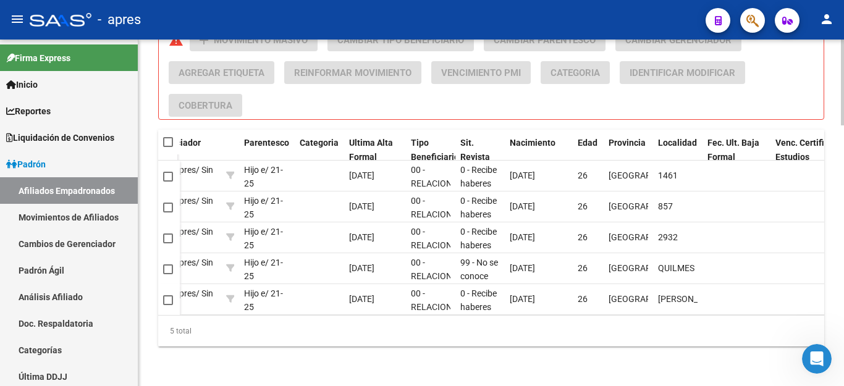
scroll to position [927, 0]
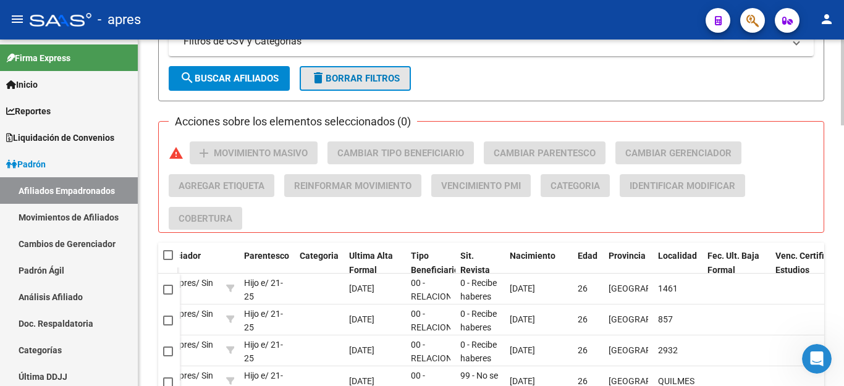
click at [378, 83] on span "delete Borrar Filtros" at bounding box center [355, 78] width 89 height 11
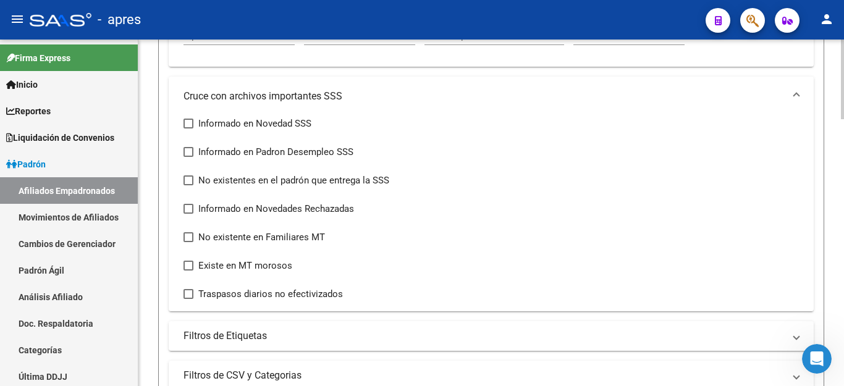
scroll to position [517, 0]
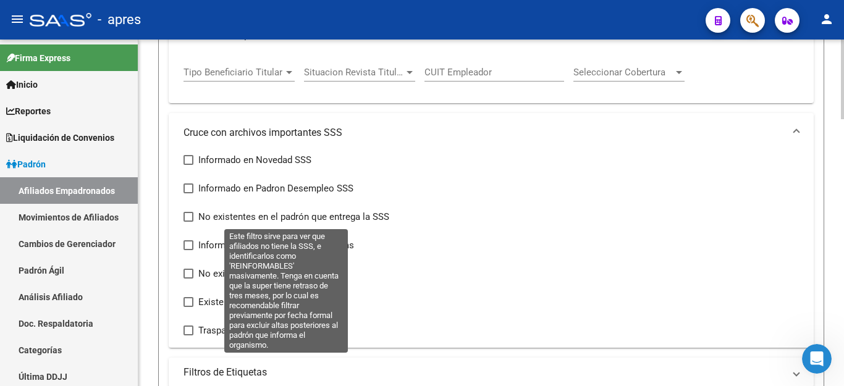
click at [190, 219] on span at bounding box center [189, 217] width 10 height 10
click at [189, 222] on input "No existentes en el padrón que entrega la SSS" at bounding box center [188, 222] width 1 height 1
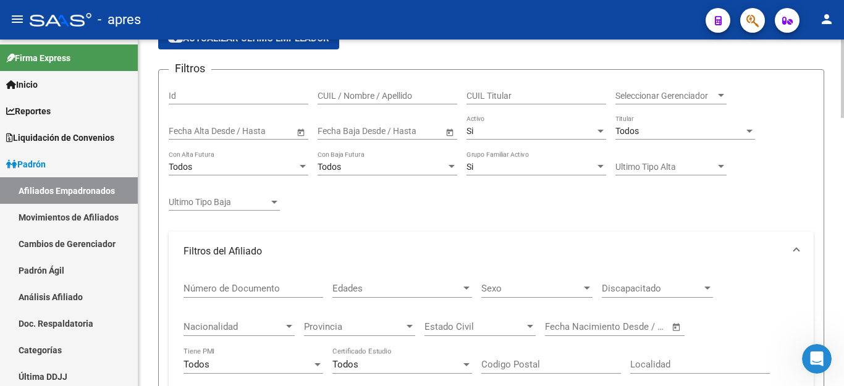
scroll to position [85, 0]
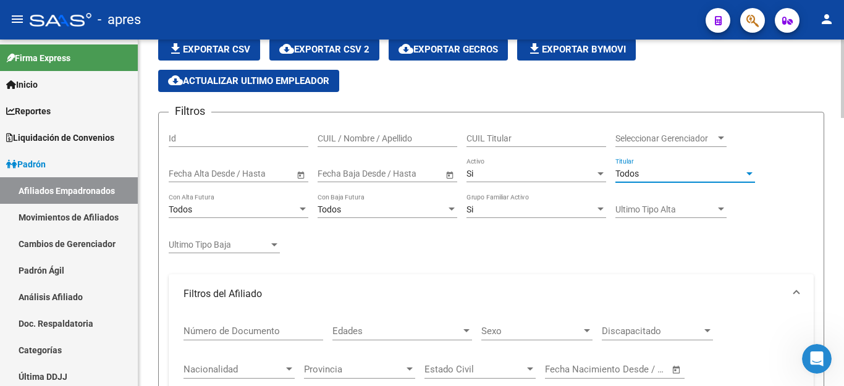
click at [658, 176] on div "Todos" at bounding box center [680, 174] width 129 height 11
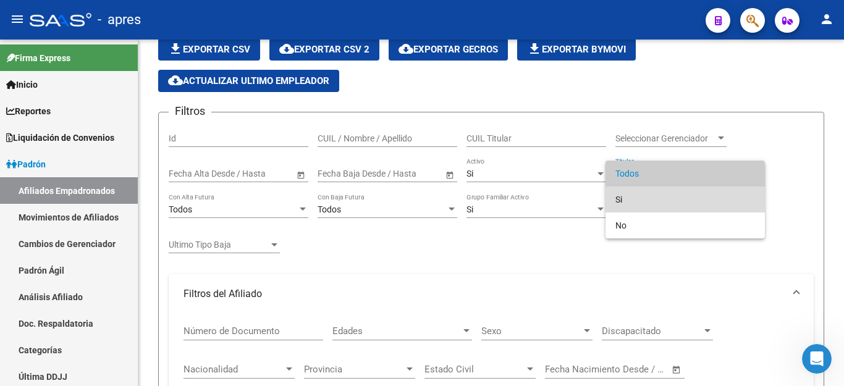
click at [639, 203] on span "Si" at bounding box center [686, 200] width 140 height 26
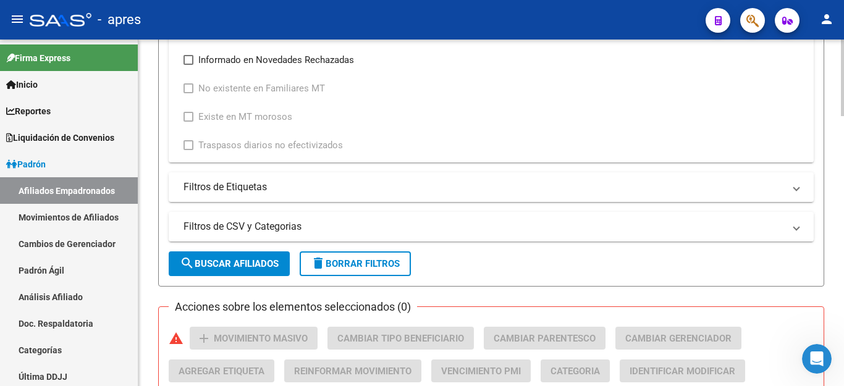
scroll to position [765, 0]
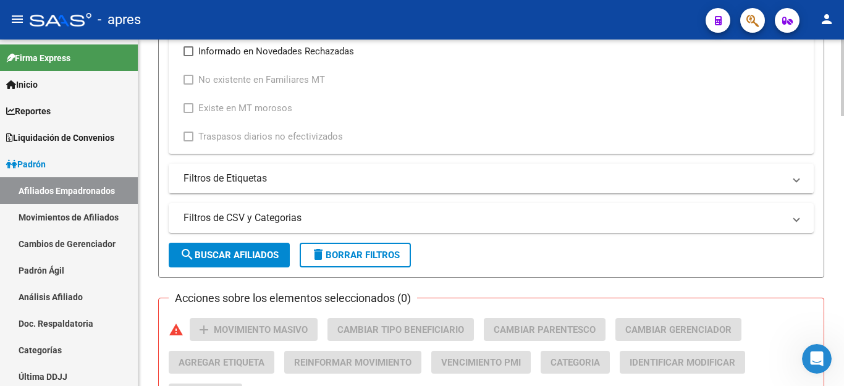
click at [248, 257] on span "search Buscar Afiliados" at bounding box center [229, 255] width 99 height 11
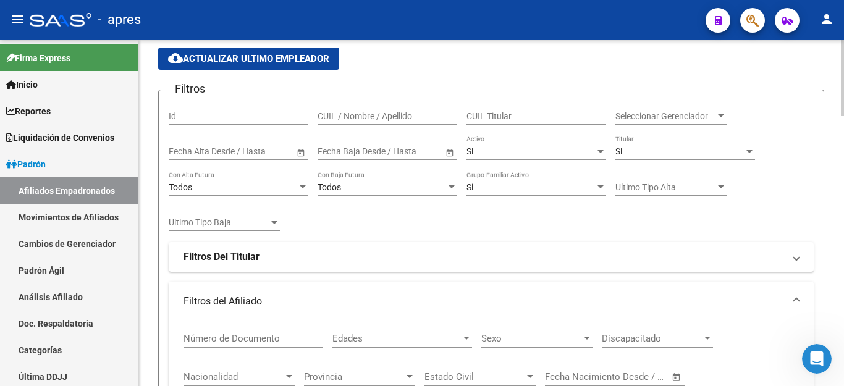
scroll to position [0, 0]
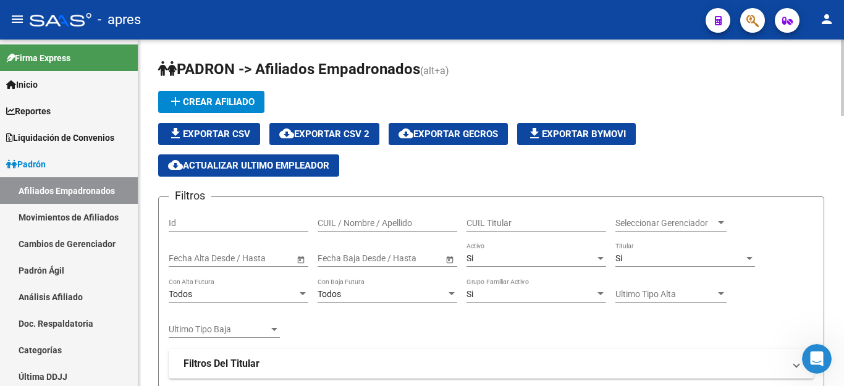
click at [213, 135] on span "file_download Exportar CSV" at bounding box center [209, 134] width 82 height 11
click at [333, 134] on span "cloud_download Exportar CSV 2" at bounding box center [324, 134] width 90 height 11
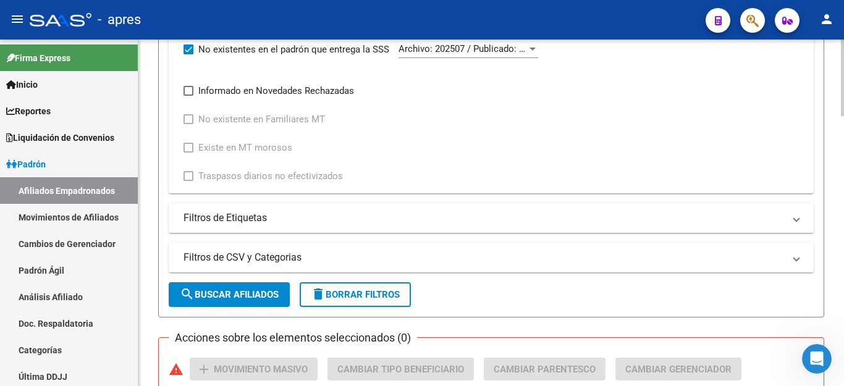
scroll to position [663, 0]
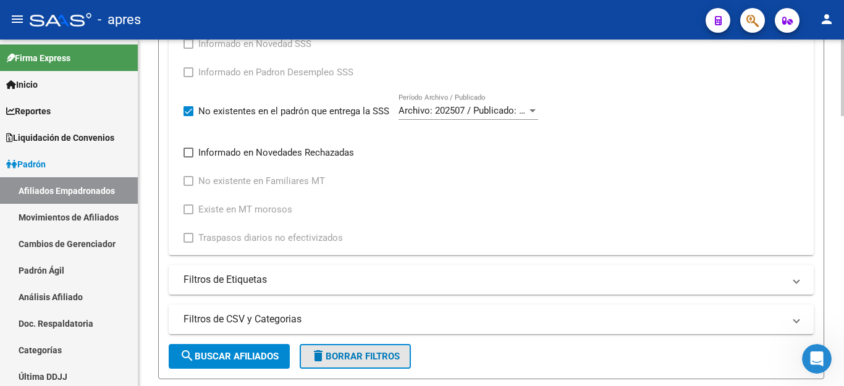
click at [374, 360] on span "delete Borrar Filtros" at bounding box center [355, 356] width 89 height 11
checkbox input "false"
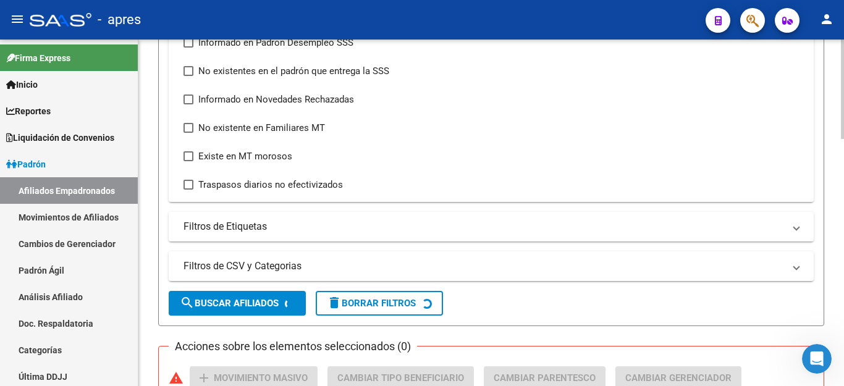
scroll to position [634, 0]
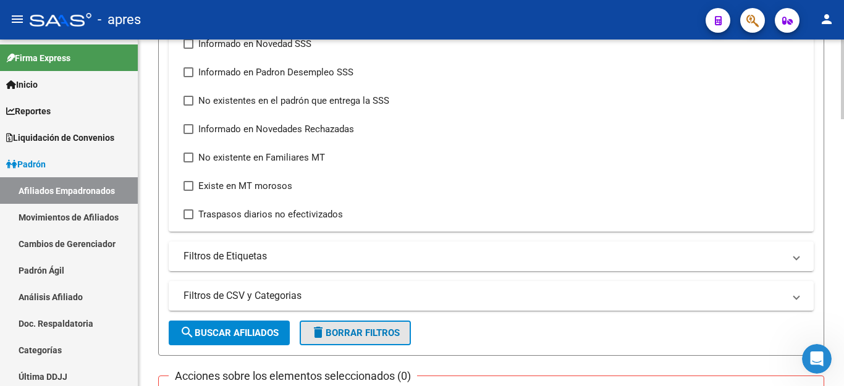
click at [372, 333] on span "delete Borrar Filtros" at bounding box center [355, 333] width 89 height 11
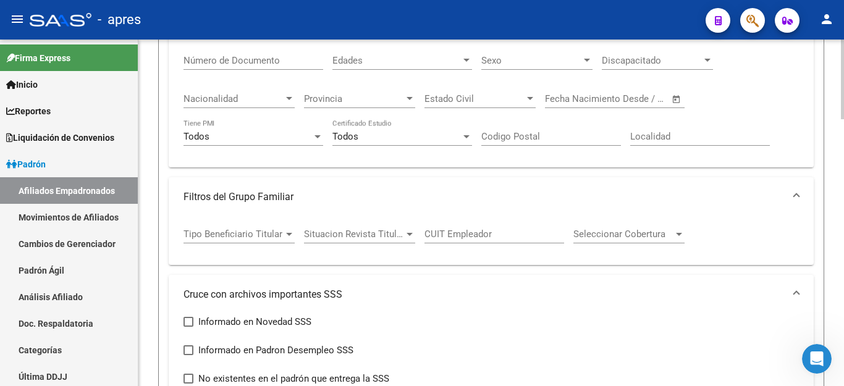
scroll to position [77, 0]
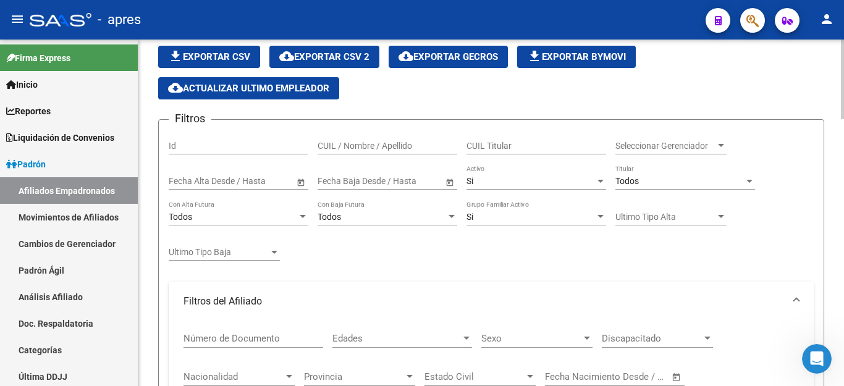
click at [653, 176] on div "Todos" at bounding box center [680, 181] width 129 height 11
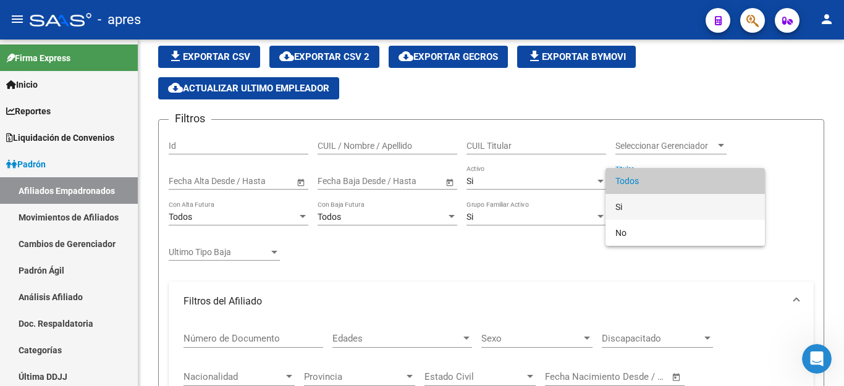
click at [624, 208] on span "Si" at bounding box center [686, 207] width 140 height 26
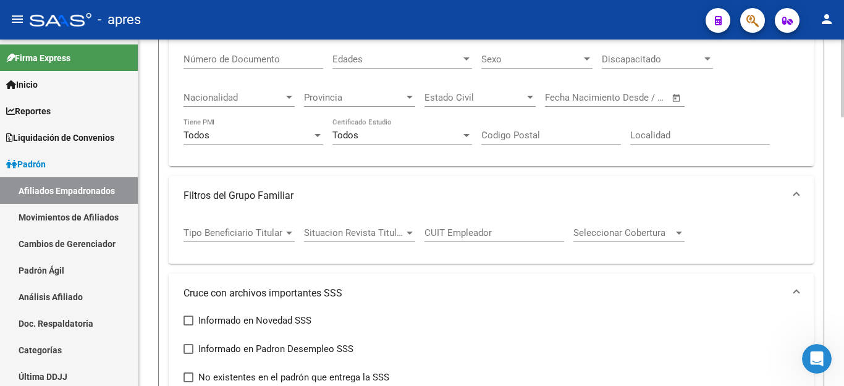
scroll to position [572, 0]
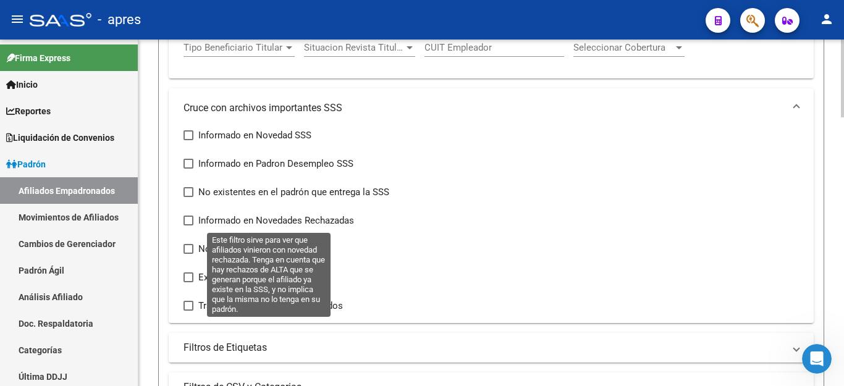
click at [190, 218] on span at bounding box center [189, 221] width 10 height 10
click at [189, 226] on input "Informado en Novedades Rechazadas" at bounding box center [188, 226] width 1 height 1
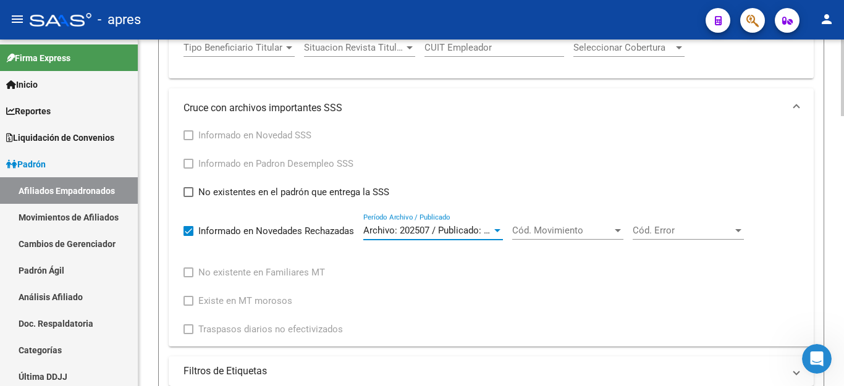
click at [449, 235] on span "Archivo: 202507 / Publicado: 202508" at bounding box center [438, 230] width 150 height 11
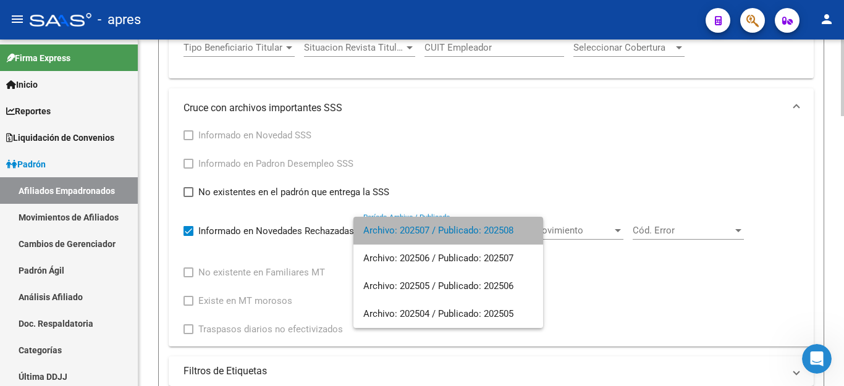
click at [449, 235] on span "Archivo: 202507 / Publicado: 202508" at bounding box center [448, 231] width 170 height 28
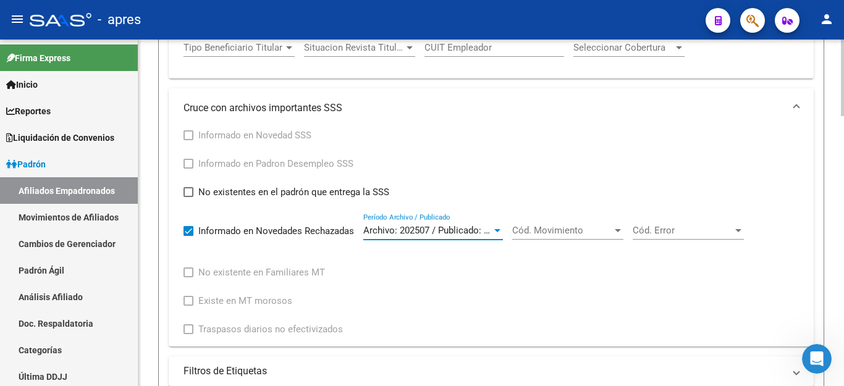
click at [550, 230] on span "Cód. Movimiento" at bounding box center [562, 230] width 100 height 11
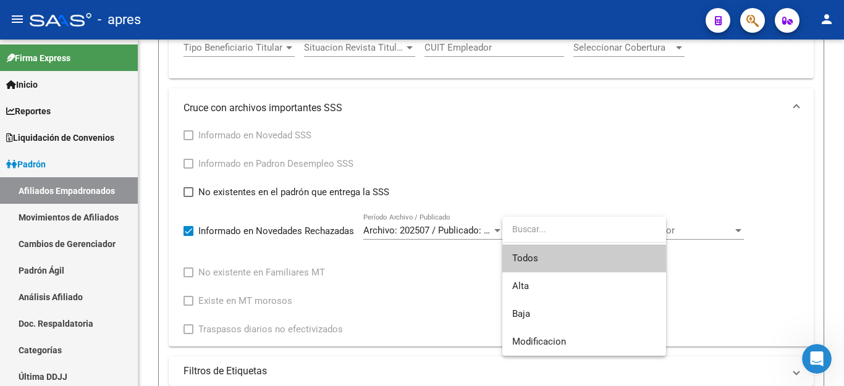
click at [535, 257] on span "Todos" at bounding box center [584, 259] width 144 height 28
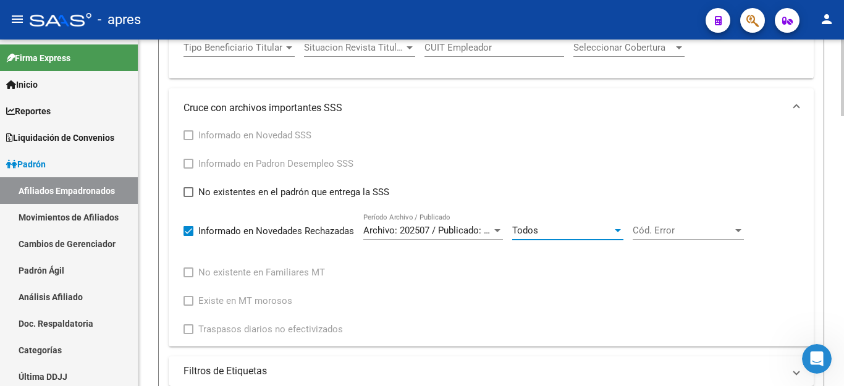
click at [655, 234] on span "Cód. Error" at bounding box center [683, 230] width 100 height 11
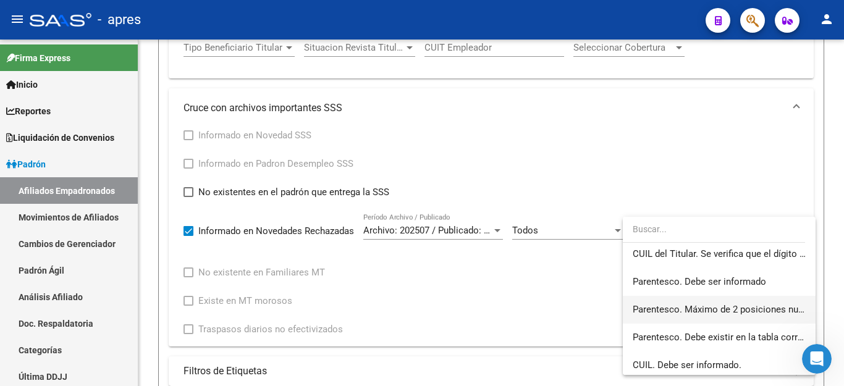
scroll to position [247, 0]
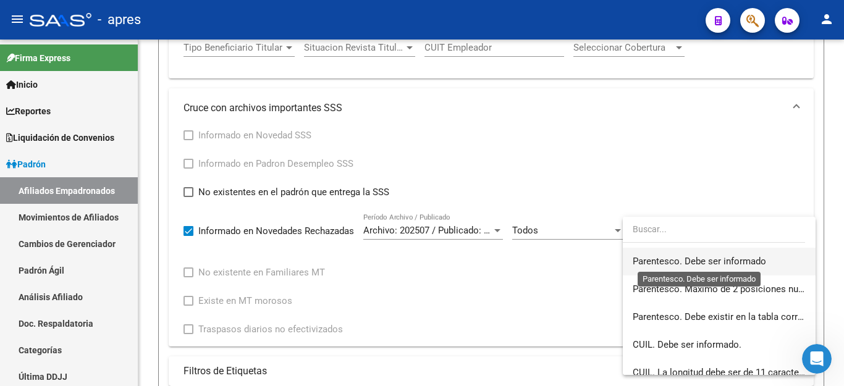
click at [686, 259] on span "Parentesco. Debe ser informado" at bounding box center [700, 261] width 134 height 11
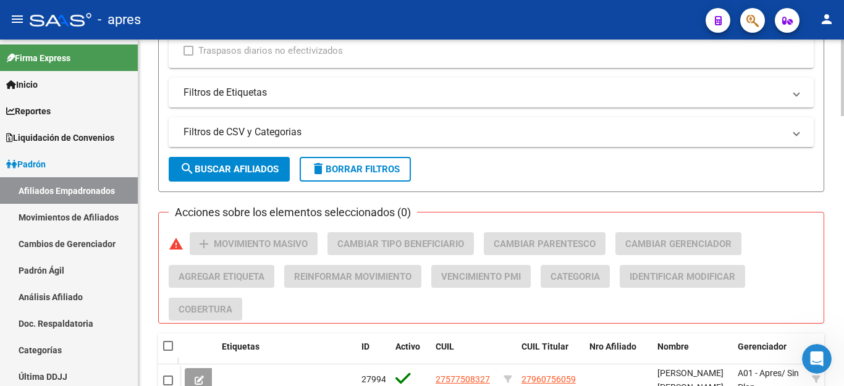
scroll to position [881, 0]
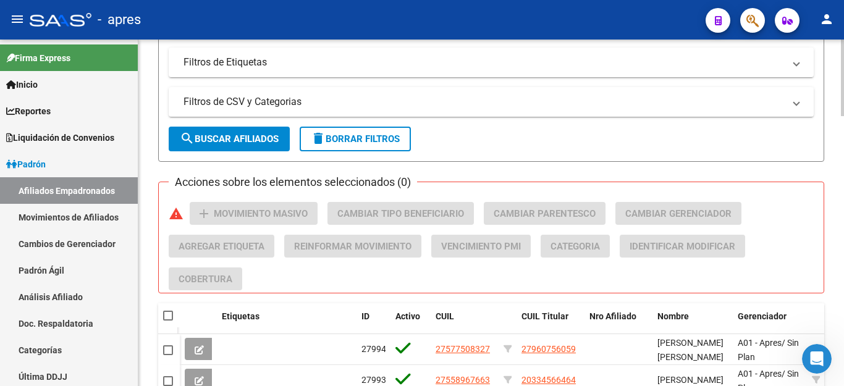
click at [211, 147] on button "search Buscar Afiliados" at bounding box center [229, 139] width 121 height 25
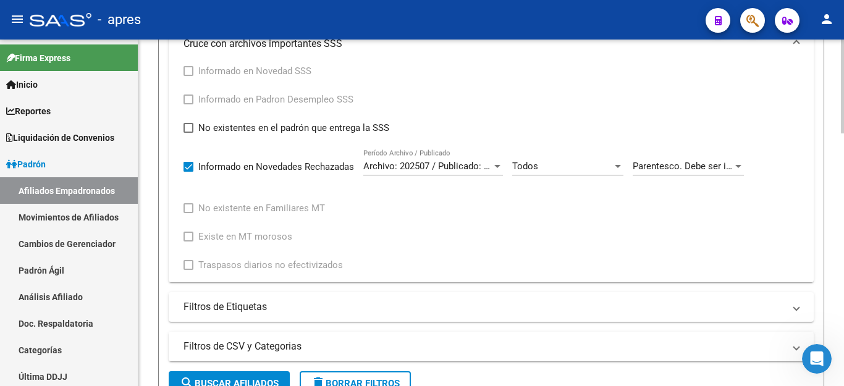
scroll to position [498, 0]
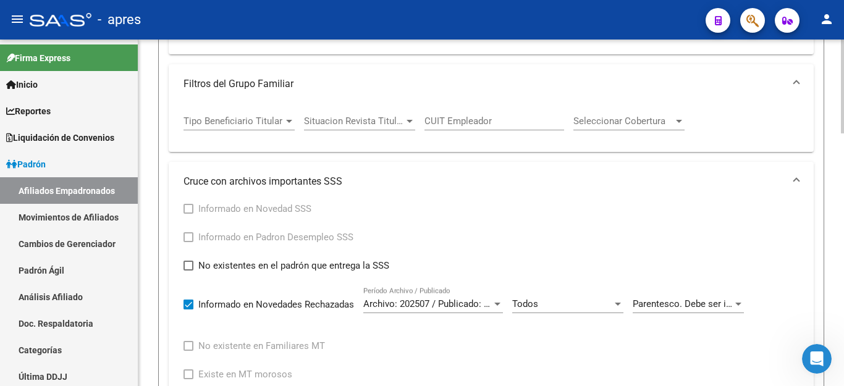
click at [679, 294] on div "Parentesco. Debe ser informado Cód. Error" at bounding box center [688, 300] width 111 height 27
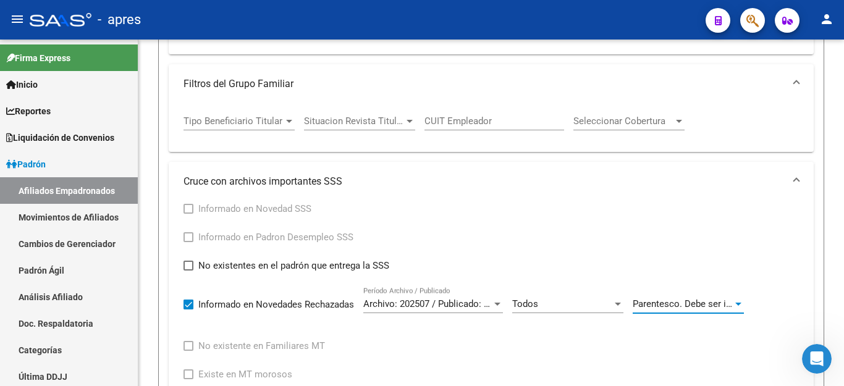
click at [673, 302] on span "Parentesco. Debe ser informado" at bounding box center [700, 304] width 134 height 11
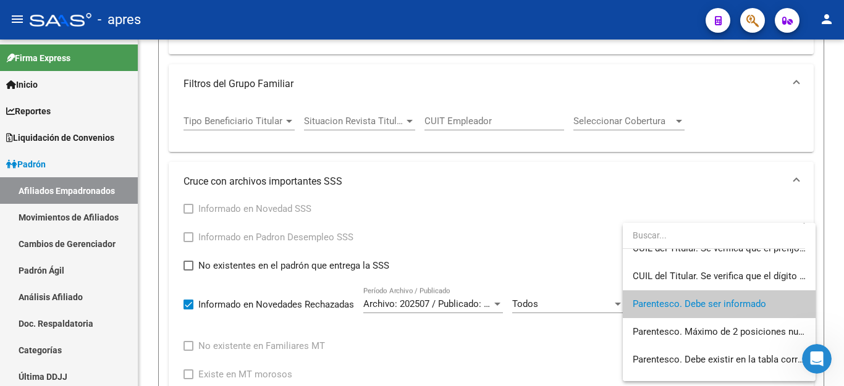
click at [584, 307] on div at bounding box center [422, 193] width 844 height 386
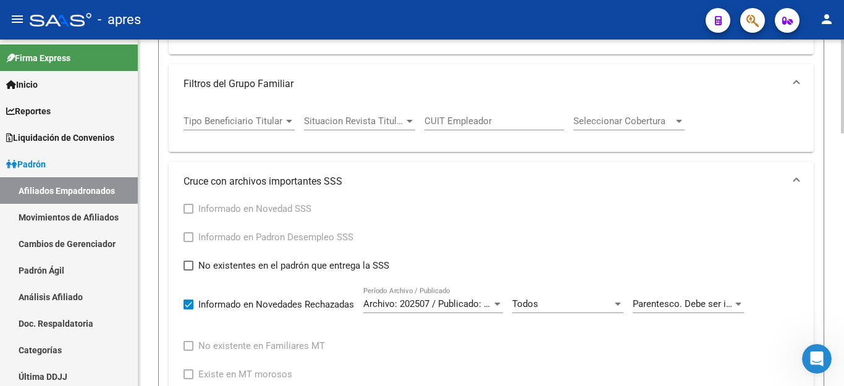
click at [606, 304] on div "Todos" at bounding box center [562, 304] width 100 height 11
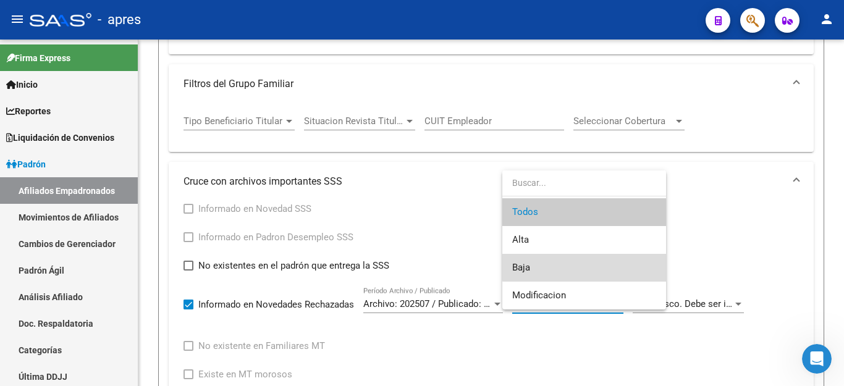
click at [593, 266] on span "Baja" at bounding box center [584, 268] width 144 height 28
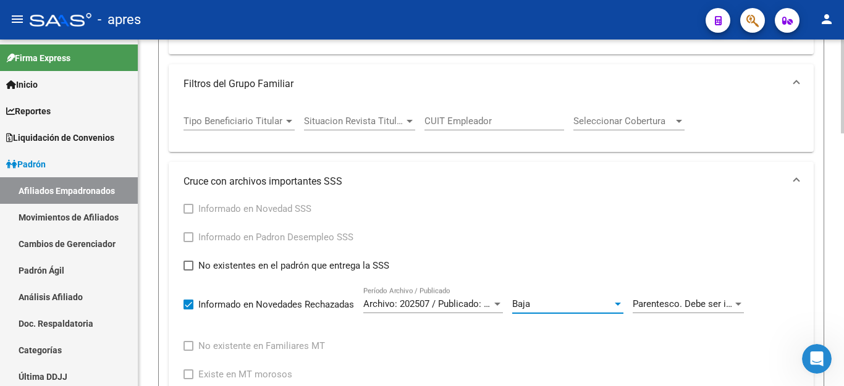
click at [686, 304] on span "Parentesco. Debe ser informado" at bounding box center [700, 304] width 134 height 11
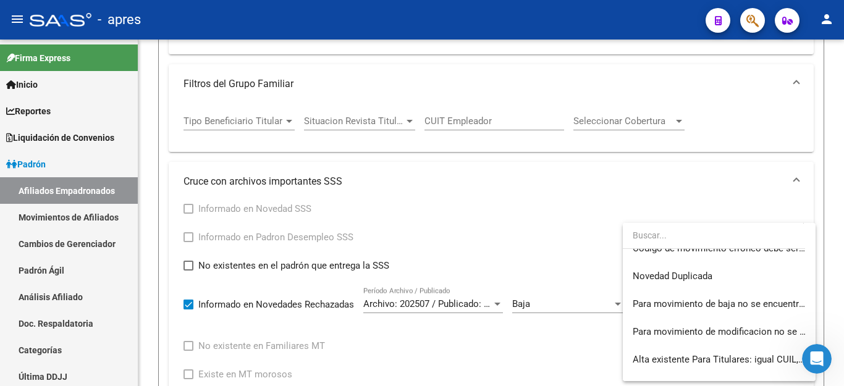
scroll to position [2498, 0]
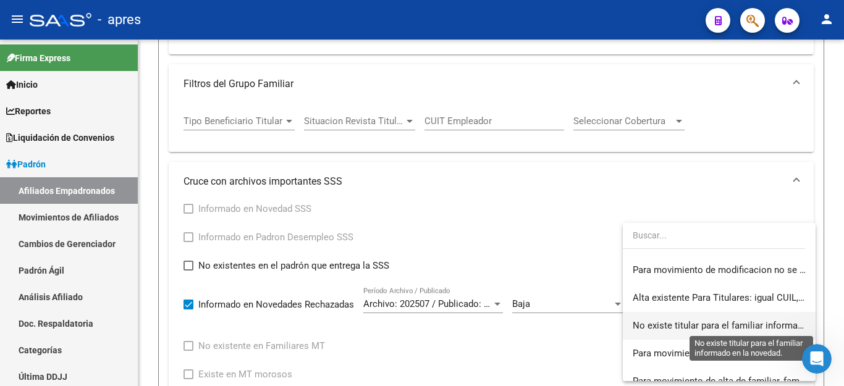
click at [719, 326] on span "No existe titular para el familiar informado en la novedad." at bounding box center [751, 325] width 237 height 11
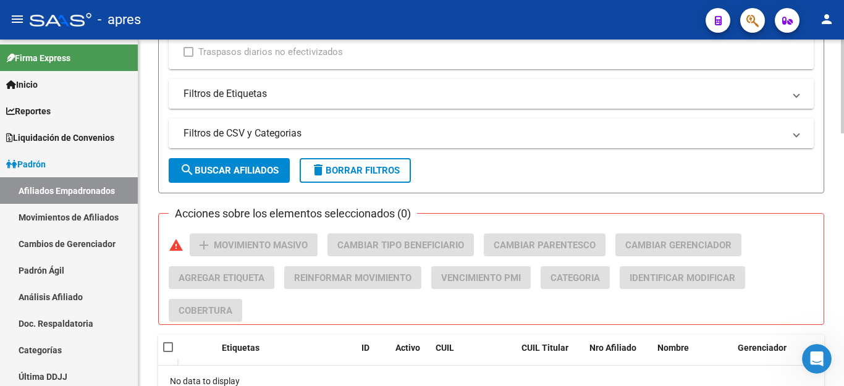
scroll to position [869, 0]
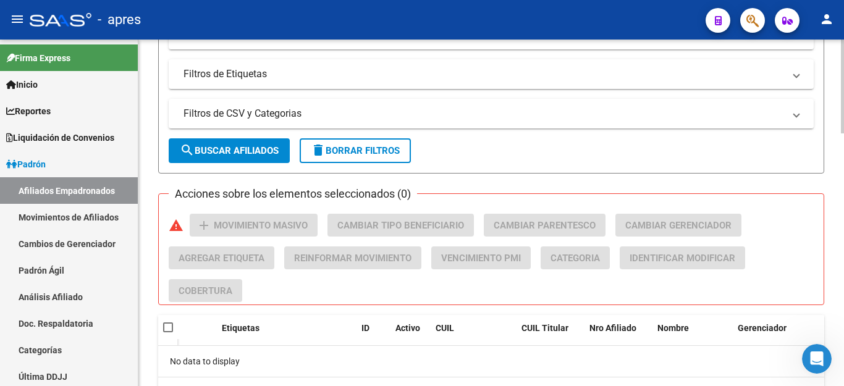
click at [238, 148] on span "search Buscar Afiliados" at bounding box center [229, 150] width 99 height 11
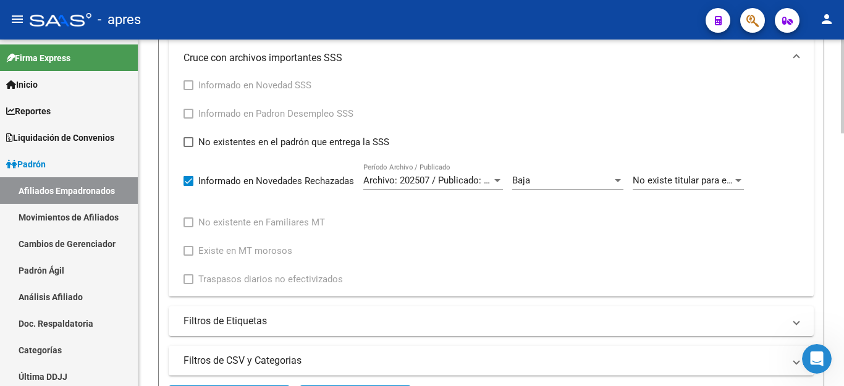
scroll to position [560, 0]
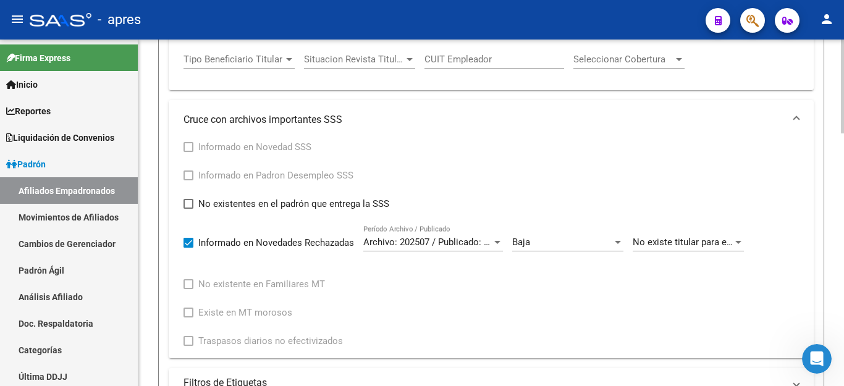
click at [537, 248] on div "Baja Cód. Movimiento" at bounding box center [567, 238] width 111 height 27
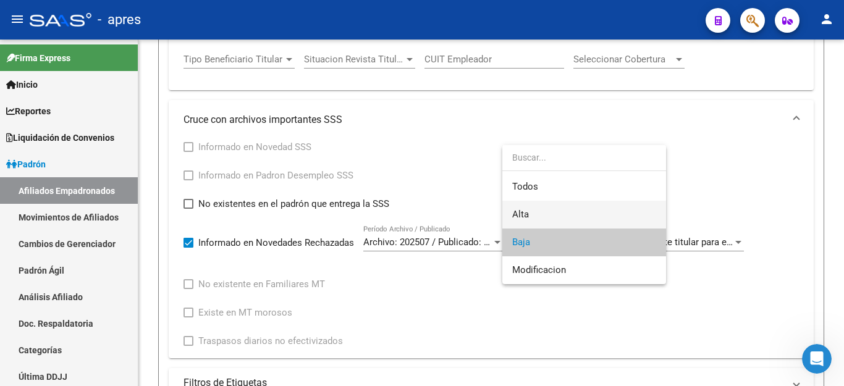
click at [541, 209] on span "Alta" at bounding box center [584, 215] width 144 height 28
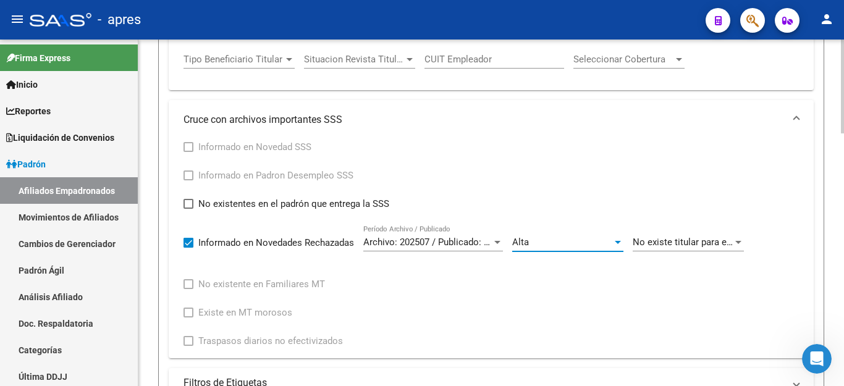
click at [664, 245] on span "No existe titular para el familiar informado en la novedad." at bounding box center [751, 242] width 237 height 11
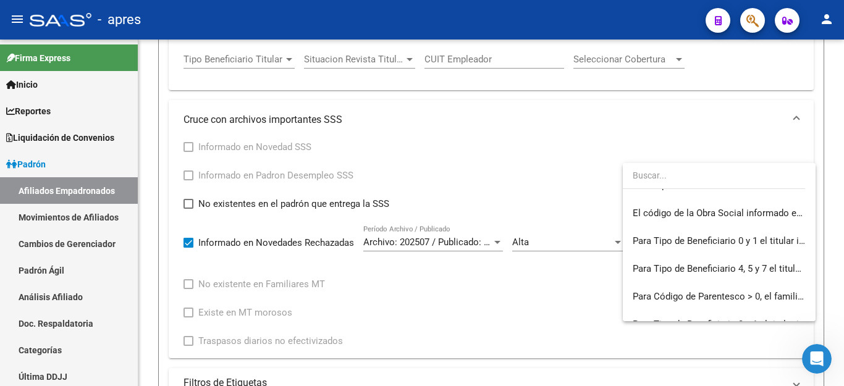
scroll to position [3931, 0]
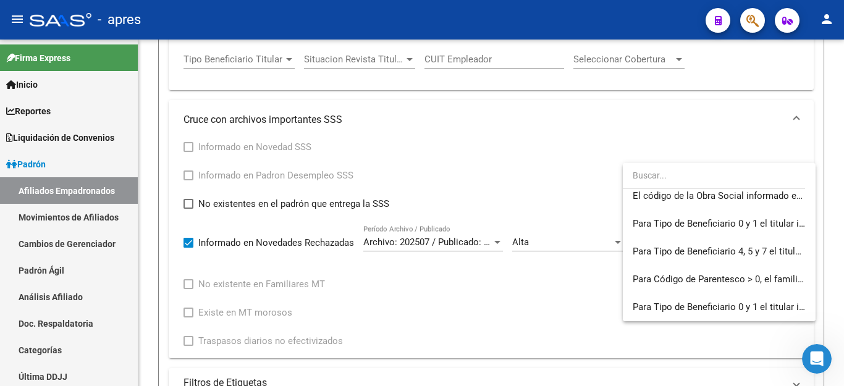
click at [545, 328] on div at bounding box center [422, 193] width 844 height 386
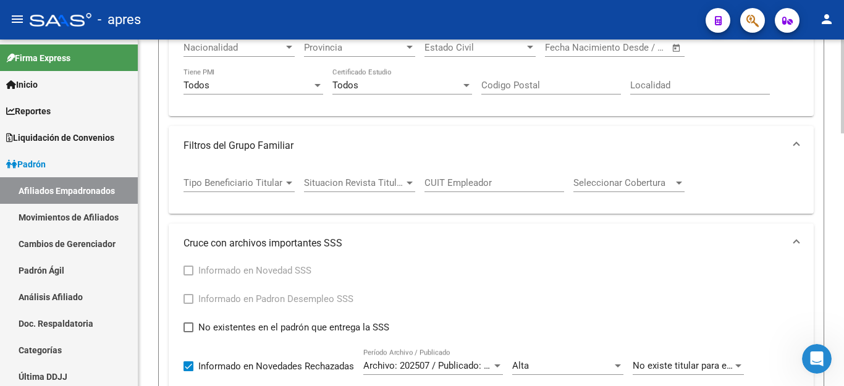
scroll to position [684, 0]
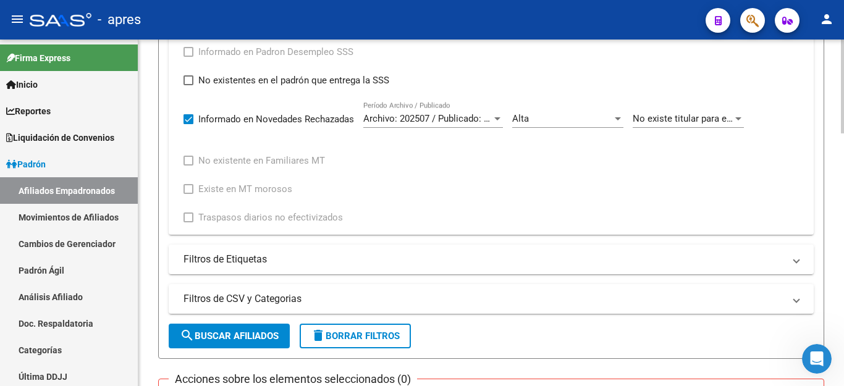
click at [460, 111] on div "Archivo: 202507 / Publicado: 202508 Período Archivo / Publicado" at bounding box center [433, 114] width 140 height 27
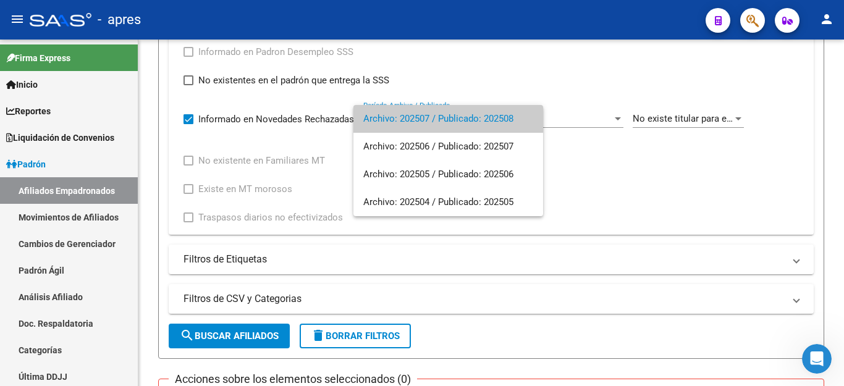
click at [438, 124] on span "Archivo: 202507 / Publicado: 202508" at bounding box center [448, 119] width 170 height 28
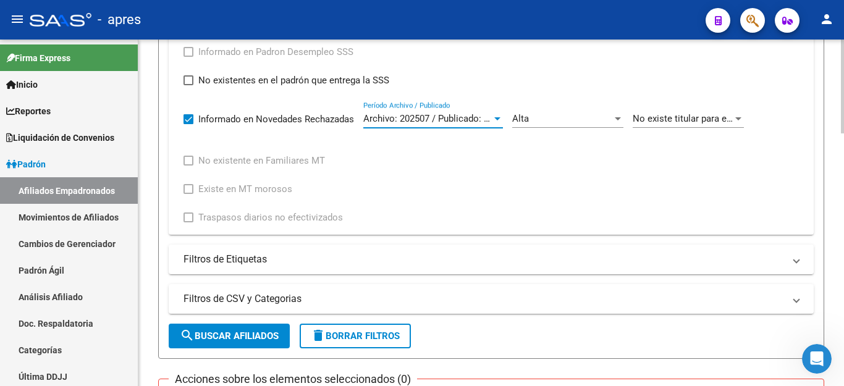
click at [575, 123] on div "Alta" at bounding box center [562, 118] width 100 height 11
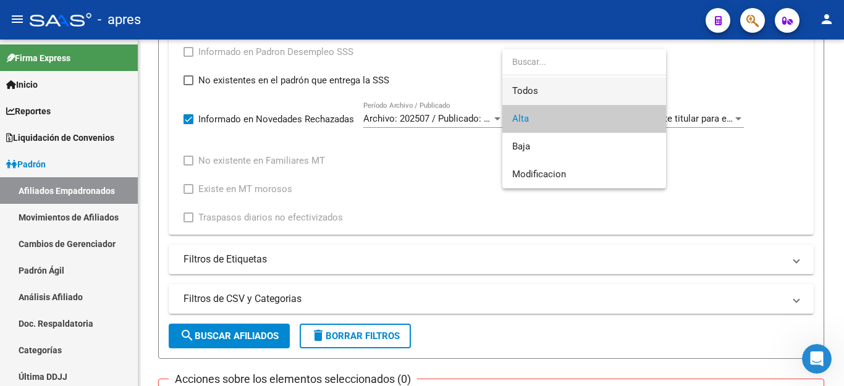
click at [566, 95] on span "Todos" at bounding box center [584, 91] width 144 height 28
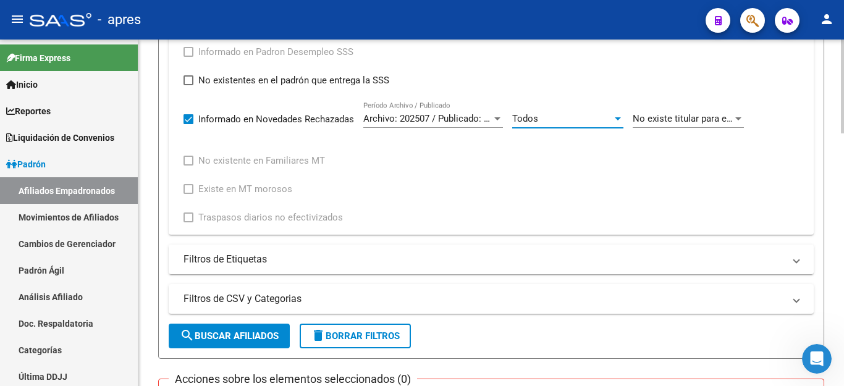
click at [687, 114] on span "No existe titular para el familiar informado en la novedad." at bounding box center [751, 118] width 237 height 11
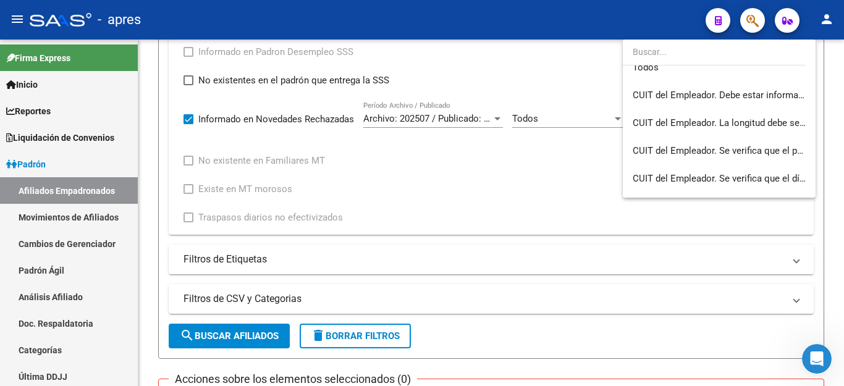
scroll to position [0, 0]
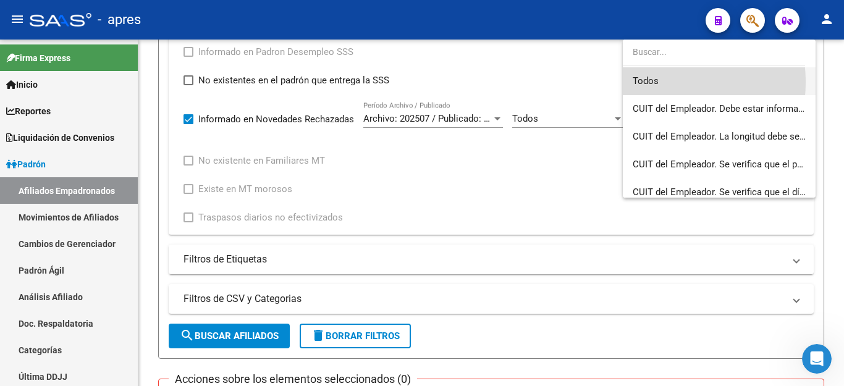
click at [645, 82] on span "Todos" at bounding box center [719, 81] width 173 height 28
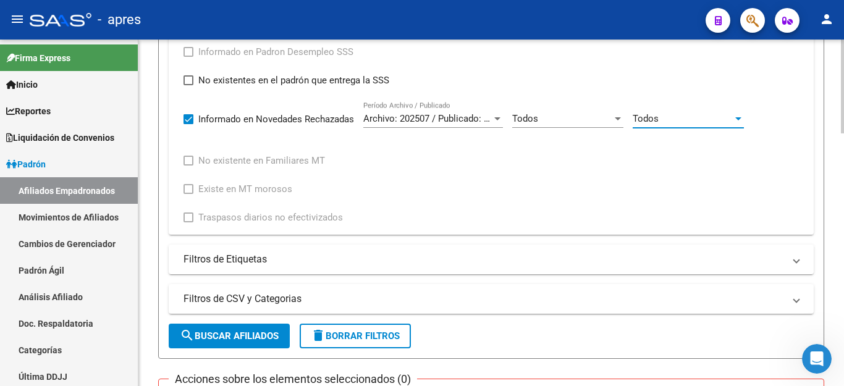
click at [227, 331] on span "search Buscar Afiliados" at bounding box center [229, 336] width 99 height 11
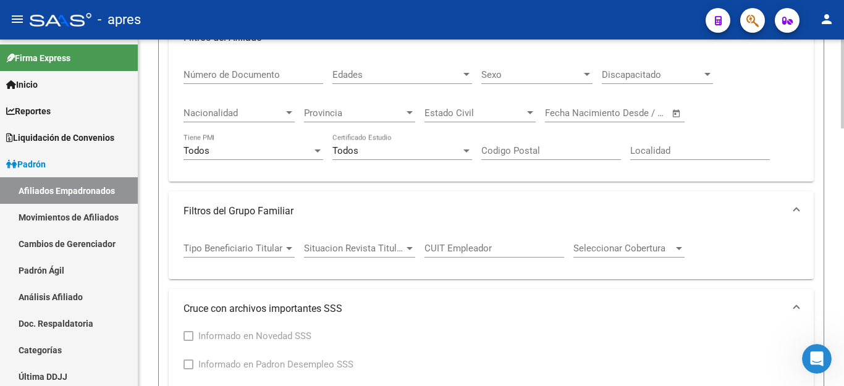
scroll to position [742, 0]
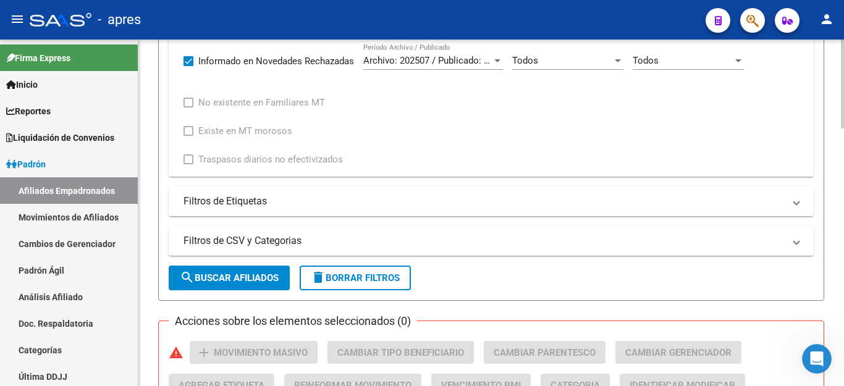
click at [378, 277] on span "delete Borrar Filtros" at bounding box center [355, 278] width 89 height 11
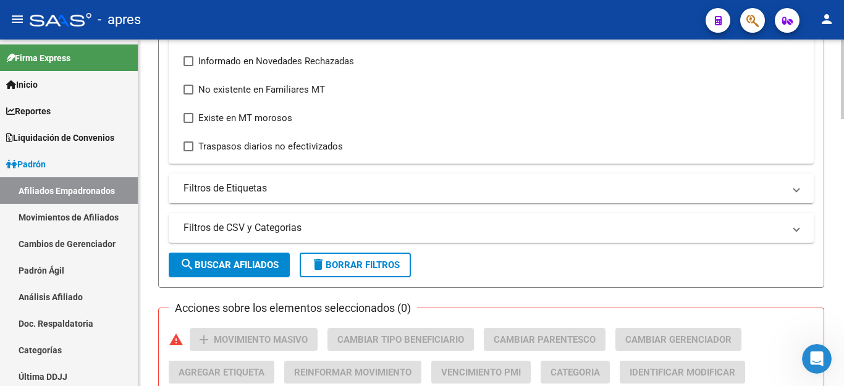
scroll to position [0, 0]
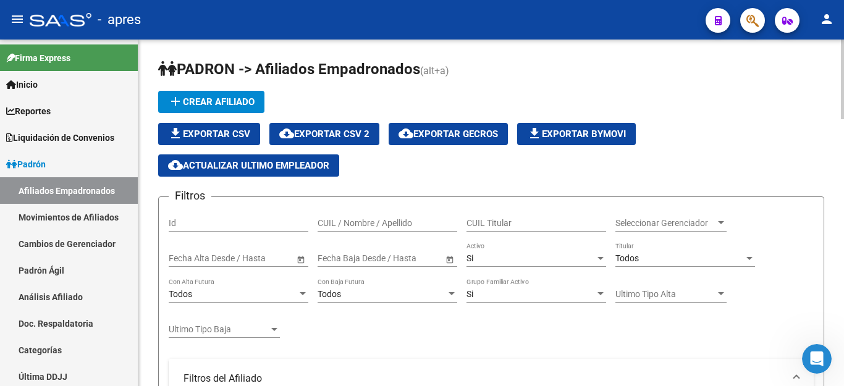
click at [674, 261] on div "Todos" at bounding box center [680, 258] width 129 height 11
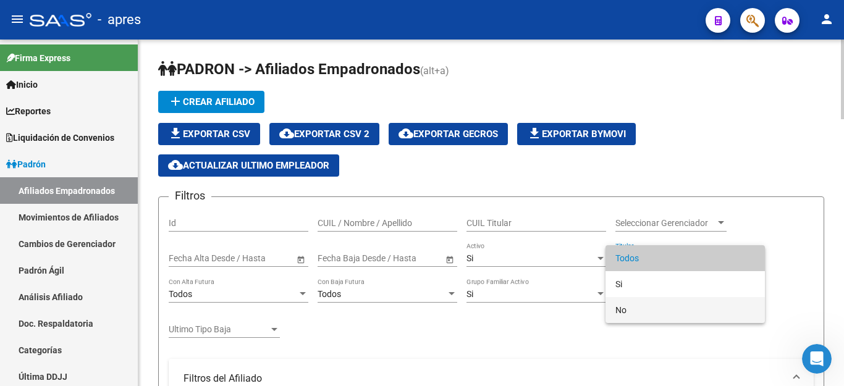
click at [653, 310] on span "No" at bounding box center [686, 310] width 140 height 26
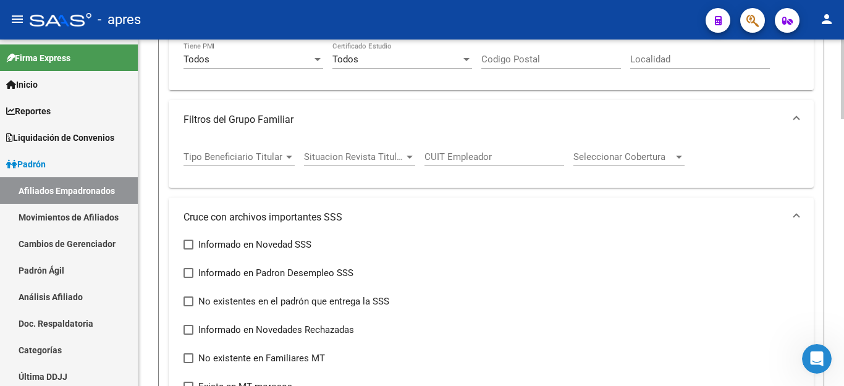
scroll to position [556, 0]
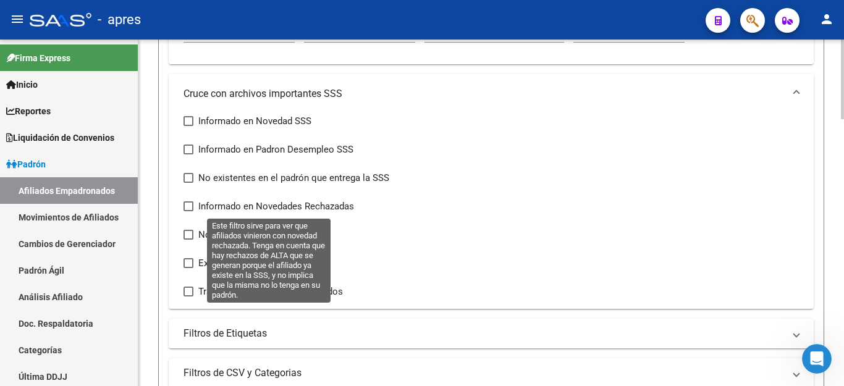
click at [189, 209] on span at bounding box center [189, 207] width 10 height 10
click at [189, 211] on input "Informado en Novedades Rechazadas" at bounding box center [188, 211] width 1 height 1
checkbox input "true"
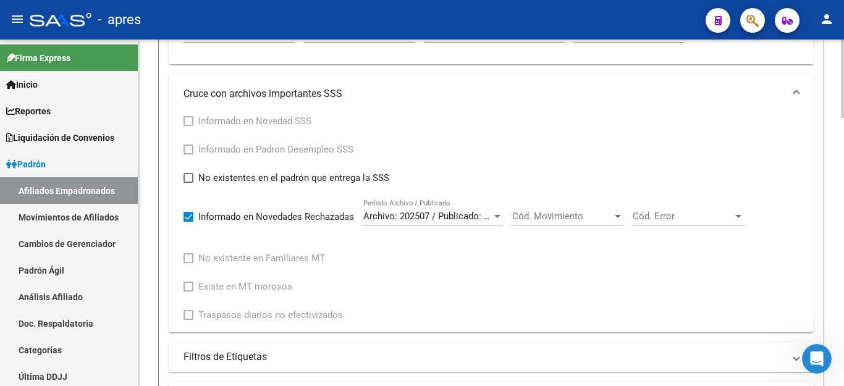
click at [542, 216] on span "Cód. Movimiento" at bounding box center [562, 216] width 100 height 11
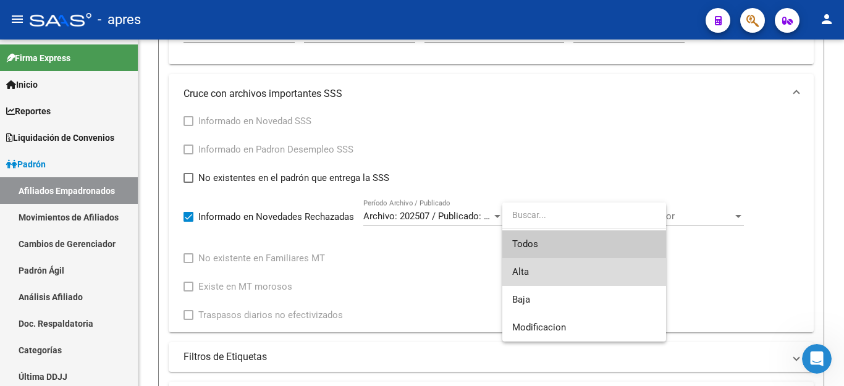
click at [534, 269] on span "Alta" at bounding box center [584, 272] width 144 height 28
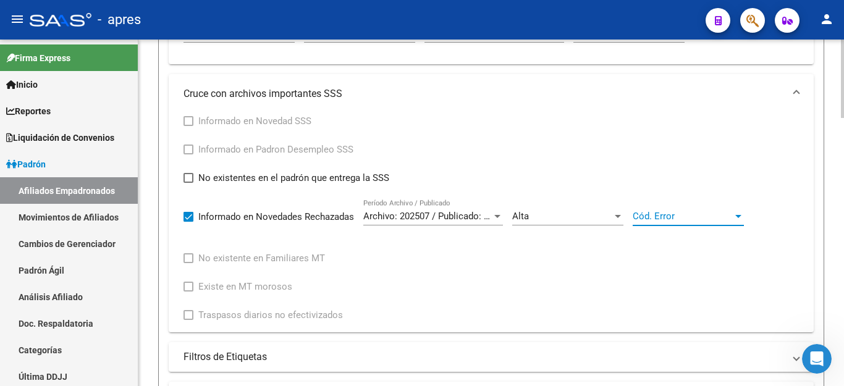
click at [686, 217] on span "Cód. Error" at bounding box center [683, 216] width 100 height 11
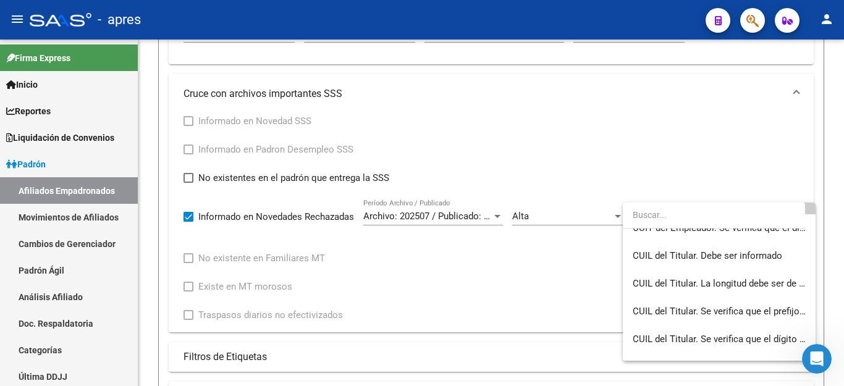
scroll to position [151, 0]
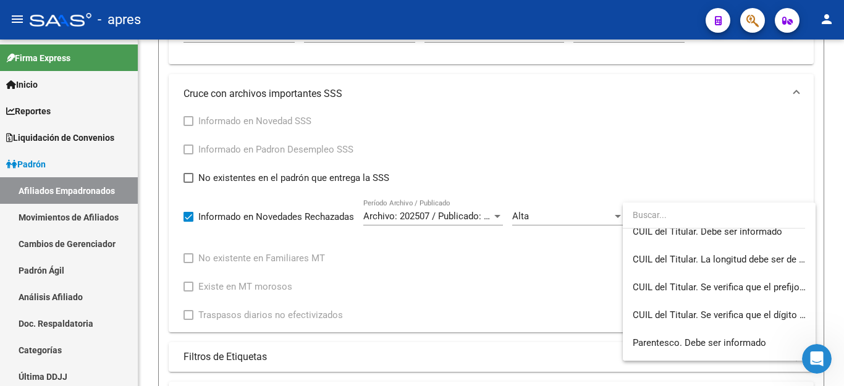
click at [534, 213] on div at bounding box center [422, 193] width 844 height 386
click at [541, 219] on div "Alta" at bounding box center [562, 216] width 100 height 11
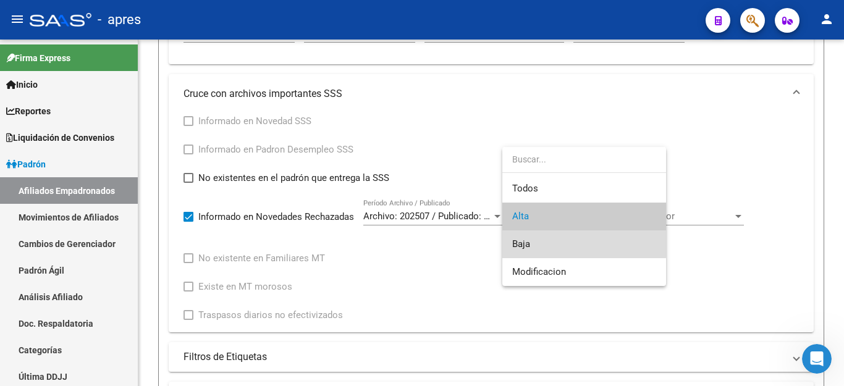
click at [531, 239] on span "Baja" at bounding box center [584, 245] width 144 height 28
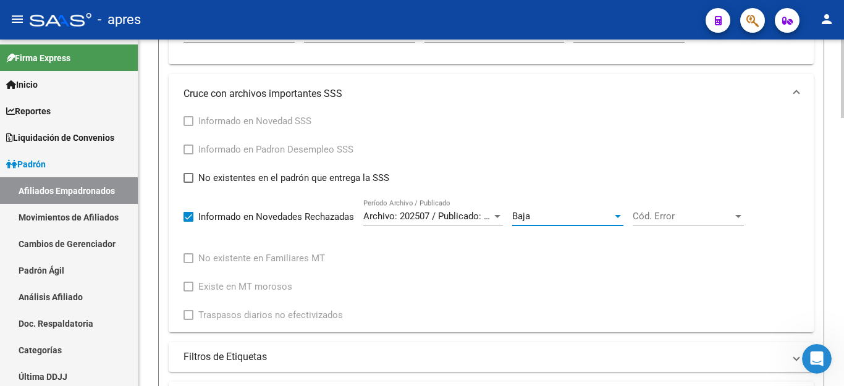
click at [657, 201] on div "Cód. Error Cód. Error" at bounding box center [688, 212] width 111 height 27
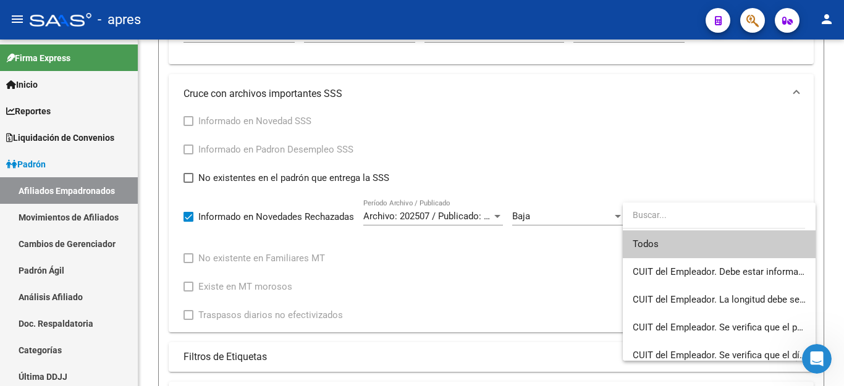
click at [661, 244] on span "Todos" at bounding box center [719, 245] width 173 height 28
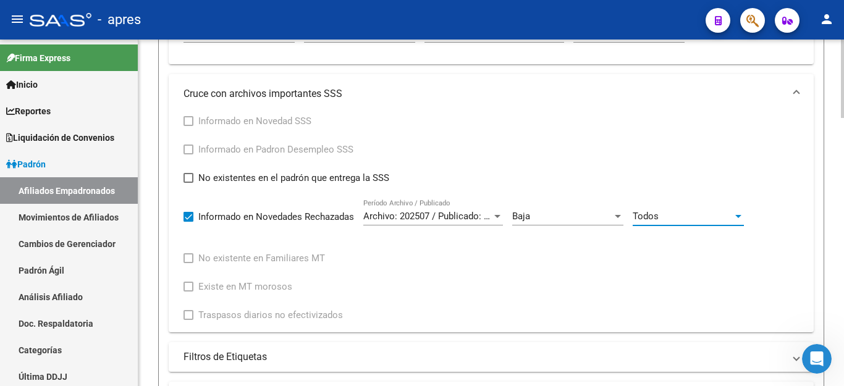
click at [574, 218] on div "Baja" at bounding box center [562, 216] width 100 height 11
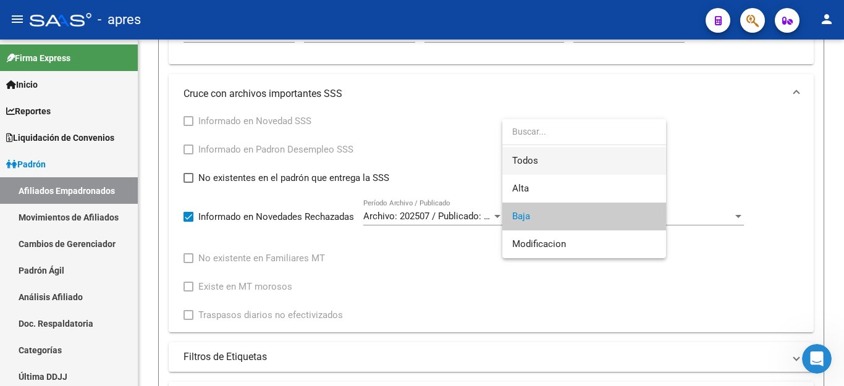
click at [545, 157] on span "Todos" at bounding box center [584, 161] width 144 height 28
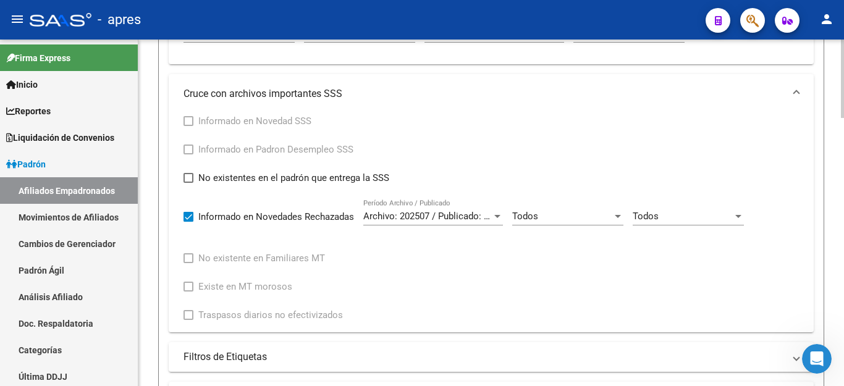
click at [666, 223] on div "Todos Cód. Error" at bounding box center [688, 212] width 111 height 27
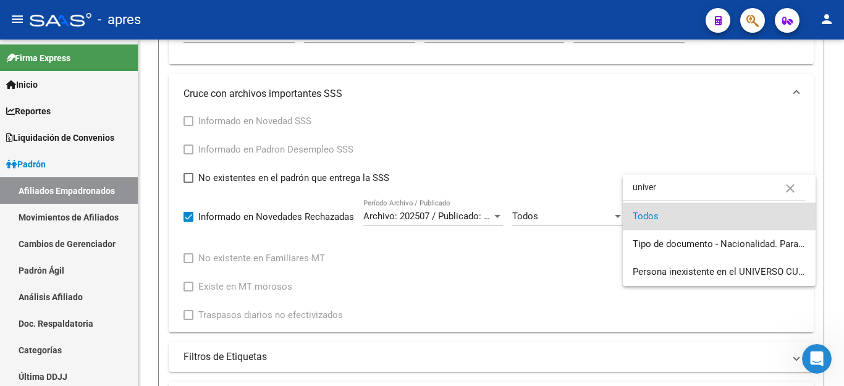
scroll to position [0, 0]
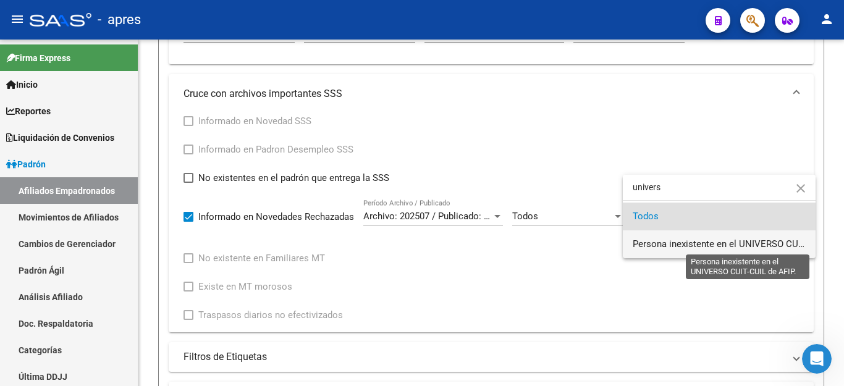
type input "univers"
click at [681, 232] on span "Persona inexistente en el UNIVERSO CUIT-CUIL de AFIP." at bounding box center [719, 245] width 173 height 28
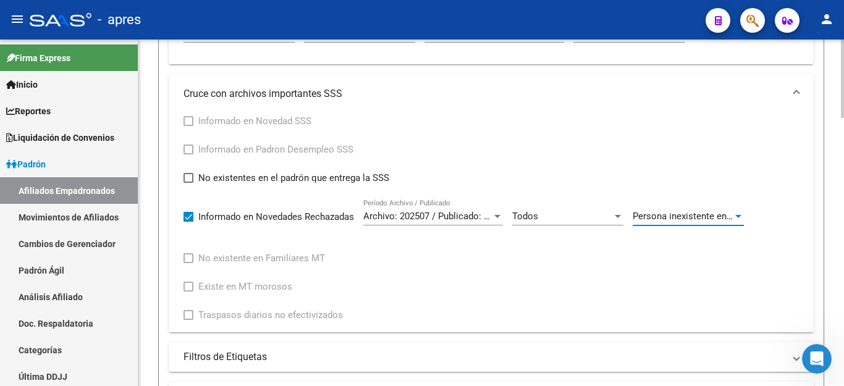
scroll to position [804, 0]
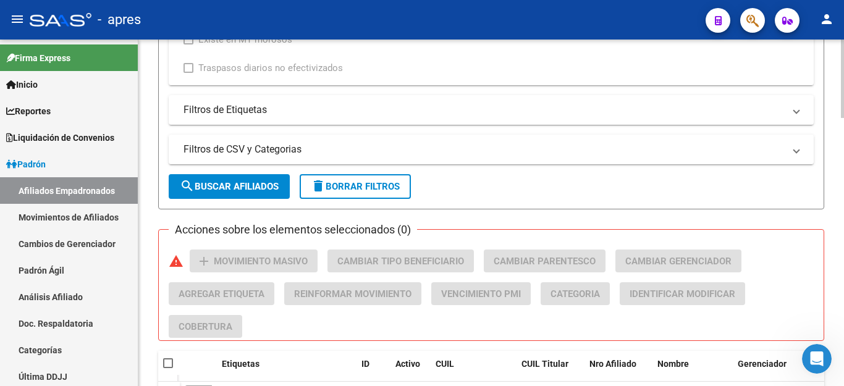
click at [233, 190] on span "search Buscar Afiliados" at bounding box center [229, 186] width 99 height 11
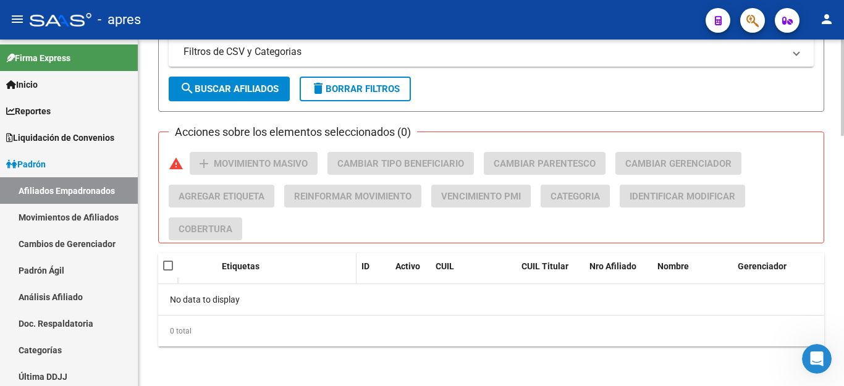
scroll to position [592, 0]
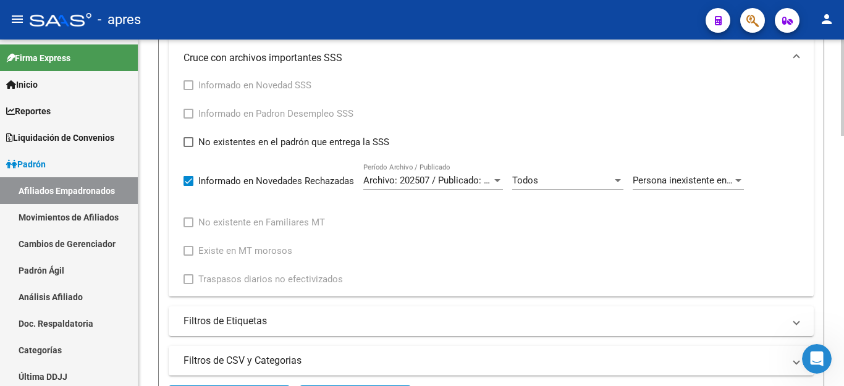
click at [378, 174] on div "Archivo: 202507 / Publicado: 202508 Período Archivo / Publicado" at bounding box center [433, 176] width 140 height 27
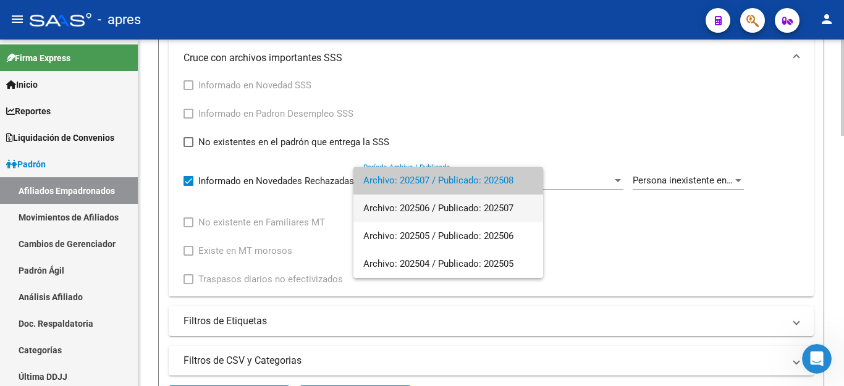
click at [390, 215] on span "Archivo: 202506 / Publicado: 202507" at bounding box center [448, 209] width 170 height 28
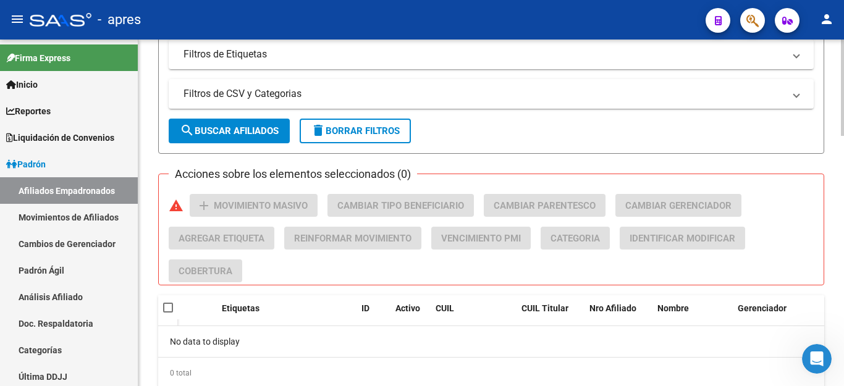
scroll to position [901, 0]
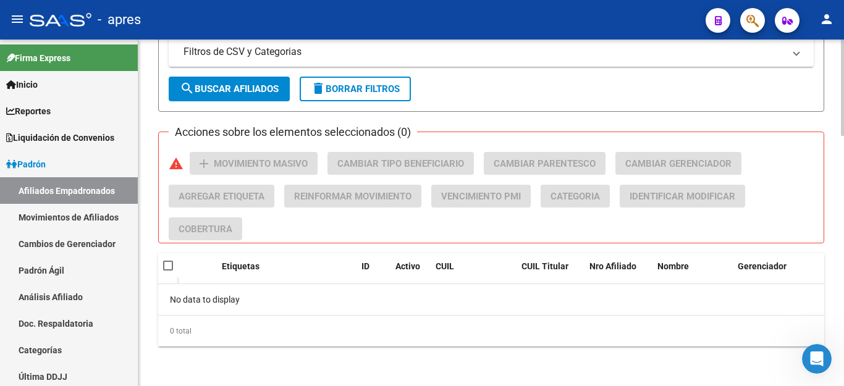
click at [235, 83] on span "search Buscar Afiliados" at bounding box center [229, 88] width 99 height 11
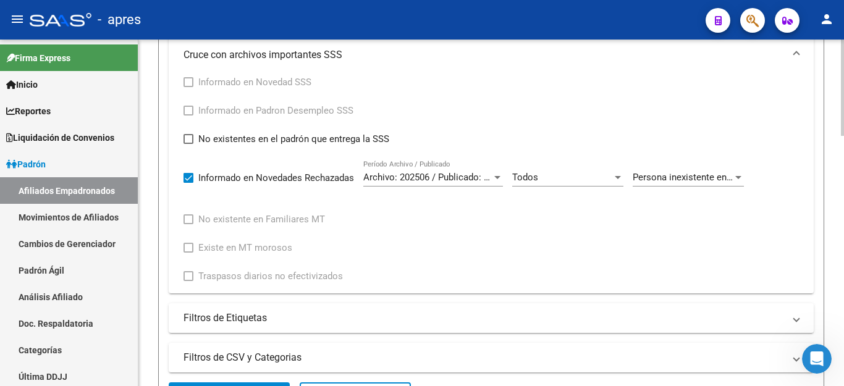
scroll to position [592, 0]
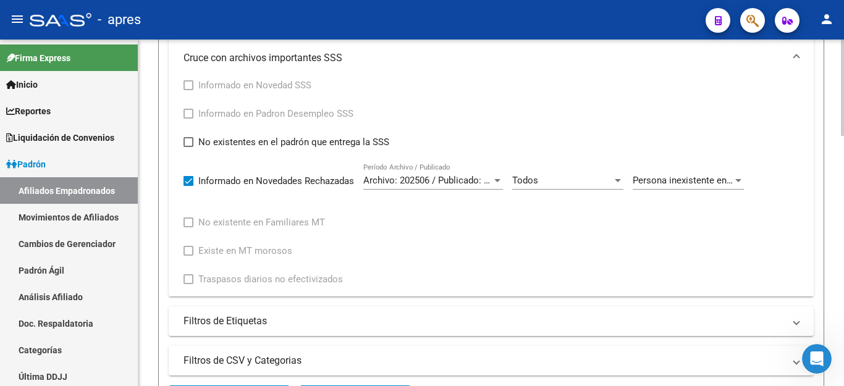
click at [607, 176] on div "Todos" at bounding box center [562, 180] width 100 height 11
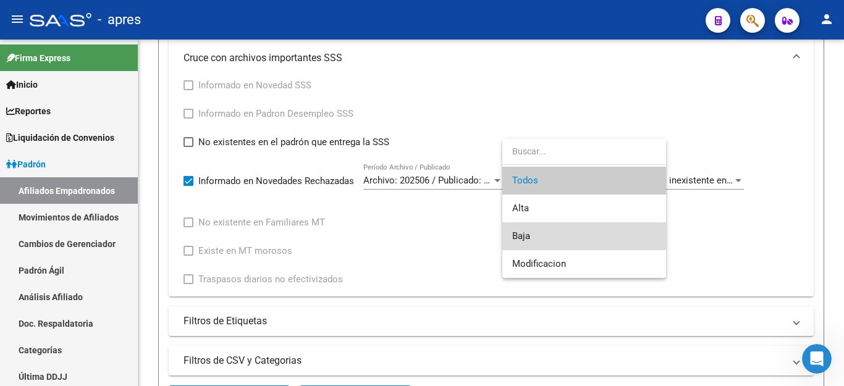
click at [547, 227] on span "Baja" at bounding box center [584, 237] width 144 height 28
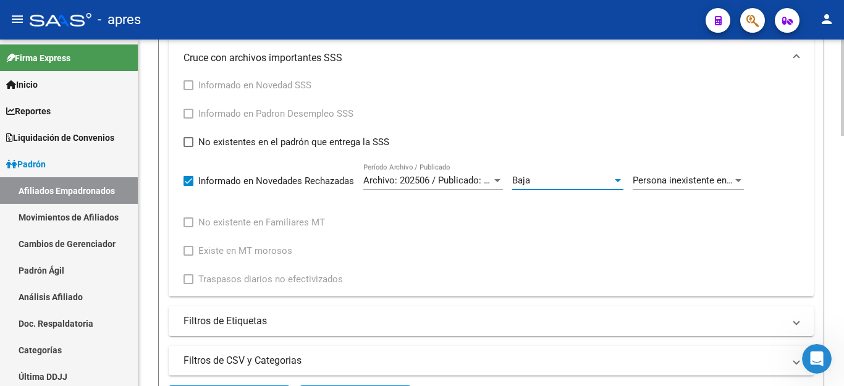
scroll to position [778, 0]
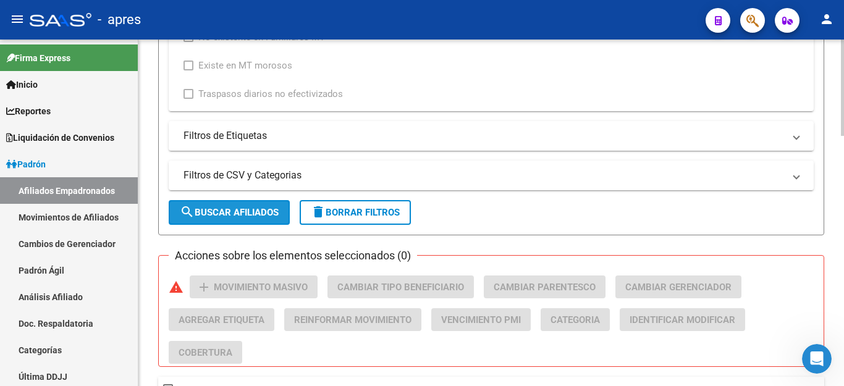
click at [226, 213] on span "search Buscar Afiliados" at bounding box center [229, 212] width 99 height 11
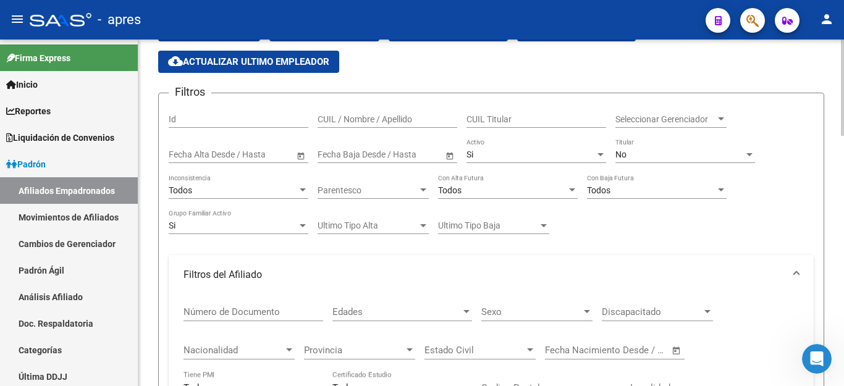
scroll to position [36, 0]
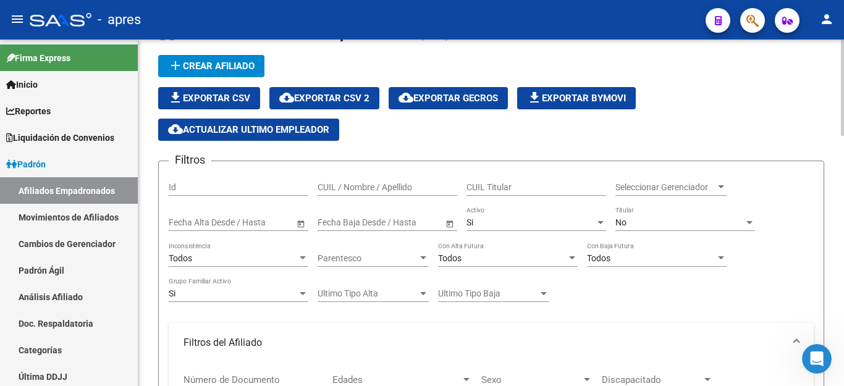
click at [636, 215] on div "No Titular" at bounding box center [686, 218] width 140 height 25
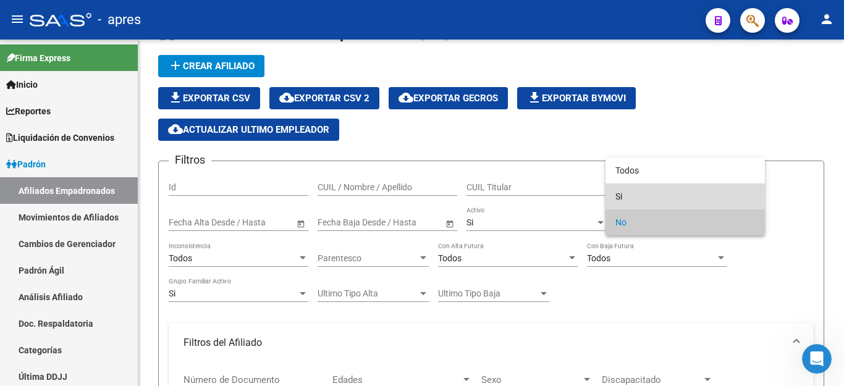
click at [630, 198] on span "Si" at bounding box center [686, 197] width 140 height 26
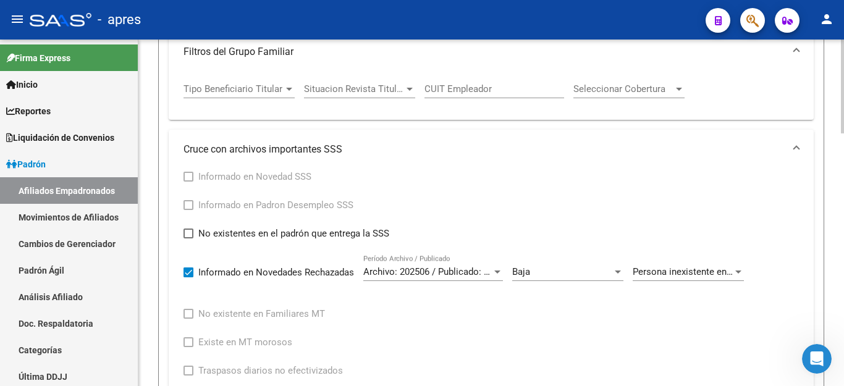
scroll to position [716, 0]
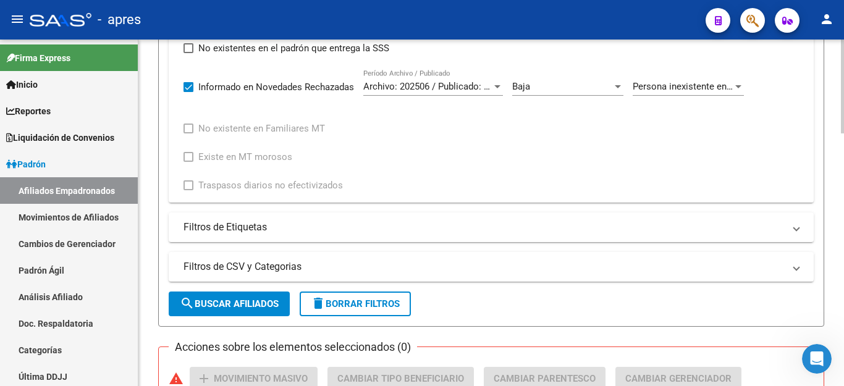
click at [236, 300] on span "search Buscar Afiliados" at bounding box center [229, 304] width 99 height 11
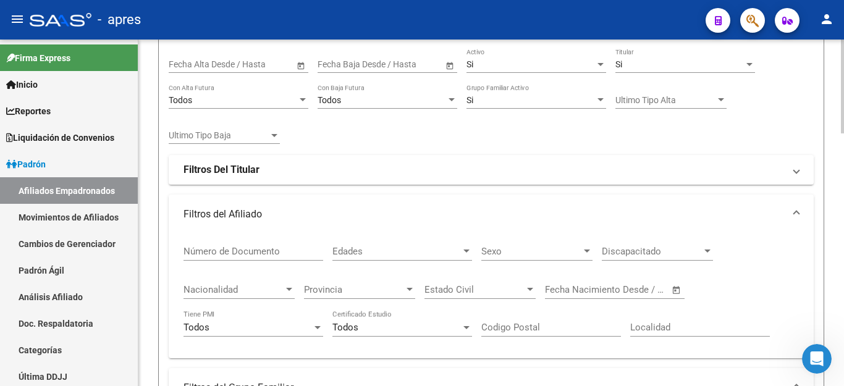
scroll to position [127, 0]
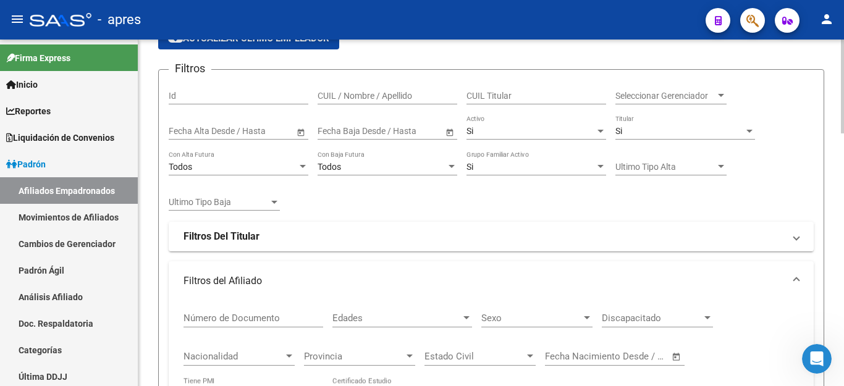
click at [499, 134] on div "Si" at bounding box center [531, 131] width 129 height 11
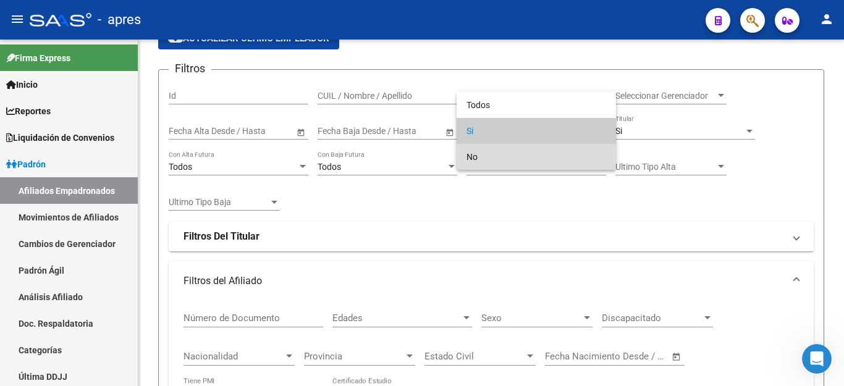
click at [485, 164] on span "No" at bounding box center [537, 157] width 140 height 26
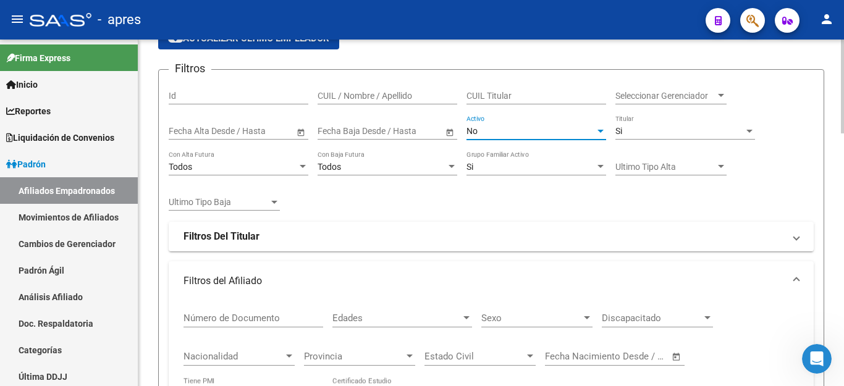
click at [512, 135] on div "No" at bounding box center [531, 131] width 129 height 11
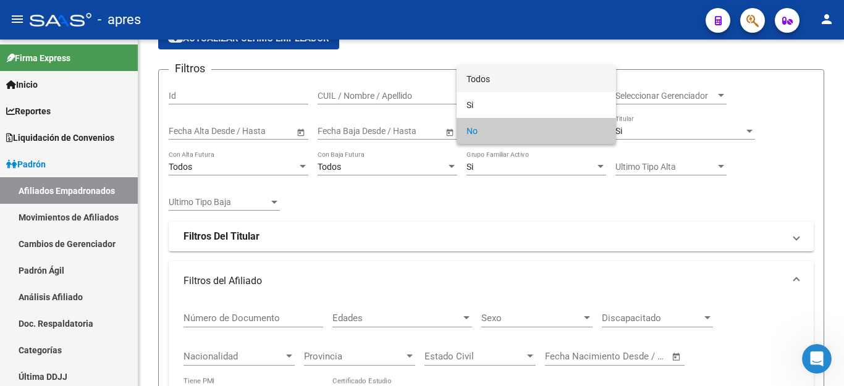
click at [512, 83] on span "Todos" at bounding box center [537, 79] width 140 height 26
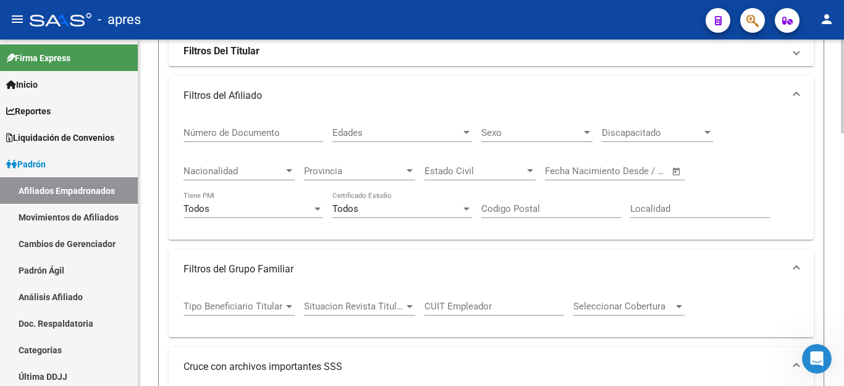
scroll to position [189, 0]
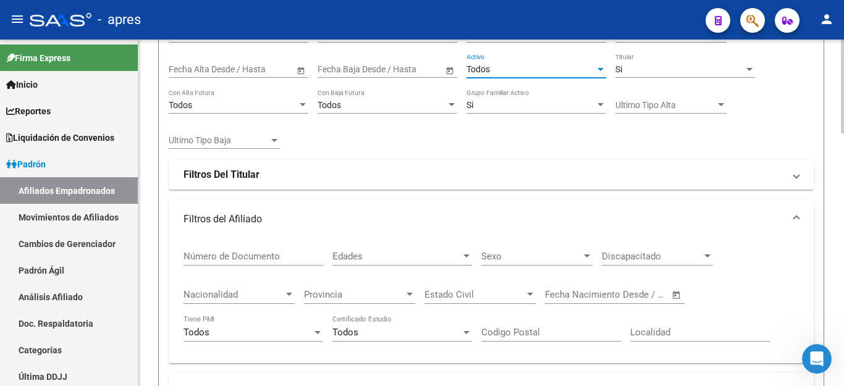
click at [666, 70] on div "Si" at bounding box center [680, 69] width 129 height 11
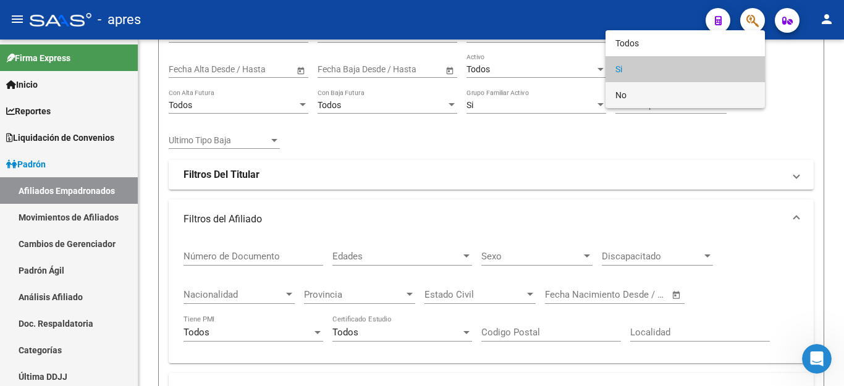
click at [651, 93] on span "No" at bounding box center [686, 95] width 140 height 26
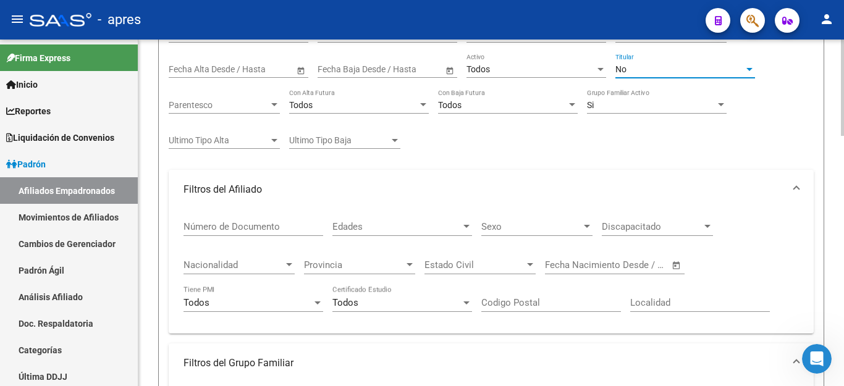
click at [627, 67] on div "No" at bounding box center [680, 69] width 129 height 11
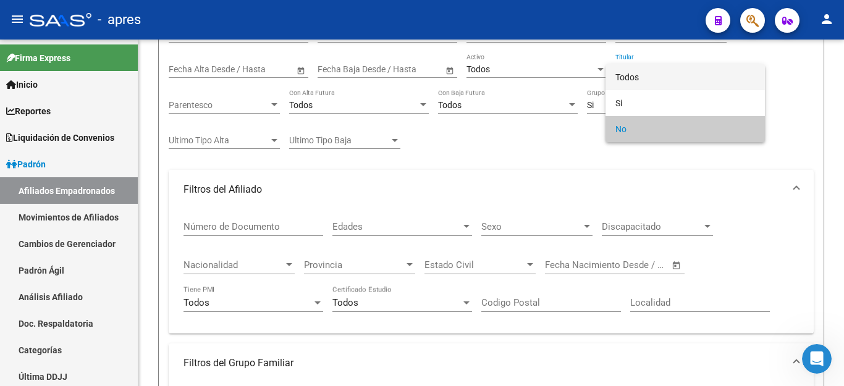
click at [628, 67] on span "Todos" at bounding box center [686, 77] width 140 height 26
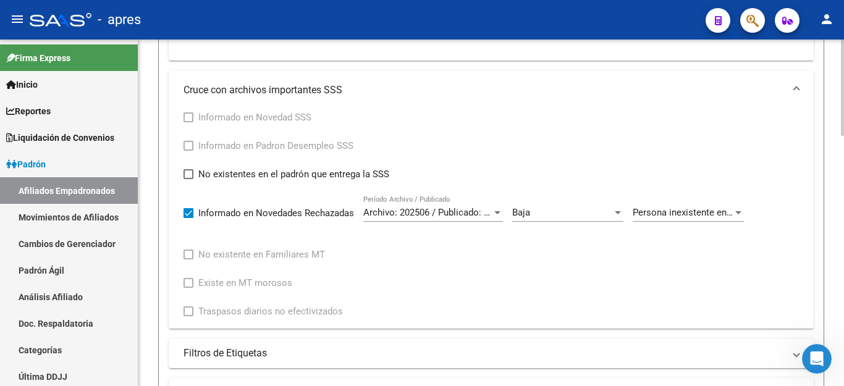
scroll to position [869, 0]
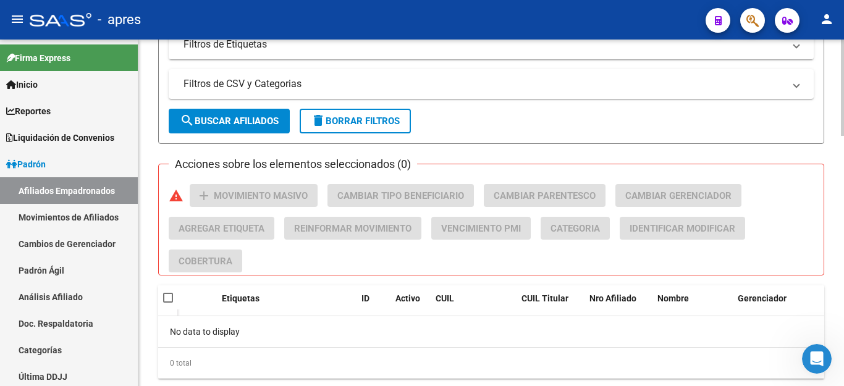
click at [237, 118] on span "search Buscar Afiliados" at bounding box center [229, 121] width 99 height 11
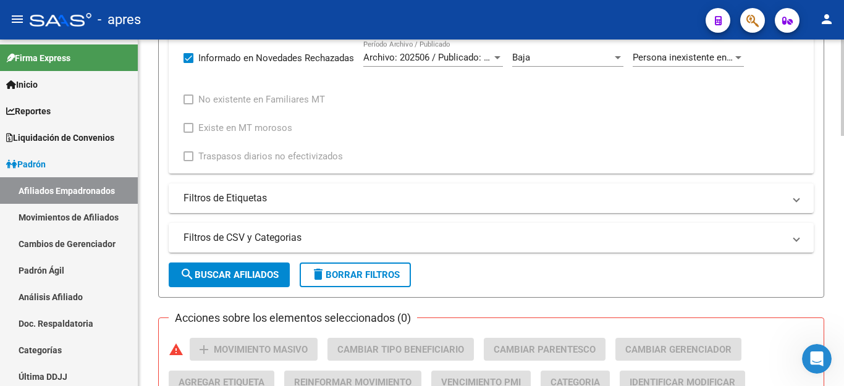
scroll to position [622, 0]
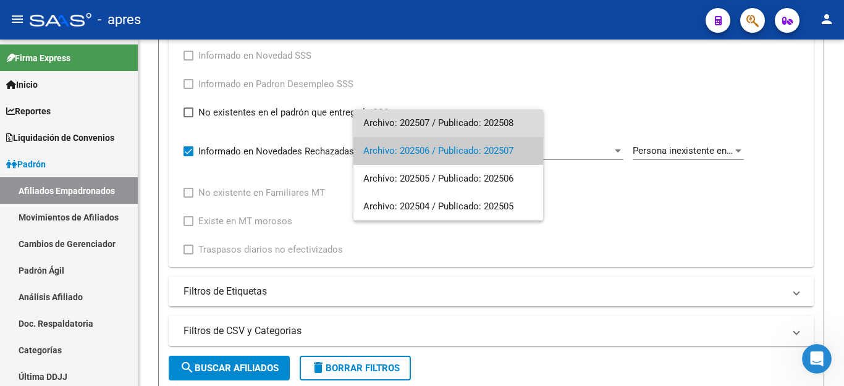
click at [458, 111] on span "Archivo: 202507 / Publicado: 202508" at bounding box center [448, 123] width 170 height 28
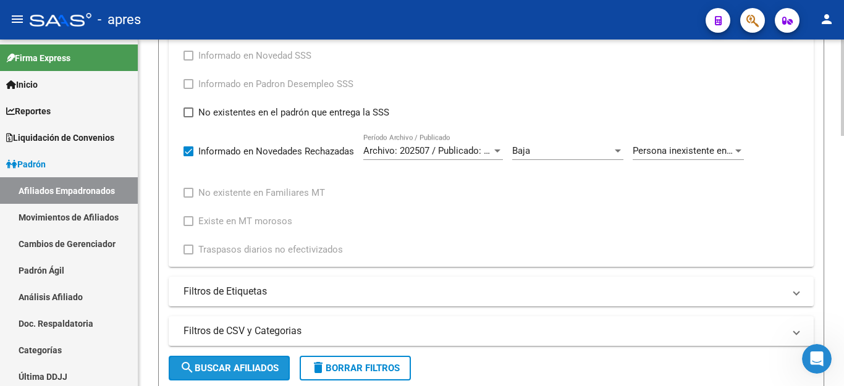
click at [236, 372] on span "search Buscar Afiliados" at bounding box center [229, 368] width 99 height 11
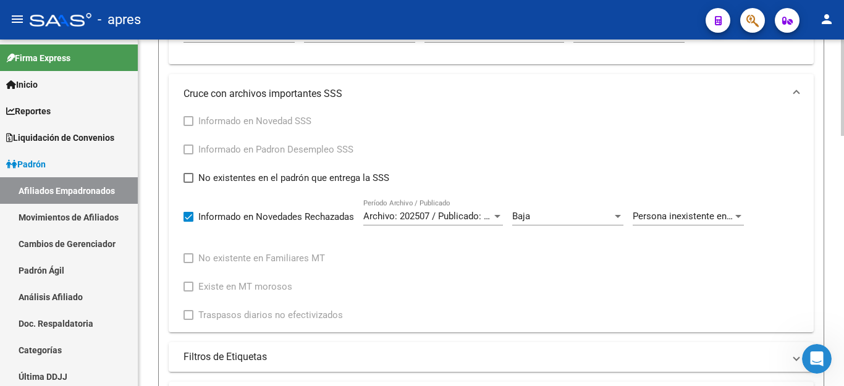
scroll to position [901, 0]
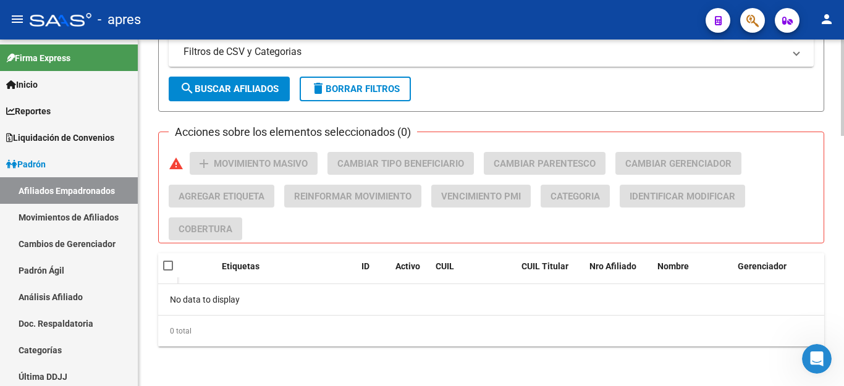
click at [326, 88] on mat-icon "delete" at bounding box center [318, 88] width 15 height 15
checkbox input "false"
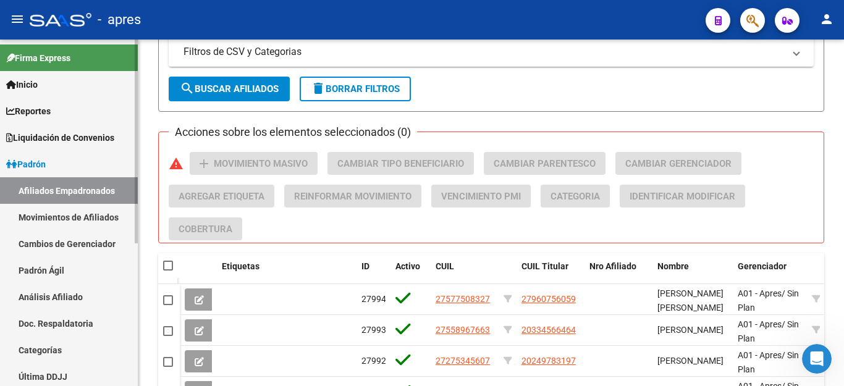
scroll to position [243, 0]
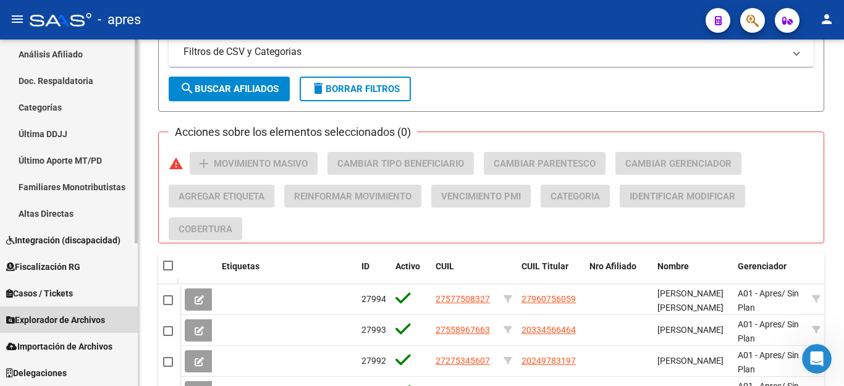
click at [64, 320] on span "Explorador de Archivos" at bounding box center [55, 320] width 99 height 14
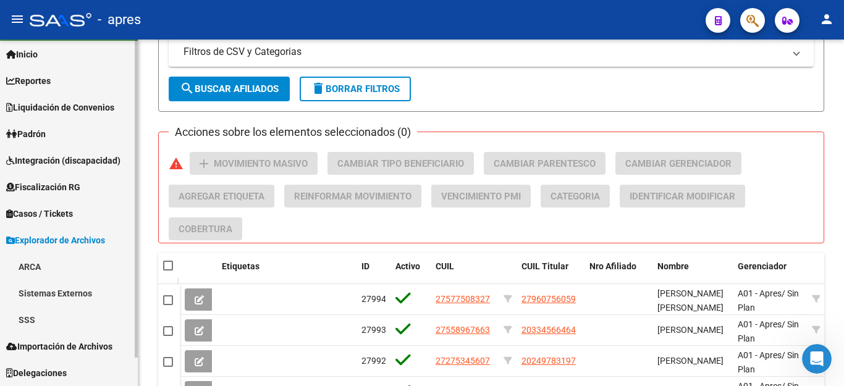
scroll to position [30, 0]
click at [33, 317] on link "SSS" at bounding box center [69, 320] width 138 height 27
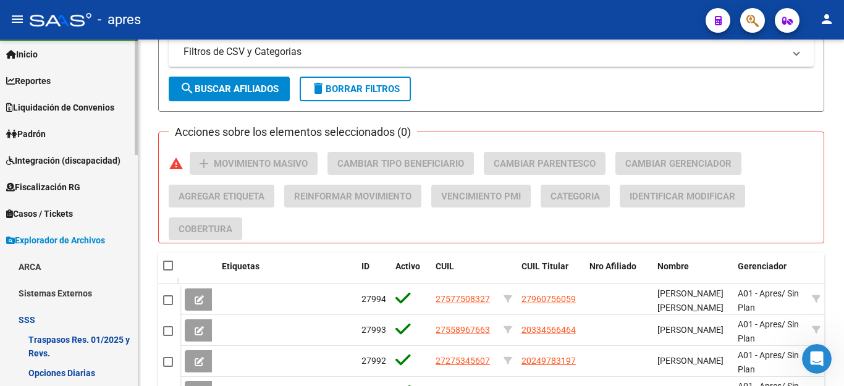
scroll to position [216, 0]
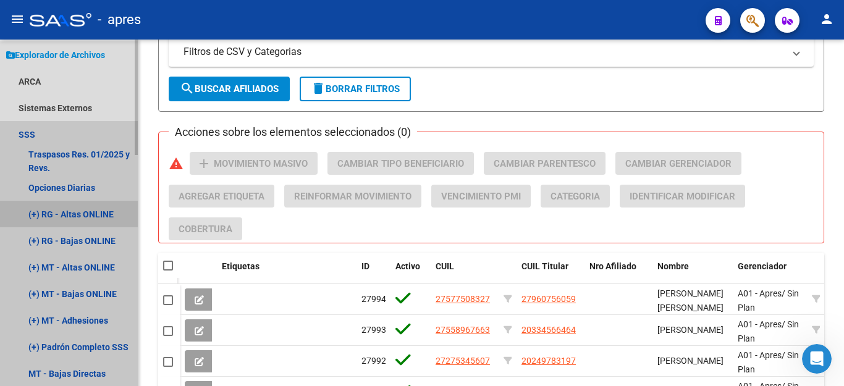
click at [95, 215] on link "(+) RG - Altas ONLINE" at bounding box center [69, 214] width 138 height 27
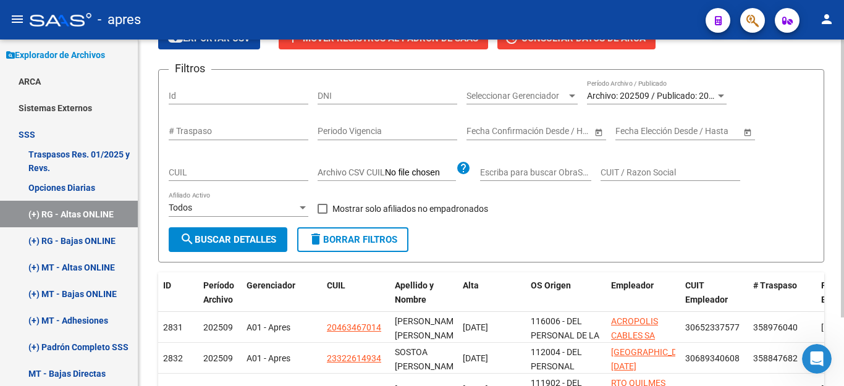
scroll to position [406, 0]
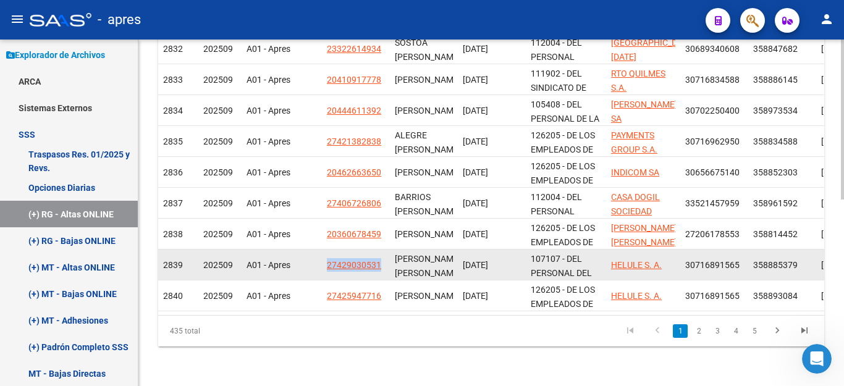
drag, startPoint x: 326, startPoint y: 256, endPoint x: 389, endPoint y: 255, distance: 63.1
click at [389, 255] on datatable-body-cell "27429030531" at bounding box center [356, 265] width 68 height 30
copy span "27429030531"
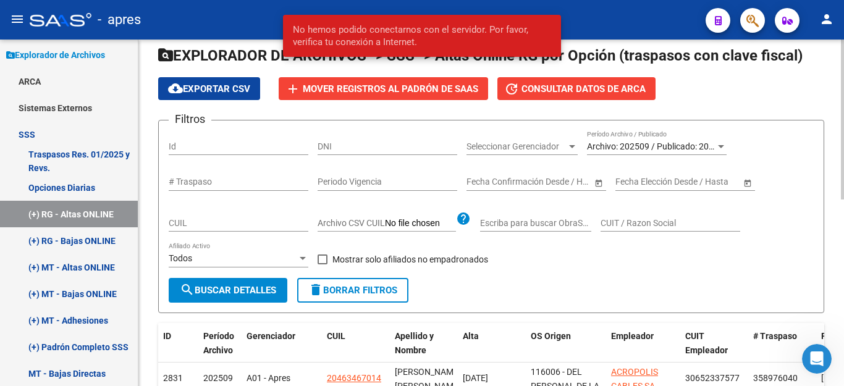
scroll to position [0, 0]
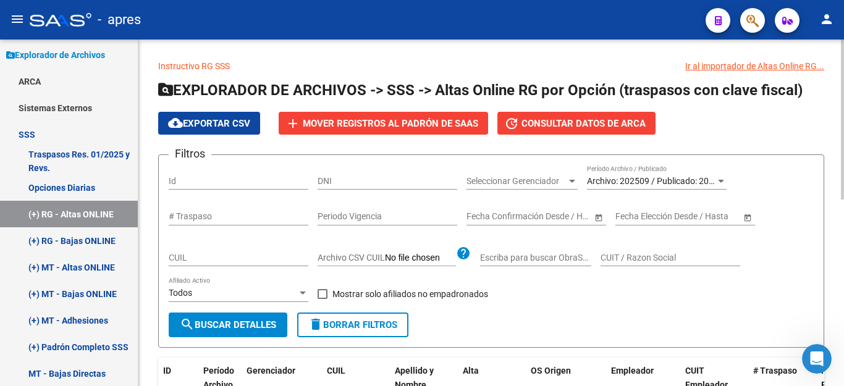
click at [649, 180] on span "Archivo: 202509 / Publicado: 202508" at bounding box center [658, 181] width 142 height 10
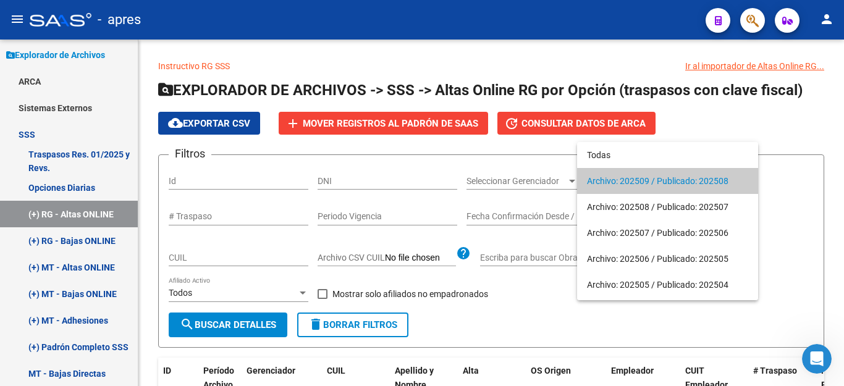
click at [649, 180] on span "Archivo: 202509 / Publicado: 202508" at bounding box center [667, 181] width 161 height 26
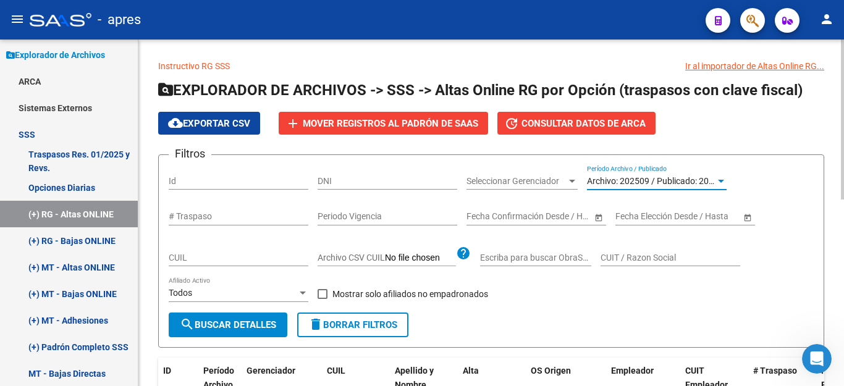
click at [193, 255] on input "CUIL" at bounding box center [239, 258] width 140 height 11
type input "27-44091835-8"
click at [655, 180] on span "Archivo: 202509 / Publicado: 202508" at bounding box center [658, 181] width 142 height 10
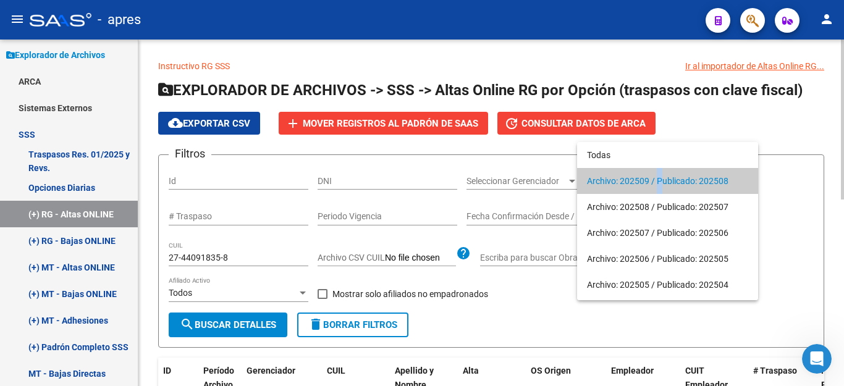
click at [657, 180] on span "Archivo: 202509 / Publicado: 202508" at bounding box center [667, 181] width 161 height 26
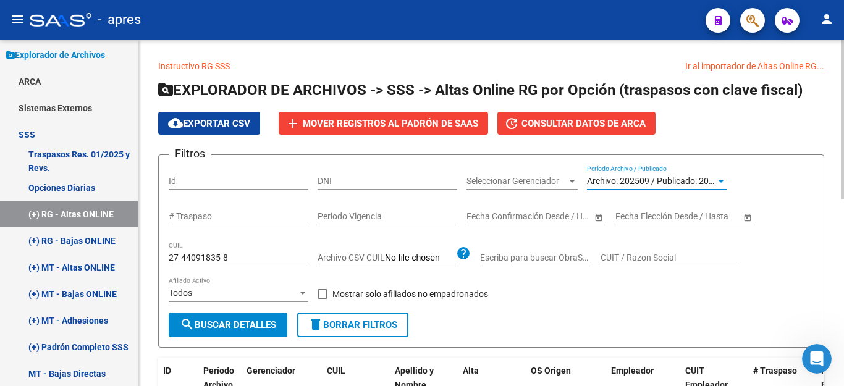
click at [244, 330] on span "search Buscar Detalles" at bounding box center [228, 325] width 96 height 11
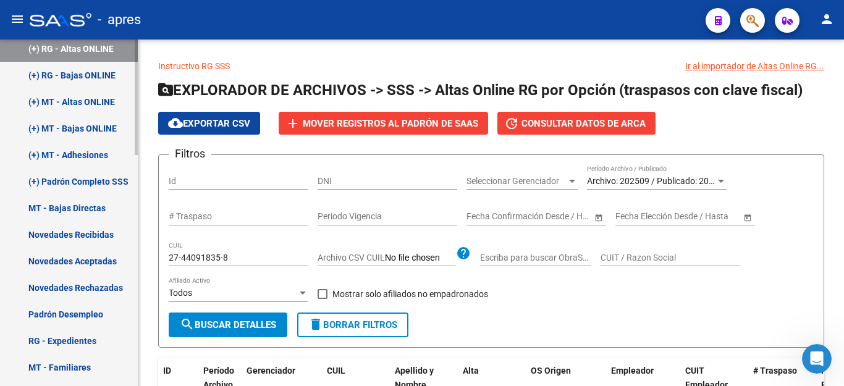
scroll to position [463, 0]
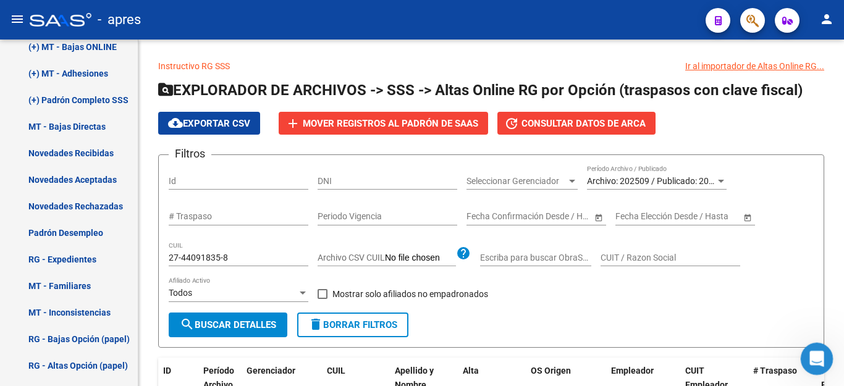
click at [822, 358] on icon "Abrir Intercom Messenger" at bounding box center [815, 357] width 20 height 20
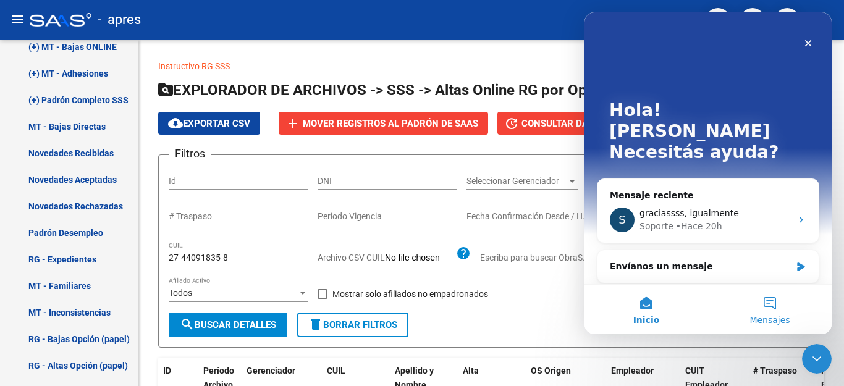
click at [767, 304] on button "Mensajes" at bounding box center [770, 309] width 124 height 49
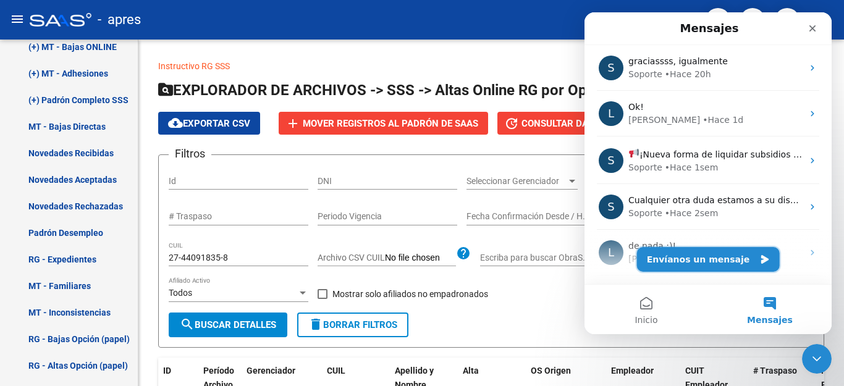
click at [710, 254] on button "Envíanos un mensaje" at bounding box center [708, 259] width 143 height 25
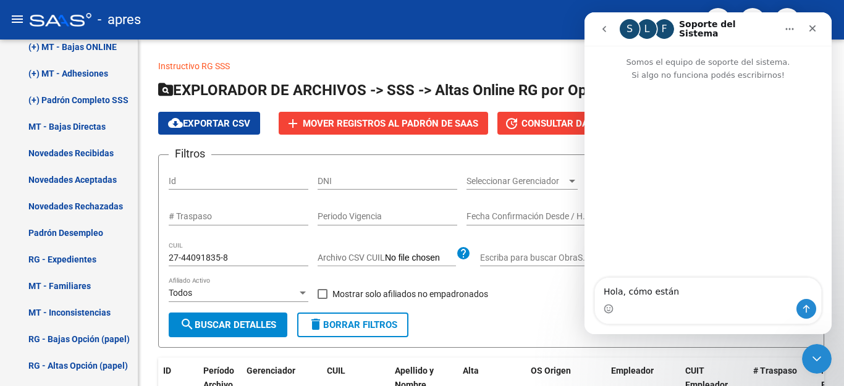
type textarea "Hola, cómo están?"
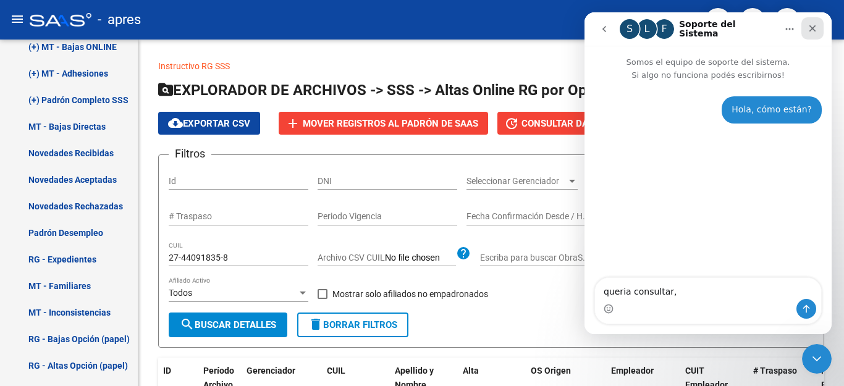
type textarea "queria consultar,"
click at [808, 28] on icon "Cerrar" at bounding box center [813, 28] width 10 height 10
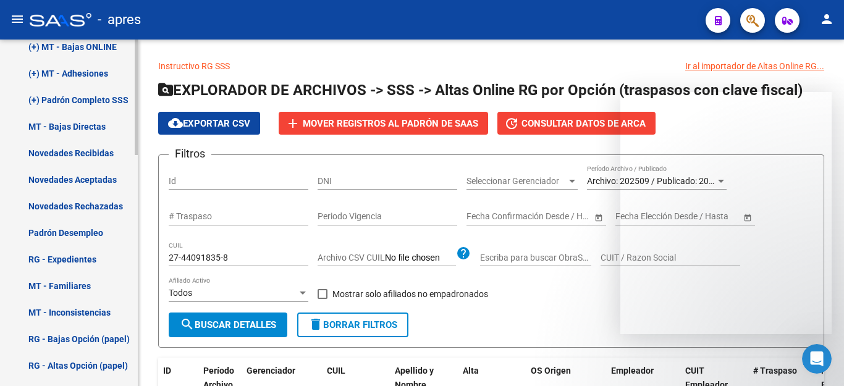
click at [79, 153] on link "Novedades Recibidas" at bounding box center [69, 153] width 138 height 27
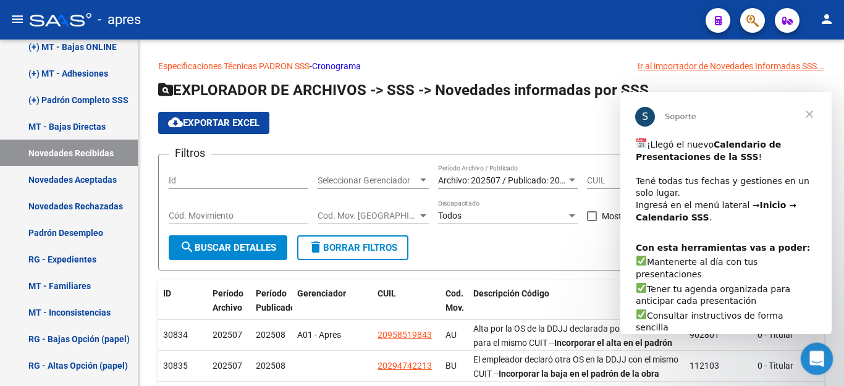
drag, startPoint x: 933, startPoint y: 407, endPoint x: 818, endPoint y: 356, distance: 125.9
click at [818, 355] on icon "Abrir Intercom Messenger" at bounding box center [815, 357] width 20 height 20
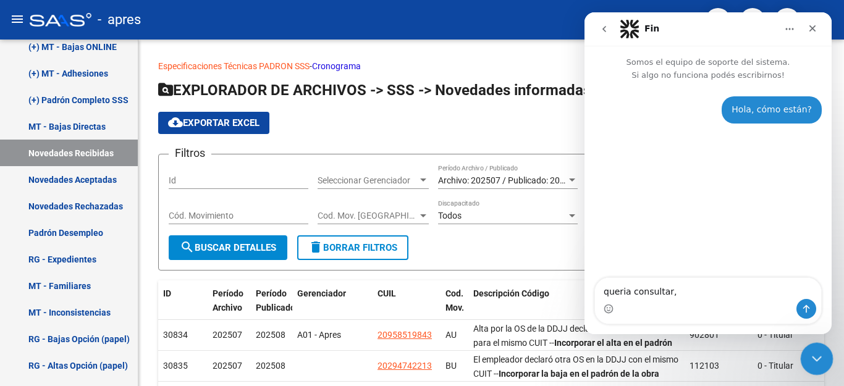
click at [818, 356] on icon "Cerrar Intercom Messenger" at bounding box center [815, 357] width 9 height 5
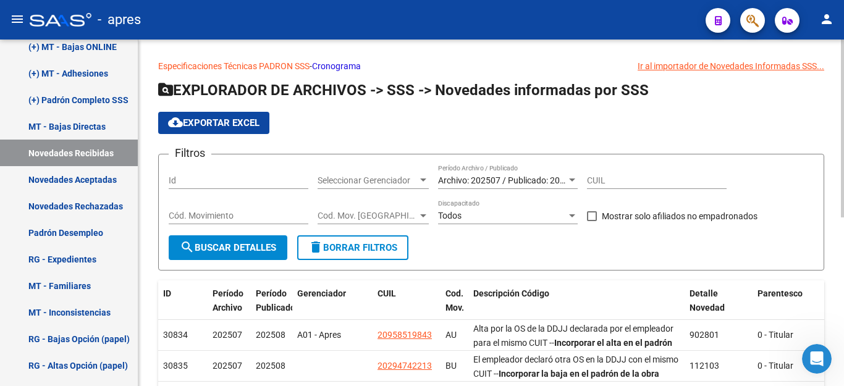
click at [539, 184] on span "Archivo: 202507 / Publicado: 202508" at bounding box center [509, 181] width 142 height 10
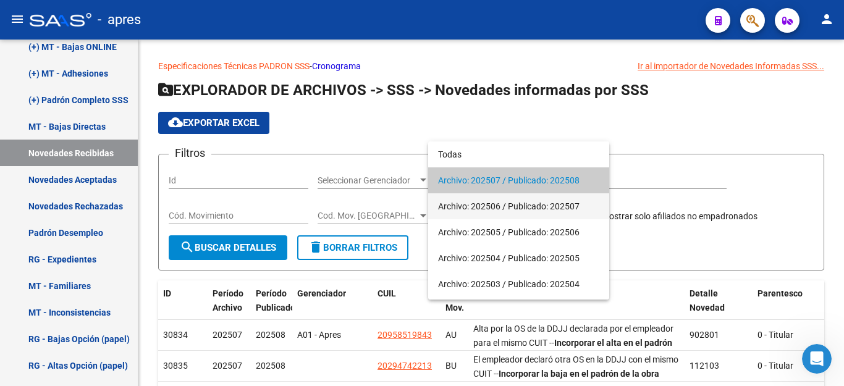
click at [520, 204] on span "Archivo: 202506 / Publicado: 202507" at bounding box center [518, 206] width 161 height 26
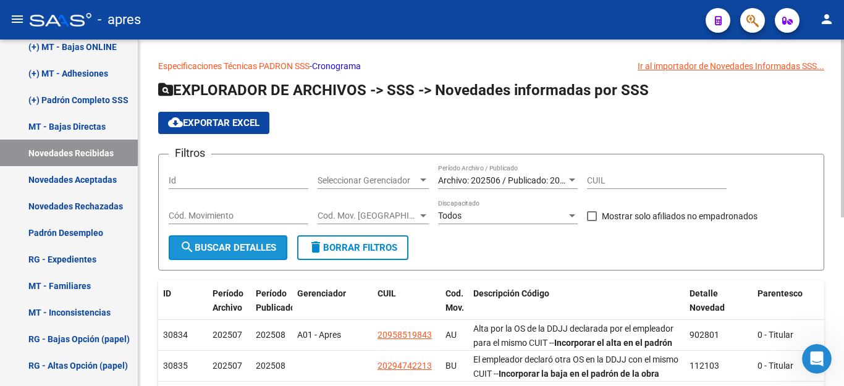
click at [248, 250] on span "search Buscar Detalles" at bounding box center [228, 247] width 96 height 11
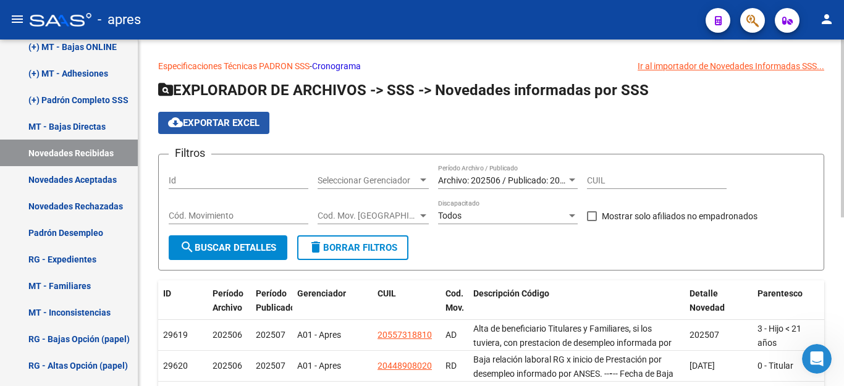
click at [200, 125] on span "cloud_download Exportar EXCEL" at bounding box center [213, 122] width 91 height 11
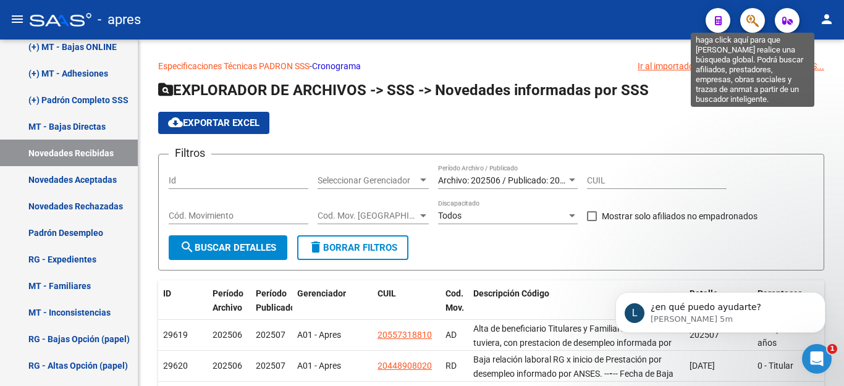
click at [751, 17] on icon "button" at bounding box center [753, 21] width 12 height 14
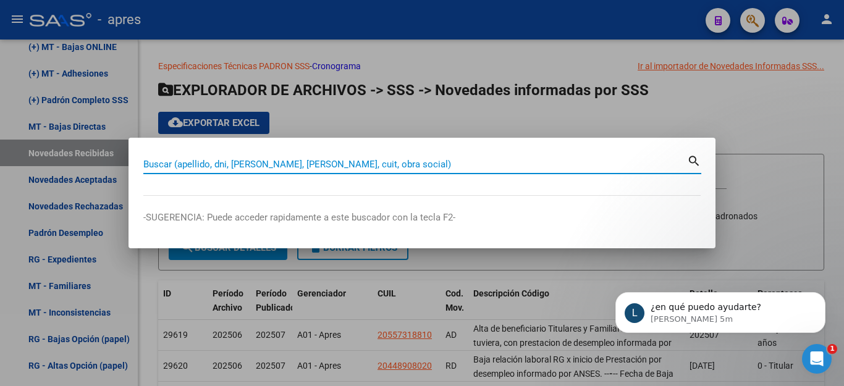
paste input "20267218022"
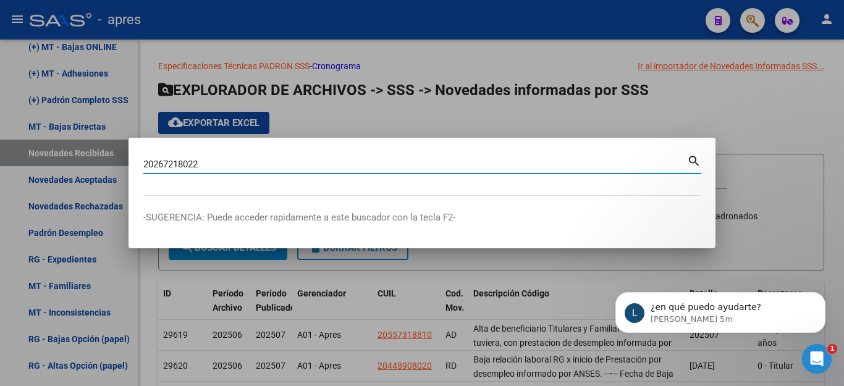
type input "20267218022"
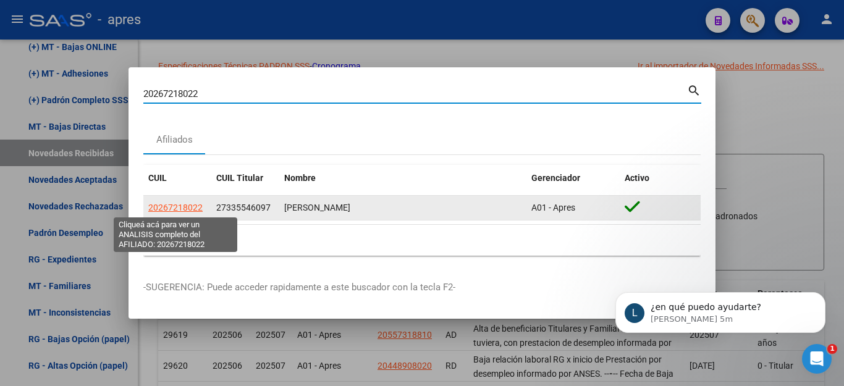
click at [192, 206] on span "20267218022" at bounding box center [175, 208] width 54 height 10
type textarea "20267218022"
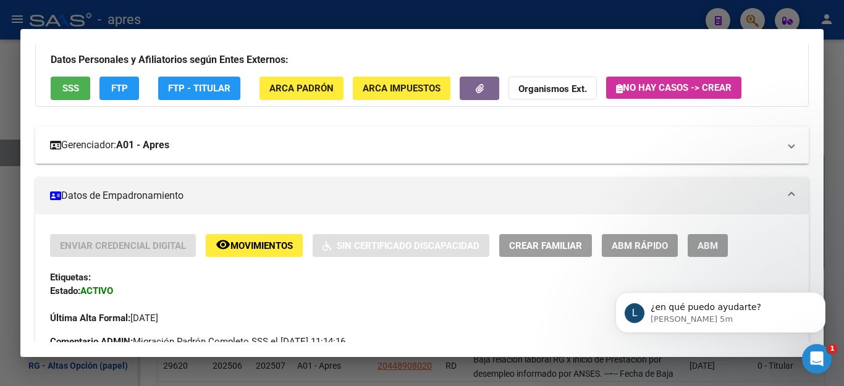
scroll to position [62, 0]
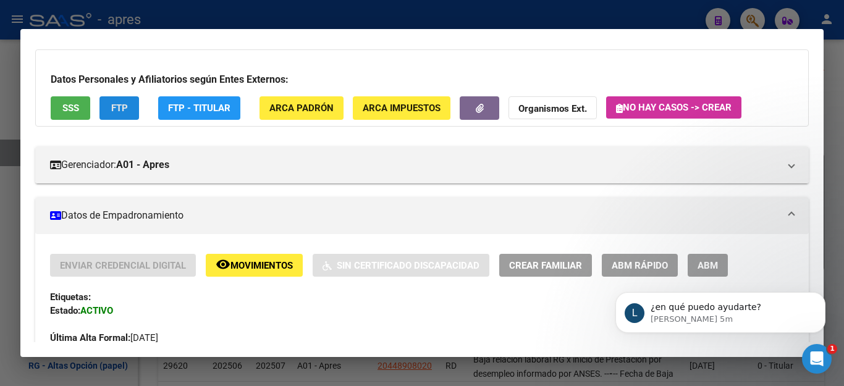
click at [120, 108] on span "FTP" at bounding box center [119, 108] width 17 height 11
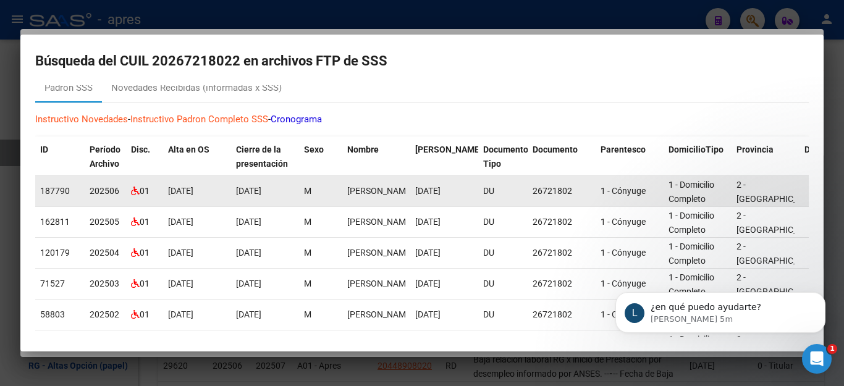
scroll to position [0, 0]
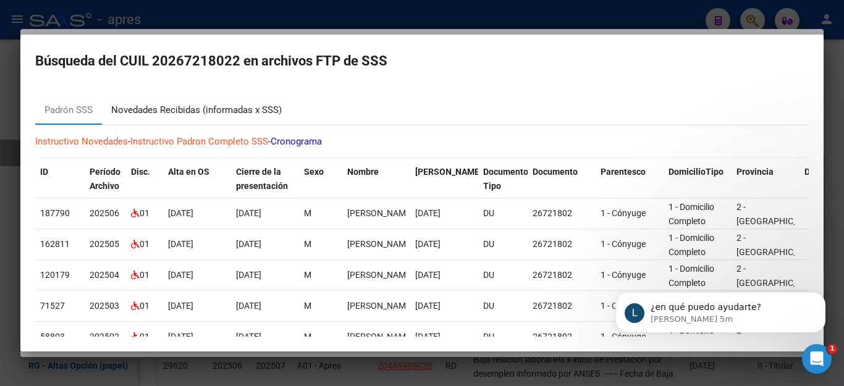
click at [185, 111] on div "Novedades Recibidas (informadas x SSS)" at bounding box center [196, 110] width 171 height 14
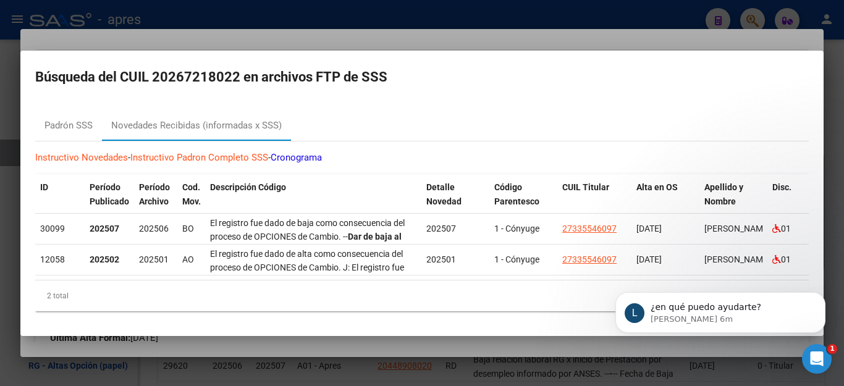
click at [277, 373] on div at bounding box center [422, 193] width 844 height 386
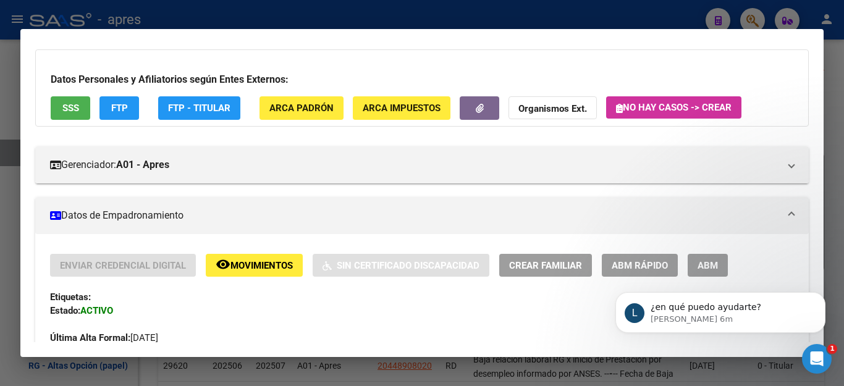
click at [277, 373] on div at bounding box center [422, 193] width 844 height 386
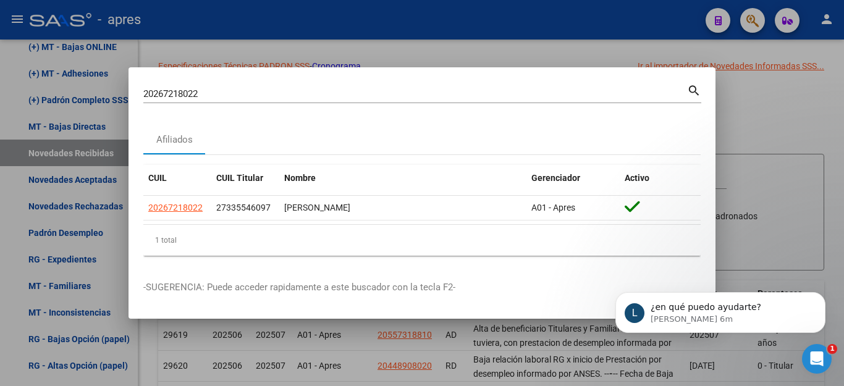
click at [278, 374] on div at bounding box center [422, 193] width 844 height 386
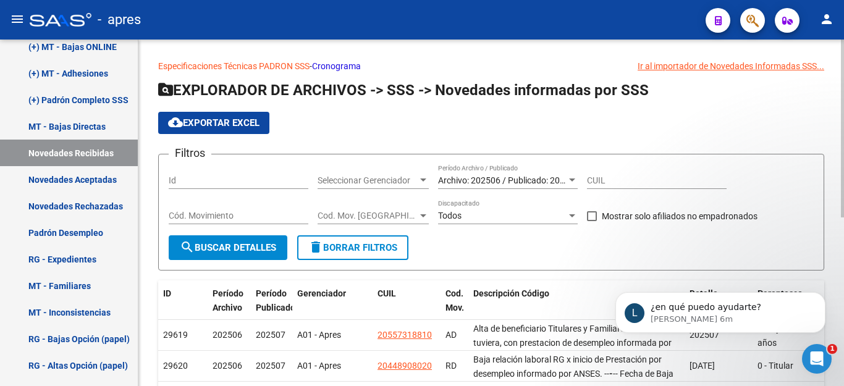
click at [512, 171] on div "Archivo: 202506 / Publicado: 202507 Período Archivo / Publicado" at bounding box center [508, 176] width 140 height 25
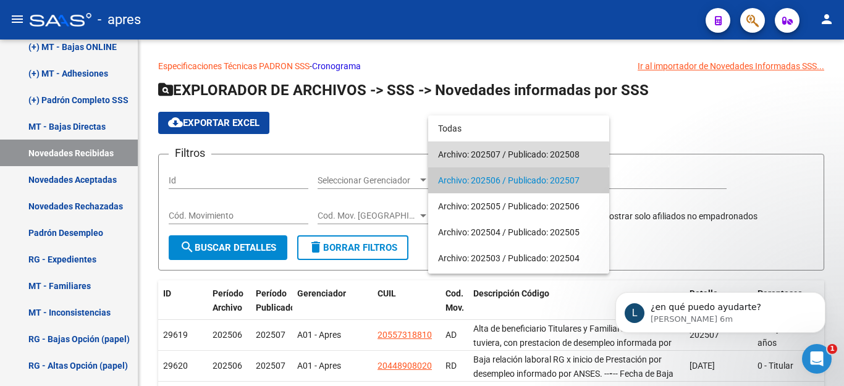
click at [512, 153] on span "Archivo: 202507 / Publicado: 202508" at bounding box center [518, 155] width 161 height 26
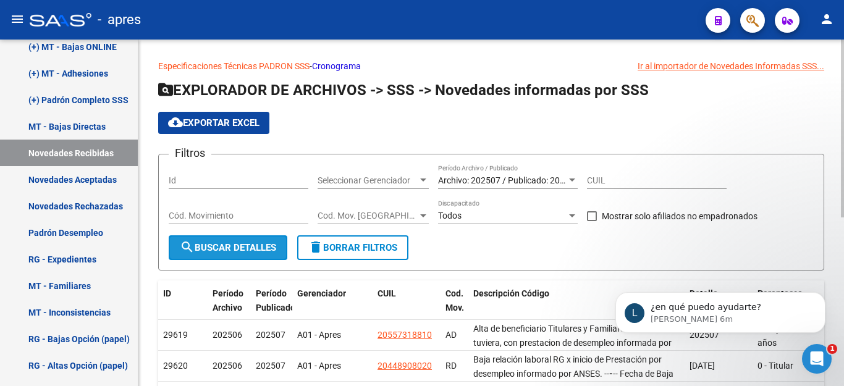
click at [232, 240] on button "search Buscar Detalles" at bounding box center [228, 248] width 119 height 25
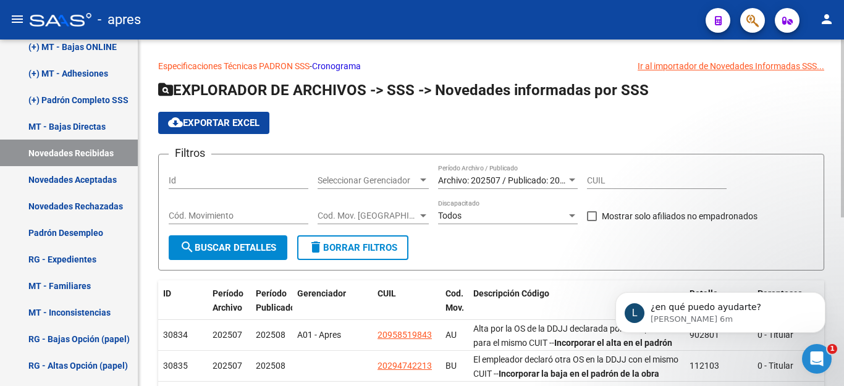
click at [237, 243] on span "search Buscar Detalles" at bounding box center [228, 247] width 96 height 11
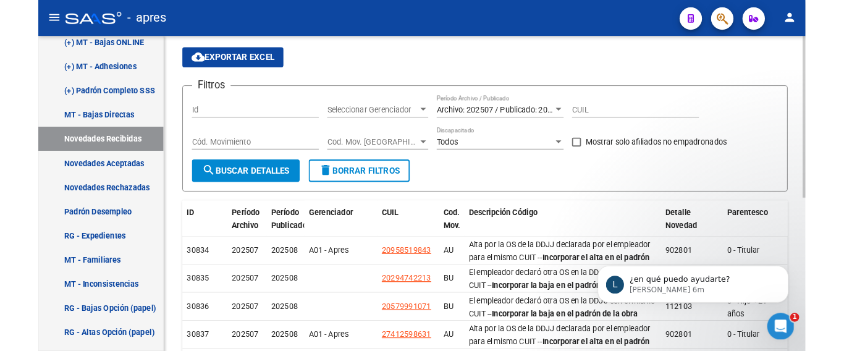
scroll to position [19, 0]
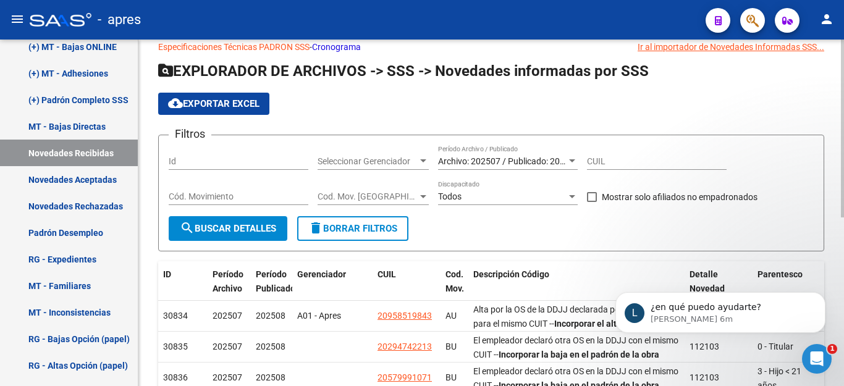
click at [236, 108] on span "cloud_download Exportar EXCEL" at bounding box center [213, 103] width 91 height 11
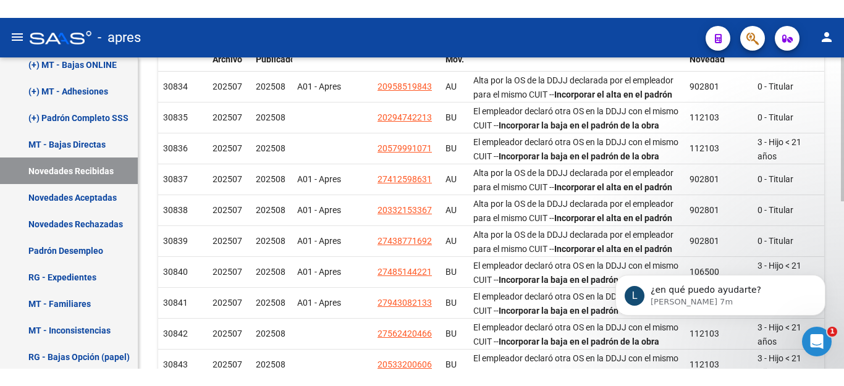
scroll to position [0, 0]
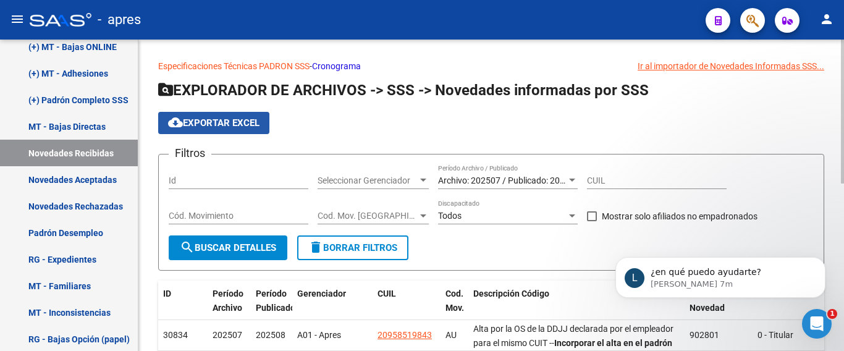
click at [240, 125] on span "cloud_download Exportar EXCEL" at bounding box center [213, 122] width 91 height 11
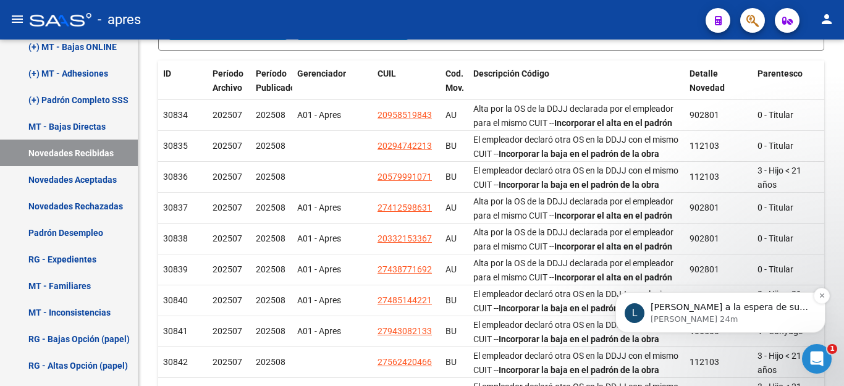
scroll to position [247, 0]
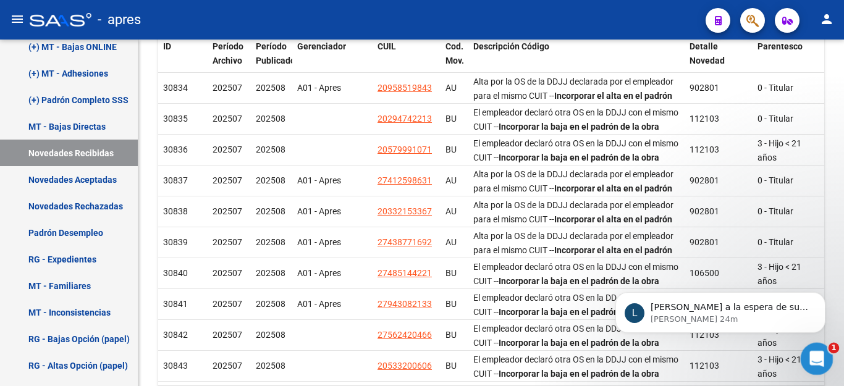
click at [815, 352] on icon "Abrir Intercom Messenger" at bounding box center [815, 357] width 20 height 20
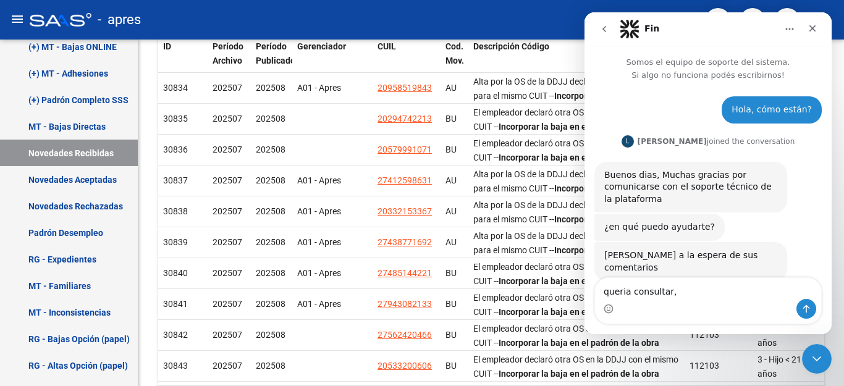
scroll to position [17, 0]
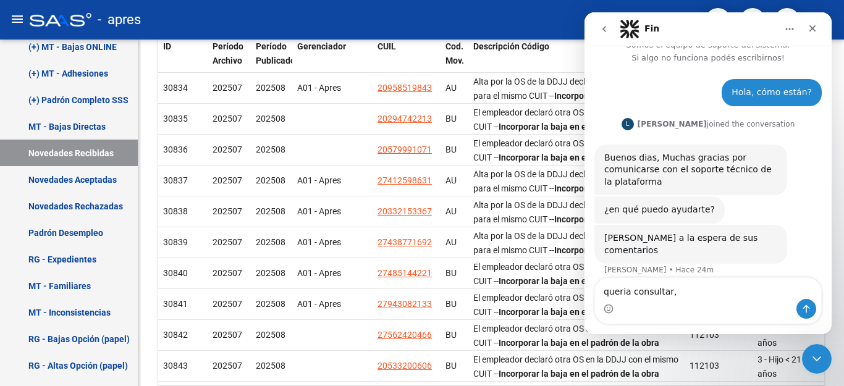
drag, startPoint x: 679, startPoint y: 286, endPoint x: 306, endPoint y: 329, distance: 375.2
click at [585, 329] on html "Fin Somos el equipo de soporte del sistema. Si algo no funciona podés escribirn…" at bounding box center [708, 173] width 247 height 322
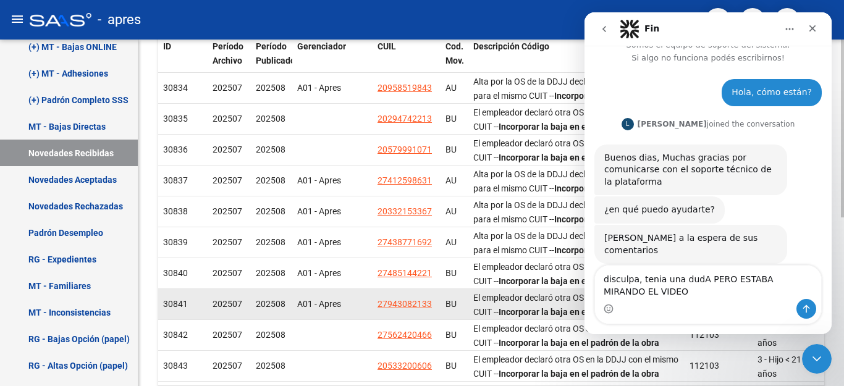
scroll to position [30, 0]
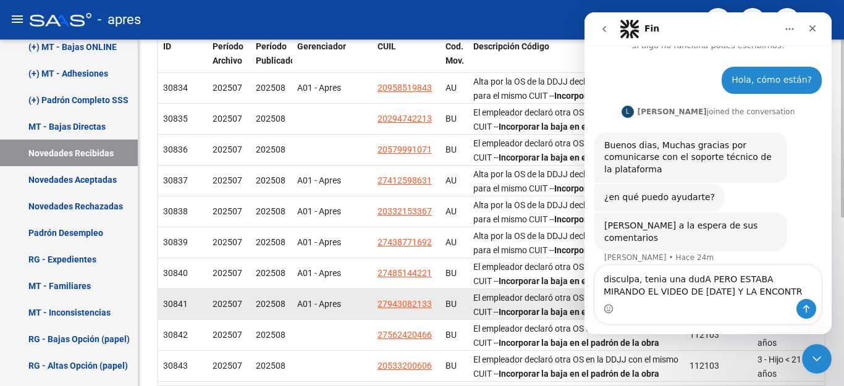
type textarea "disculpa, tenia una dudA PERO ESTABA MIRANDO EL VIDEO DE AYER Y LA ENCONTRE"
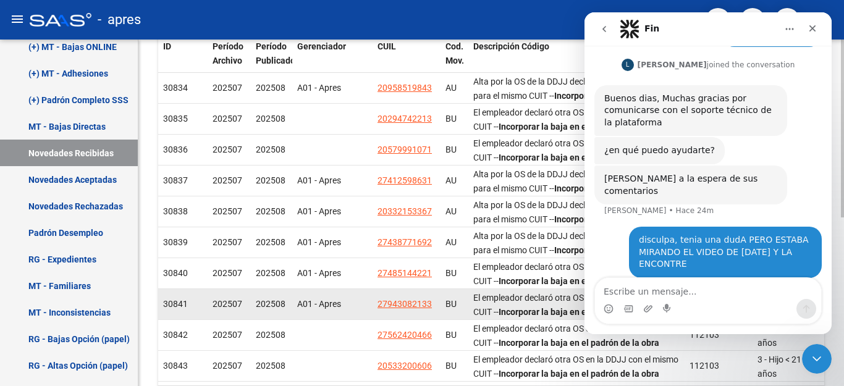
scroll to position [78, 0]
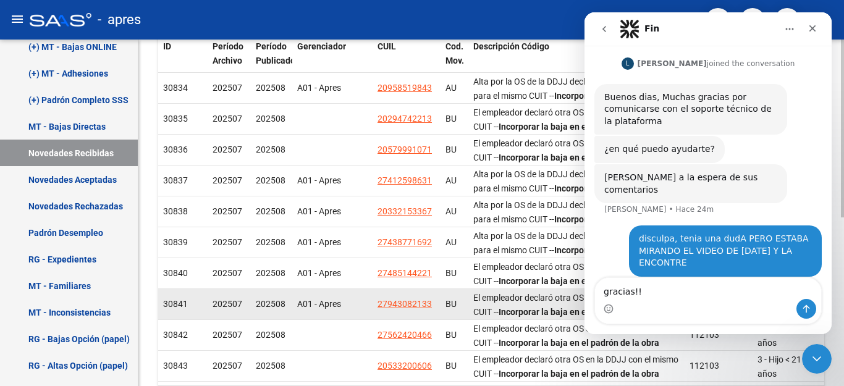
type textarea "gracias!!!"
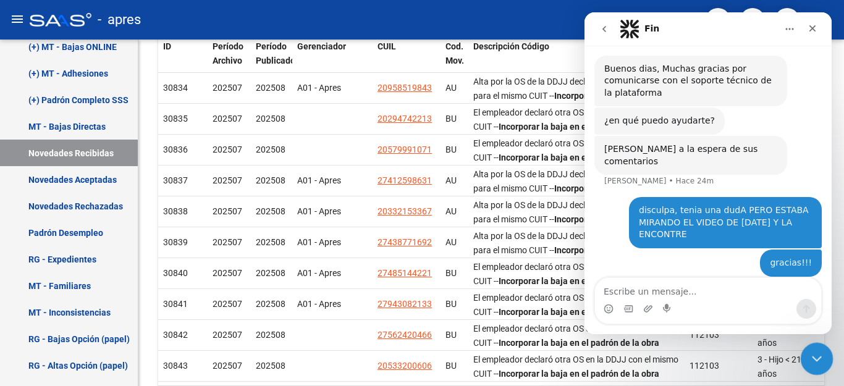
click at [811, 350] on icon "Cerrar Intercom Messenger" at bounding box center [815, 357] width 15 height 15
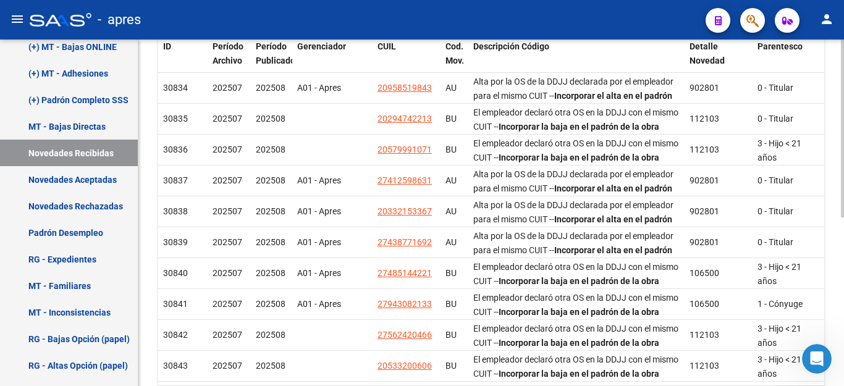
scroll to position [328, 0]
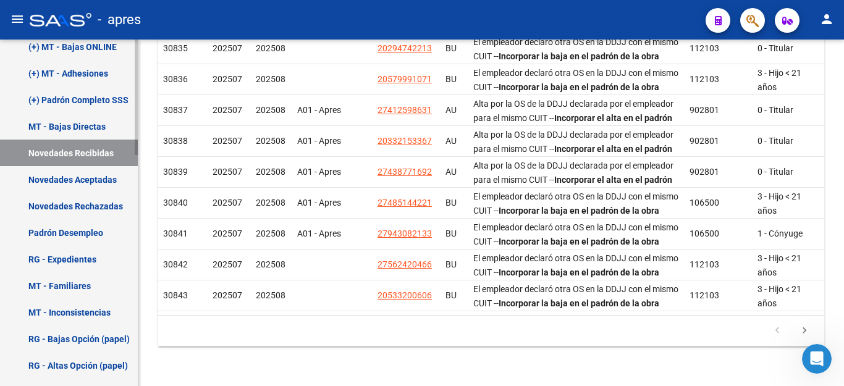
click at [56, 184] on link "Novedades Aceptadas" at bounding box center [69, 179] width 138 height 27
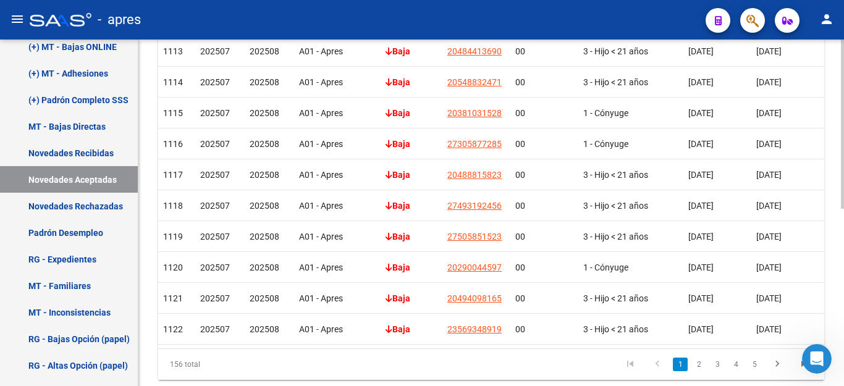
scroll to position [363, 0]
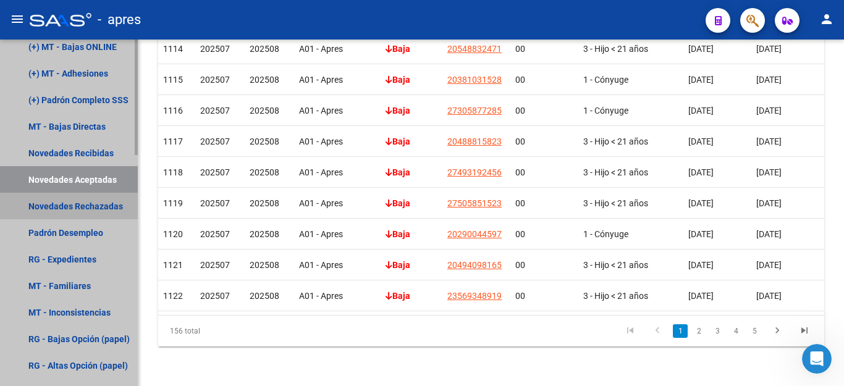
click at [56, 206] on link "Novedades Rechazadas" at bounding box center [69, 206] width 138 height 27
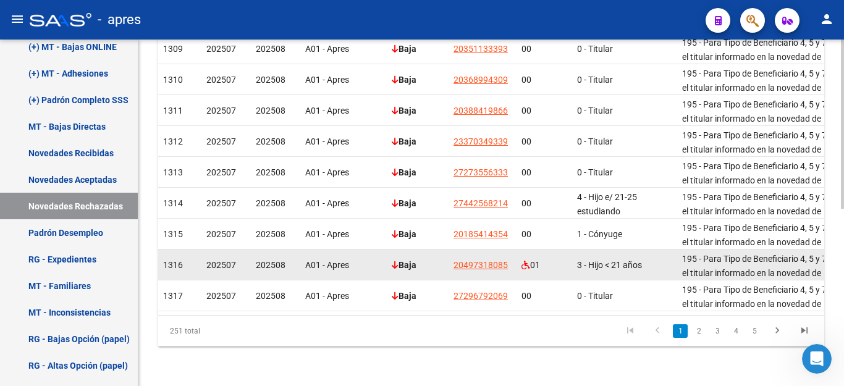
drag, startPoint x: 451, startPoint y: 256, endPoint x: 509, endPoint y: 256, distance: 57.5
click at [509, 256] on datatable-body-cell "20497318085" at bounding box center [483, 265] width 68 height 30
copy span "20497318085"
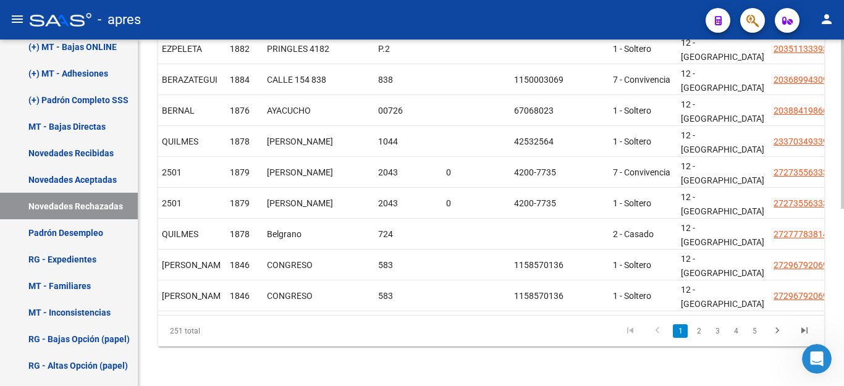
scroll to position [0, 2103]
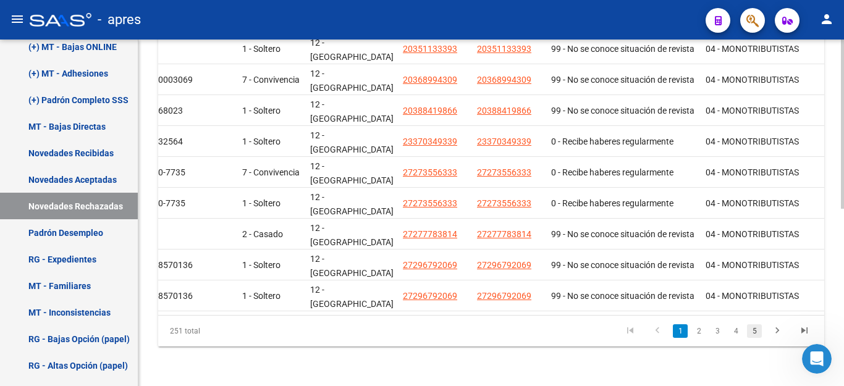
click at [752, 330] on link "5" at bounding box center [754, 332] width 15 height 14
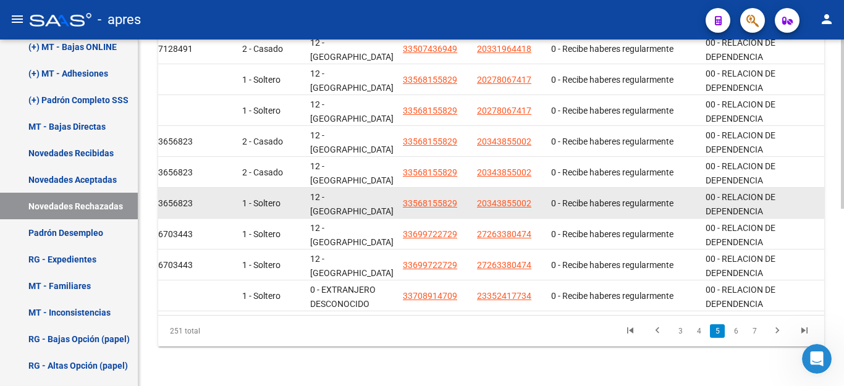
scroll to position [0, 0]
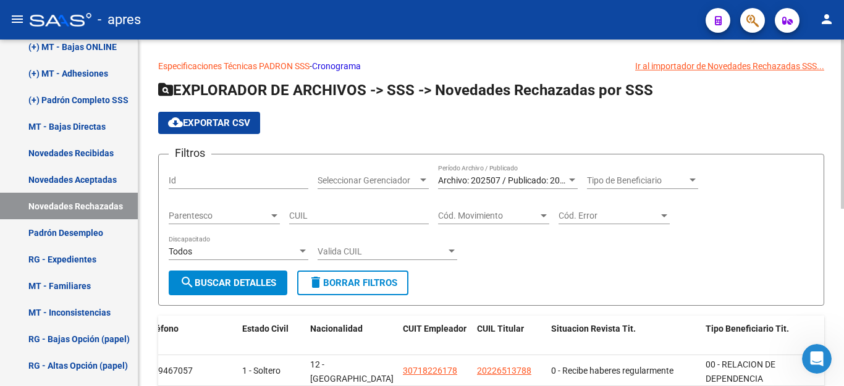
click at [634, 180] on span "Tipo de Beneficiario" at bounding box center [637, 181] width 100 height 11
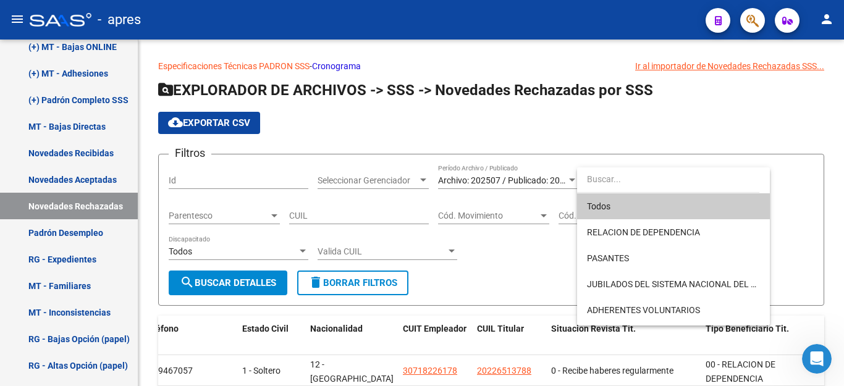
click at [797, 151] on div at bounding box center [422, 193] width 844 height 386
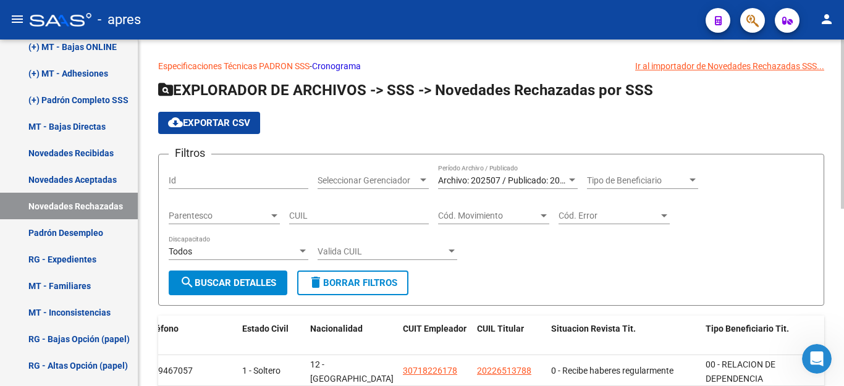
click at [227, 255] on div "Todos" at bounding box center [233, 252] width 129 height 11
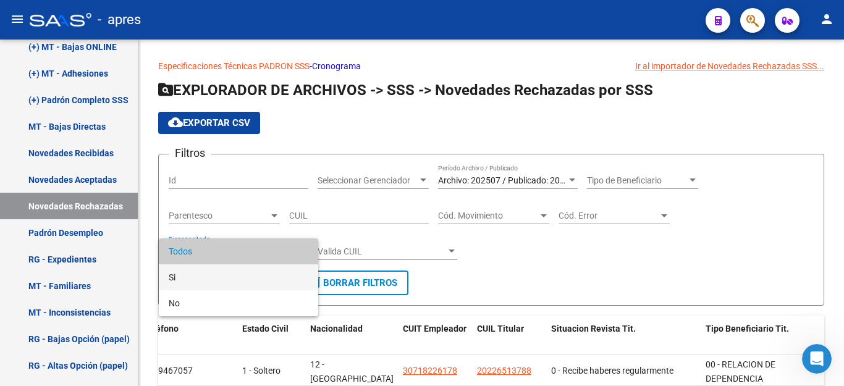
click at [208, 273] on span "Si" at bounding box center [239, 278] width 140 height 26
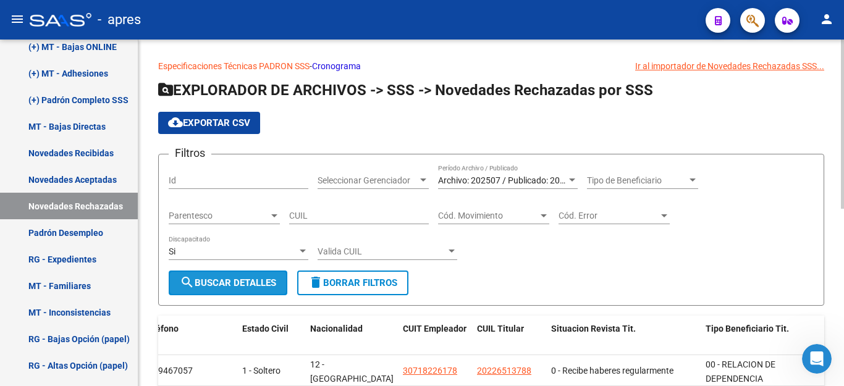
click at [217, 287] on span "search Buscar Detalles" at bounding box center [228, 283] width 96 height 11
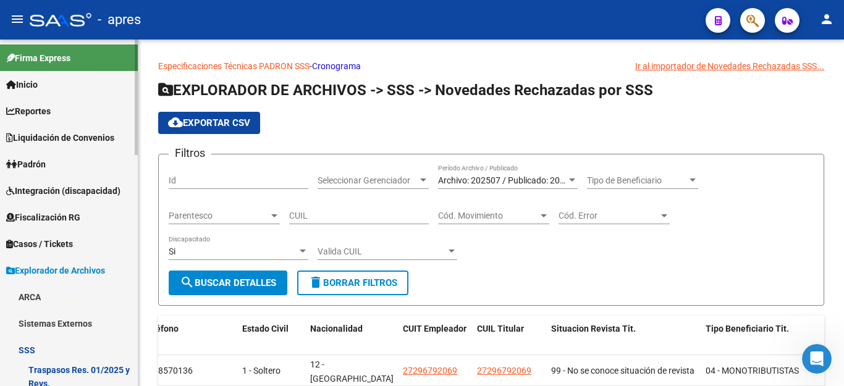
click at [46, 167] on span "Padrón" at bounding box center [26, 165] width 40 height 14
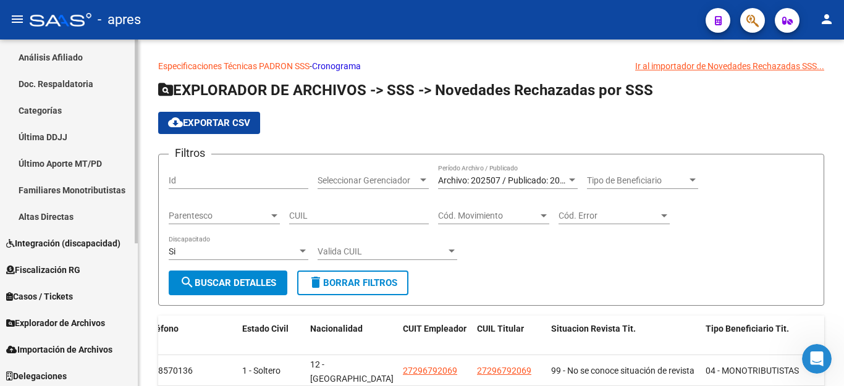
scroll to position [243, 0]
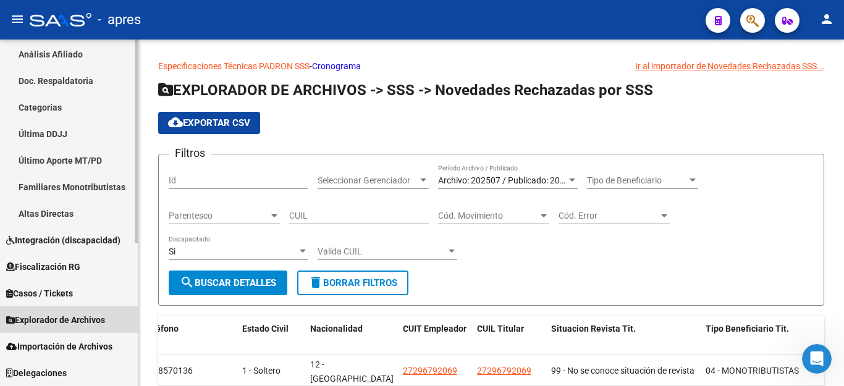
click at [63, 323] on span "Explorador de Archivos" at bounding box center [55, 320] width 99 height 14
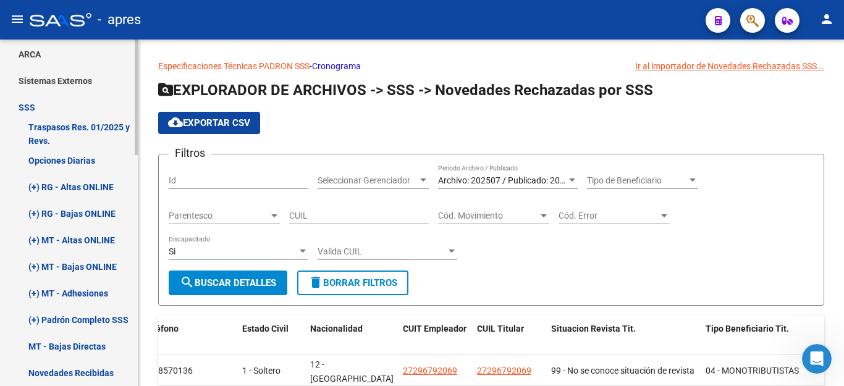
click at [79, 186] on link "(+) RG - Altas ONLINE" at bounding box center [69, 187] width 138 height 27
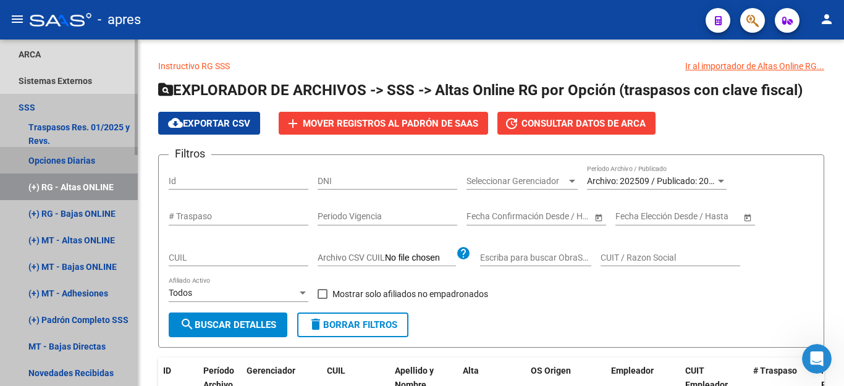
click at [50, 156] on link "Opciones Diarias" at bounding box center [69, 160] width 138 height 27
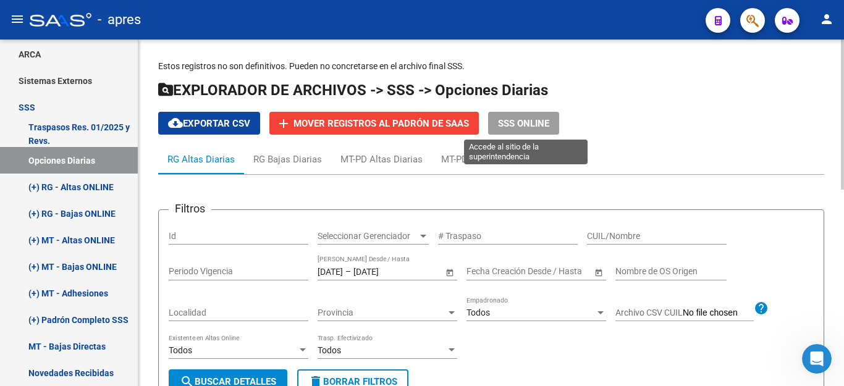
click at [529, 114] on button "SSS ONLINE" at bounding box center [523, 123] width 71 height 23
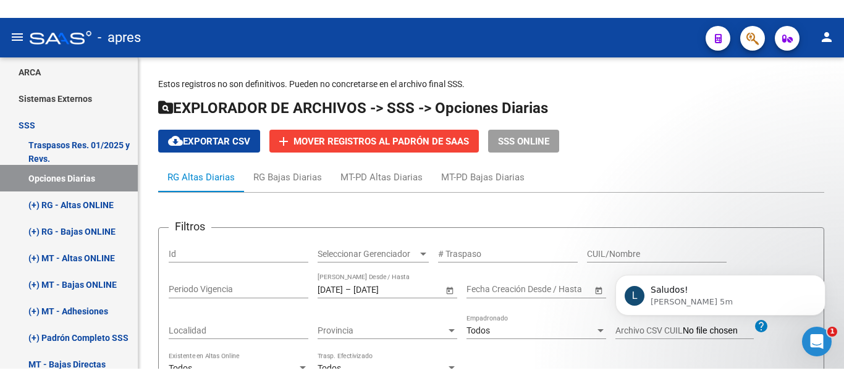
scroll to position [206, 0]
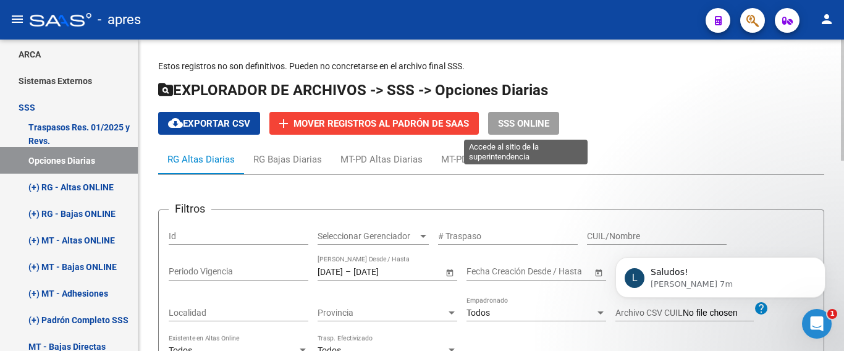
click at [533, 122] on span "SSS ONLINE" at bounding box center [523, 123] width 51 height 11
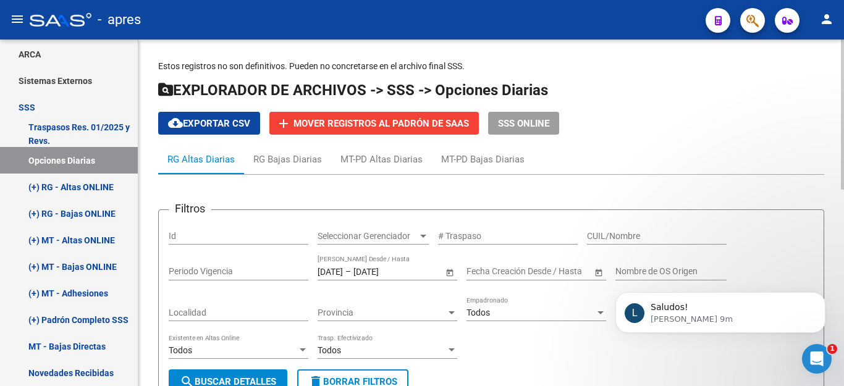
scroll to position [171, 0]
click at [750, 25] on icon "button" at bounding box center [753, 21] width 12 height 14
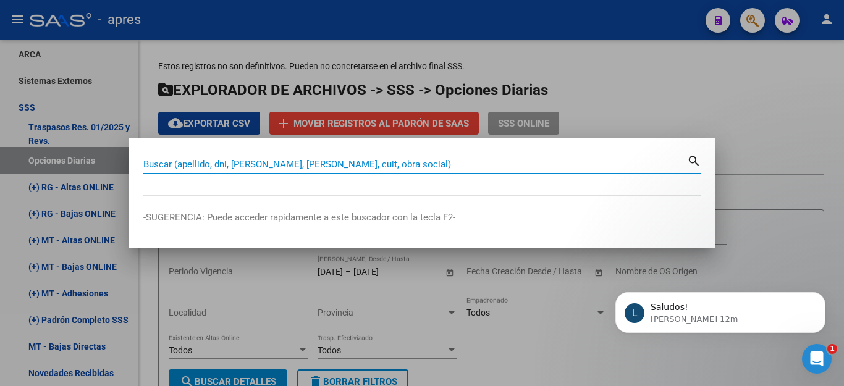
paste input "40377610"
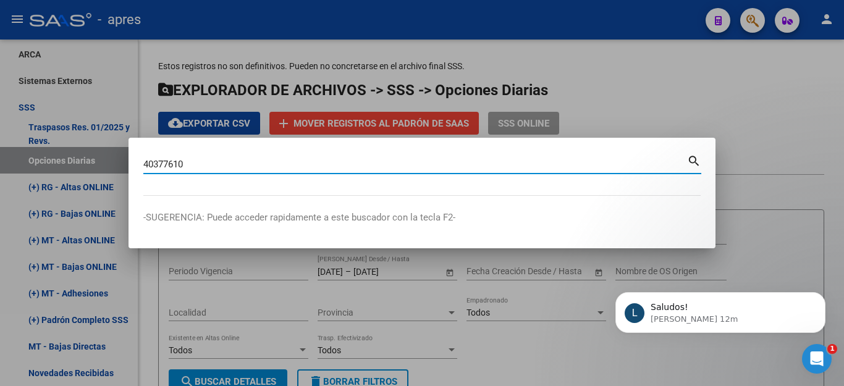
type input "40377610"
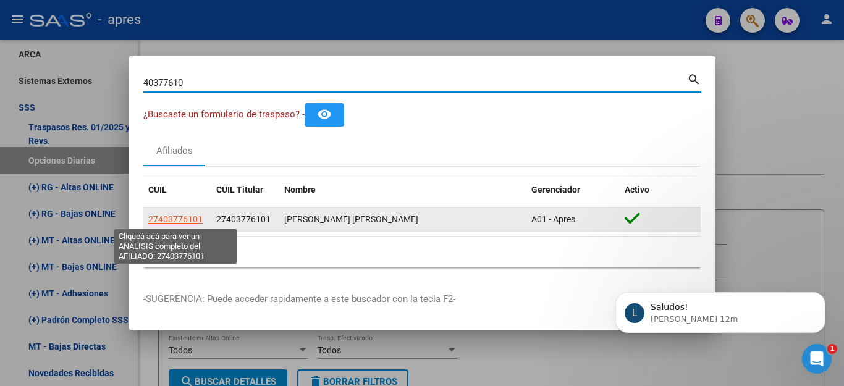
click at [191, 217] on span "27403776101" at bounding box center [175, 219] width 54 height 10
type textarea "27403776101"
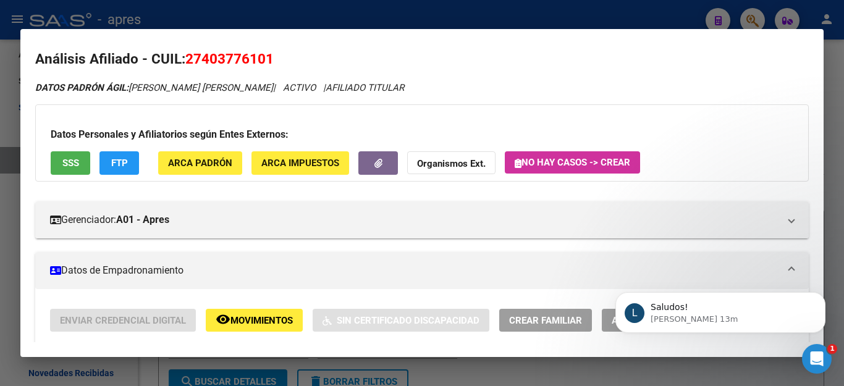
scroll to position [0, 0]
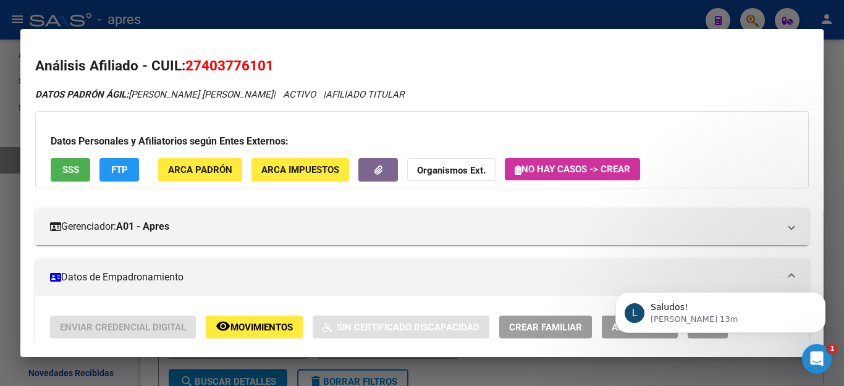
click at [66, 171] on span "SSS" at bounding box center [70, 170] width 17 height 11
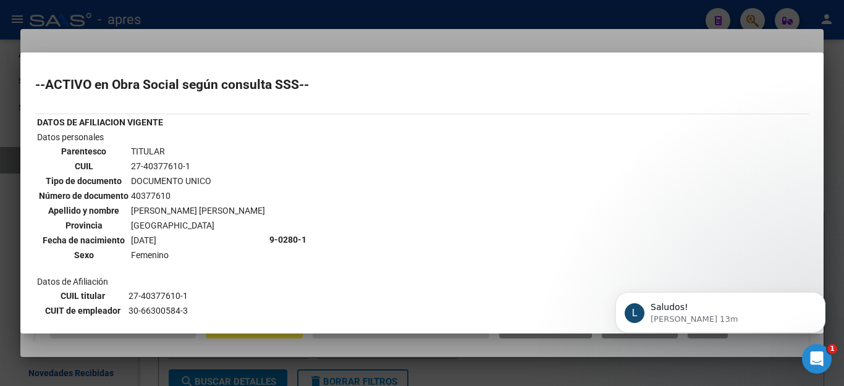
click at [366, 19] on div at bounding box center [422, 193] width 844 height 386
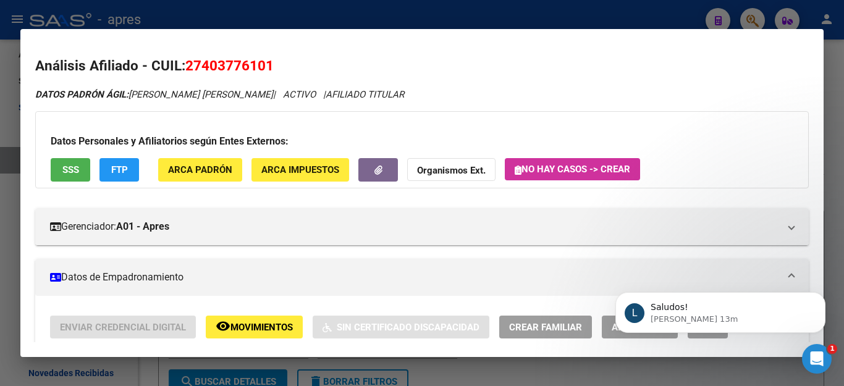
click at [678, 29] on mat-dialog-container "Análisis Afiliado - CUIL: 27403776101 DATOS PADRÓN ÁGIL: ZAPPOLI MARIQUENA ANAH…" at bounding box center [422, 193] width 804 height 328
click at [681, 14] on div at bounding box center [422, 193] width 844 height 386
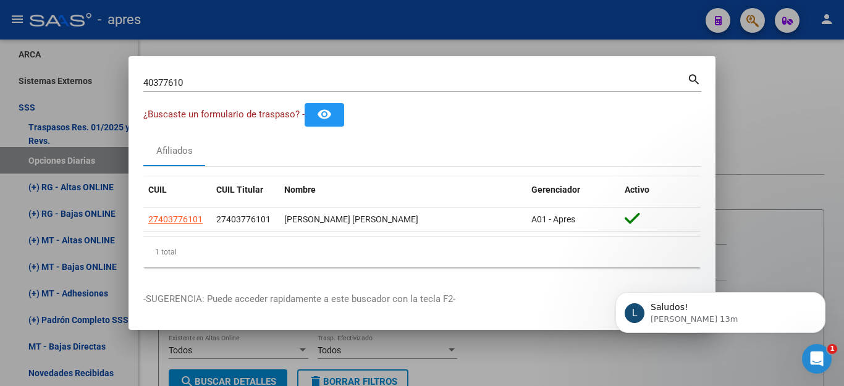
click at [757, 17] on div at bounding box center [422, 193] width 844 height 386
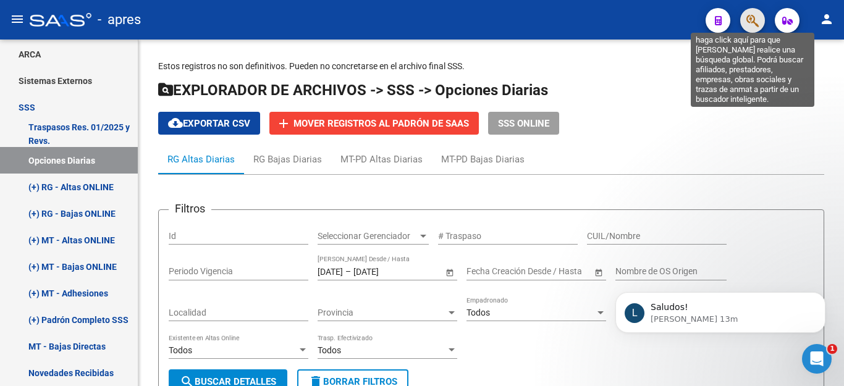
click at [754, 19] on icon "button" at bounding box center [753, 21] width 12 height 14
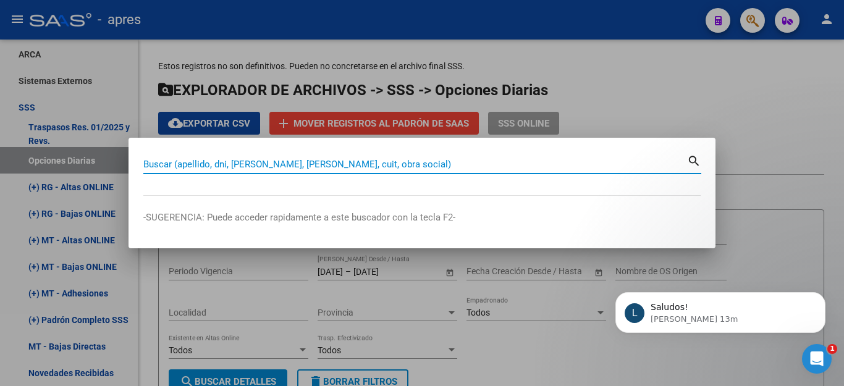
paste input "40377610"
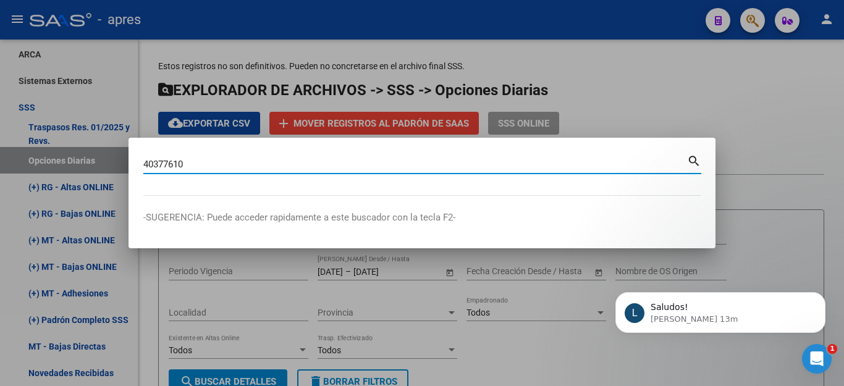
type input "40377610"
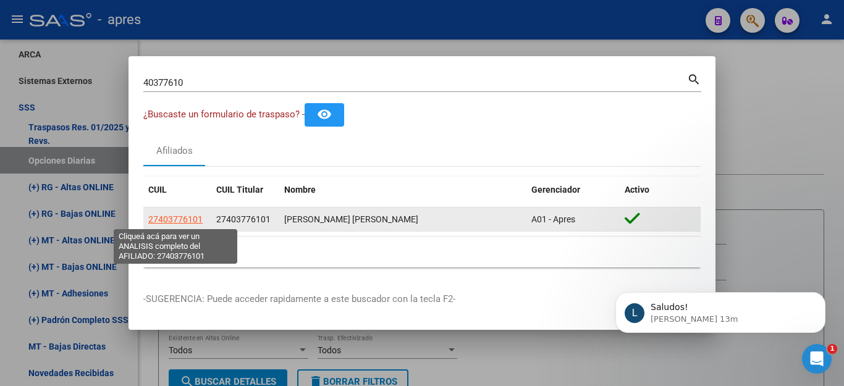
click at [180, 220] on span "27403776101" at bounding box center [175, 219] width 54 height 10
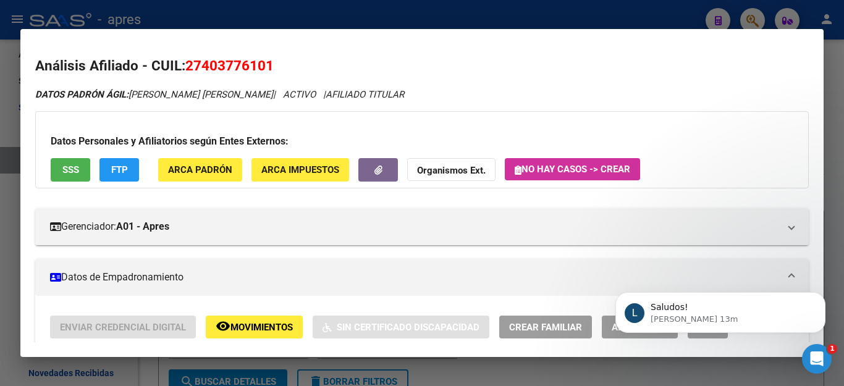
click at [64, 167] on span "SSS" at bounding box center [70, 170] width 17 height 11
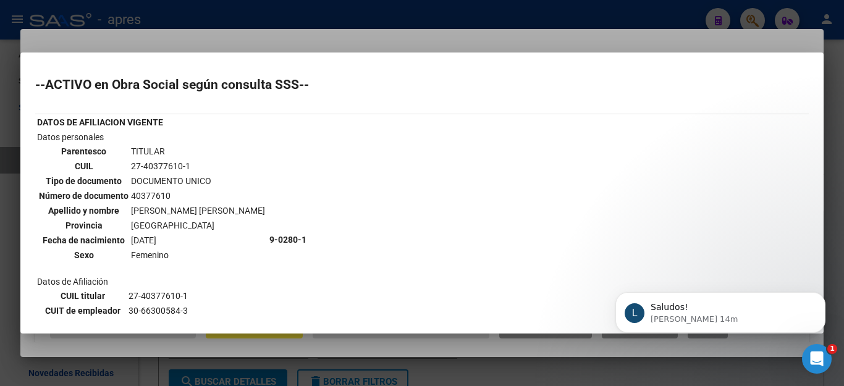
click at [283, 358] on div at bounding box center [422, 193] width 844 height 386
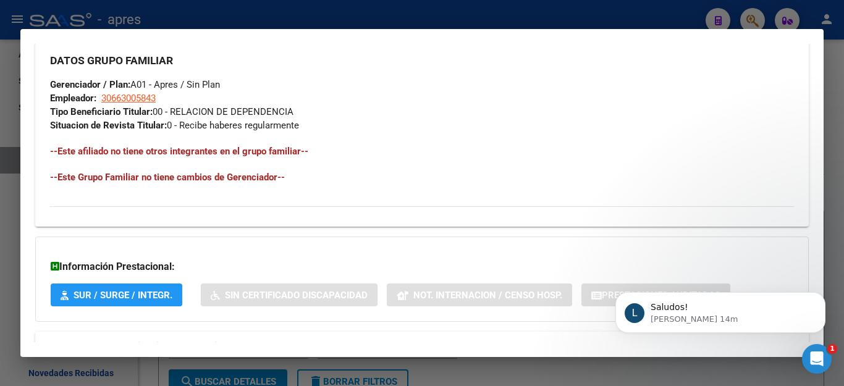
scroll to position [640, 0]
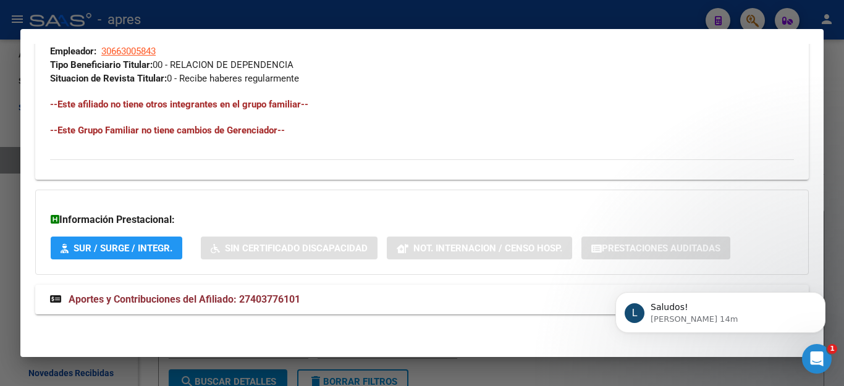
click at [650, 22] on div at bounding box center [422, 193] width 844 height 386
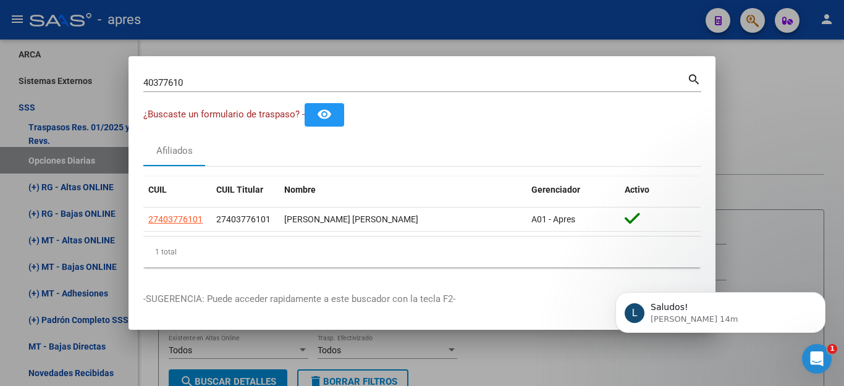
click at [671, 22] on div at bounding box center [422, 193] width 844 height 386
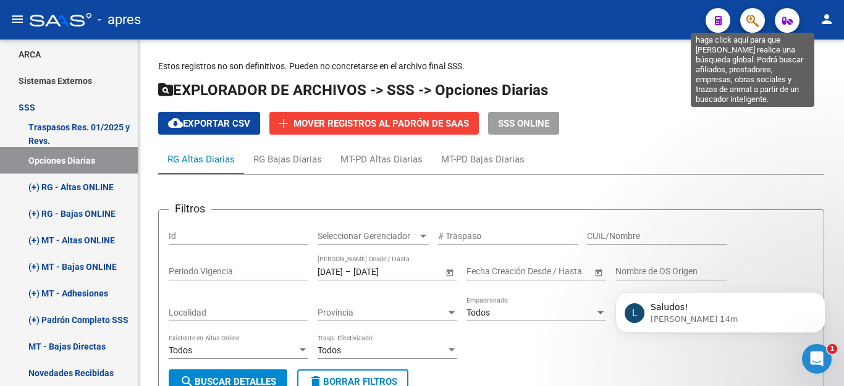
click at [758, 20] on icon "button" at bounding box center [753, 21] width 12 height 14
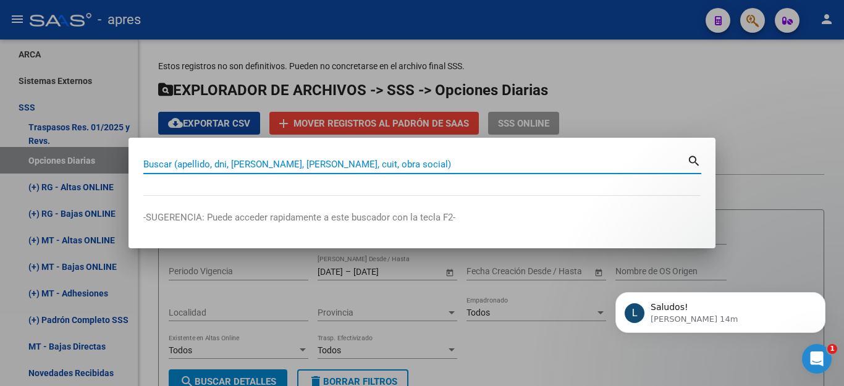
paste input "40377610"
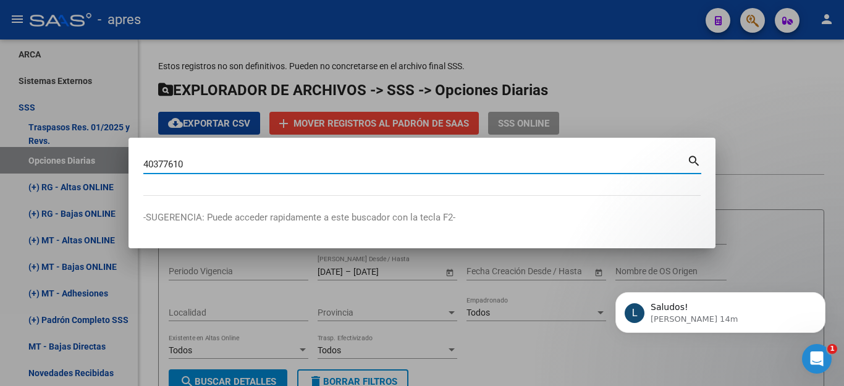
type input "40377610"
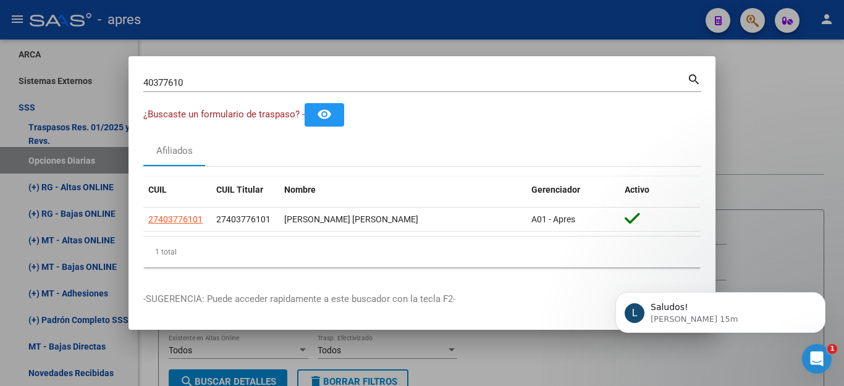
click at [786, 73] on div at bounding box center [422, 193] width 844 height 386
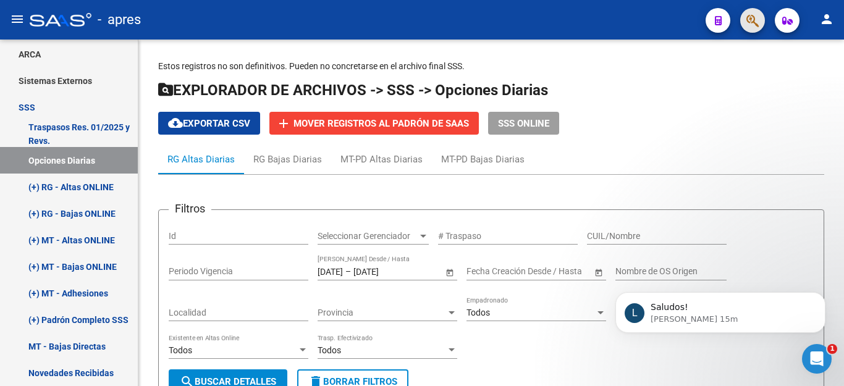
click at [751, 25] on icon "button" at bounding box center [753, 21] width 12 height 14
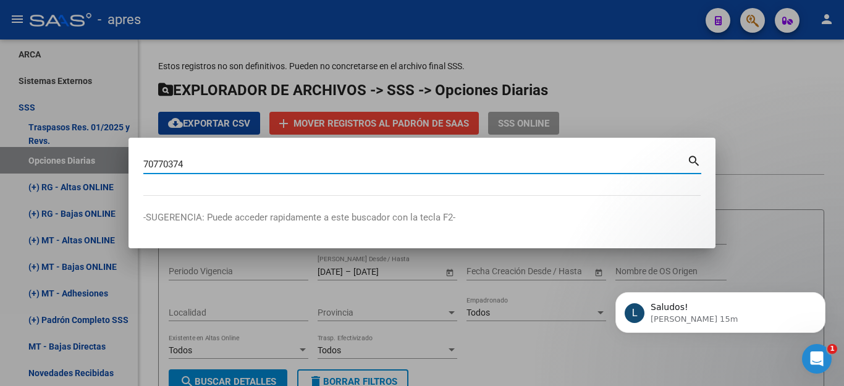
type input "70770374"
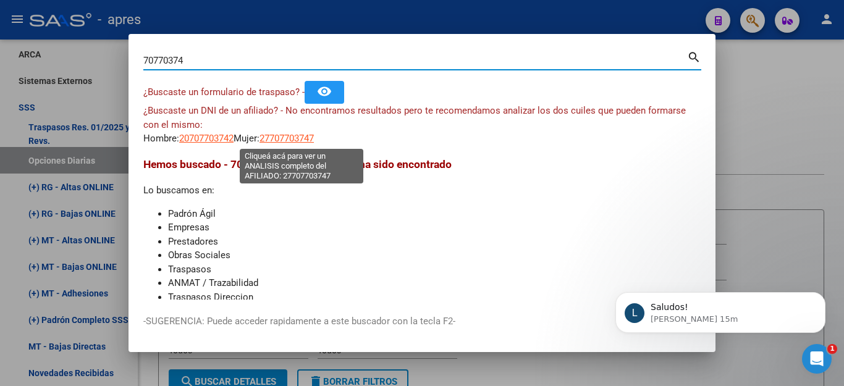
click at [294, 144] on span "27707703747" at bounding box center [287, 138] width 54 height 11
type textarea "27707703747"
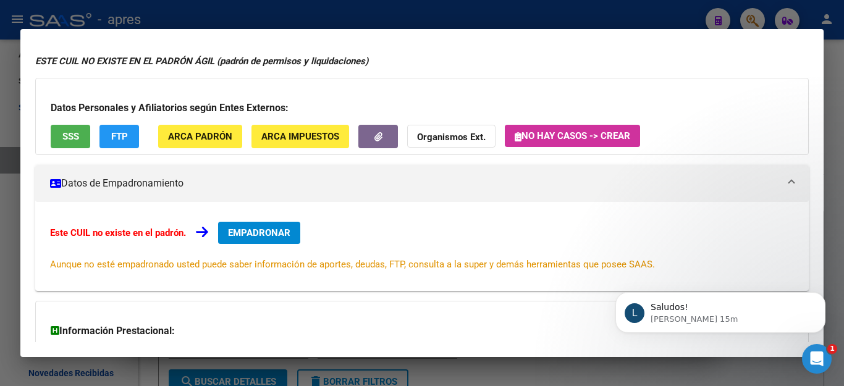
scroll to position [0, 0]
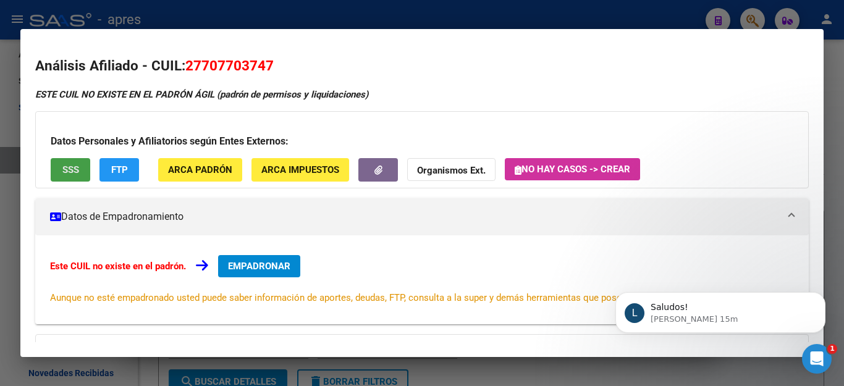
click at [76, 175] on span "SSS" at bounding box center [70, 170] width 17 height 11
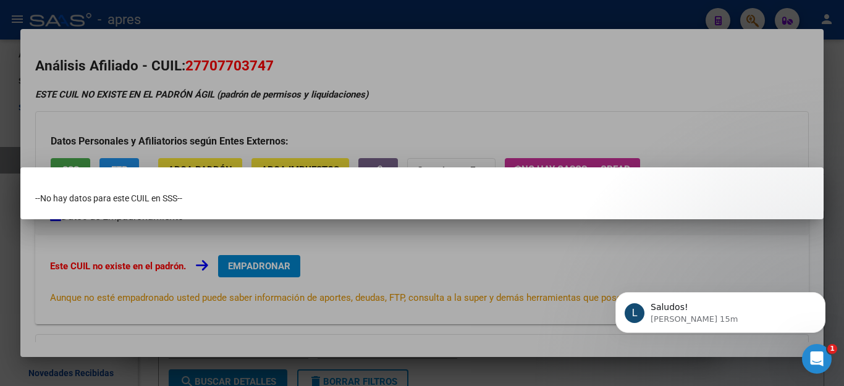
click at [535, 43] on div at bounding box center [422, 193] width 844 height 386
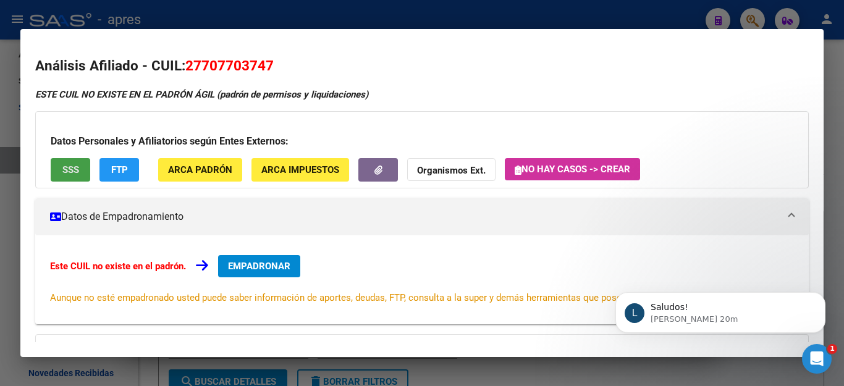
click at [62, 180] on button "SSS" at bounding box center [71, 169] width 40 height 23
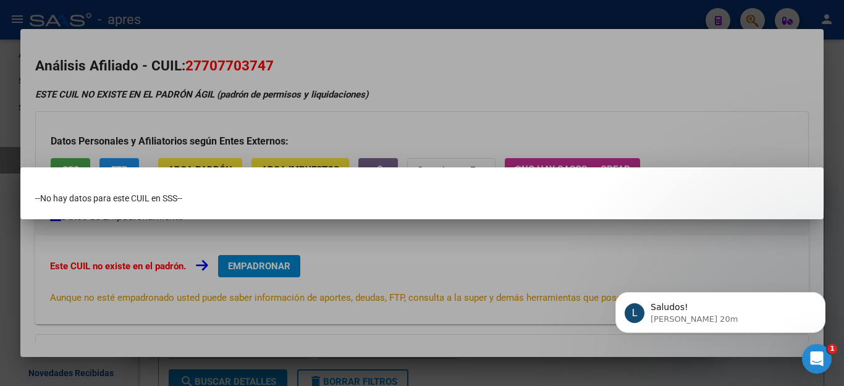
click at [490, 91] on div at bounding box center [422, 193] width 844 height 386
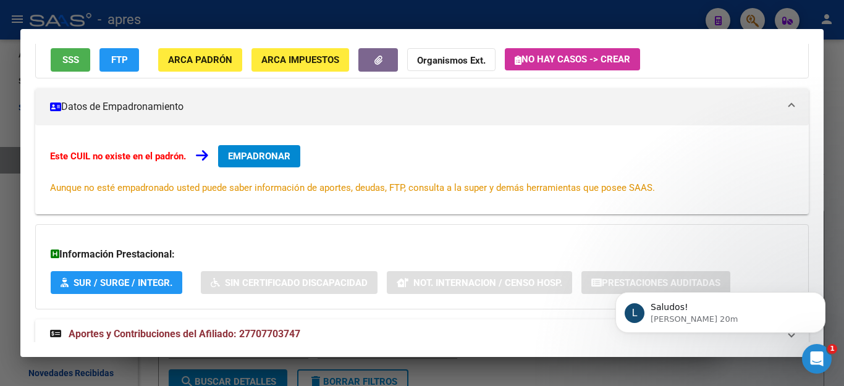
scroll to position [145, 0]
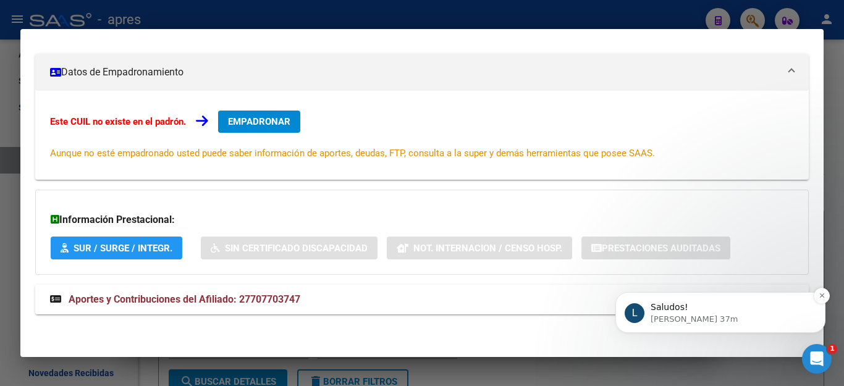
click at [779, 316] on p "Ludmila • Hace 37m" at bounding box center [730, 319] width 159 height 11
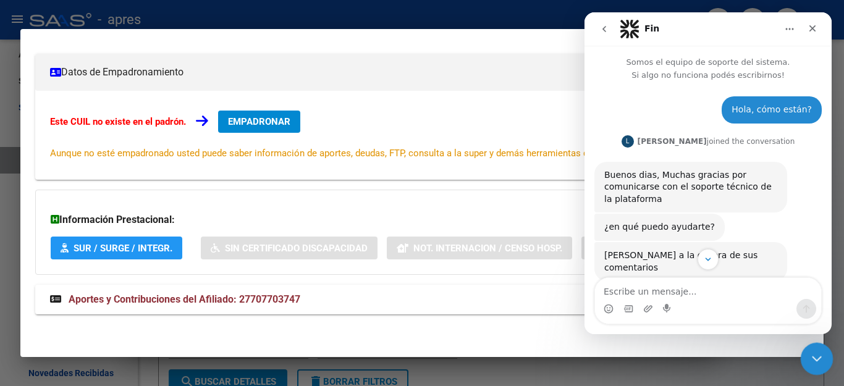
scroll to position [2, 0]
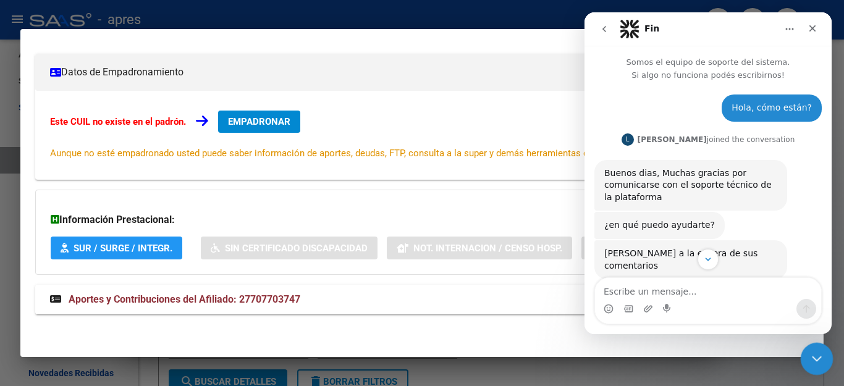
click at [815, 364] on icon "Cerrar Intercom Messenger" at bounding box center [815, 357] width 15 height 15
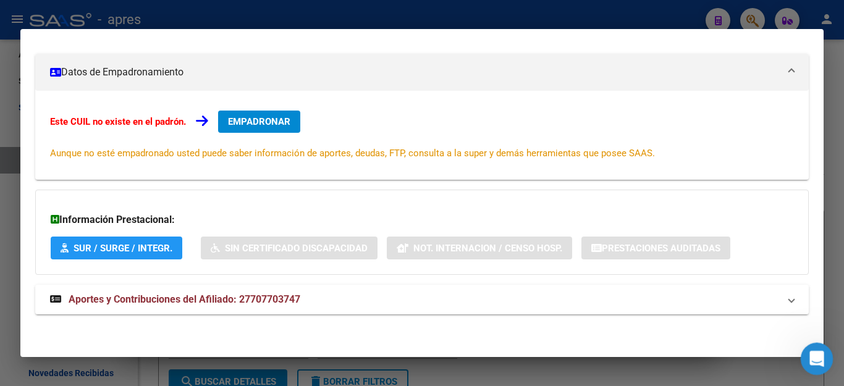
click at [812, 348] on icon "Abrir Intercom Messenger" at bounding box center [815, 357] width 20 height 20
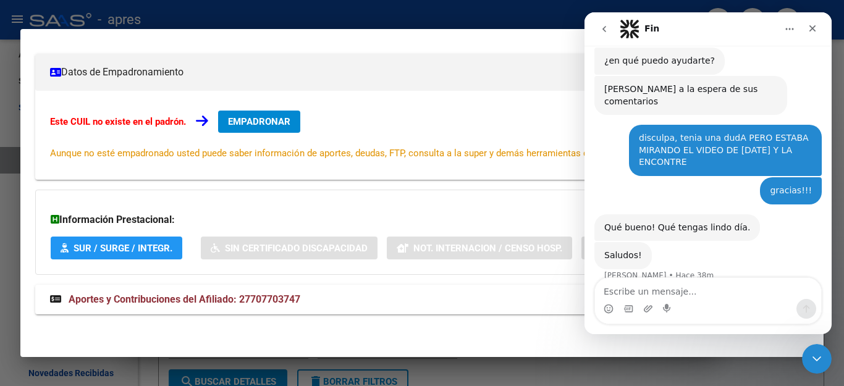
scroll to position [171, 0]
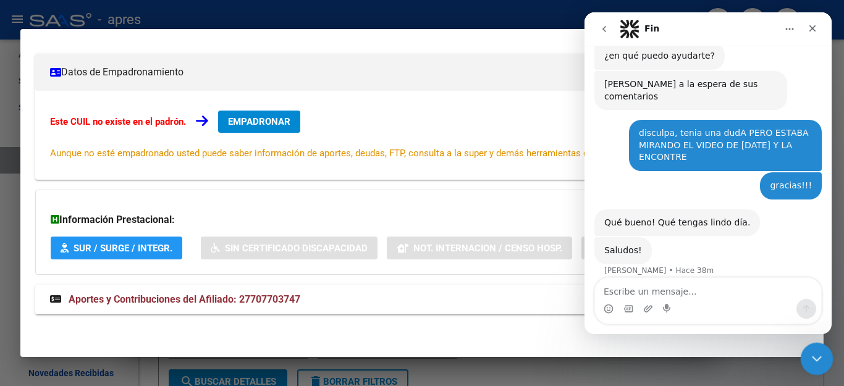
click at [809, 353] on icon "Cerrar Intercom Messenger" at bounding box center [815, 357] width 15 height 15
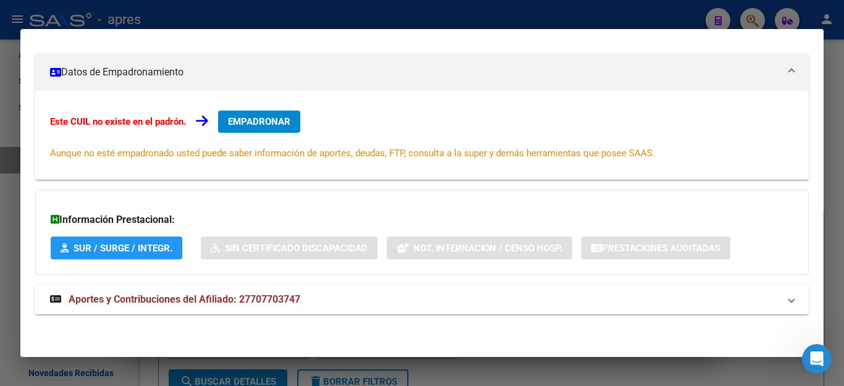
click at [551, 375] on div at bounding box center [422, 193] width 844 height 386
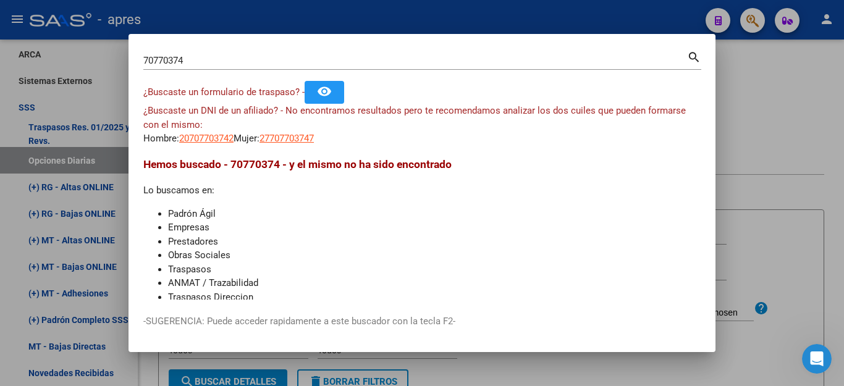
click at [844, 93] on div at bounding box center [422, 193] width 844 height 386
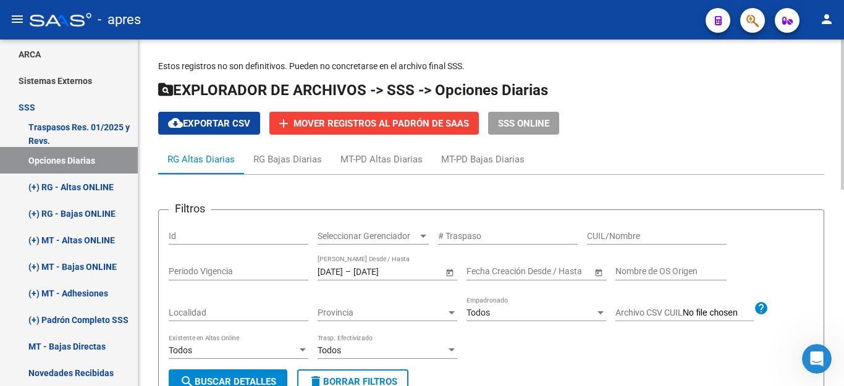
click at [802, 87] on h1 "EXPLORADOR DE ARCHIVOS -> SSS -> Opciones Diarias" at bounding box center [491, 91] width 666 height 22
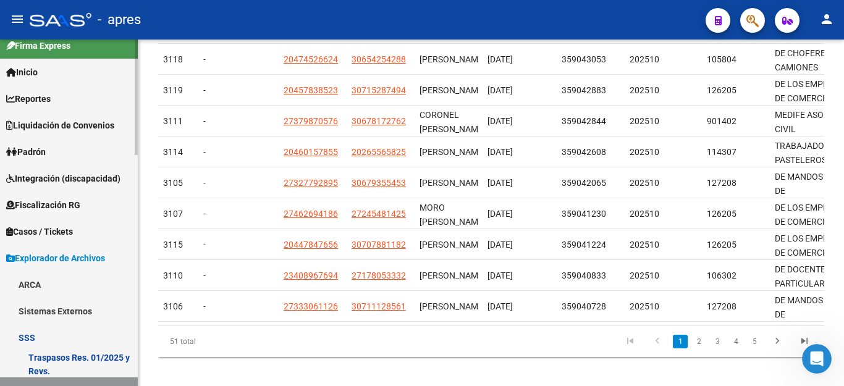
scroll to position [0, 0]
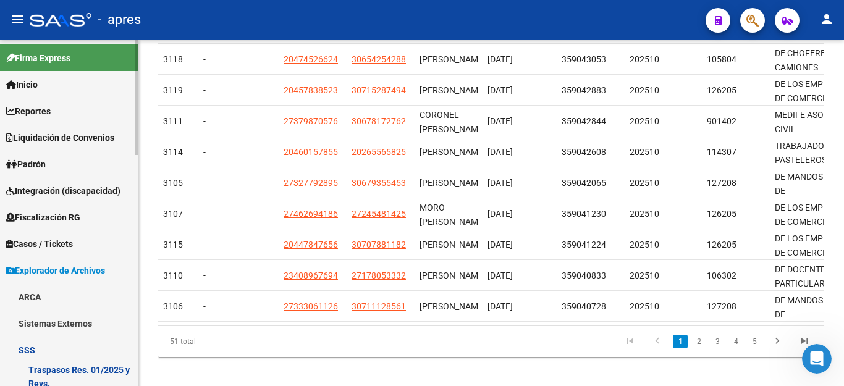
click at [46, 270] on span "Explorador de Archivos" at bounding box center [55, 271] width 99 height 14
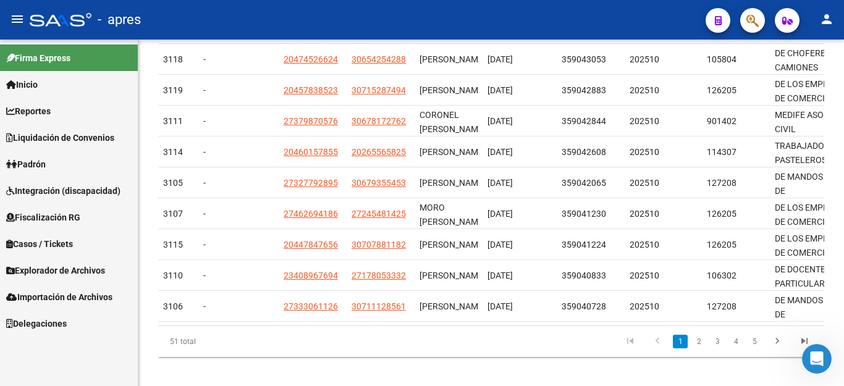
click at [47, 267] on span "Explorador de Archivos" at bounding box center [55, 271] width 99 height 14
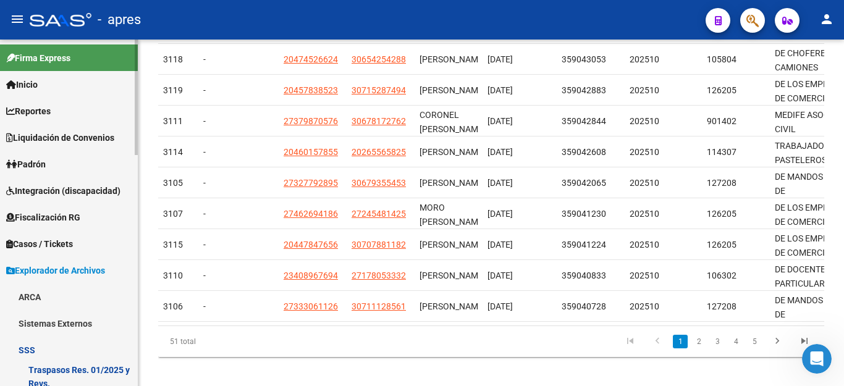
click at [46, 159] on span "Padrón" at bounding box center [26, 165] width 40 height 14
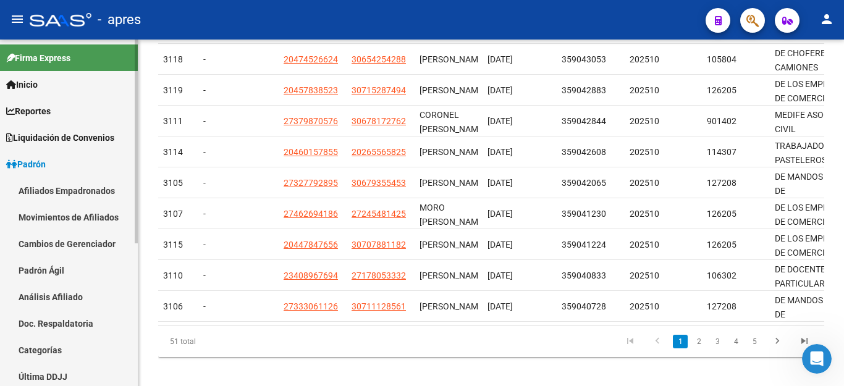
click at [52, 185] on link "Afiliados Empadronados" at bounding box center [69, 190] width 138 height 27
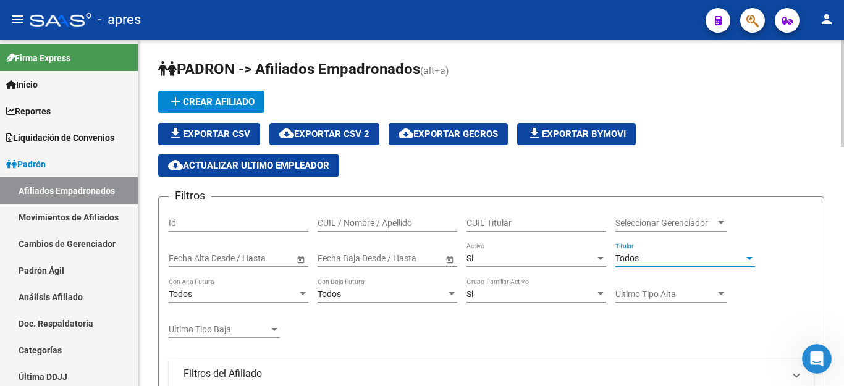
click at [643, 255] on div "Todos" at bounding box center [680, 258] width 129 height 11
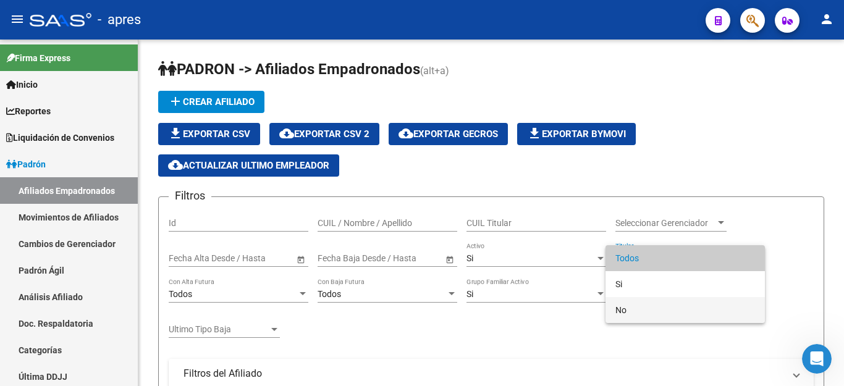
click at [638, 310] on span "No" at bounding box center [686, 310] width 140 height 26
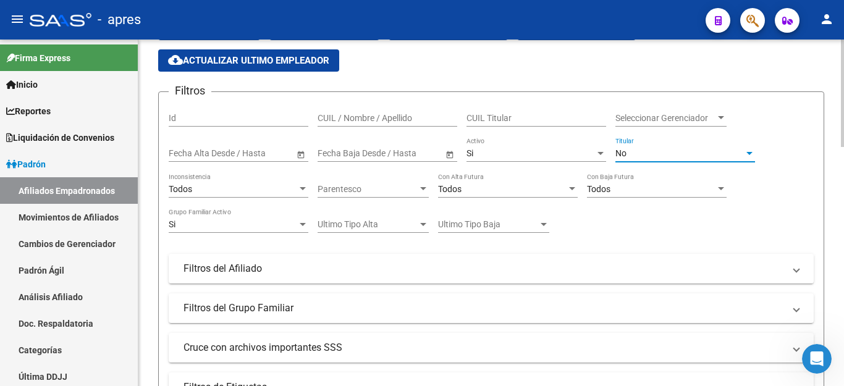
scroll to position [124, 0]
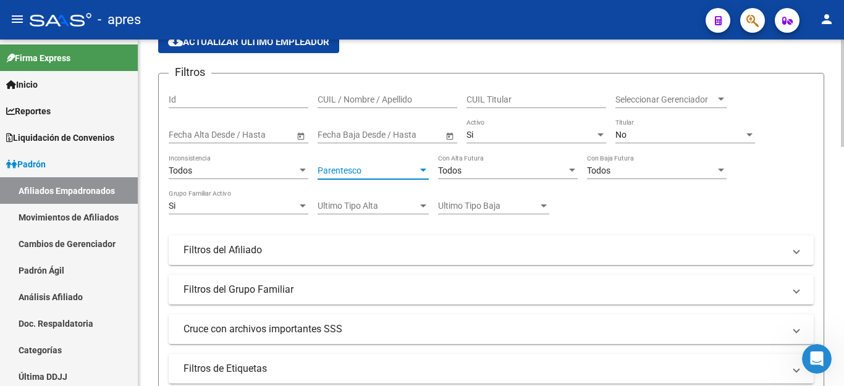
click at [386, 170] on span "Parentesco" at bounding box center [368, 171] width 100 height 11
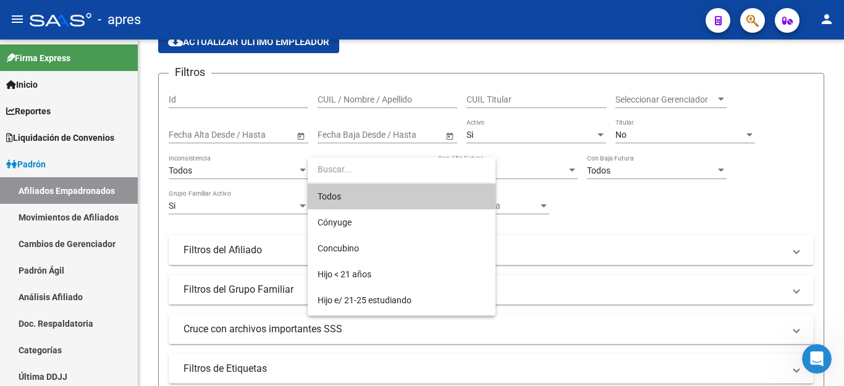
click at [360, 201] on span "Todos" at bounding box center [402, 197] width 168 height 26
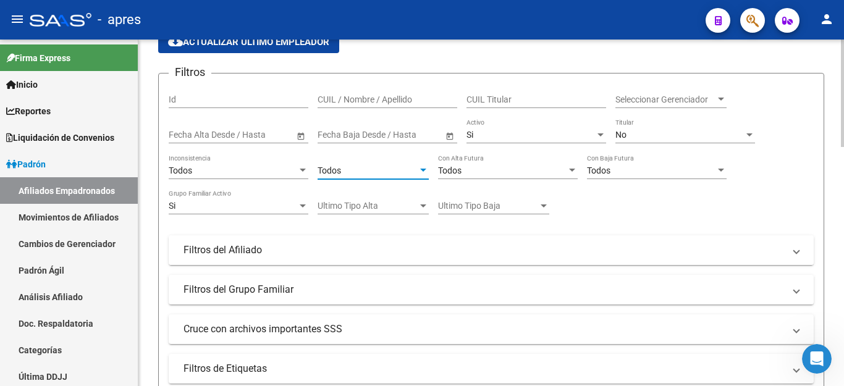
scroll to position [185, 0]
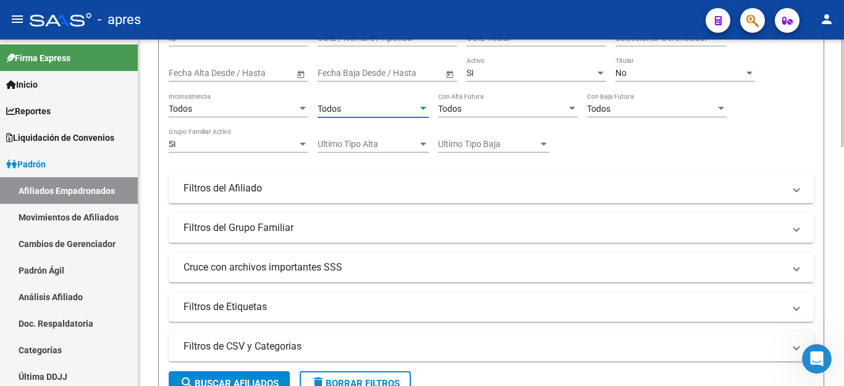
click at [206, 197] on mat-expansion-panel-header "Filtros del Afiliado" at bounding box center [491, 189] width 645 height 30
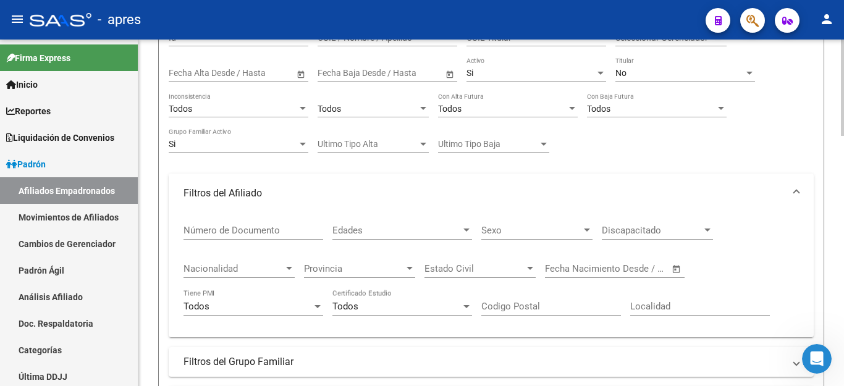
click at [390, 223] on div "Edades Edades" at bounding box center [403, 226] width 140 height 27
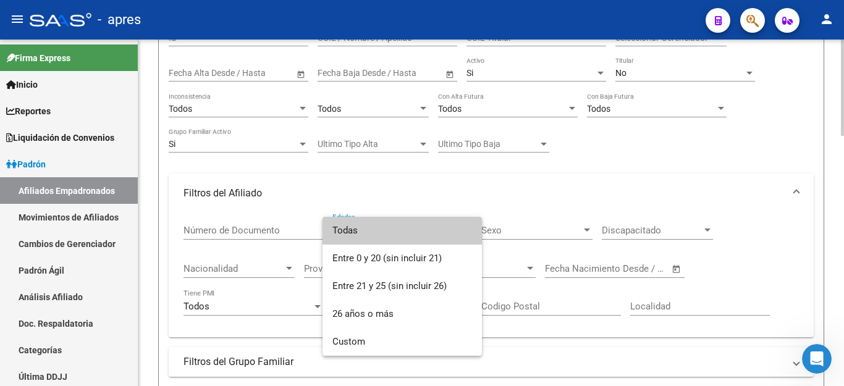
click at [390, 223] on span "Todas" at bounding box center [403, 231] width 140 height 28
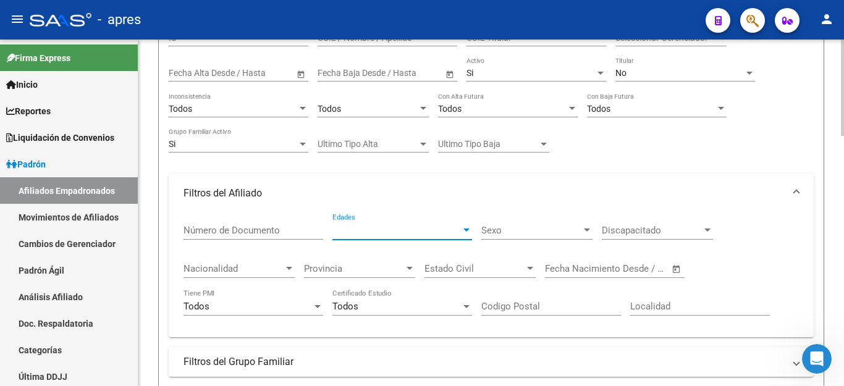
click at [623, 232] on span "Discapacitado" at bounding box center [652, 230] width 100 height 11
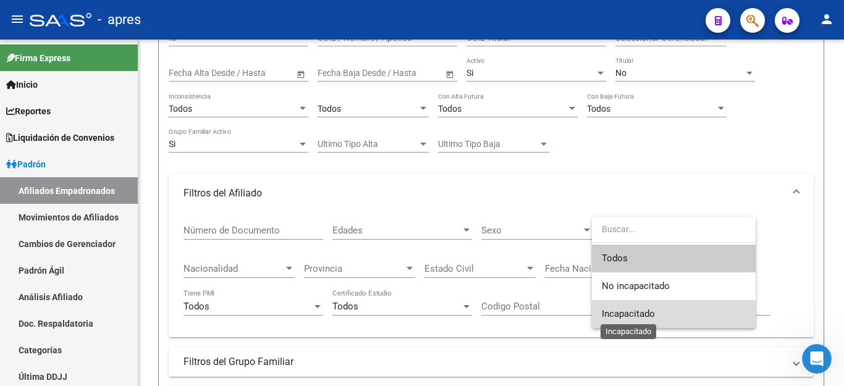
click at [624, 316] on span "Incapacitado" at bounding box center [628, 313] width 53 height 11
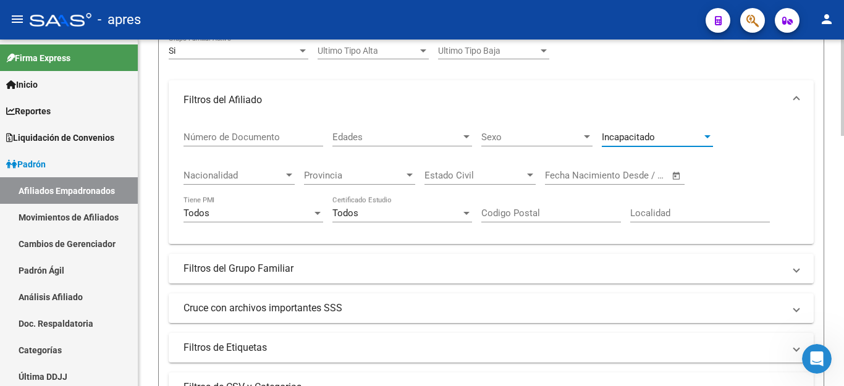
scroll to position [371, 0]
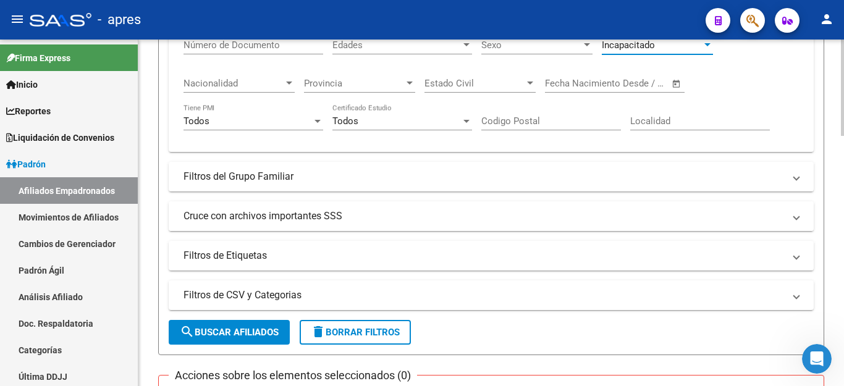
click at [206, 210] on mat-panel-title "Cruce con archivos importantes SSS" at bounding box center [484, 217] width 601 height 14
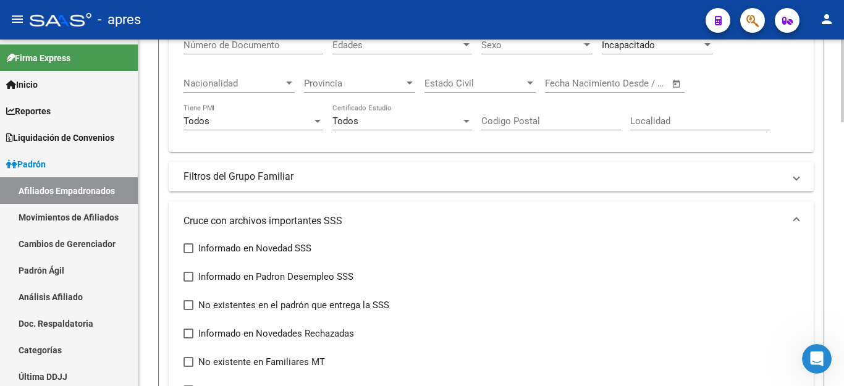
scroll to position [433, 0]
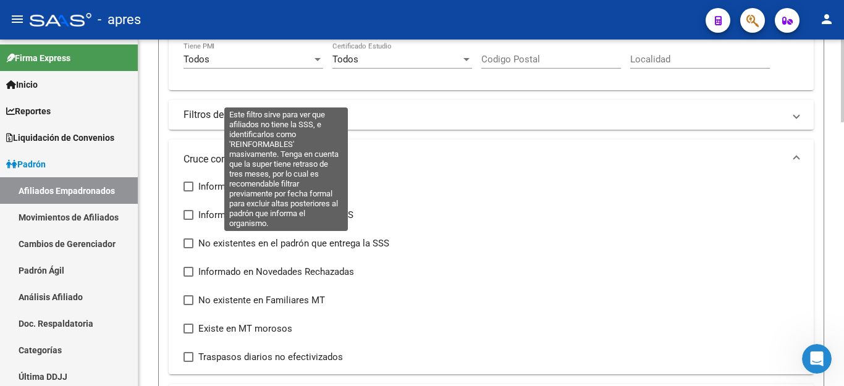
click at [189, 245] on span at bounding box center [189, 244] width 10 height 10
click at [189, 248] on input "No existentes en el padrón que entrega la SSS" at bounding box center [188, 248] width 1 height 1
checkbox input "true"
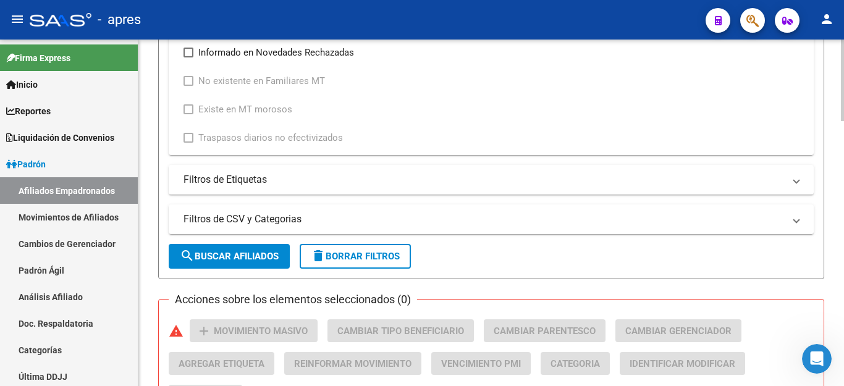
scroll to position [680, 0]
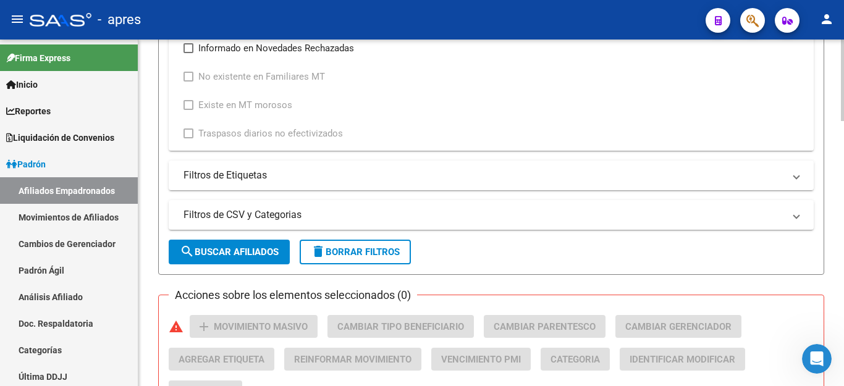
click at [240, 248] on span "search Buscar Afiliados" at bounding box center [229, 252] width 99 height 11
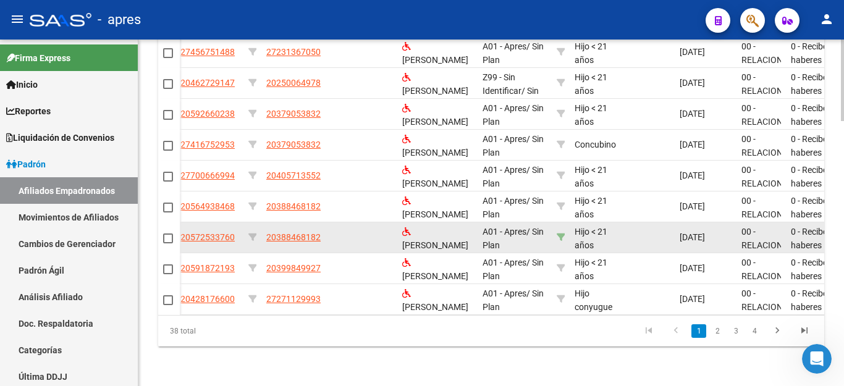
scroll to position [946, 0]
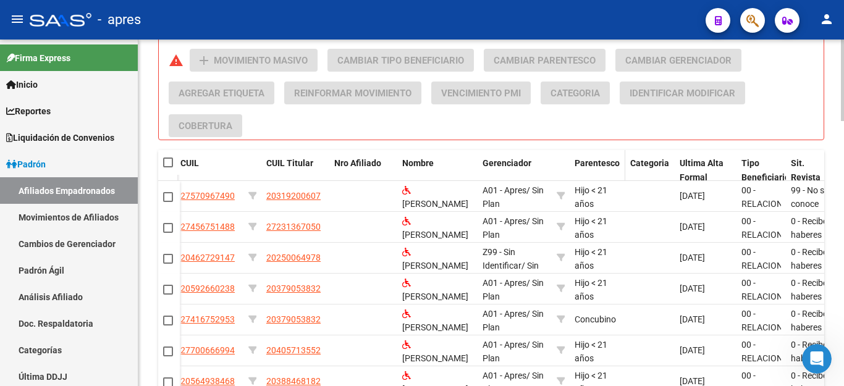
click at [589, 166] on span "Parentesco" at bounding box center [597, 163] width 45 height 10
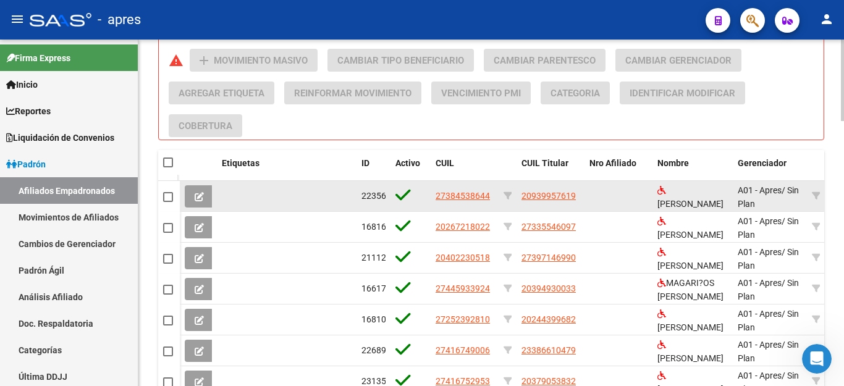
drag, startPoint x: 493, startPoint y: 197, endPoint x: 432, endPoint y: 197, distance: 61.2
click at [432, 197] on datatable-body-cell "27384538644" at bounding box center [465, 196] width 68 height 30
copy span "27384538644"
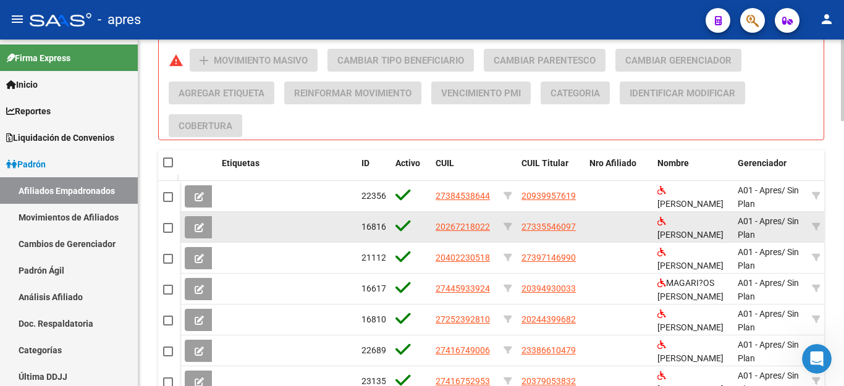
copy span "27384538644"
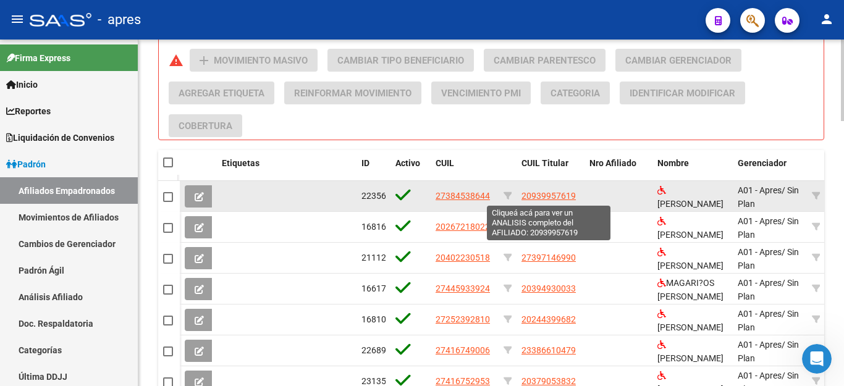
drag, startPoint x: 585, startPoint y: 195, endPoint x: 535, endPoint y: 196, distance: 50.1
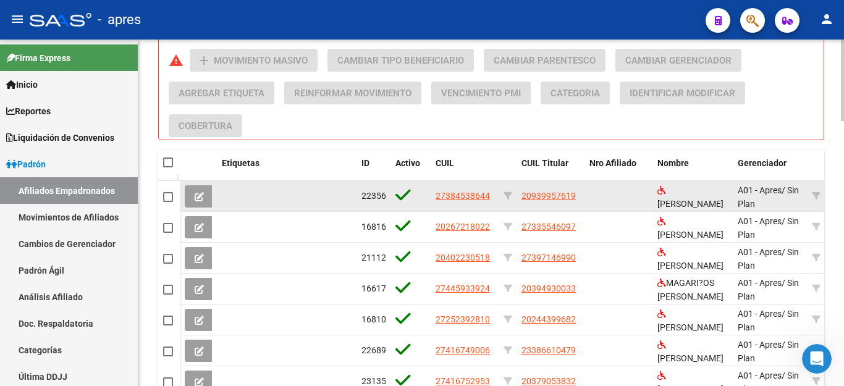
drag, startPoint x: 427, startPoint y: 198, endPoint x: 490, endPoint y: 193, distance: 63.8
copy div "27384538644"
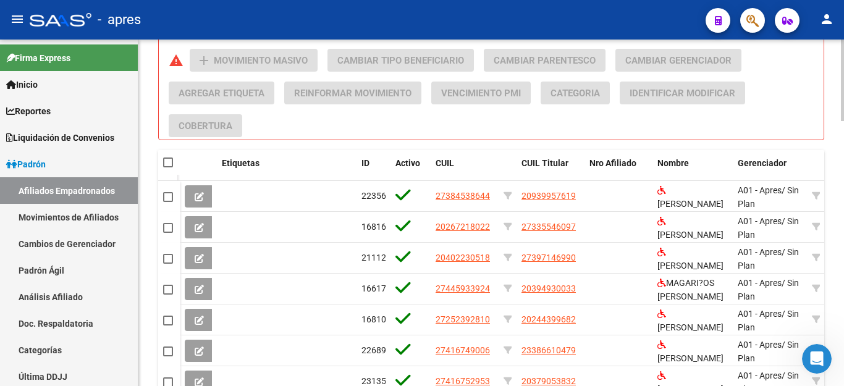
click at [453, 124] on div "Acciones sobre los elementos seleccionados (0) warning add Movimiento Masivo Ca…" at bounding box center [496, 93] width 655 height 88
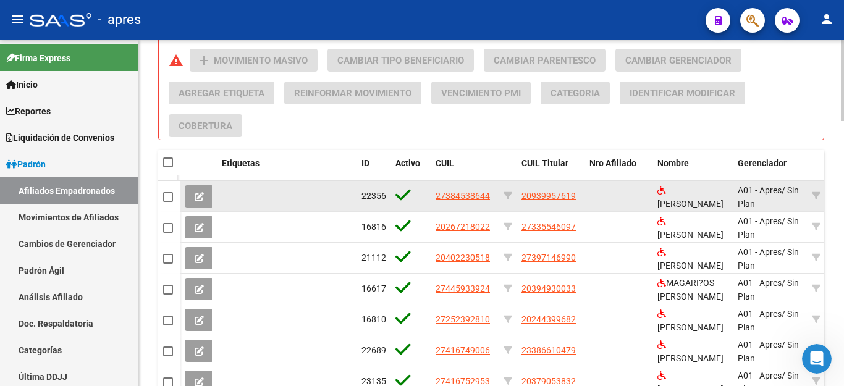
drag, startPoint x: 434, startPoint y: 193, endPoint x: 493, endPoint y: 196, distance: 59.4
click at [493, 196] on datatable-body-cell "27384538644" at bounding box center [465, 196] width 68 height 30
copy span "27384538644"
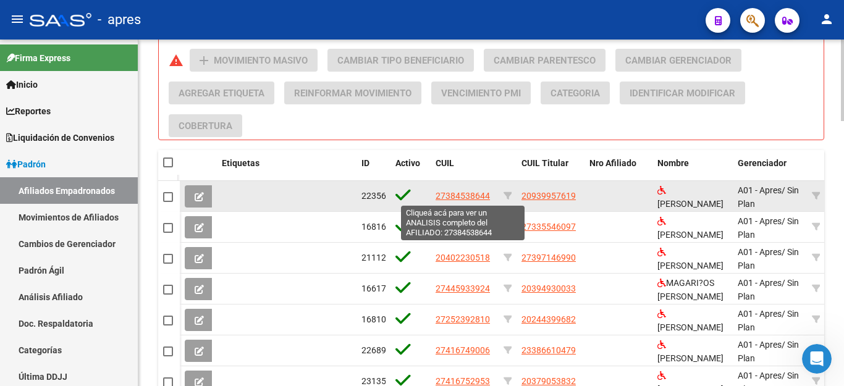
click at [464, 192] on span "27384538644" at bounding box center [463, 196] width 54 height 10
copy span "27384538644"
type textarea "27384538644"
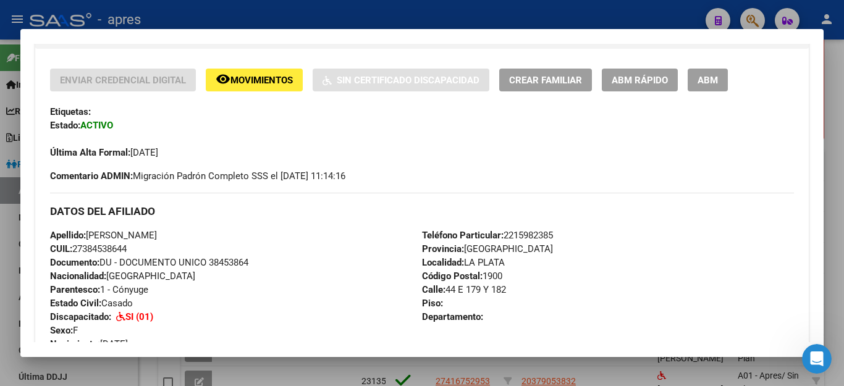
scroll to position [185, 0]
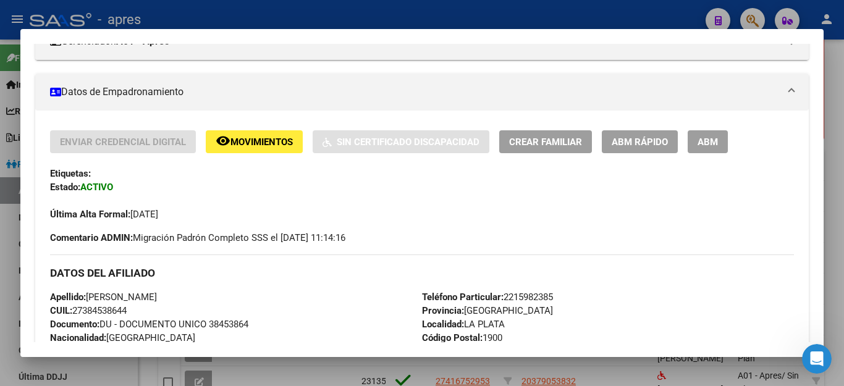
click at [632, 9] on div at bounding box center [422, 193] width 844 height 386
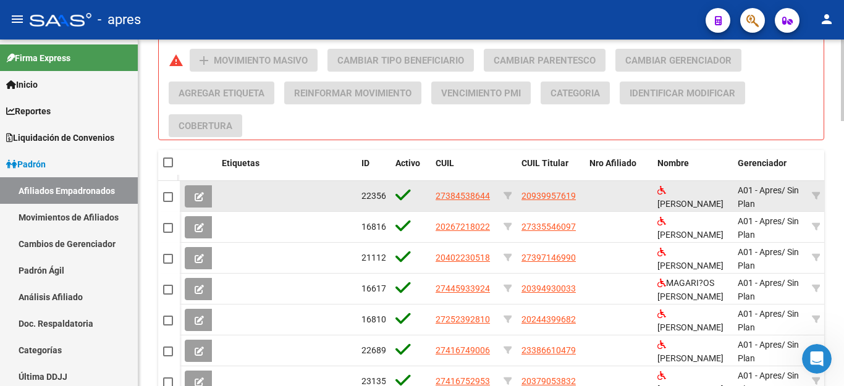
click at [164, 198] on span at bounding box center [168, 197] width 10 height 10
click at [168, 202] on input "checkbox" at bounding box center [168, 202] width 1 height 1
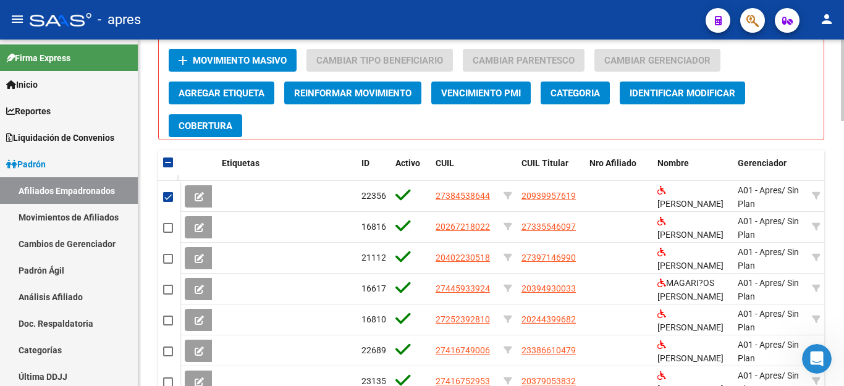
scroll to position [885, 0]
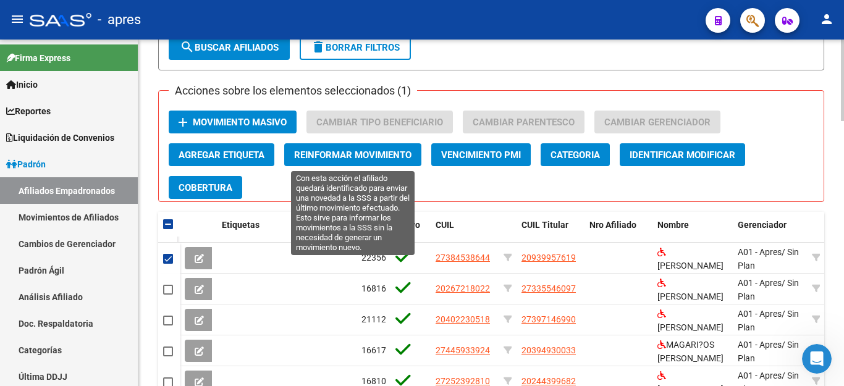
click at [388, 152] on span "Reinformar Movimiento" at bounding box center [352, 155] width 117 height 11
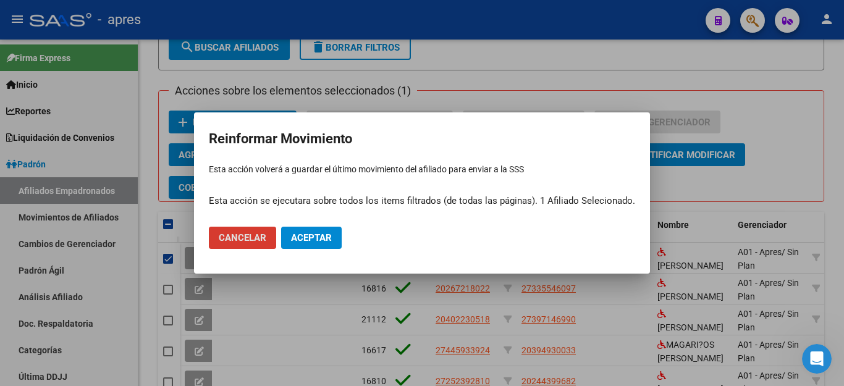
click at [237, 229] on button "Cancelar" at bounding box center [242, 238] width 67 height 22
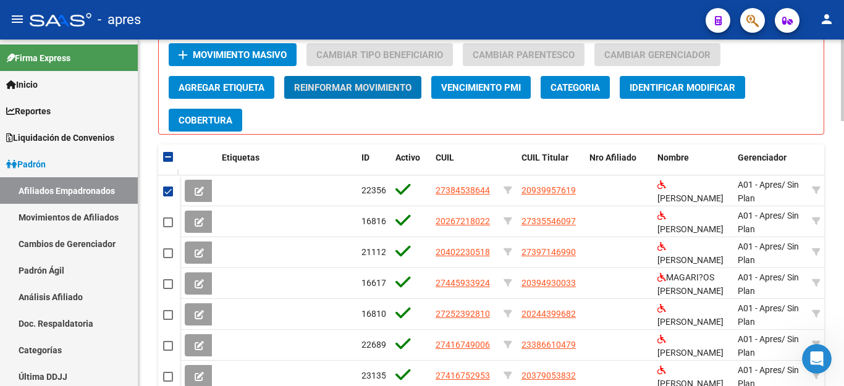
scroll to position [946, 0]
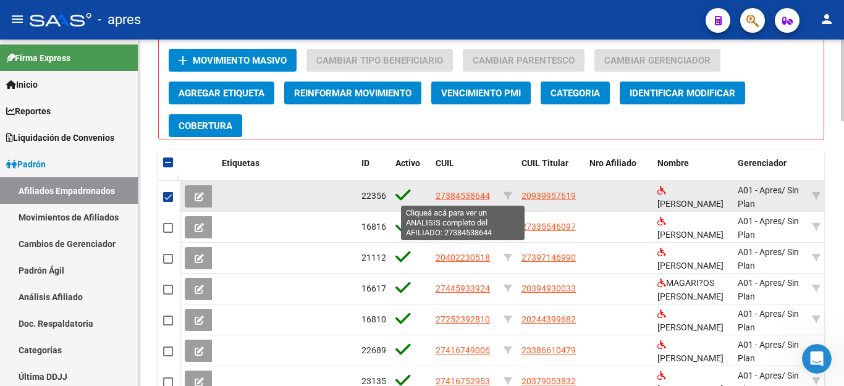
click at [448, 197] on span "27384538644" at bounding box center [463, 196] width 54 height 10
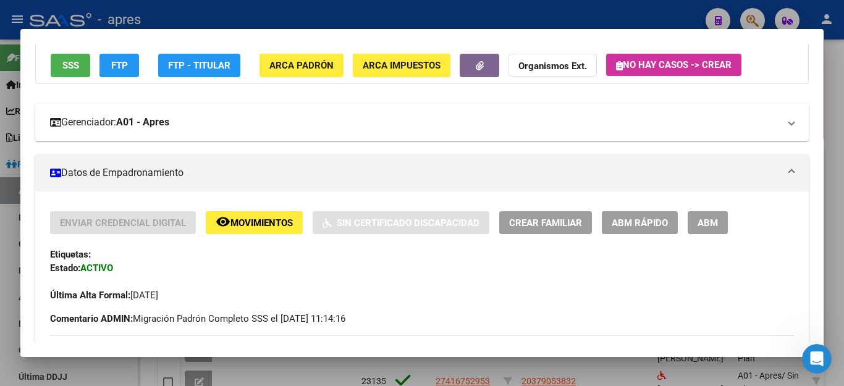
scroll to position [124, 0]
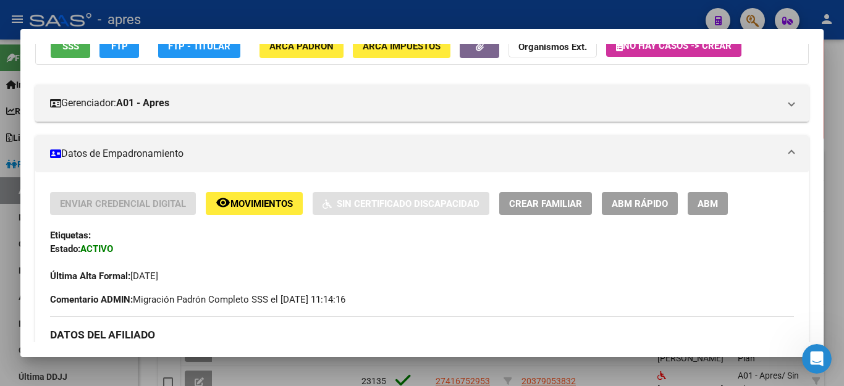
click at [263, 208] on span "Movimientos" at bounding box center [262, 203] width 62 height 11
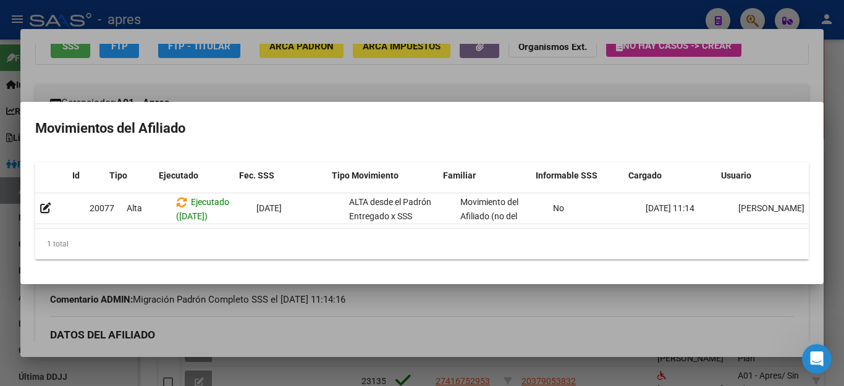
scroll to position [0, 17]
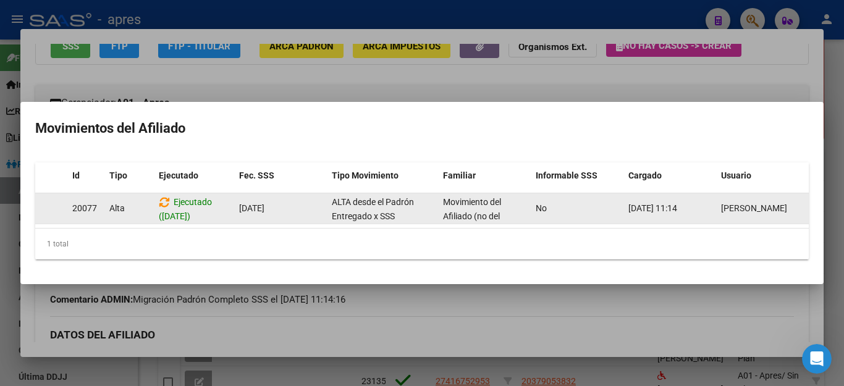
click at [488, 206] on span "Movimiento del Afiliado (no del grupo)" at bounding box center [472, 216] width 58 height 38
drag, startPoint x: 488, startPoint y: 206, endPoint x: 539, endPoint y: 206, distance: 51.3
click at [539, 206] on div "20077 Alta Ejecutado (14/04/2025) 01/01/2025 ALTA desde el Padrón Entregado x S…" at bounding box center [413, 208] width 791 height 31
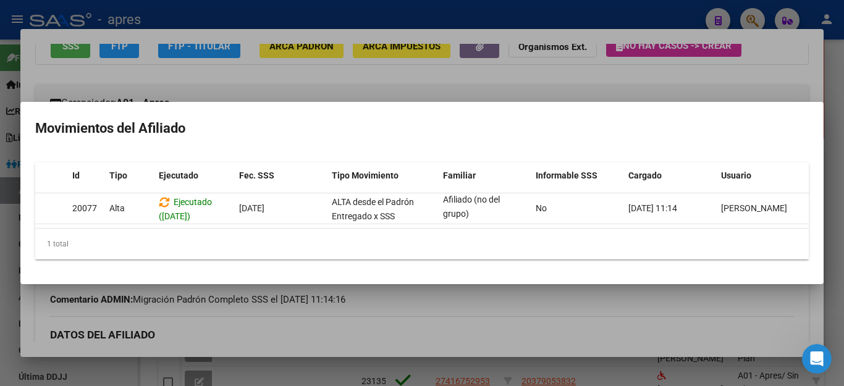
scroll to position [0, 0]
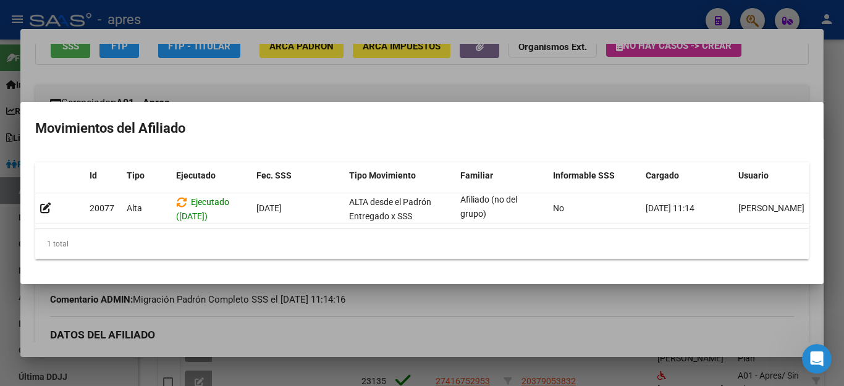
click at [154, 82] on div at bounding box center [422, 193] width 844 height 386
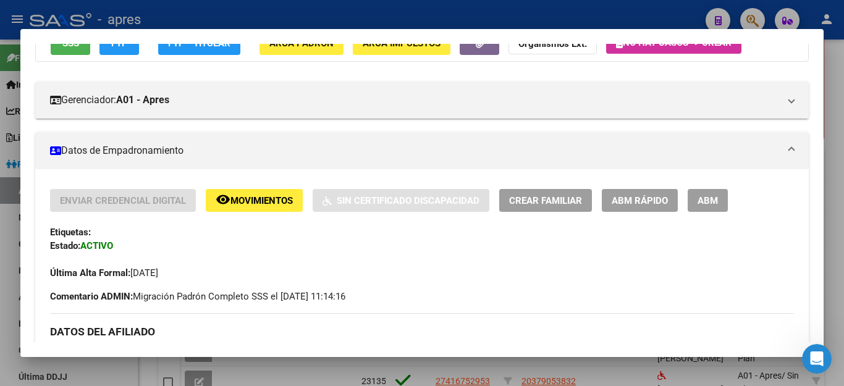
scroll to position [62, 0]
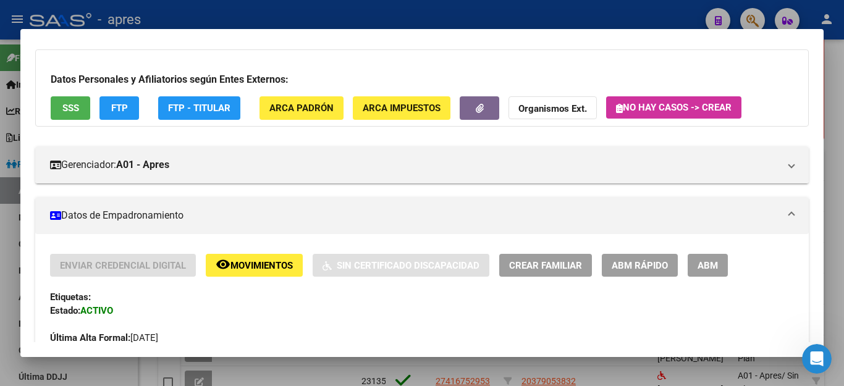
click at [277, 22] on div at bounding box center [422, 193] width 844 height 386
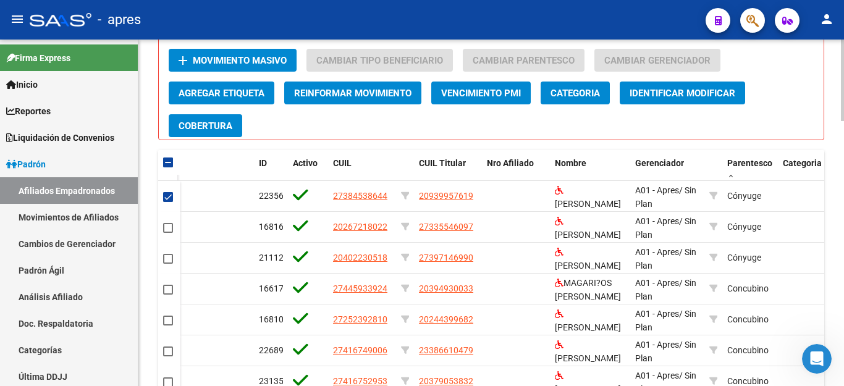
scroll to position [885, 0]
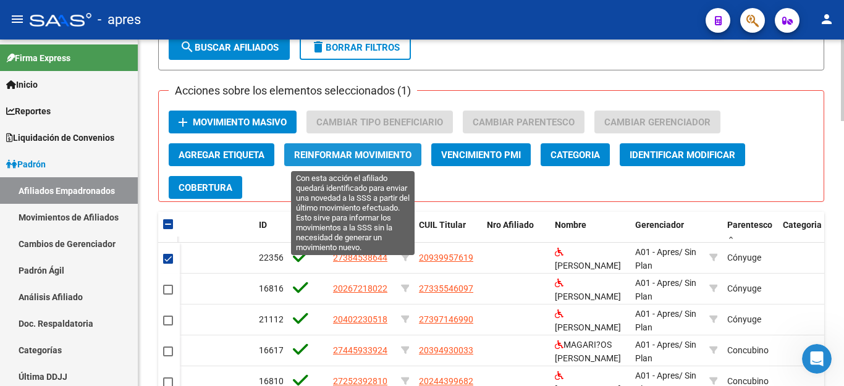
click at [369, 158] on span "Reinformar Movimiento" at bounding box center [352, 155] width 117 height 11
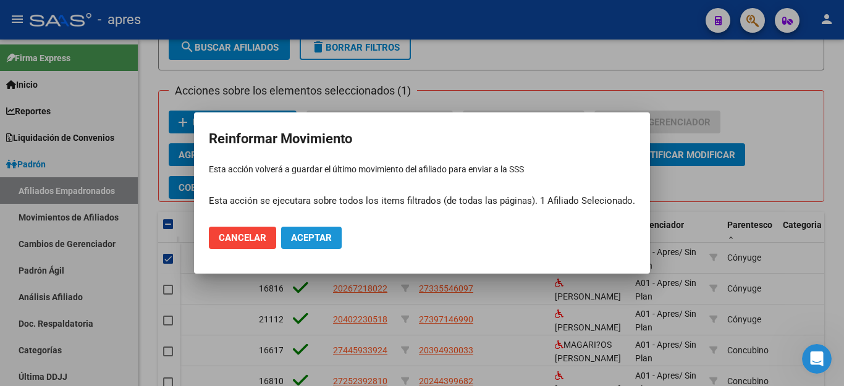
click at [319, 233] on span "Aceptar" at bounding box center [311, 237] width 41 height 11
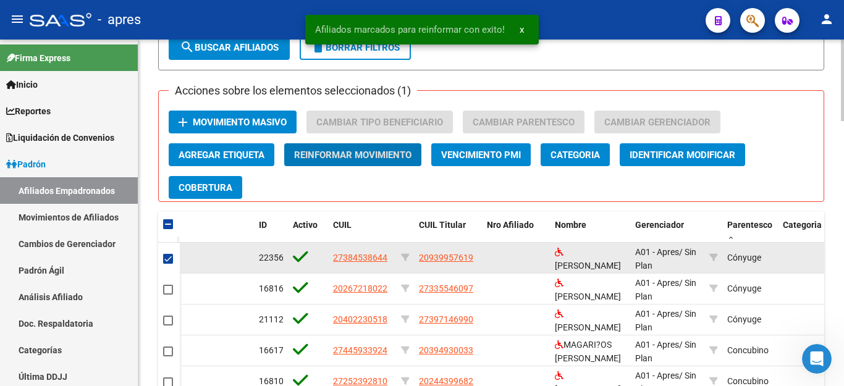
click at [168, 260] on span at bounding box center [168, 259] width 10 height 10
click at [168, 264] on input "checkbox" at bounding box center [168, 264] width 1 height 1
checkbox input "false"
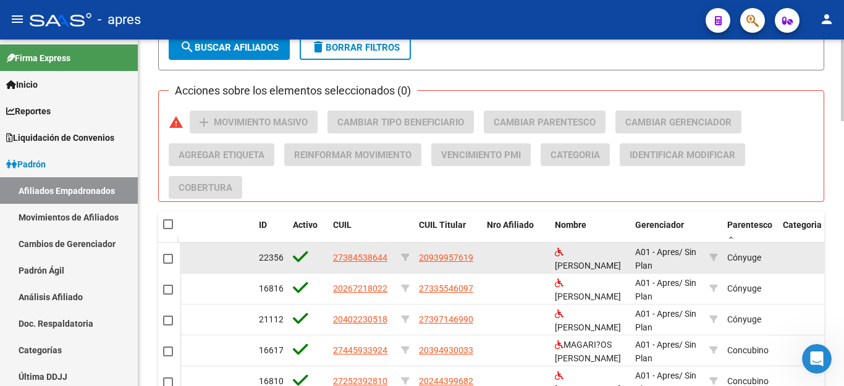
scroll to position [946, 0]
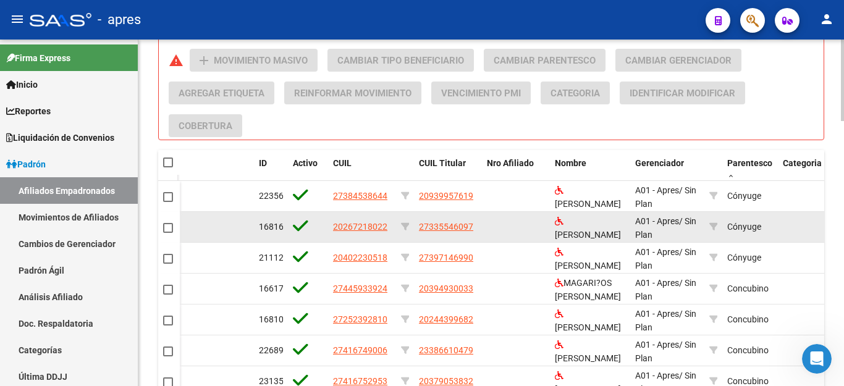
drag, startPoint x: 334, startPoint y: 229, endPoint x: 391, endPoint y: 229, distance: 56.9
click at [391, 229] on div "20267218022" at bounding box center [362, 227] width 58 height 14
copy span "20267218022"
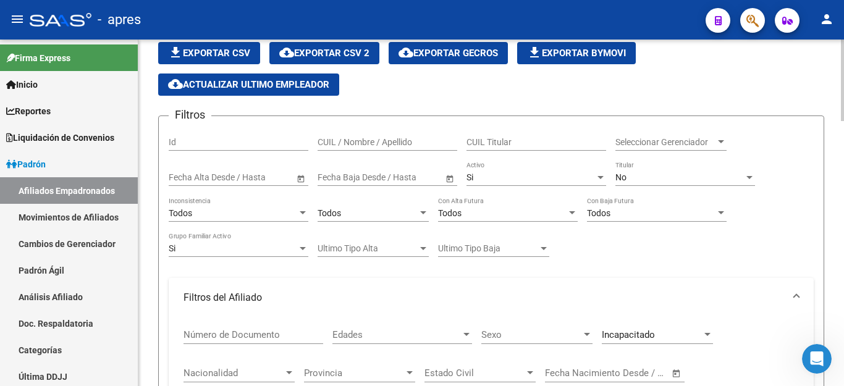
scroll to position [0, 0]
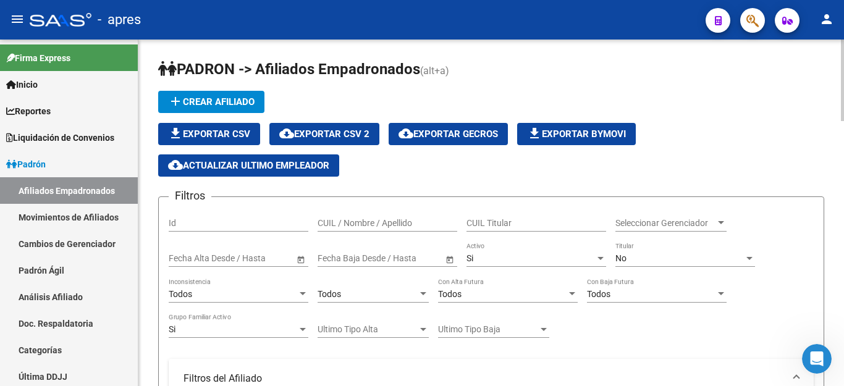
click at [208, 133] on span "file_download Exportar CSV" at bounding box center [209, 134] width 82 height 11
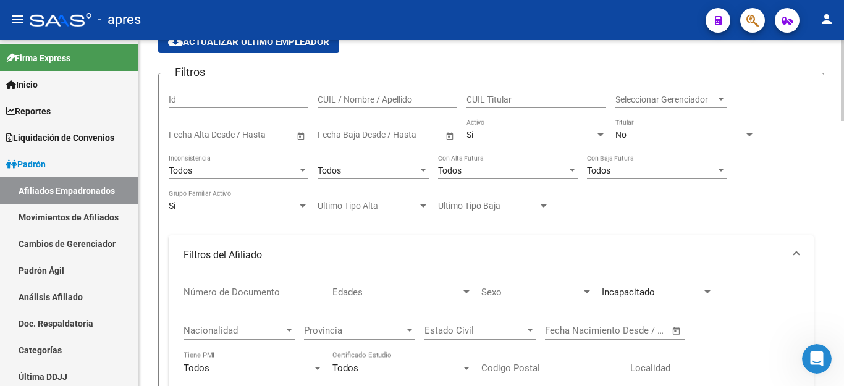
scroll to position [171, 0]
